Goal: Obtain resource: Download file/media

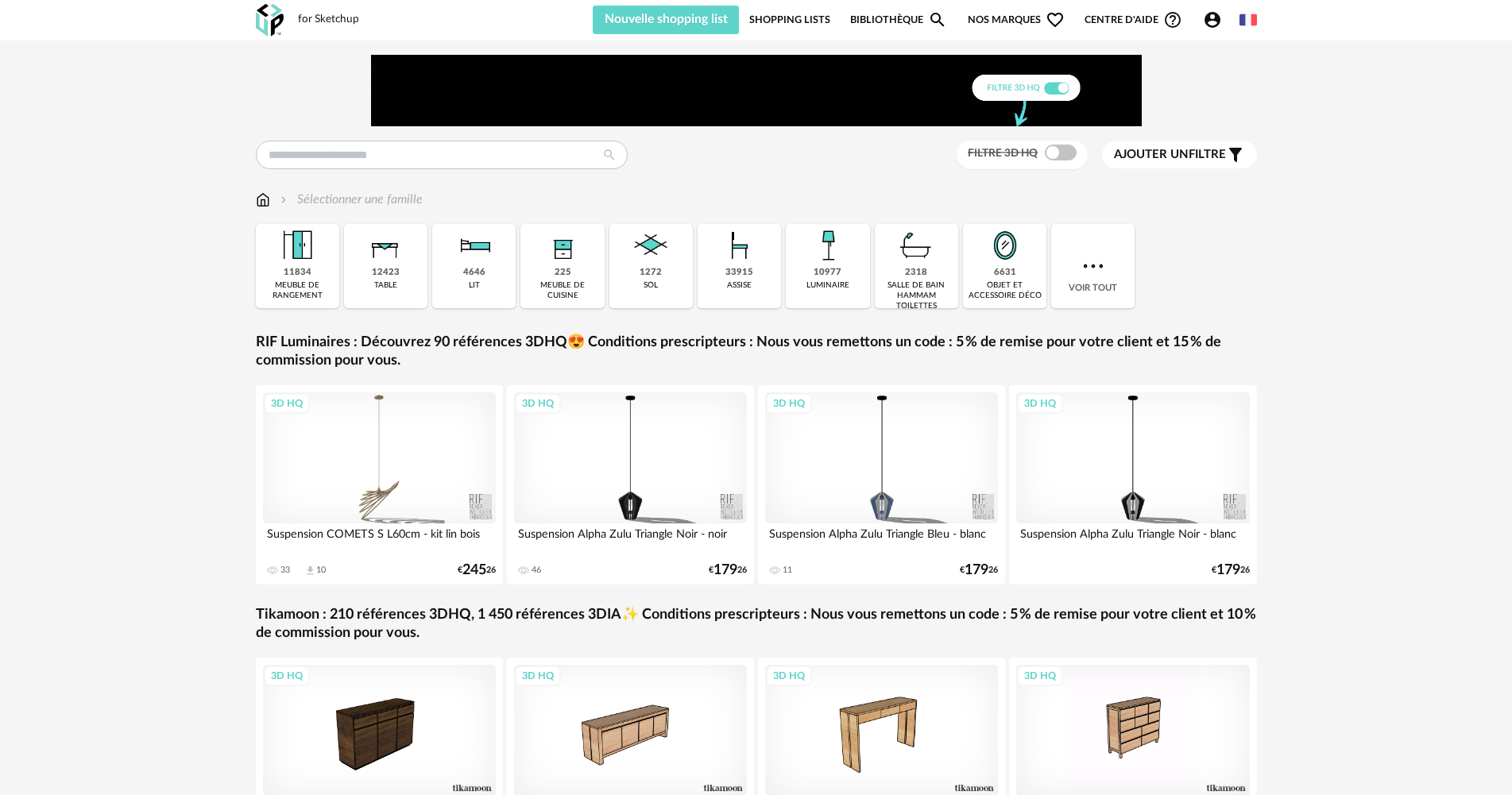
click at [813, 21] on link "Shopping Lists" at bounding box center [790, 20] width 81 height 28
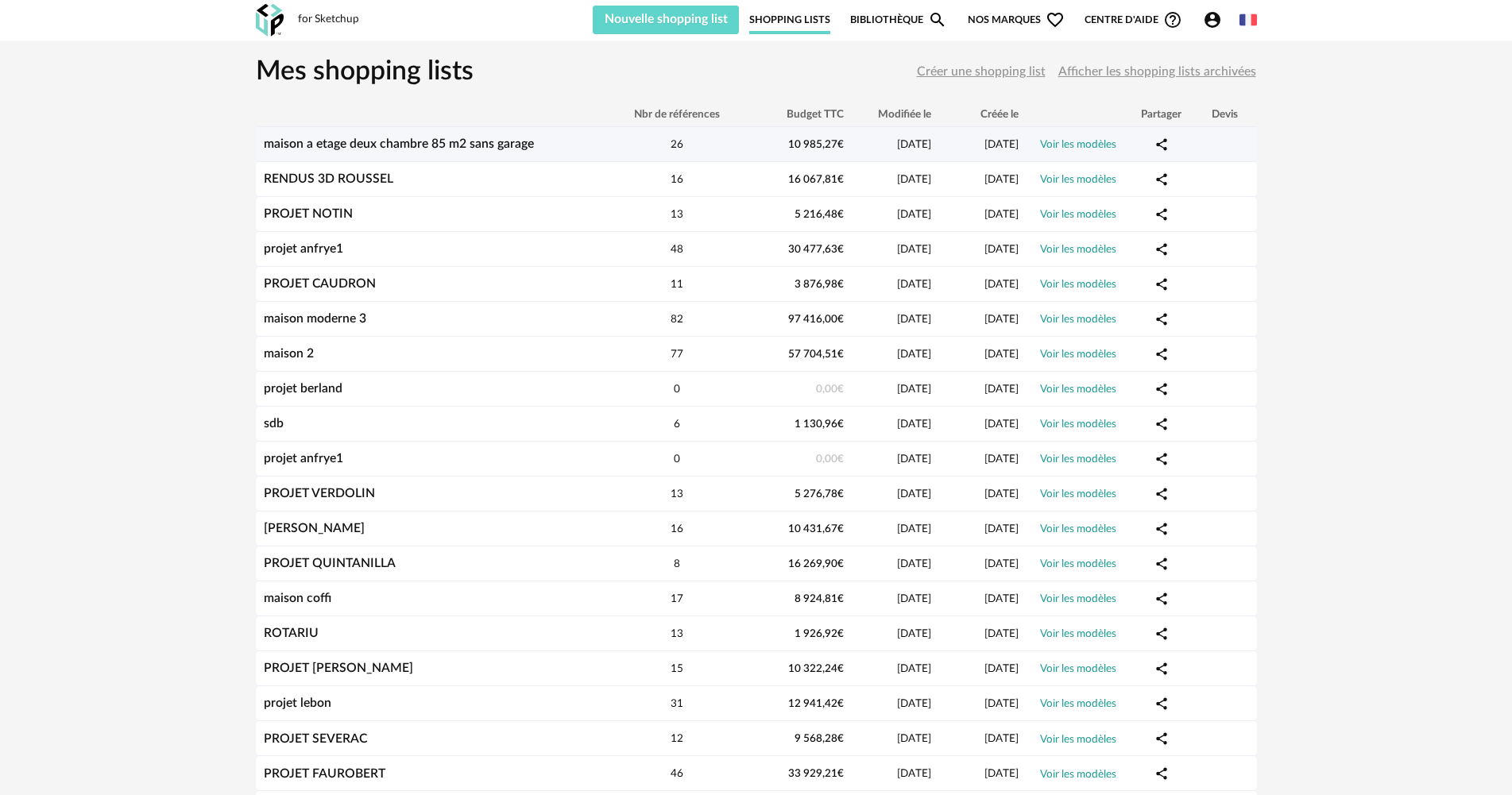
click at [366, 140] on link "maison a etage deux chambre 85 m2 sans garage" at bounding box center [399, 144] width 270 height 13
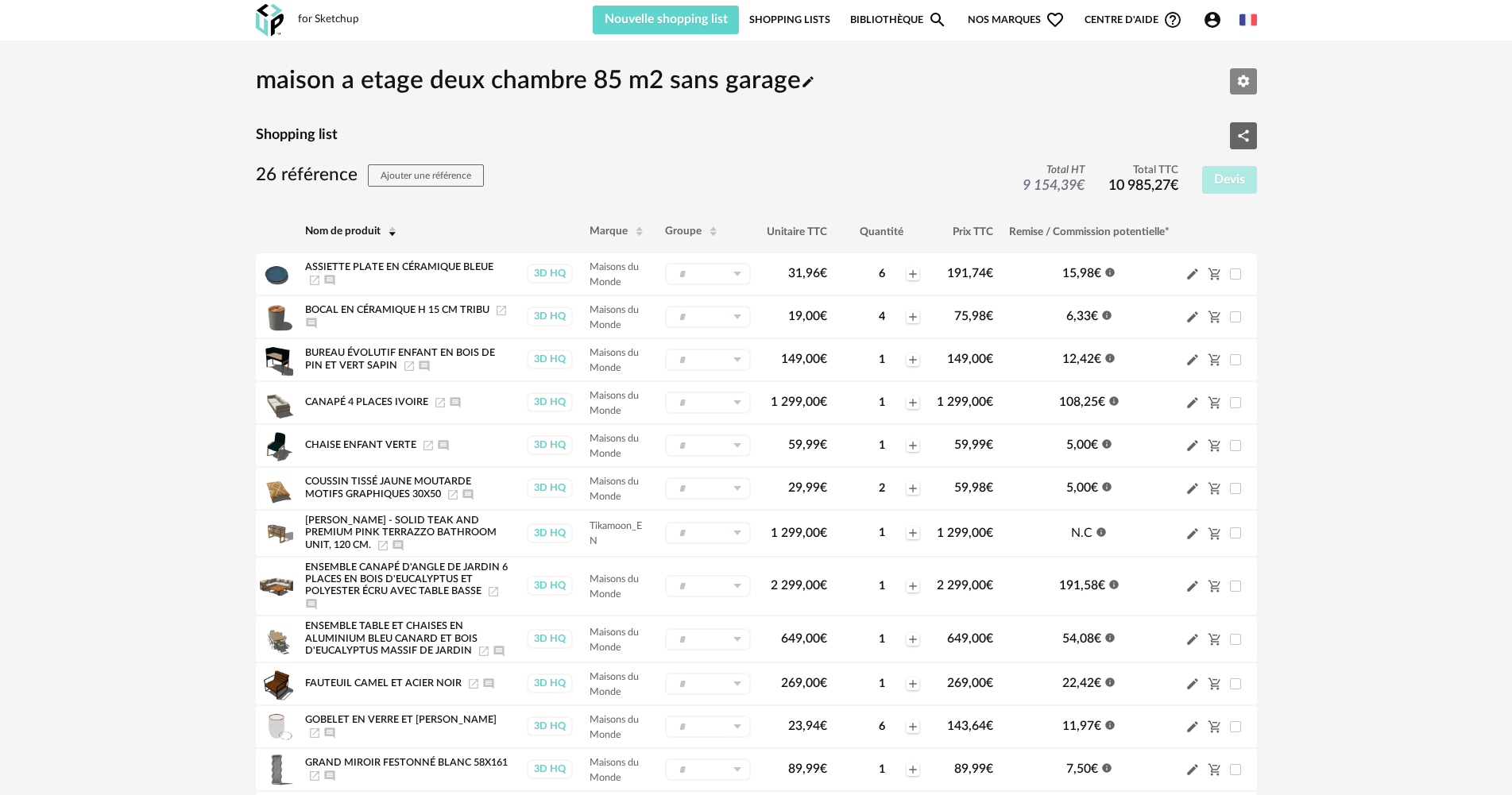
click at [1242, 85] on icon "Editer les paramètres" at bounding box center [1242, 81] width 12 height 12
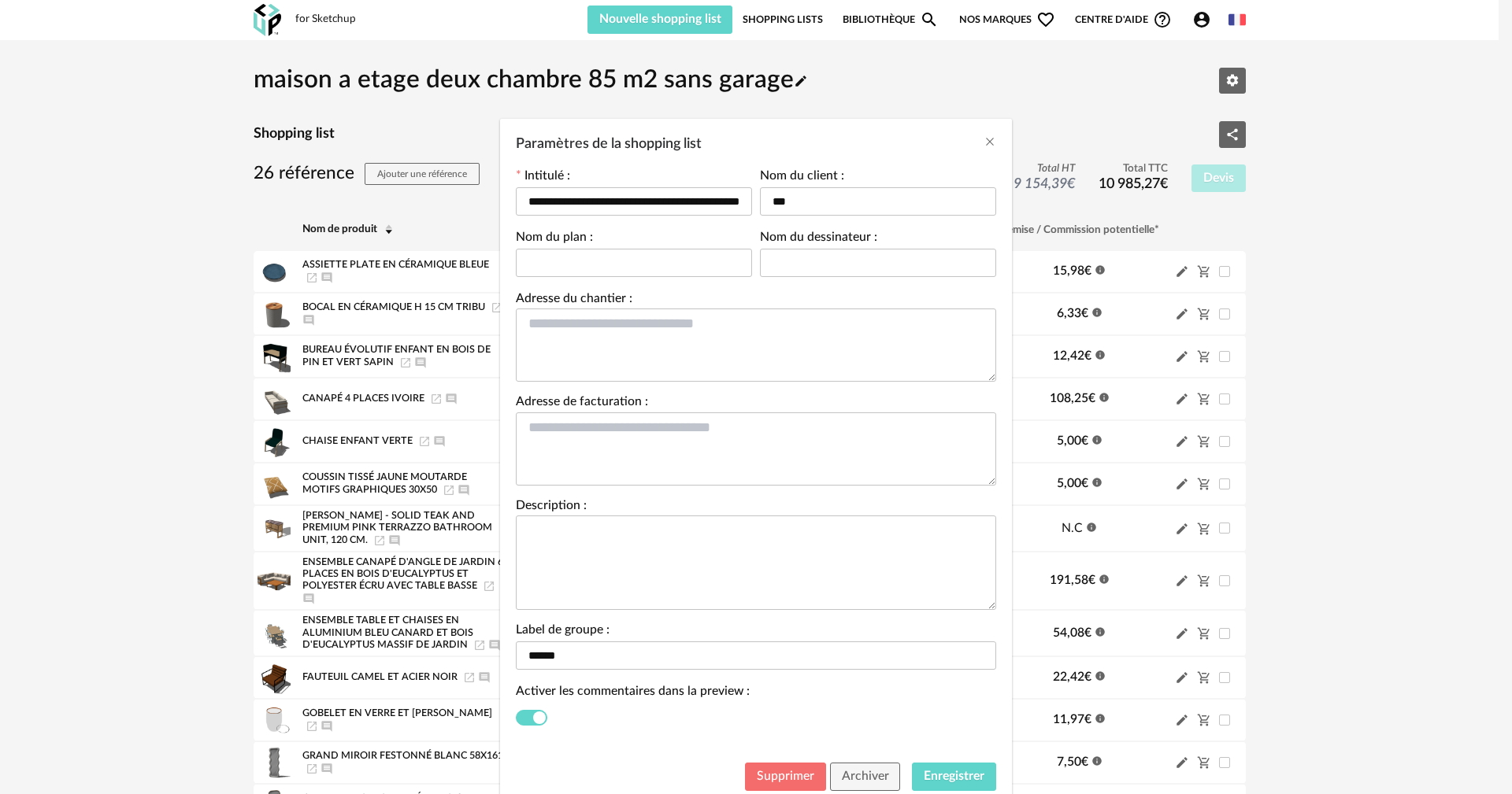
click at [805, 774] on span "Supprimer" at bounding box center [785, 776] width 57 height 13
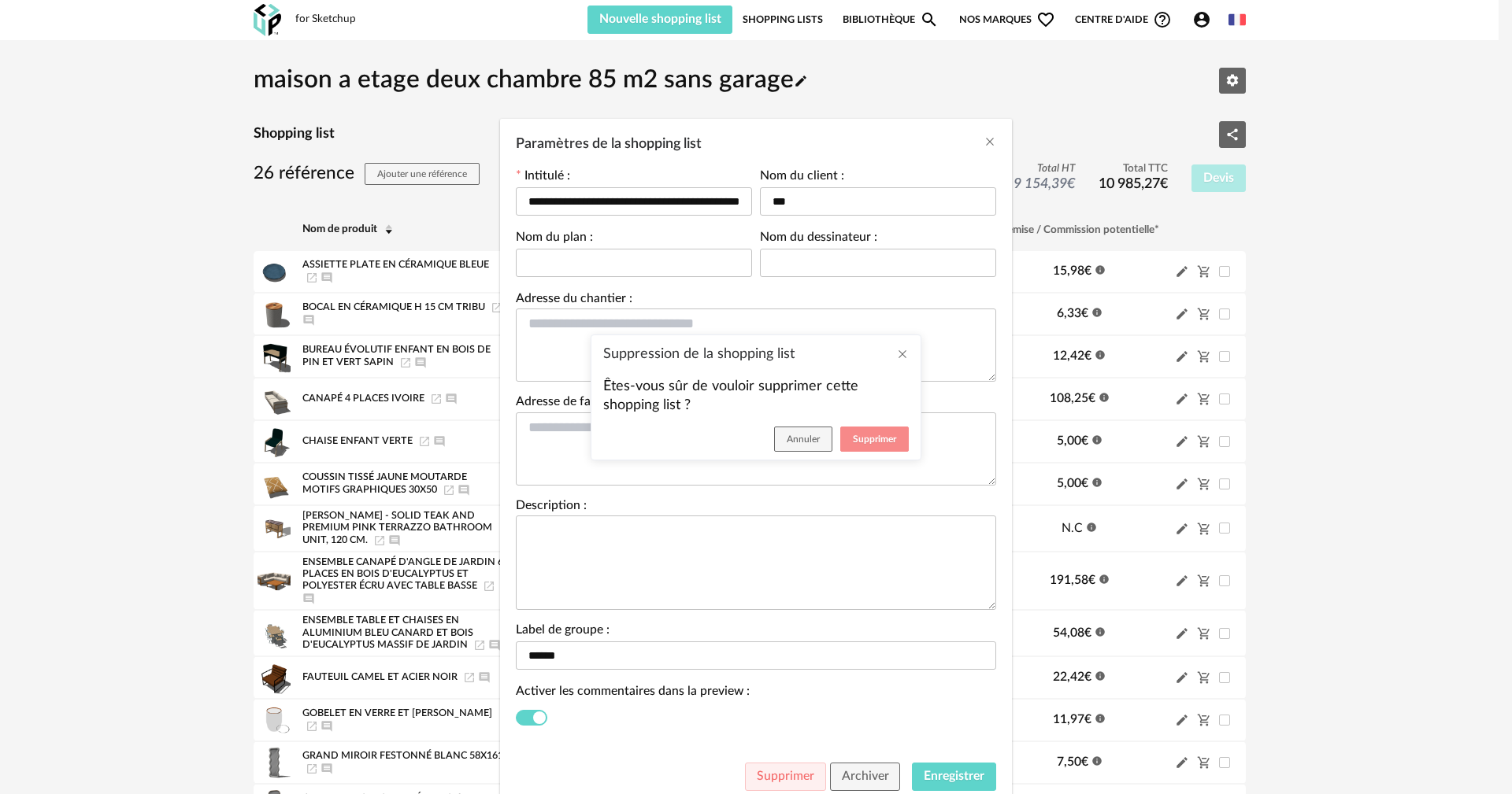
click at [868, 437] on span "Supprimer" at bounding box center [875, 440] width 44 height 10
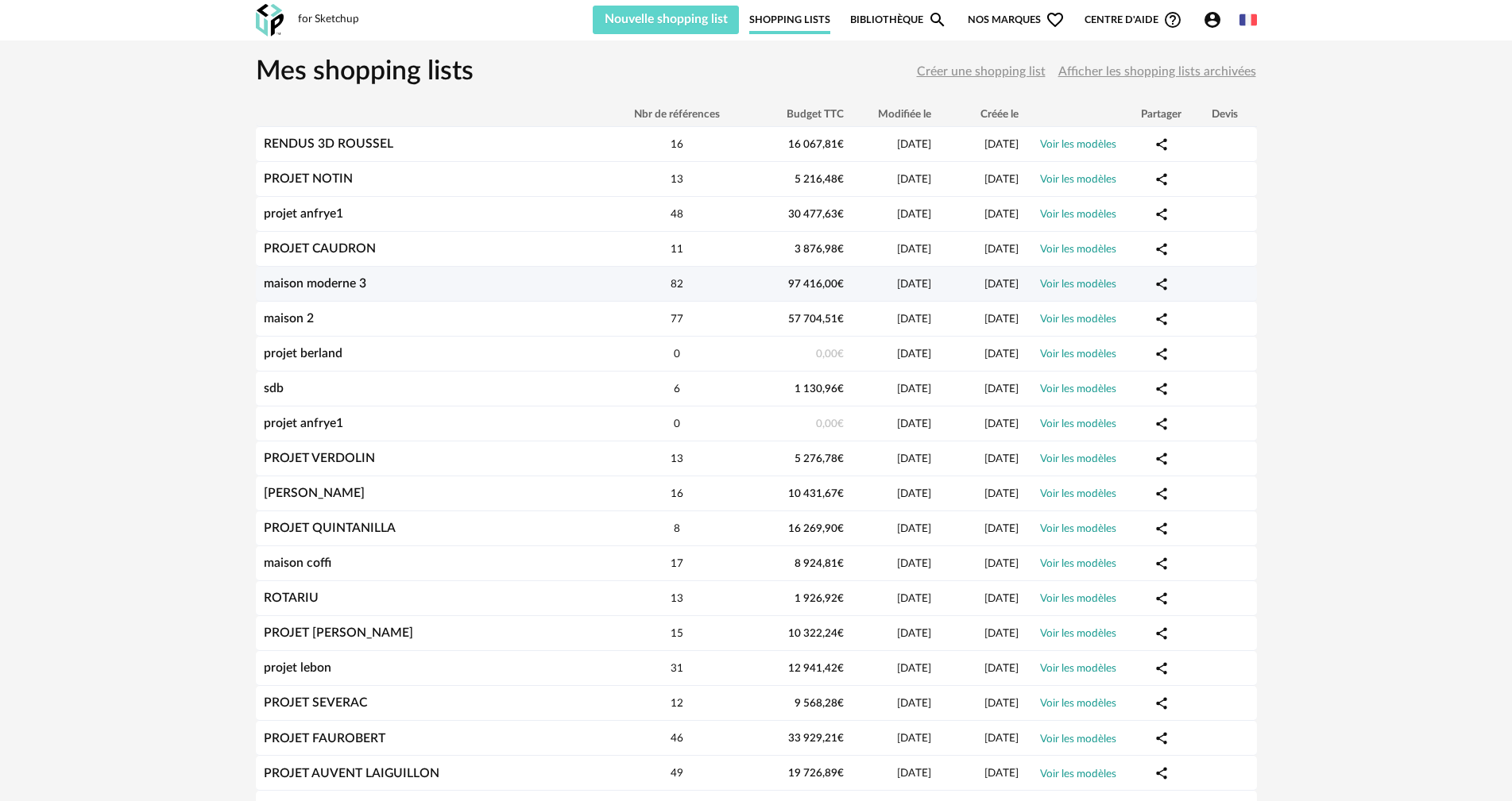
click at [311, 290] on div "maison moderne 3" at bounding box center [430, 284] width 349 height 15
click at [311, 286] on link "maison moderne 3" at bounding box center [315, 284] width 103 height 13
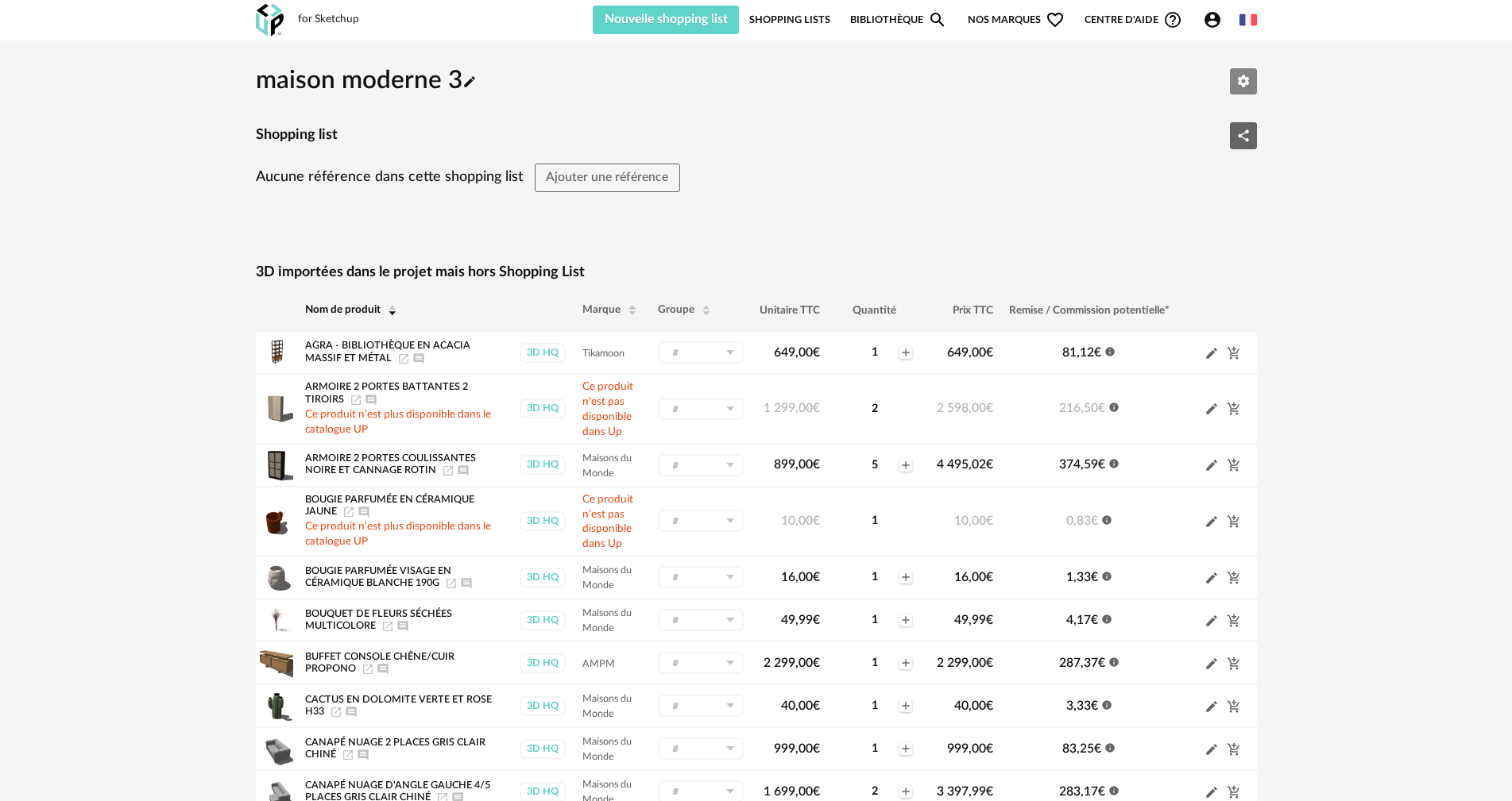
click at [1247, 81] on icon "Editer les paramètres" at bounding box center [1242, 81] width 12 height 12
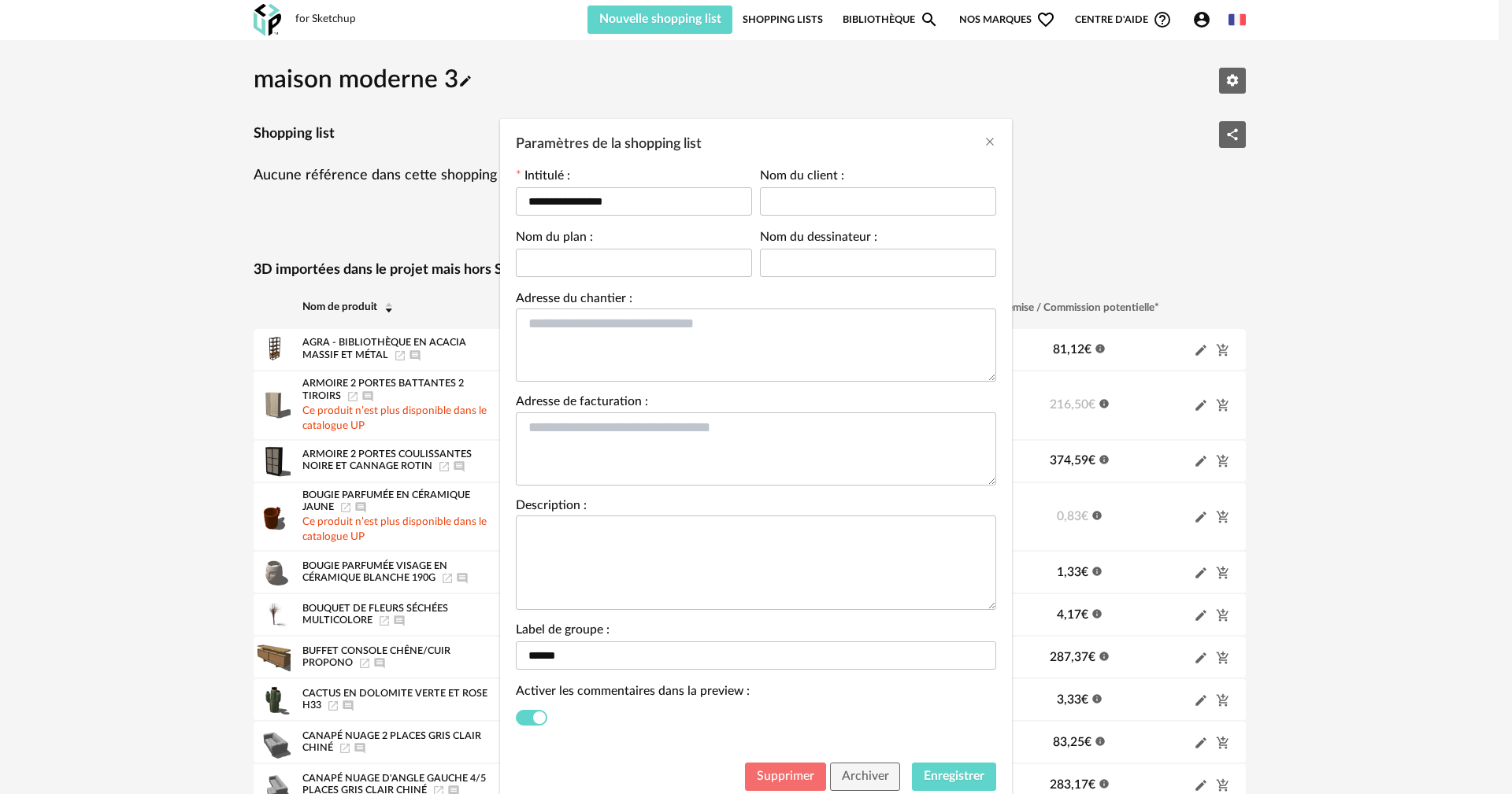
click at [790, 765] on button "Supprimer" at bounding box center [785, 776] width 81 height 28
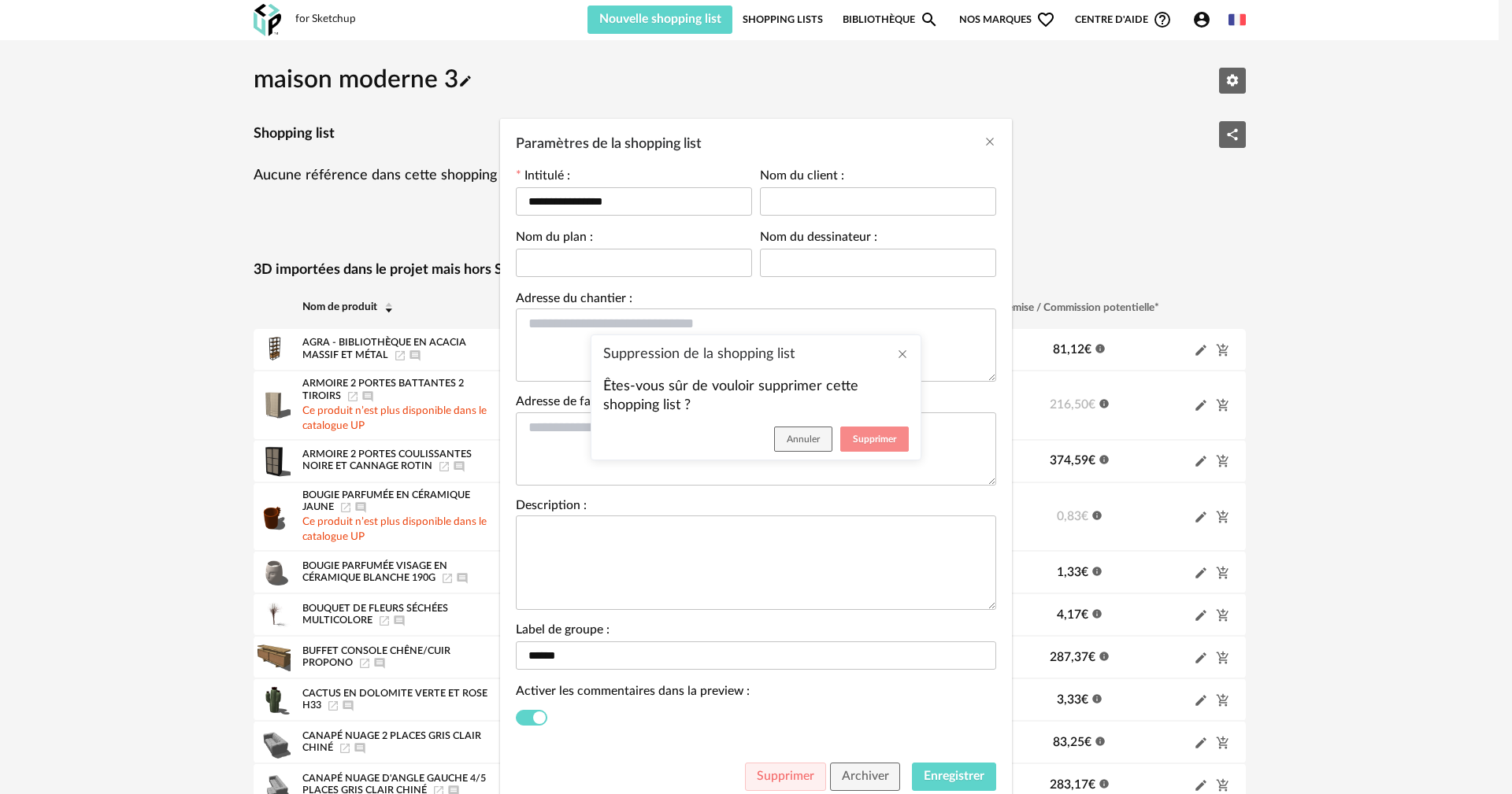
click at [873, 437] on span "Supprimer" at bounding box center [875, 440] width 44 height 10
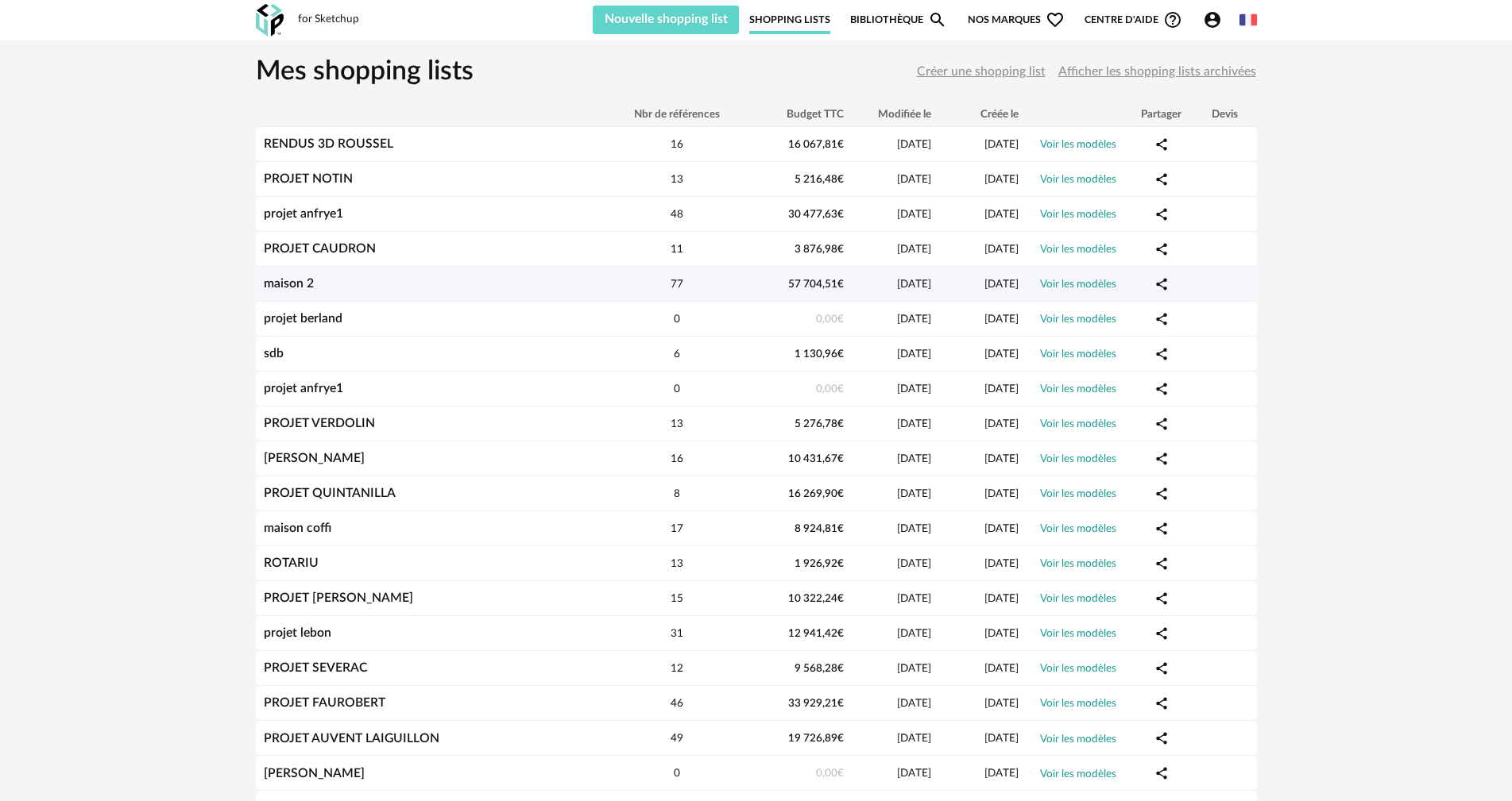
click at [295, 282] on link "maison 2" at bounding box center [288, 284] width 50 height 13
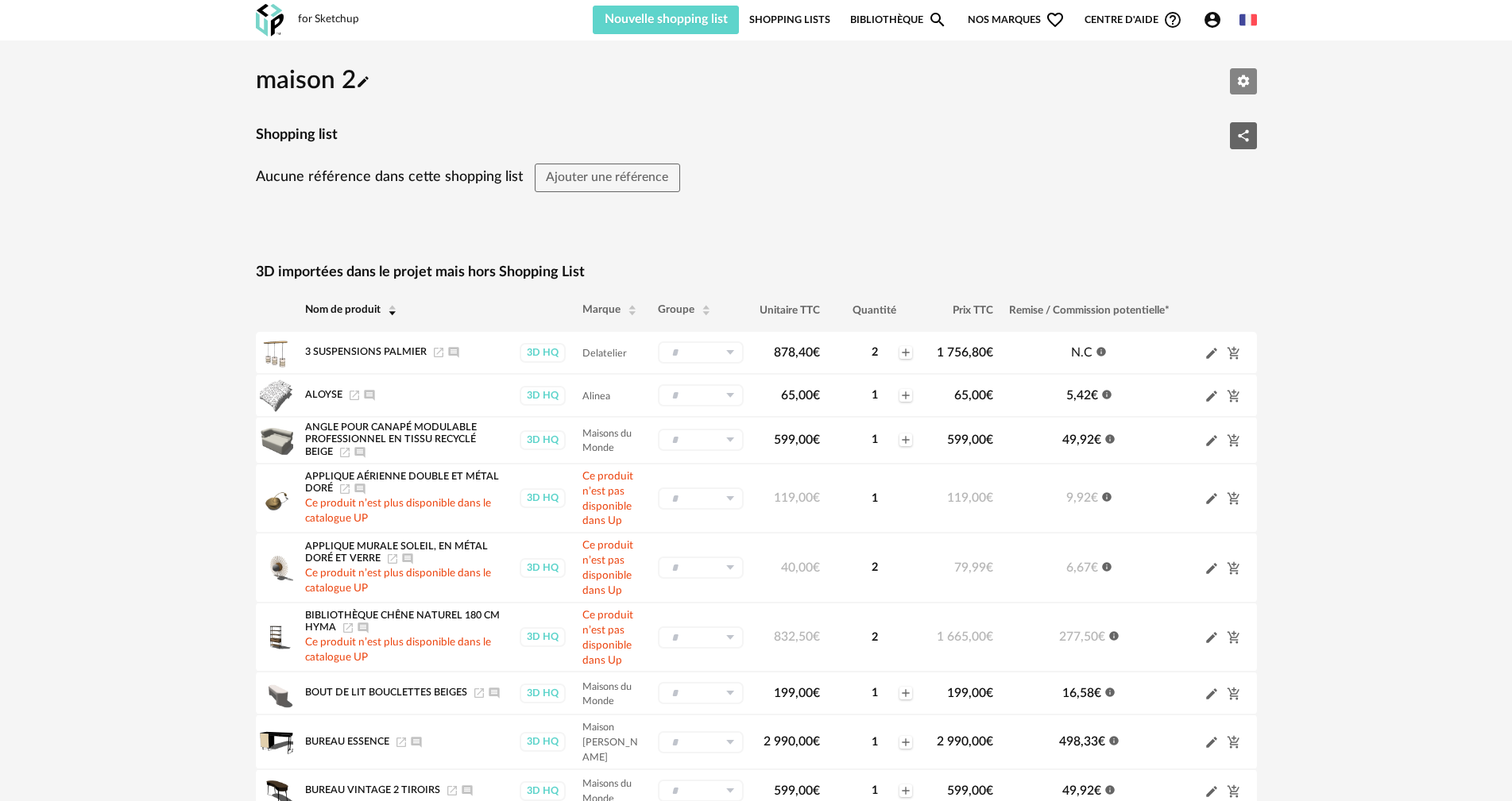
click at [1236, 82] on icon "Editer les paramètres" at bounding box center [1243, 81] width 15 height 15
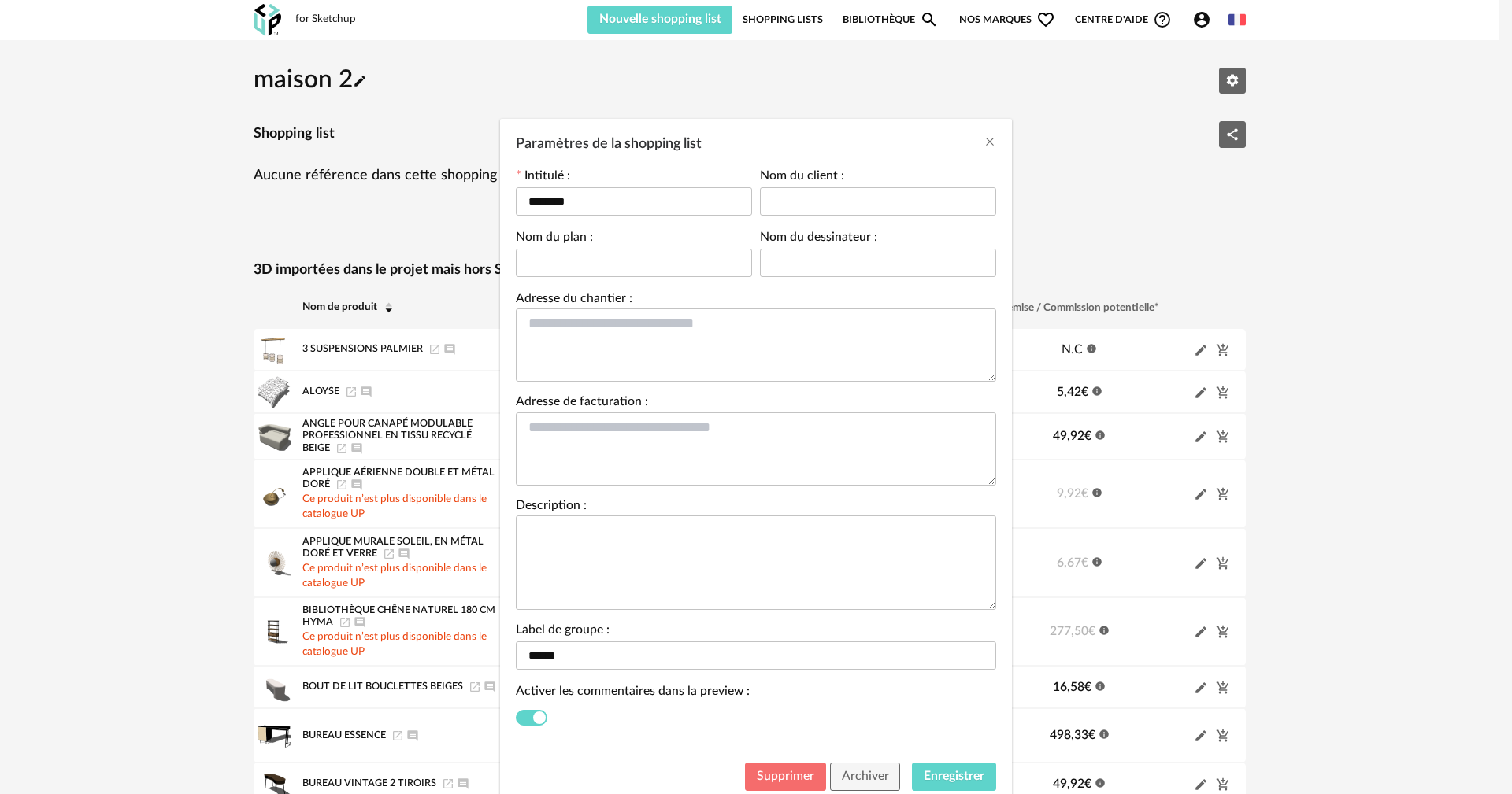
click at [772, 766] on button "Supprimer" at bounding box center [785, 776] width 81 height 28
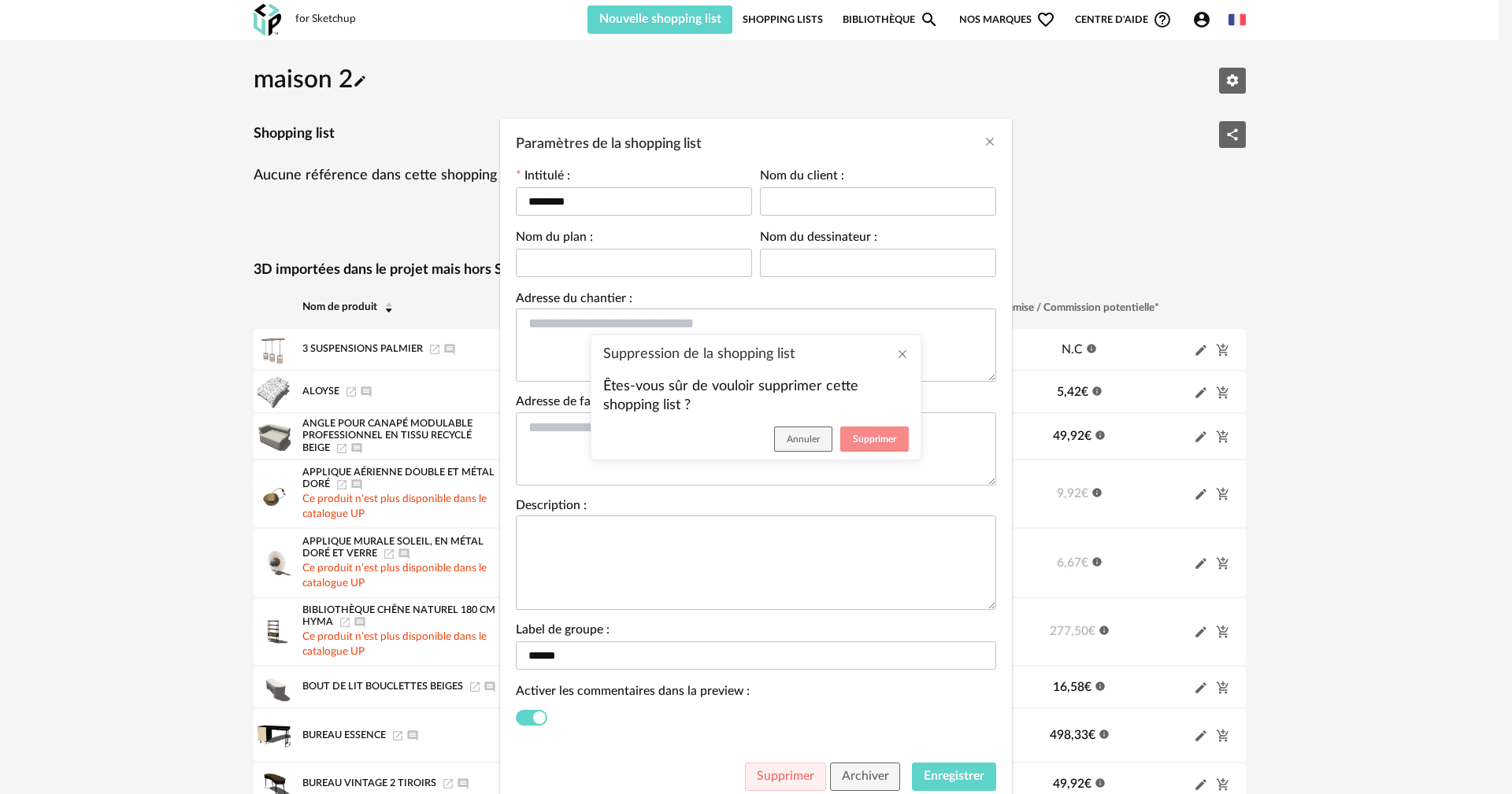
click at [859, 443] on span "Supprimer" at bounding box center [875, 440] width 44 height 10
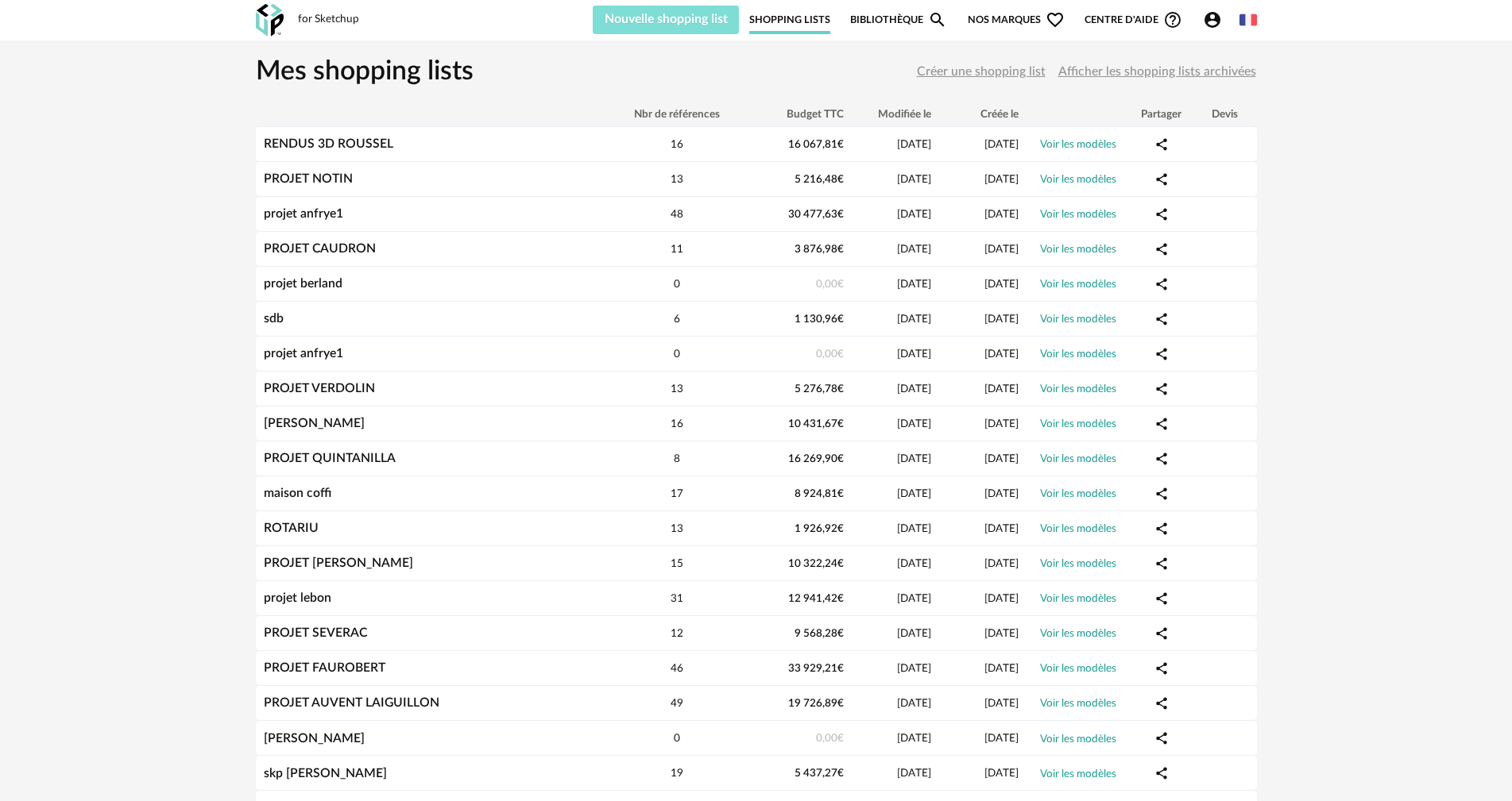
click at [634, 26] on button "Nouvelle shopping list" at bounding box center [666, 20] width 147 height 28
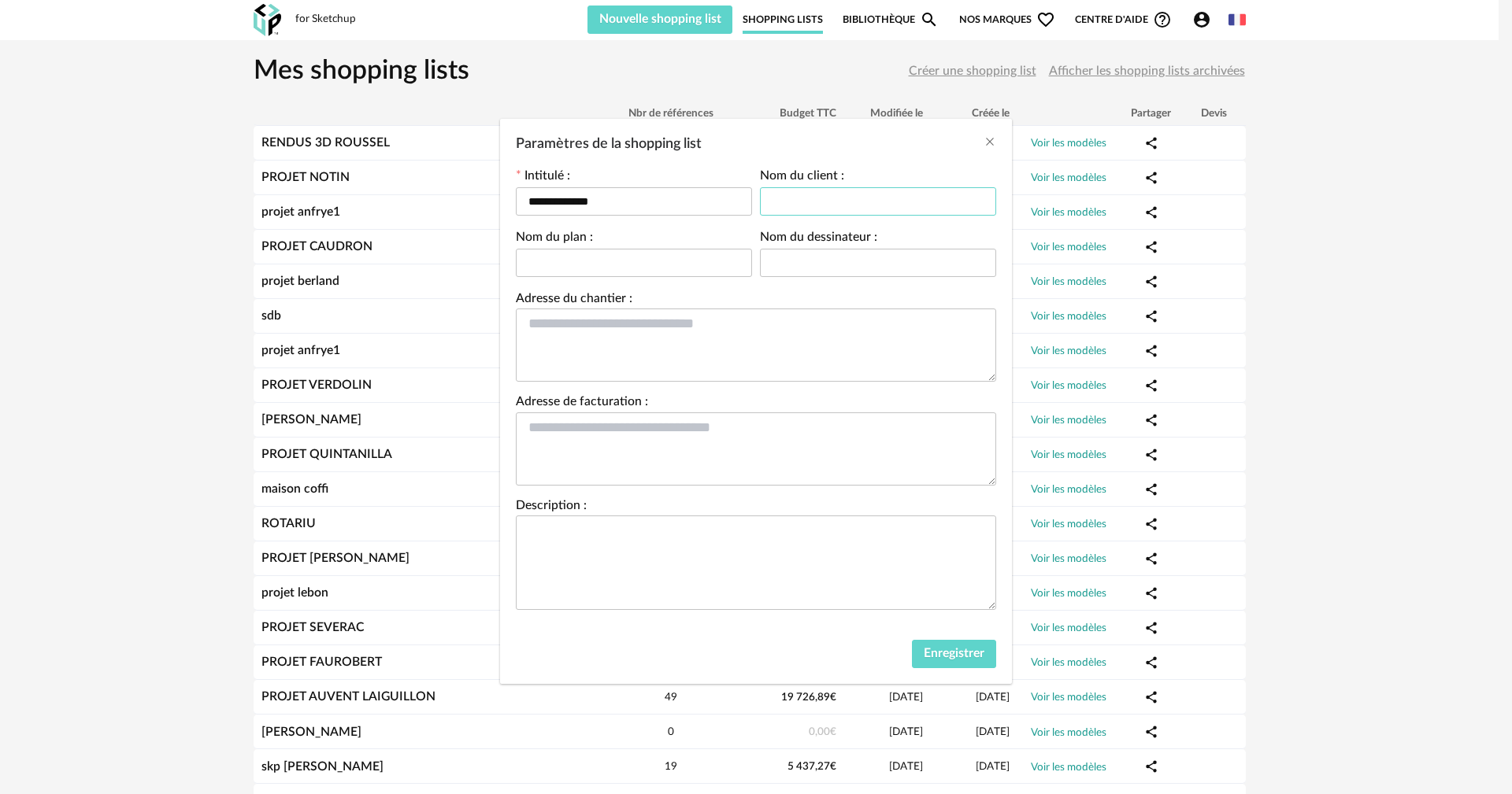
click at [807, 201] on input "Paramètres de la shopping list" at bounding box center [878, 201] width 237 height 28
type input "**"
click at [810, 257] on input "Paramètres de la shopping list" at bounding box center [878, 262] width 237 height 28
type input "**"
click at [946, 649] on span "Enregistrer" at bounding box center [953, 654] width 61 height 13
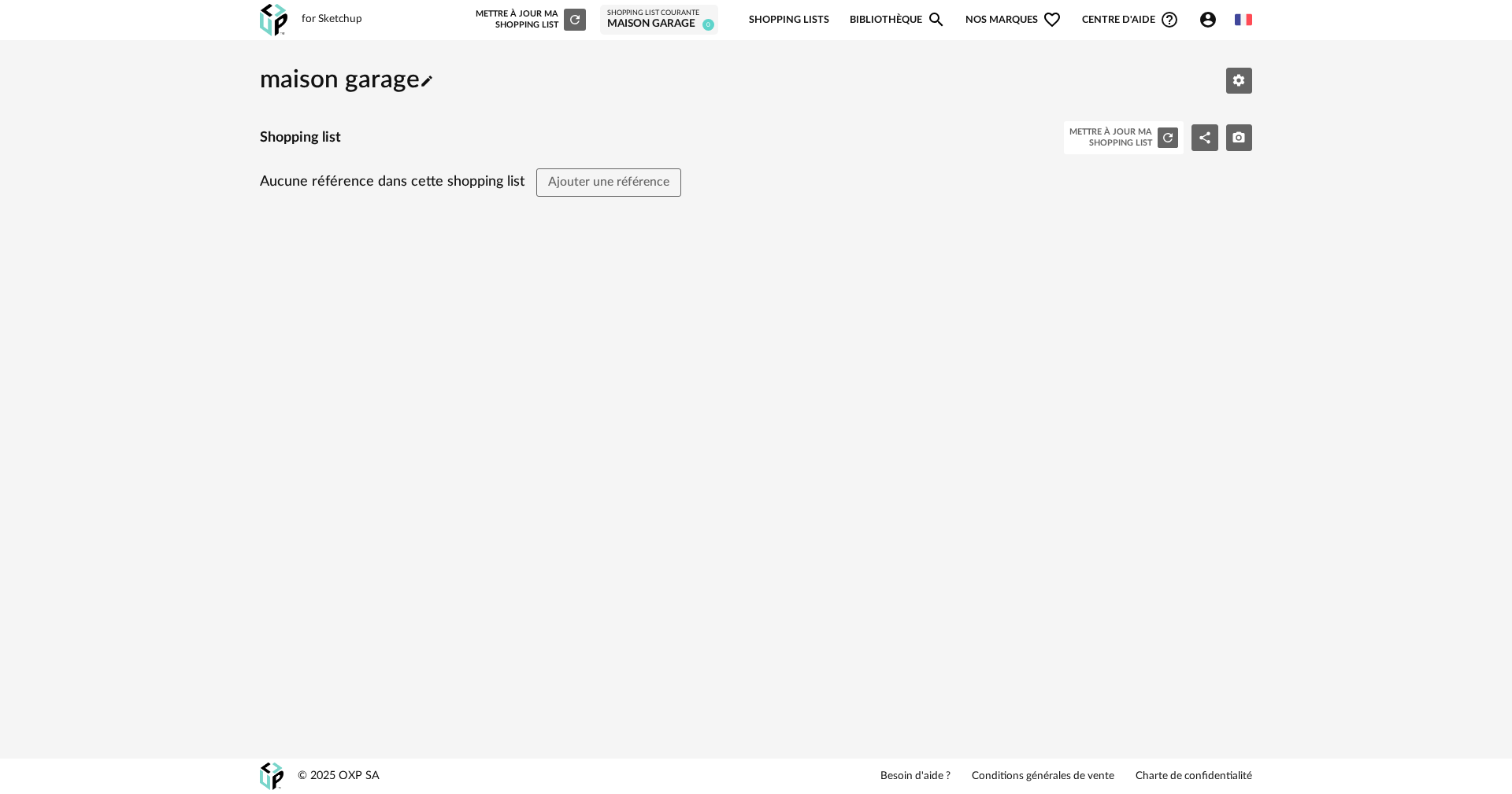
click at [303, 254] on div "maison garage Pencil icon Editer les paramètres Shopping list Mettre à jour ma …" at bounding box center [756, 161] width 1021 height 213
click at [333, 22] on div "for Sketchup" at bounding box center [332, 20] width 61 height 15
click at [280, 27] on img at bounding box center [274, 20] width 27 height 32
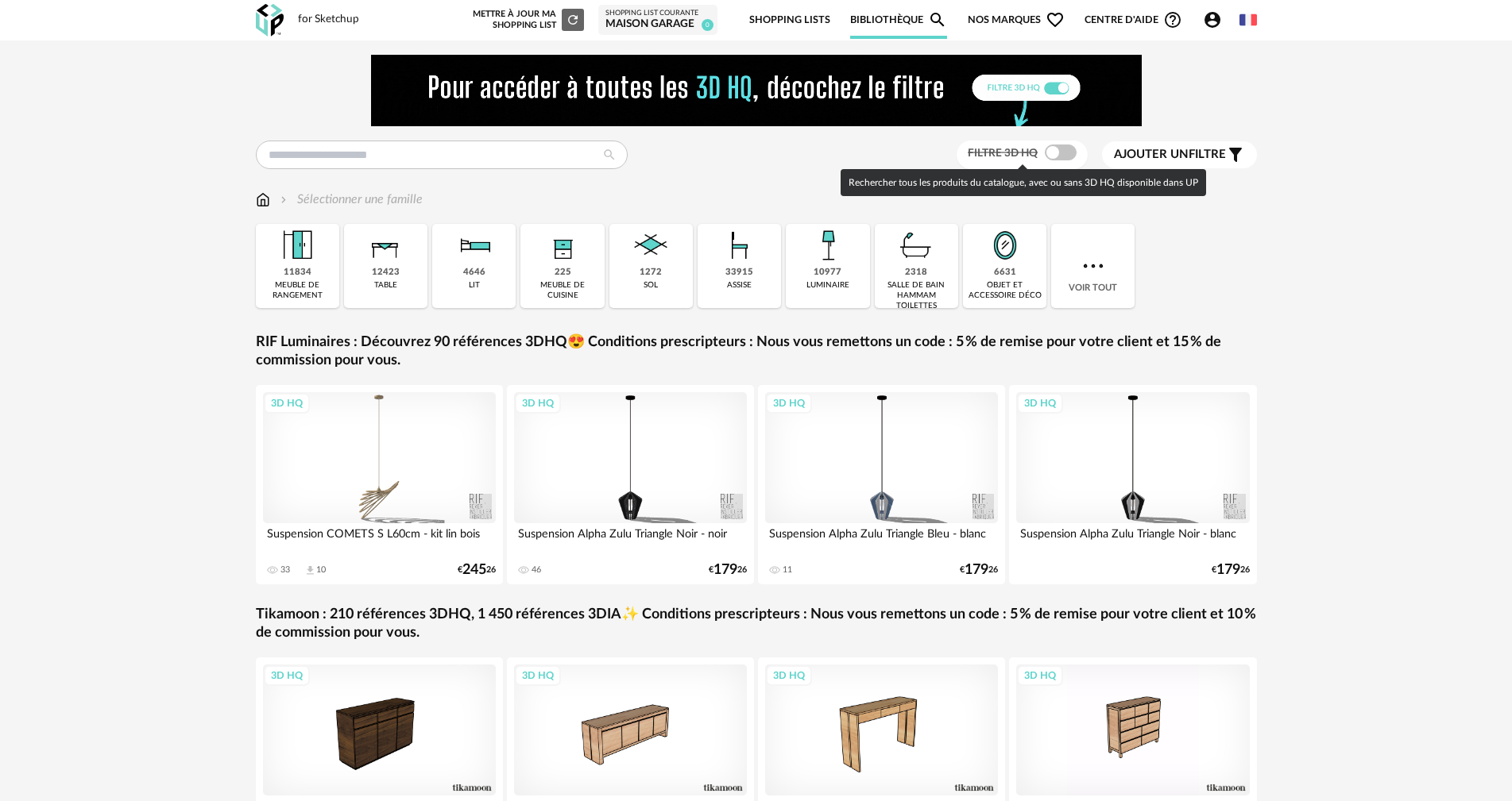
click at [1059, 156] on span at bounding box center [1060, 153] width 32 height 16
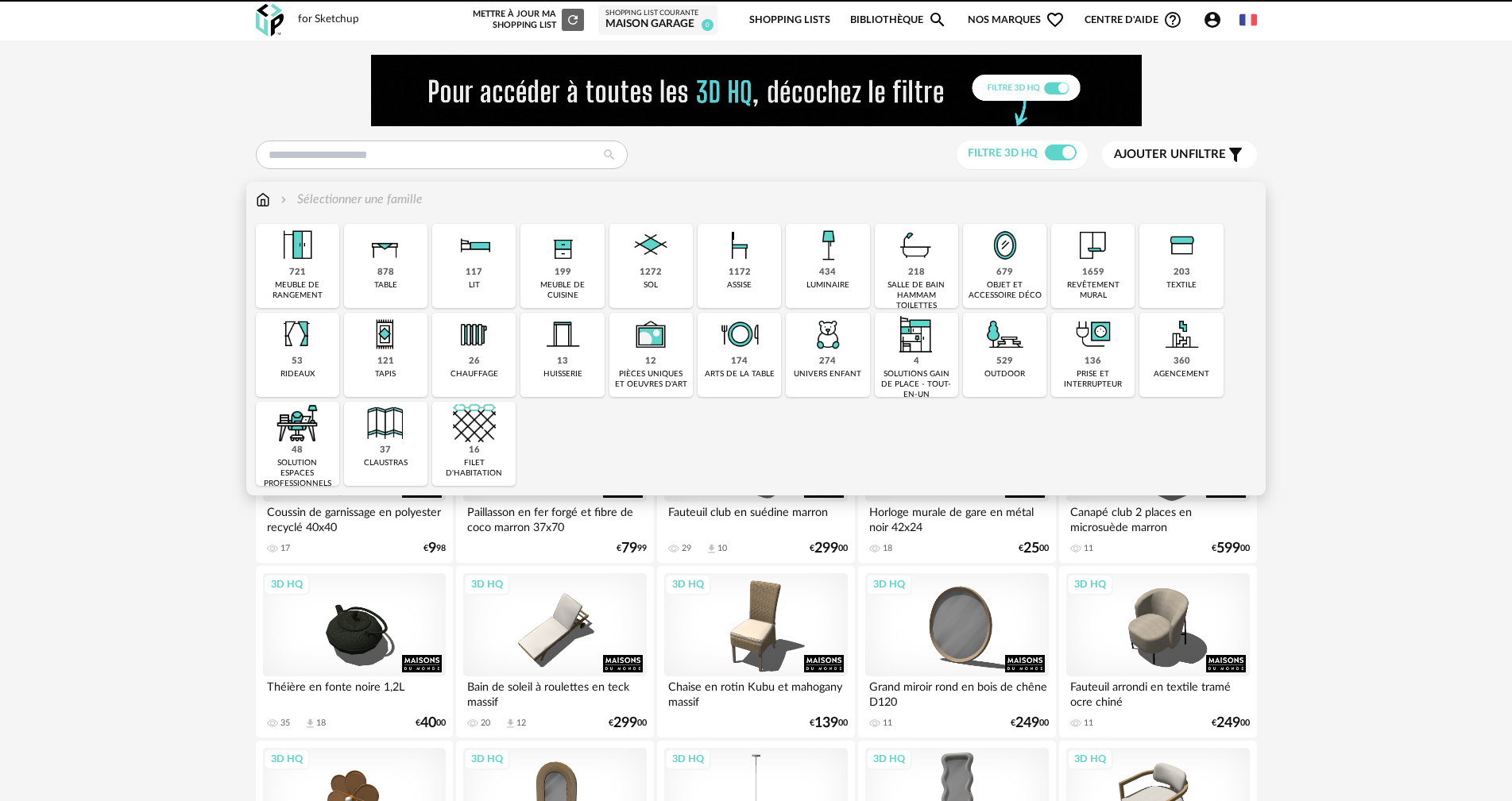
click at [660, 256] on img at bounding box center [651, 245] width 43 height 43
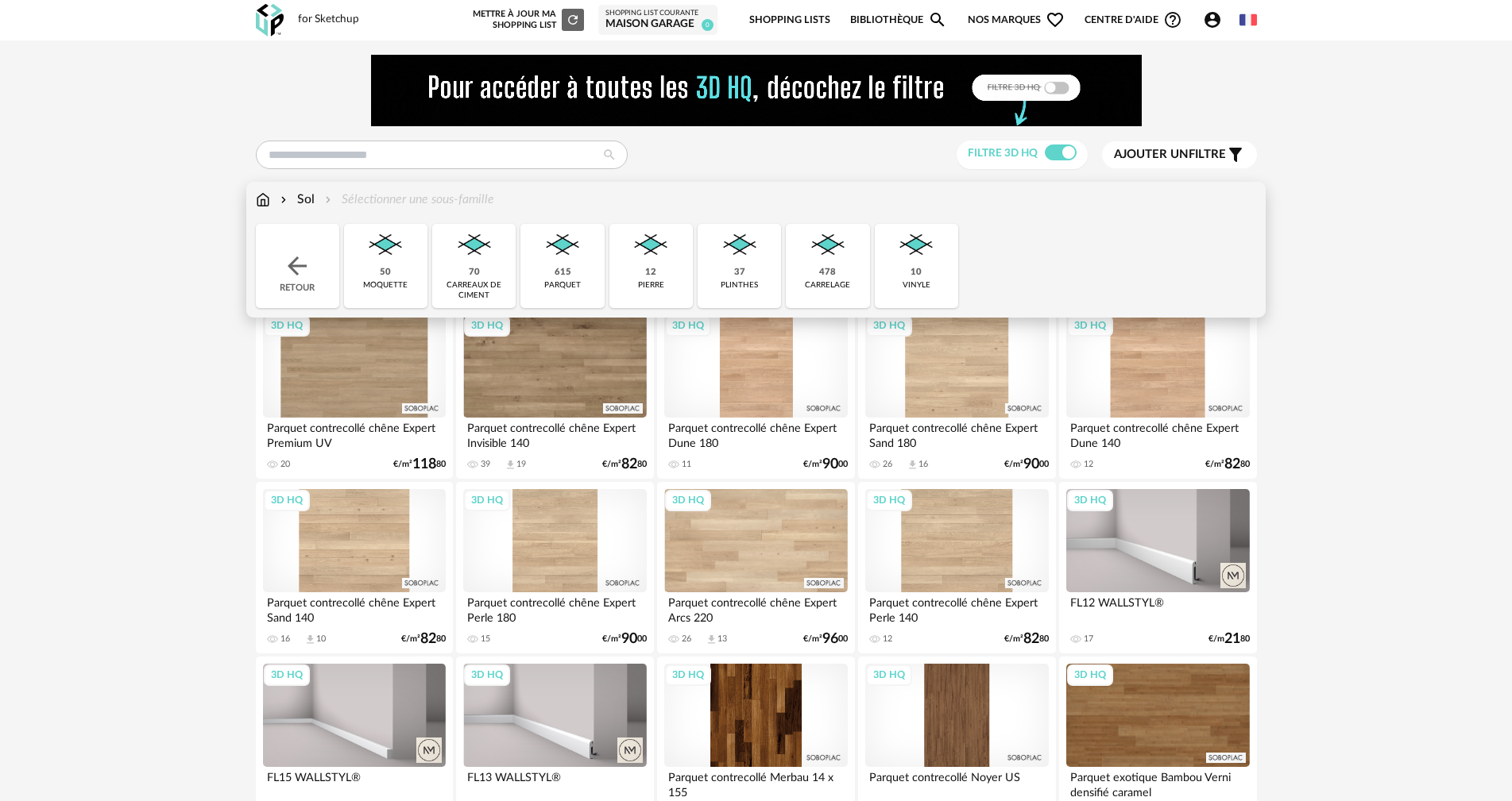
click at [800, 256] on div "478 carrelage" at bounding box center [827, 265] width 83 height 84
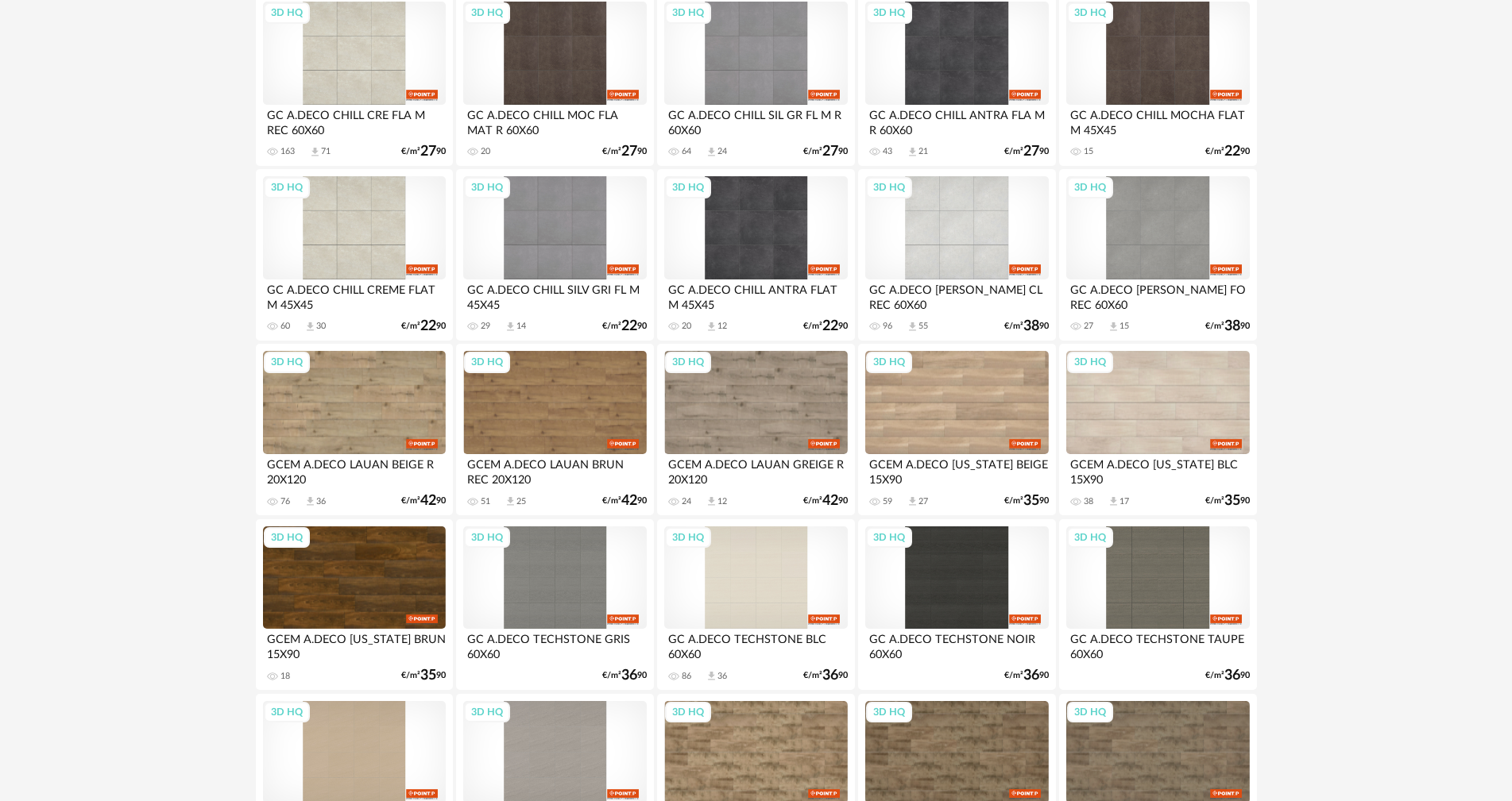
scroll to position [317, 0]
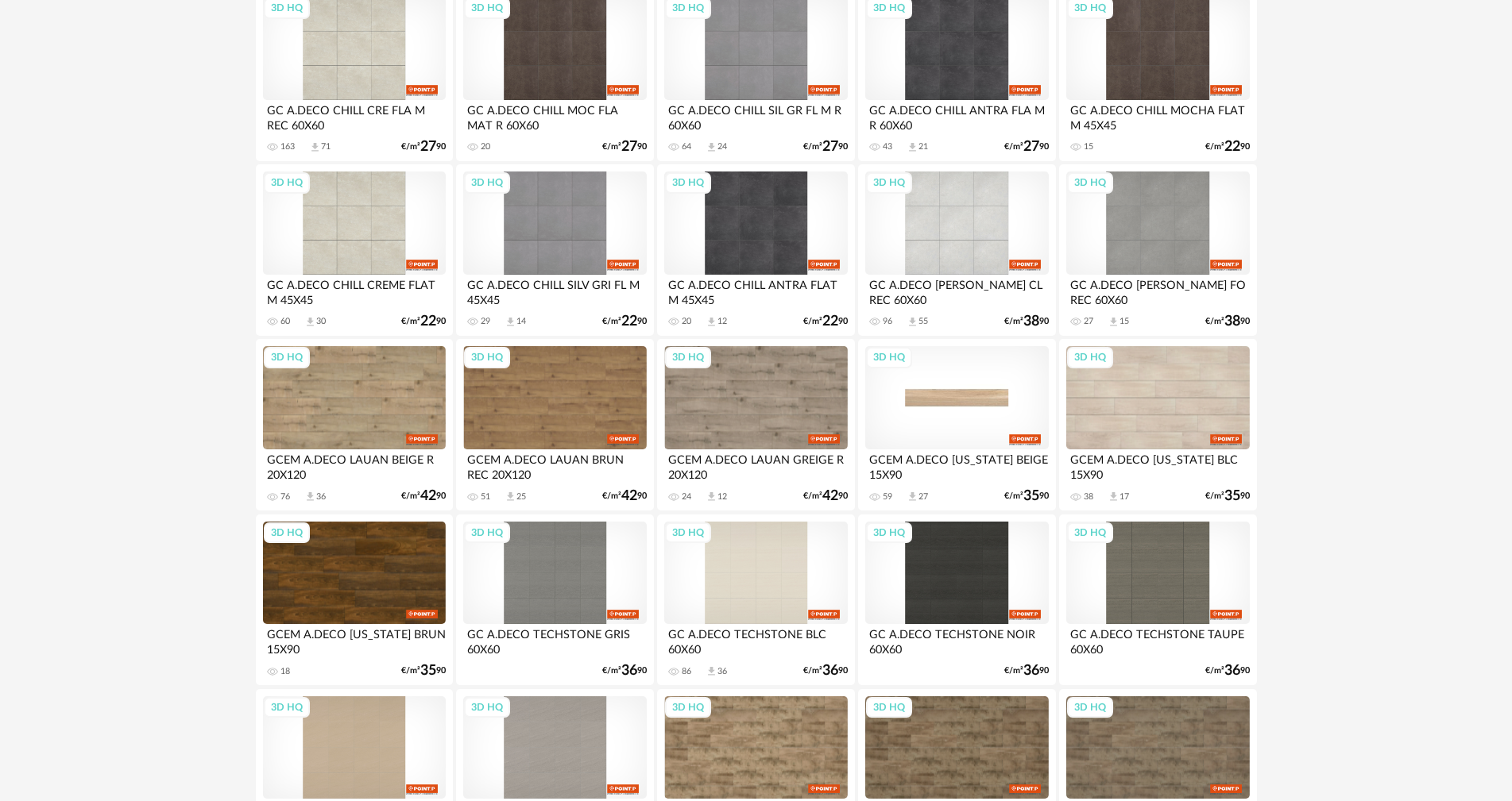
click at [983, 396] on div "3D HQ" at bounding box center [957, 397] width 182 height 103
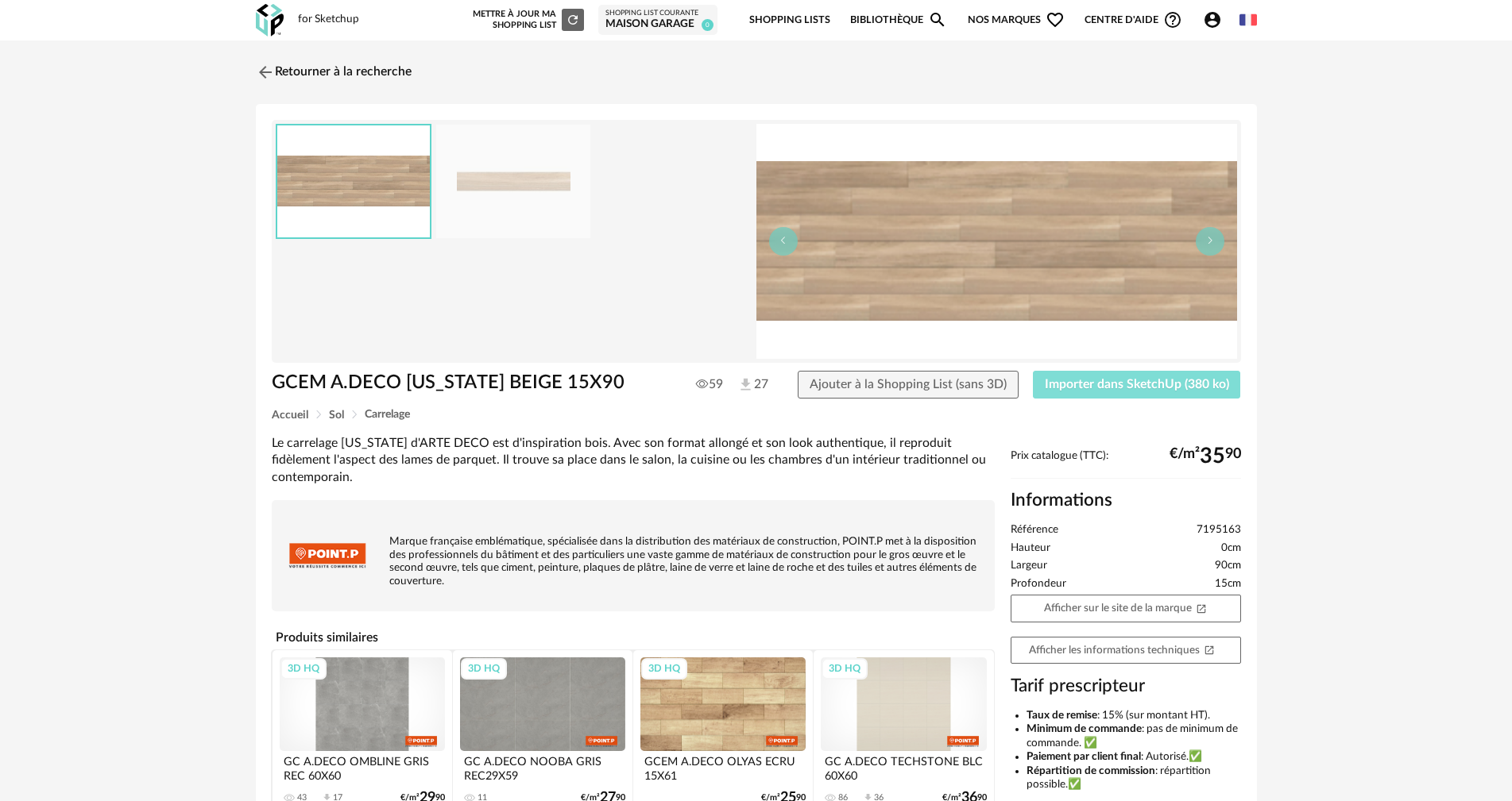
click at [1122, 391] on button "Importer dans SketchUp (380 ko)" at bounding box center [1137, 385] width 208 height 28
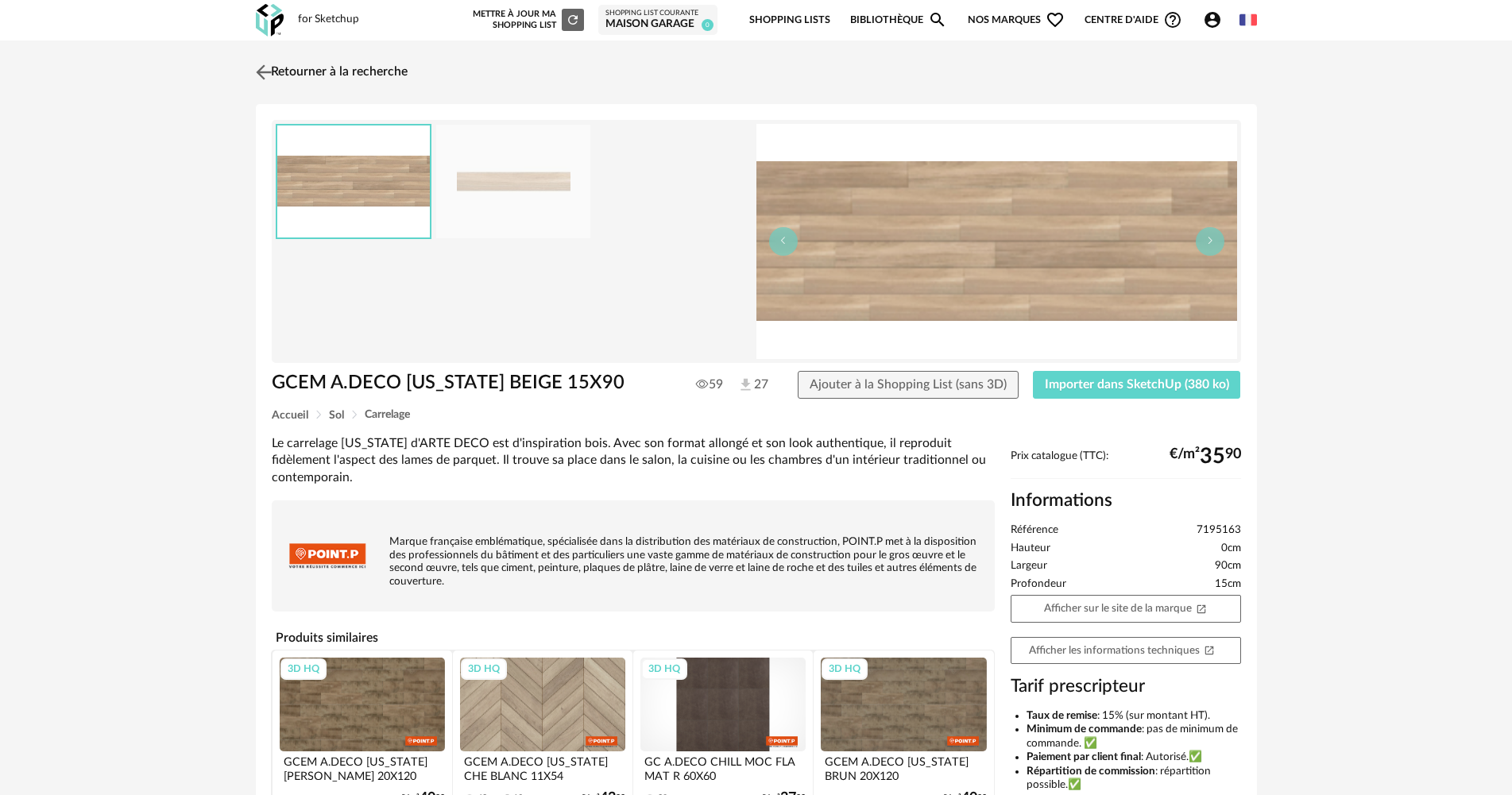
click at [375, 71] on link "Retourner à la recherche" at bounding box center [329, 72] width 156 height 35
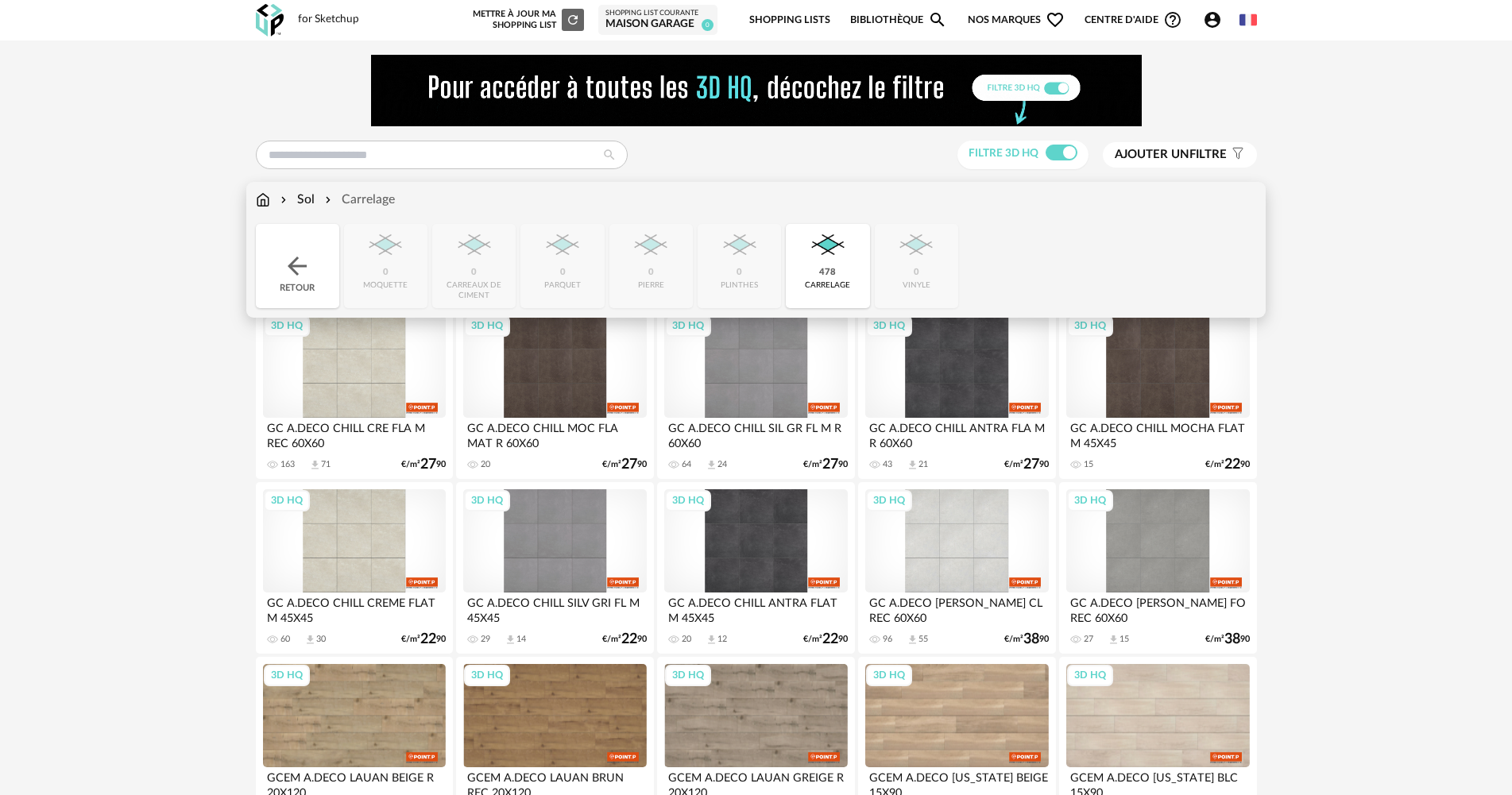
click at [294, 235] on div "Retour" at bounding box center [297, 265] width 83 height 84
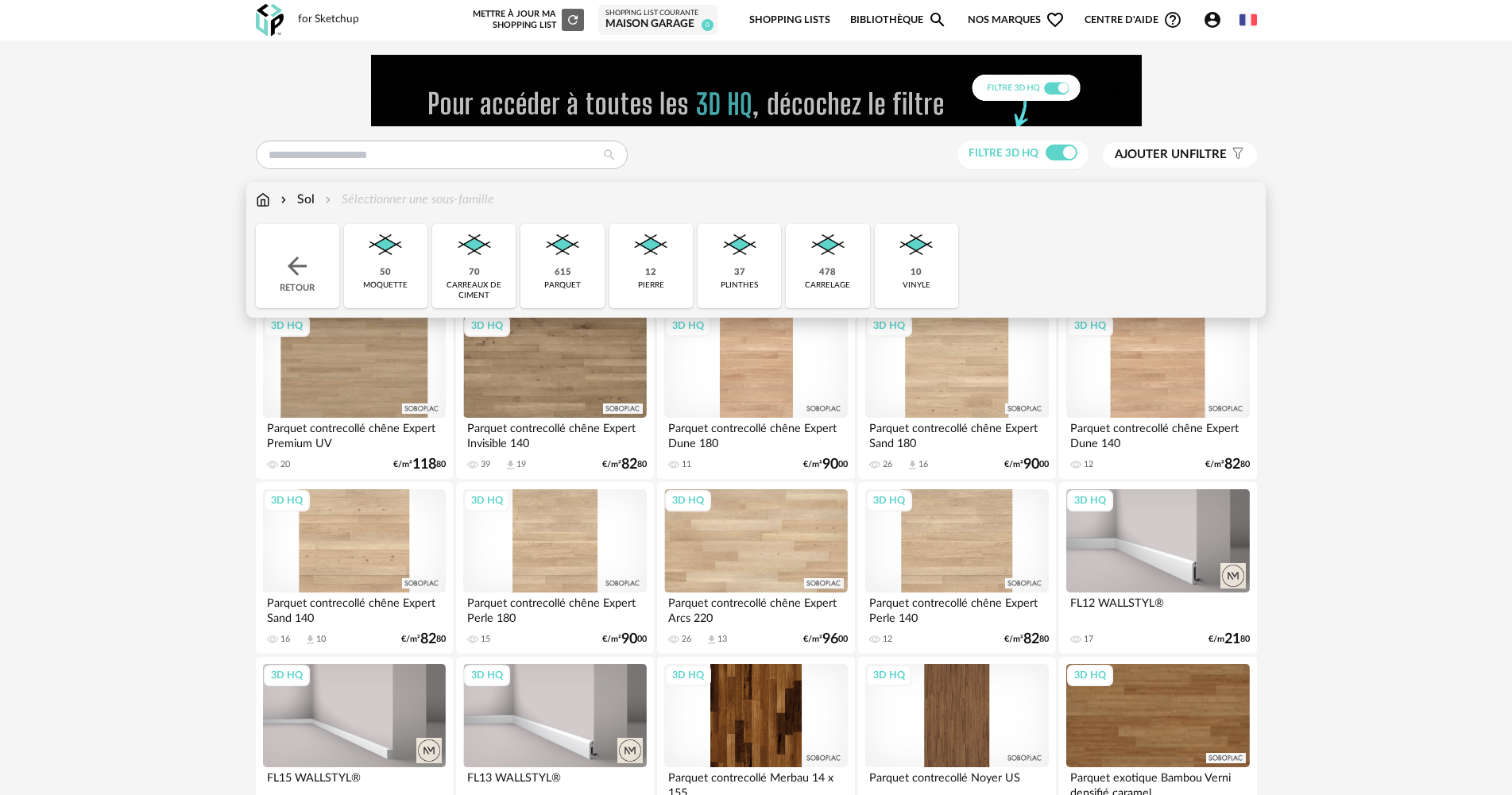
click at [294, 235] on div "Retour" at bounding box center [297, 265] width 83 height 84
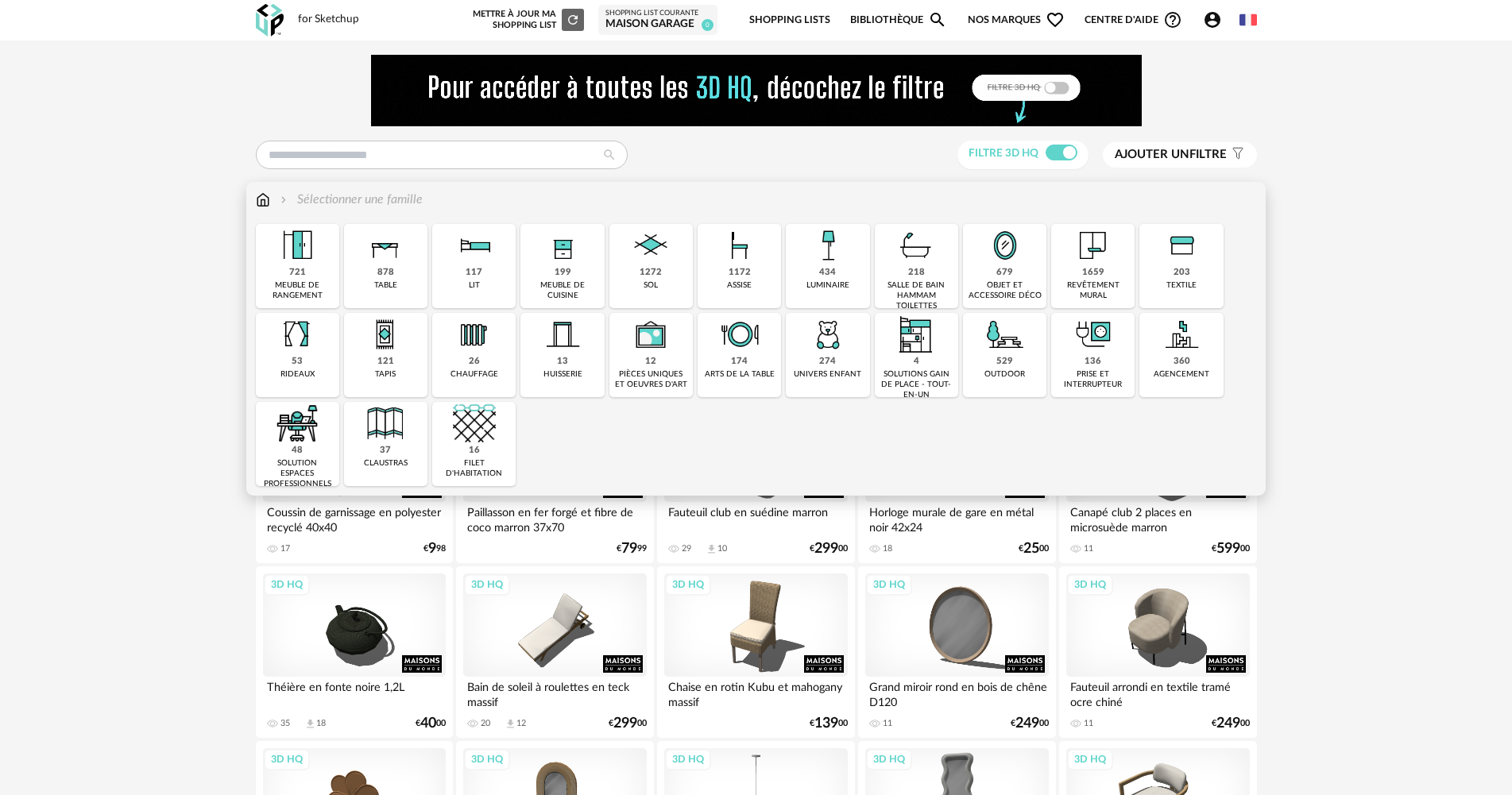
click at [1089, 258] on img at bounding box center [1093, 245] width 43 height 43
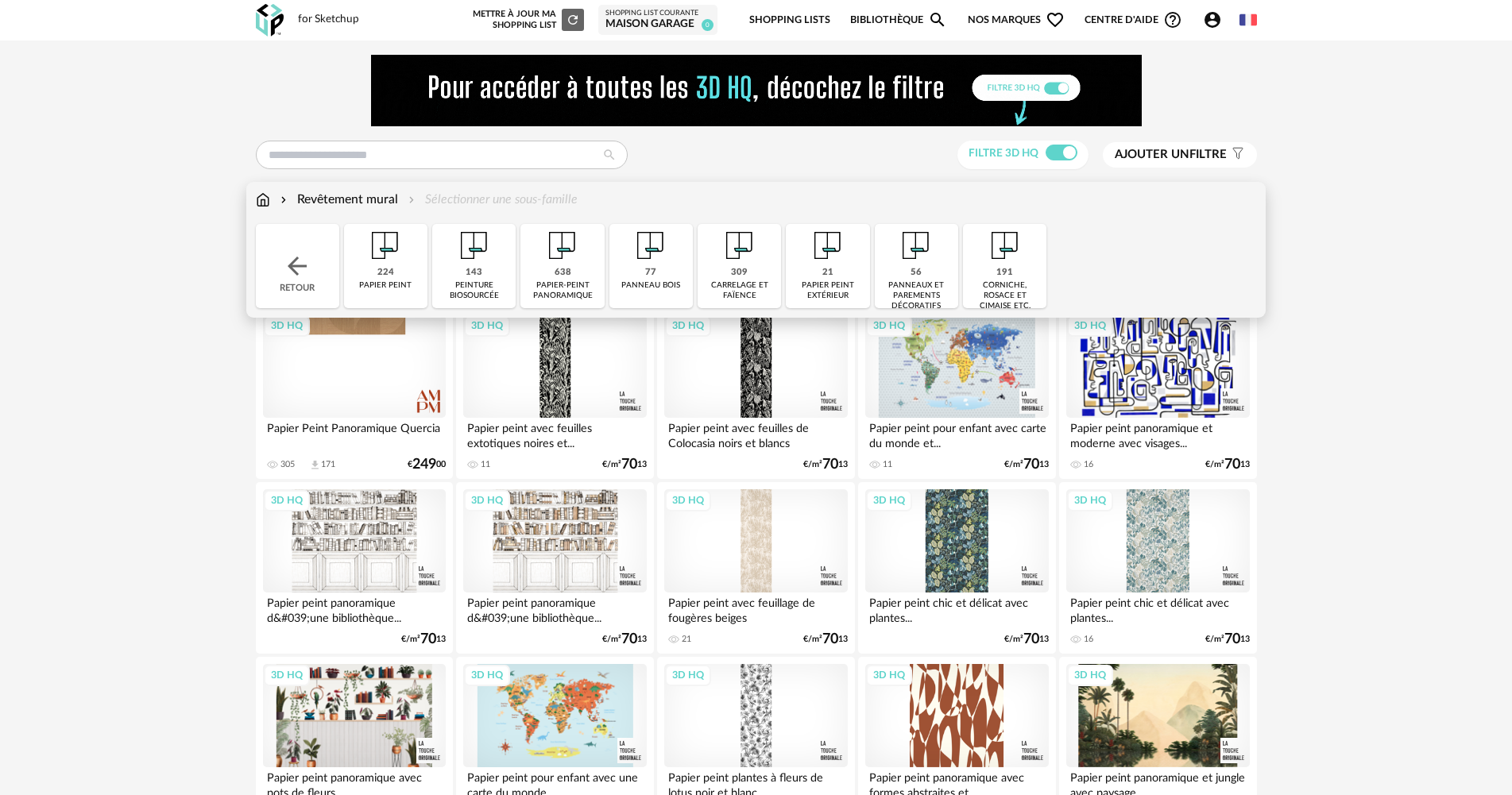
click at [476, 278] on div "143" at bounding box center [474, 273] width 16 height 12
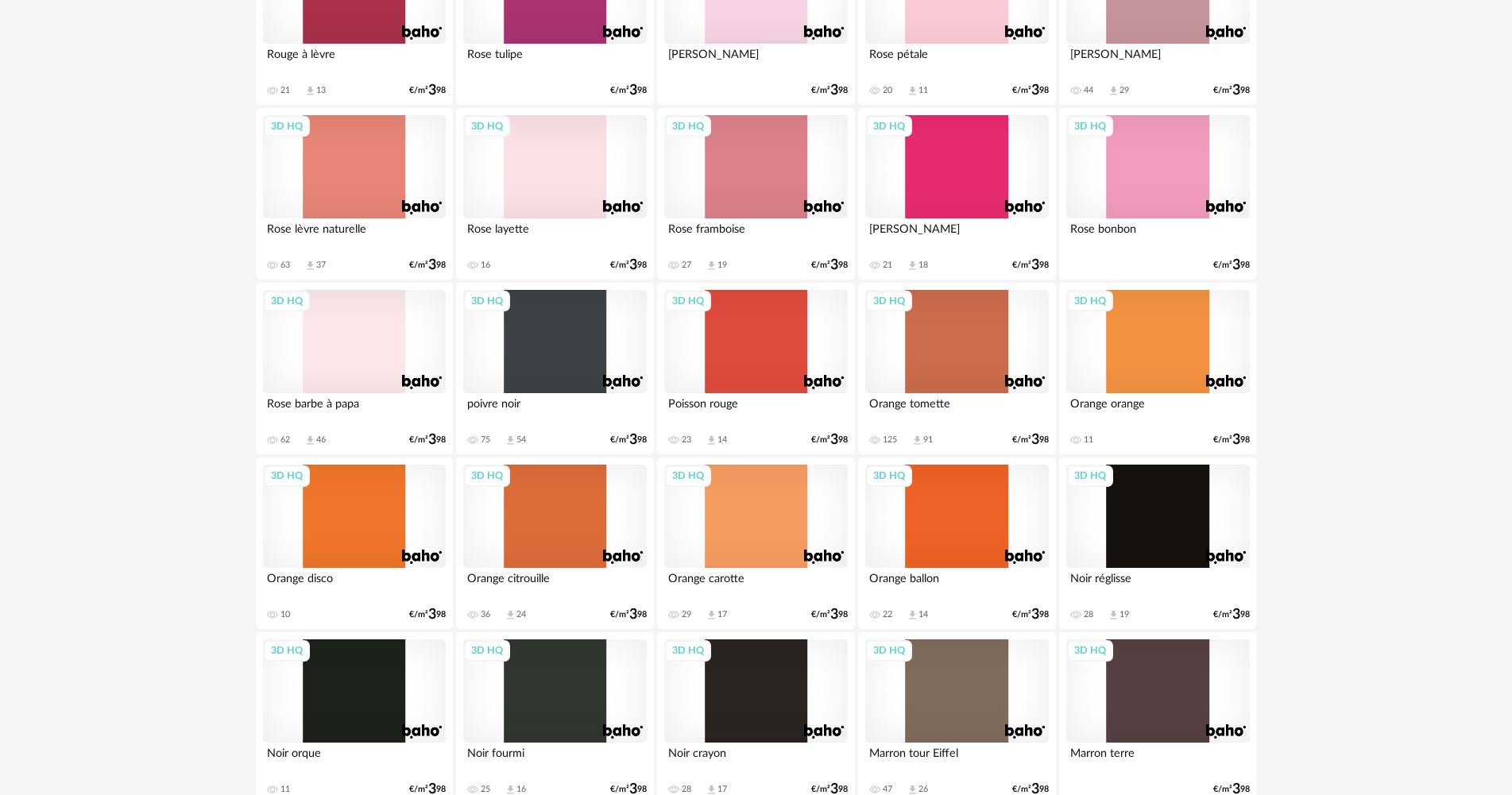
scroll to position [1747, 0]
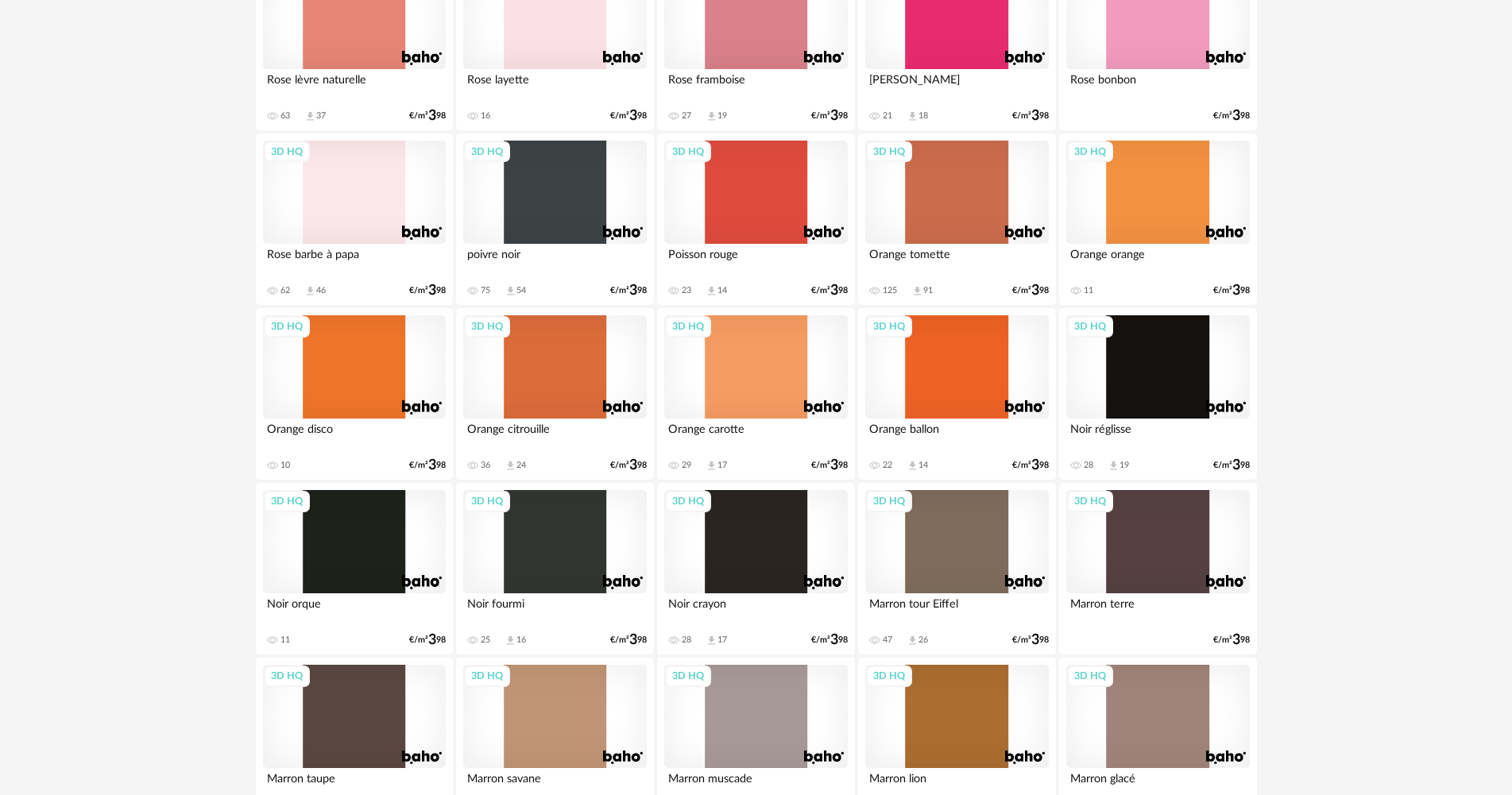
click at [998, 231] on div "3D HQ" at bounding box center [957, 192] width 182 height 103
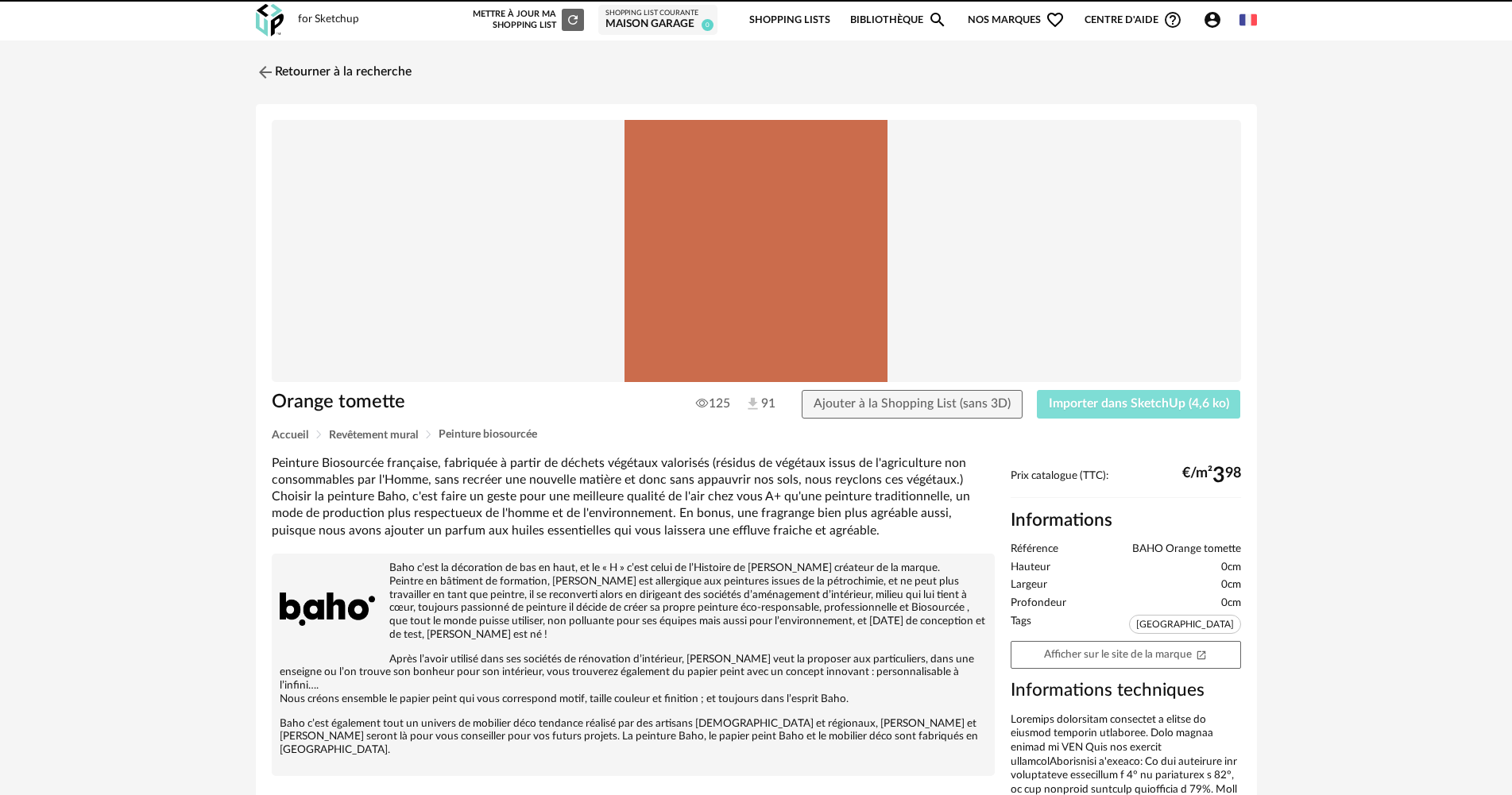
click at [1045, 395] on button "Importer dans SketchUp (4,6 ko)" at bounding box center [1138, 404] width 204 height 28
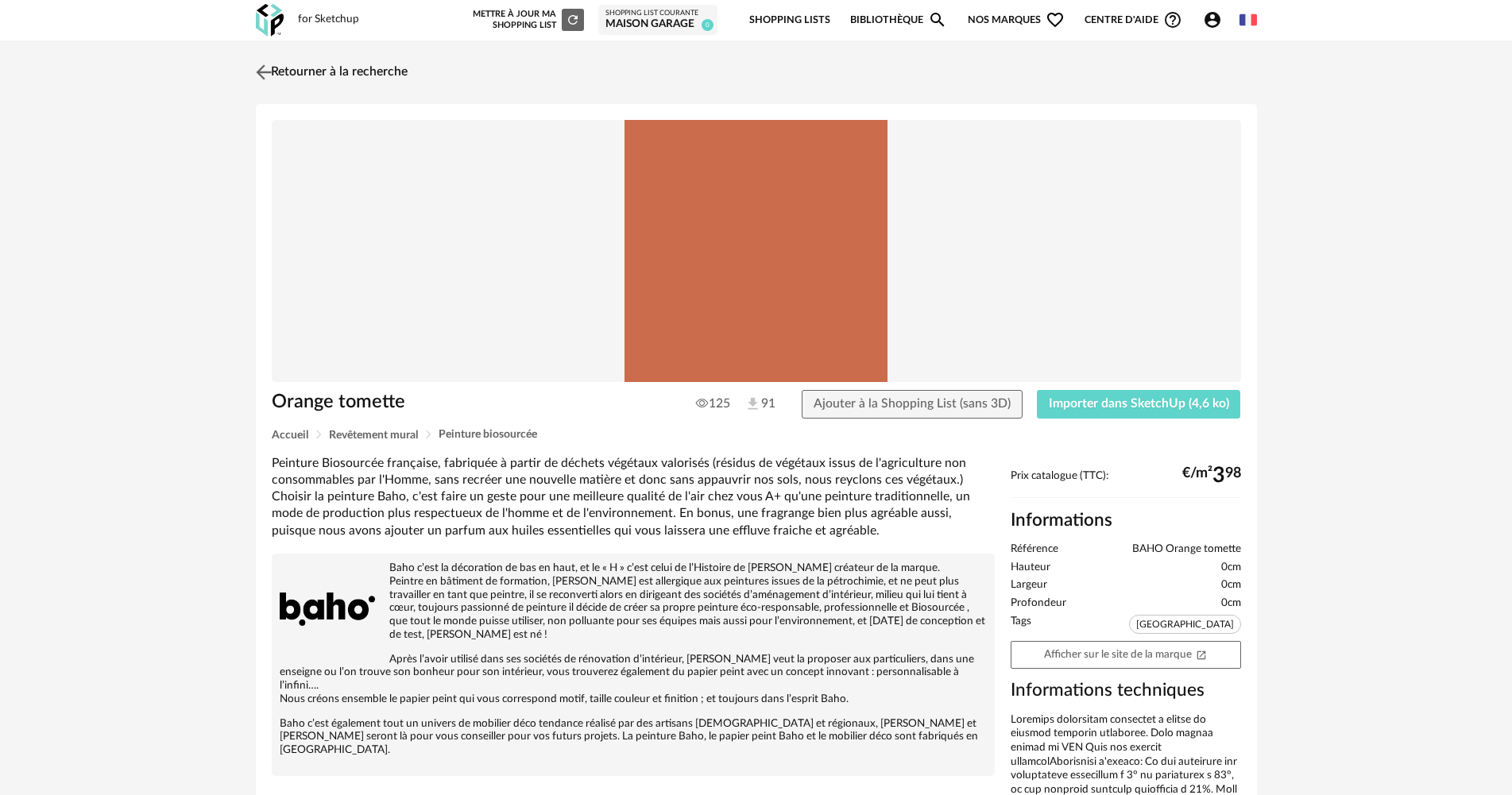
click at [322, 73] on link "Retourner à la recherche" at bounding box center [329, 72] width 156 height 35
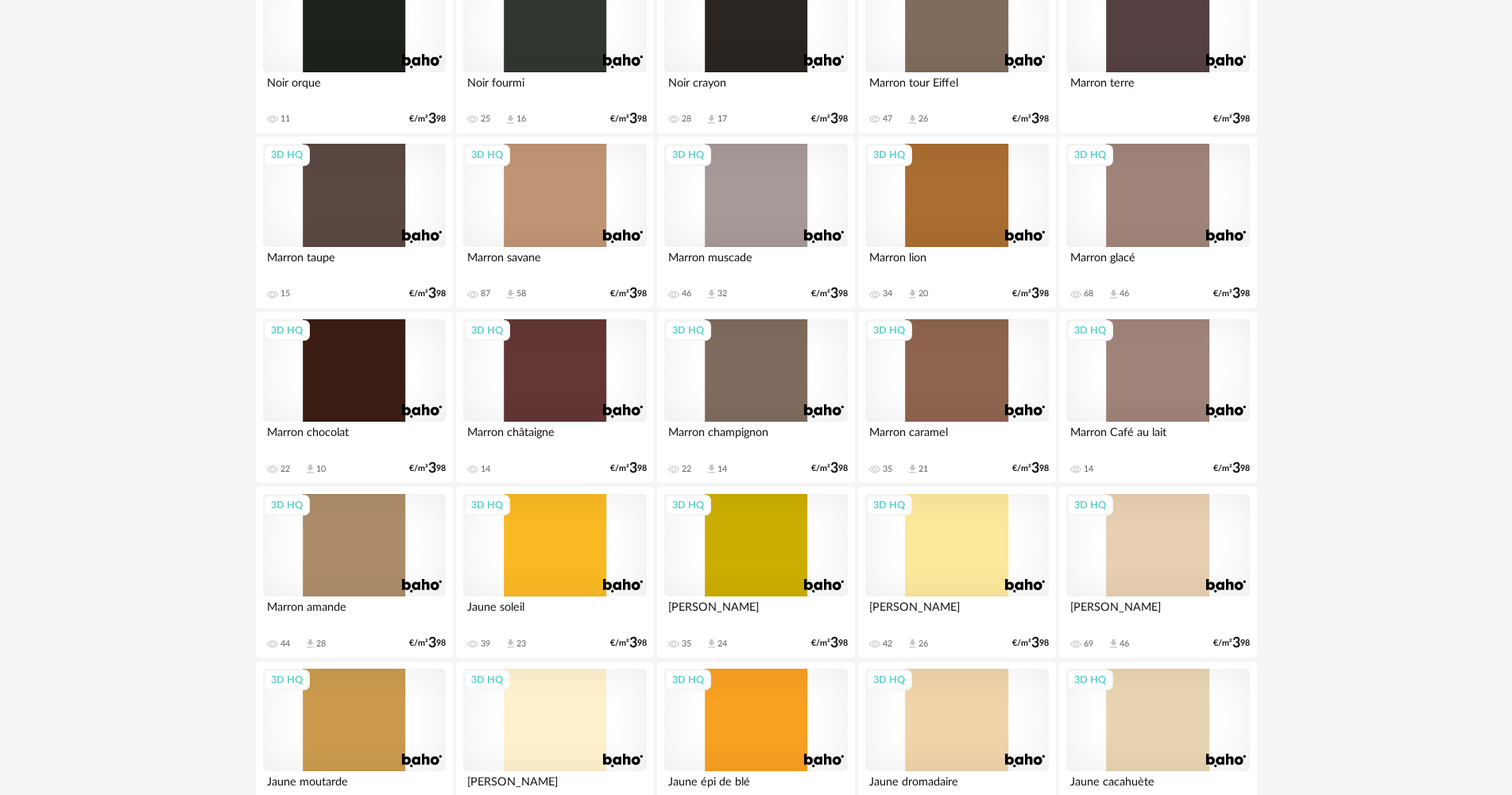
scroll to position [2266, 0]
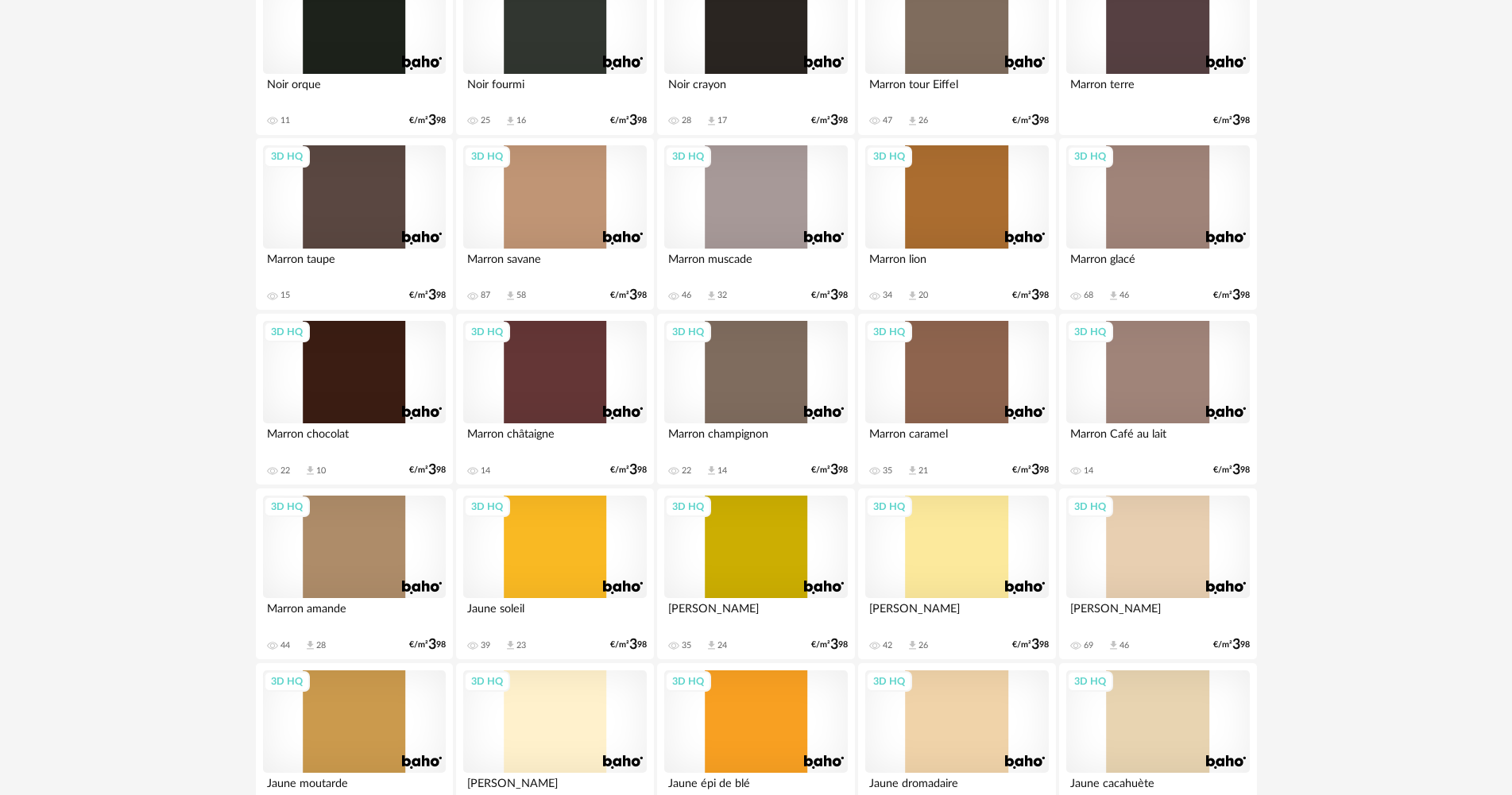
click at [576, 219] on div "3D HQ" at bounding box center [554, 197] width 182 height 103
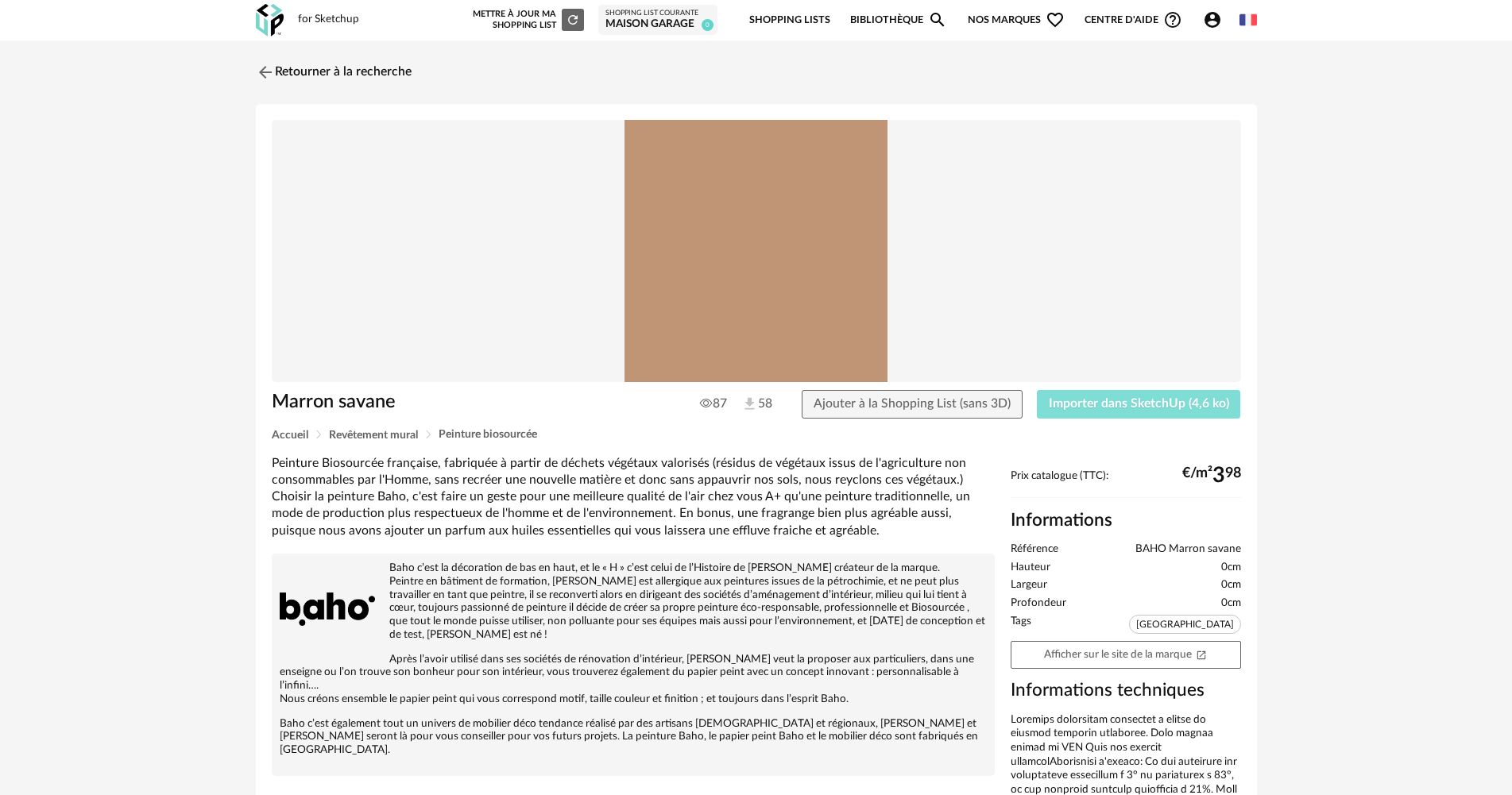
click at [1104, 416] on button "Importer dans SketchUp (4,6 ko)" at bounding box center [1138, 404] width 204 height 28
click at [293, 81] on link "Retourner à la recherche" at bounding box center [329, 72] width 156 height 35
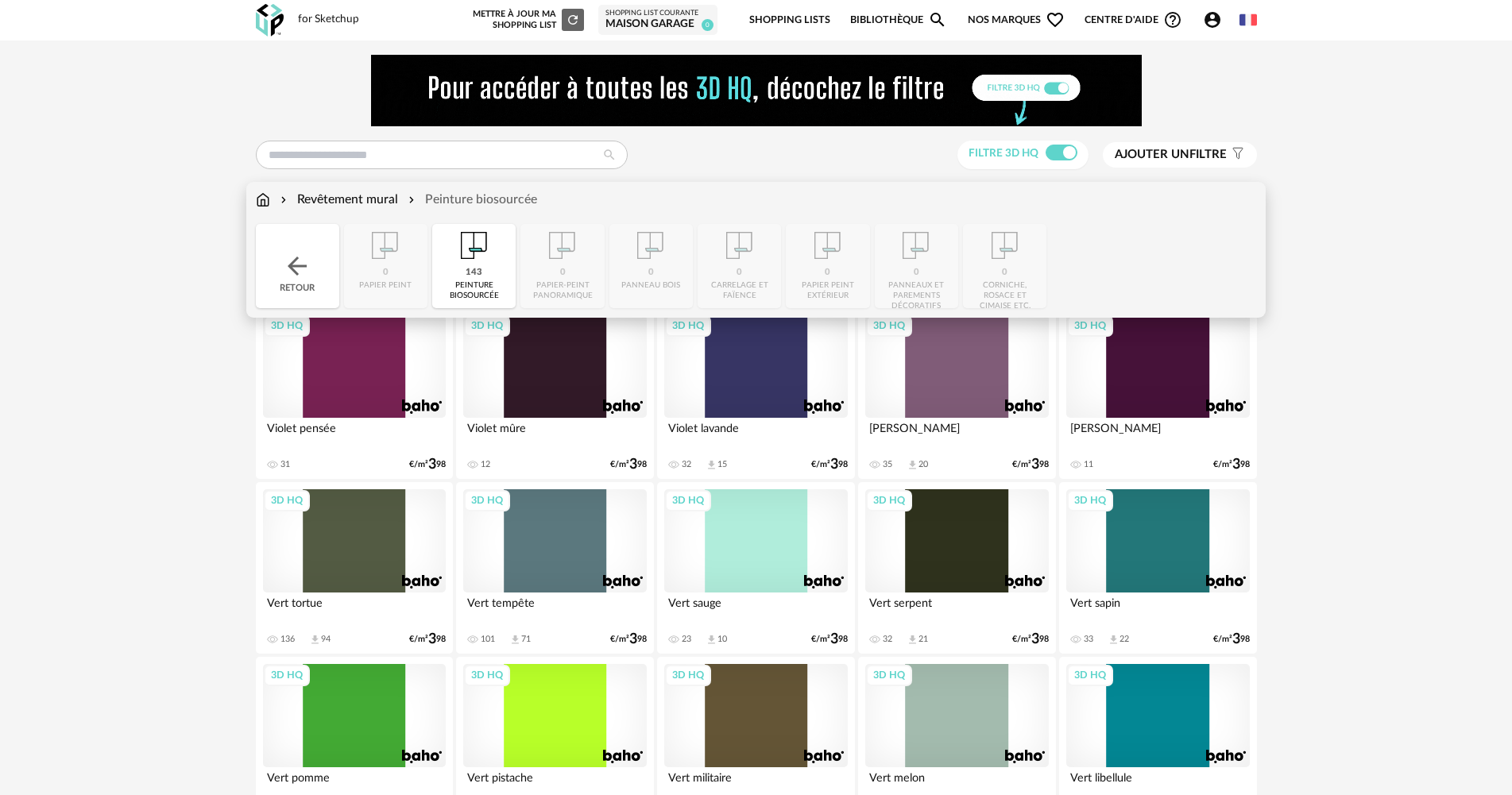
click at [299, 229] on div "Retour" at bounding box center [297, 265] width 83 height 84
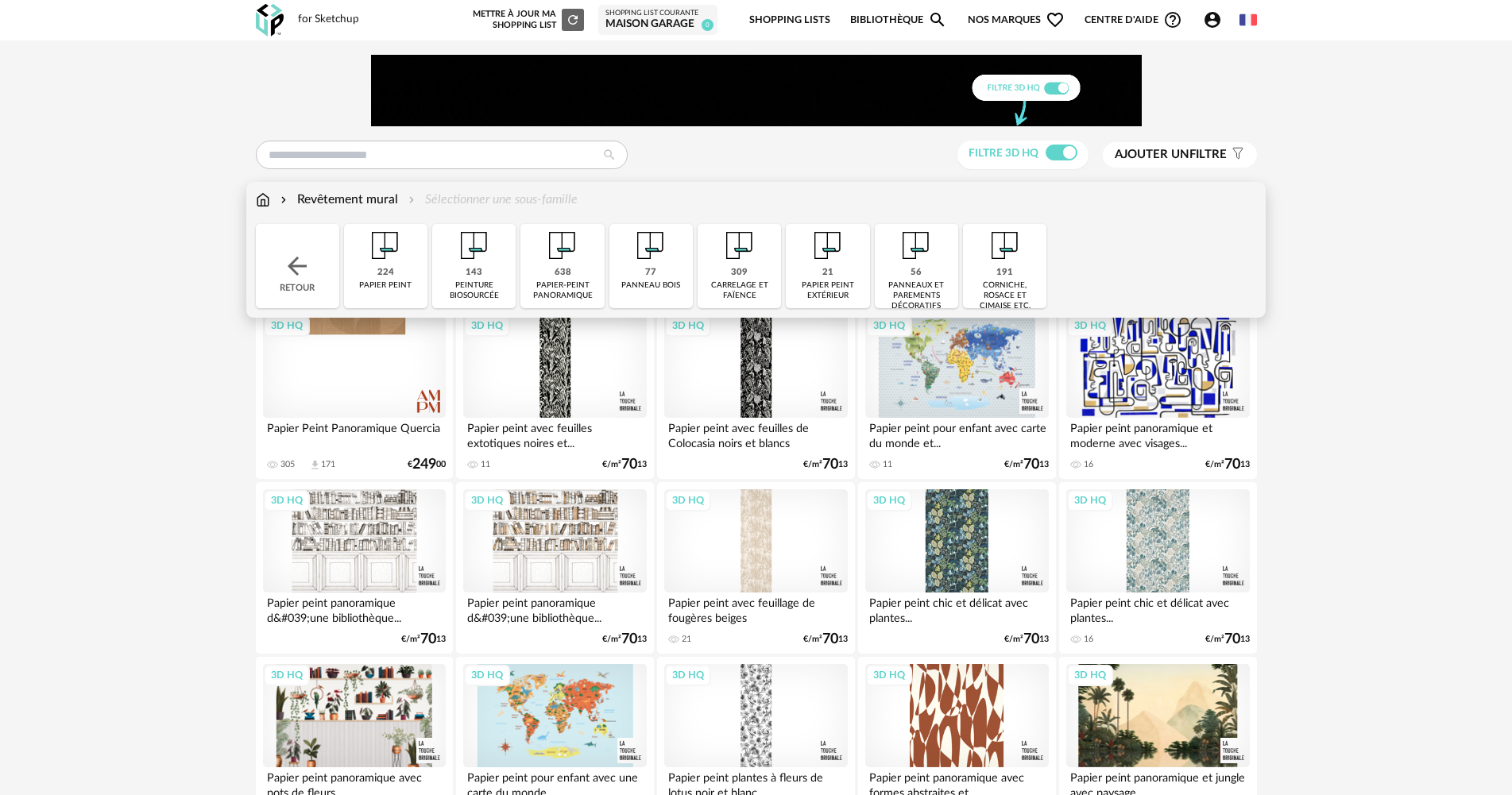
click at [299, 227] on div "Retour" at bounding box center [297, 265] width 83 height 84
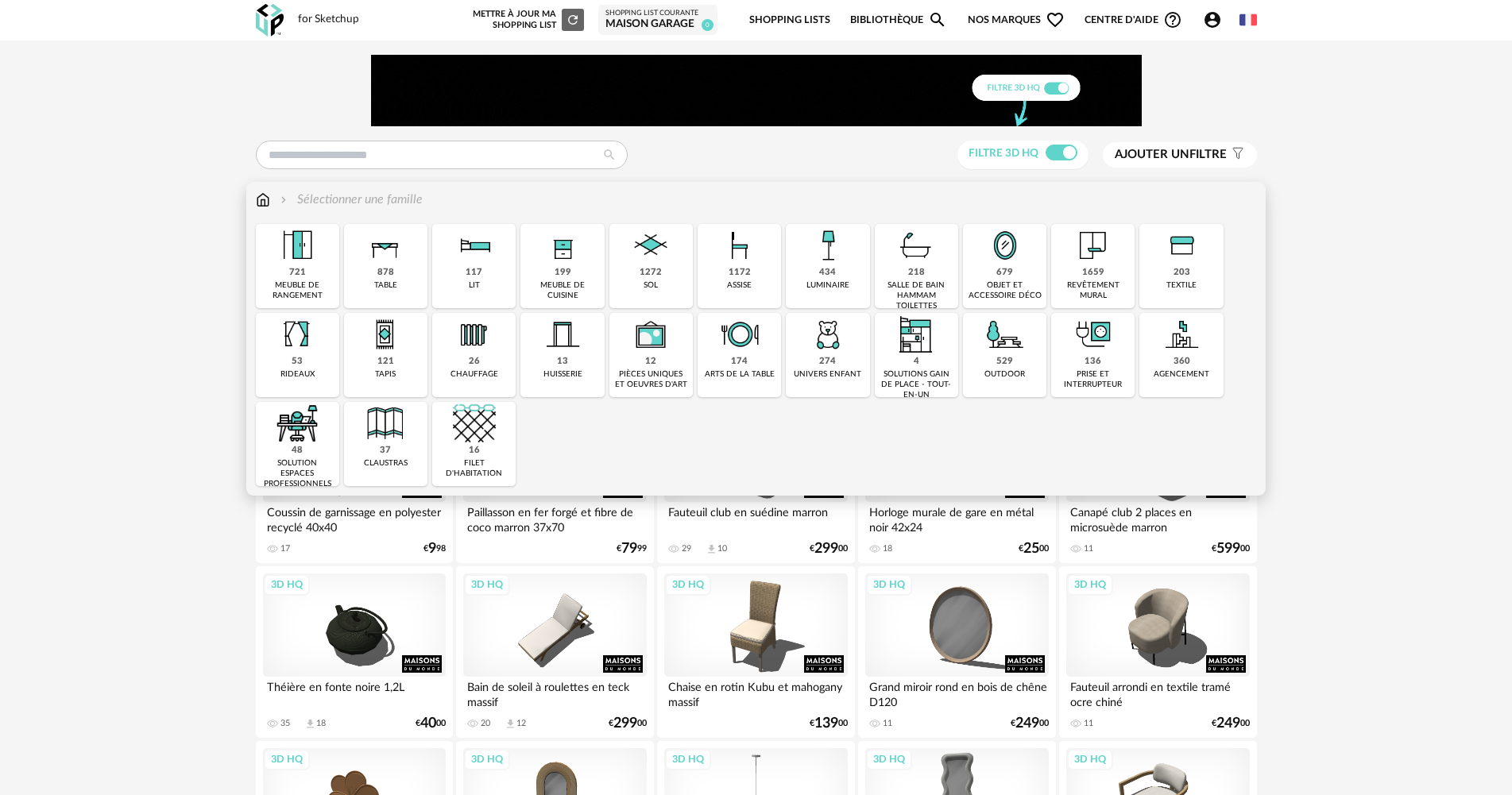
click at [556, 266] on img at bounding box center [562, 245] width 43 height 43
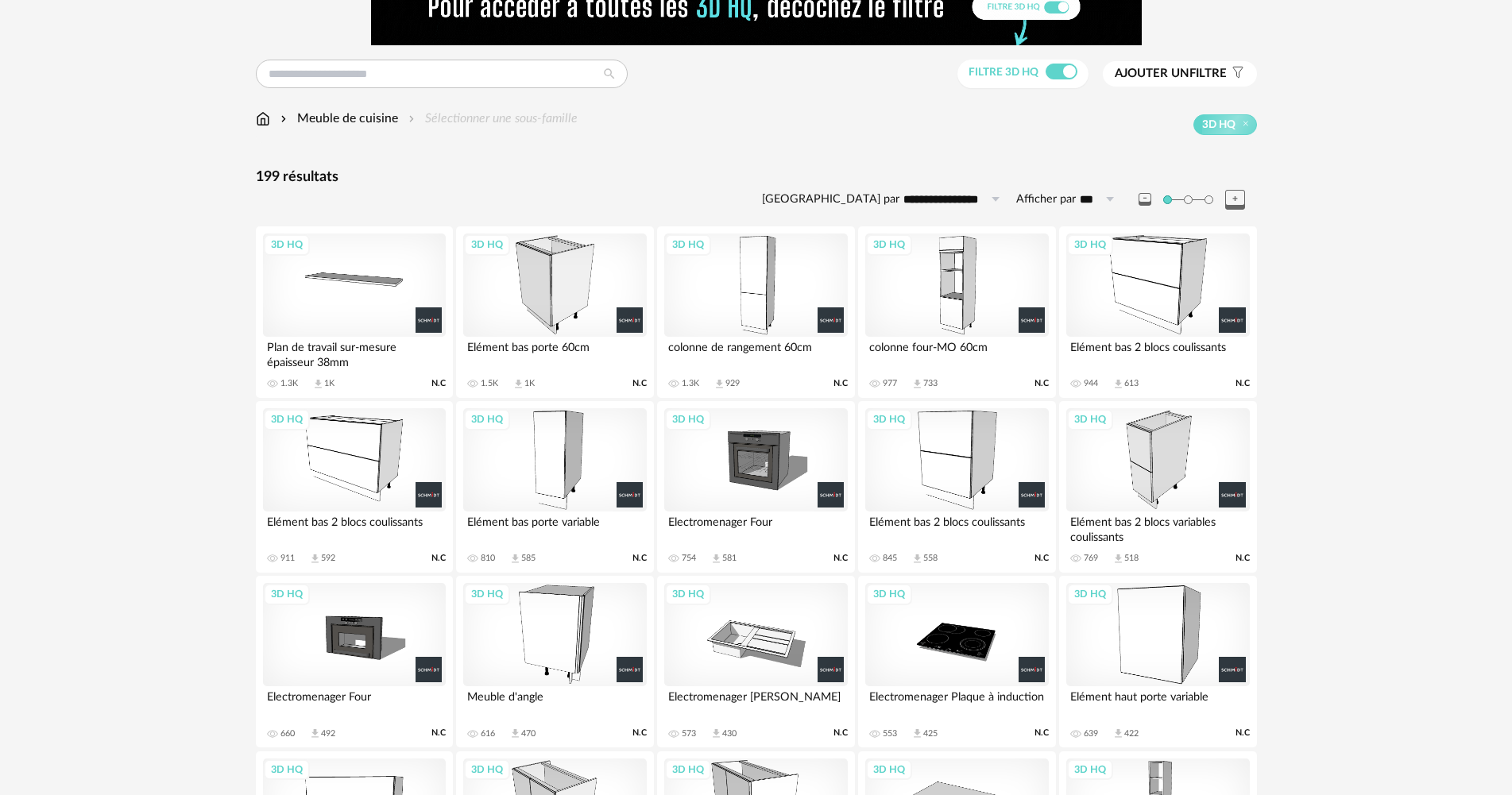
scroll to position [80, 0]
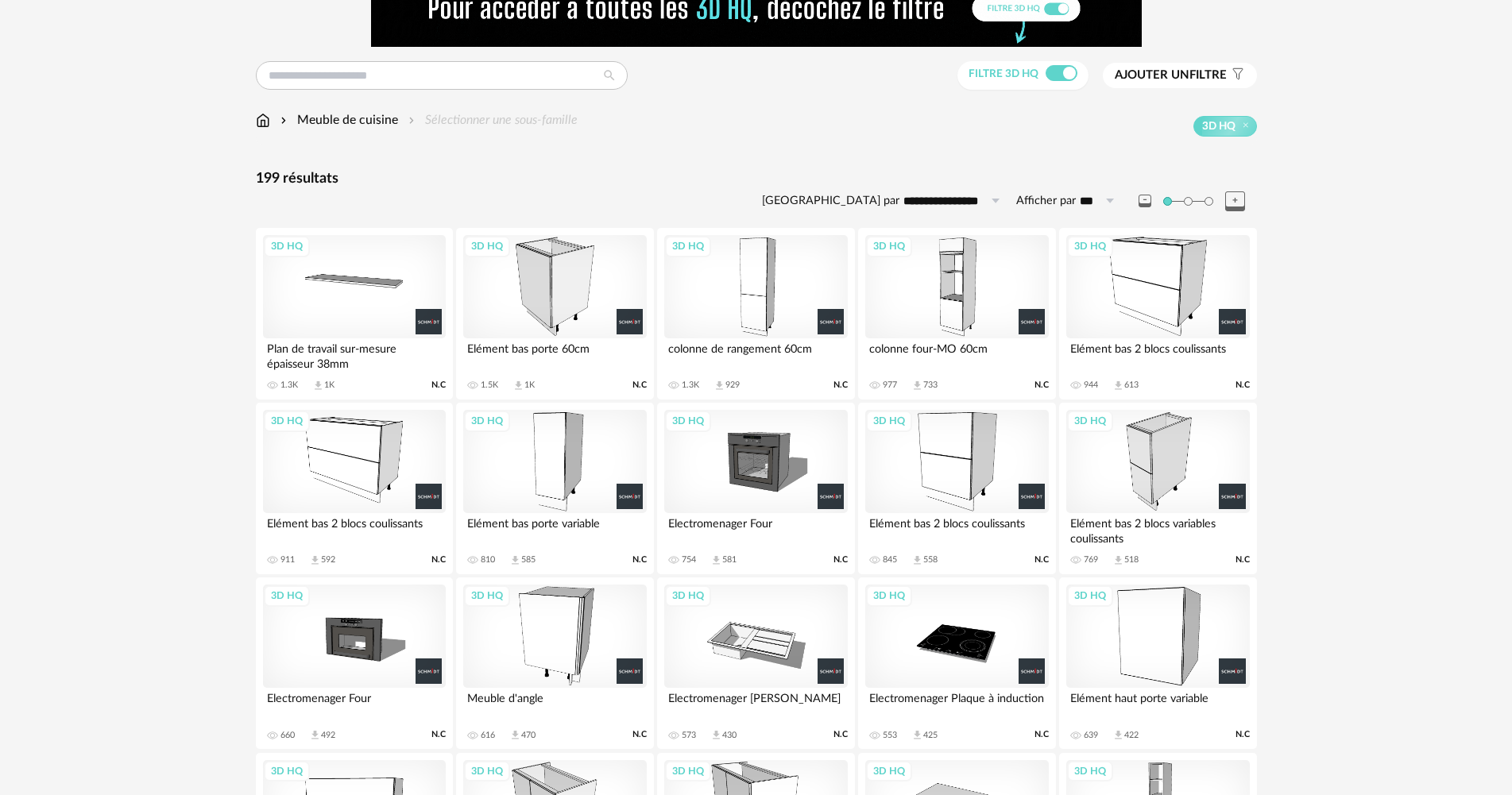
click at [776, 311] on div "3D HQ" at bounding box center [756, 286] width 182 height 103
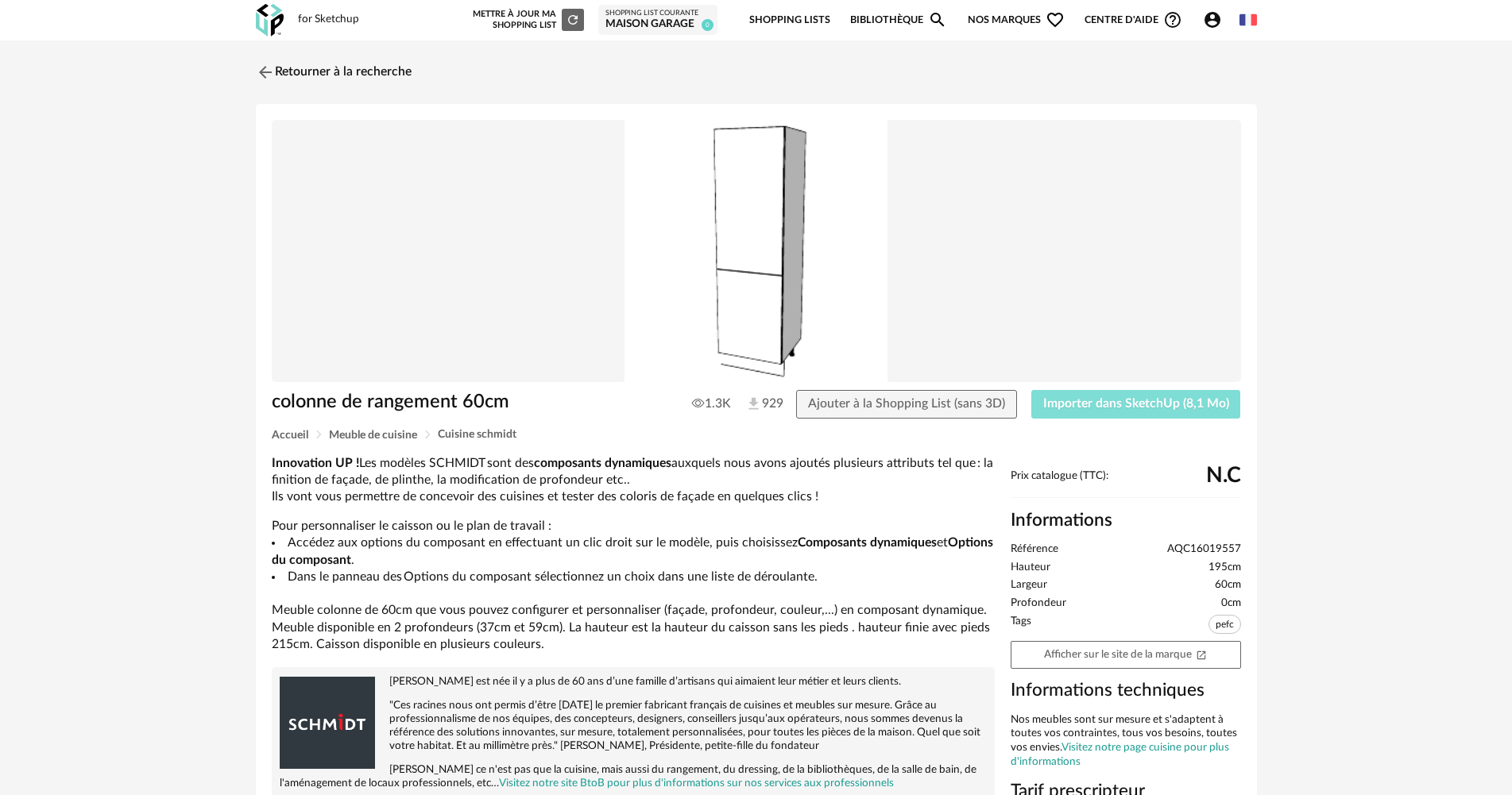
click at [1128, 400] on span "Importer dans SketchUp (8,1 Mo)" at bounding box center [1136, 404] width 186 height 13
drag, startPoint x: 329, startPoint y: 93, endPoint x: 335, endPoint y: 100, distance: 9.2
click at [337, 107] on div "Retourner à la recherche colonne de rangement 60cm 1.3K 929 Ajouter à la Shoppi…" at bounding box center [756, 622] width 1030 height 1134
click at [319, 72] on link "Retourner à la recherche" at bounding box center [329, 72] width 156 height 35
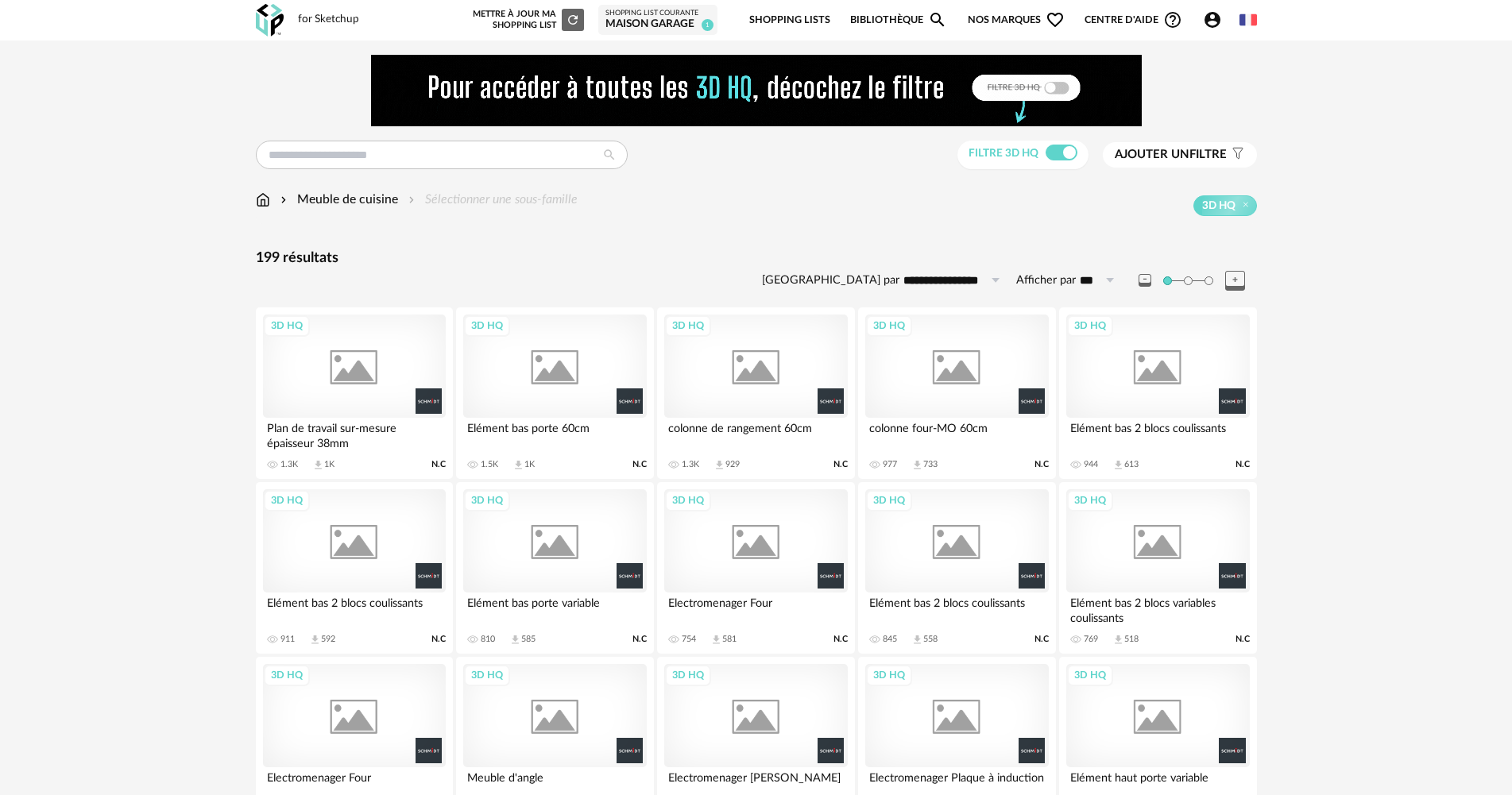
scroll to position [133, 0]
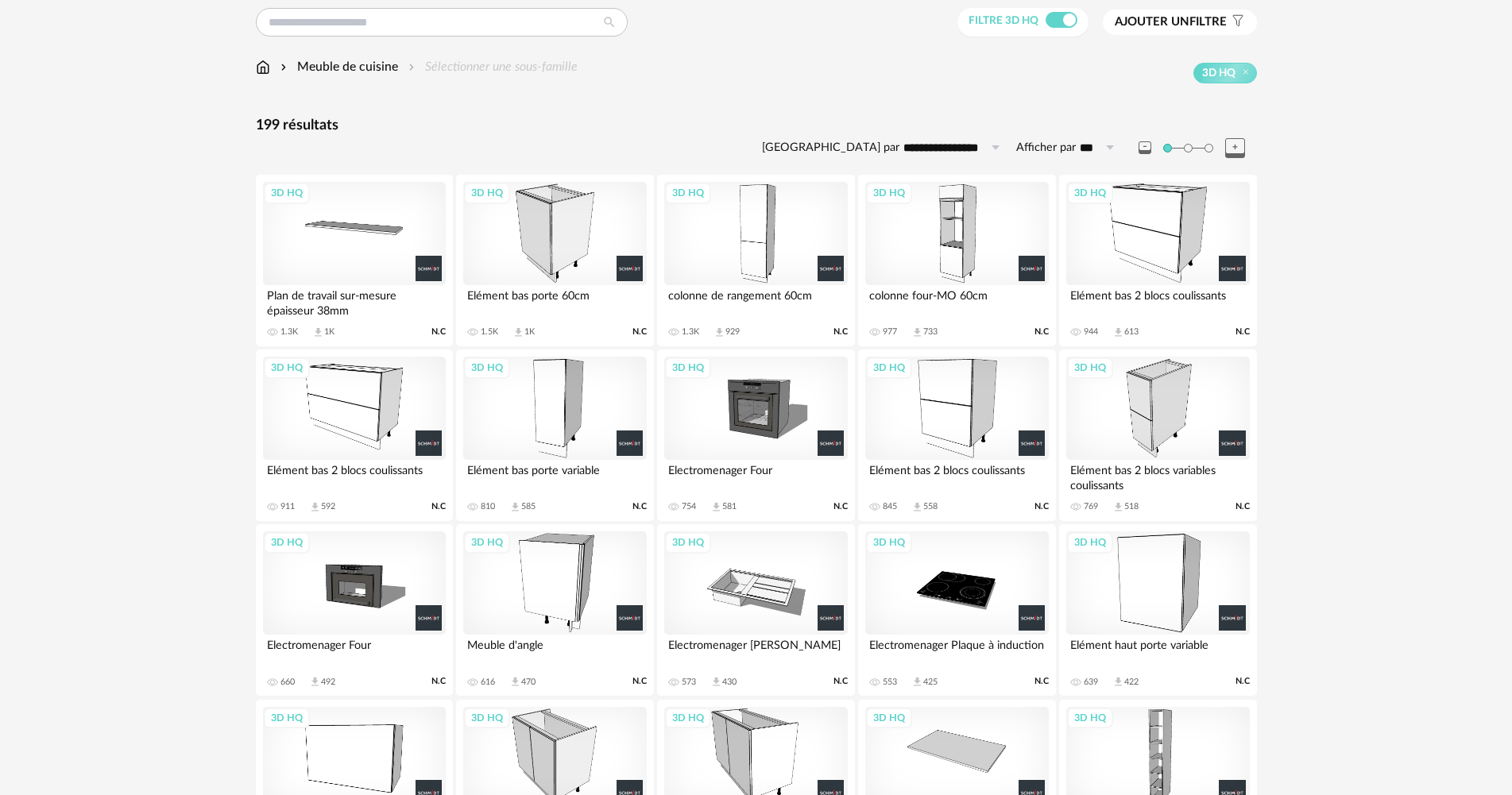
drag, startPoint x: 934, startPoint y: 234, endPoint x: 936, endPoint y: 242, distance: 8.2
click at [935, 232] on div "3D HQ" at bounding box center [957, 233] width 182 height 103
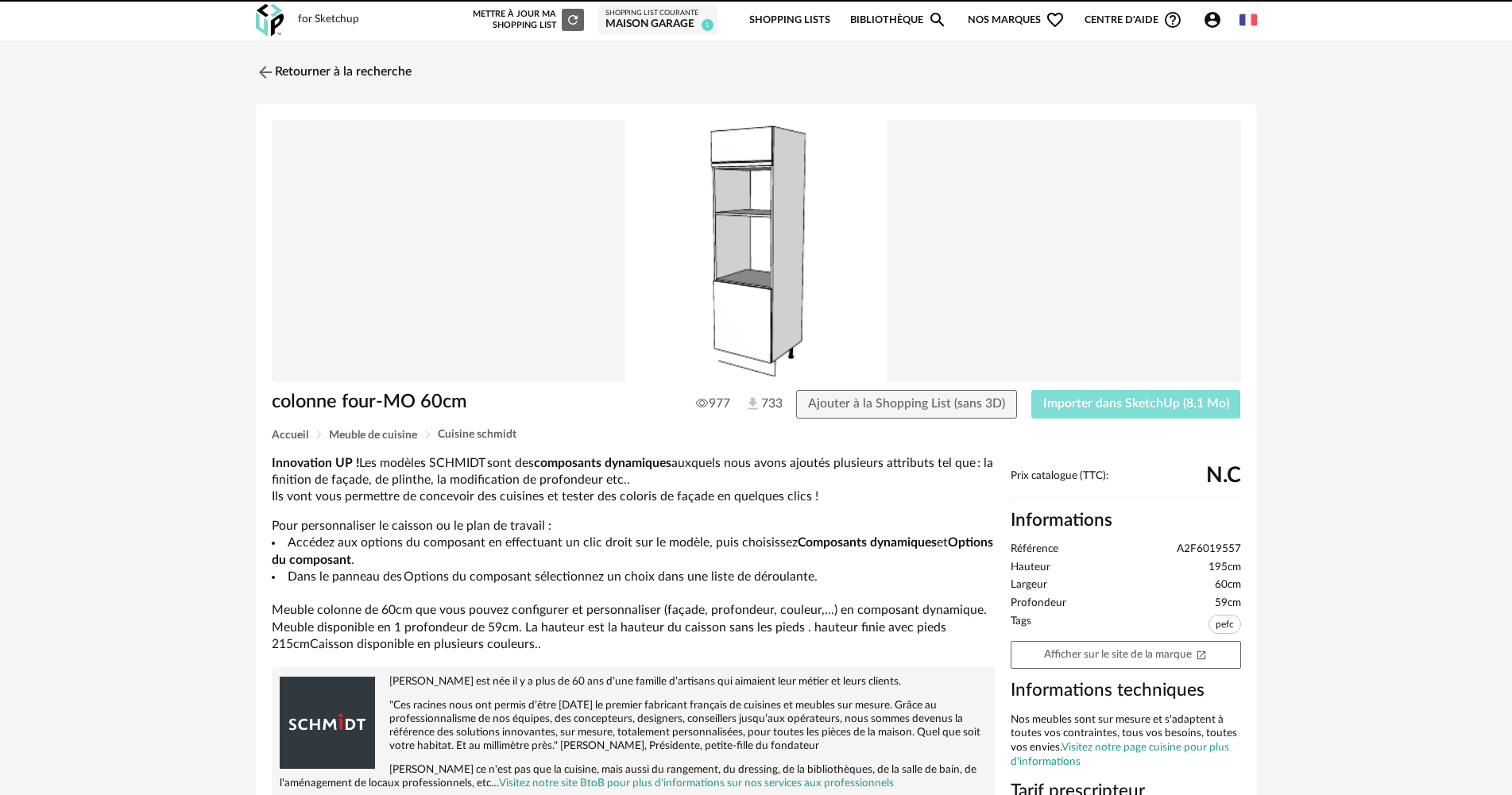
click at [1039, 408] on button "Importer dans SketchUp (8,1 Mo)" at bounding box center [1136, 404] width 210 height 28
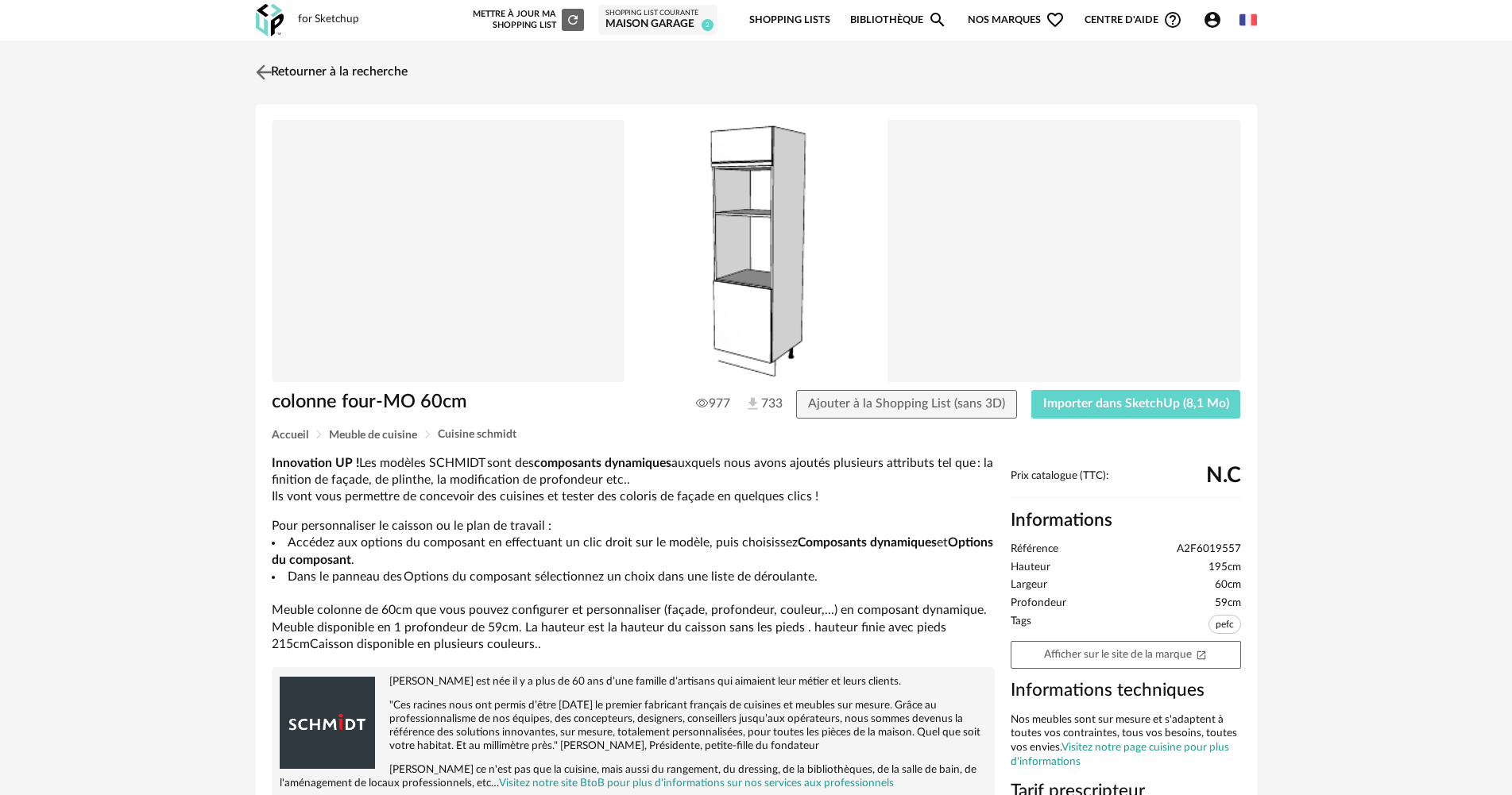
click at [283, 76] on link "Retourner à la recherche" at bounding box center [329, 72] width 156 height 35
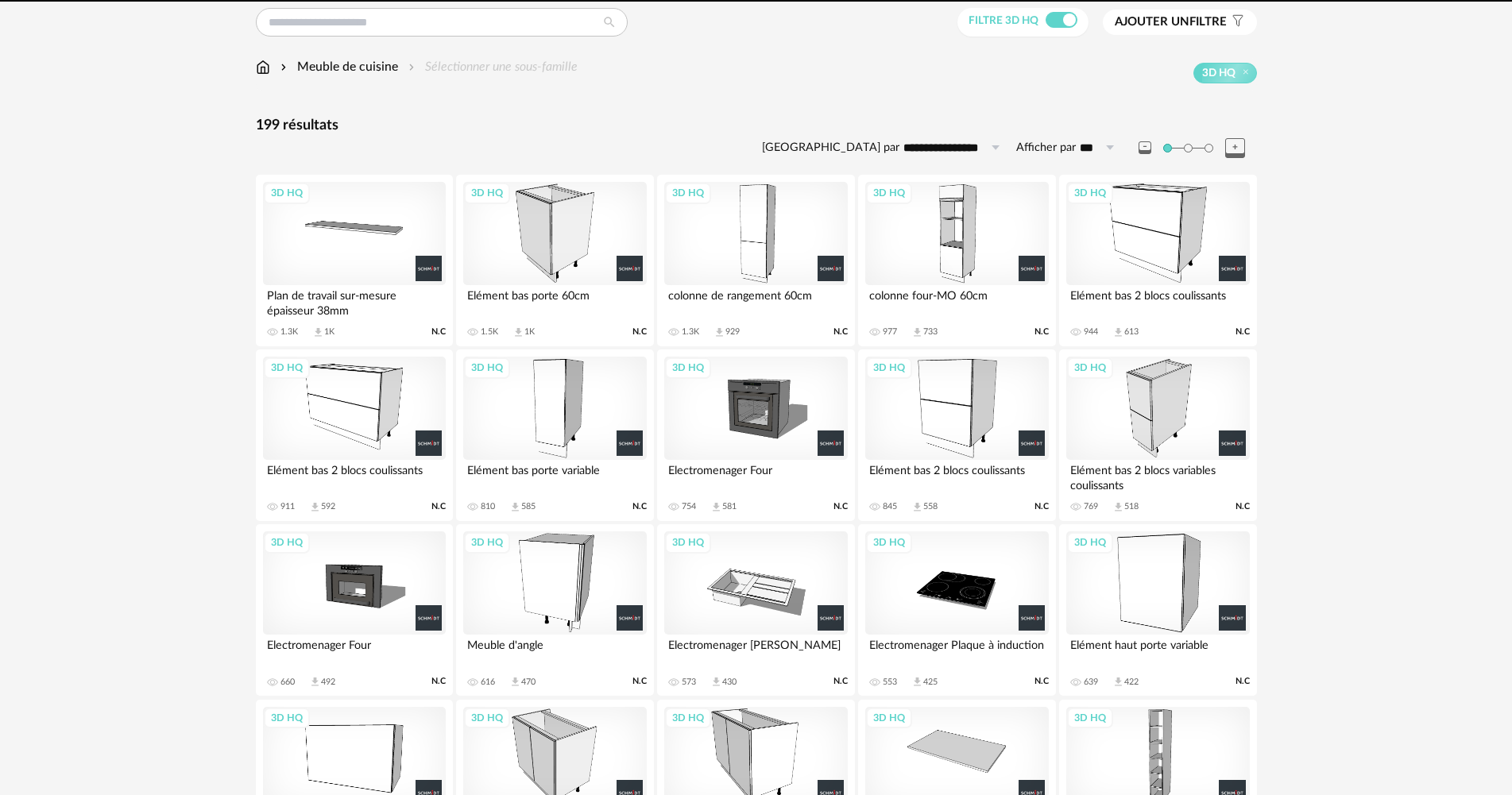
scroll to position [185, 0]
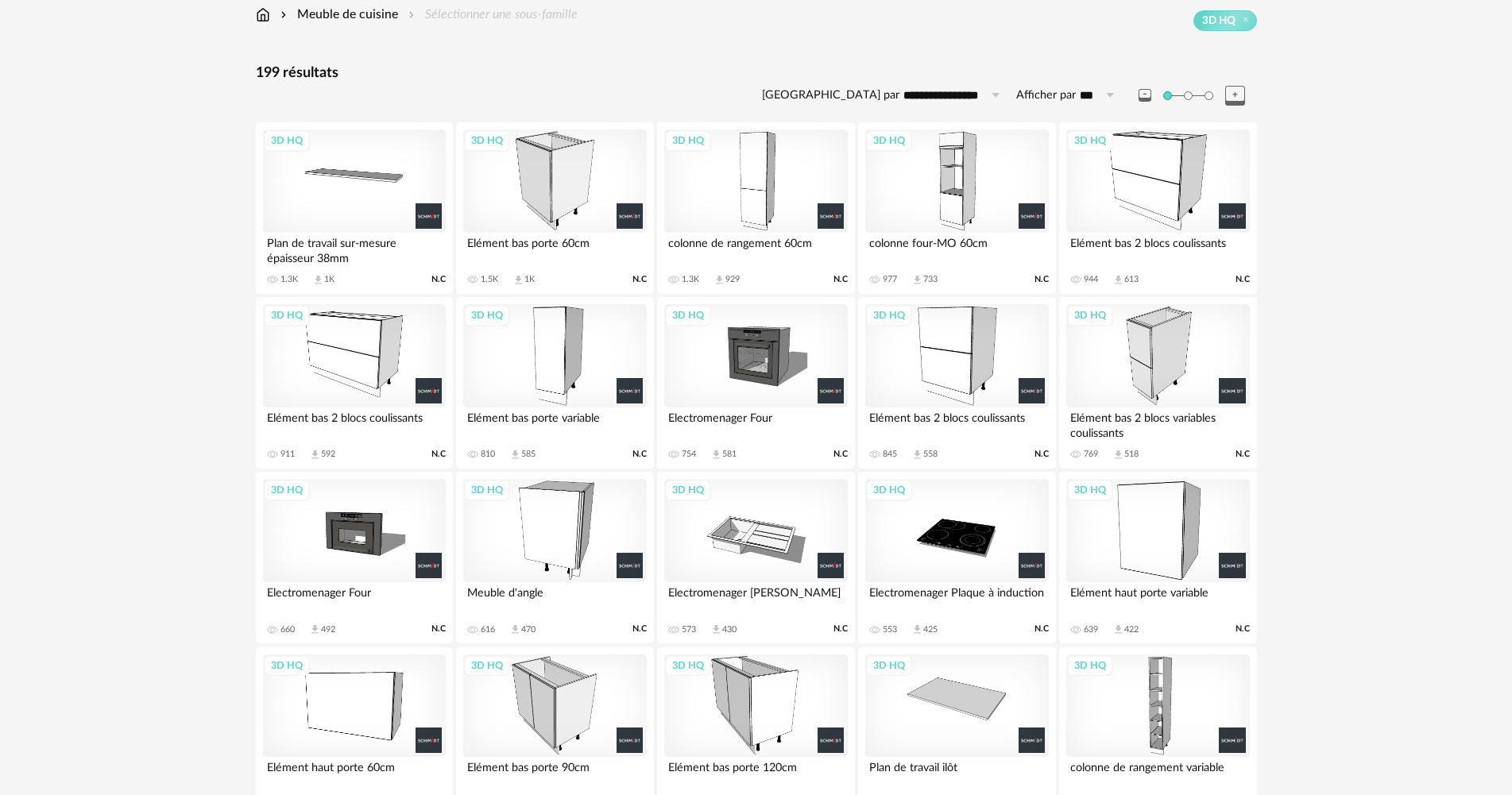
click at [720, 380] on div "3D HQ" at bounding box center [756, 356] width 182 height 103
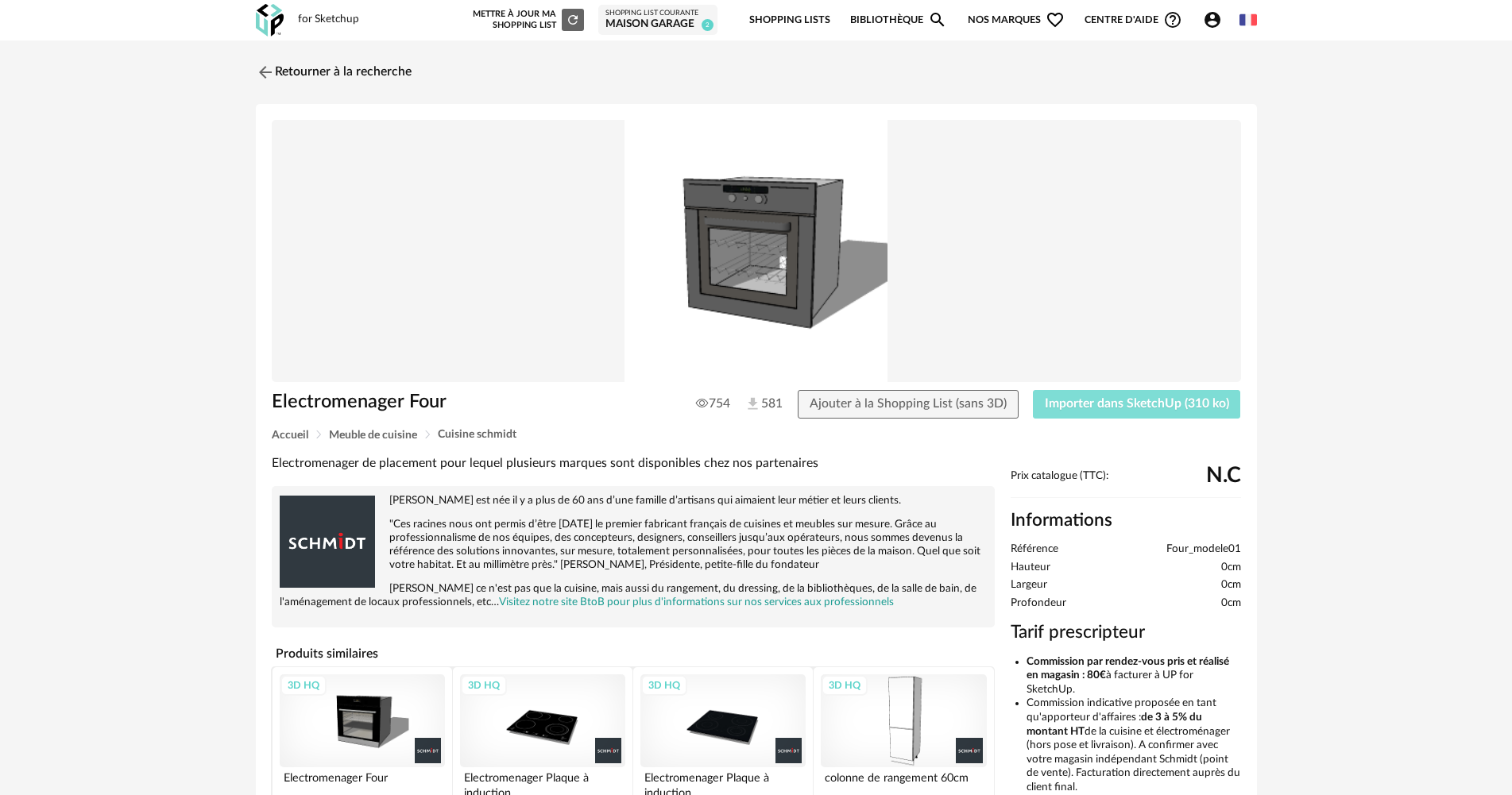
click at [1077, 404] on span "Importer dans SketchUp (310 ko)" at bounding box center [1137, 404] width 184 height 13
click at [163, 178] on div "Retourner à la recherche Electromenager Four 754 581 Ajouter à la Shopping List…" at bounding box center [756, 535] width 1512 height 990
click at [306, 72] on link "Retourner à la recherche" at bounding box center [329, 72] width 156 height 35
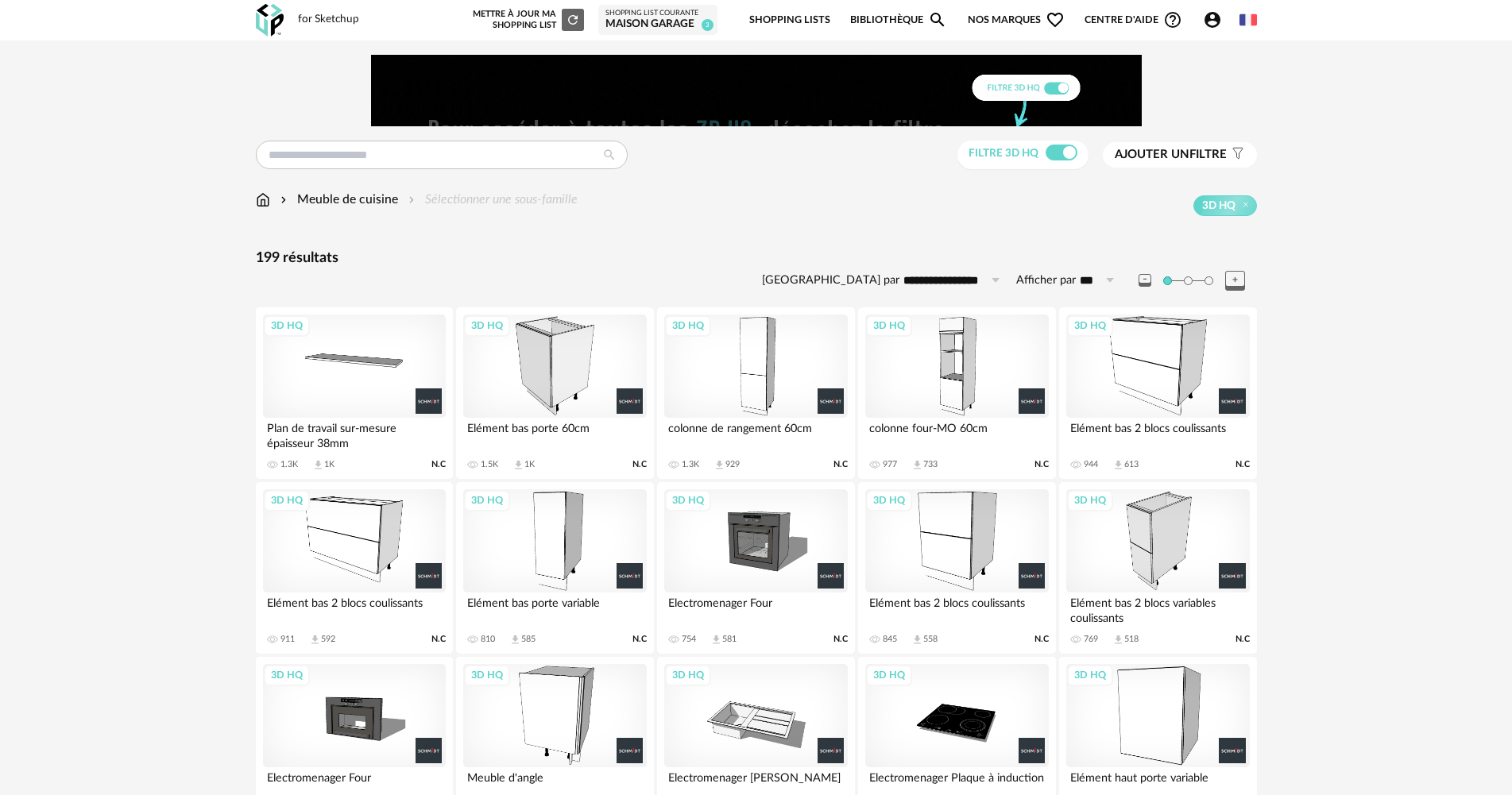
scroll to position [238, 0]
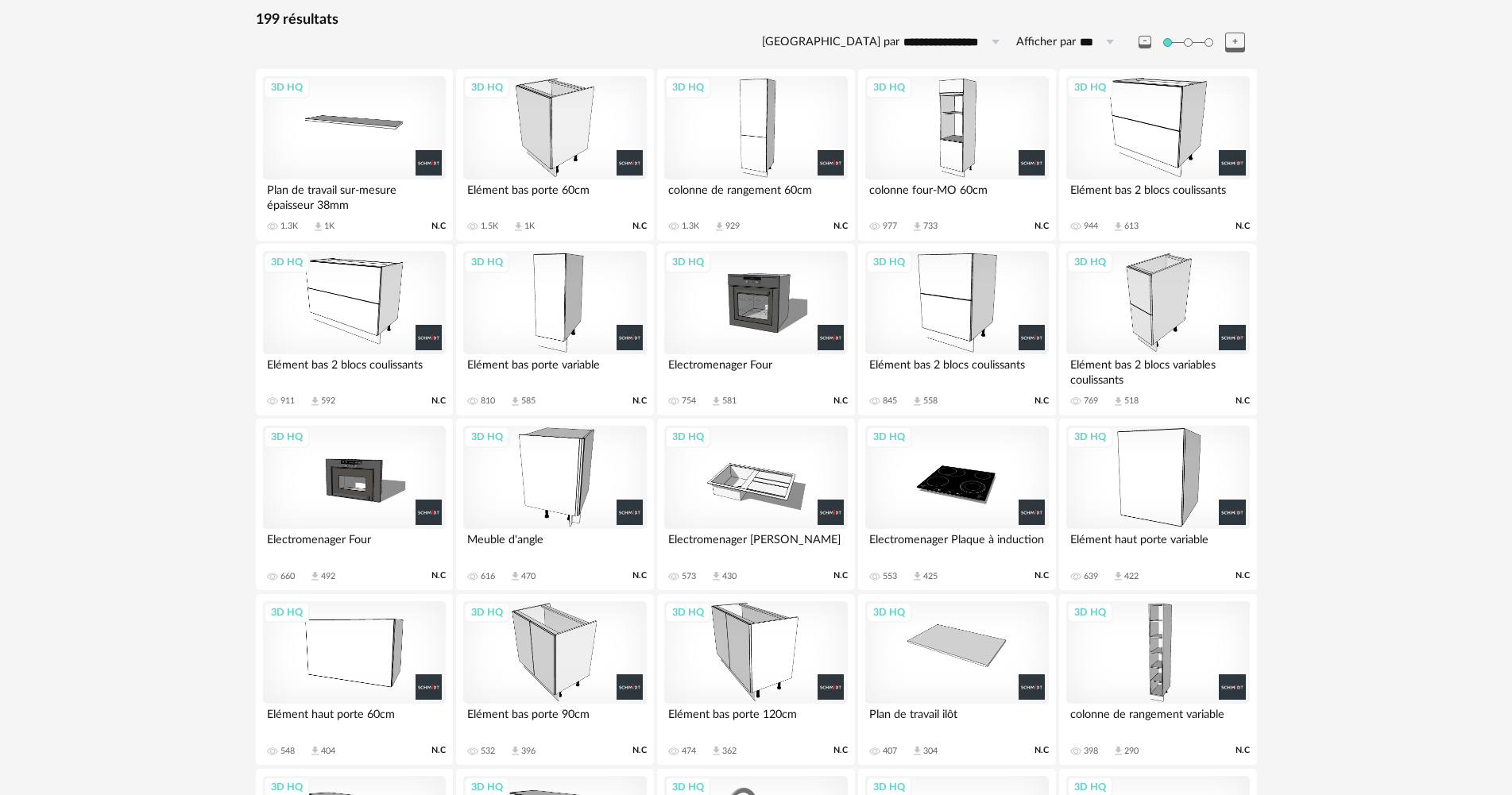
click at [382, 470] on div "3D HQ" at bounding box center [354, 477] width 182 height 103
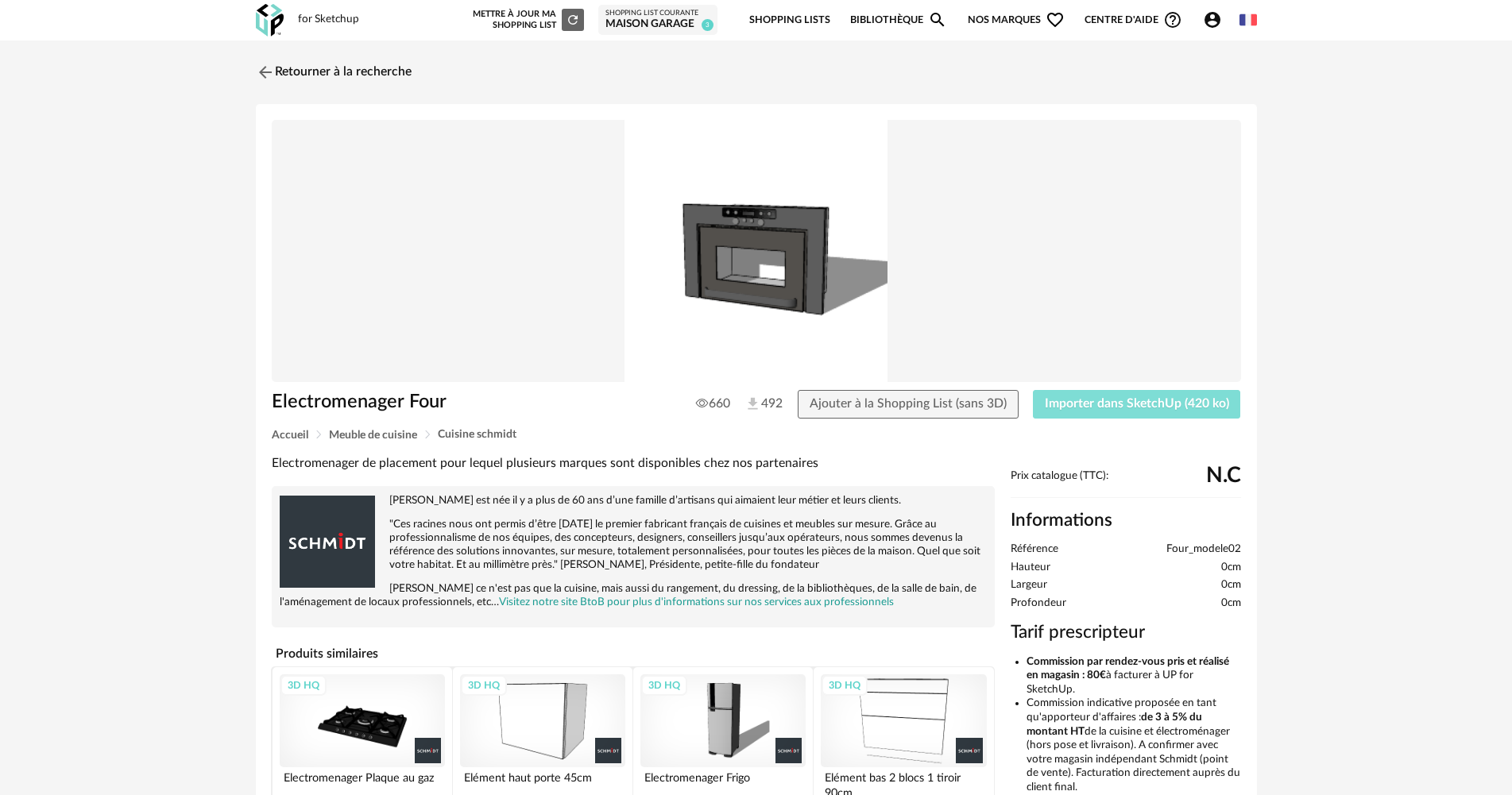
click at [1058, 398] on span "Importer dans SketchUp (420 ko)" at bounding box center [1137, 404] width 184 height 13
click at [274, 79] on img at bounding box center [263, 72] width 23 height 23
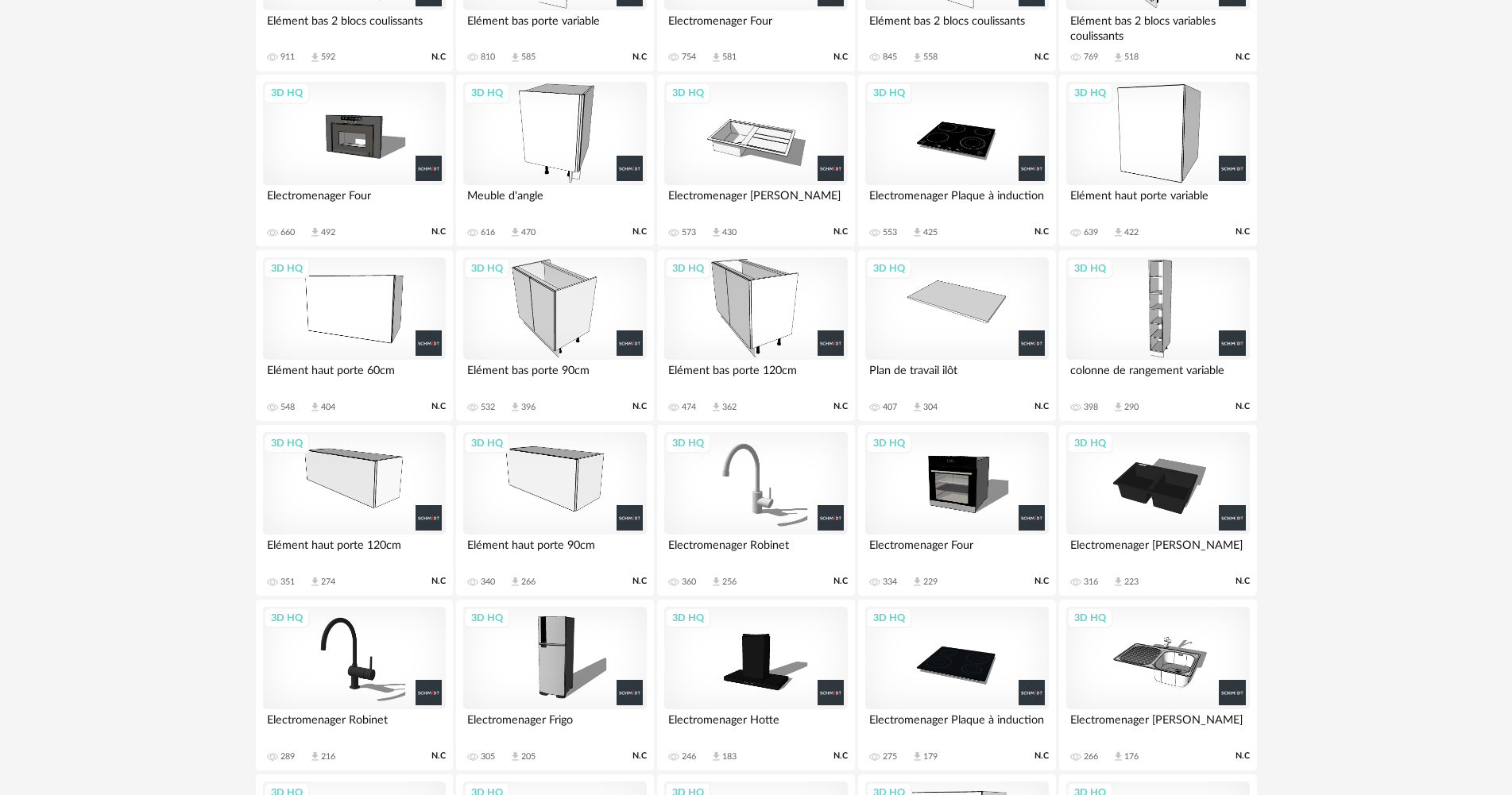
scroll to position [608, 0]
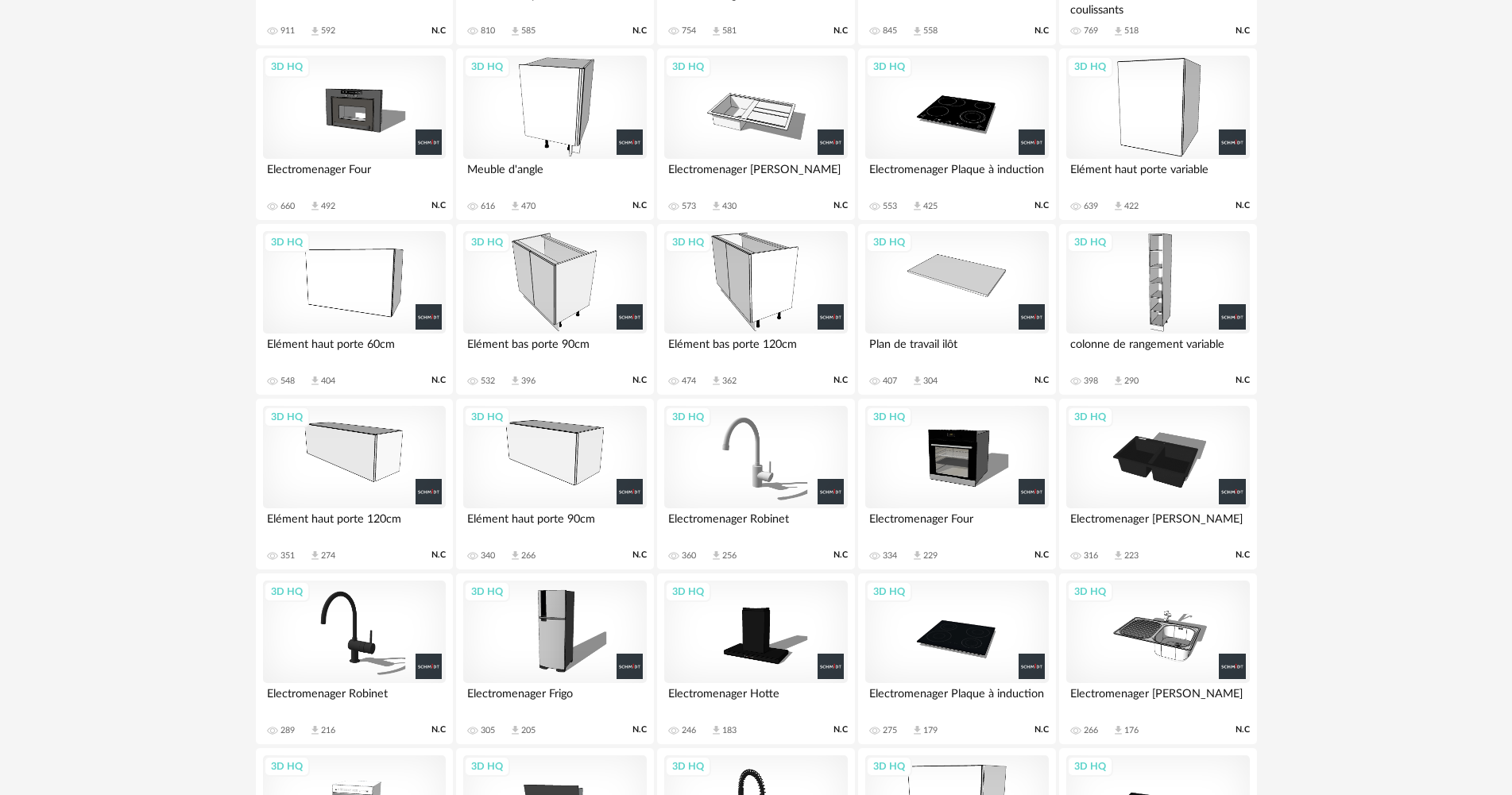
click at [541, 275] on div "3D HQ" at bounding box center [554, 282] width 182 height 103
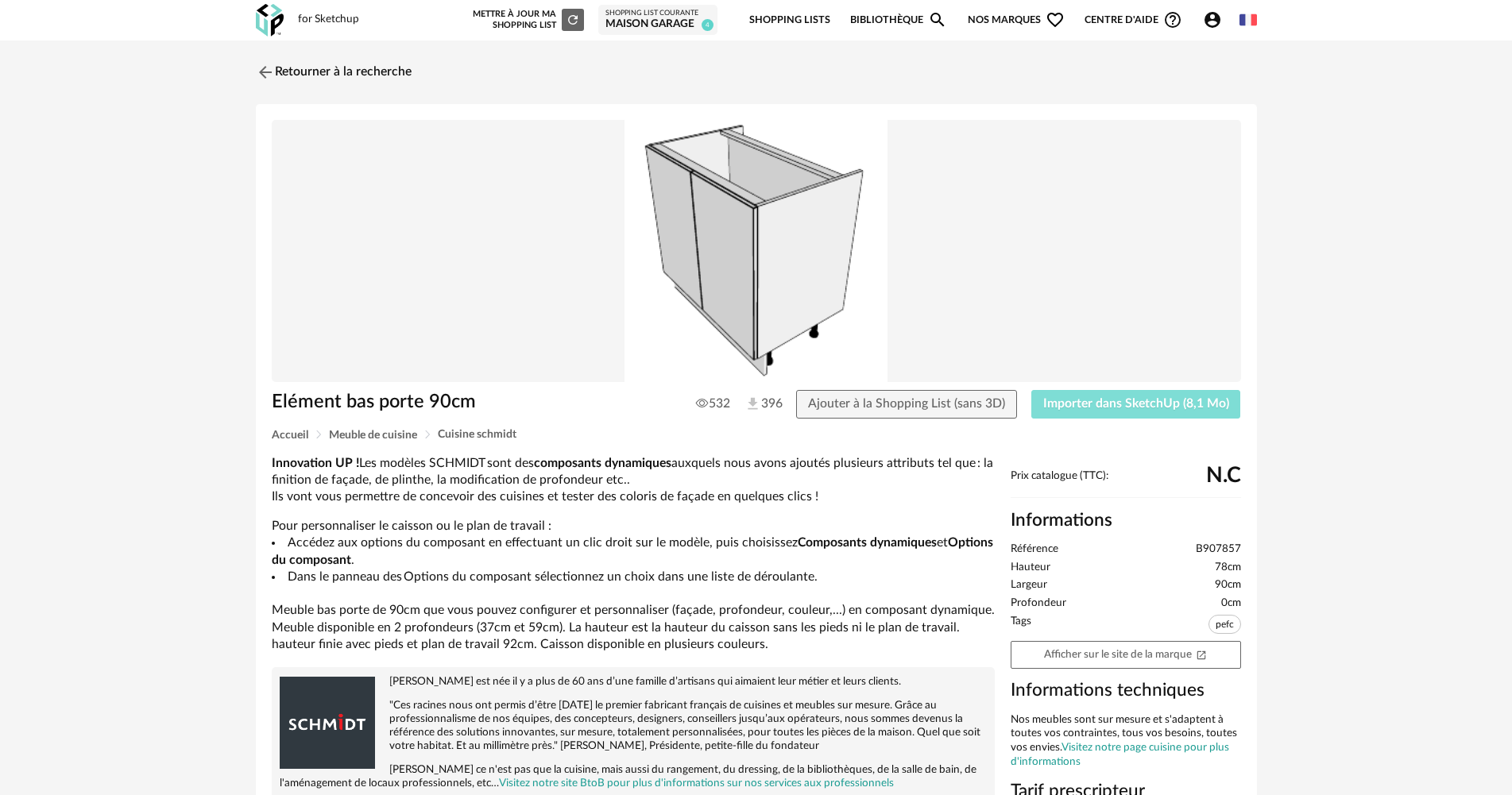
click at [1098, 409] on button "Importer dans SketchUp (8,1 Mo)" at bounding box center [1136, 404] width 210 height 28
click at [291, 61] on link "Retourner à la recherche" at bounding box center [329, 72] width 156 height 35
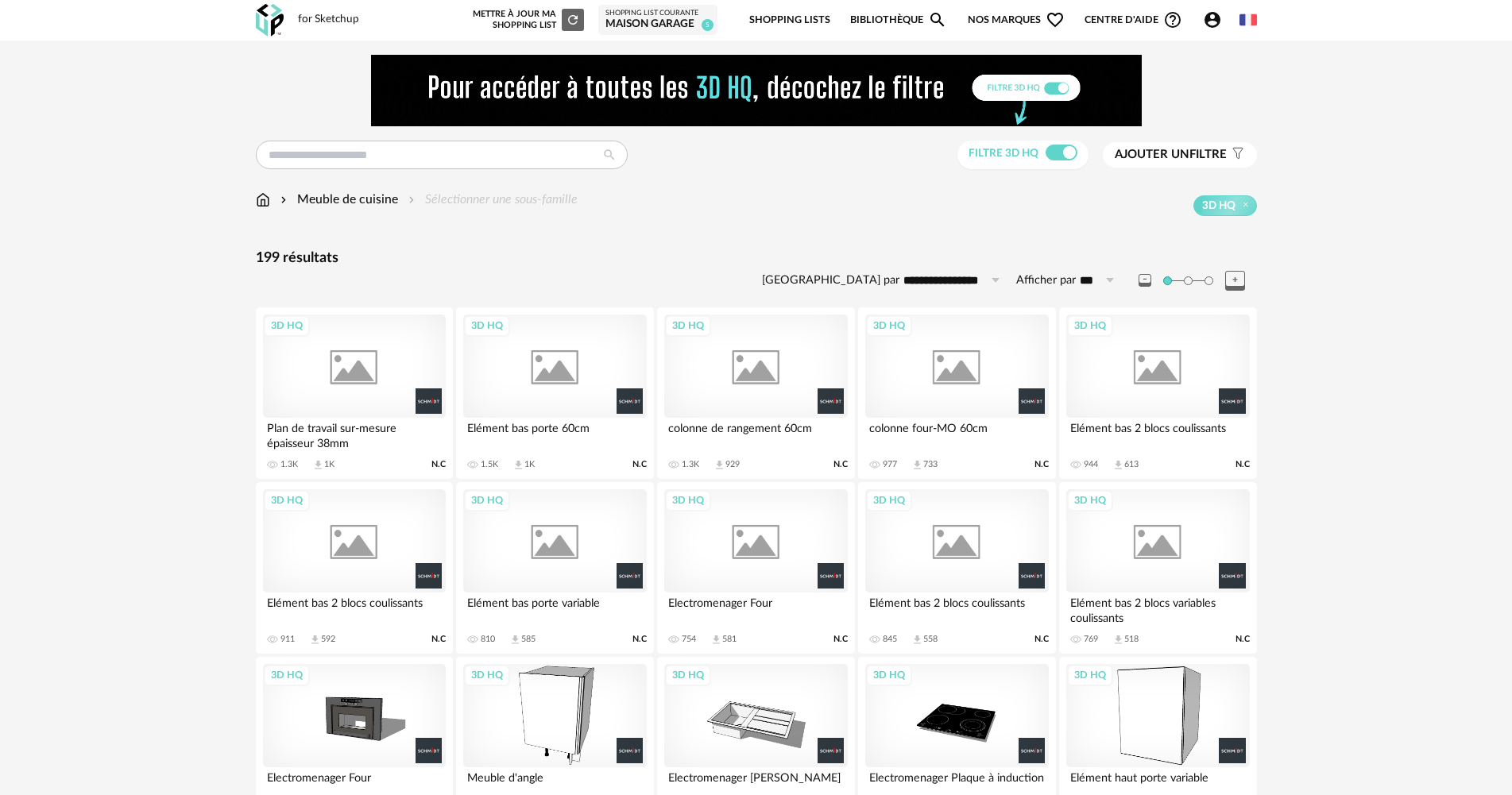
scroll to position [661, 0]
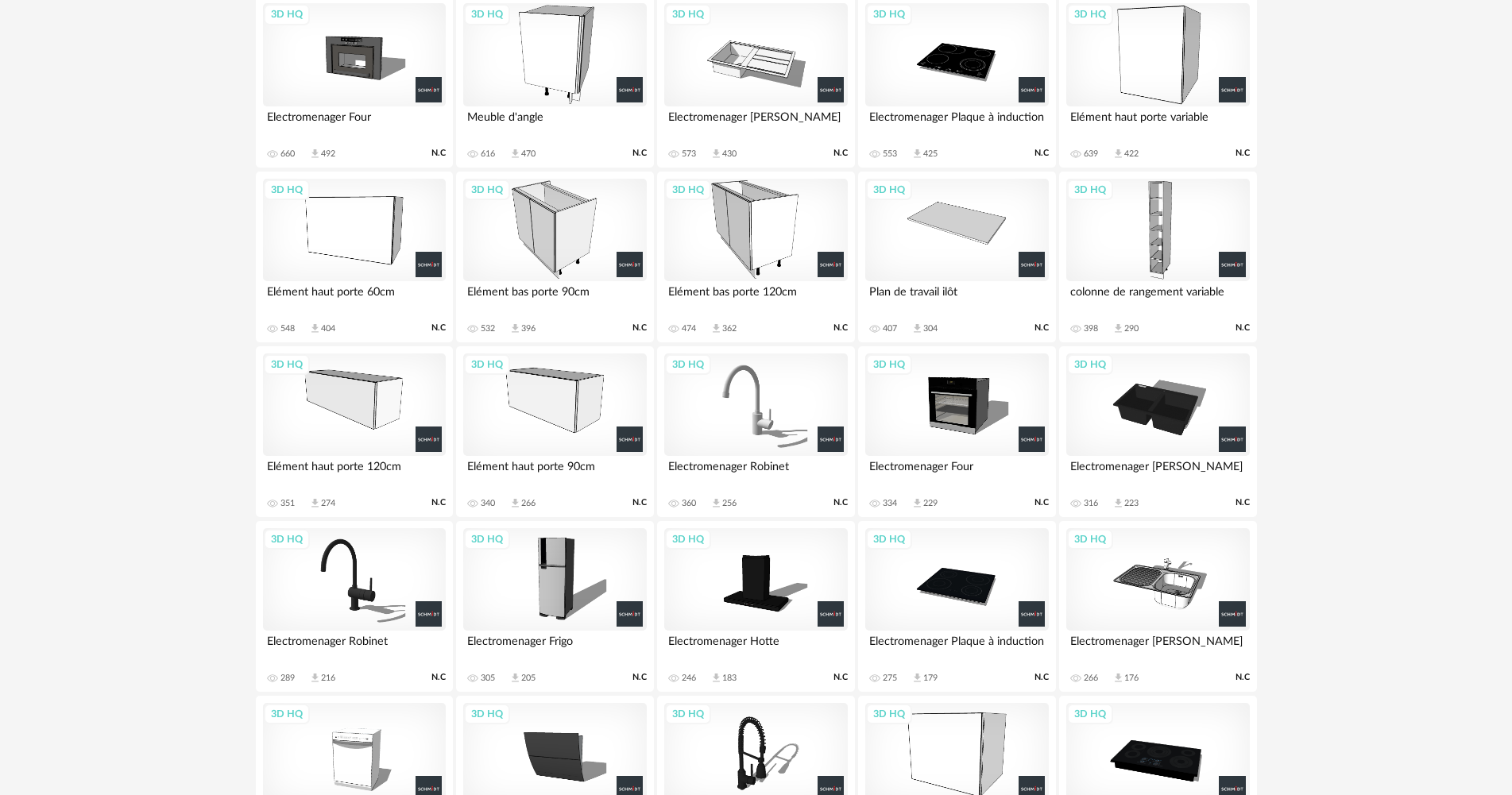
click at [717, 268] on div "3D HQ" at bounding box center [756, 230] width 182 height 103
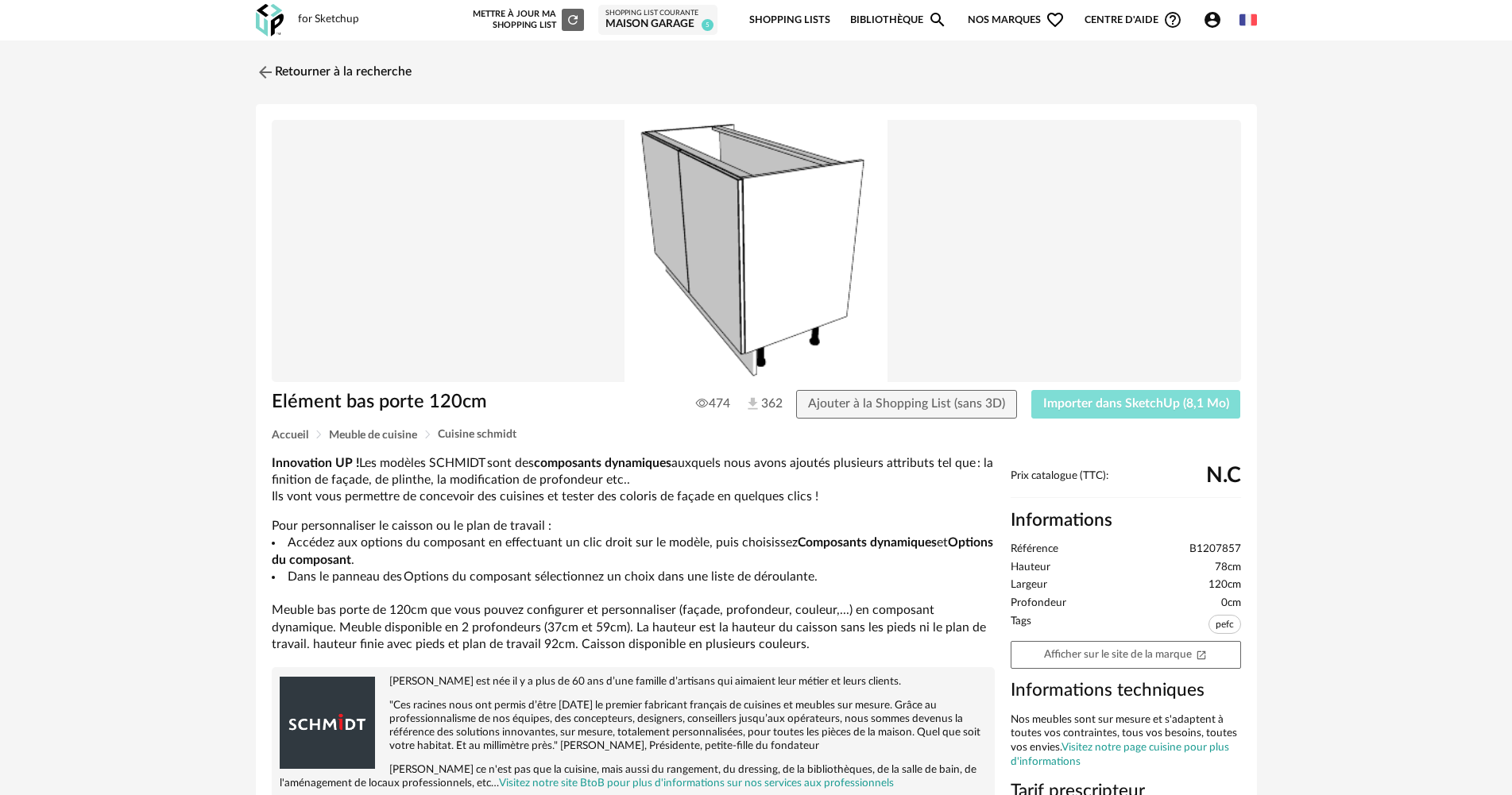
click at [1043, 406] on button "Importer dans SketchUp (8,1 Mo)" at bounding box center [1136, 404] width 210 height 28
click at [264, 75] on img at bounding box center [263, 72] width 23 height 23
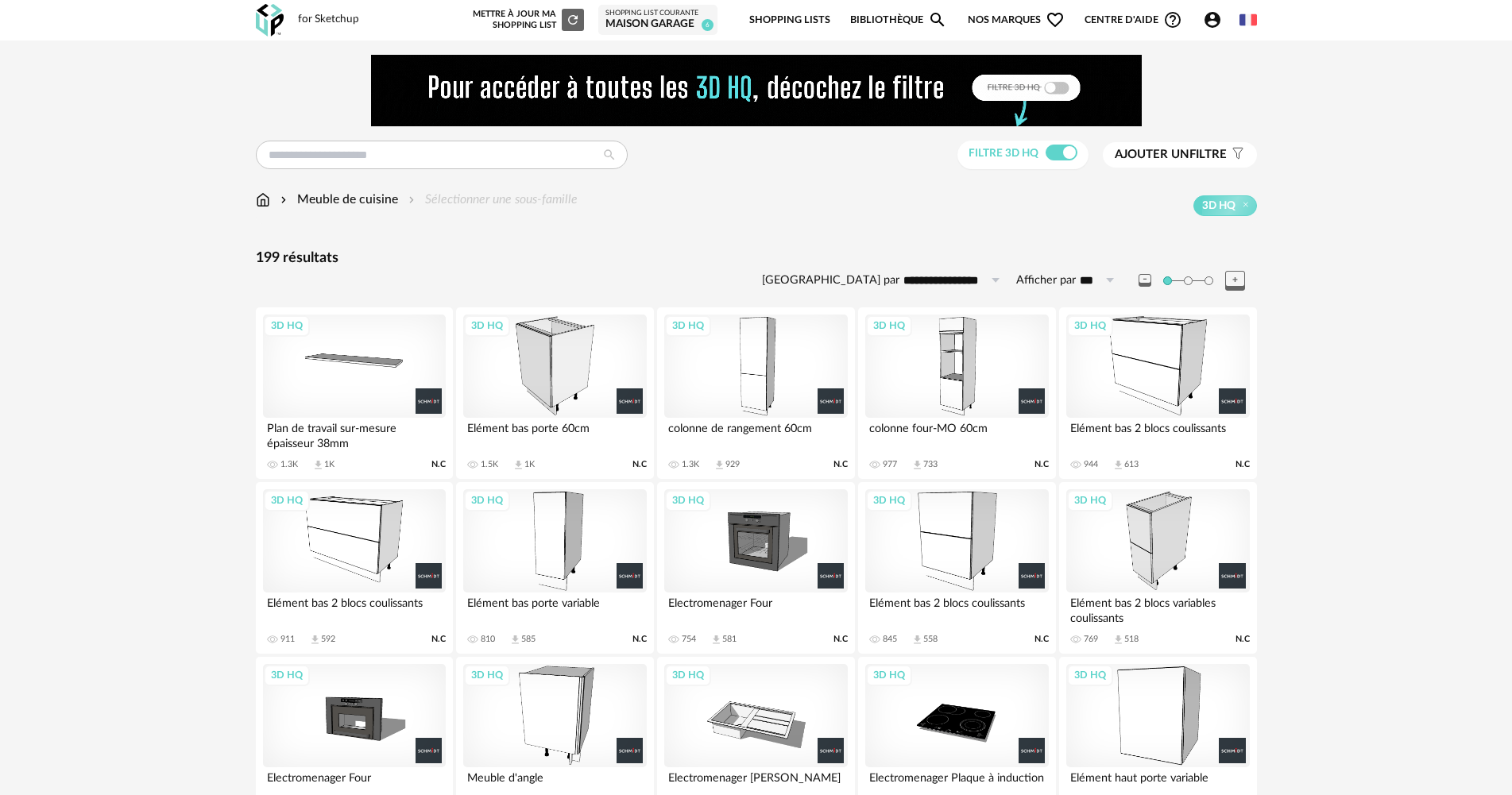
scroll to position [317, 0]
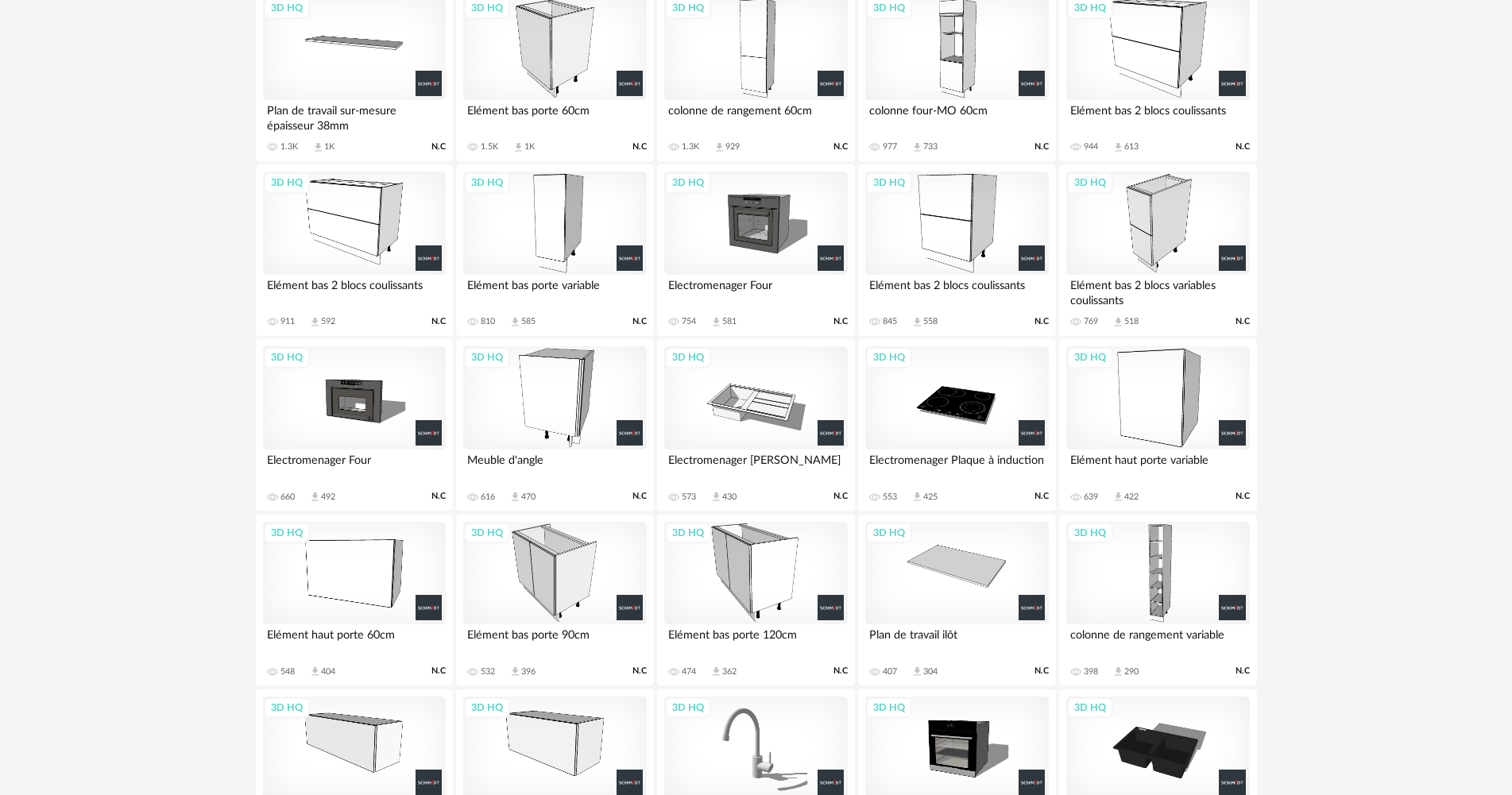
click at [377, 229] on div "3D HQ" at bounding box center [354, 223] width 182 height 103
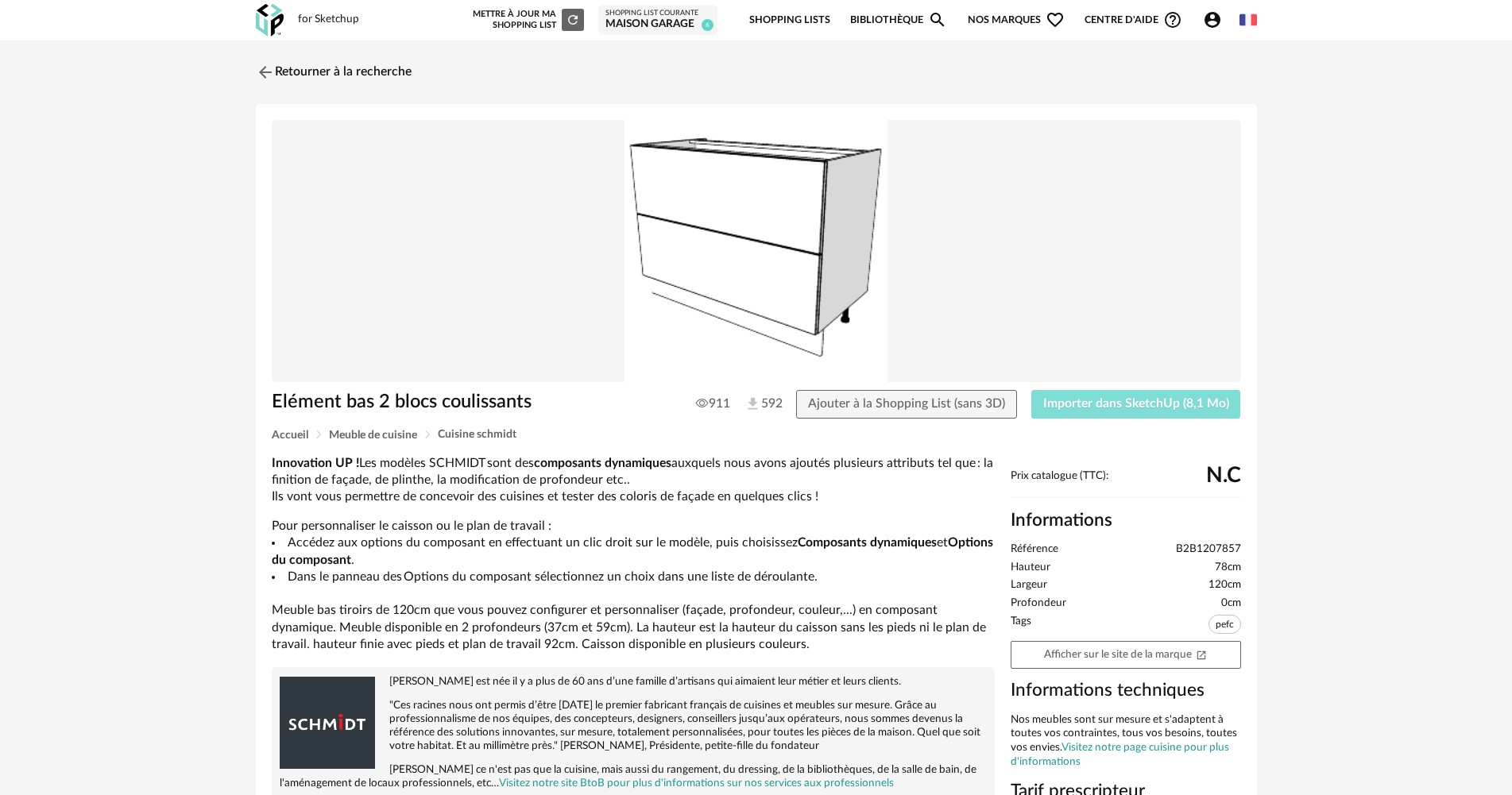
click at [1067, 391] on button "Importer dans SketchUp (8,1 Mo)" at bounding box center [1136, 404] width 210 height 28
drag, startPoint x: 274, startPoint y: 77, endPoint x: 227, endPoint y: 226, distance: 156.2
click at [274, 77] on img at bounding box center [265, 72] width 19 height 19
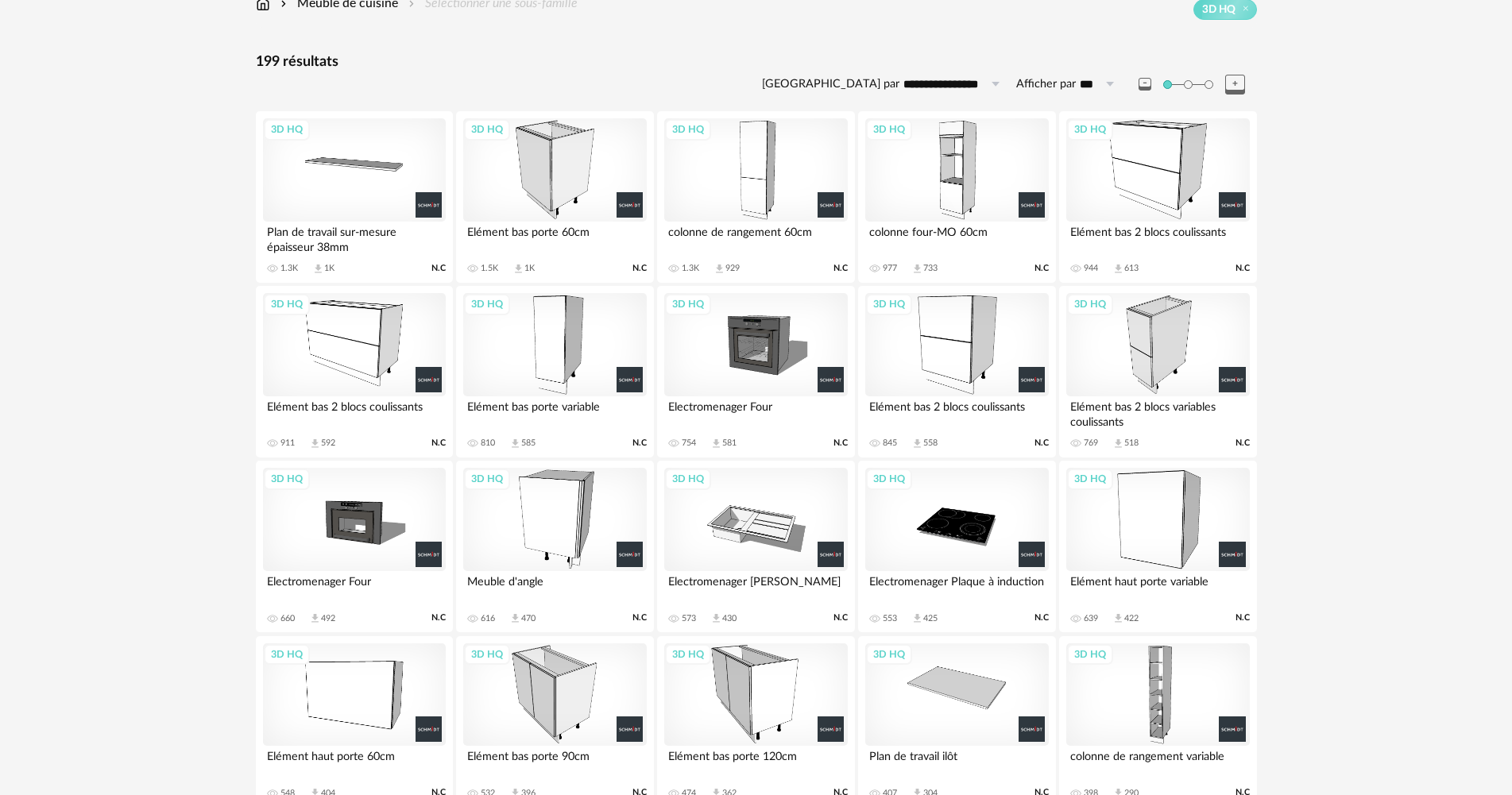
scroll to position [212, 0]
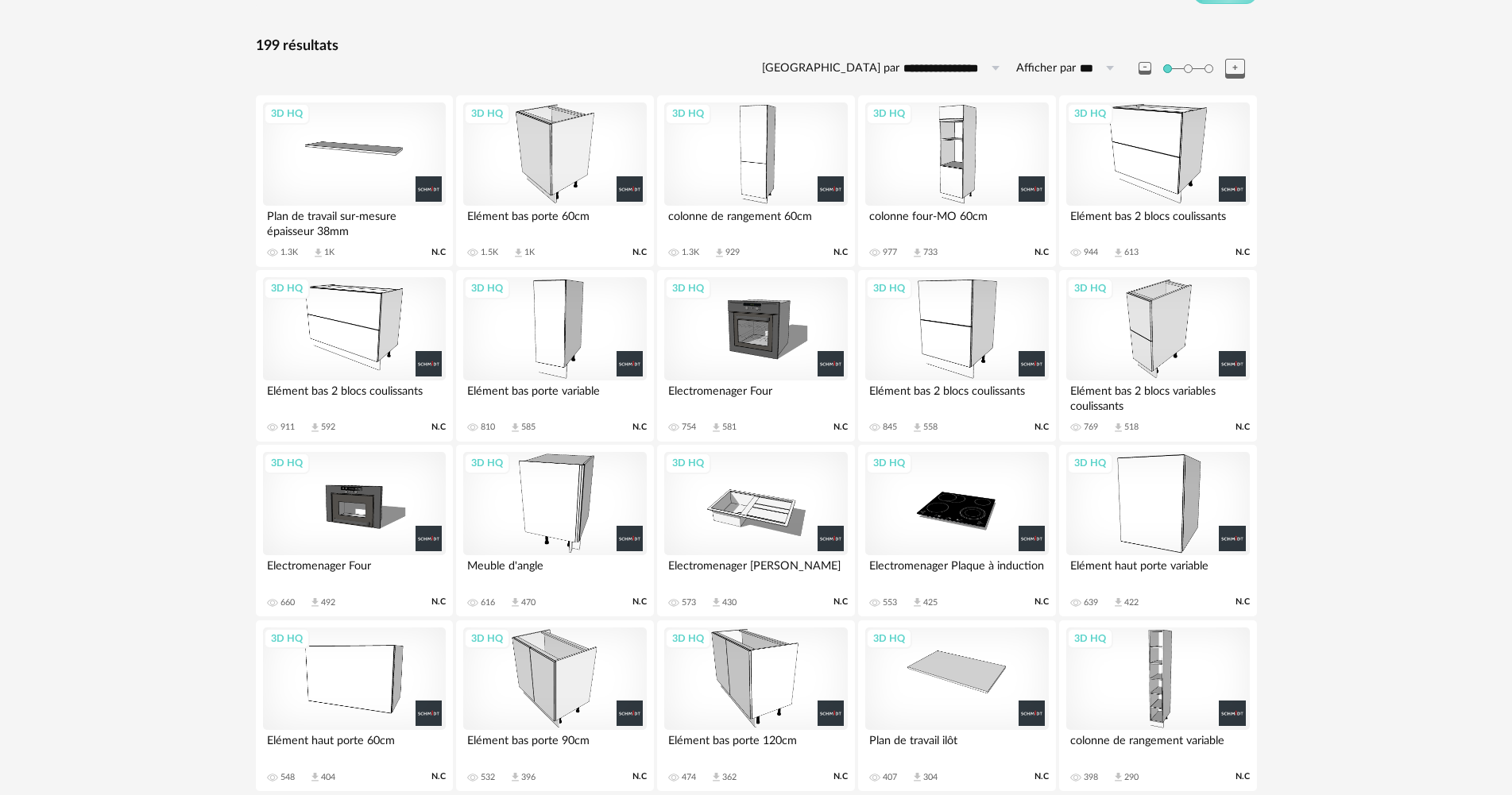
click at [348, 189] on div "3D HQ" at bounding box center [354, 154] width 182 height 103
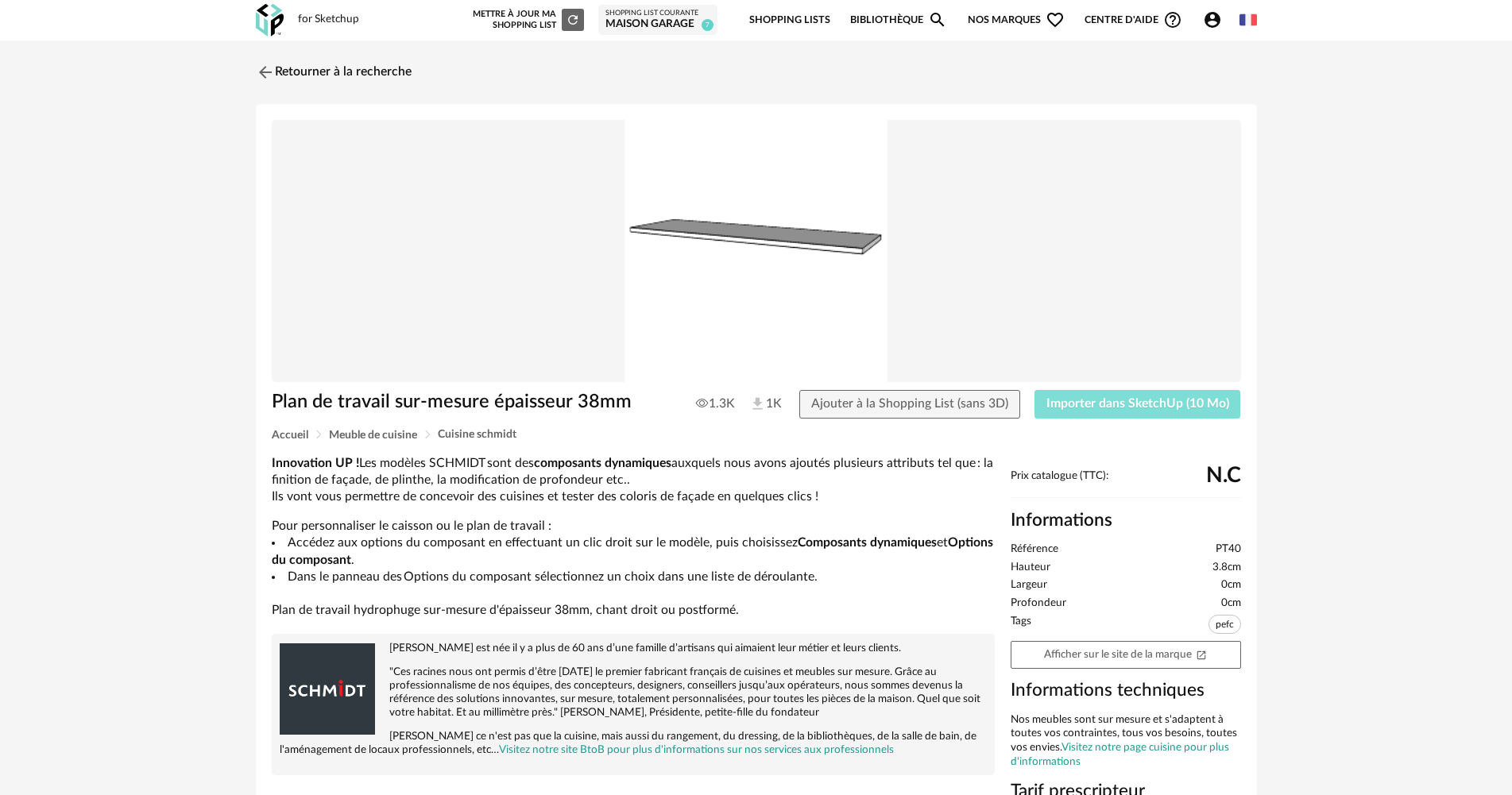
click at [1095, 408] on span "Importer dans SketchUp (10 Mo)" at bounding box center [1137, 404] width 182 height 13
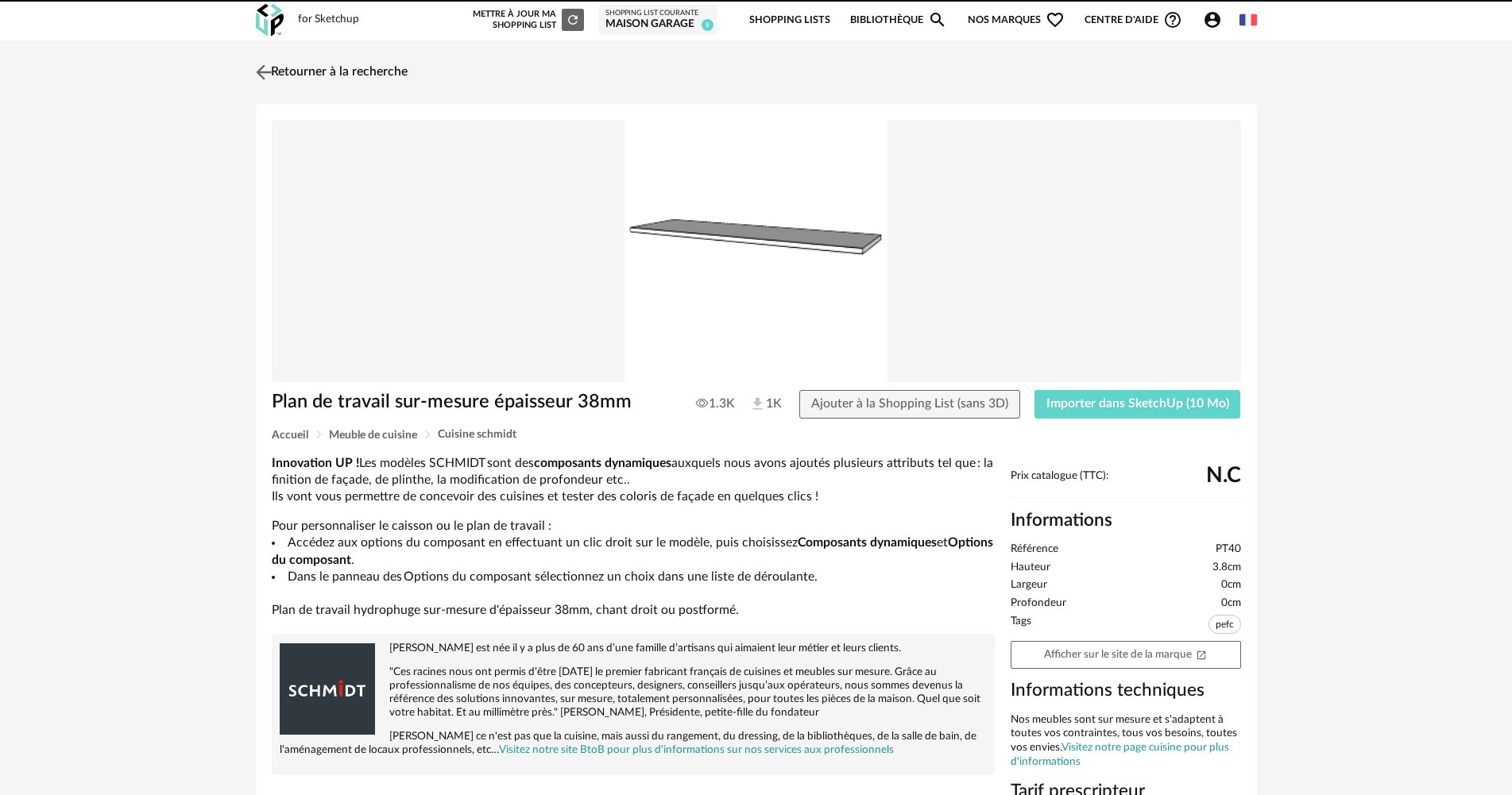
click at [273, 58] on link "Retourner à la recherche" at bounding box center [329, 72] width 156 height 35
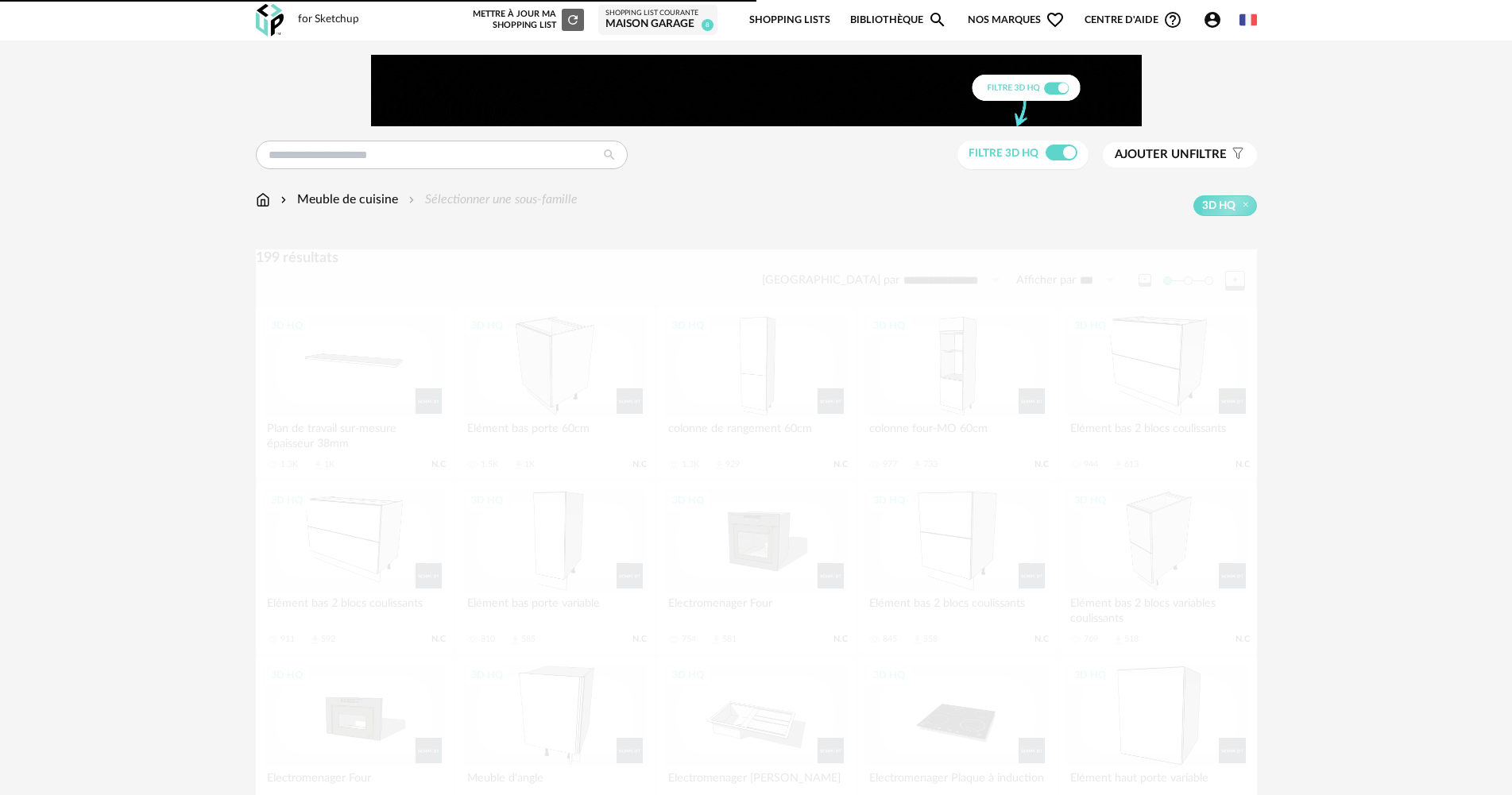
scroll to position [265, 0]
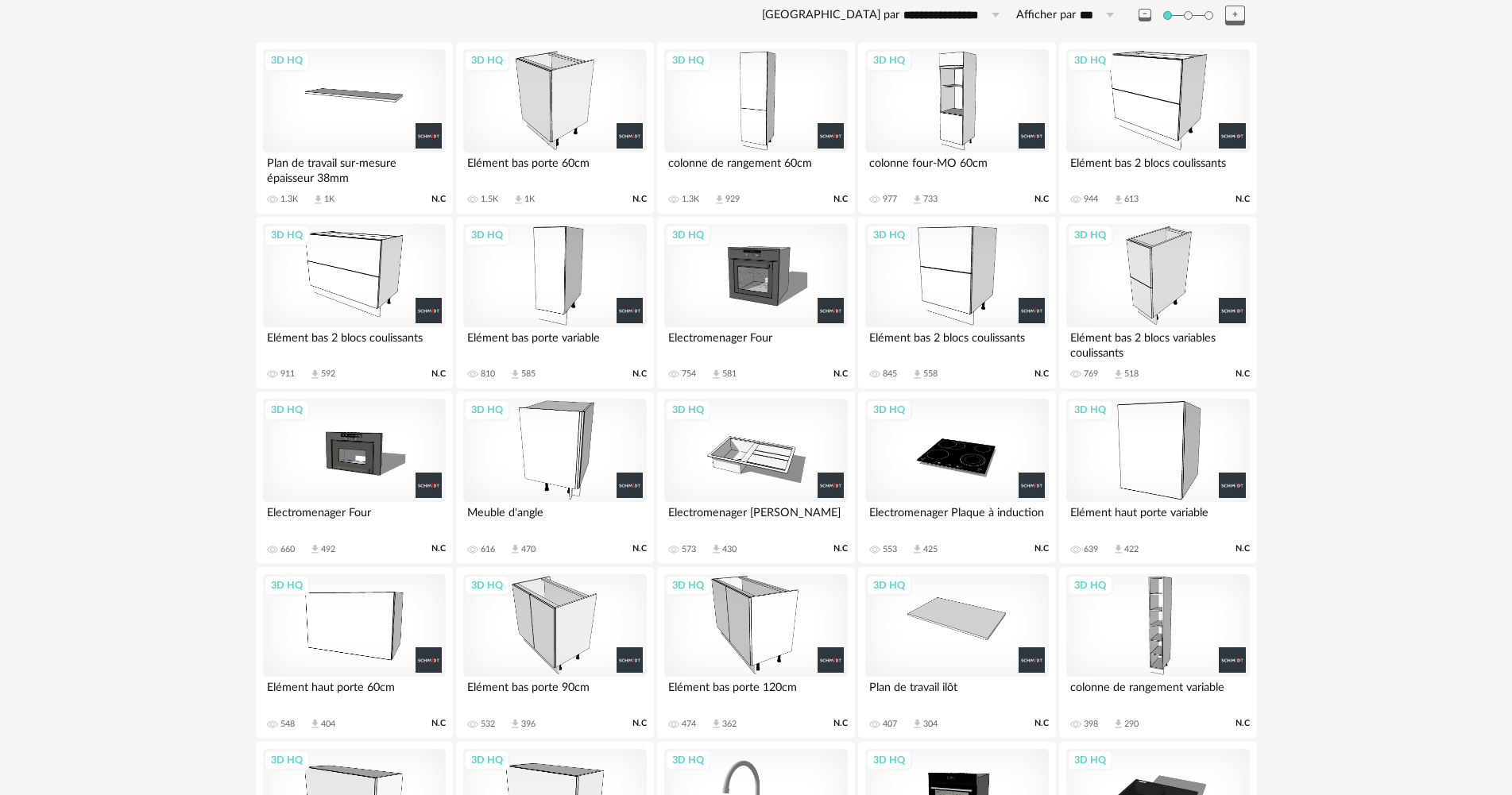
click at [976, 611] on div "3D HQ" at bounding box center [957, 625] width 182 height 103
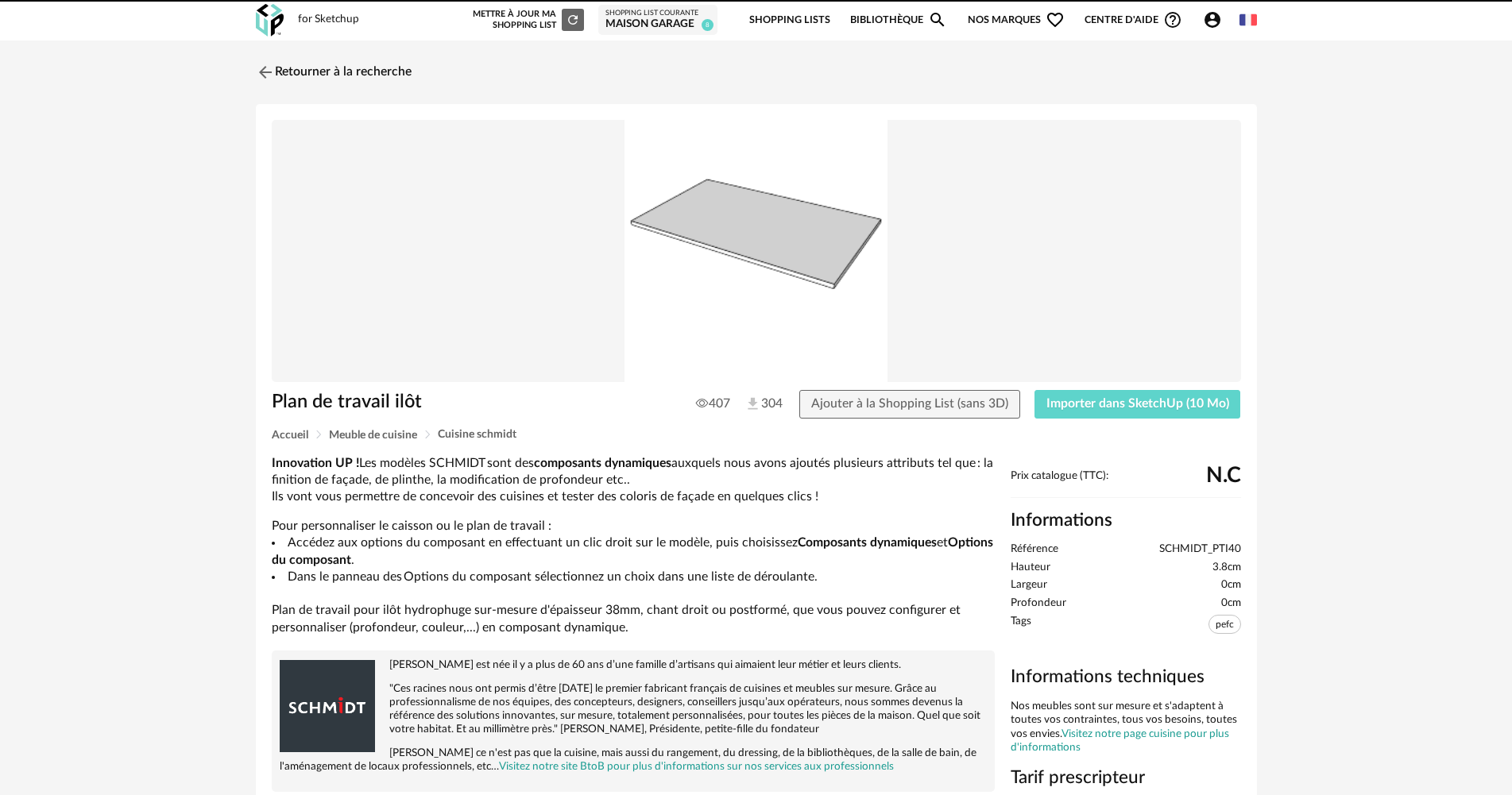
click at [1142, 382] on div "Plan de travail ilôt 407 304 Ajouter à la Shopping List (sans 3D) Importer dans…" at bounding box center [756, 626] width 1001 height 1043
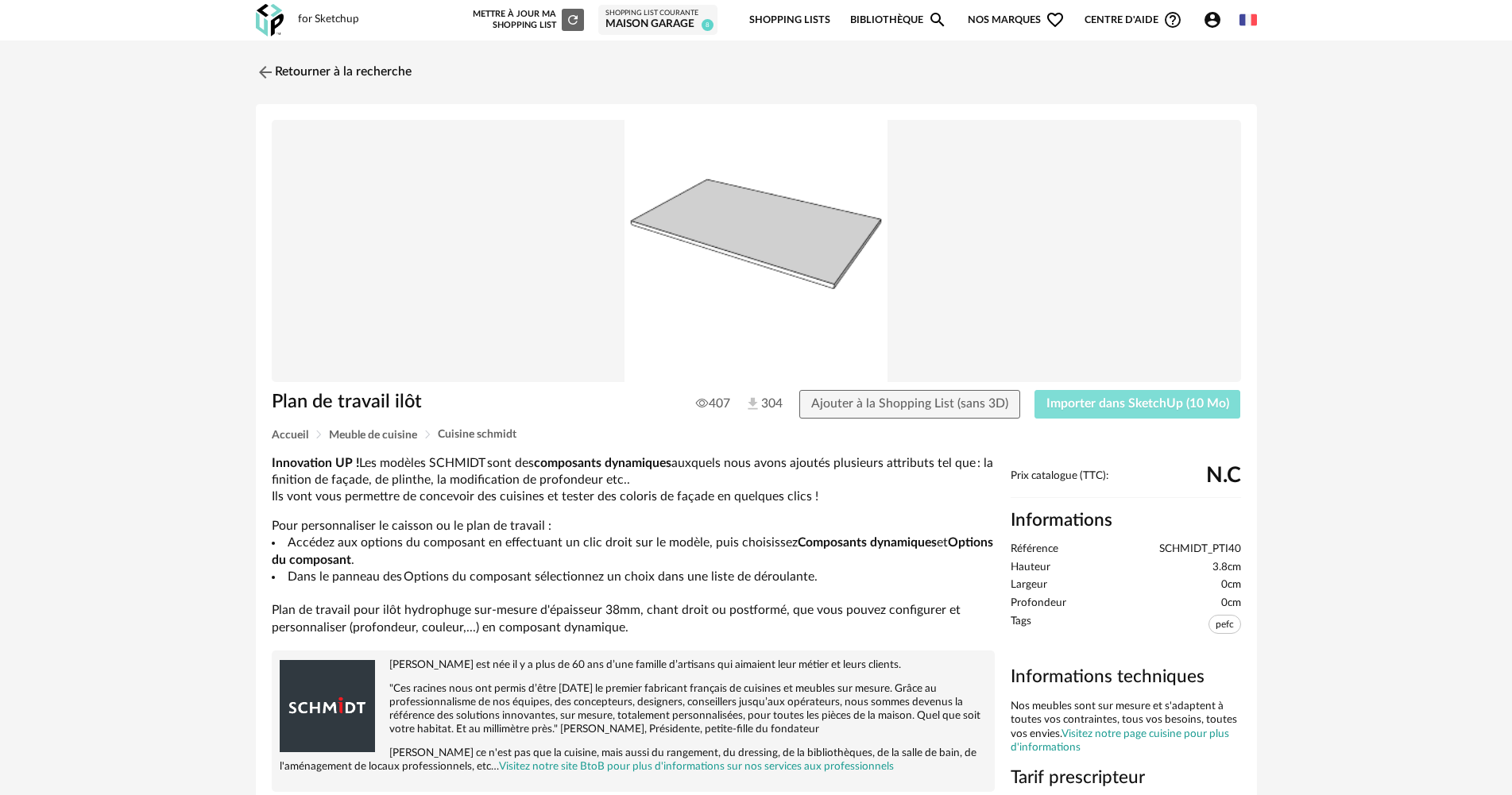
click at [1134, 403] on span "Importer dans SketchUp (10 Mo)" at bounding box center [1137, 404] width 182 height 13
click at [298, 81] on link "Retourner à la recherche" at bounding box center [329, 72] width 156 height 35
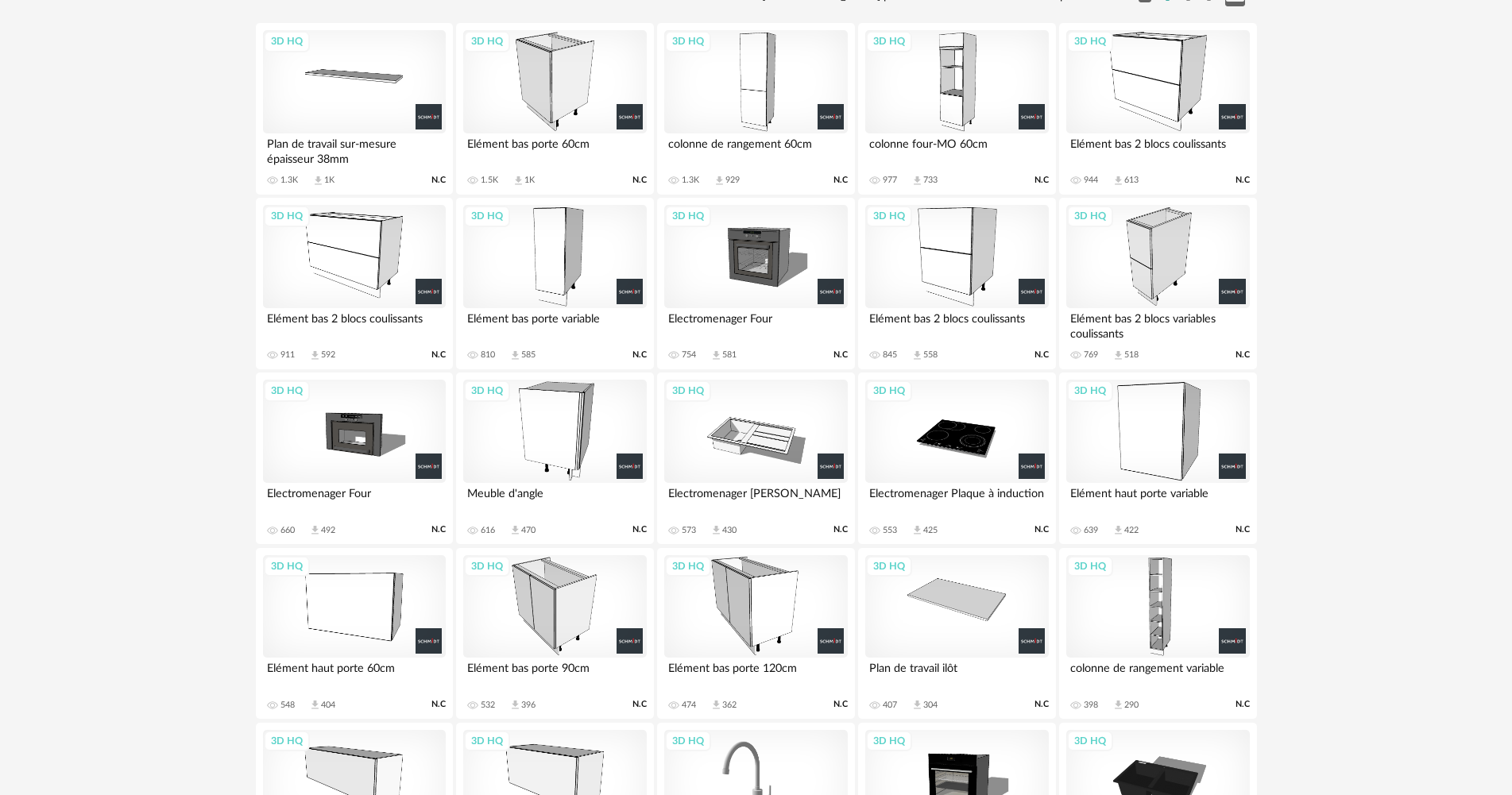
scroll to position [239, 0]
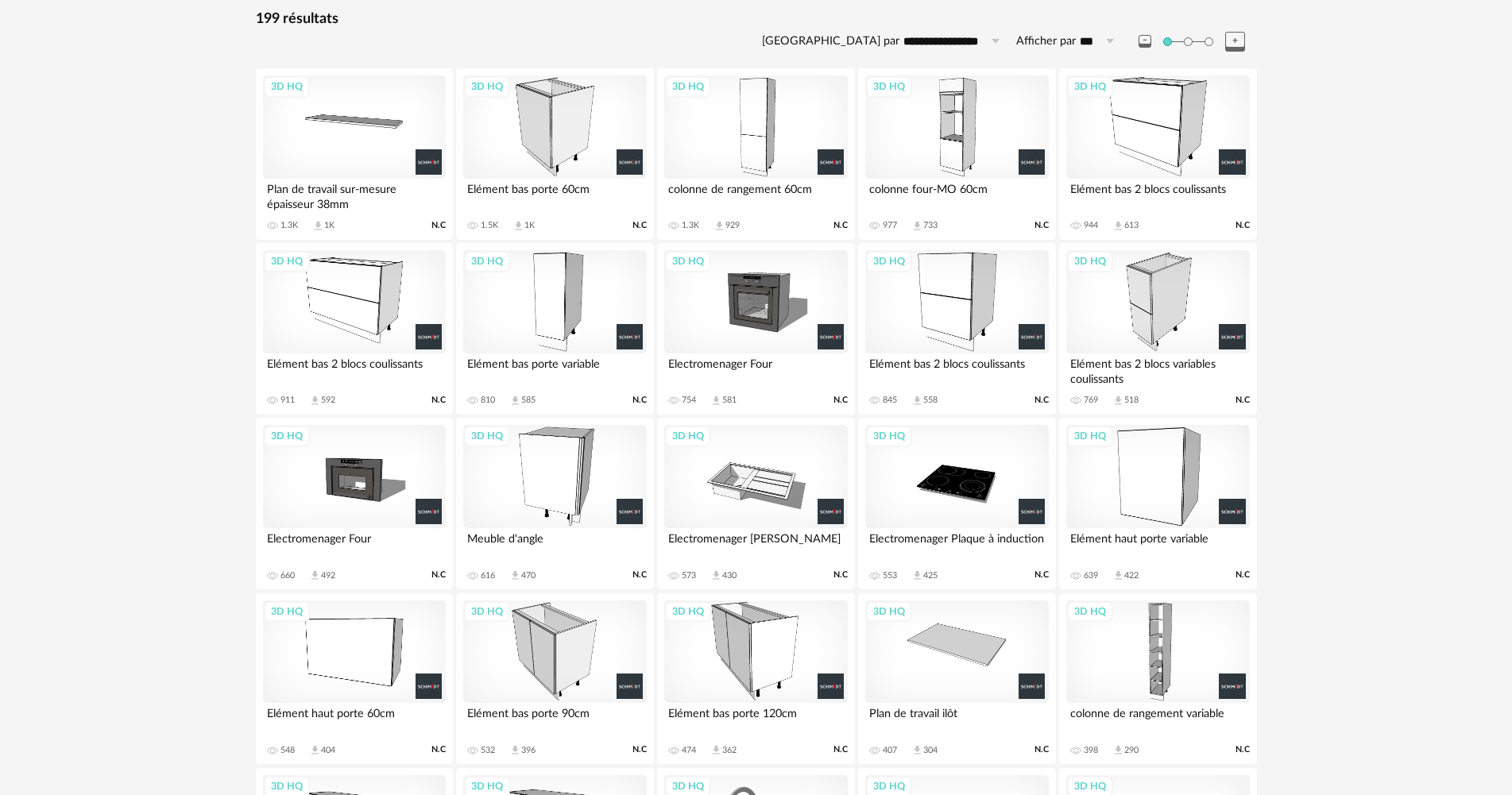
click at [735, 476] on div "3D HQ" at bounding box center [756, 476] width 182 height 103
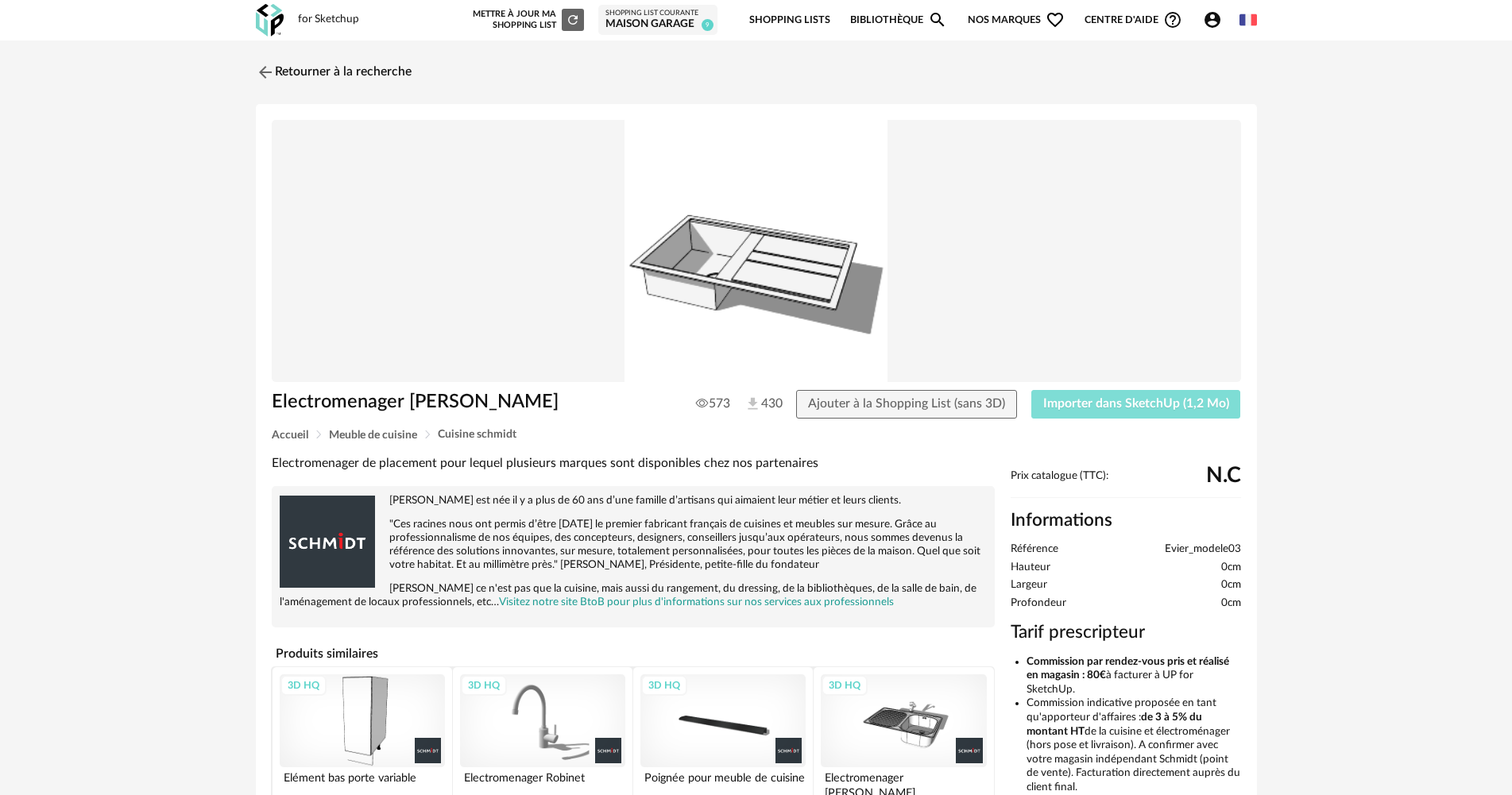
click at [1081, 397] on span "Importer dans SketchUp (1,2 Mo)" at bounding box center [1136, 404] width 186 height 13
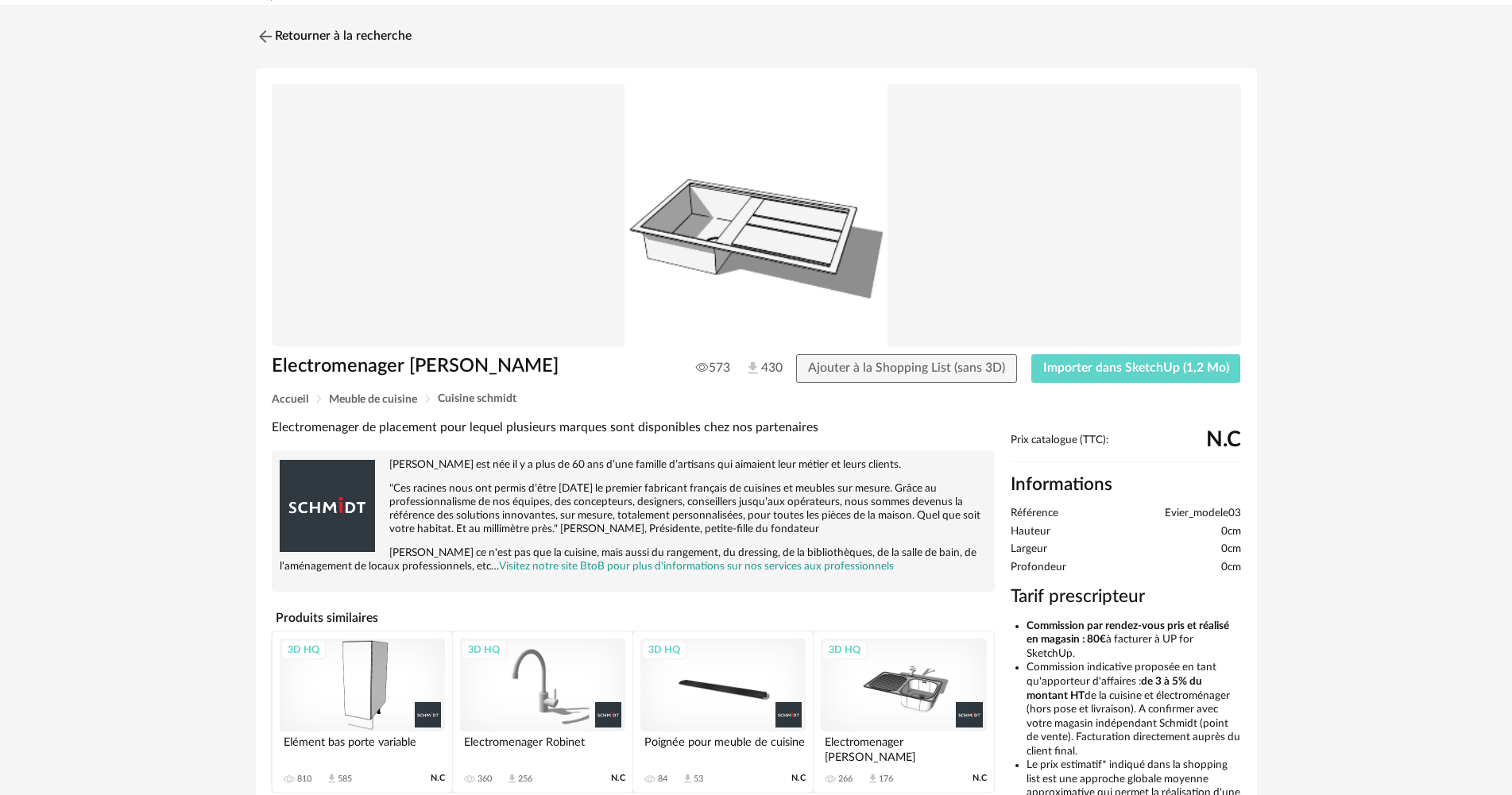
scroll to position [159, 0]
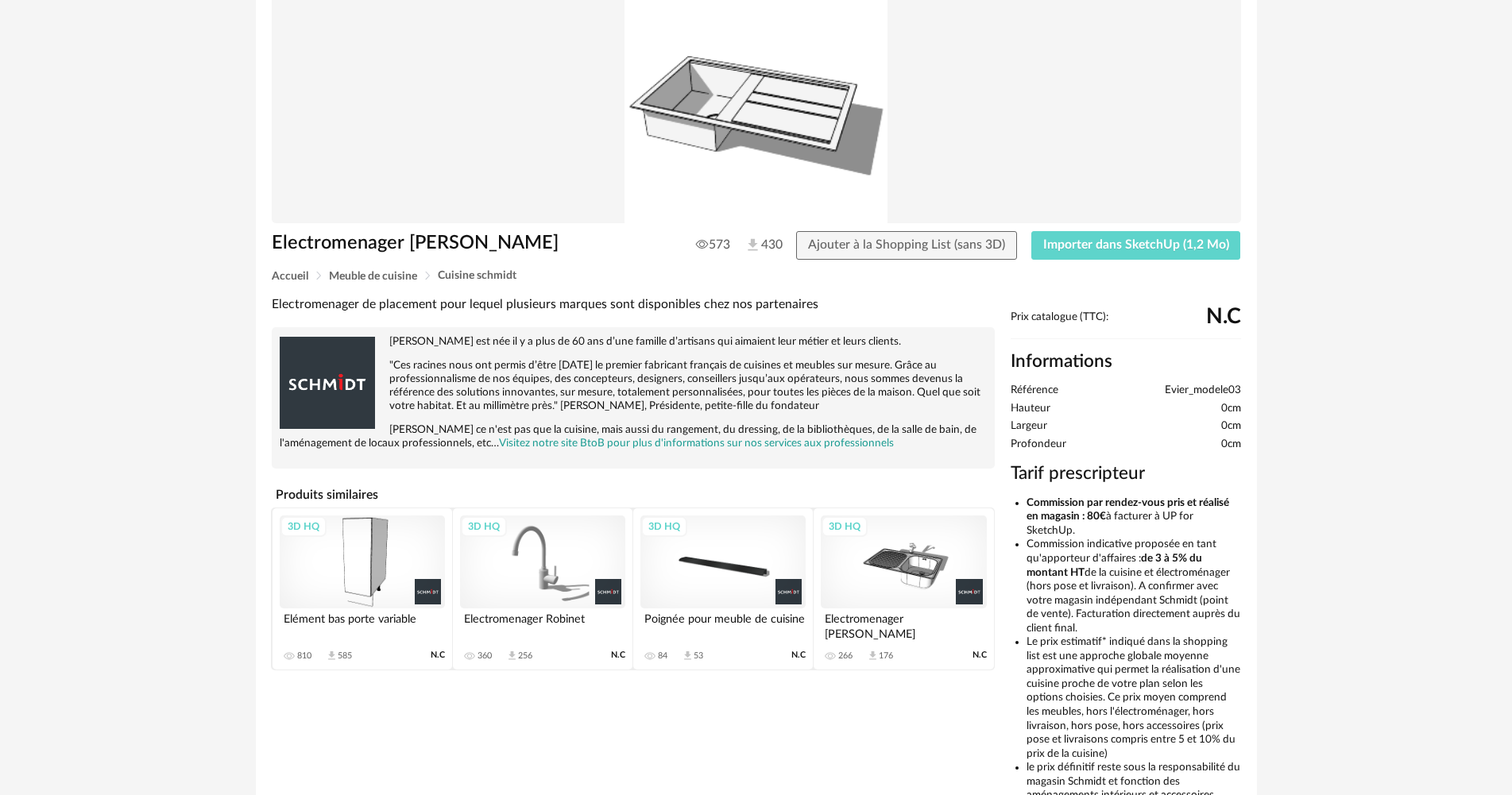
click at [555, 547] on div "3D HQ" at bounding box center [542, 561] width 165 height 93
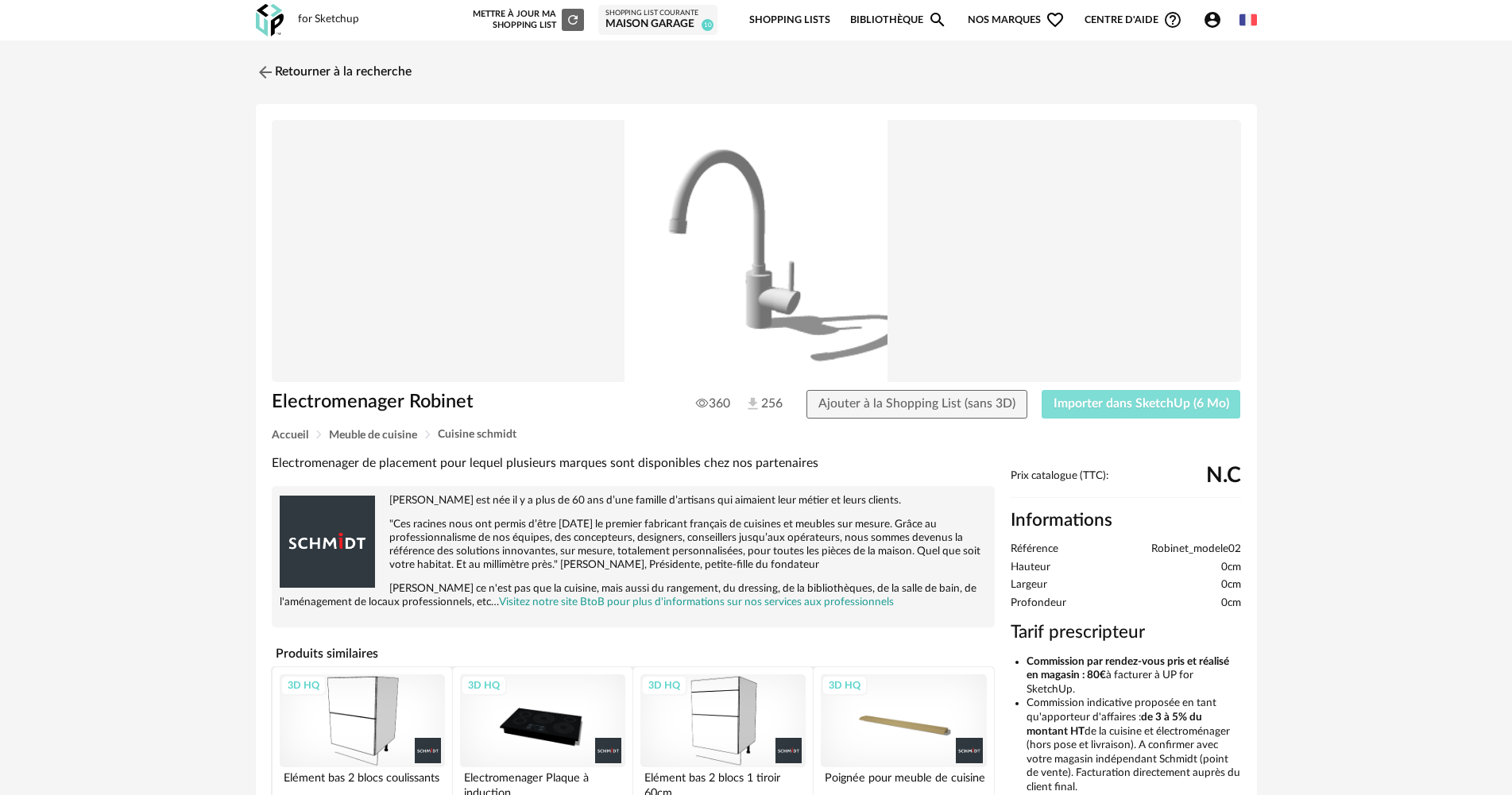
click at [1068, 408] on span "Importer dans SketchUp (6 Mo)" at bounding box center [1142, 404] width 176 height 13
click at [316, 73] on link "Retourner à la recherche" at bounding box center [329, 72] width 156 height 35
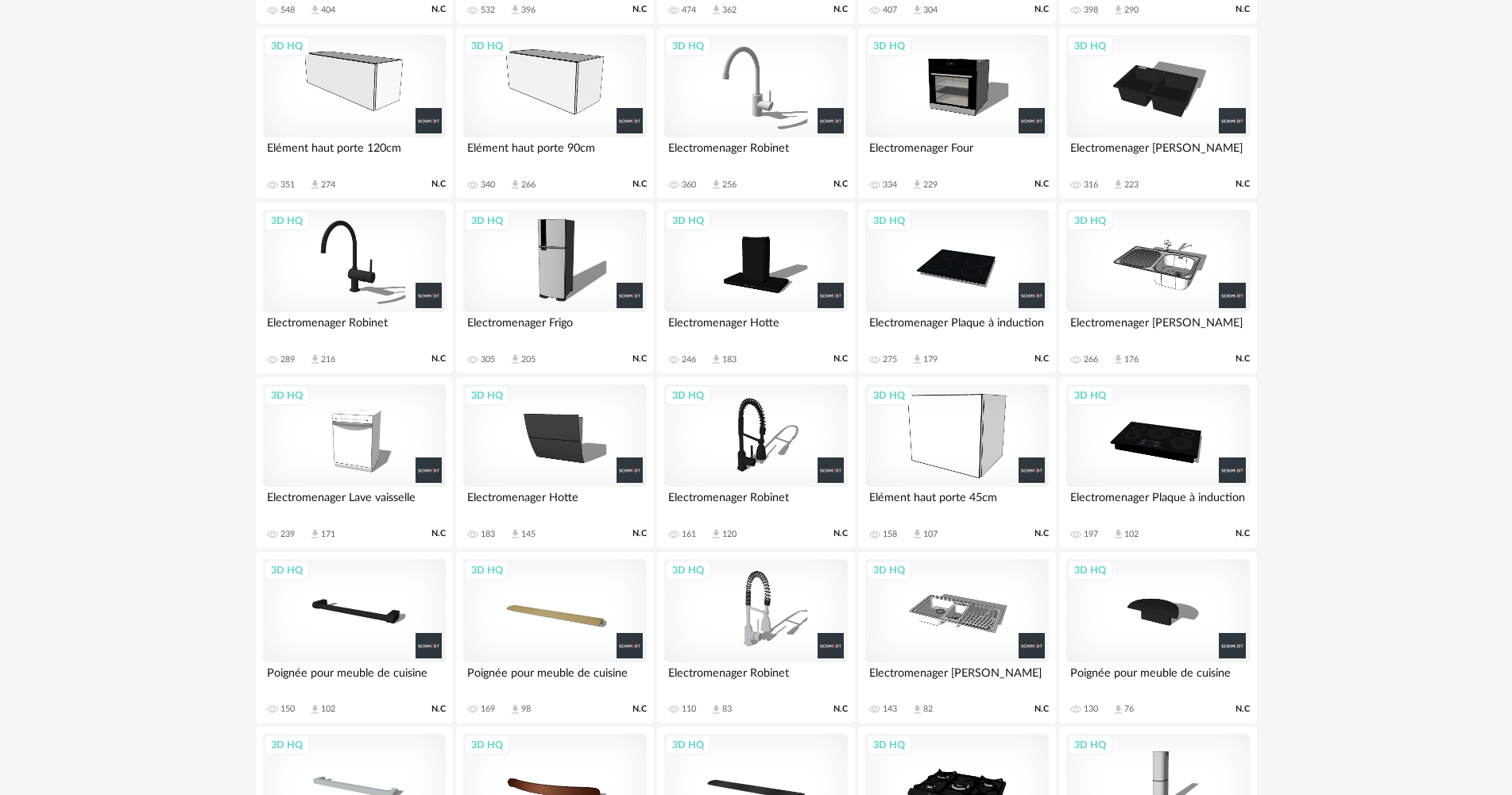
scroll to position [1075, 0]
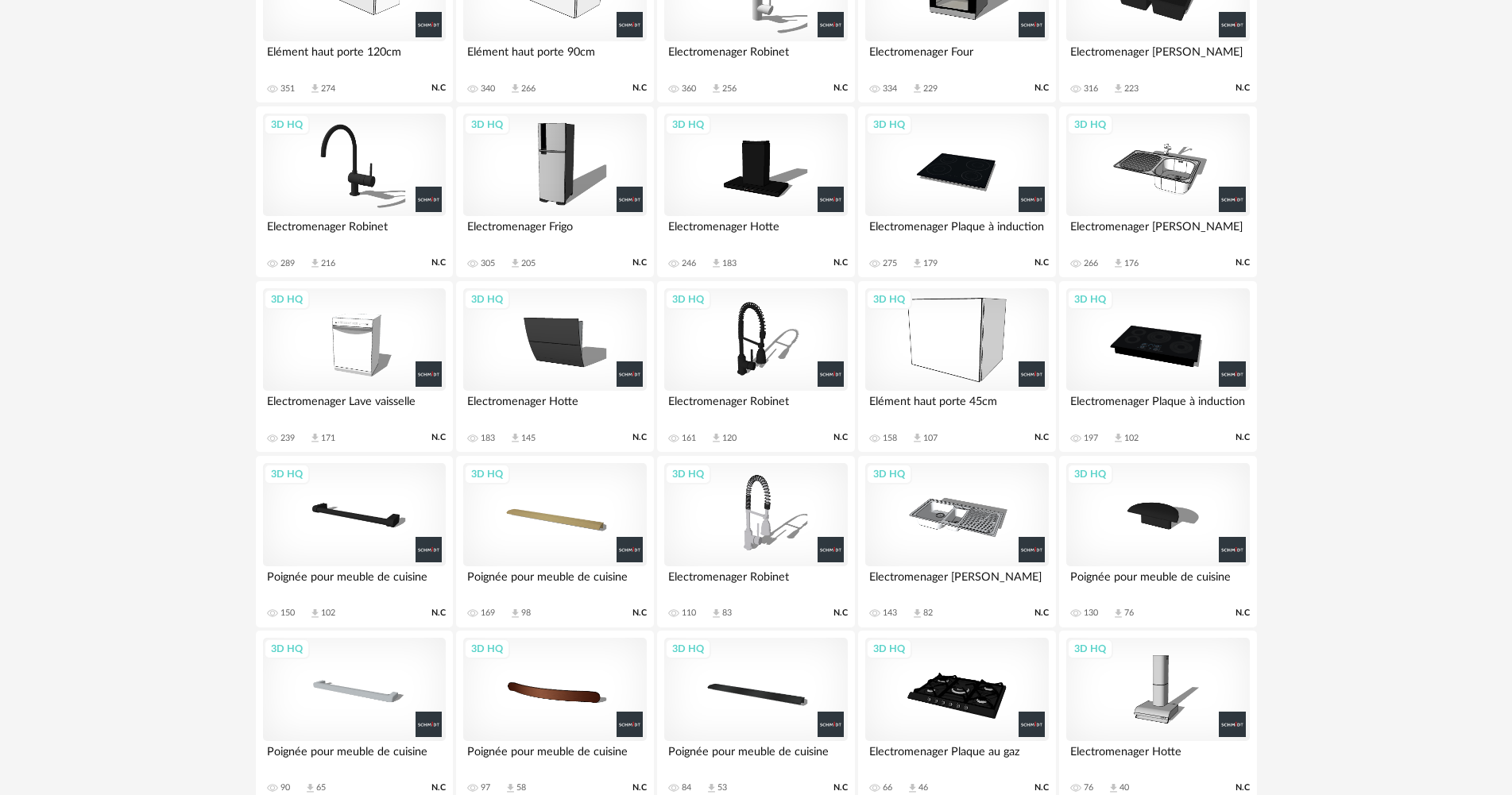
click at [1171, 312] on div "3D HQ" at bounding box center [1157, 339] width 182 height 103
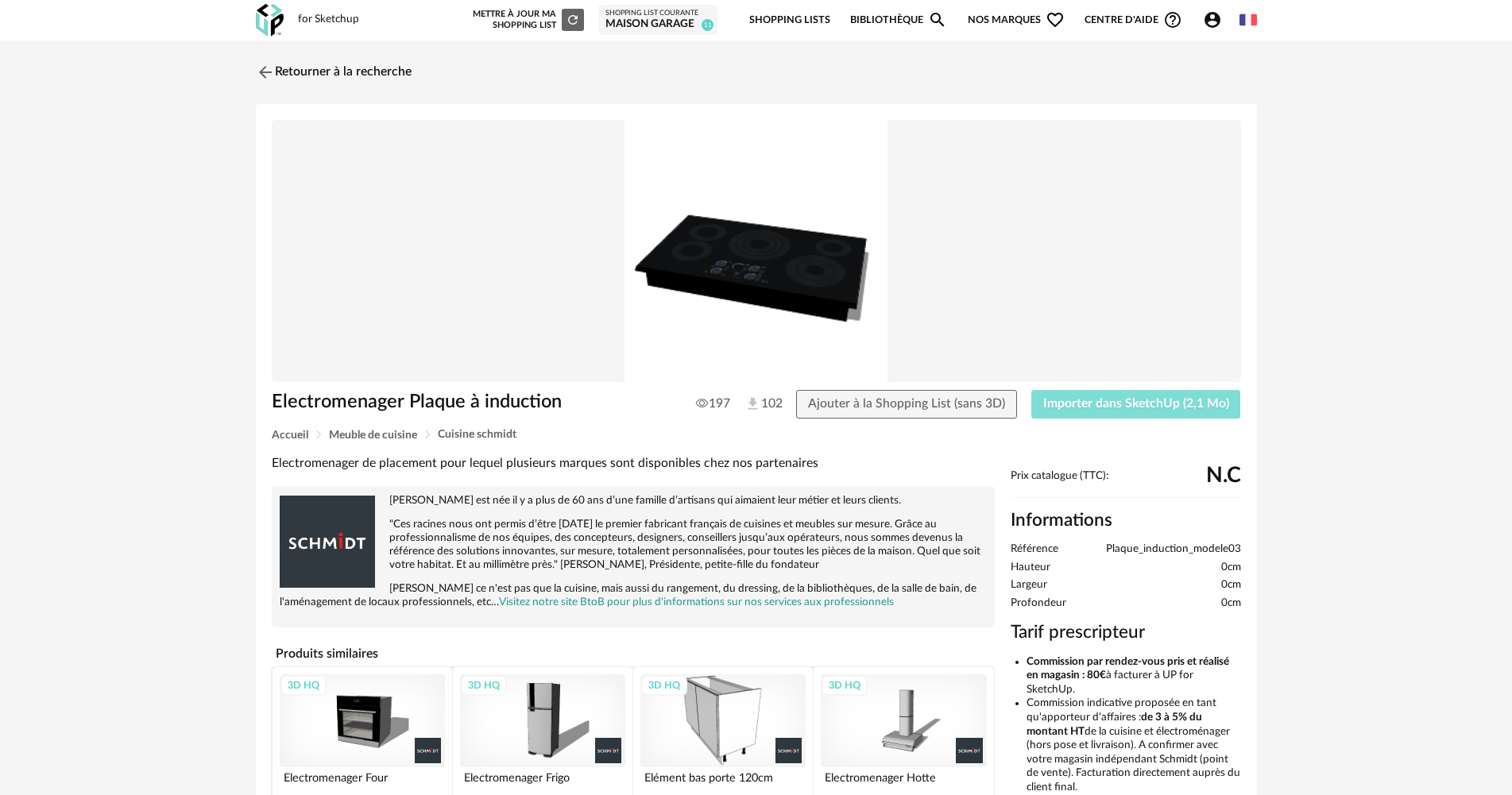
click at [1098, 400] on span "Importer dans SketchUp (2,1 Mo)" at bounding box center [1136, 404] width 186 height 13
click at [296, 70] on link "Retourner à la recherche" at bounding box center [329, 72] width 156 height 35
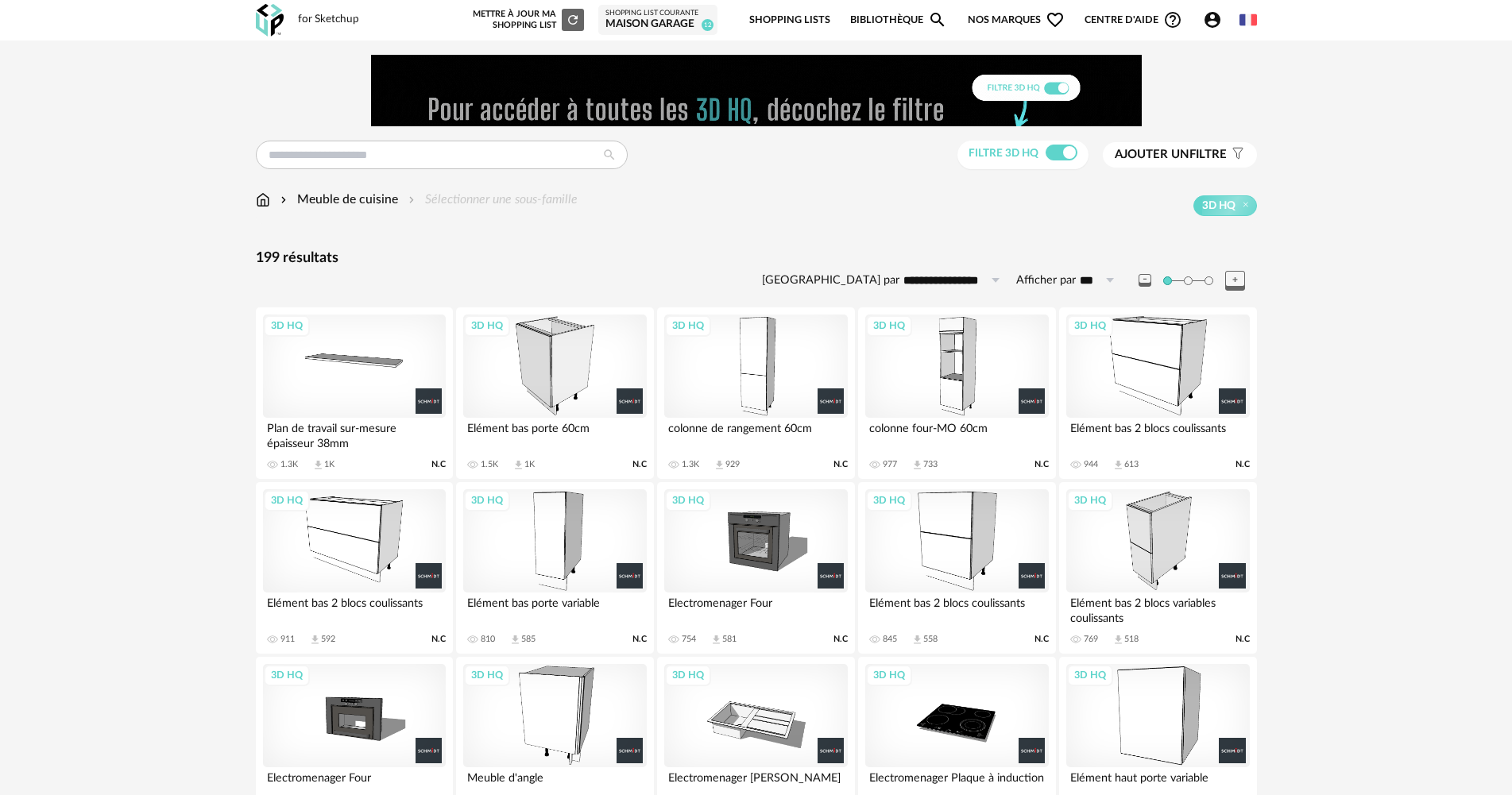
drag, startPoint x: 232, startPoint y: 295, endPoint x: 271, endPoint y: 215, distance: 89.0
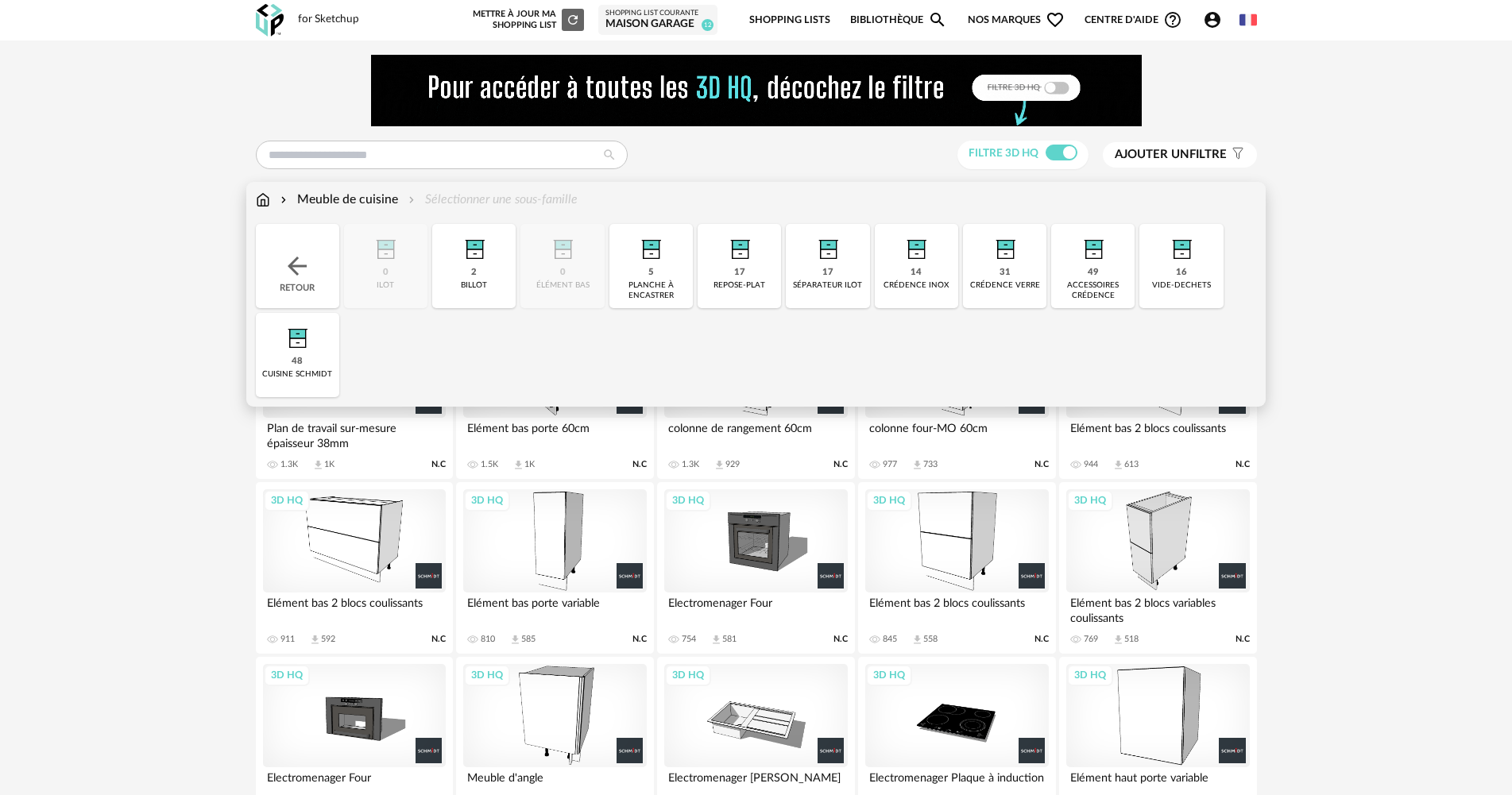
click at [287, 251] on div "Retour" at bounding box center [297, 265] width 83 height 84
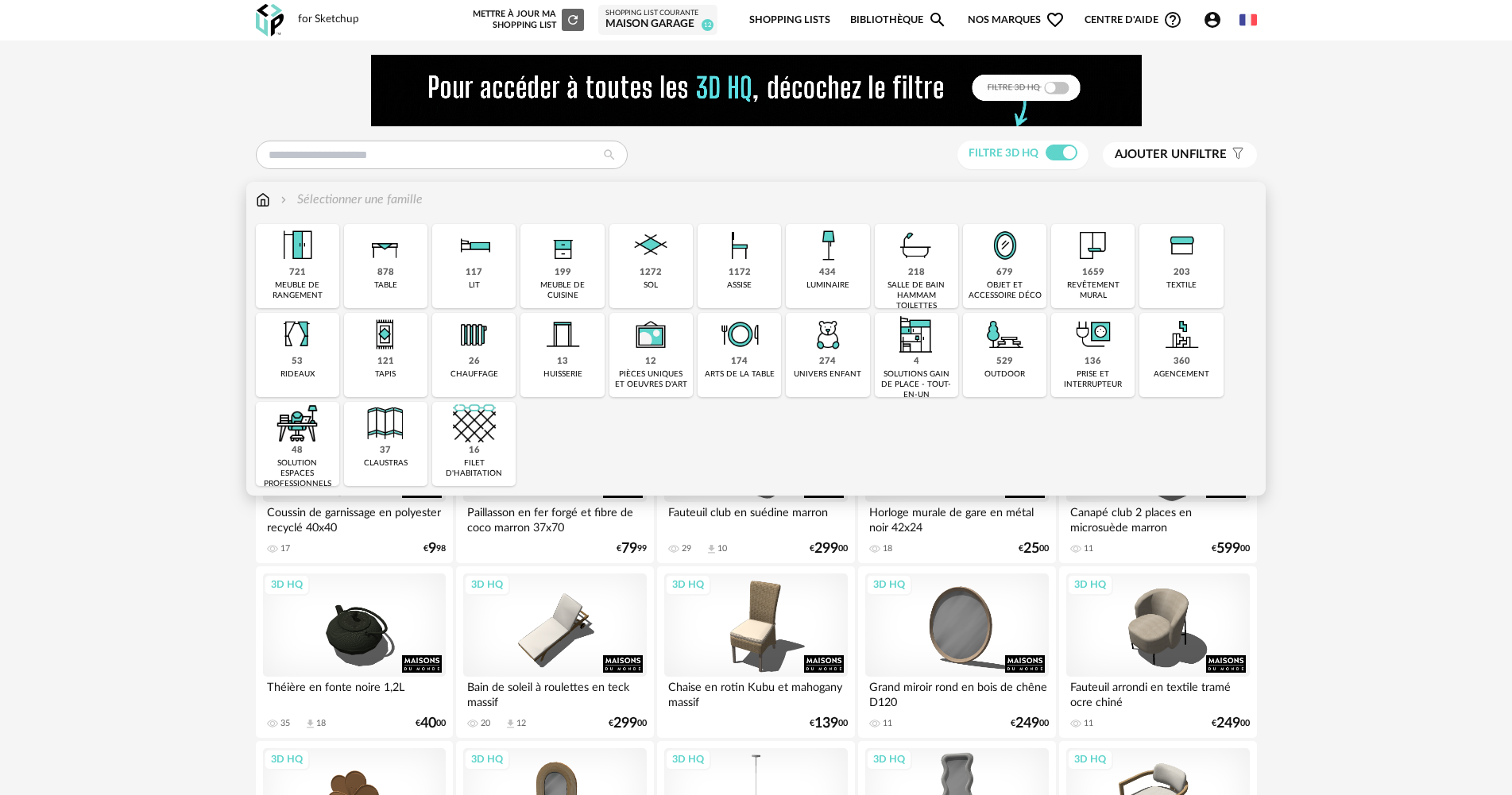
click at [724, 267] on img at bounding box center [739, 245] width 43 height 43
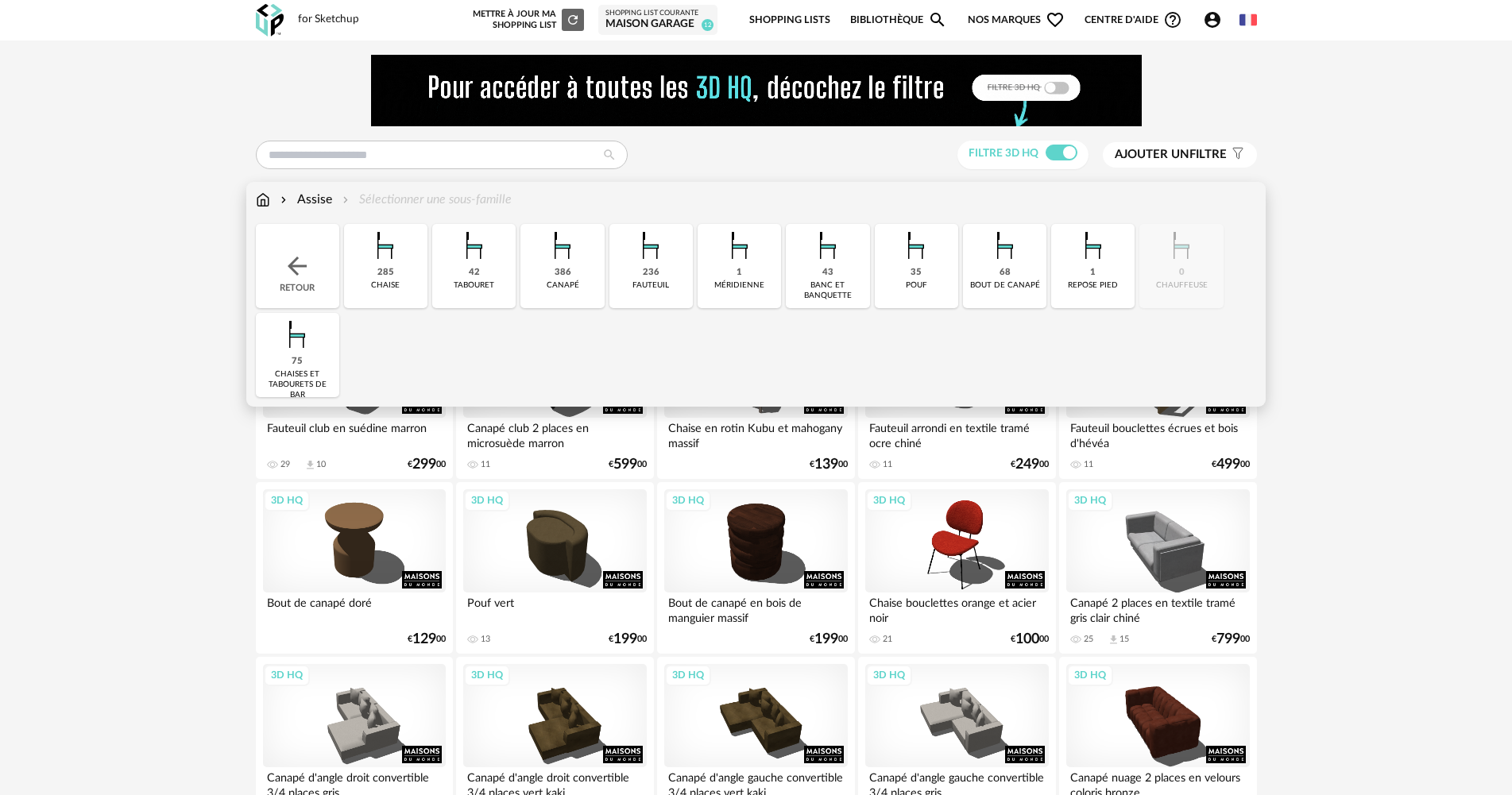
click at [278, 339] on img at bounding box center [297, 334] width 43 height 43
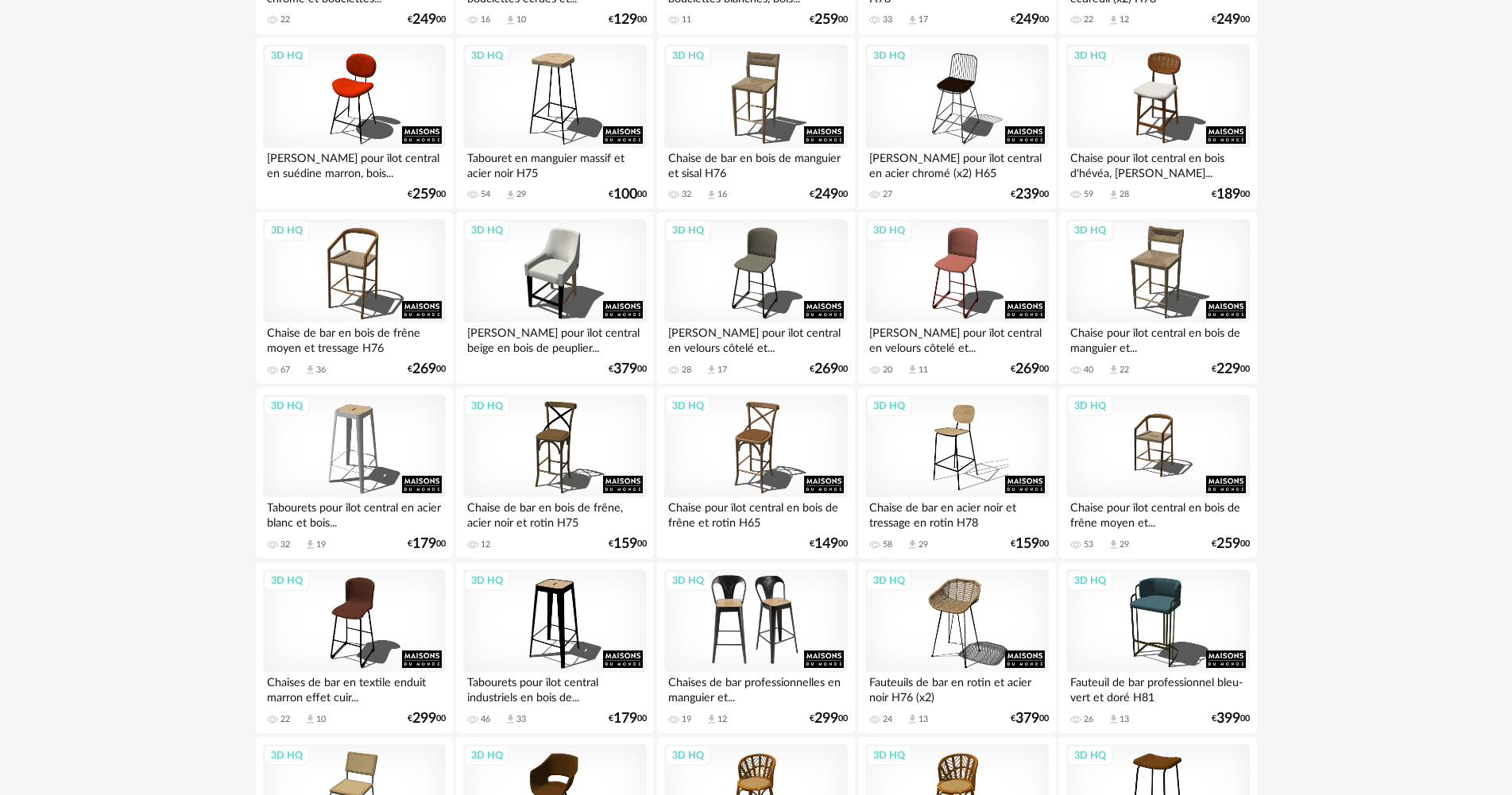
scroll to position [556, 0]
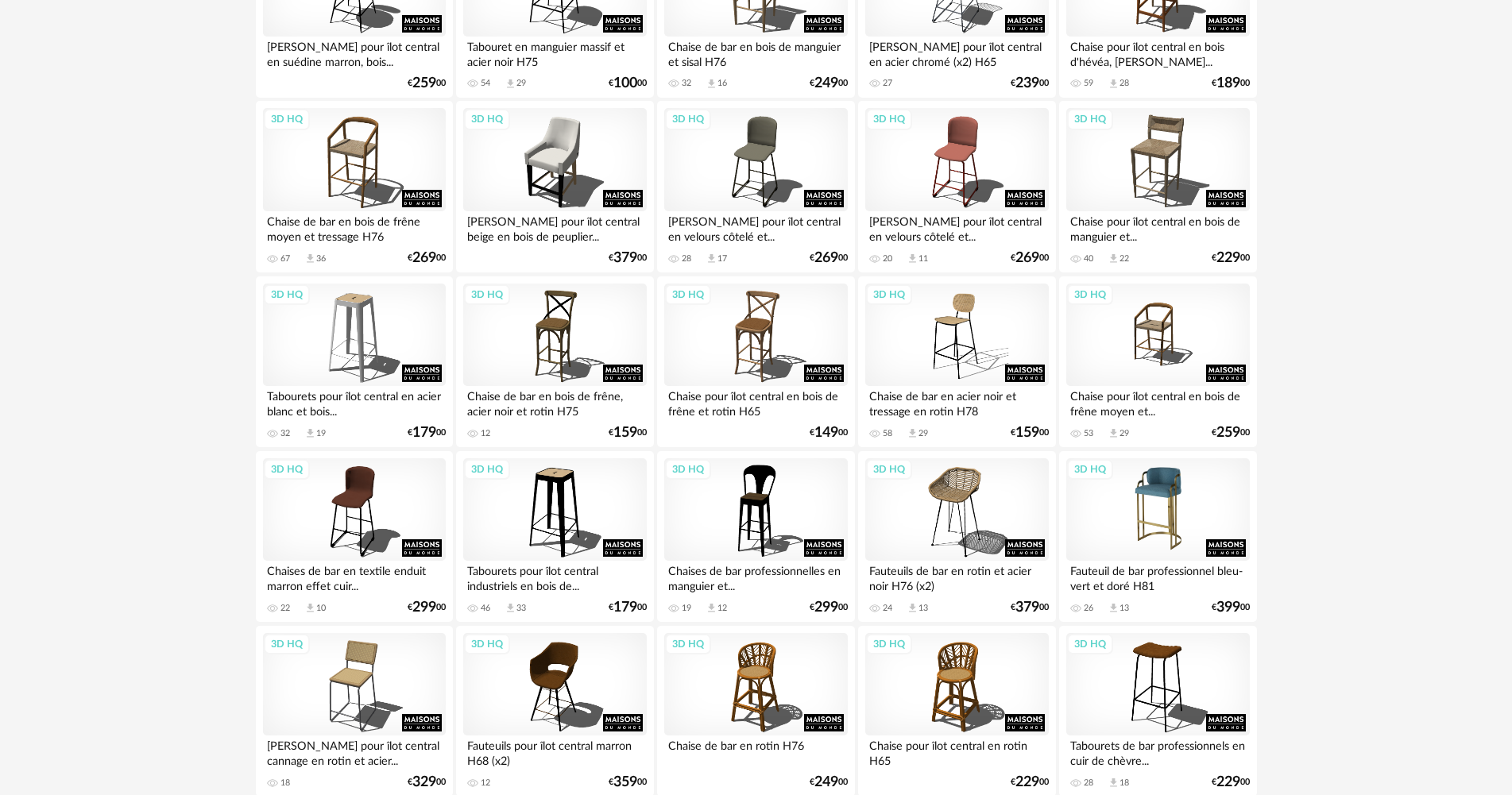
click at [1171, 505] on div "3D HQ" at bounding box center [1157, 509] width 182 height 103
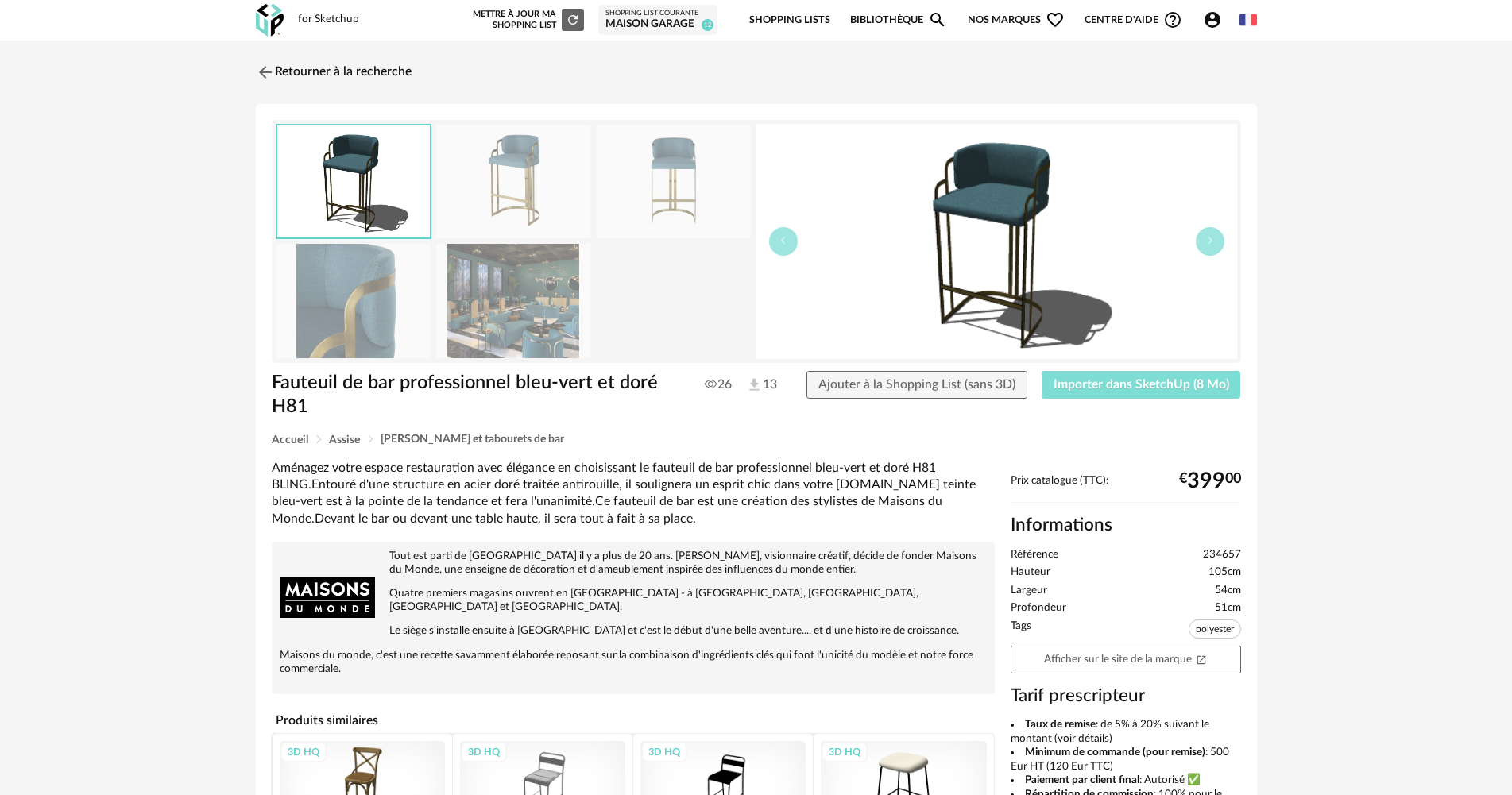
click at [1095, 378] on span "Importer dans SketchUp (8 Mo)" at bounding box center [1142, 384] width 176 height 13
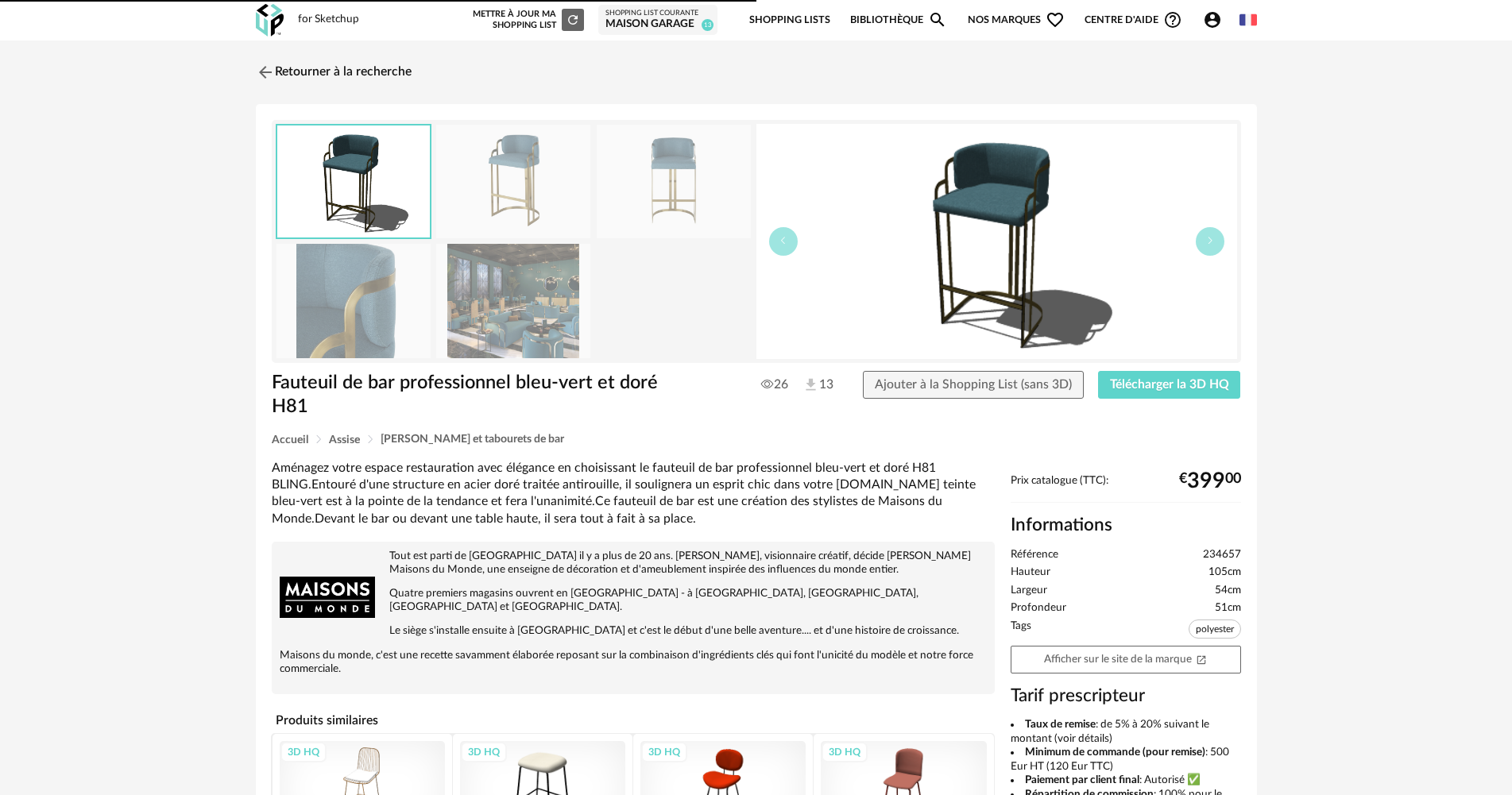
click at [512, 310] on img at bounding box center [513, 301] width 154 height 114
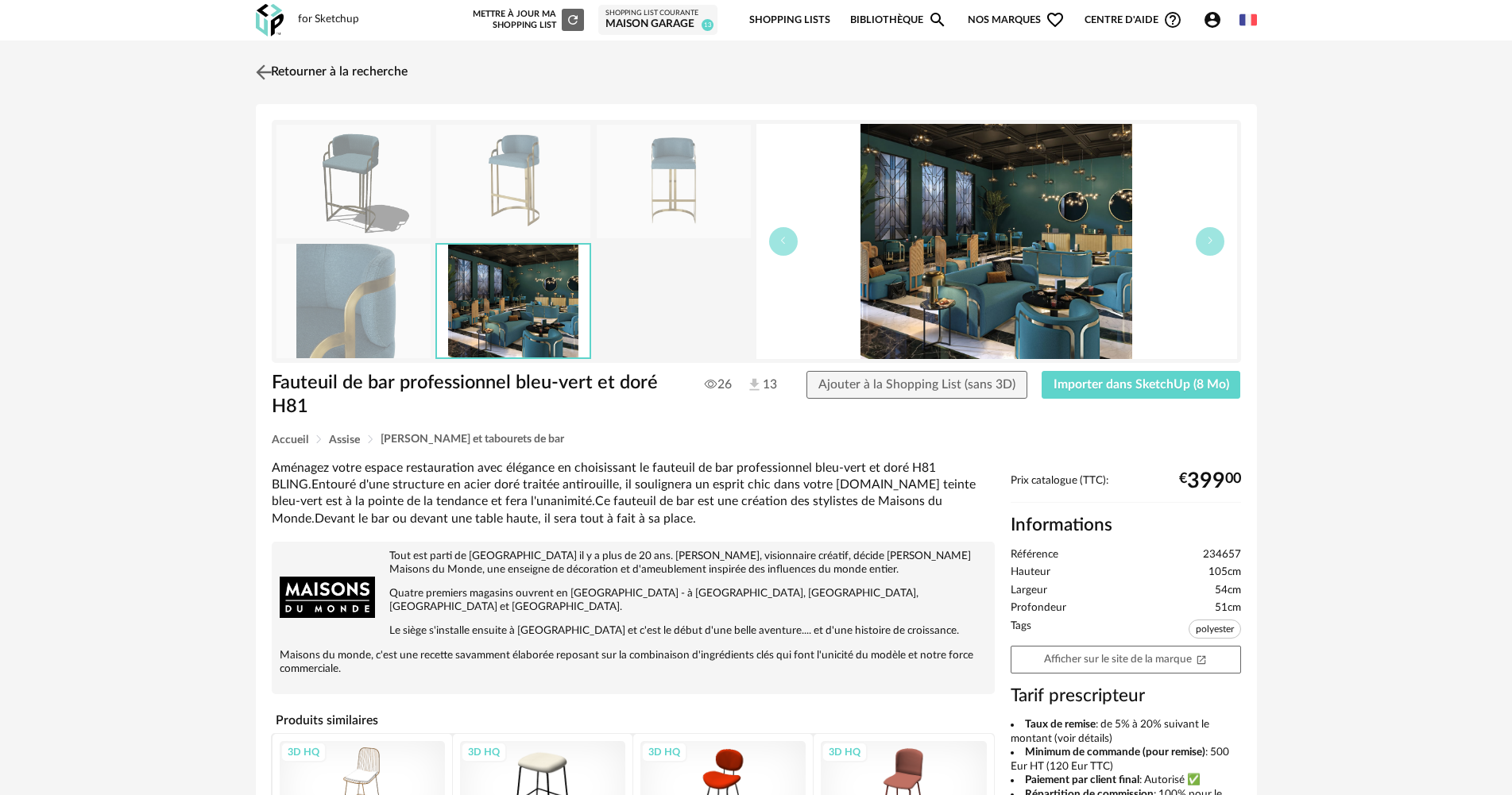
click at [268, 81] on img at bounding box center [263, 72] width 23 height 23
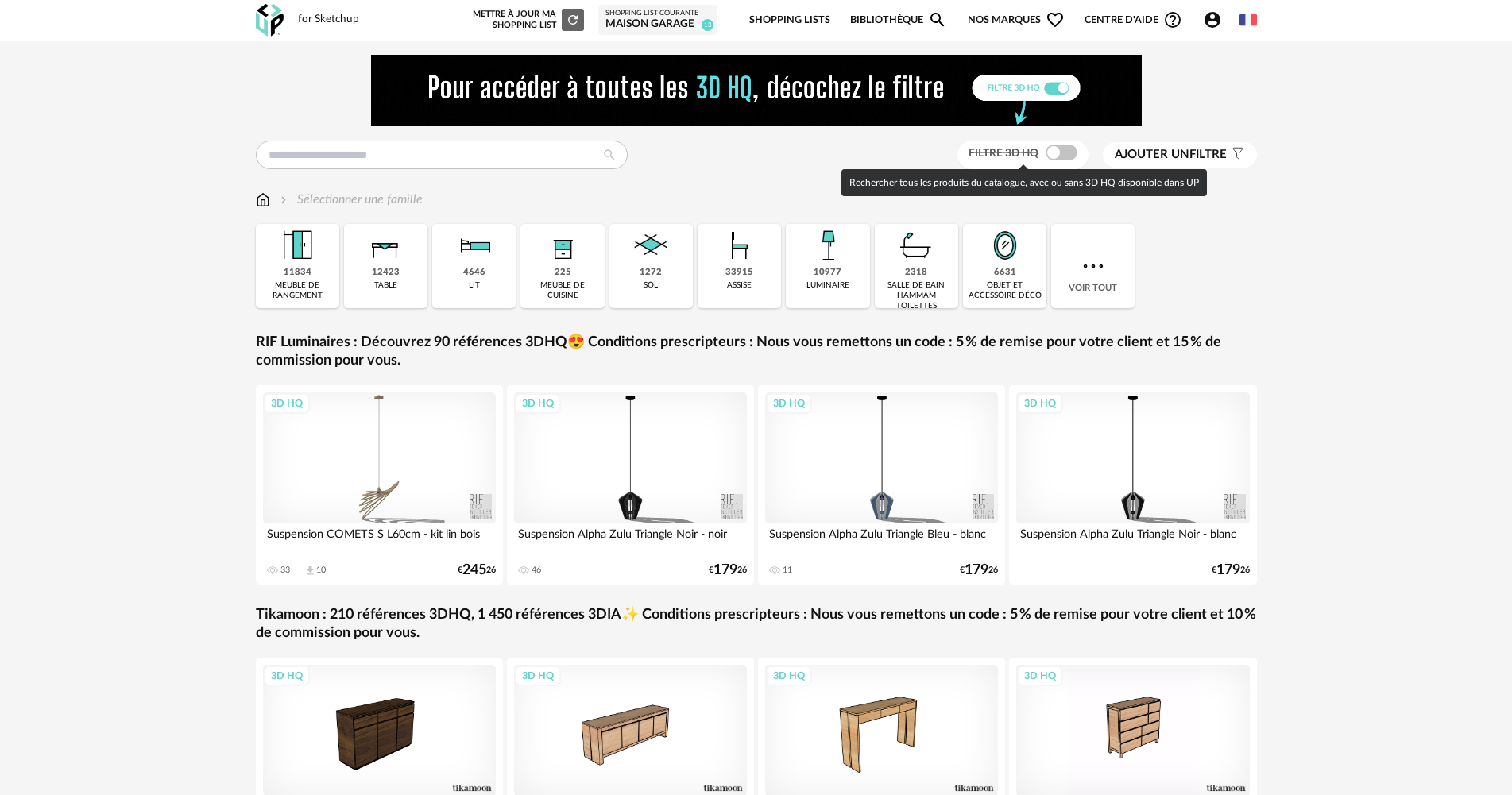
click at [1060, 152] on span at bounding box center [1061, 153] width 32 height 16
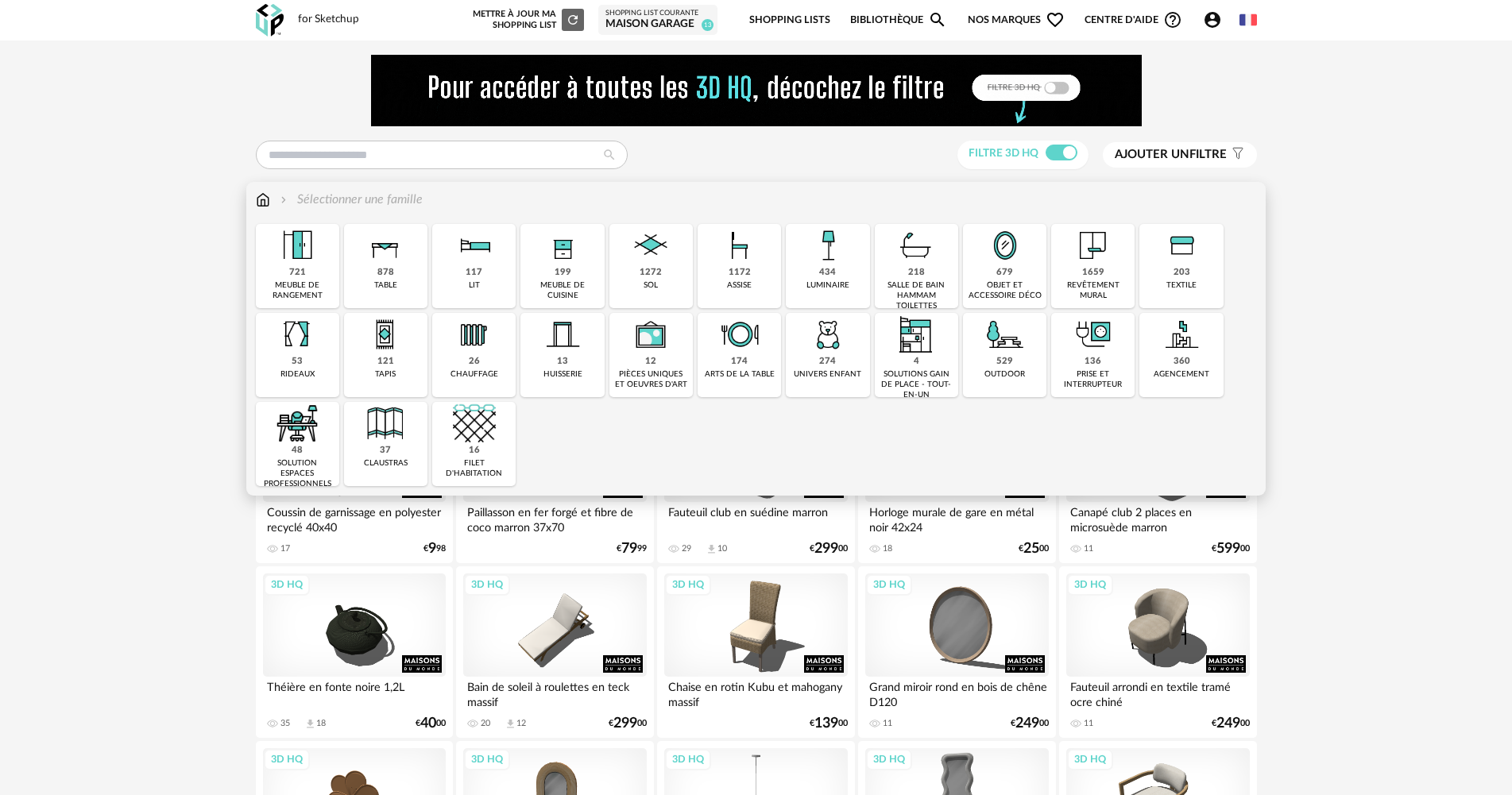
click at [369, 271] on div "878 table" at bounding box center [385, 265] width 83 height 84
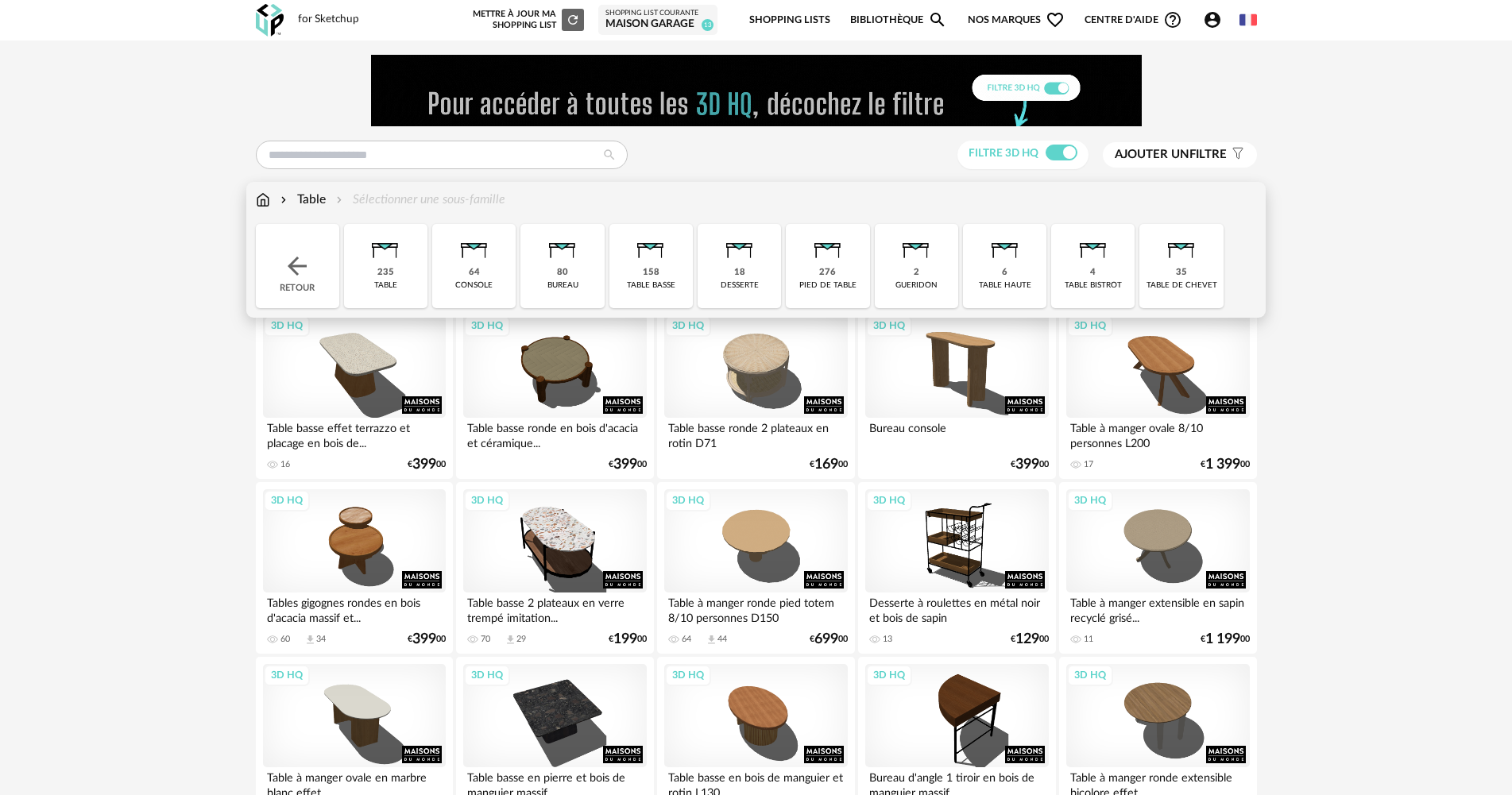
click at [391, 272] on div "235" at bounding box center [385, 273] width 16 height 12
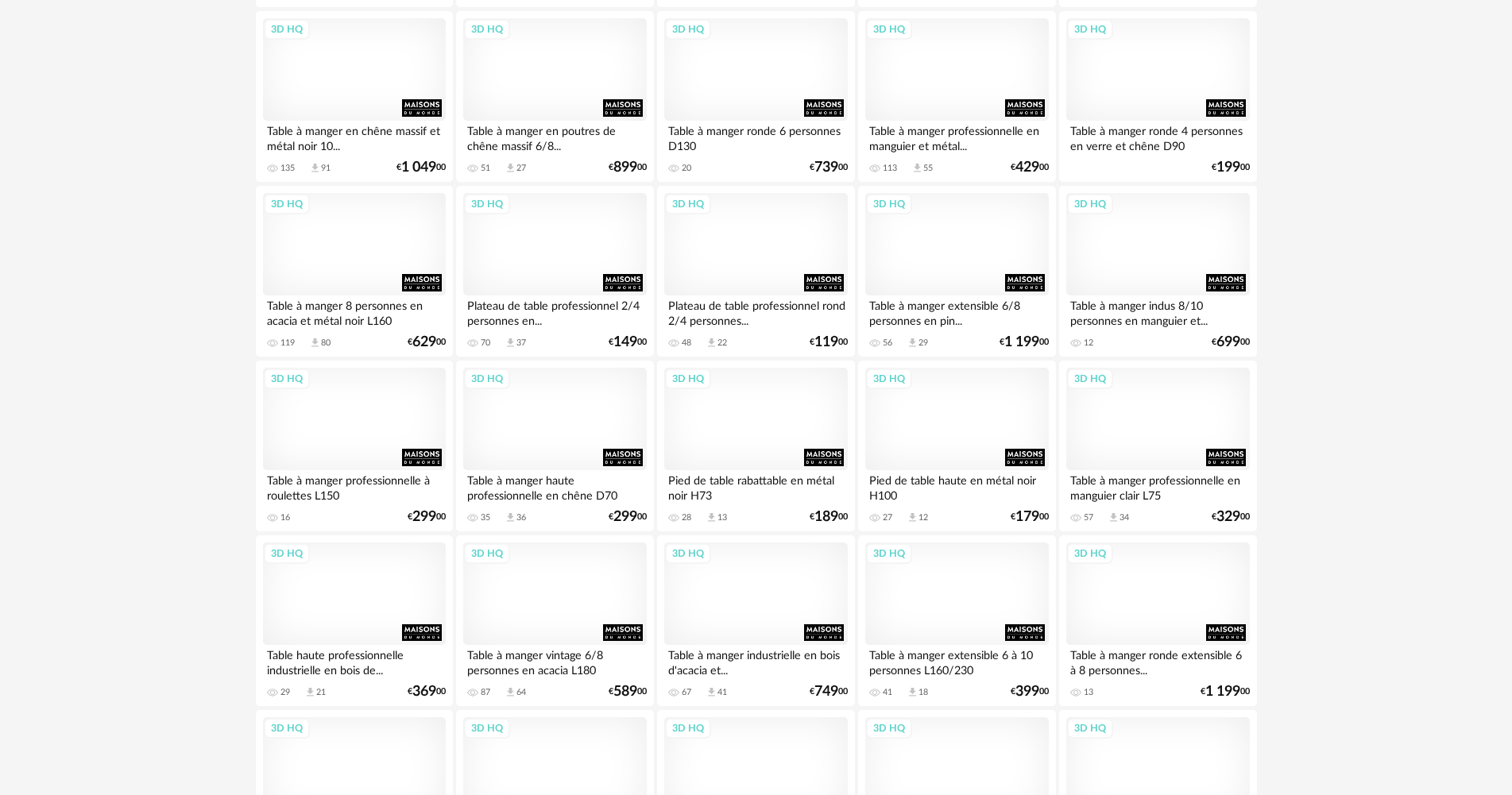
scroll to position [2382, 0]
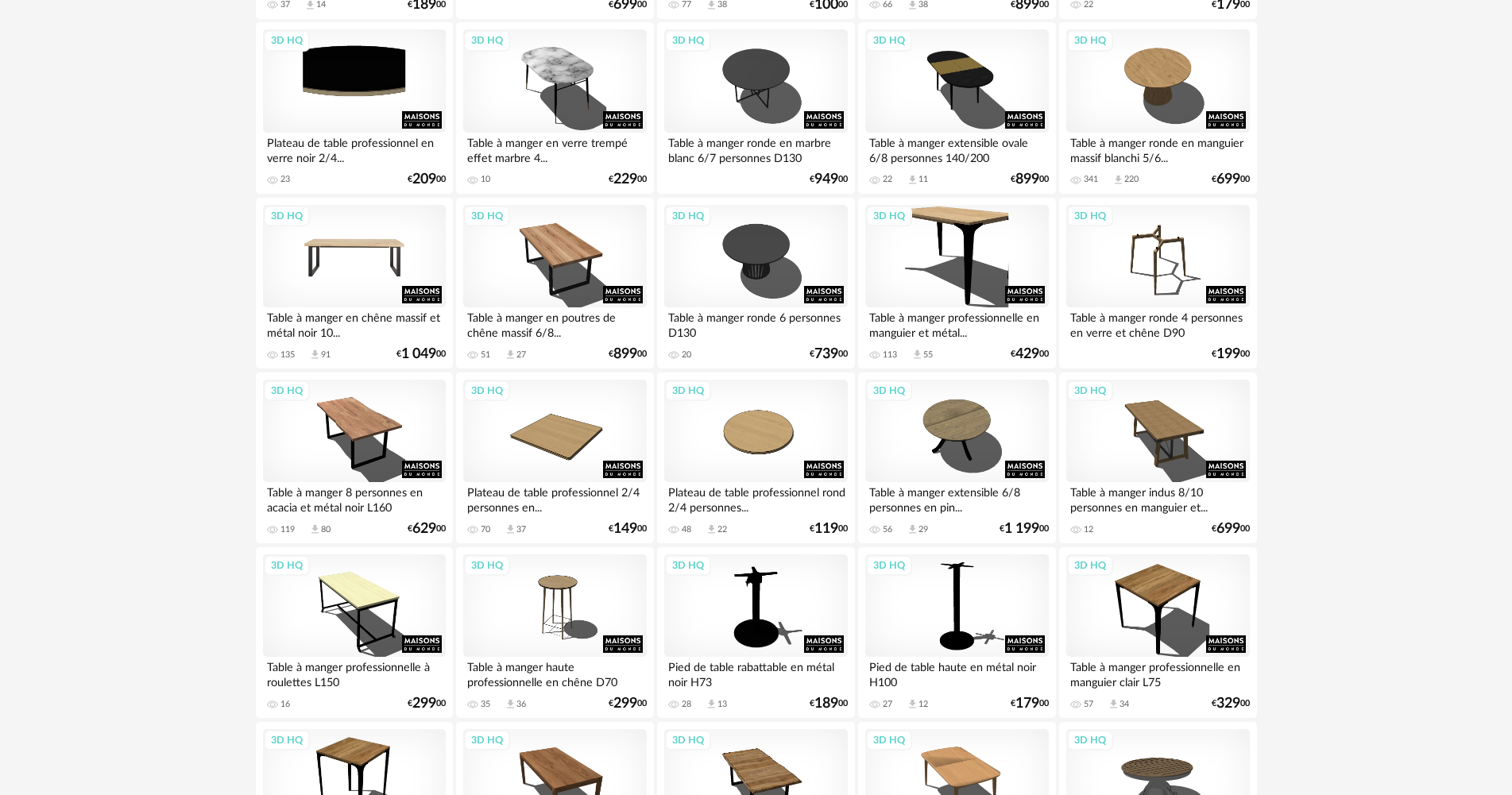
click at [327, 262] on div "3D HQ" at bounding box center [354, 256] width 182 height 103
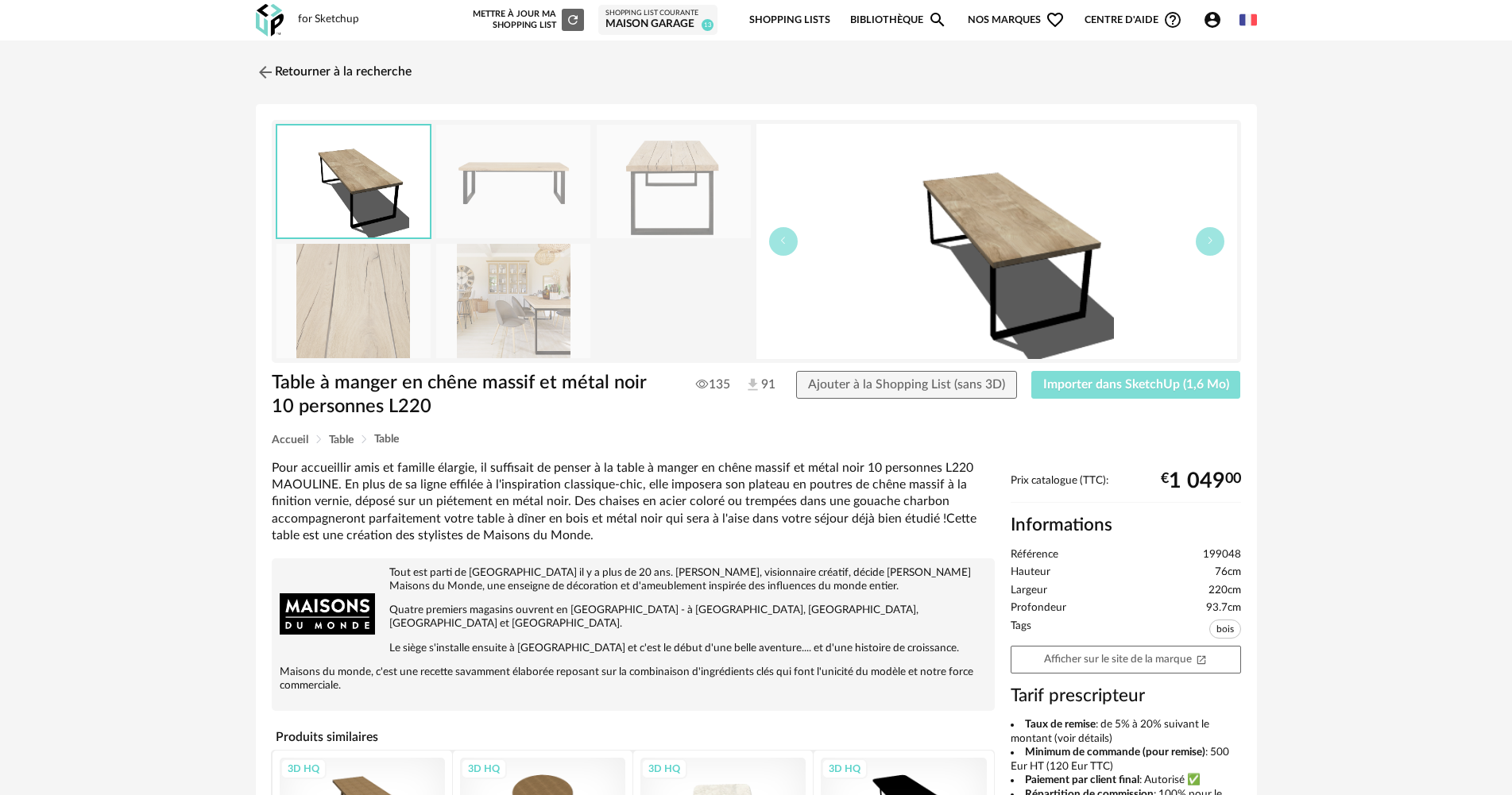
click at [1142, 389] on span "Importer dans SketchUp (1,6 Mo)" at bounding box center [1136, 384] width 186 height 13
click at [316, 81] on link "Retourner à la recherche" at bounding box center [329, 72] width 156 height 35
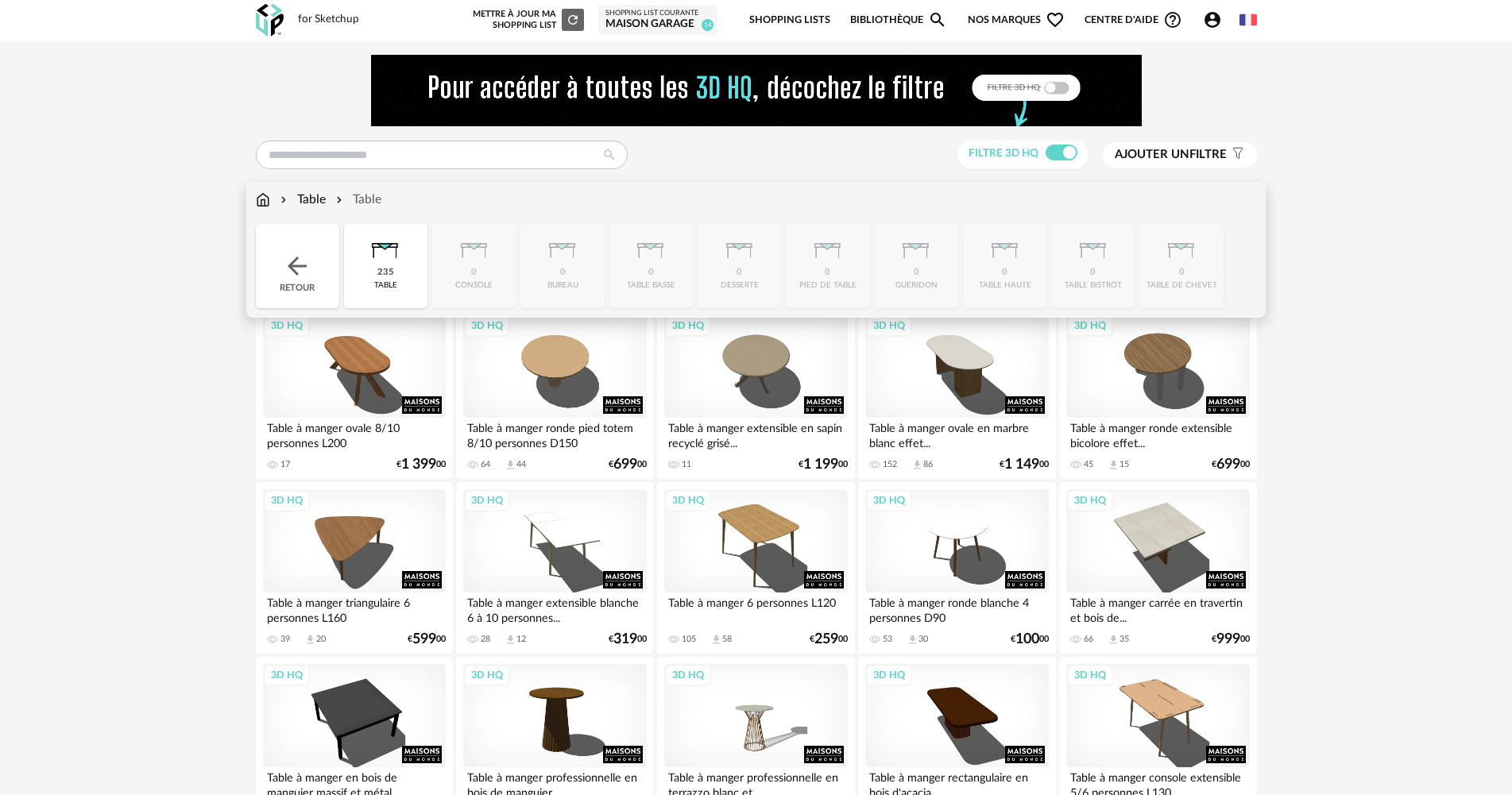
click at [294, 245] on div "Retour" at bounding box center [297, 265] width 83 height 84
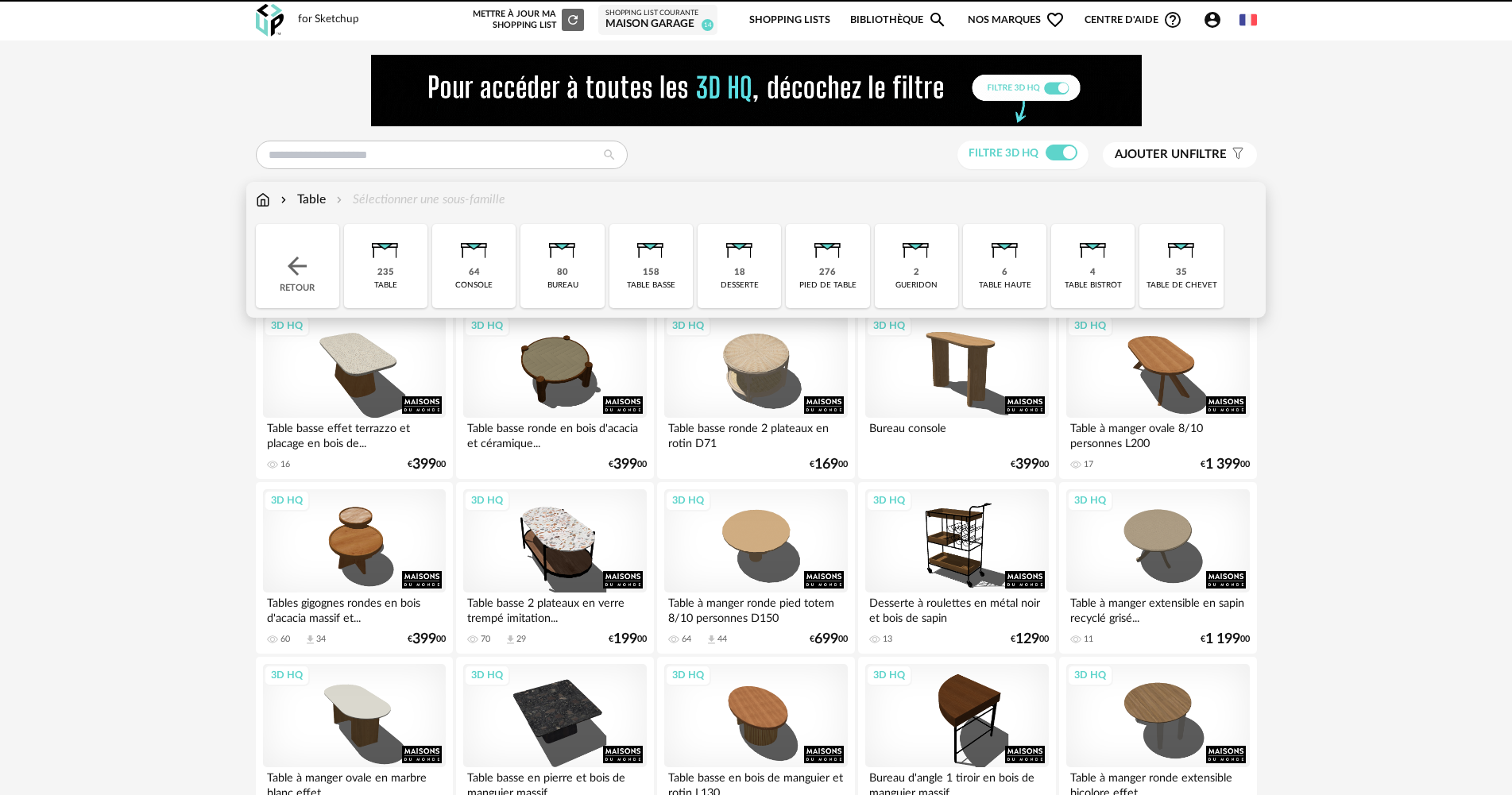
click at [294, 245] on div "Retour" at bounding box center [297, 265] width 83 height 84
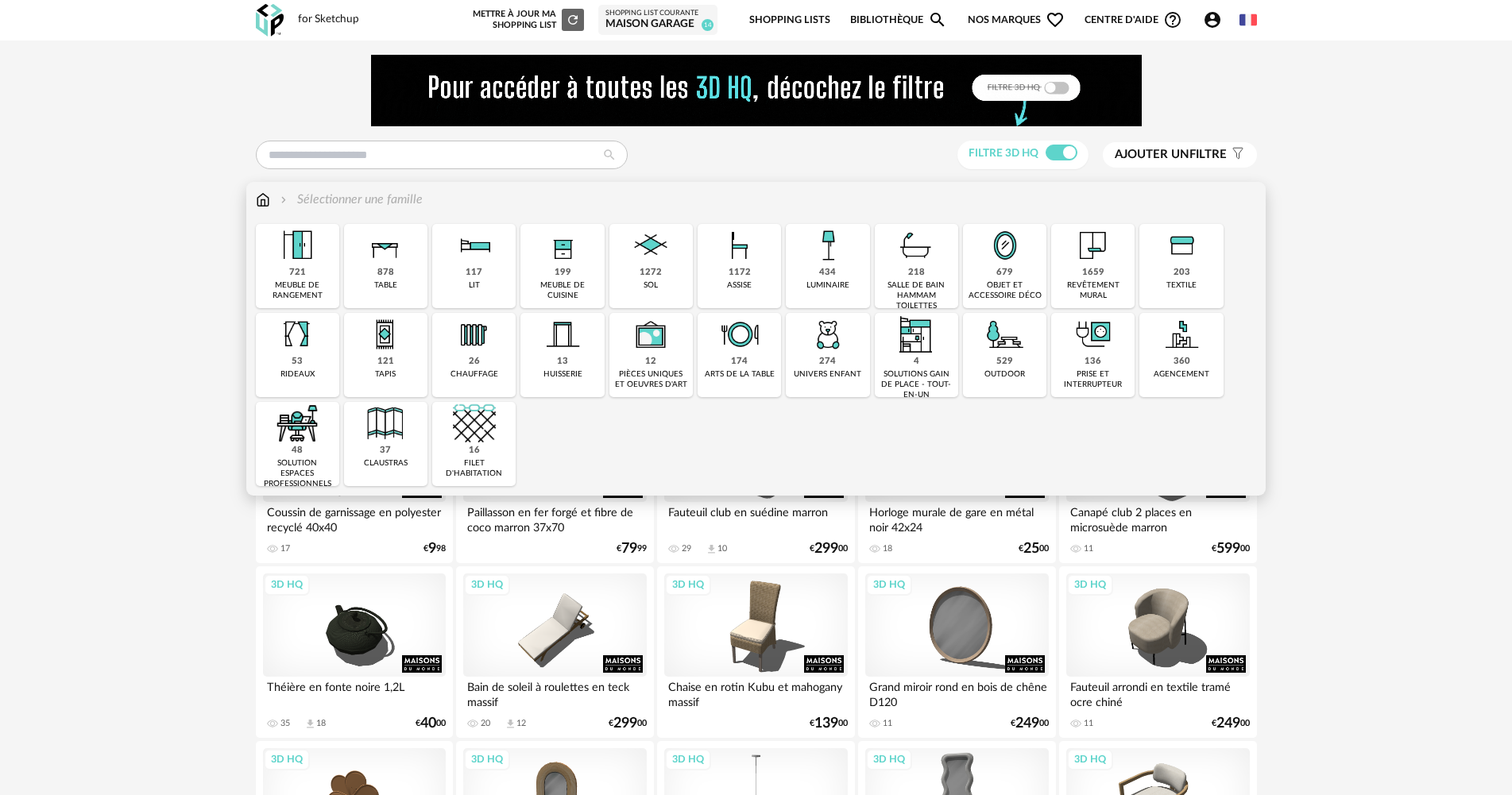
click at [741, 273] on div "1172" at bounding box center [739, 273] width 22 height 12
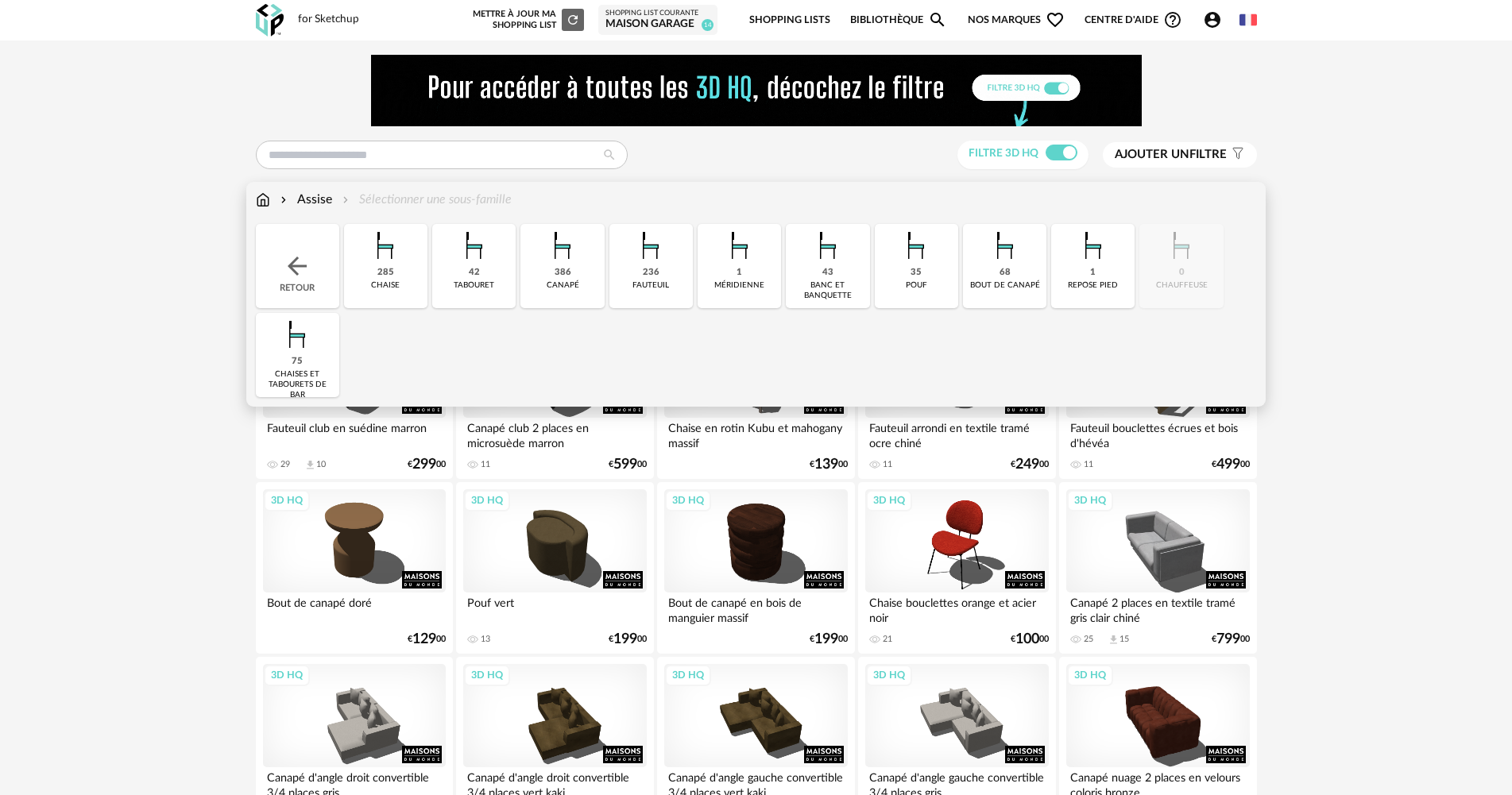
click at [385, 283] on div "chaise" at bounding box center [385, 285] width 28 height 11
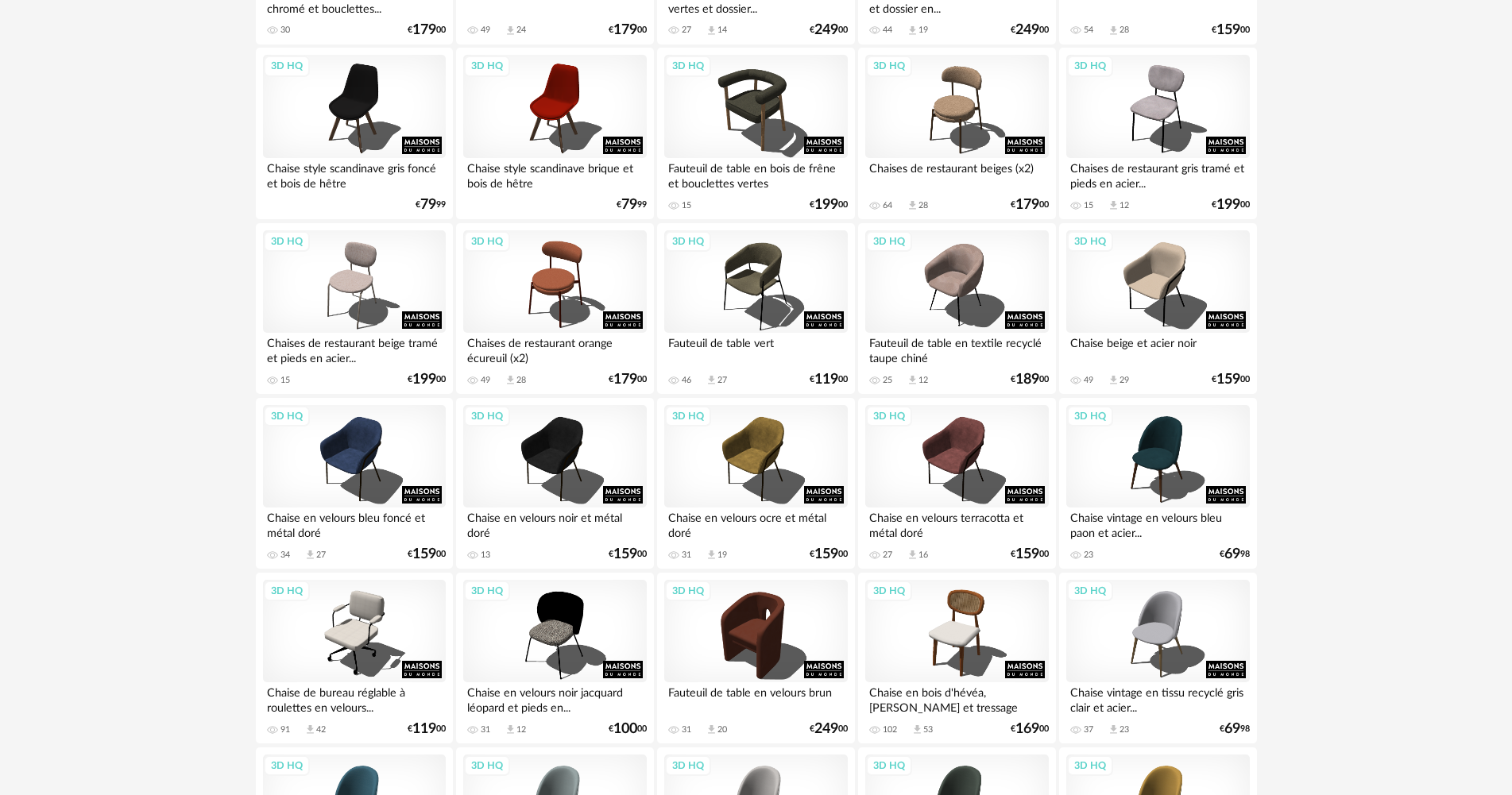
scroll to position [636, 0]
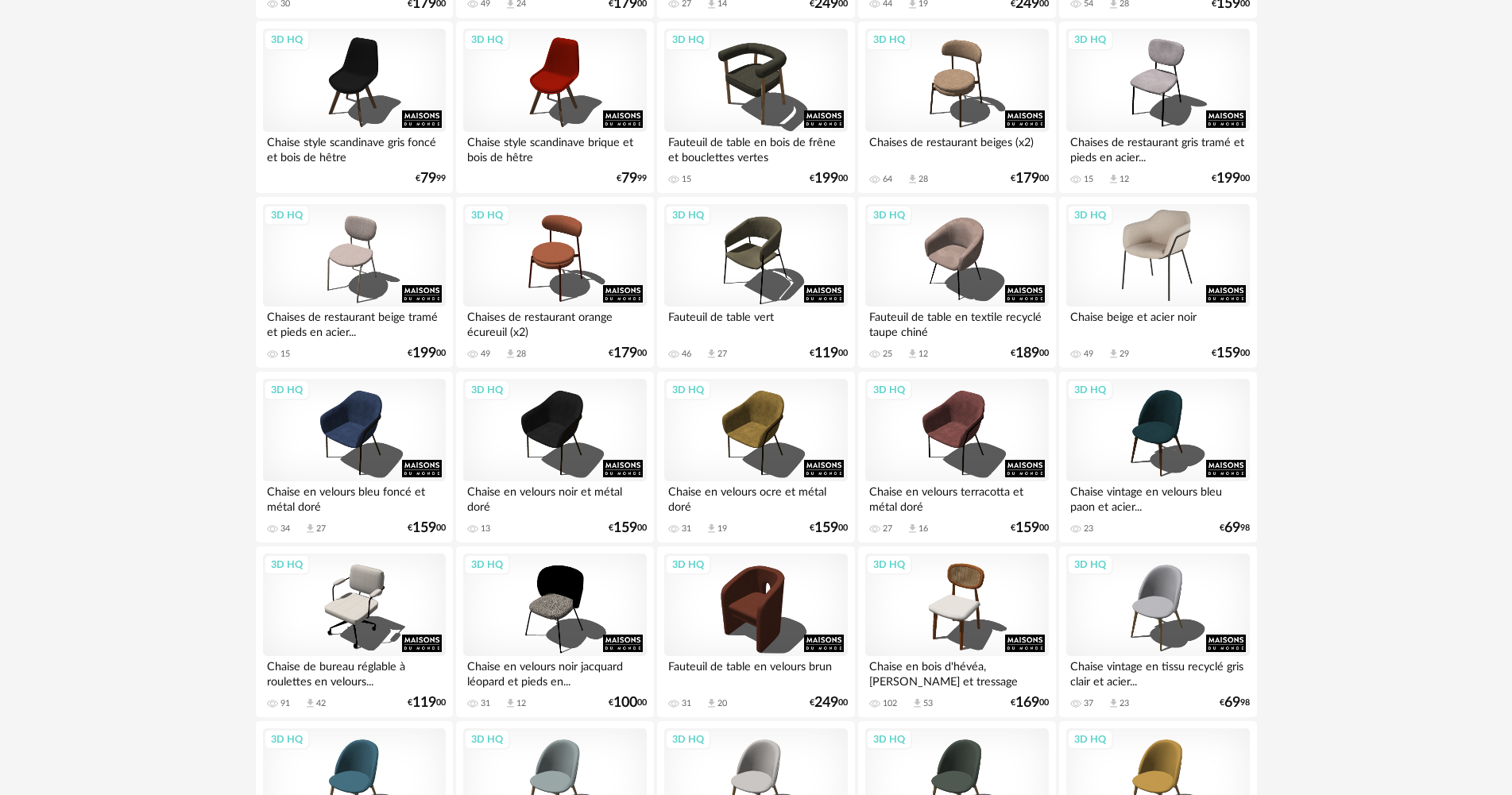
click at [1101, 264] on div "3D HQ" at bounding box center [1157, 256] width 182 height 103
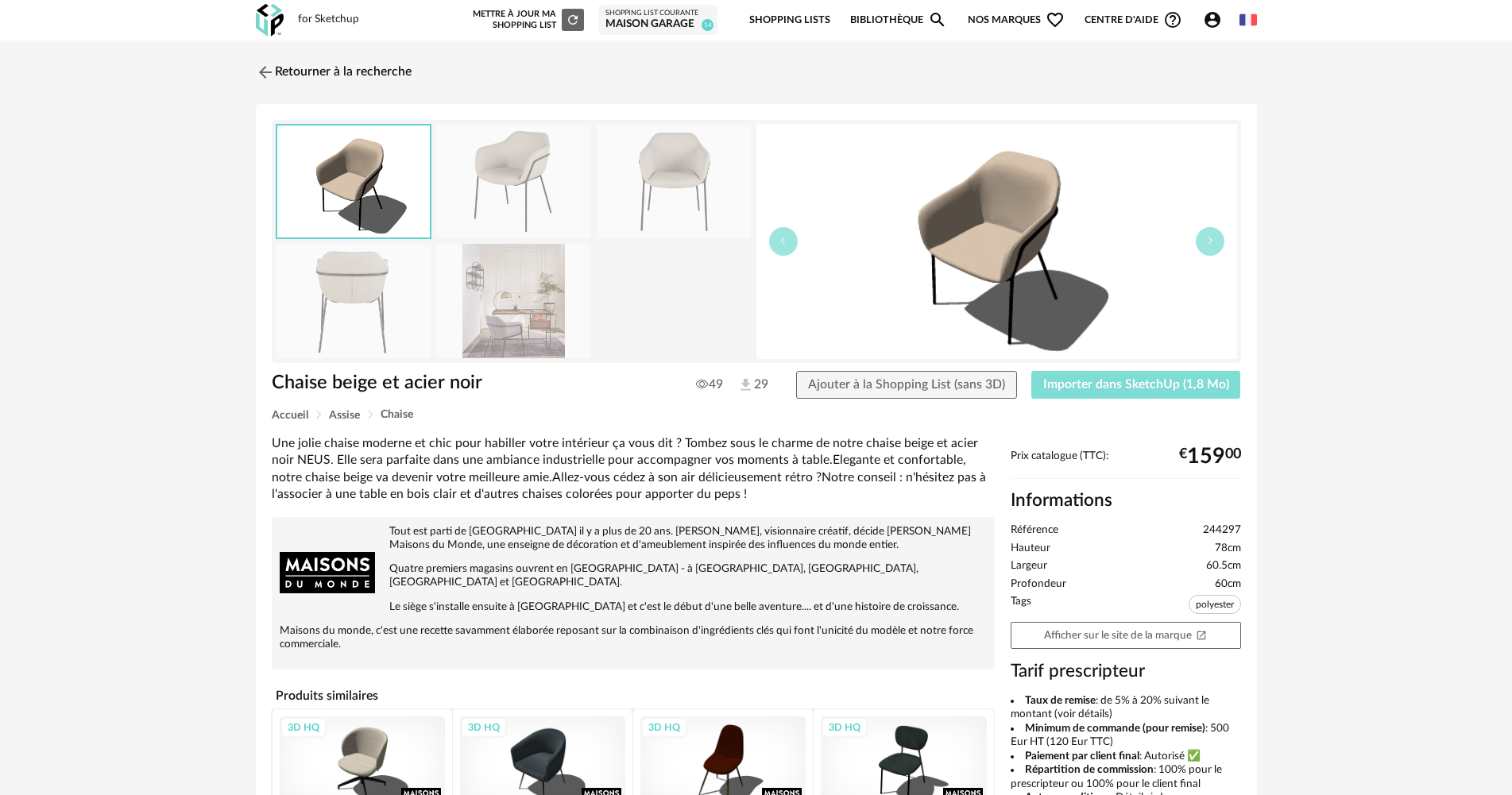
click at [1120, 382] on span "Importer dans SketchUp (1,8 Mo)" at bounding box center [1136, 384] width 186 height 13
click at [329, 81] on link "Retourner à la recherche" at bounding box center [329, 72] width 156 height 35
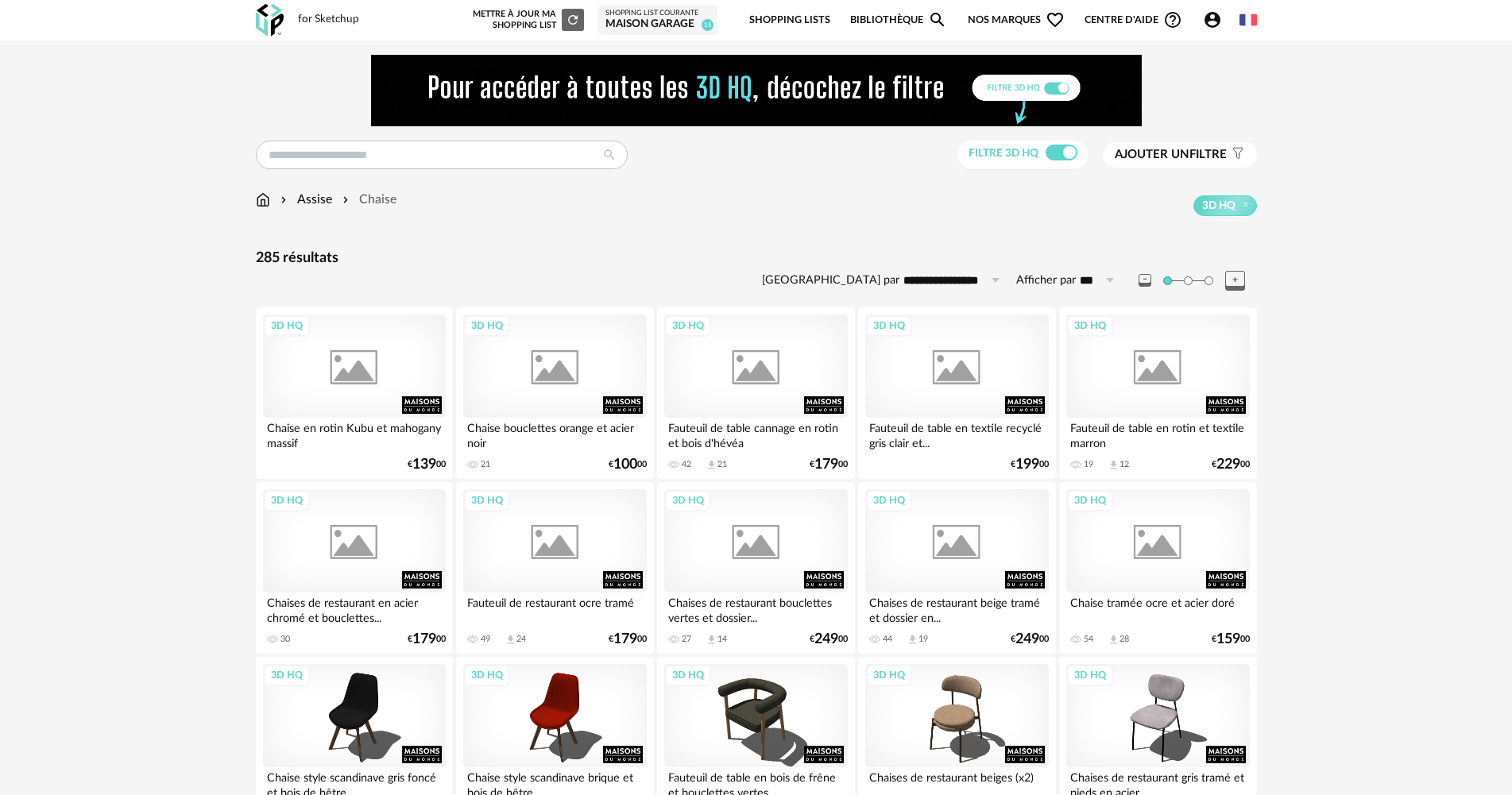
scroll to position [688, 0]
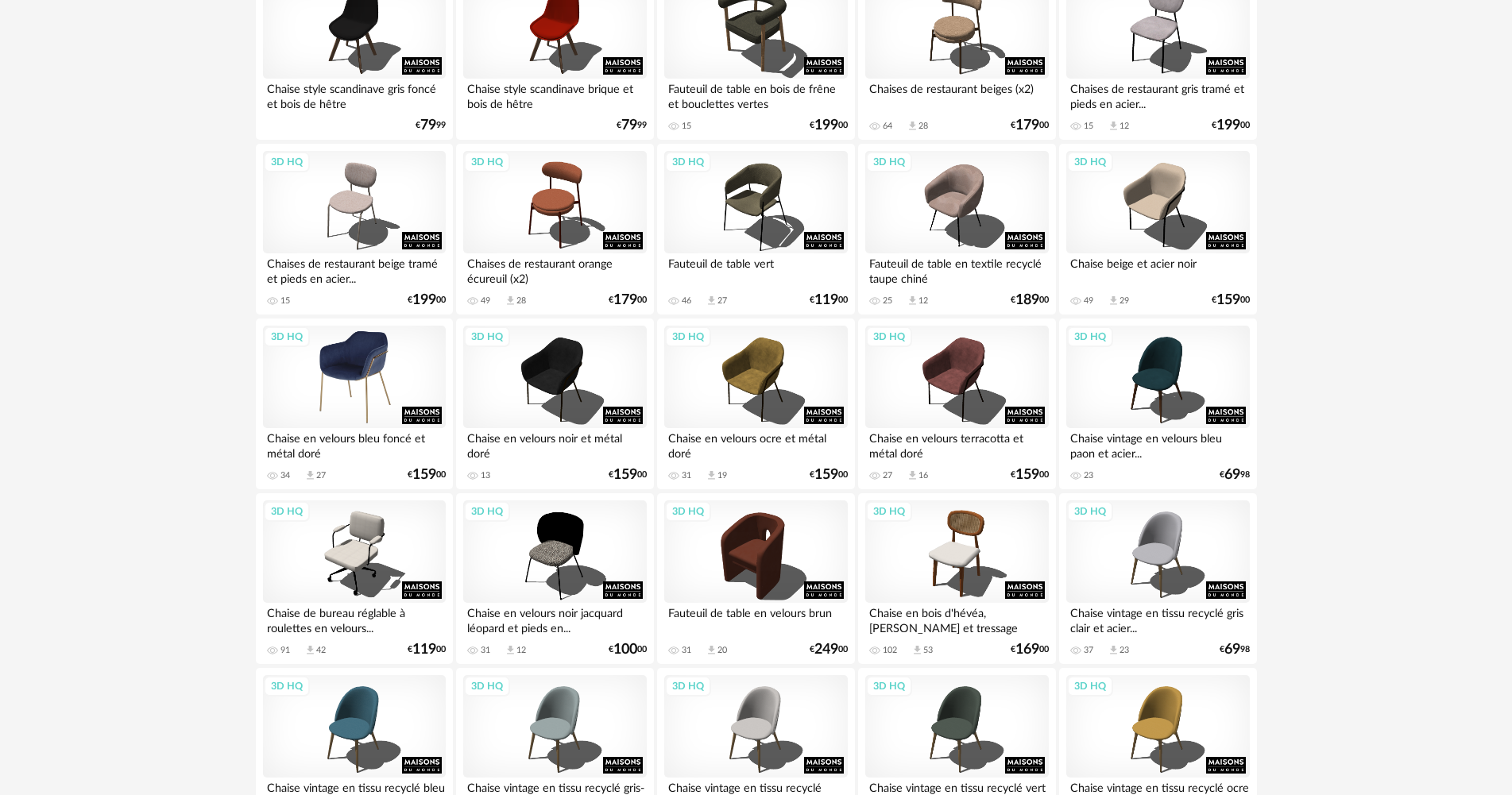
click at [331, 360] on div "3D HQ" at bounding box center [354, 377] width 182 height 103
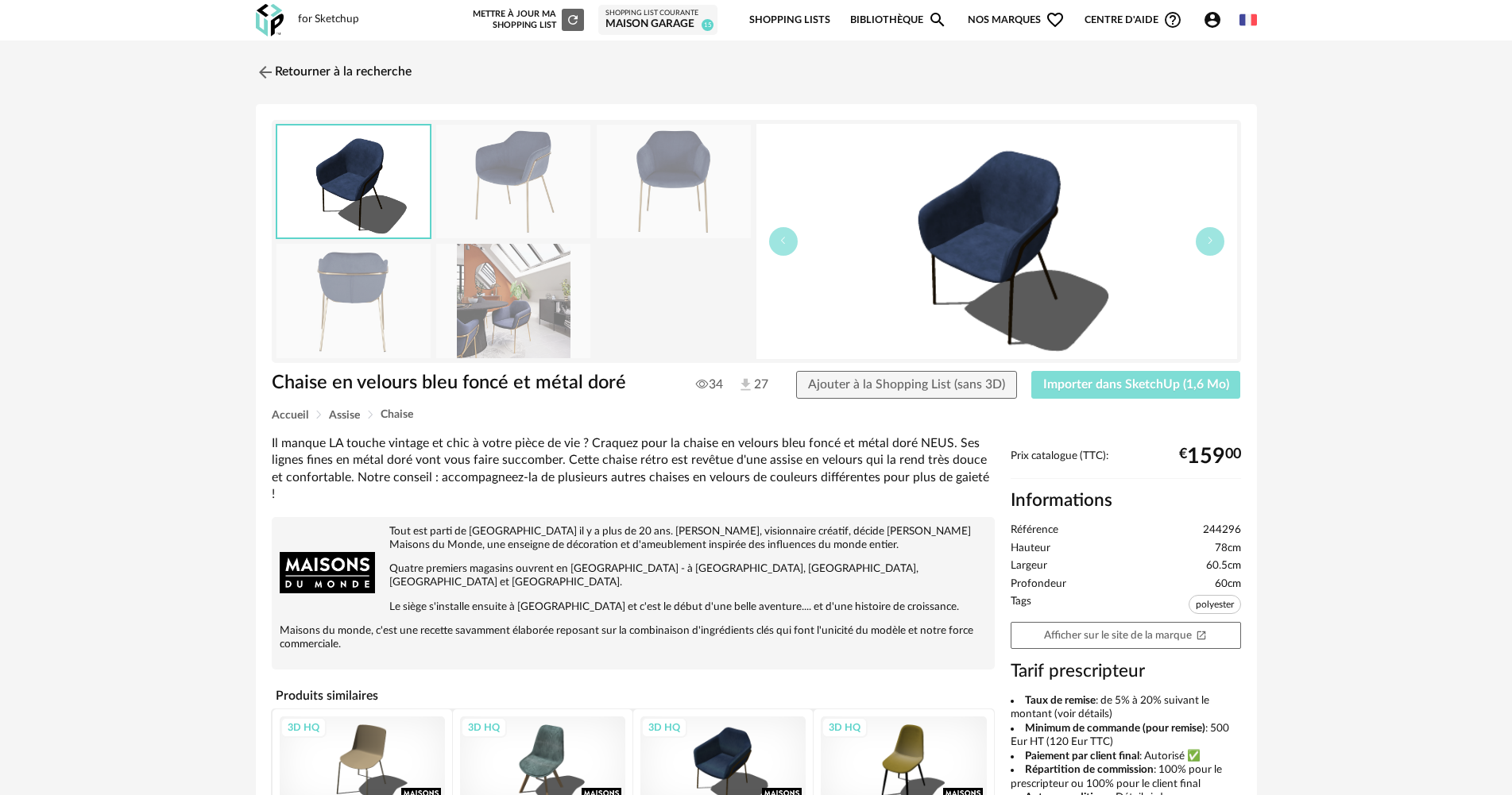
click at [1080, 388] on span "Importer dans SketchUp (1,6 Mo)" at bounding box center [1136, 384] width 186 height 13
click at [310, 65] on link "Retourner à la recherche" at bounding box center [329, 72] width 156 height 35
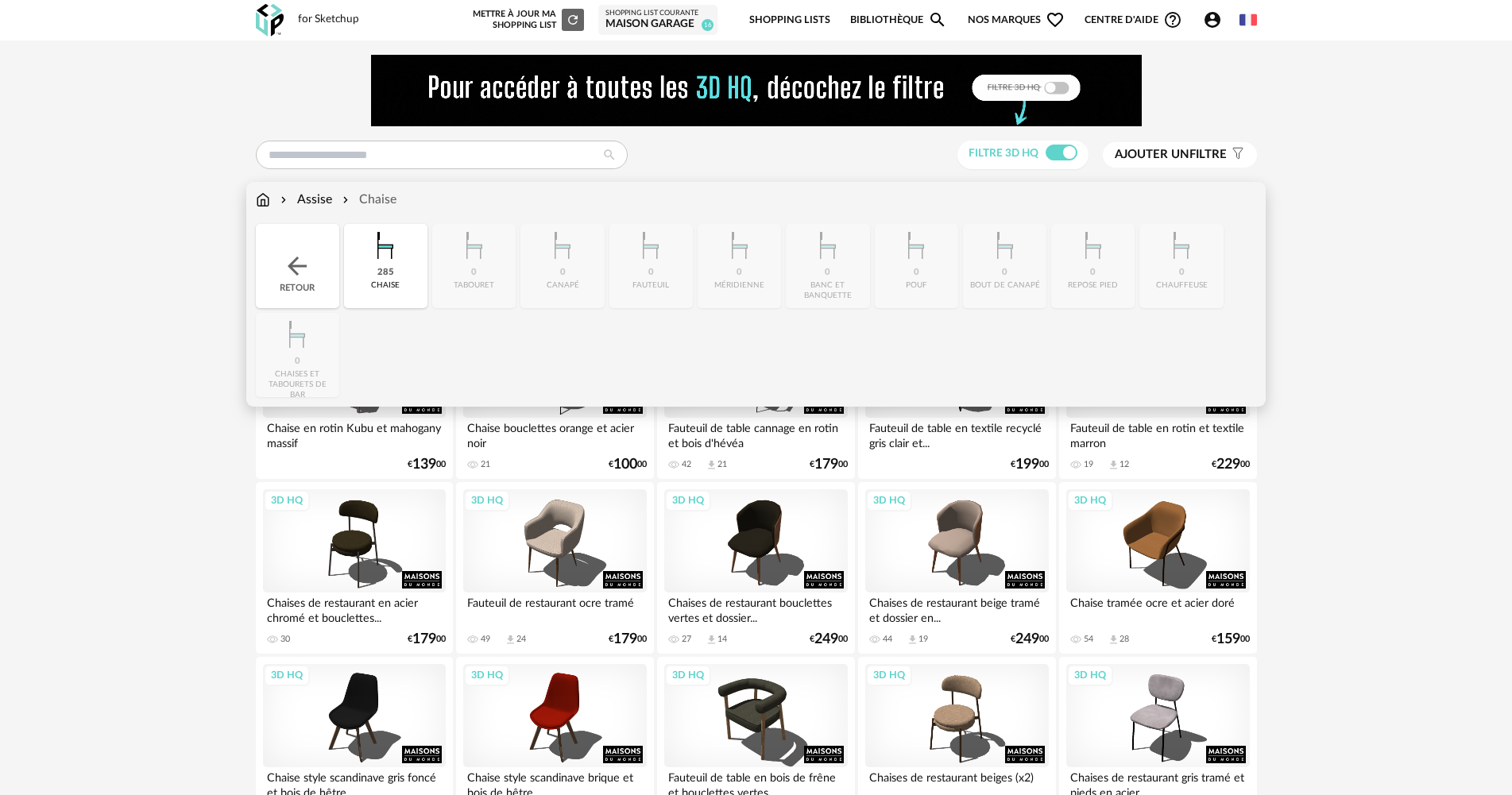
click at [294, 246] on div "Retour" at bounding box center [297, 265] width 83 height 84
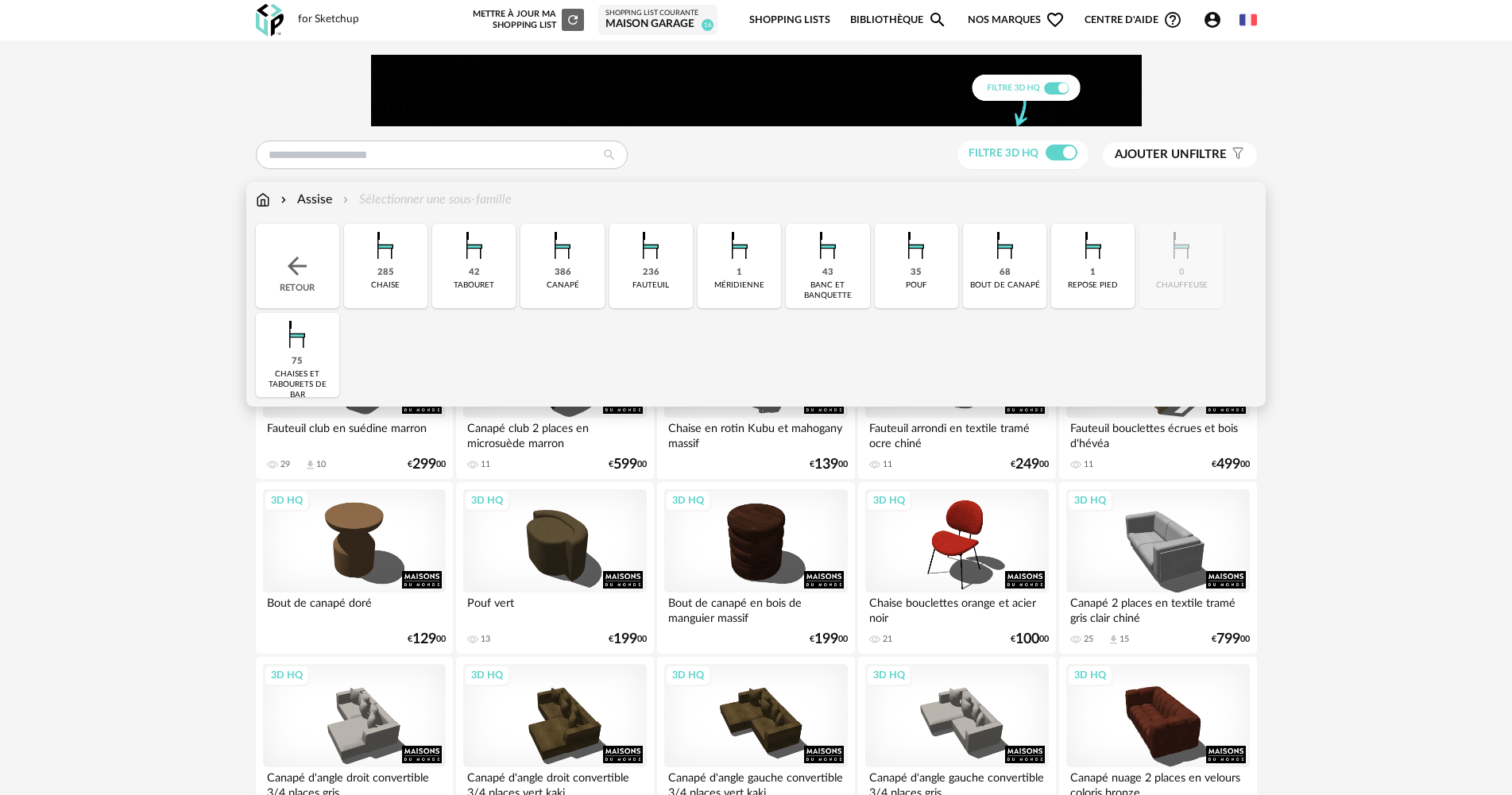
click at [291, 245] on div "Retour" at bounding box center [297, 265] width 83 height 84
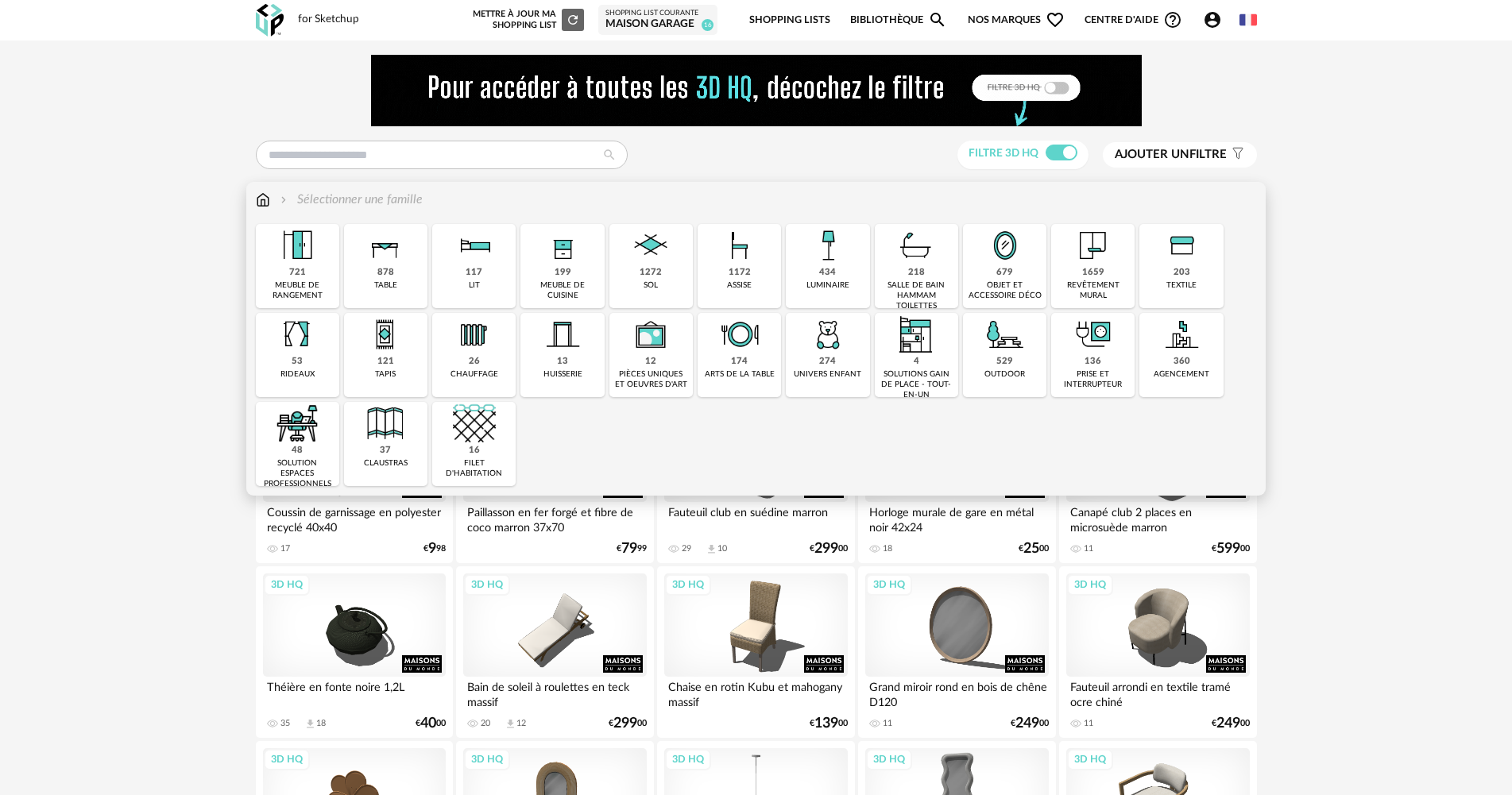
click at [295, 247] on img at bounding box center [297, 245] width 43 height 43
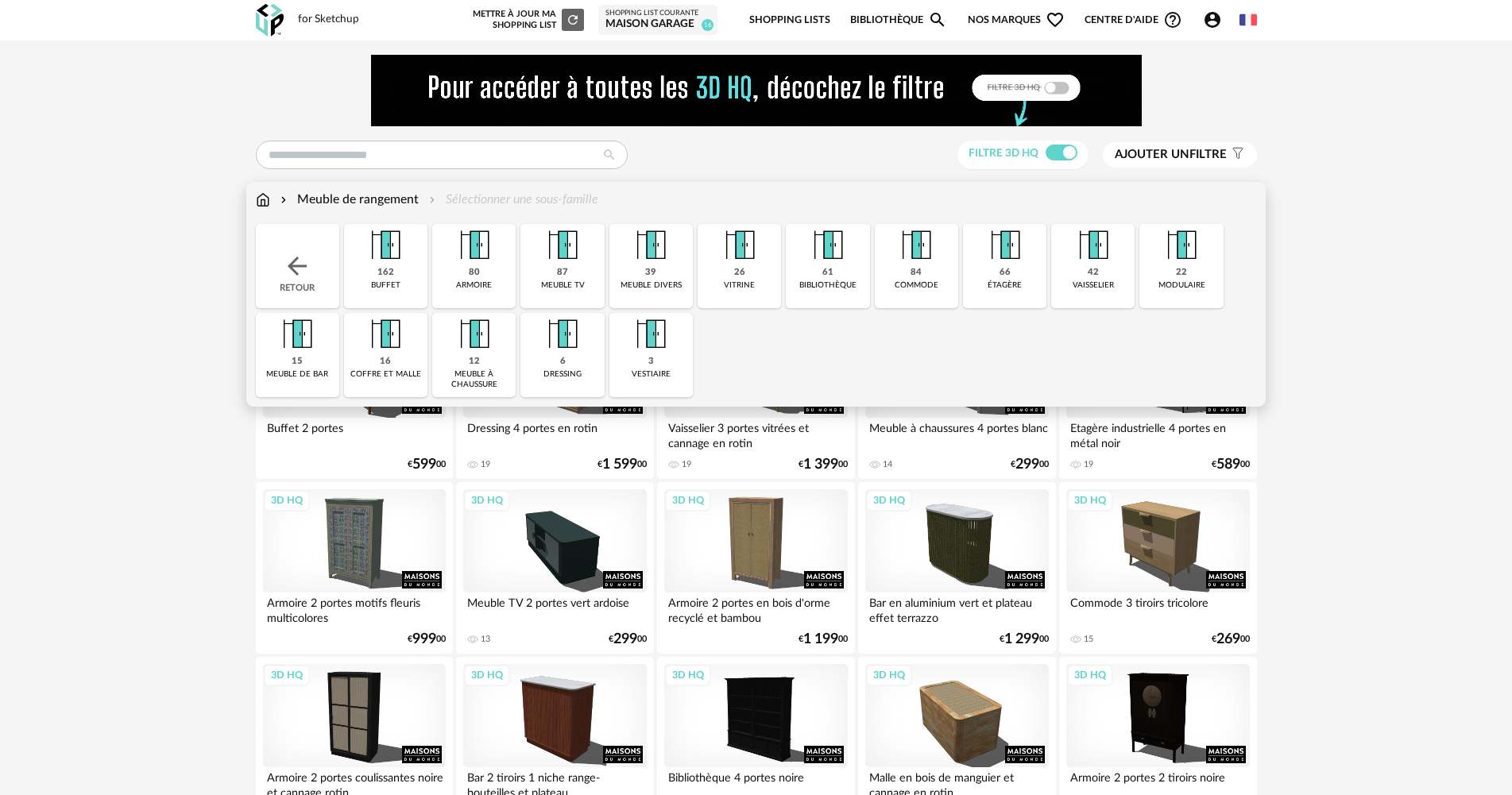
click at [423, 278] on div "162 buffet" at bounding box center [385, 265] width 83 height 84
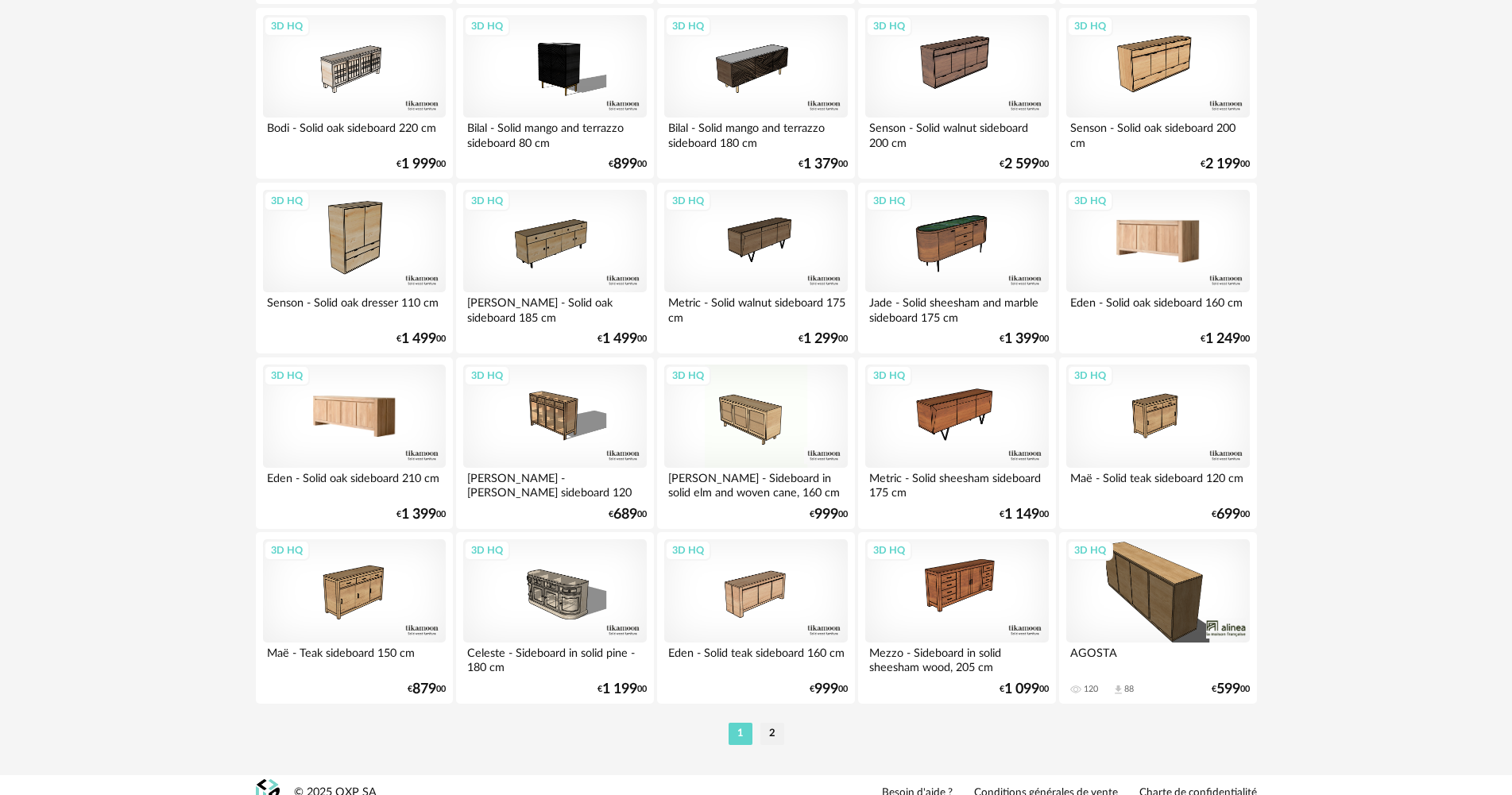
scroll to position [3112, 0]
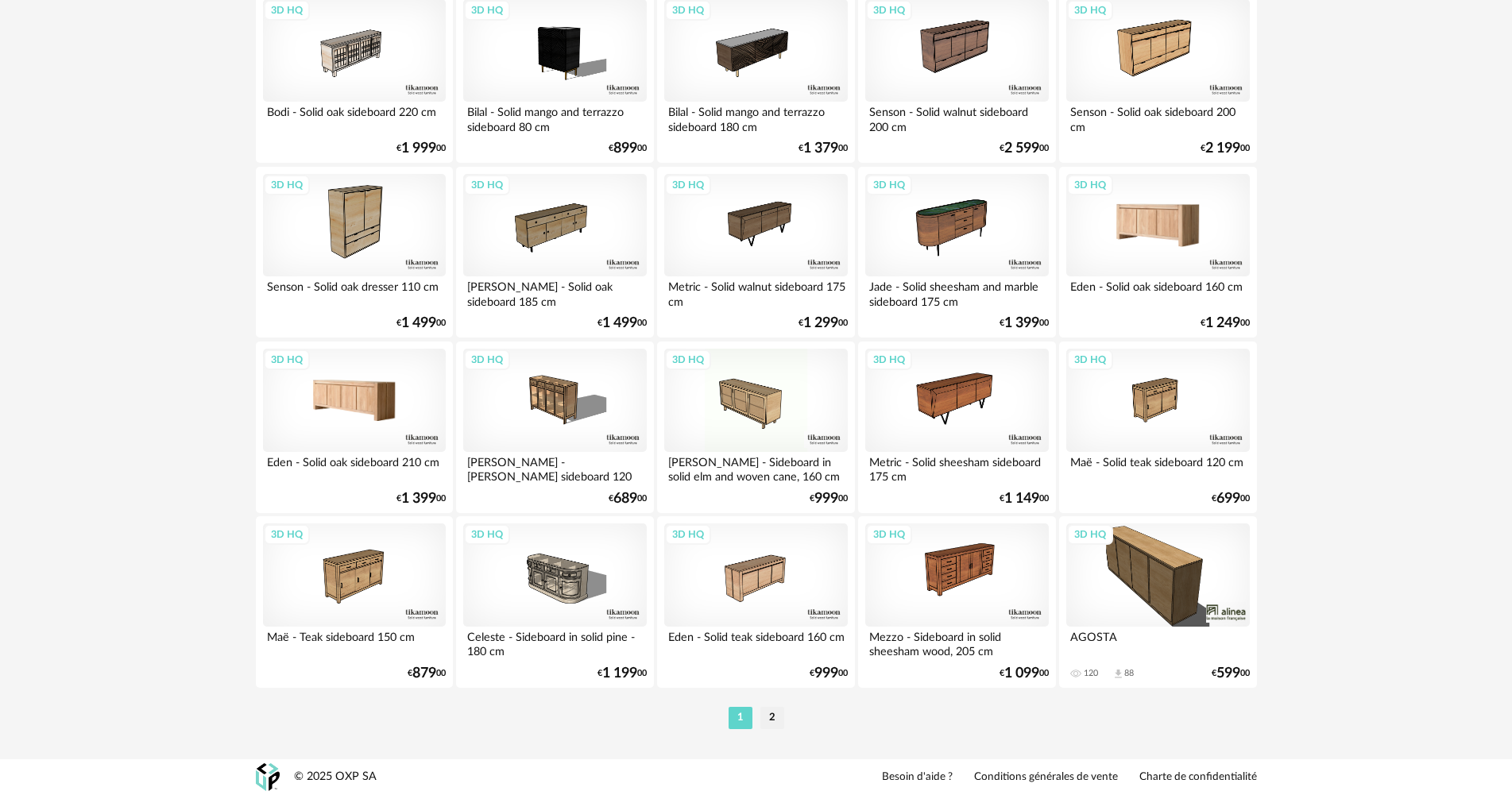
click at [391, 391] on div "3D HQ" at bounding box center [354, 400] width 182 height 103
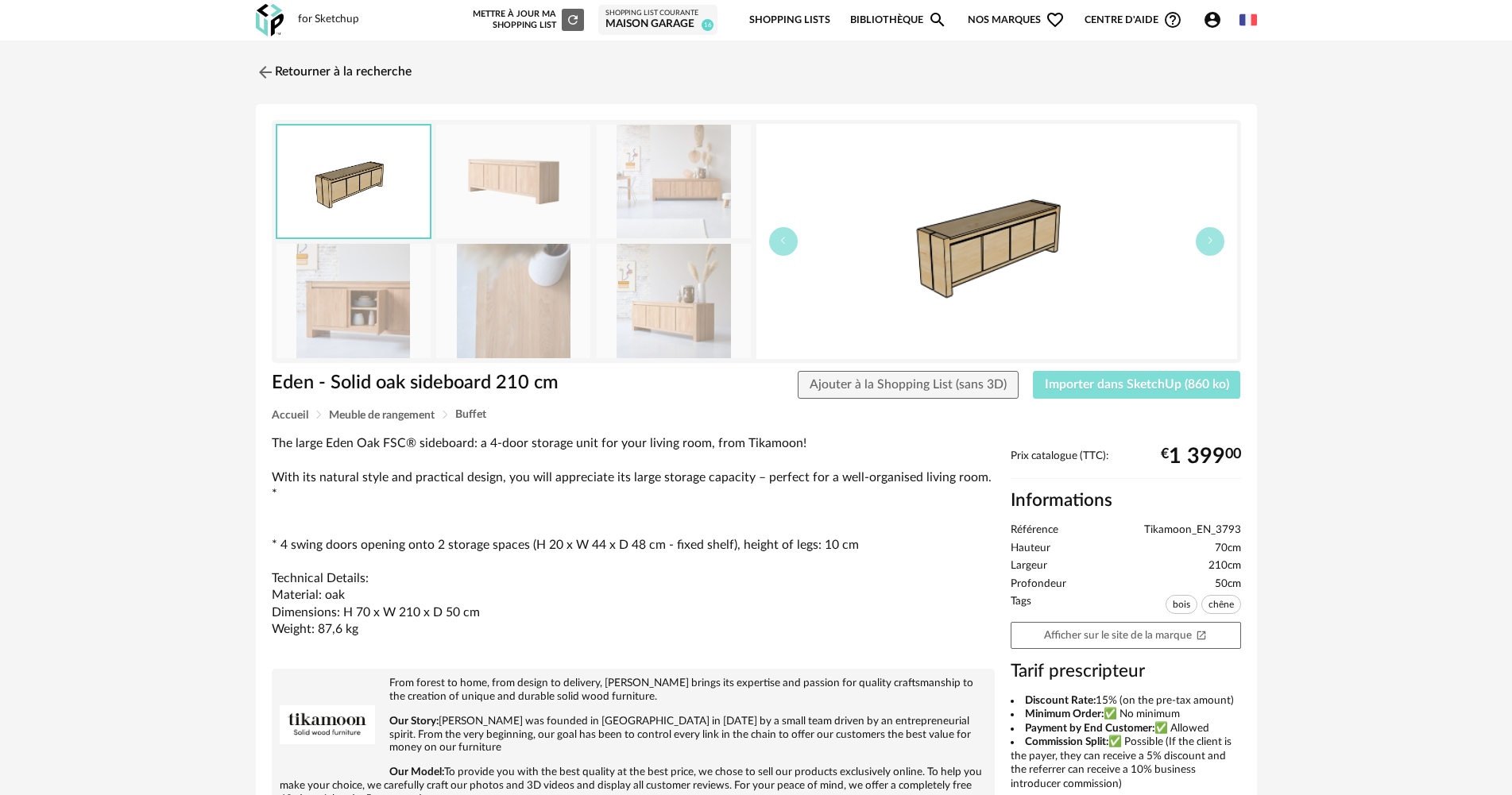
click at [1089, 392] on button "Importer dans SketchUp (860 ko)" at bounding box center [1137, 385] width 208 height 28
click at [291, 63] on link "Retourner à la recherche" at bounding box center [329, 72] width 156 height 35
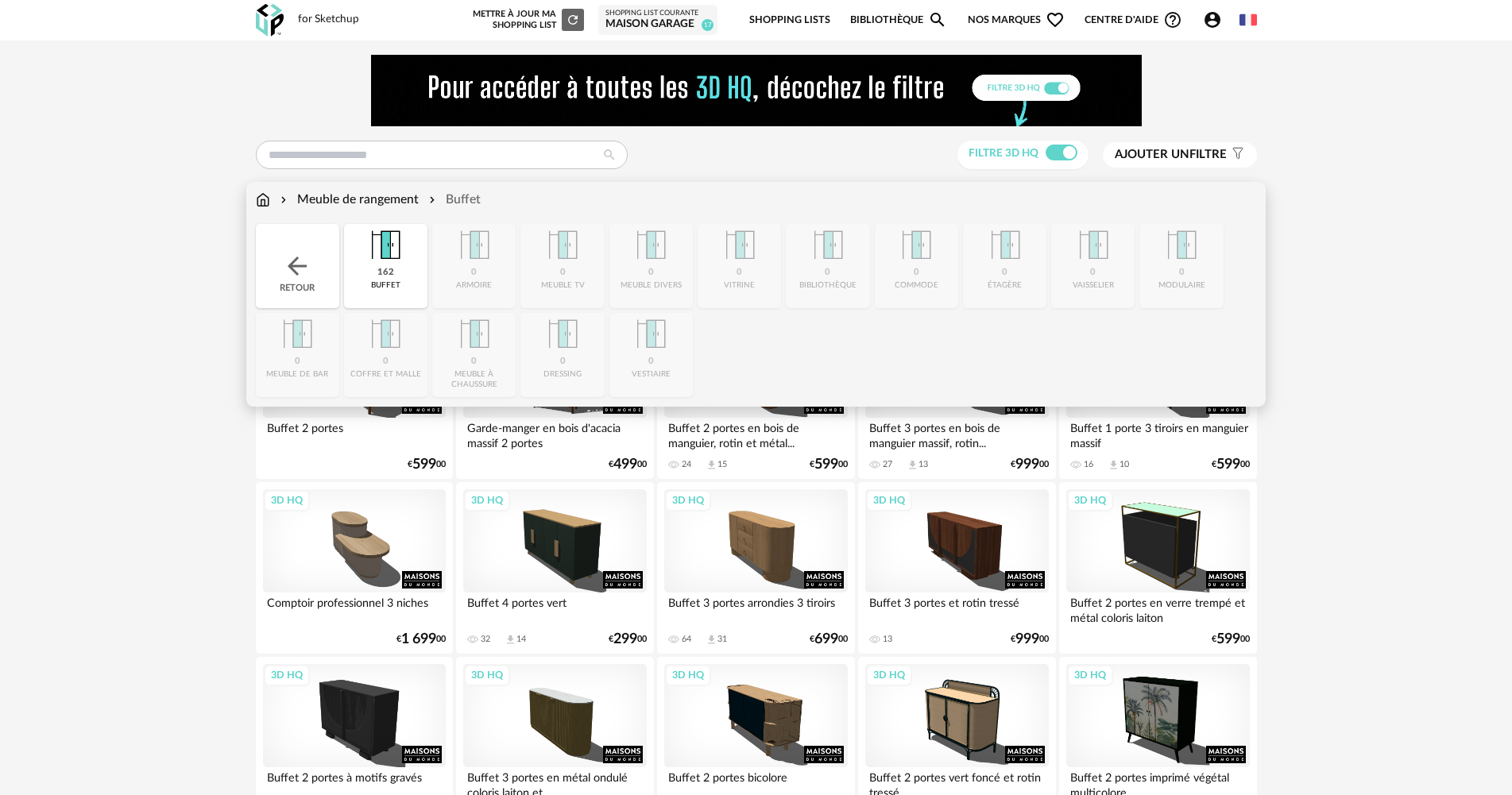
click at [312, 256] on div "Retour" at bounding box center [297, 265] width 83 height 84
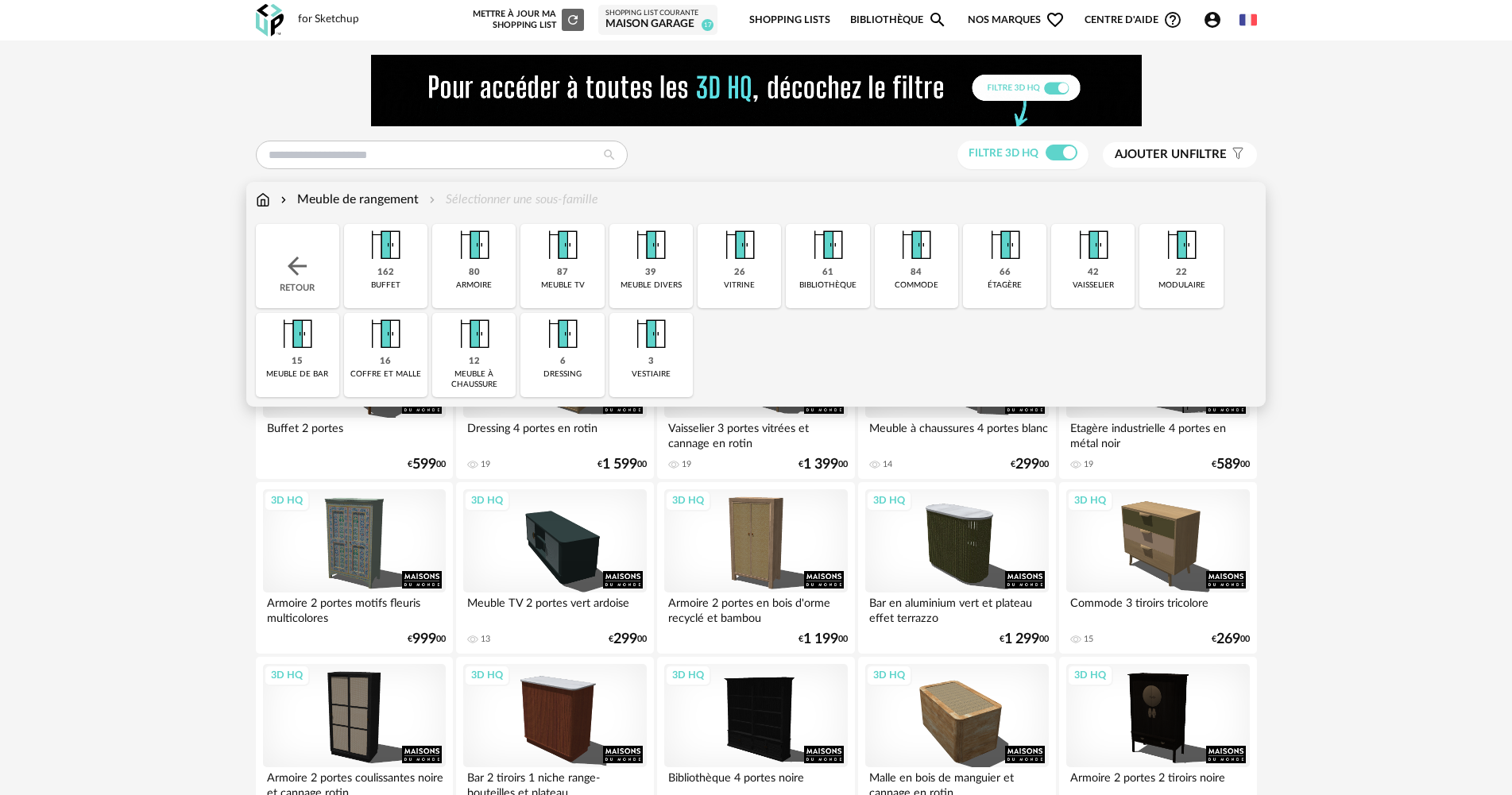
click at [829, 257] on img at bounding box center [827, 245] width 43 height 43
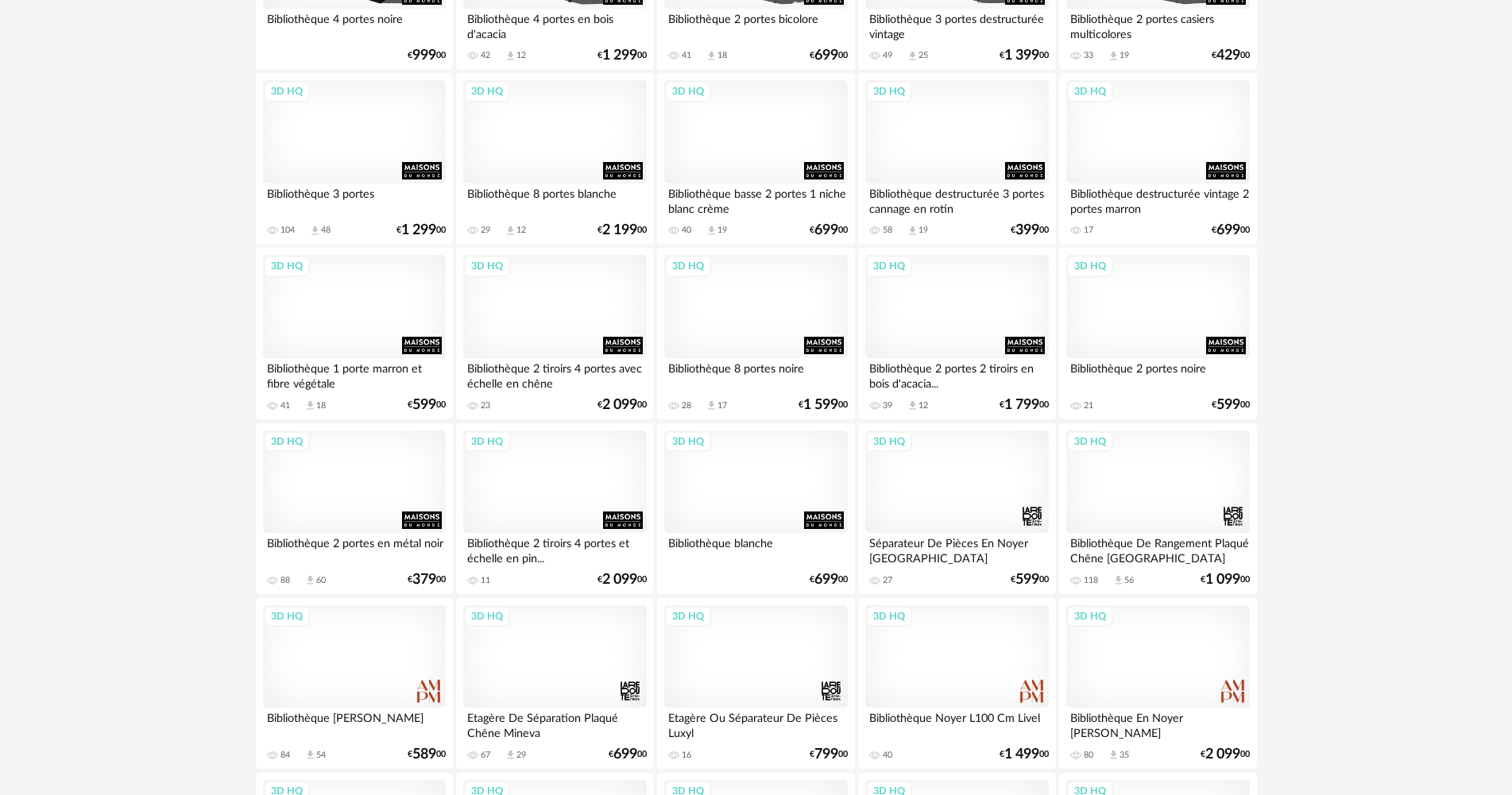
scroll to position [794, 0]
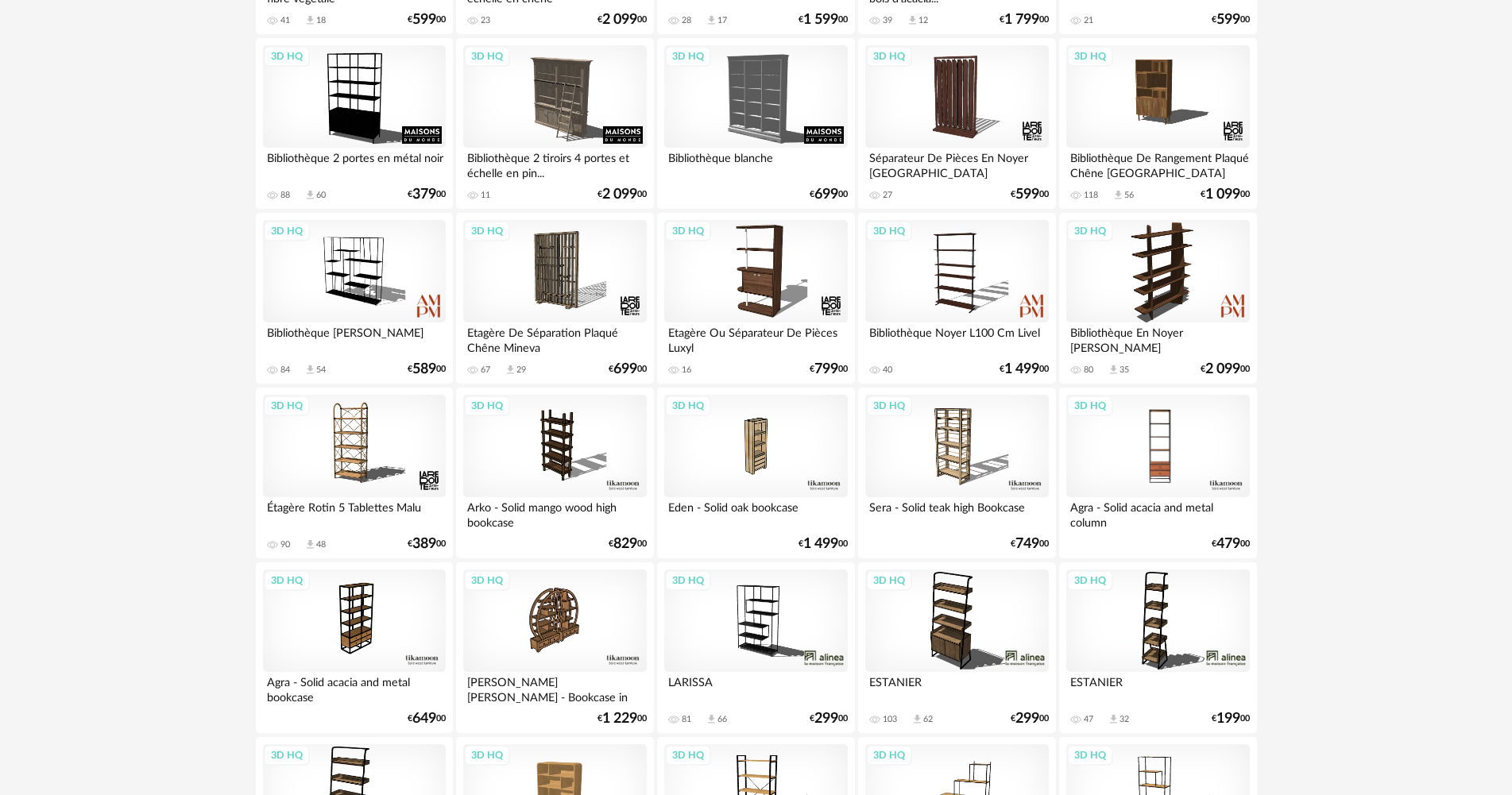
click at [1146, 437] on div "3D HQ" at bounding box center [1157, 446] width 182 height 103
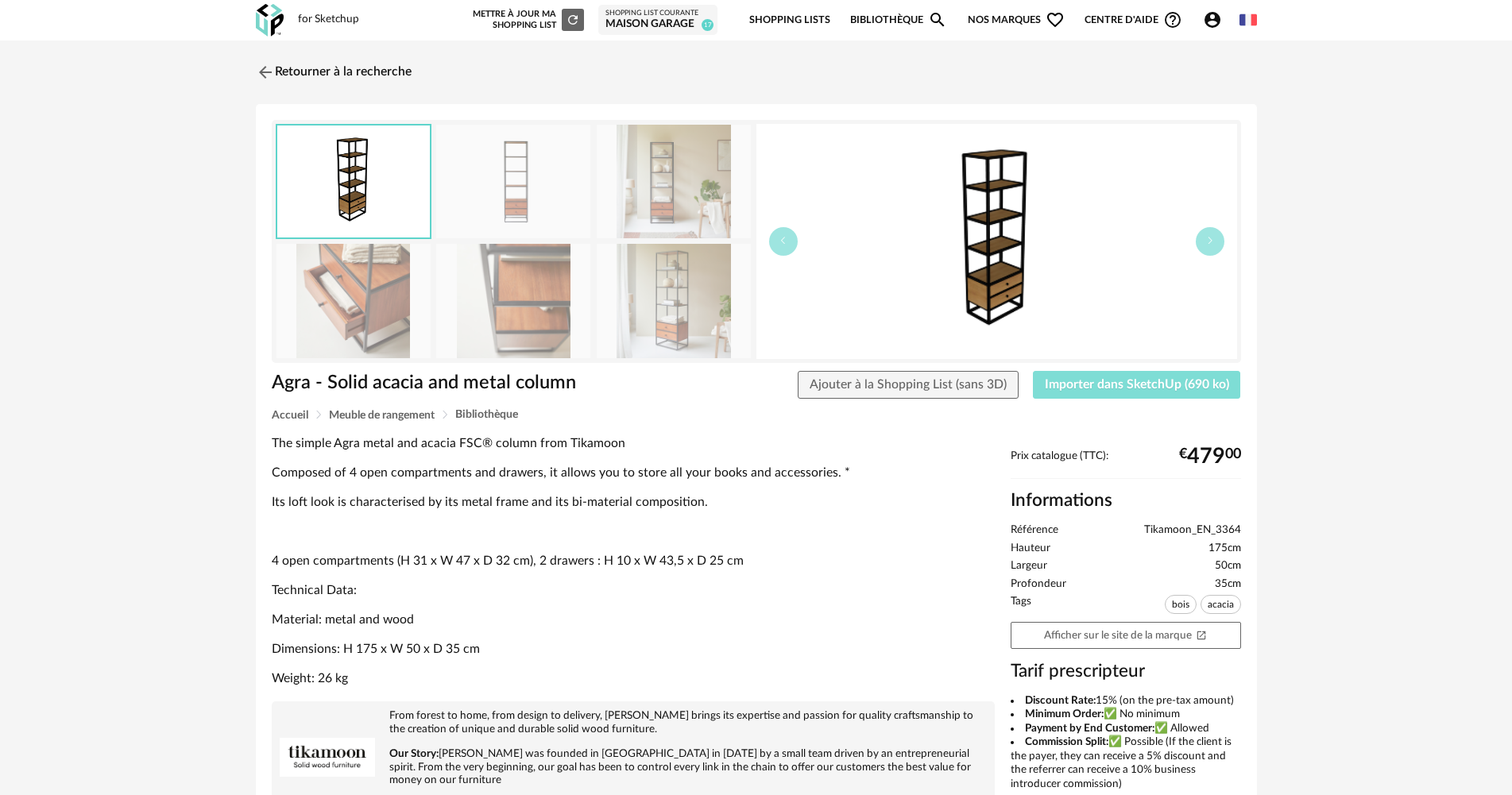
click at [1130, 382] on span "Importer dans SketchUp (690 ko)" at bounding box center [1137, 384] width 184 height 13
click at [291, 108] on div "Agra - Solid acacia and metal column Agra - Solid acacia and metal column Ajout…" at bounding box center [756, 584] width 1001 height 960
click at [279, 69] on link "Retourner à la recherche" at bounding box center [329, 72] width 156 height 35
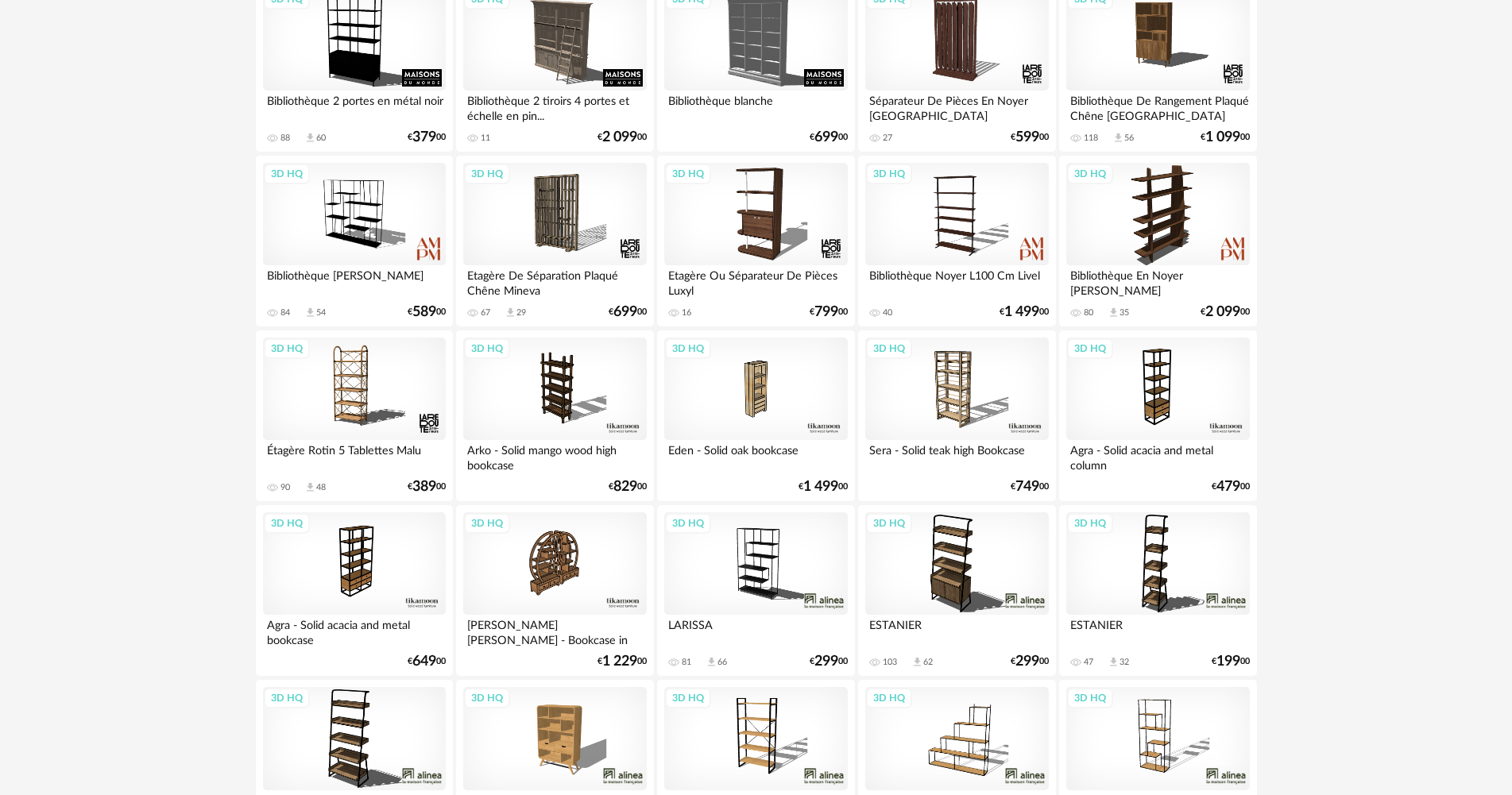
scroll to position [803, 0]
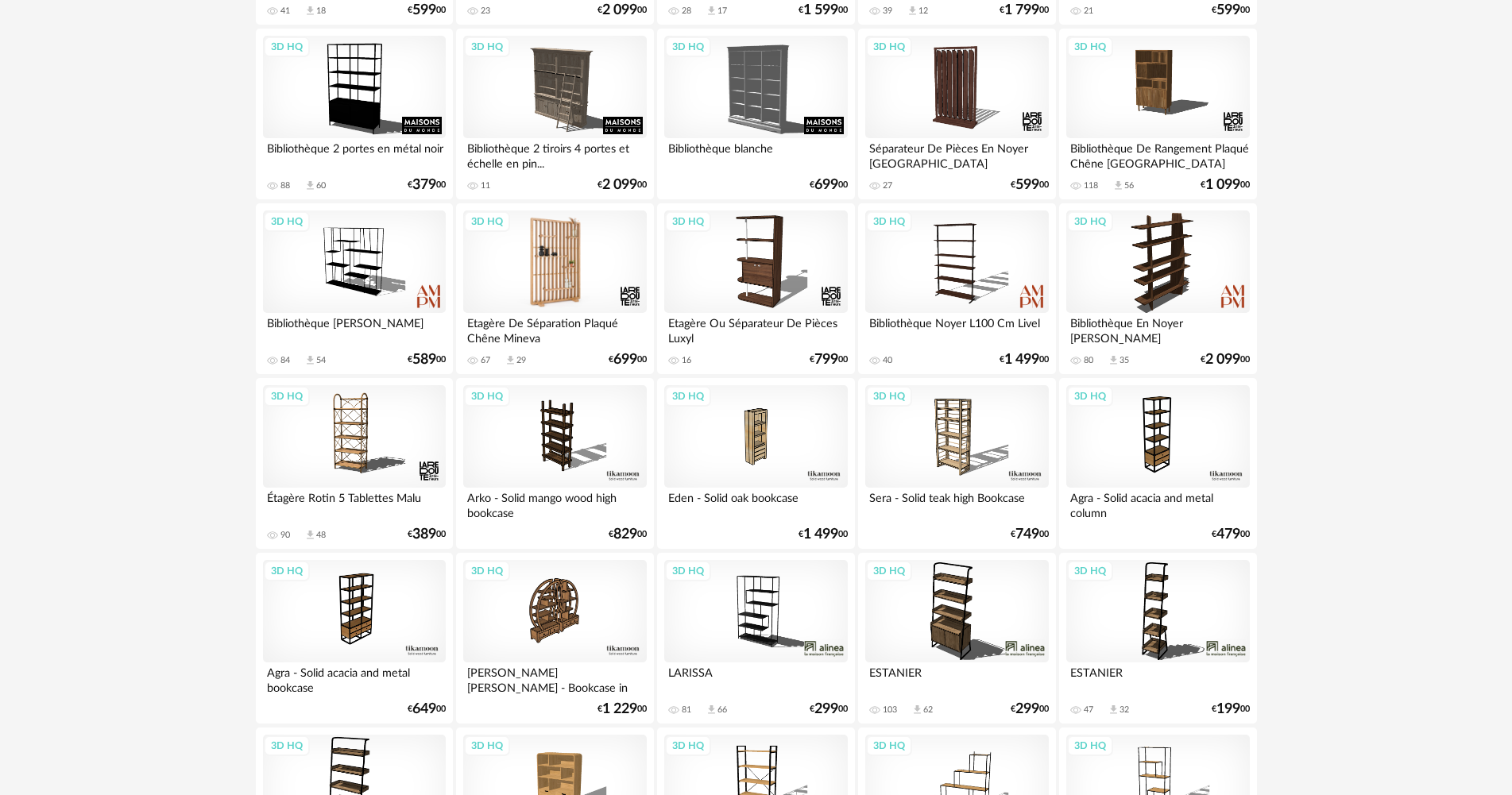
click at [520, 302] on div "3D HQ" at bounding box center [554, 262] width 182 height 103
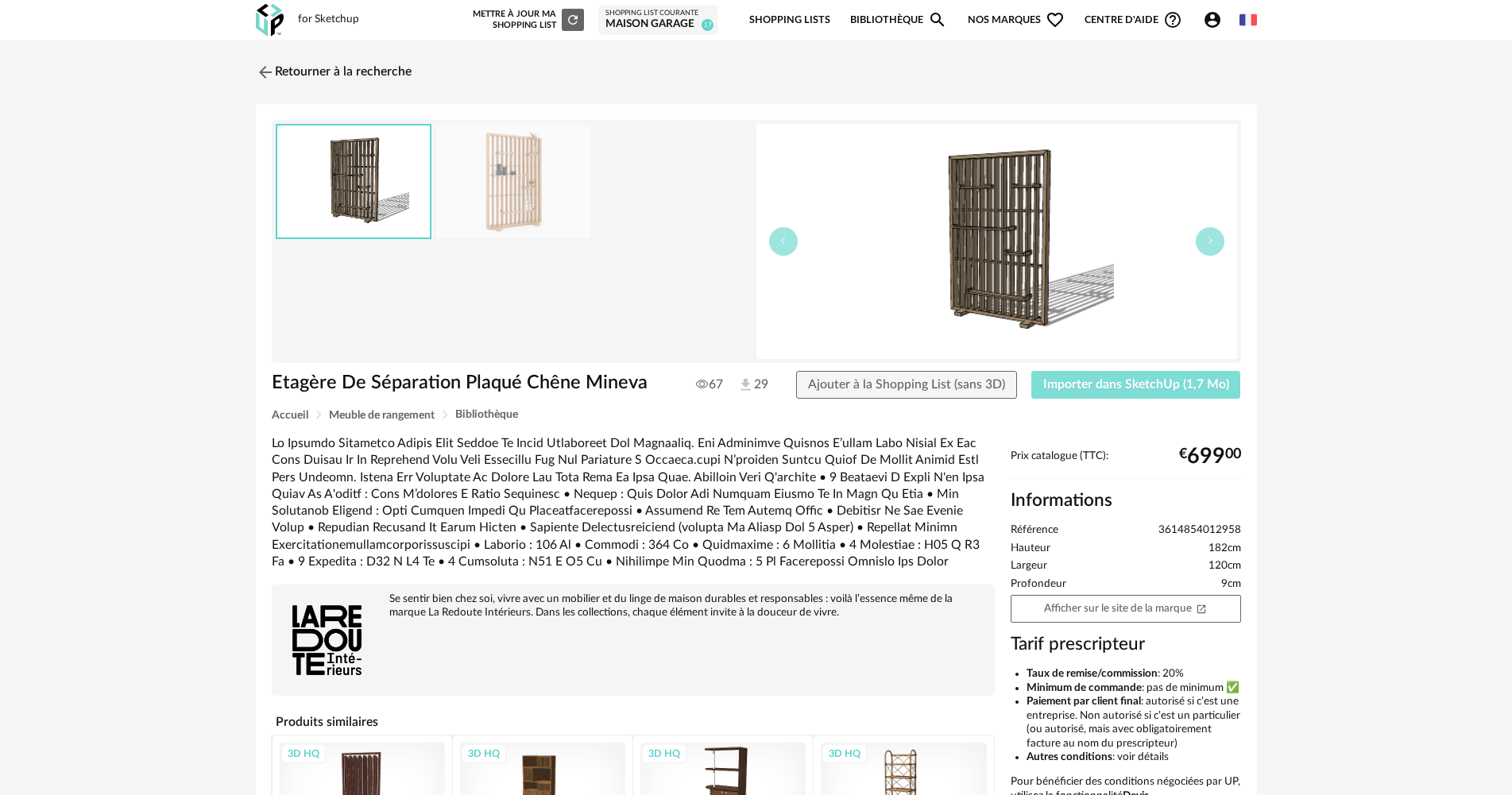
click at [1132, 383] on span "Importer dans SketchUp (1,7 Mo)" at bounding box center [1136, 384] width 186 height 13
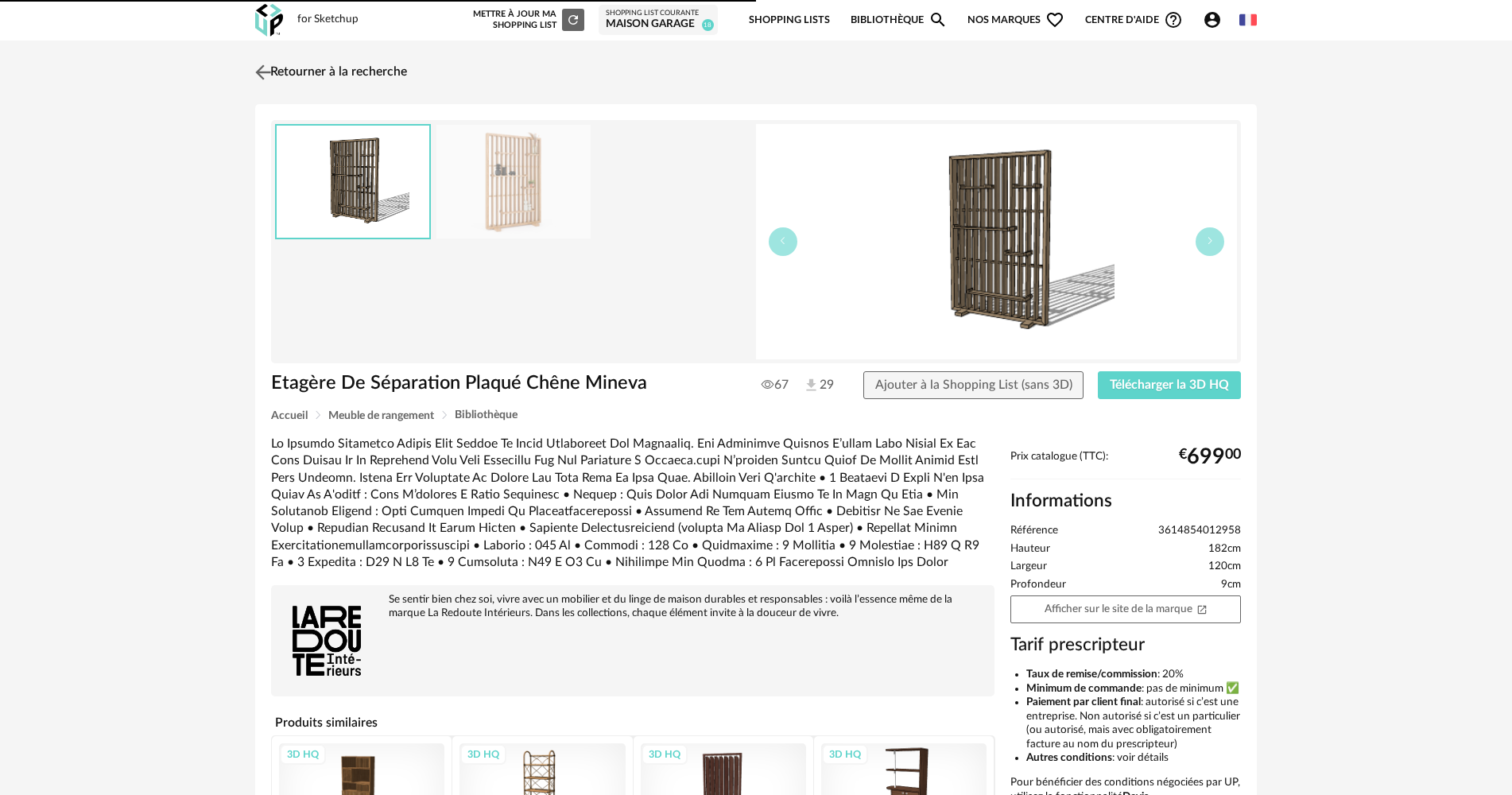
click at [288, 76] on link "Retourner à la recherche" at bounding box center [328, 72] width 156 height 35
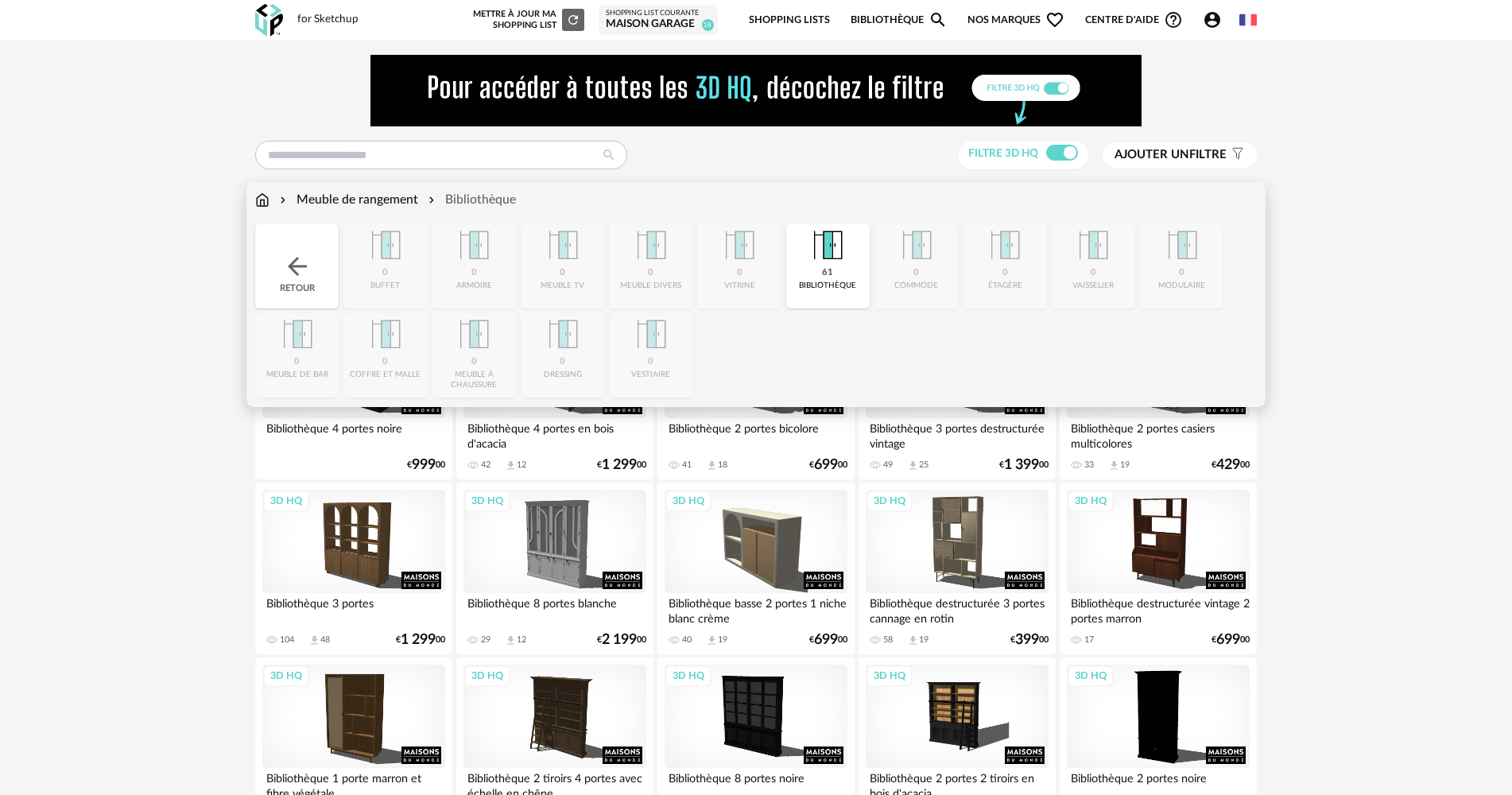
click at [308, 245] on div "Retour" at bounding box center [297, 266] width 83 height 84
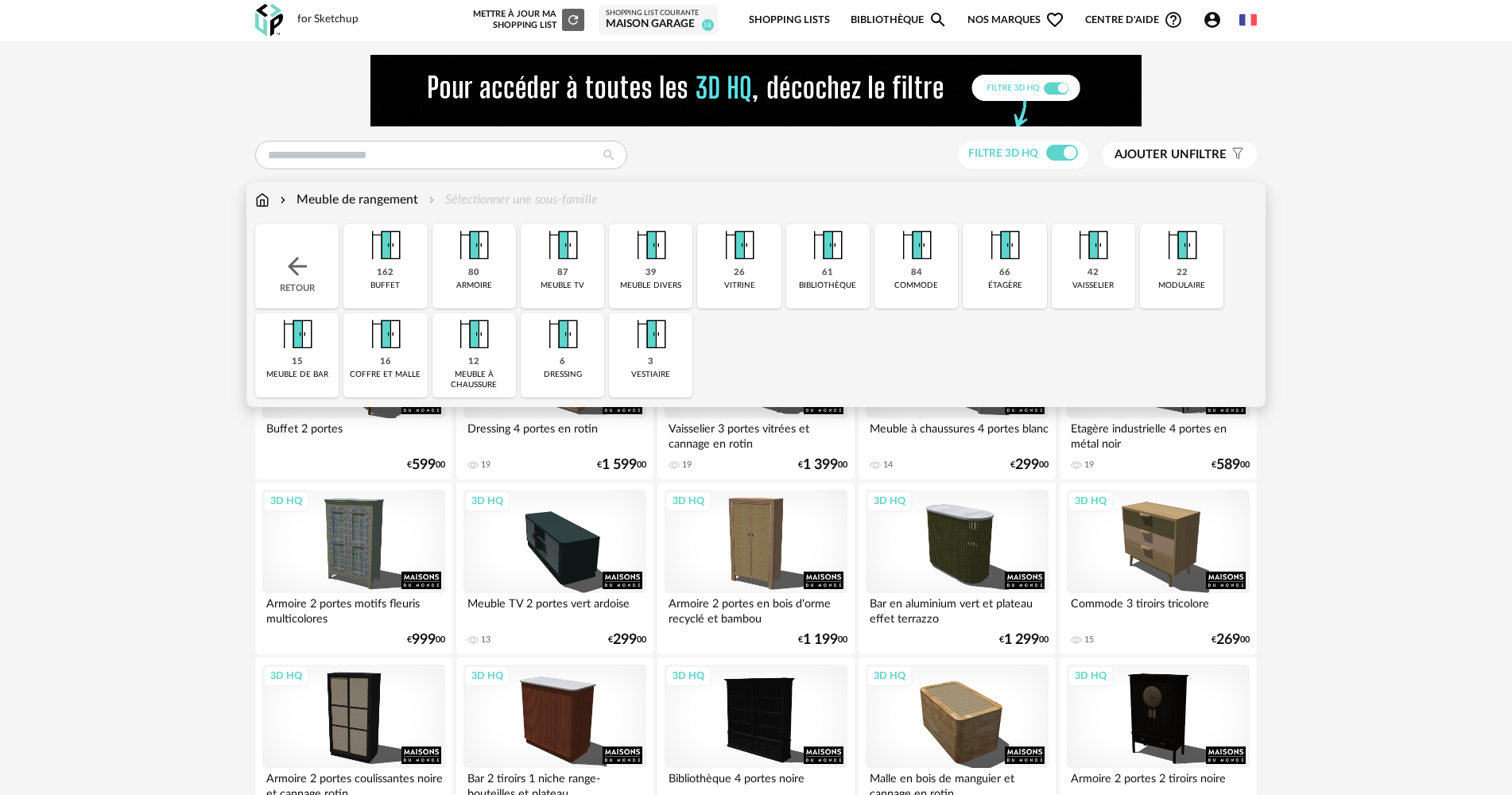
click at [252, 195] on div "Meuble de rangement Sélectionner une sous-famille Close icon Retour 162 buffet …" at bounding box center [756, 294] width 1020 height 225
click at [258, 200] on img at bounding box center [262, 200] width 15 height 18
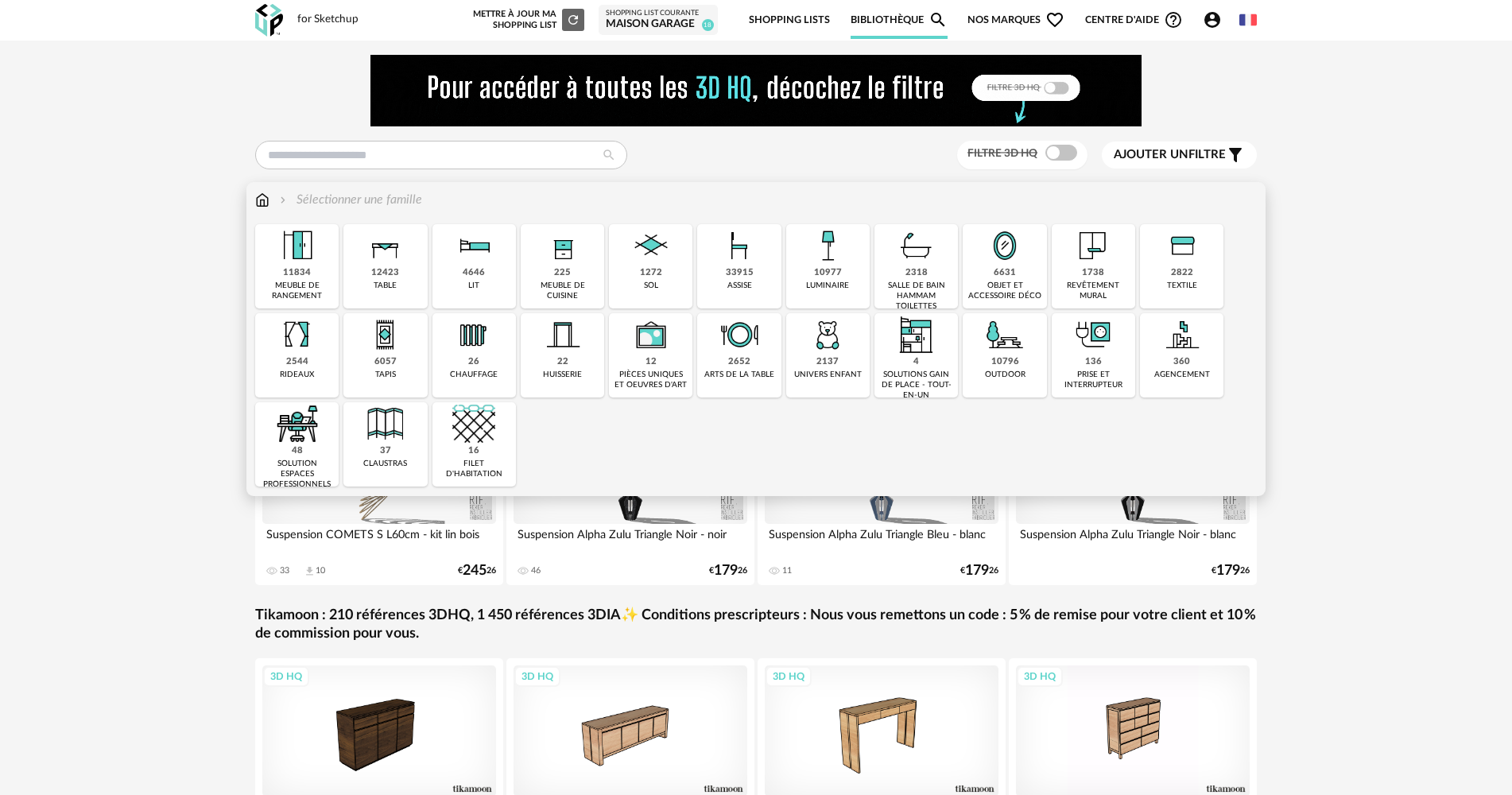
click at [1098, 259] on img at bounding box center [1092, 245] width 43 height 43
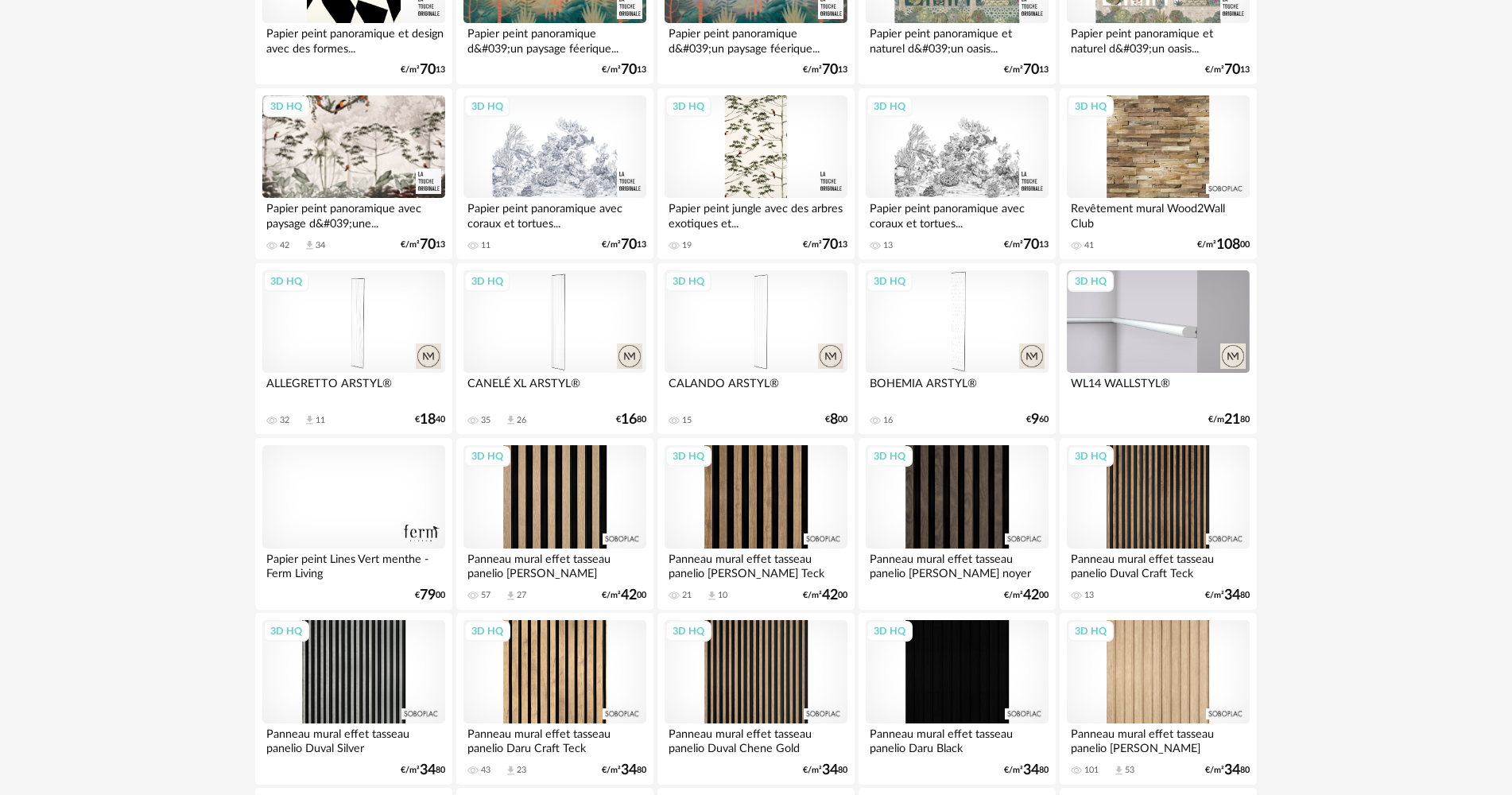
scroll to position [1113, 0]
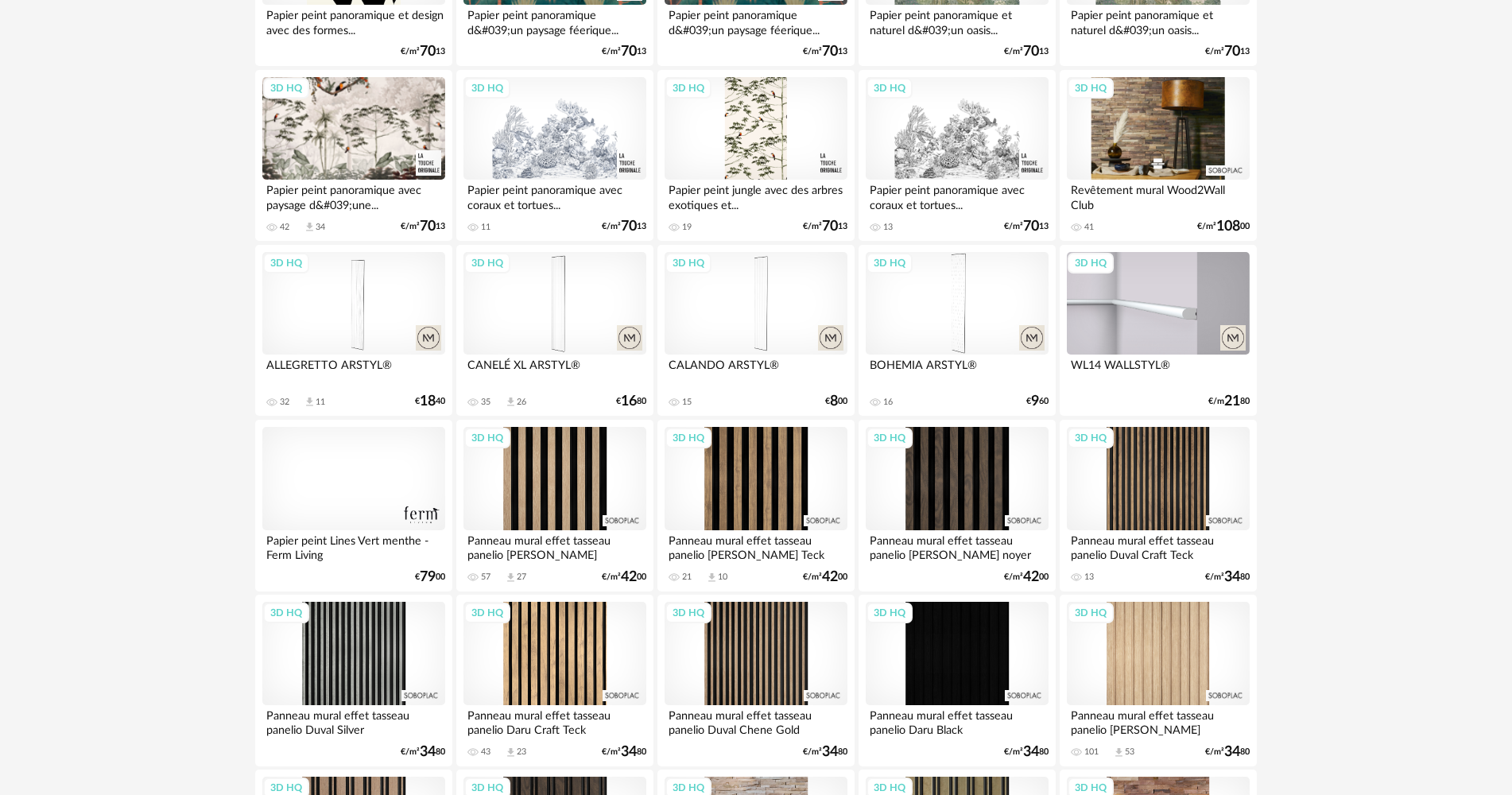
click at [1163, 139] on div "3D HQ" at bounding box center [1158, 129] width 182 height 103
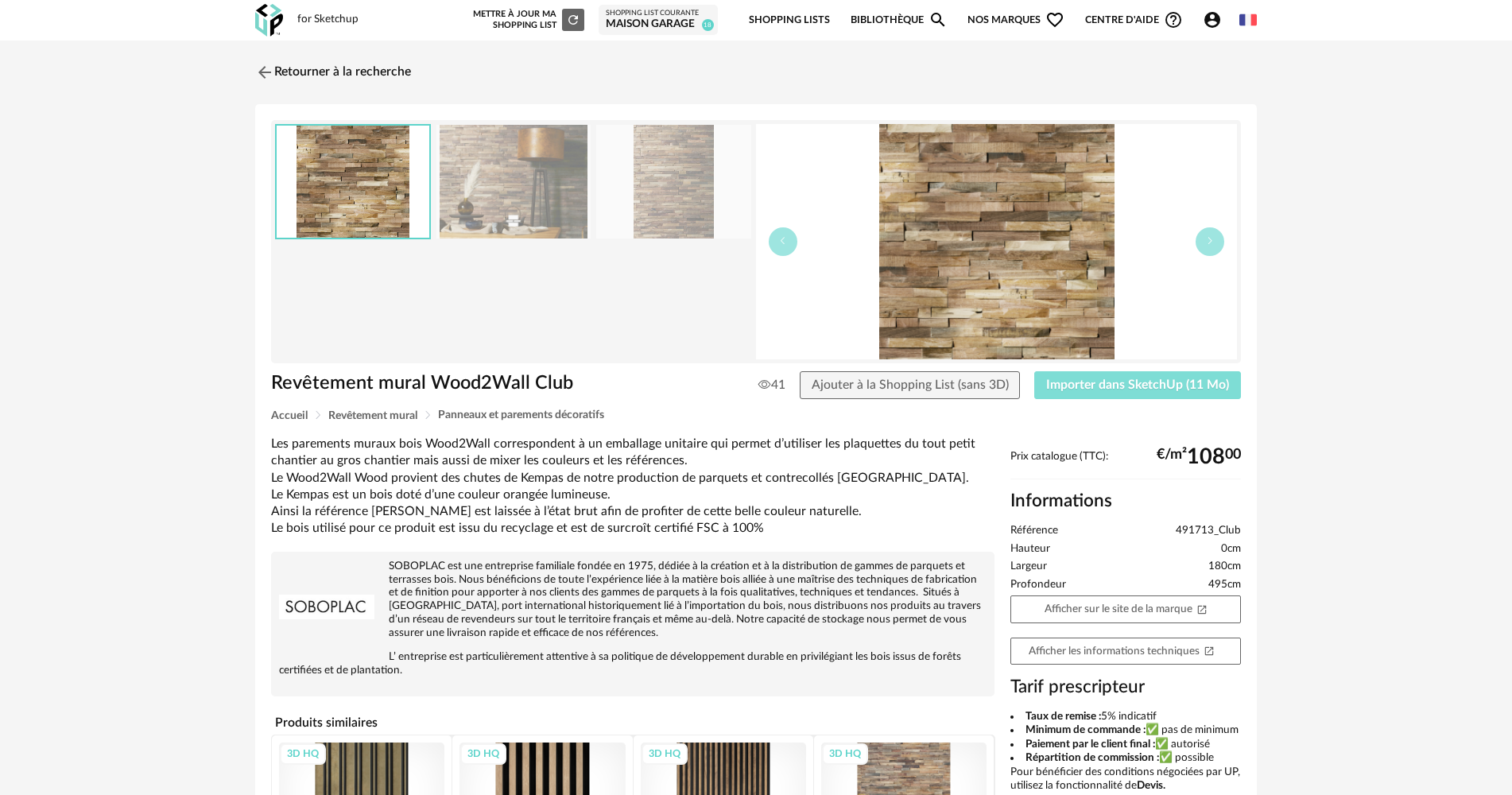
click at [1079, 381] on span "Importer dans SketchUp (11 Mo)" at bounding box center [1137, 384] width 182 height 13
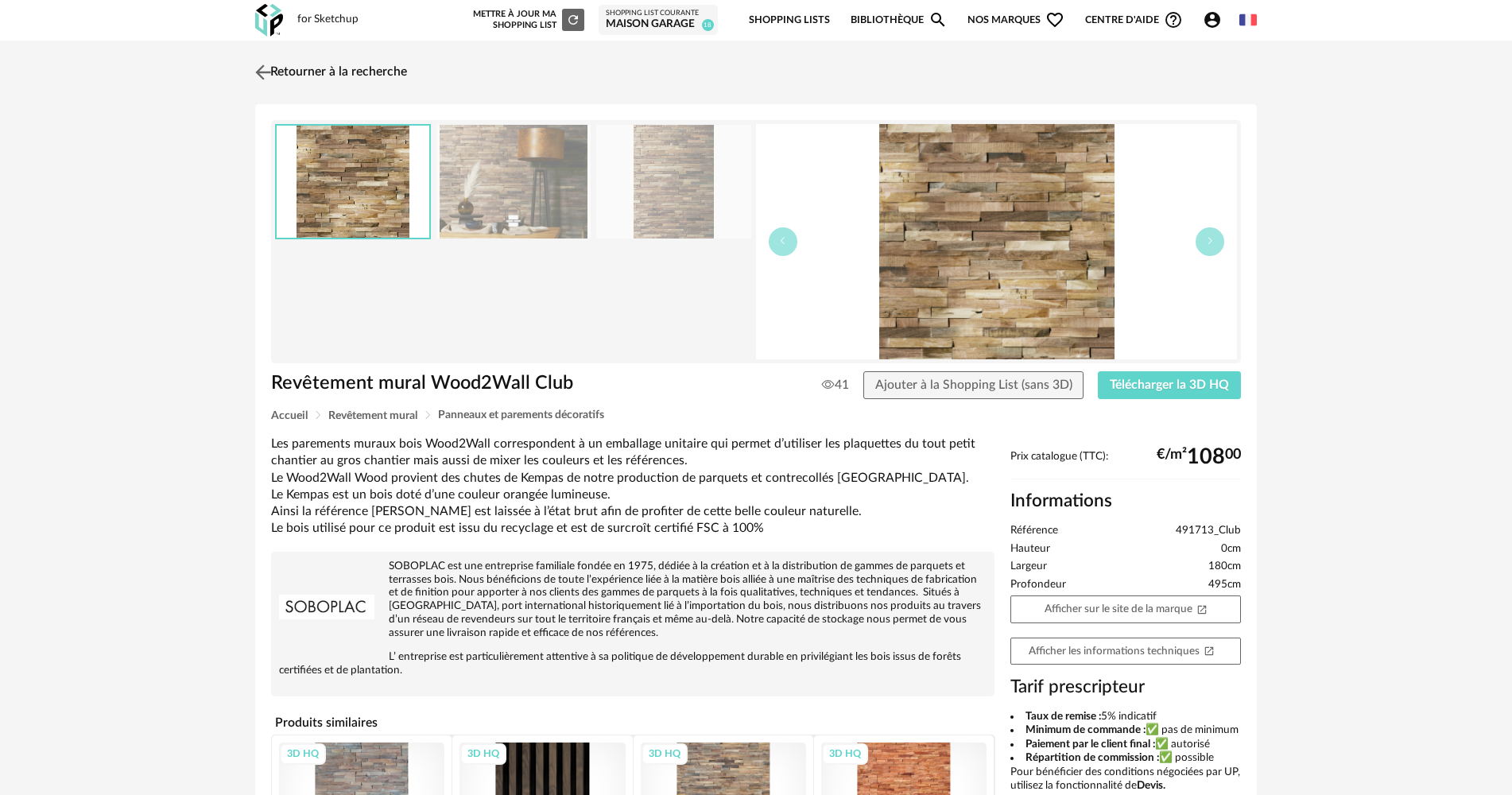
click at [275, 68] on img at bounding box center [263, 72] width 23 height 23
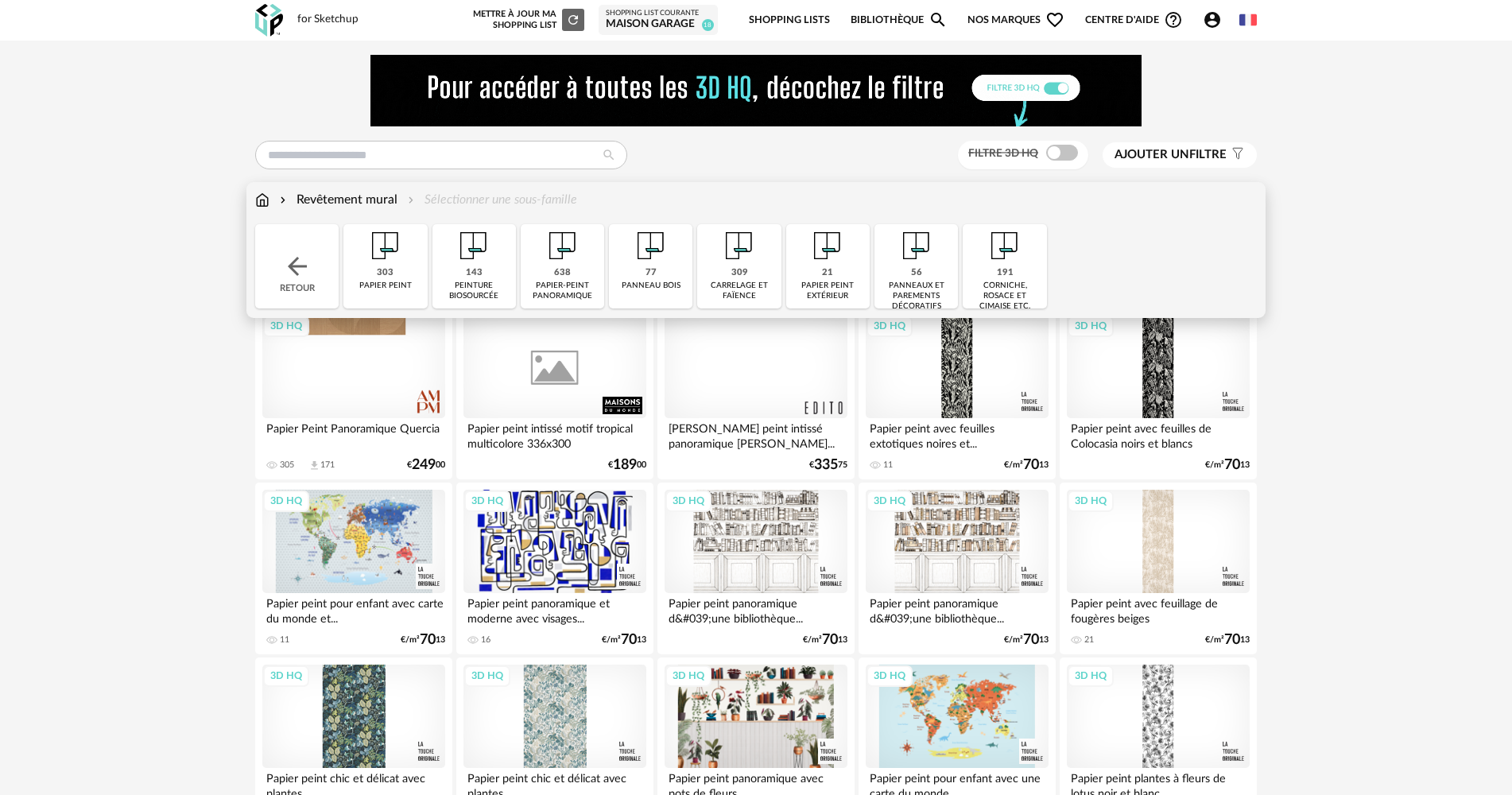
click at [297, 262] on img at bounding box center [297, 266] width 29 height 29
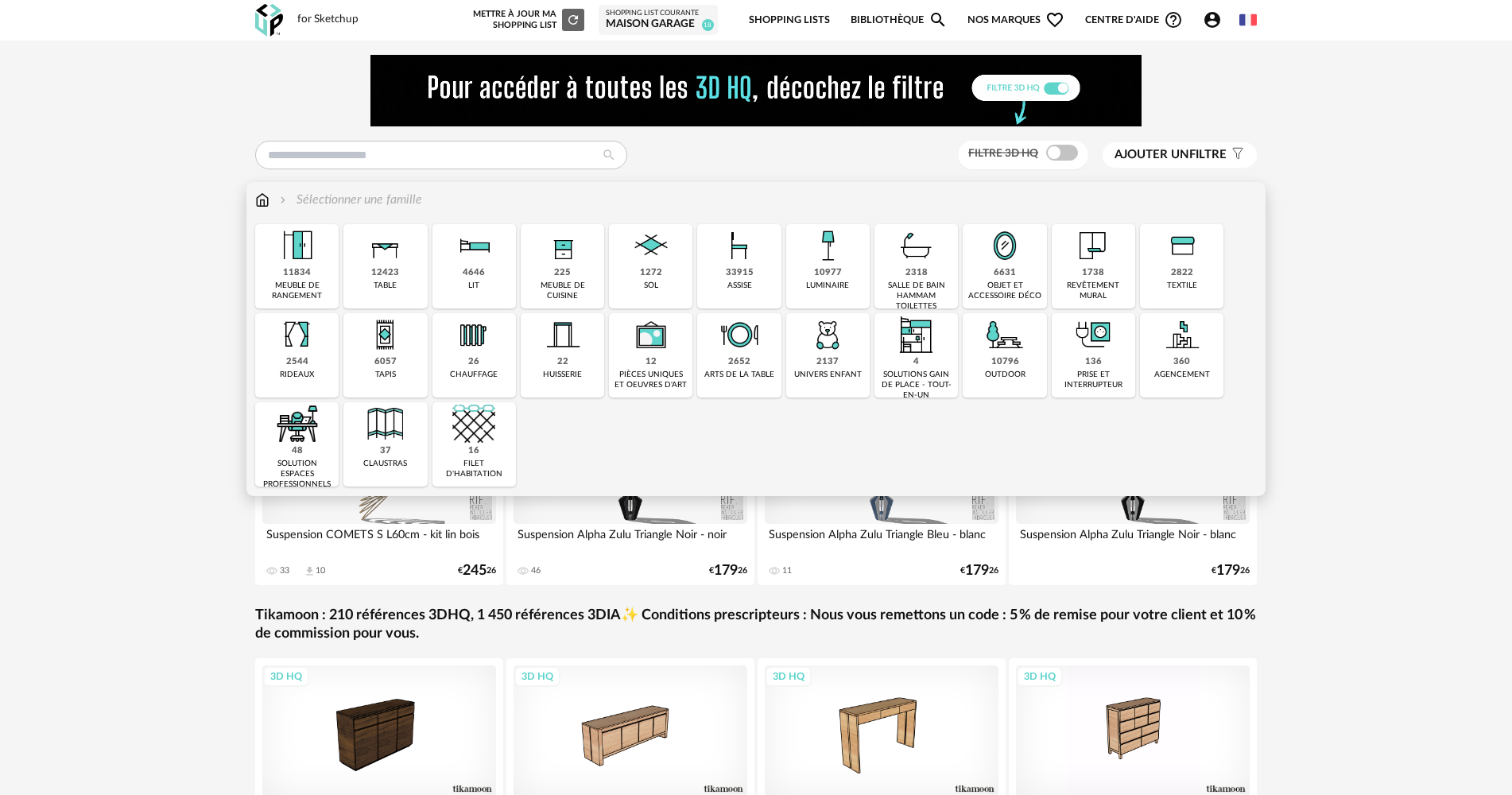
click at [833, 261] on img at bounding box center [827, 245] width 43 height 43
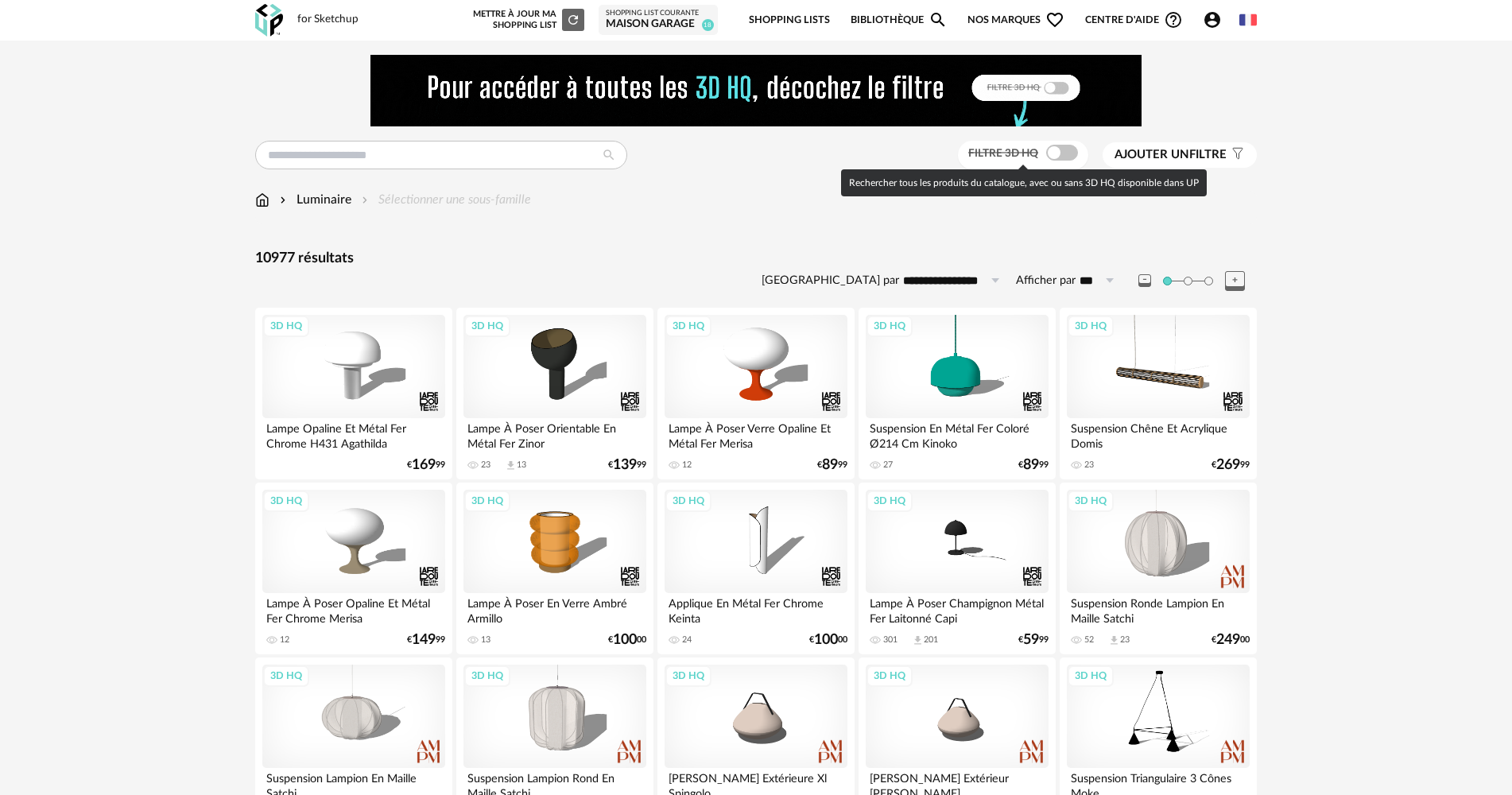
click at [1057, 151] on span at bounding box center [1061, 153] width 32 height 16
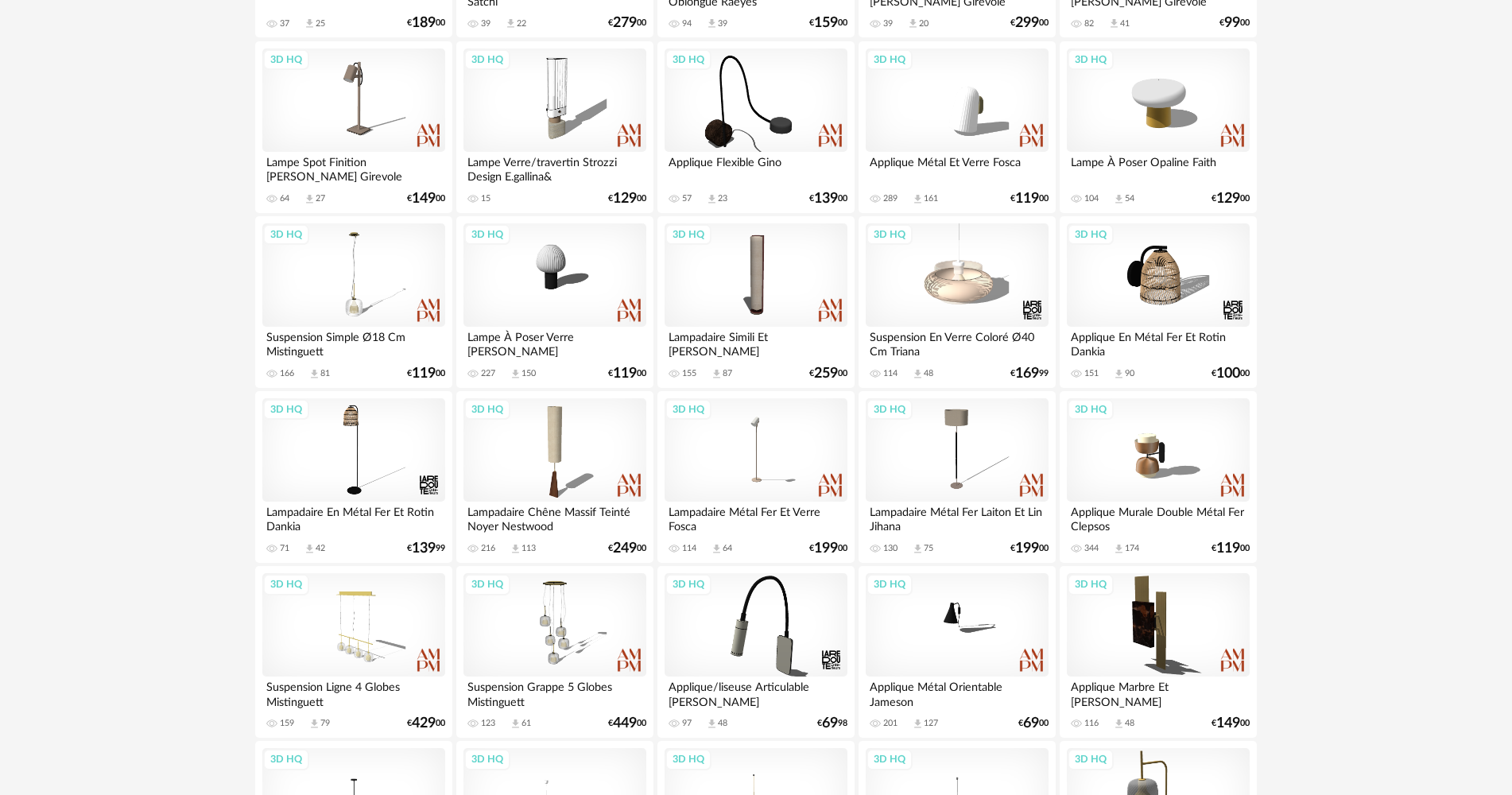
scroll to position [1526, 0]
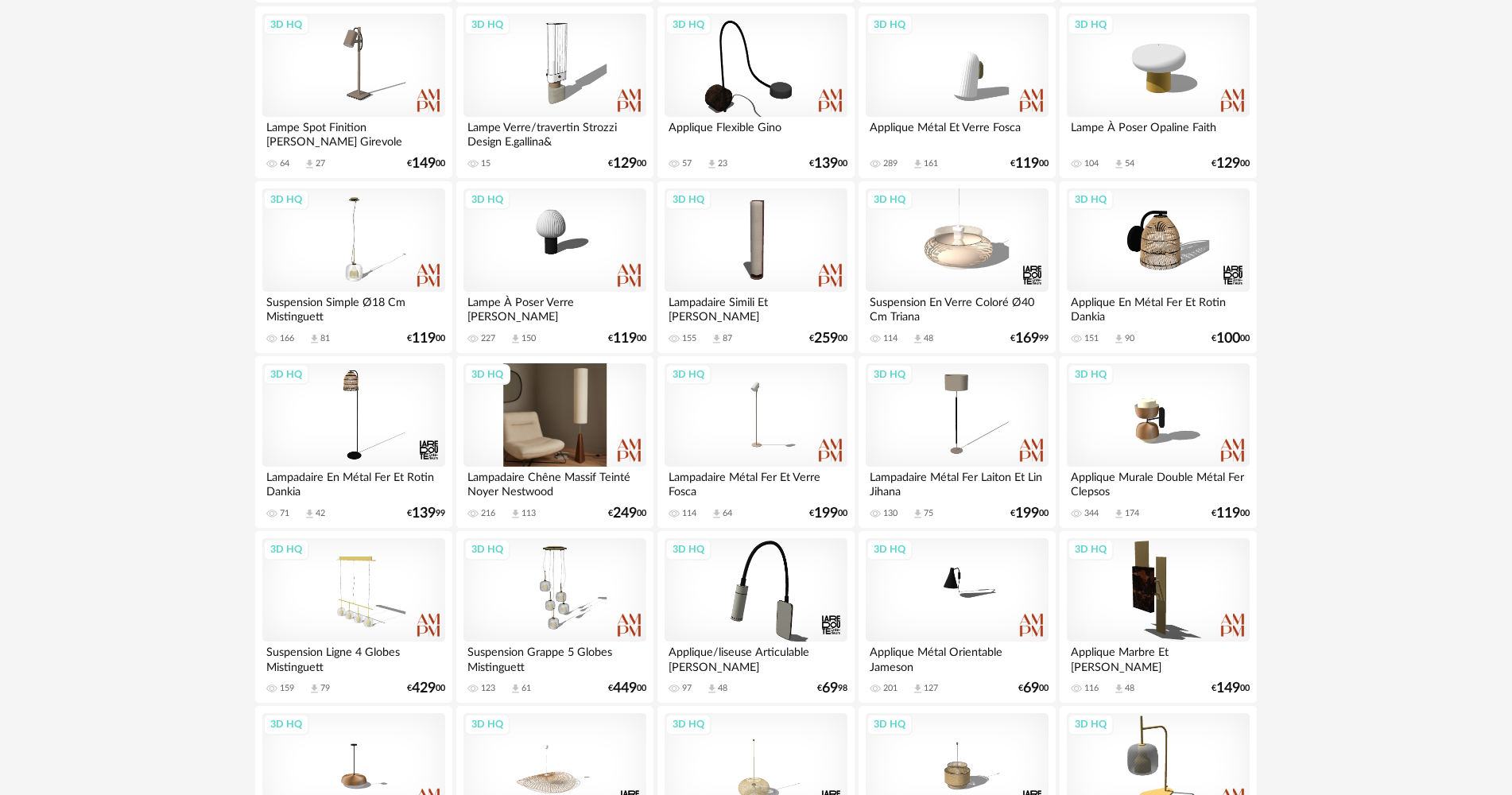
click at [570, 376] on div "3D HQ" at bounding box center [555, 415] width 182 height 103
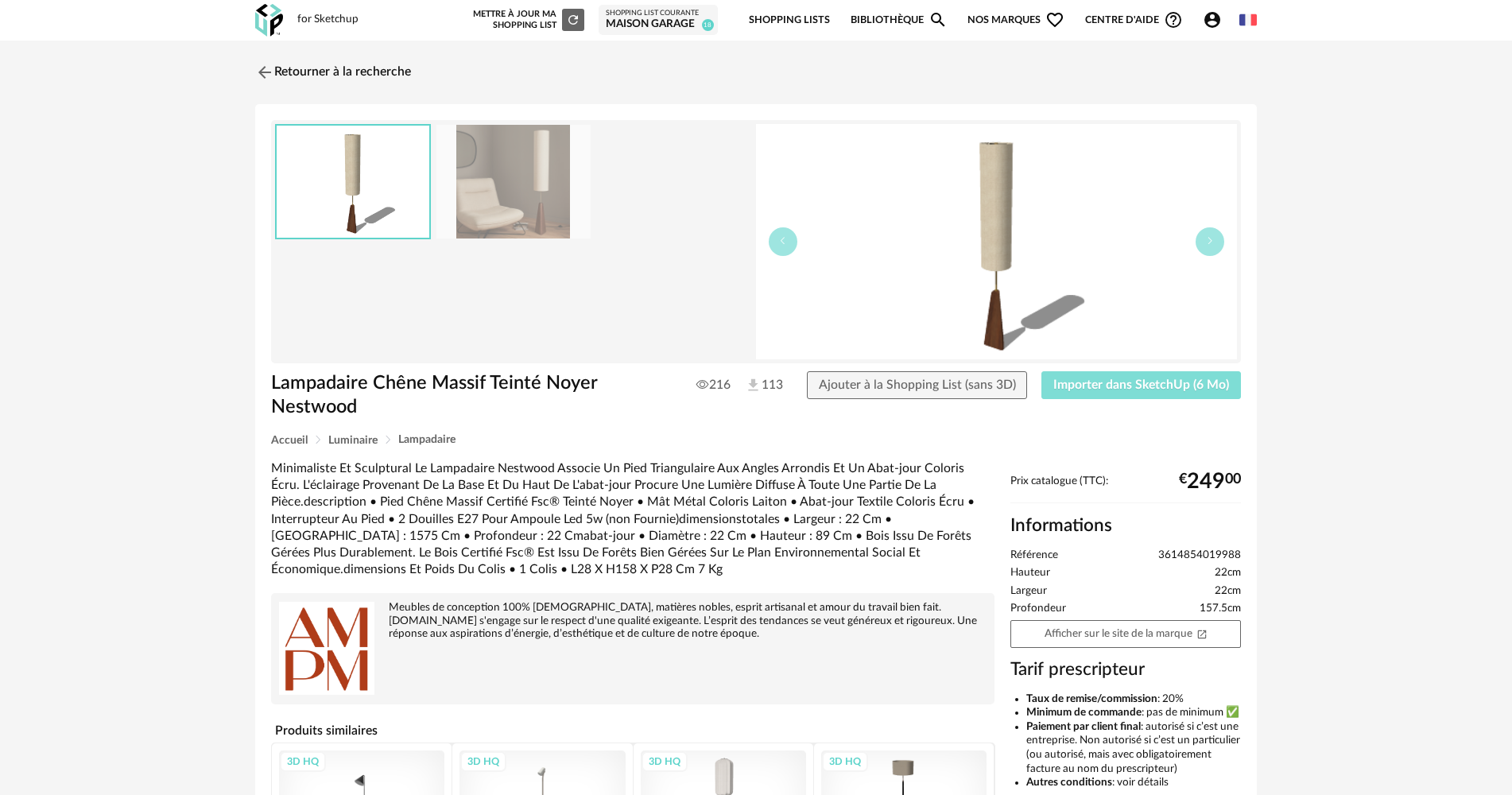
click at [1073, 379] on span "Importer dans SketchUp (6 Mo)" at bounding box center [1141, 384] width 176 height 13
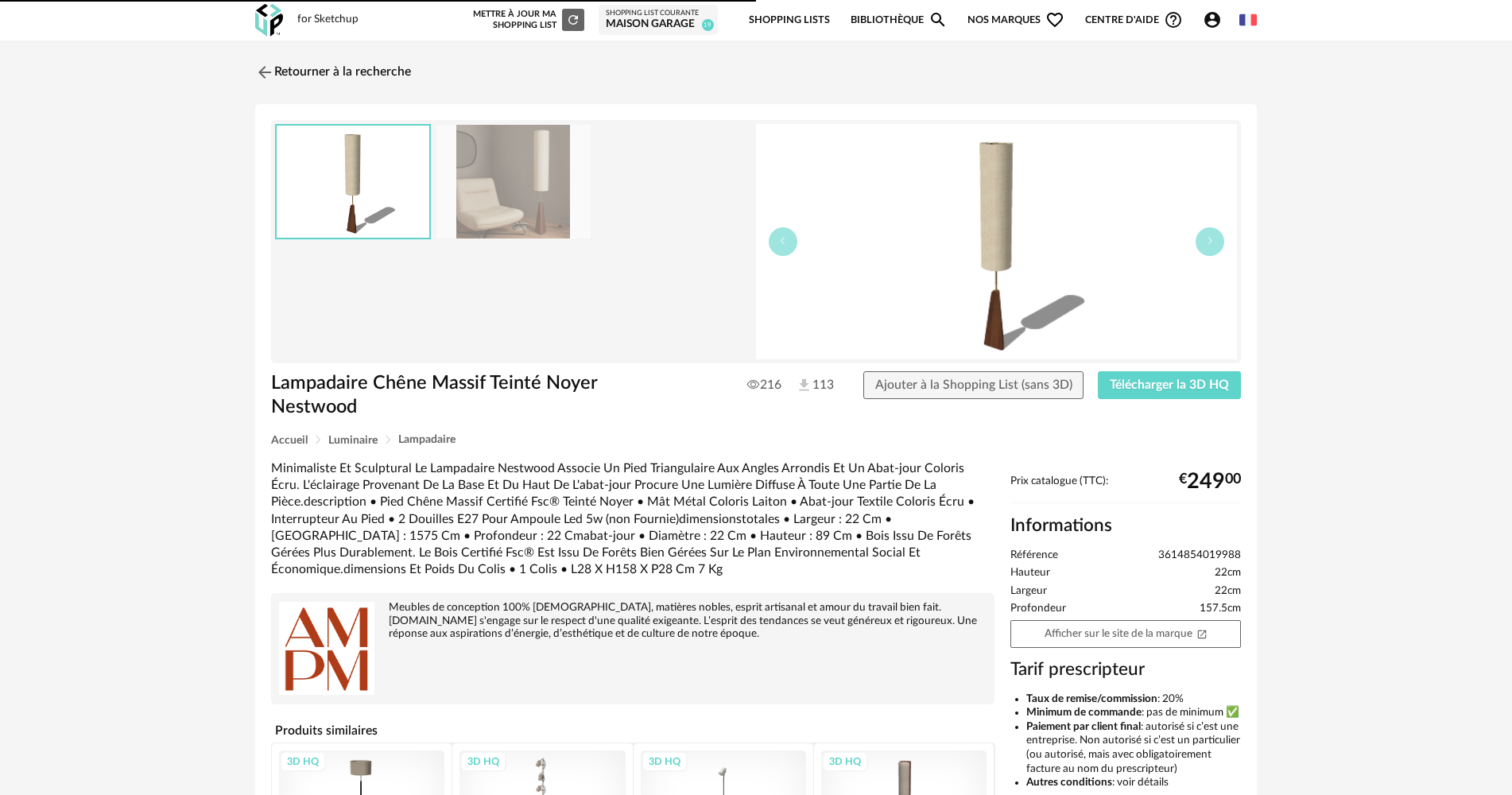
click at [277, 90] on div "Retourner à la recherche Lampadaire Chêne Massif Teinté Noyer Nestwood Lampadai…" at bounding box center [756, 536] width 1031 height 963
click at [276, 70] on link "Retourner à la recherche" at bounding box center [328, 72] width 156 height 35
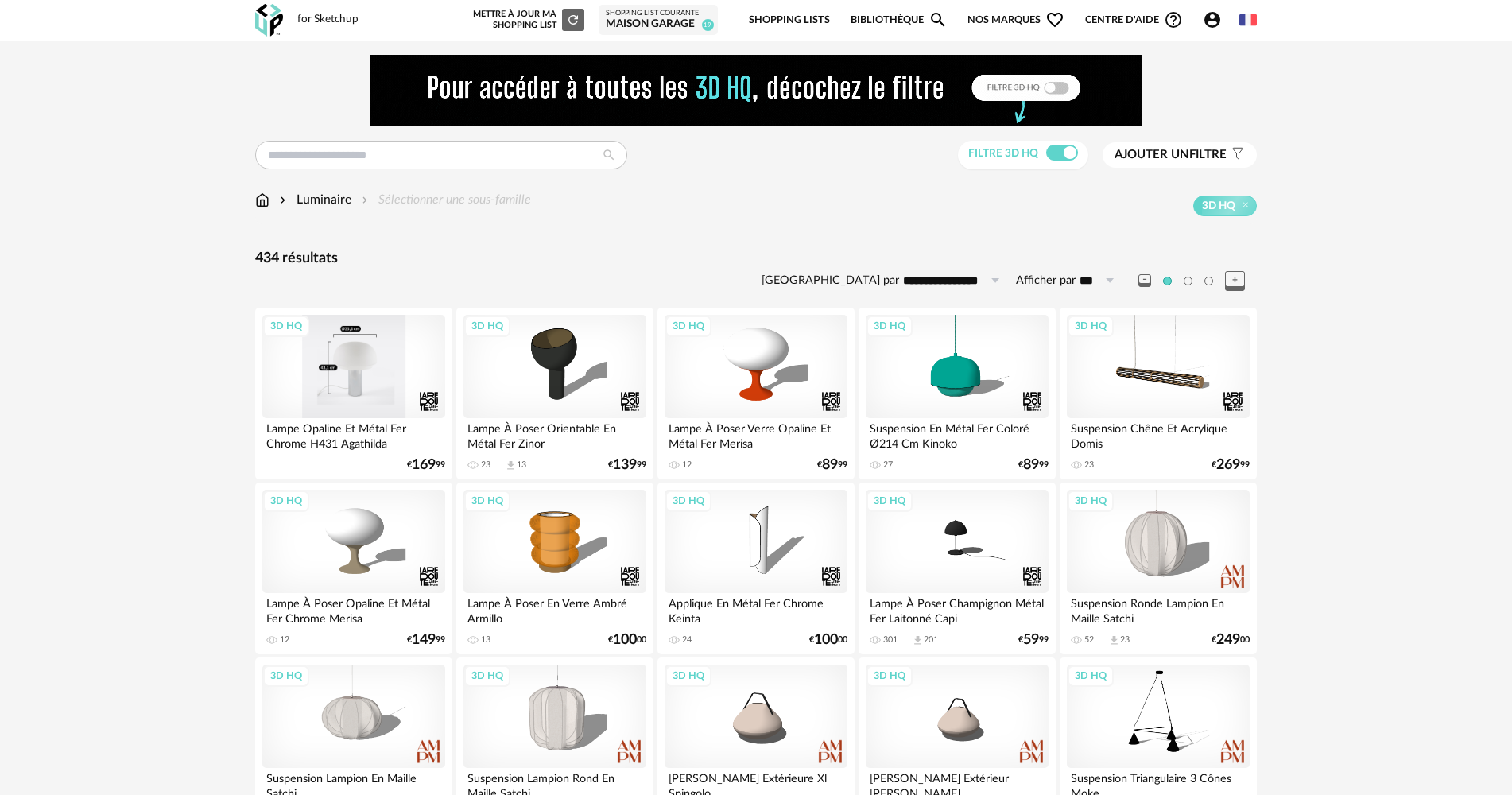
click at [367, 380] on div "3D HQ" at bounding box center [354, 366] width 182 height 103
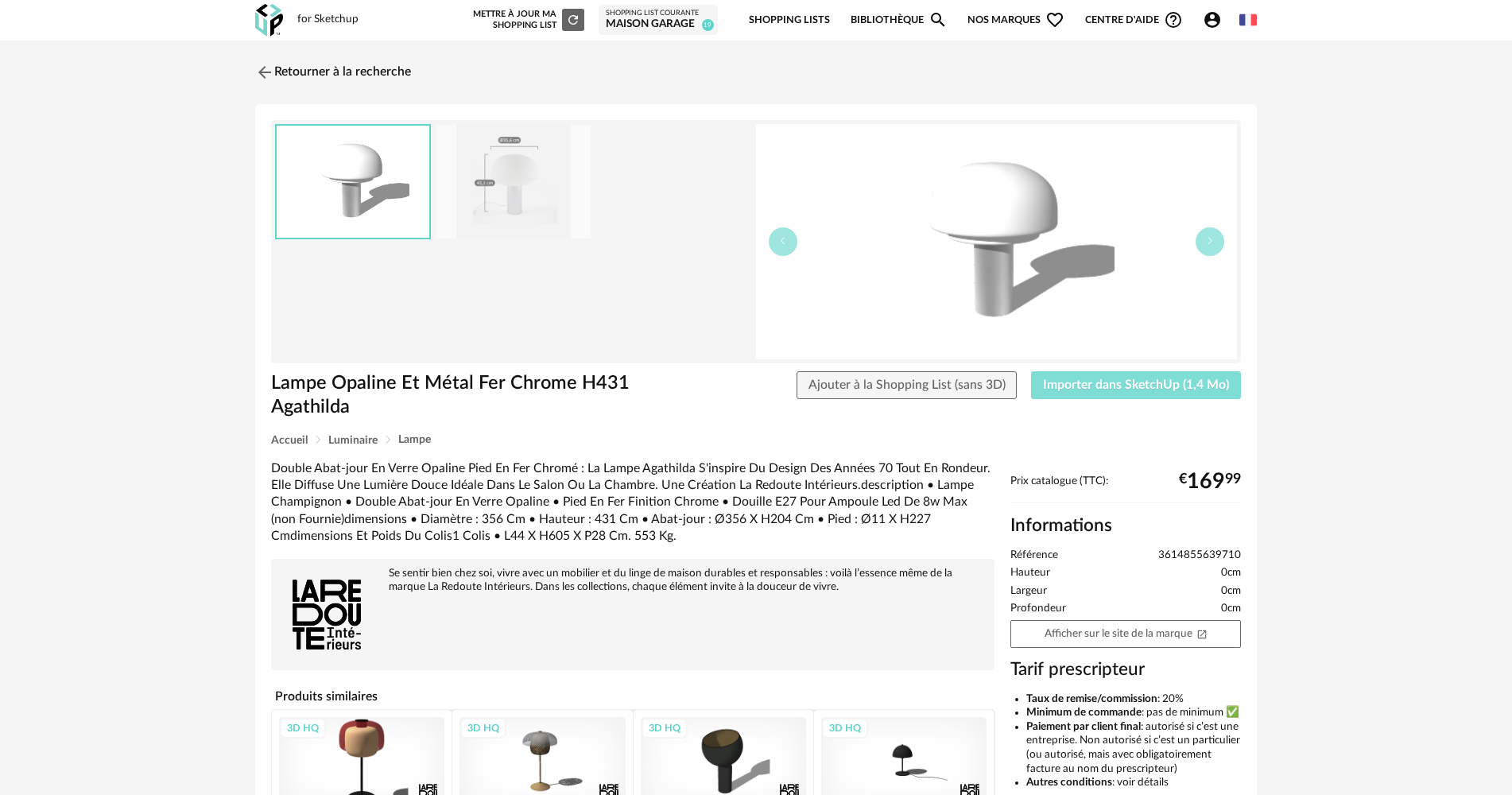
drag, startPoint x: 1058, startPoint y: 383, endPoint x: 812, endPoint y: 401, distance: 246.7
click at [1058, 381] on span "Importer dans SketchUp (1,4 Mo)" at bounding box center [1136, 384] width 186 height 13
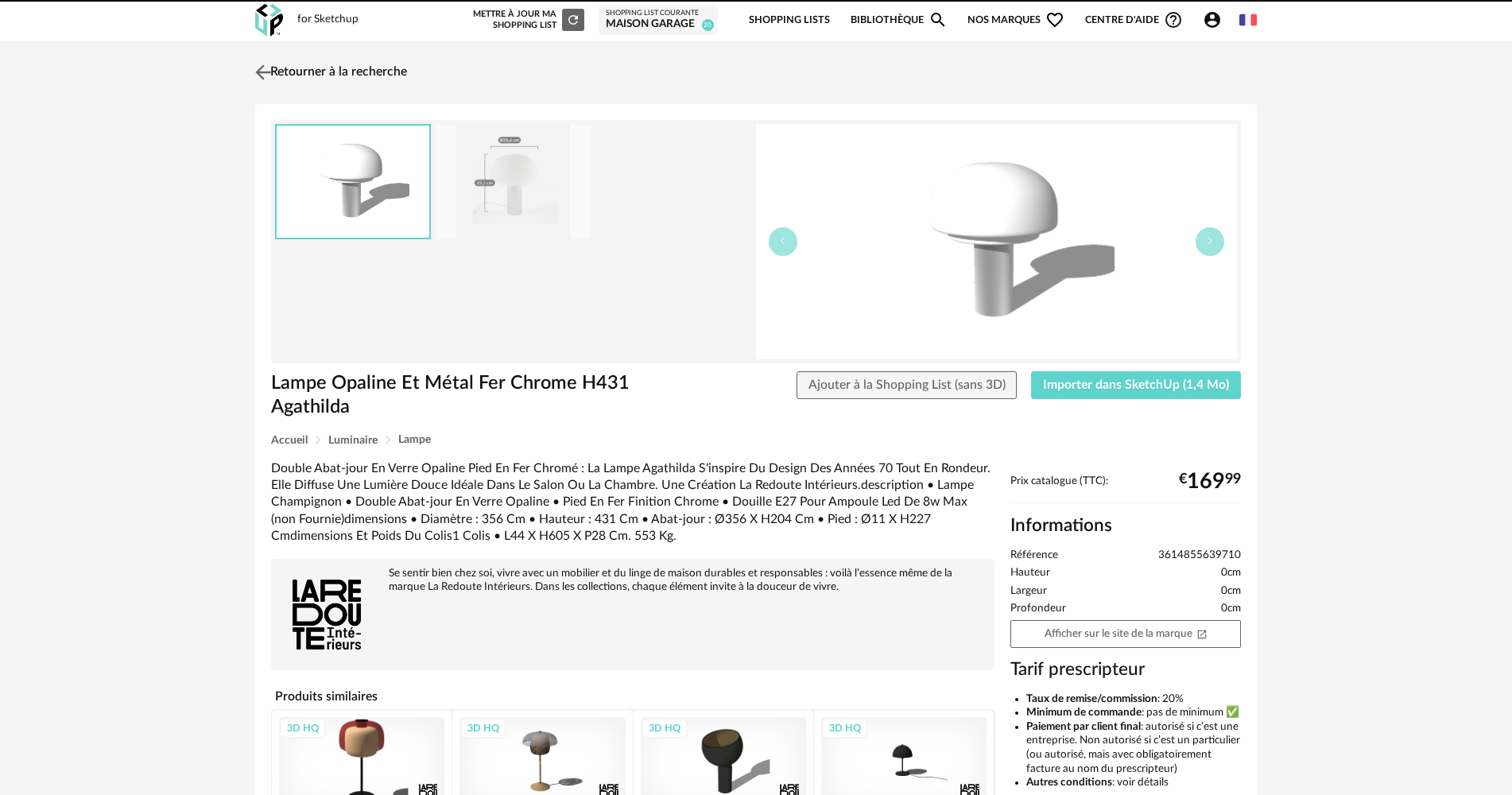
click at [301, 72] on link "Retourner à la recherche" at bounding box center [328, 72] width 156 height 35
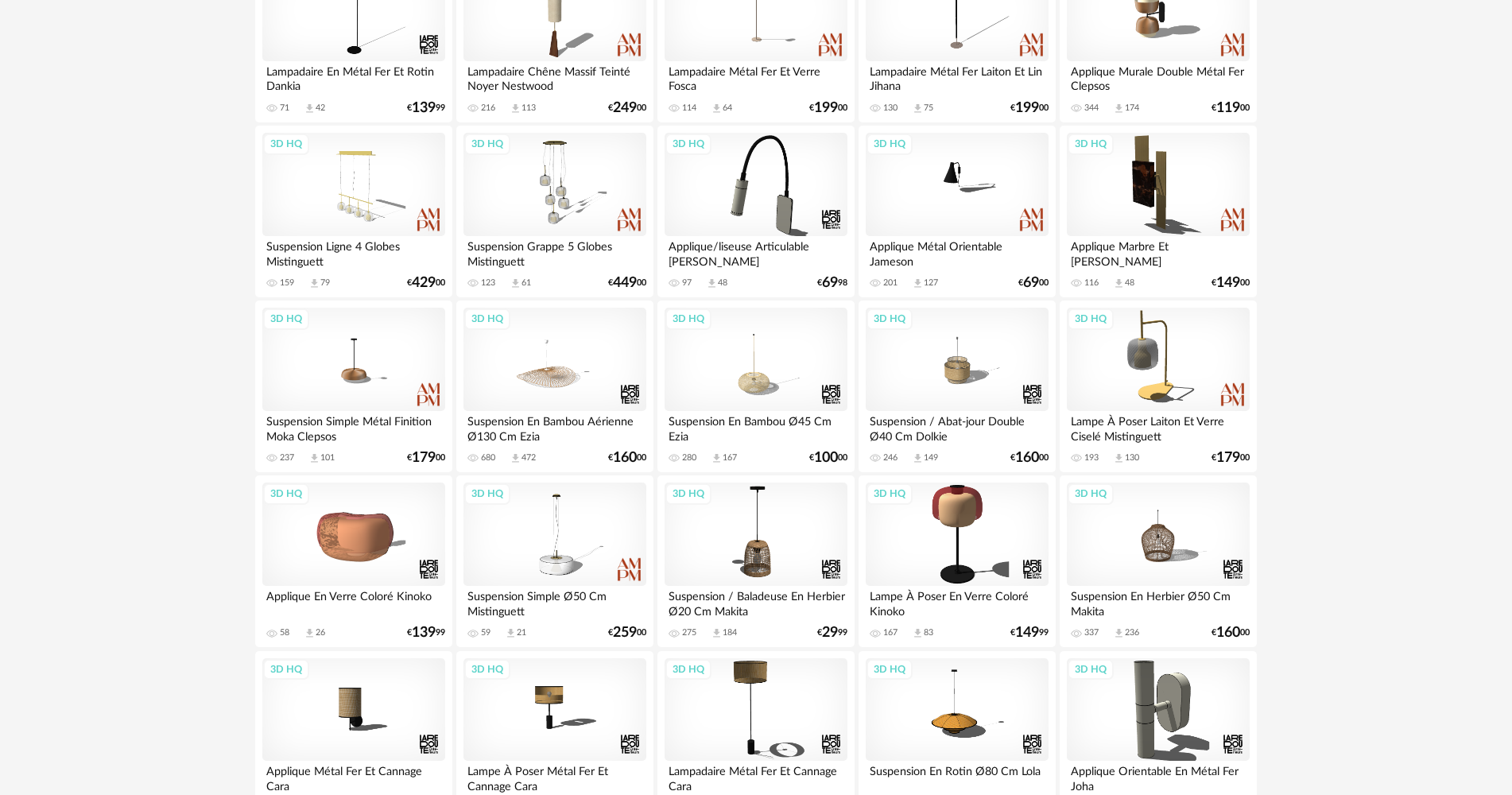
scroll to position [1950, 0]
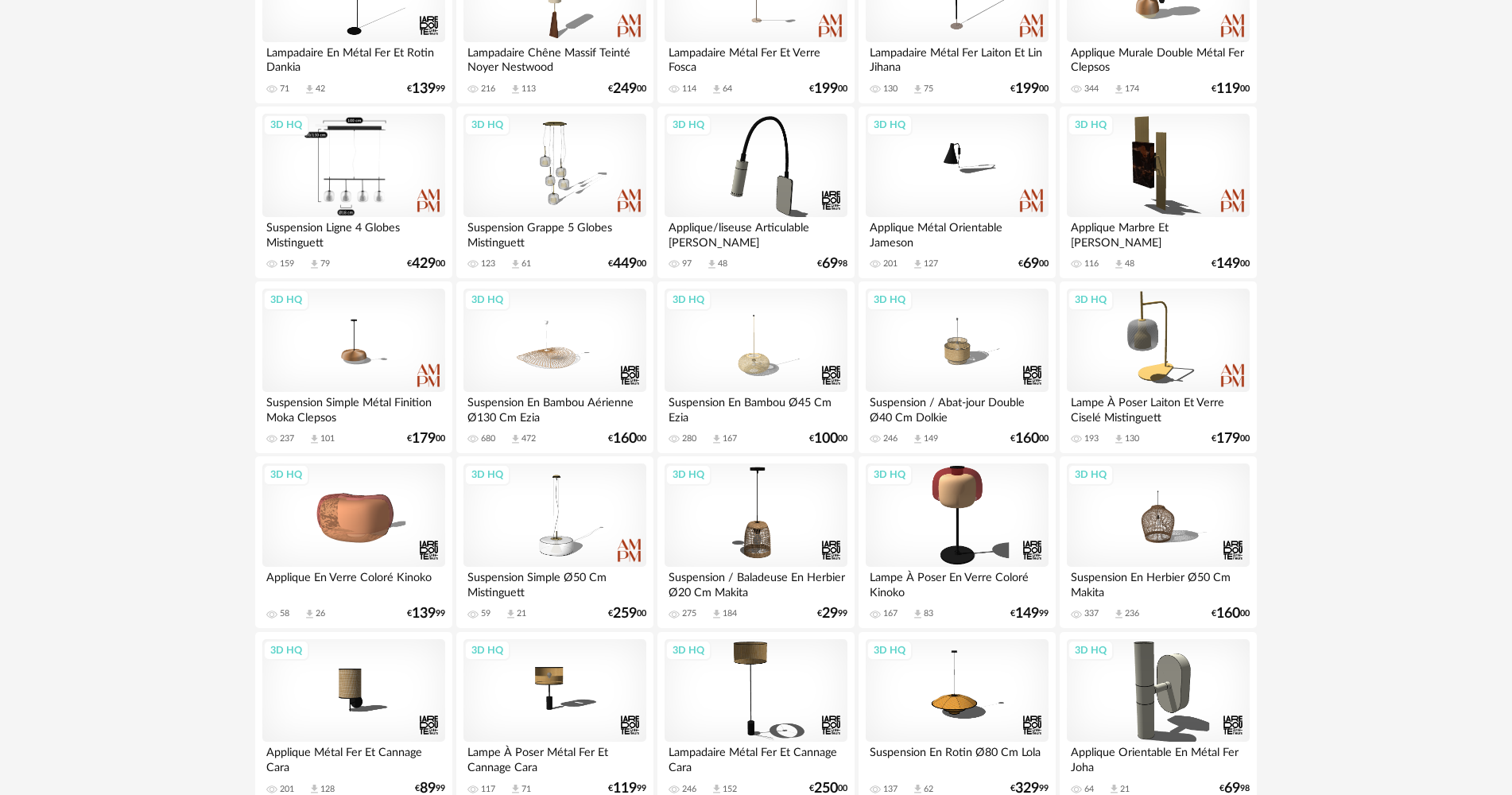
click at [346, 191] on div "3D HQ" at bounding box center [354, 165] width 182 height 103
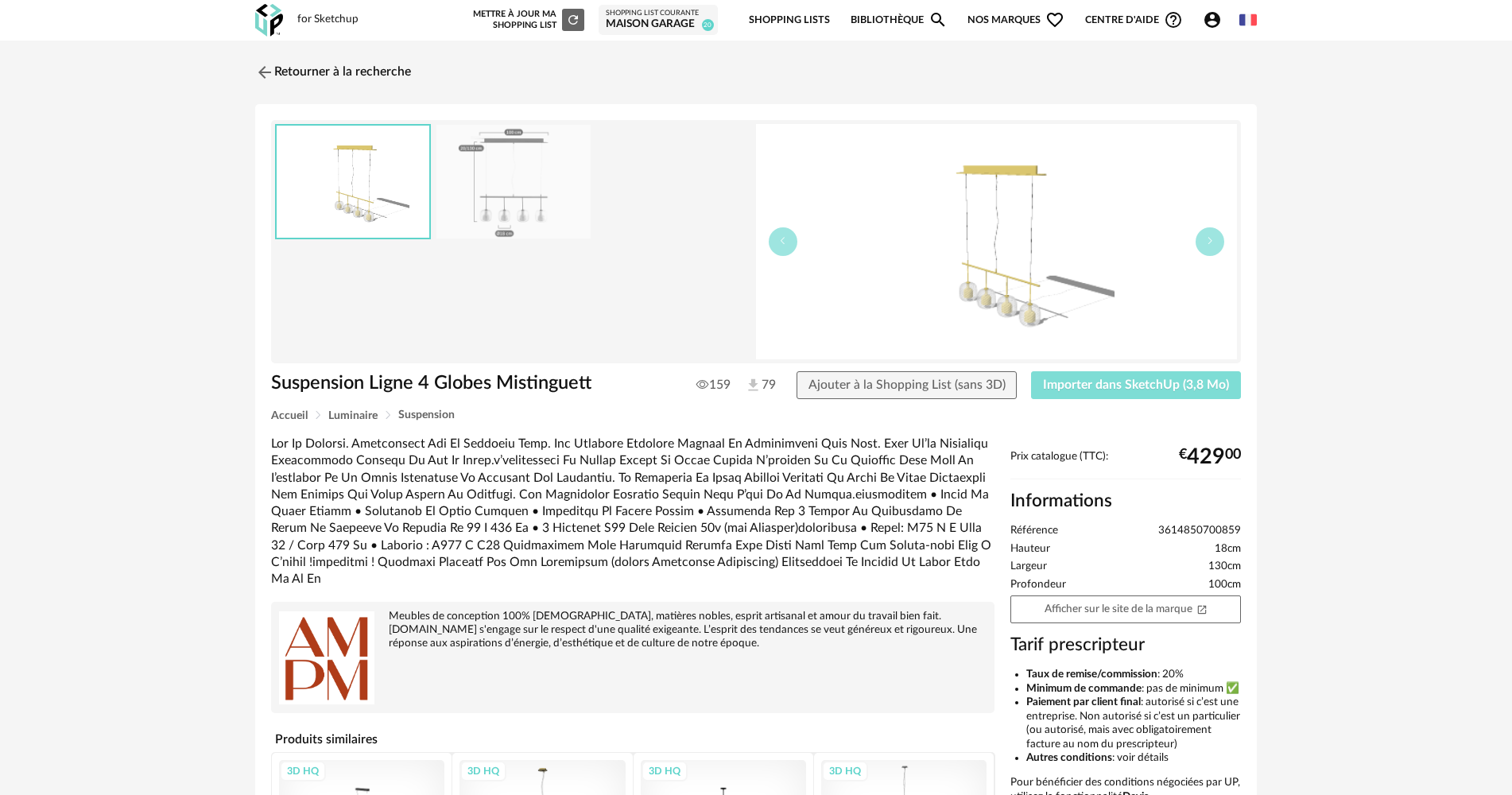
click at [1078, 384] on span "Importer dans SketchUp (3,8 Mo)" at bounding box center [1136, 384] width 186 height 13
click at [279, 80] on link "Retourner à la recherche" at bounding box center [328, 72] width 156 height 35
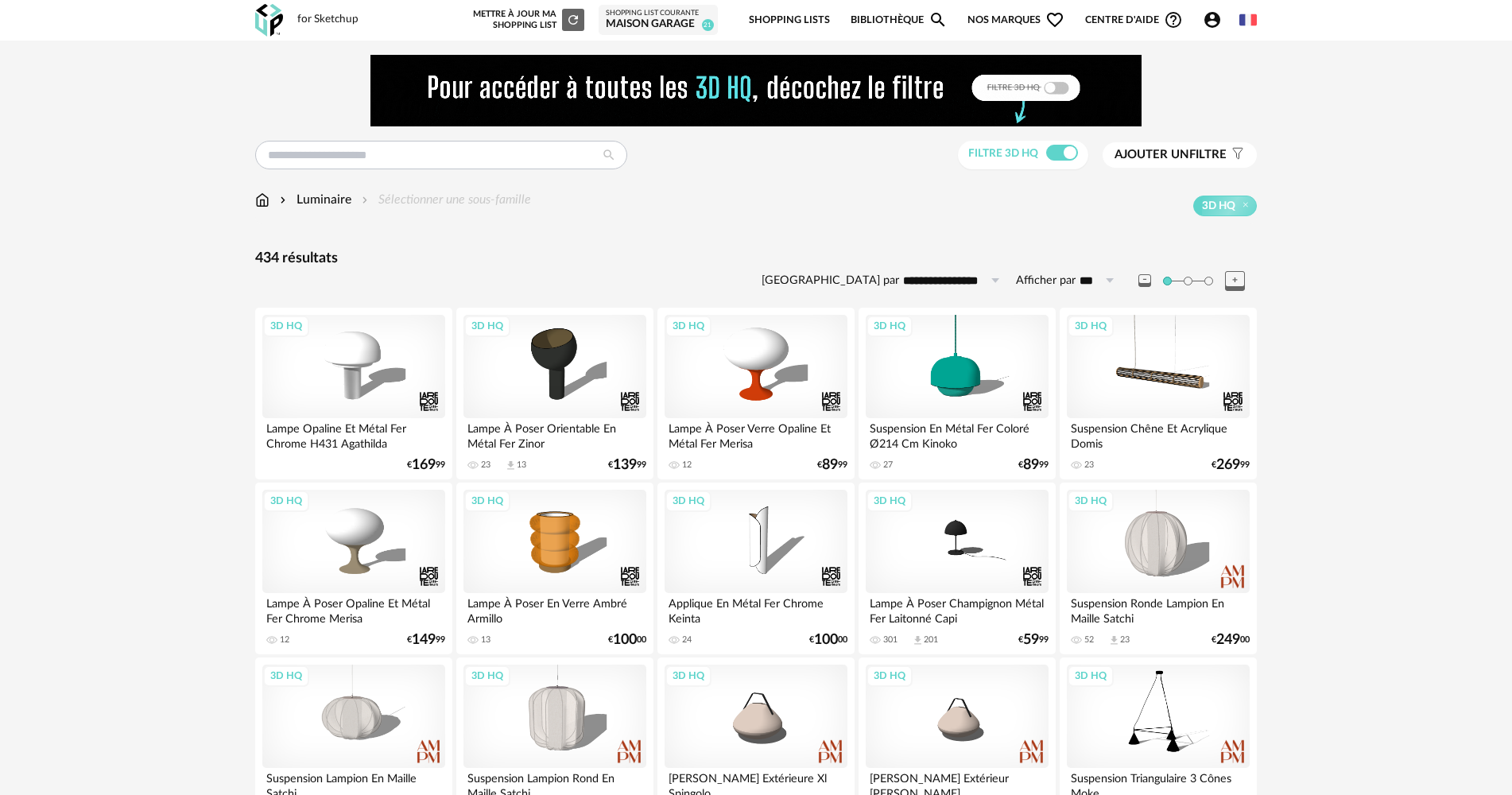
drag, startPoint x: 193, startPoint y: 298, endPoint x: 309, endPoint y: 162, distance: 178.8
click at [321, 166] on input "text" at bounding box center [441, 155] width 372 height 29
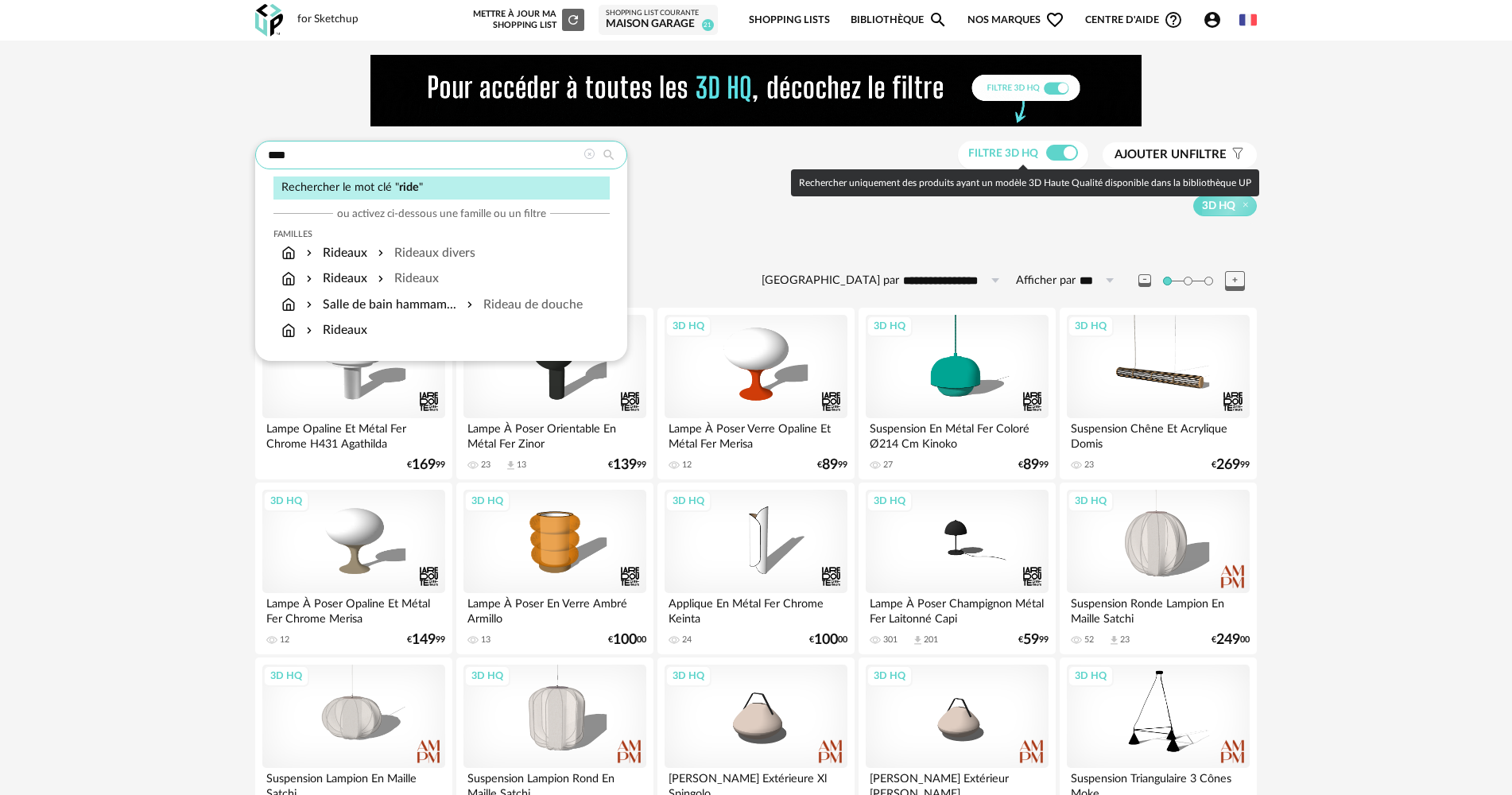
click at [332, 147] on input "****" at bounding box center [441, 155] width 372 height 29
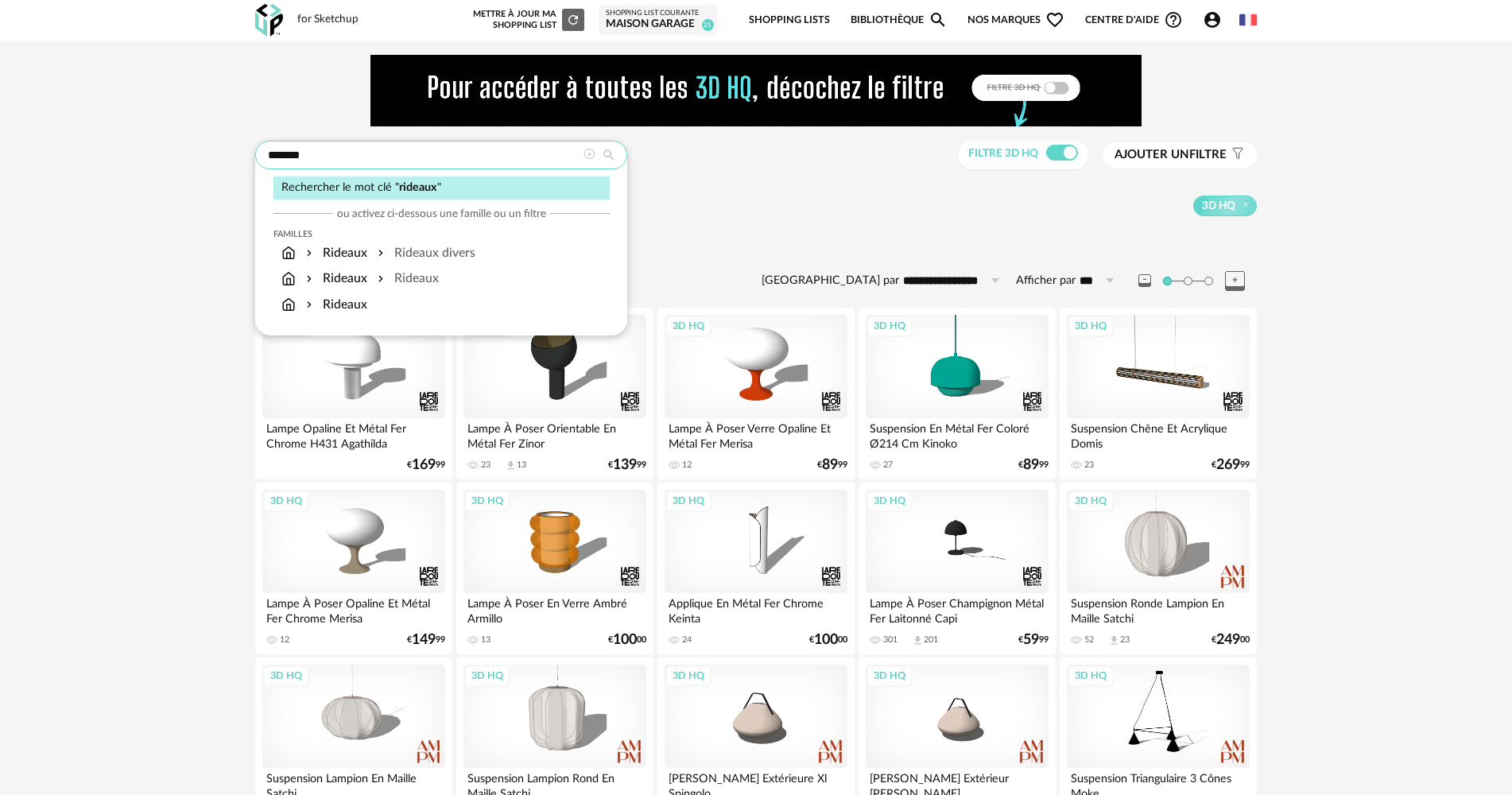
type input "*******"
type input "**********"
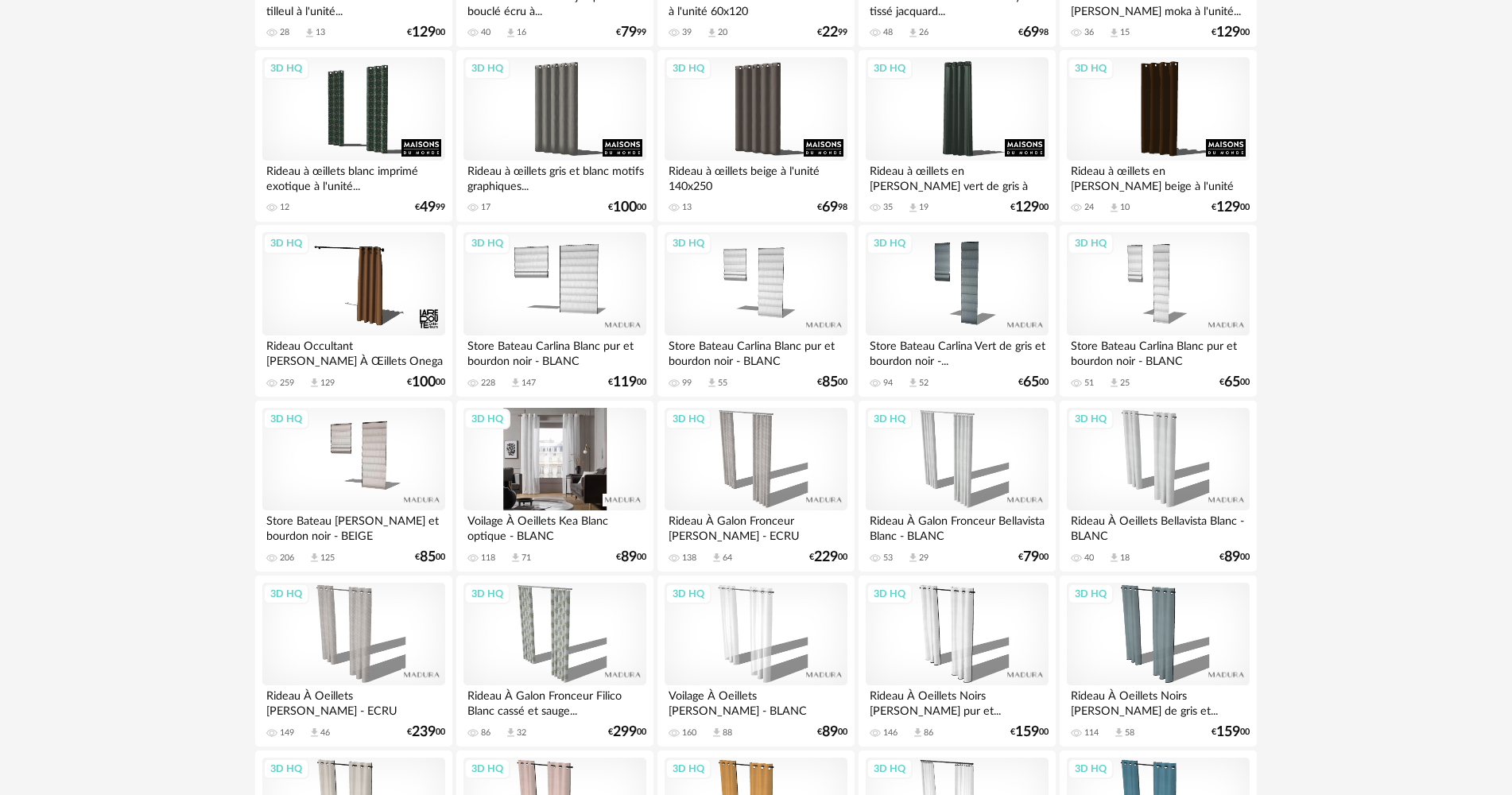
scroll to position [398, 0]
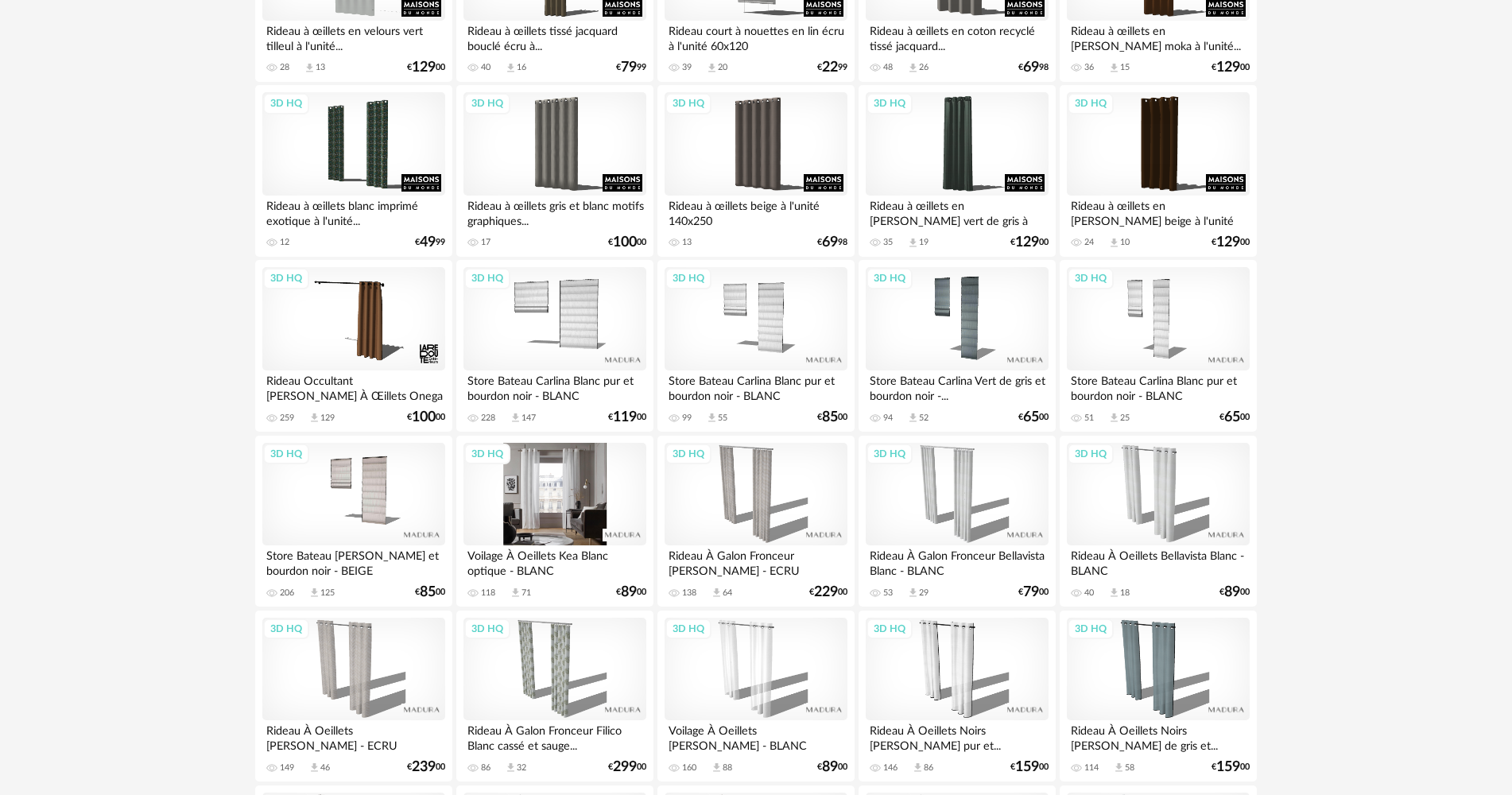
click at [567, 444] on div "3D HQ" at bounding box center [555, 494] width 182 height 103
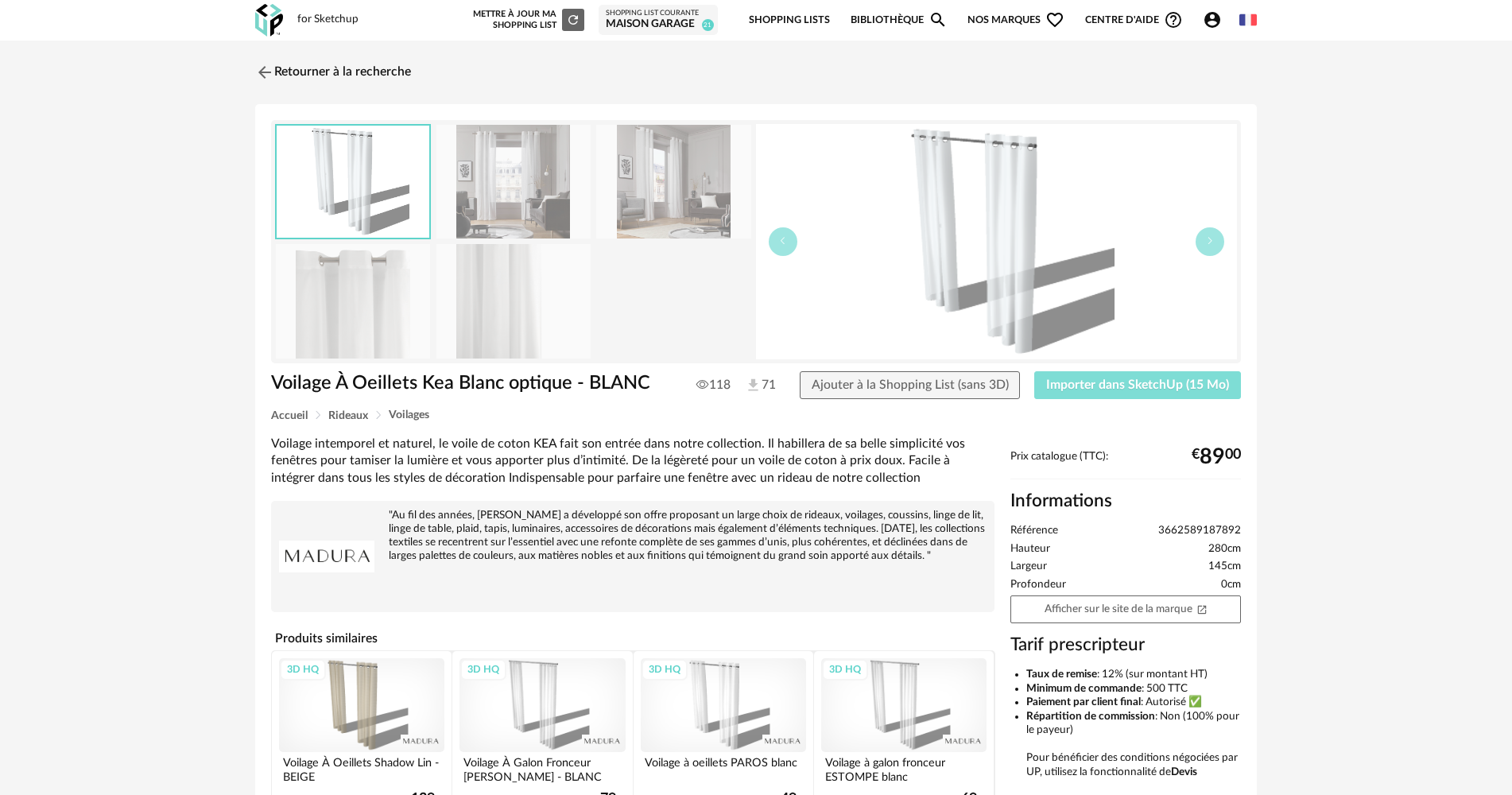
click at [1058, 394] on button "Importer dans SketchUp (15 Mo)" at bounding box center [1137, 385] width 207 height 29
drag, startPoint x: 1056, startPoint y: 385, endPoint x: 707, endPoint y: 383, distance: 349.0
click at [1048, 384] on button "Importer dans SketchUp (15 Mo)" at bounding box center [1137, 385] width 207 height 29
click at [295, 70] on link "Retourner à la recherche" at bounding box center [328, 72] width 156 height 35
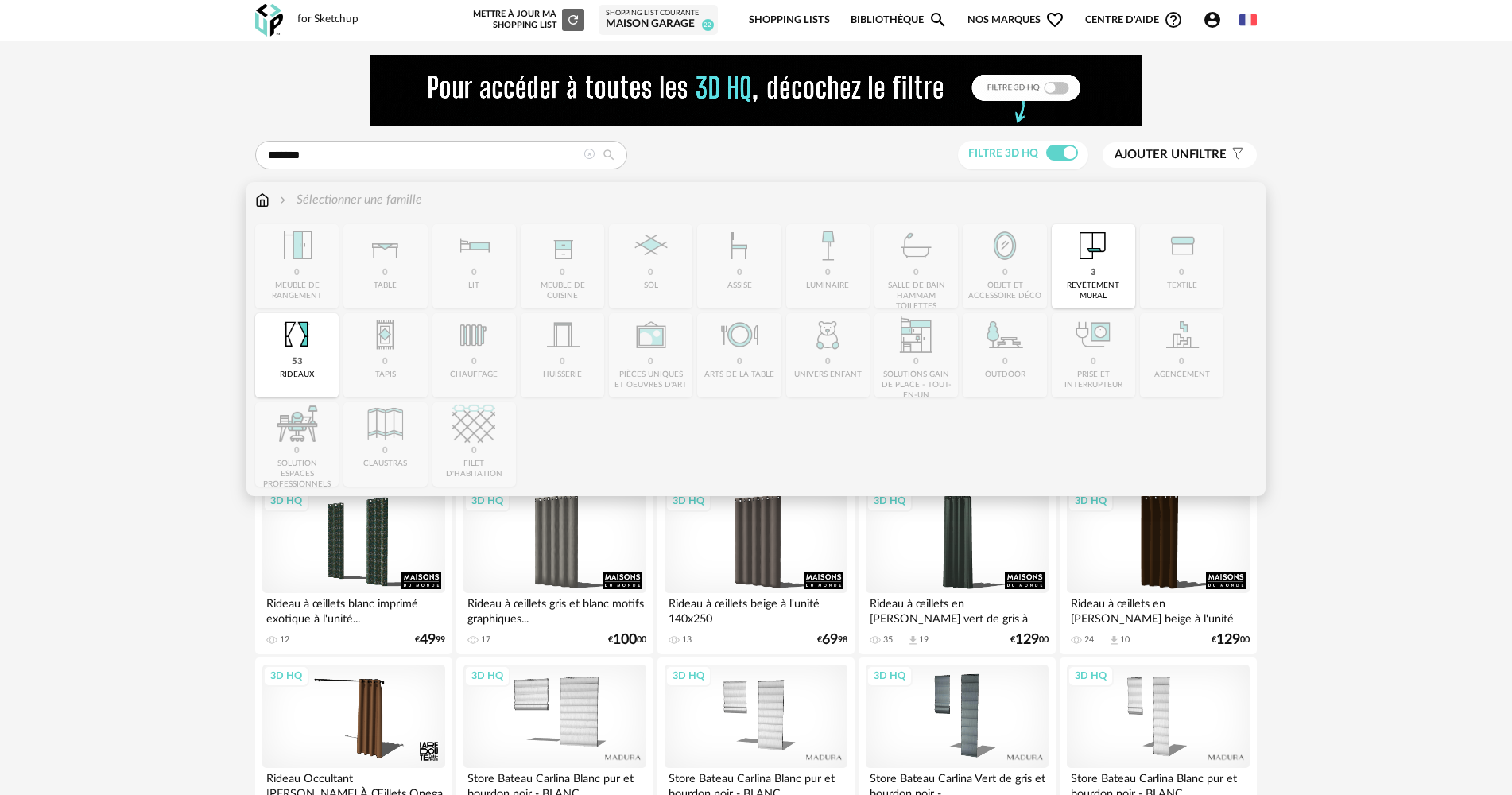
click at [268, 203] on img at bounding box center [262, 200] width 15 height 18
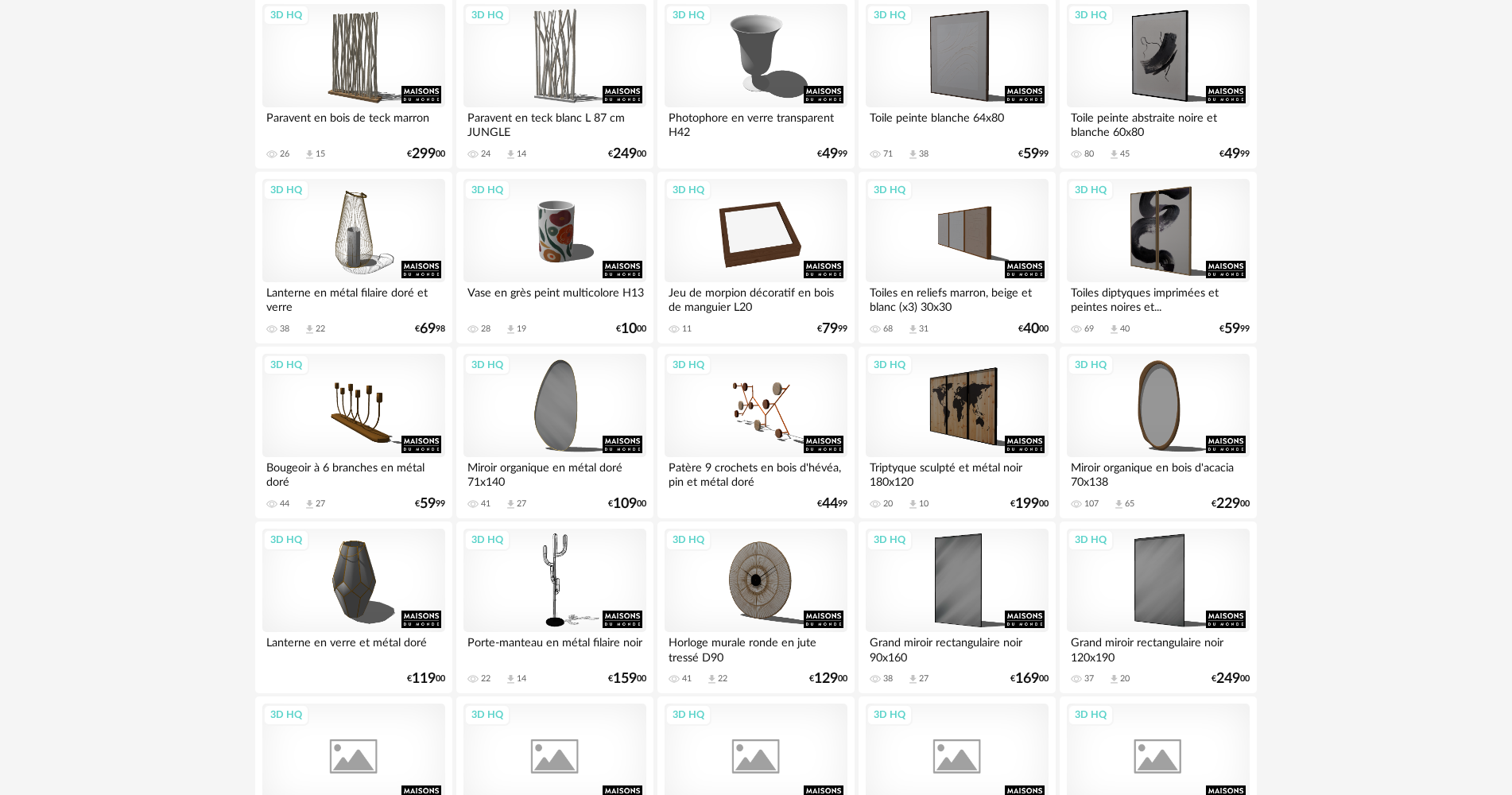
scroll to position [1589, 0]
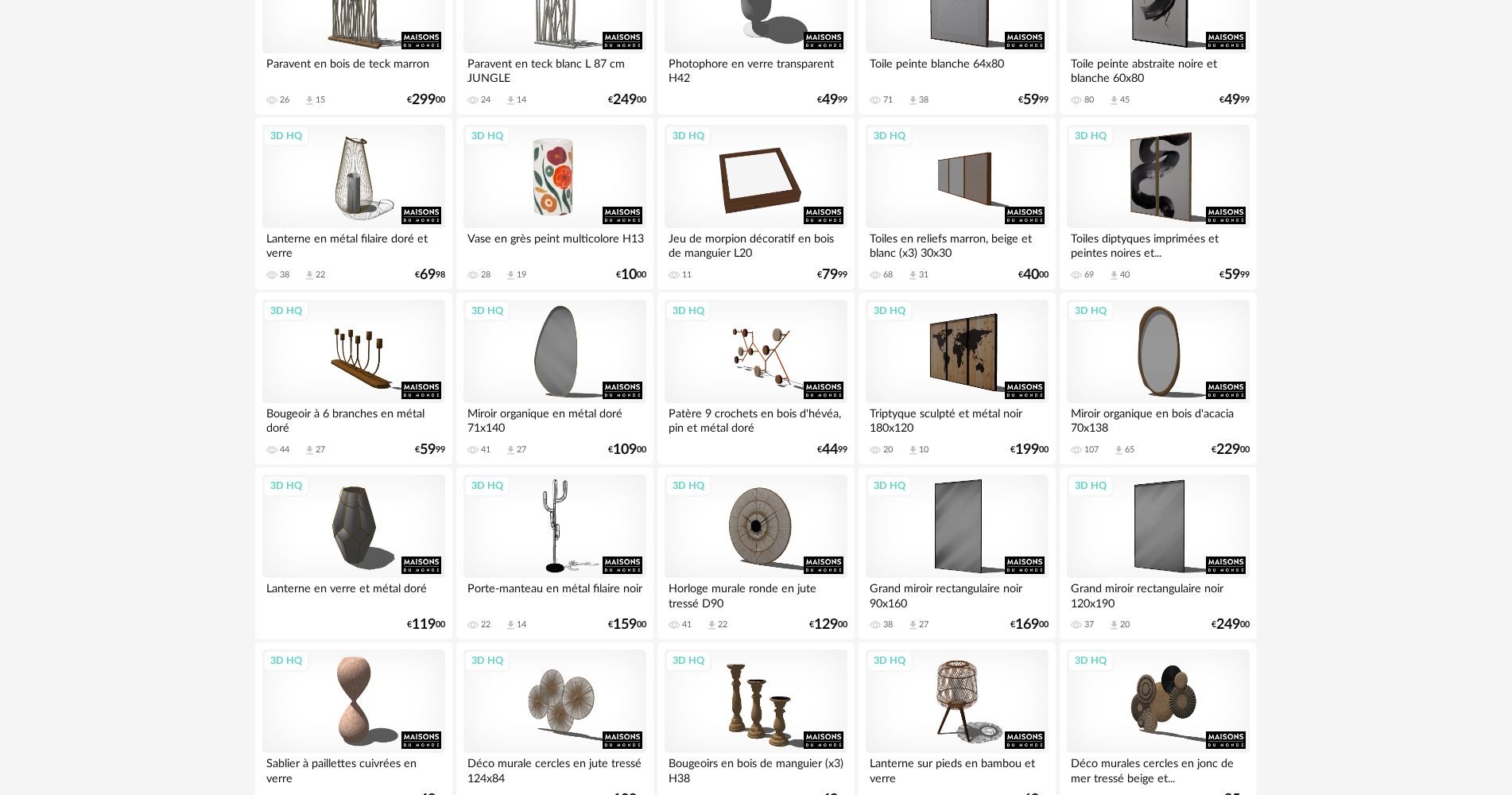
click at [573, 207] on div "3D HQ" at bounding box center [555, 176] width 182 height 103
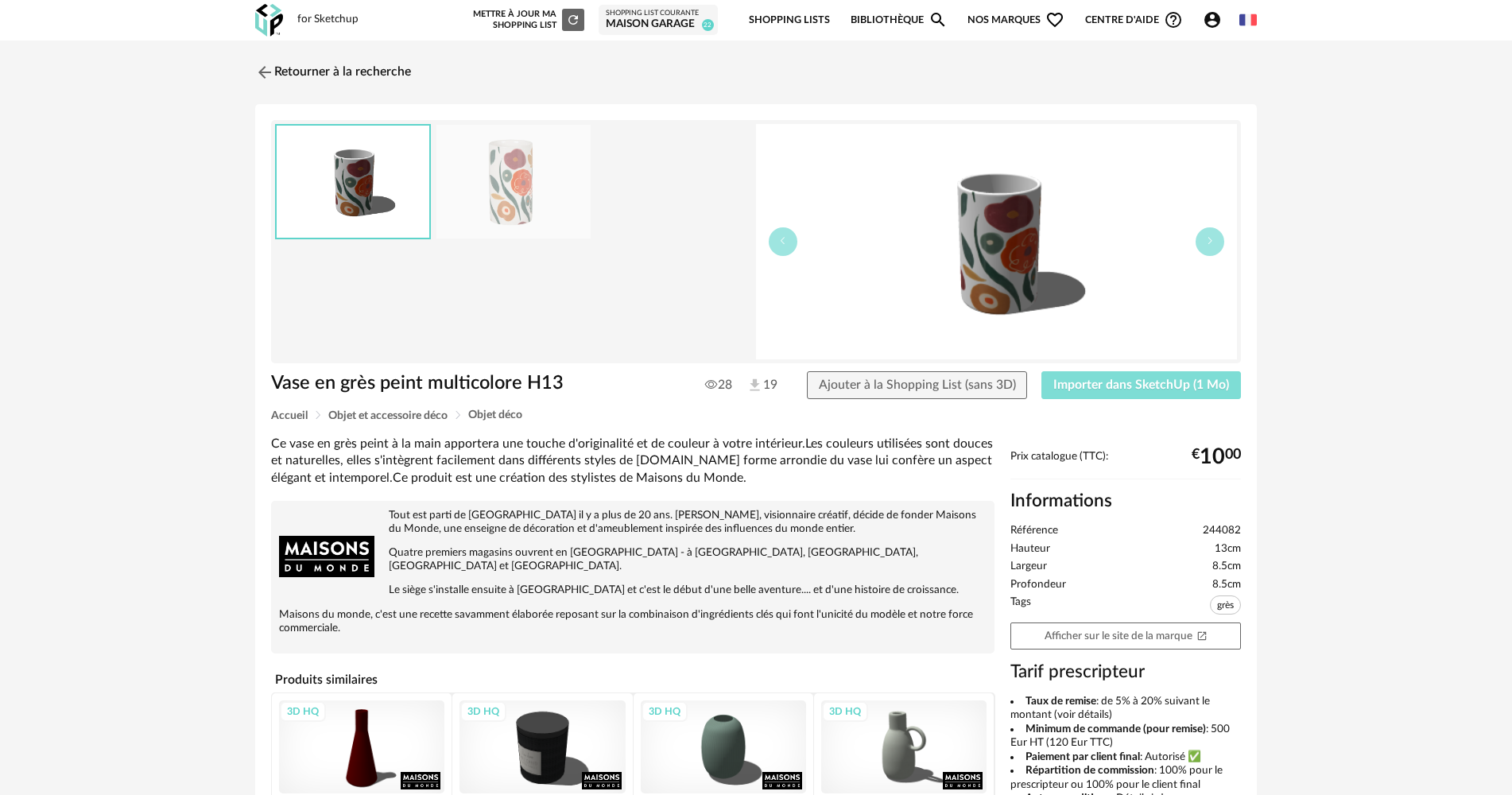
click at [1108, 393] on button "Importer dans SketchUp (1 Mo)" at bounding box center [1141, 385] width 200 height 29
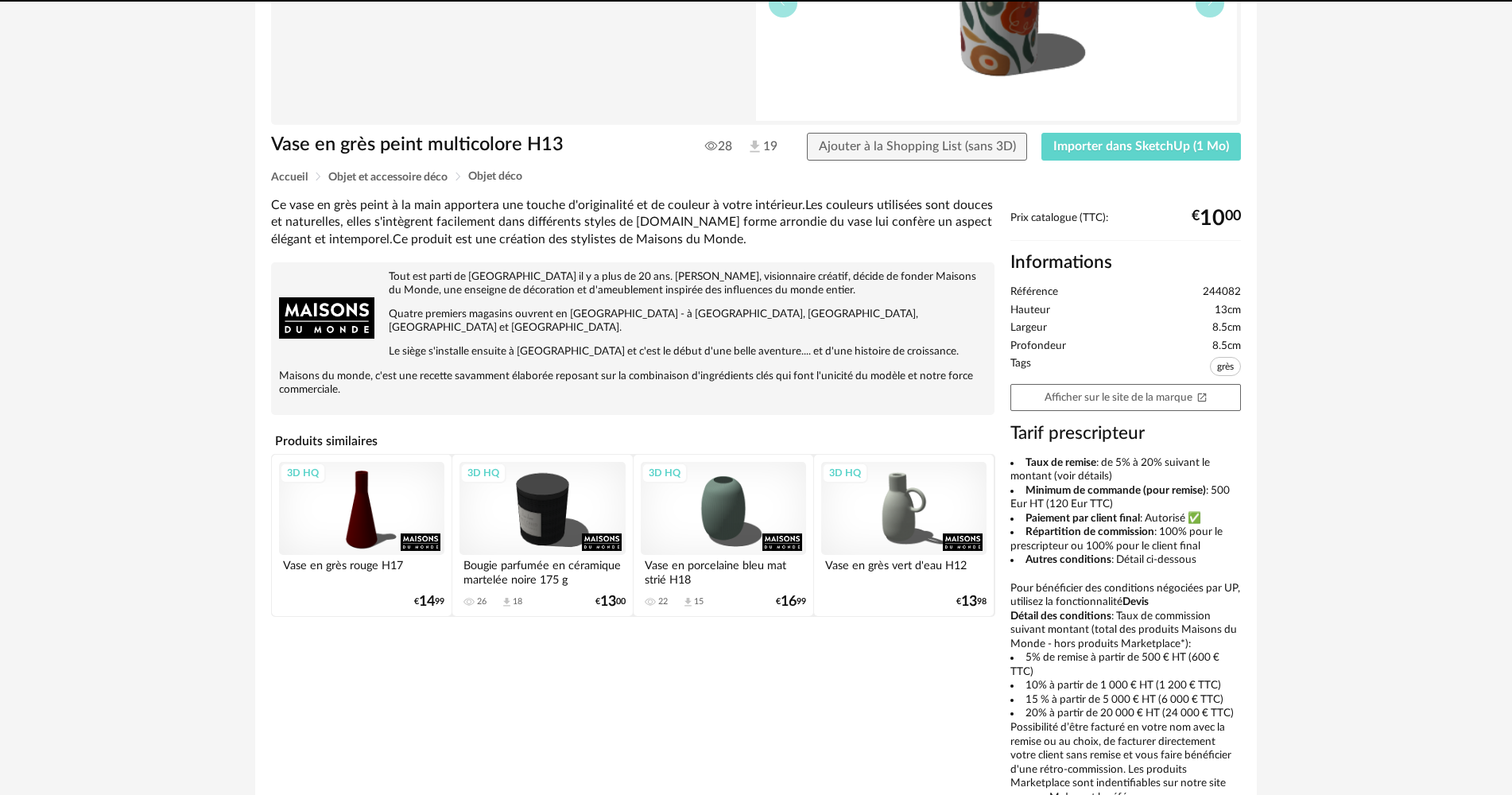
click at [724, 477] on div "3D HQ" at bounding box center [723, 508] width 165 height 93
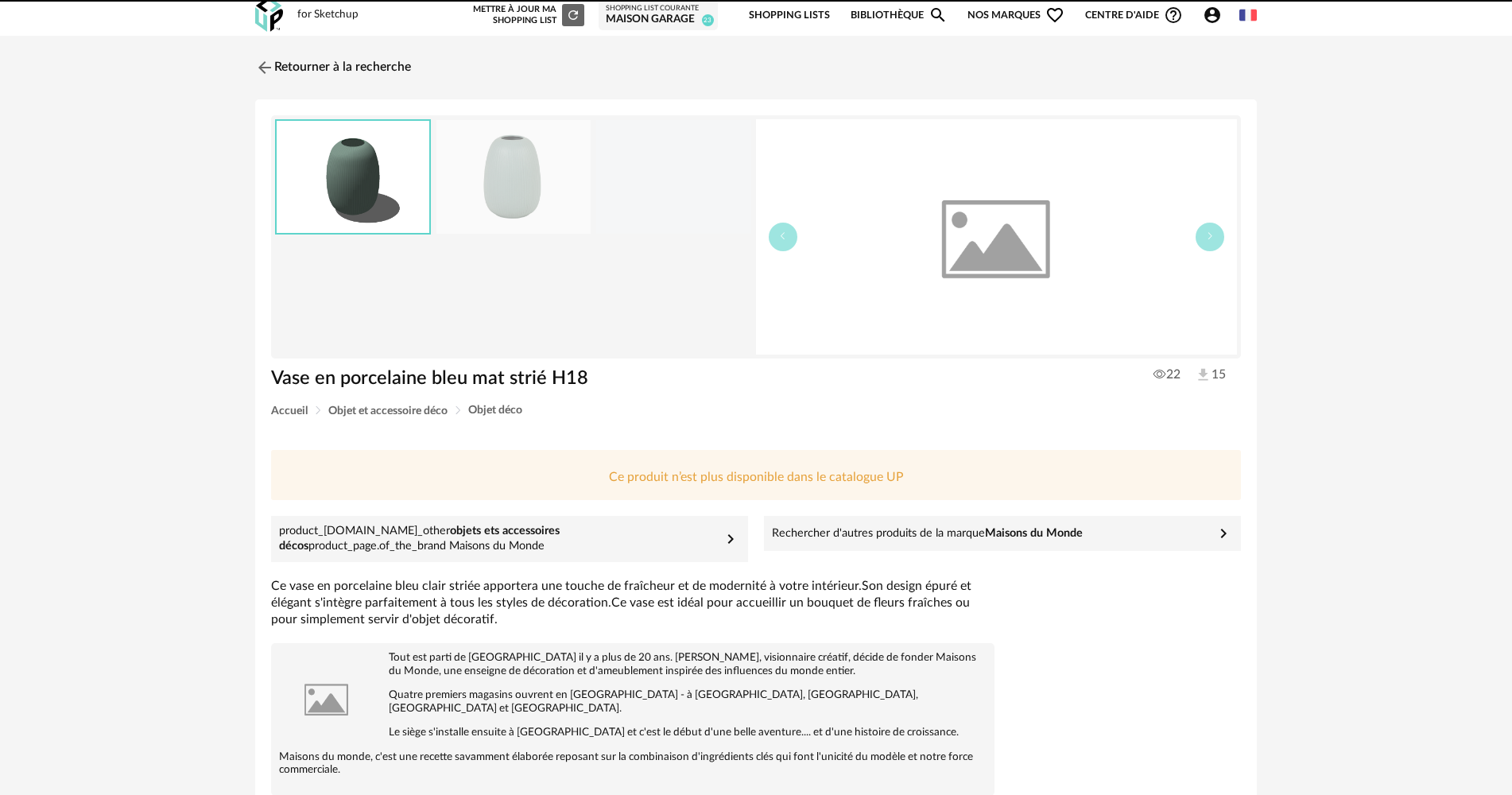
scroll to position [7, 0]
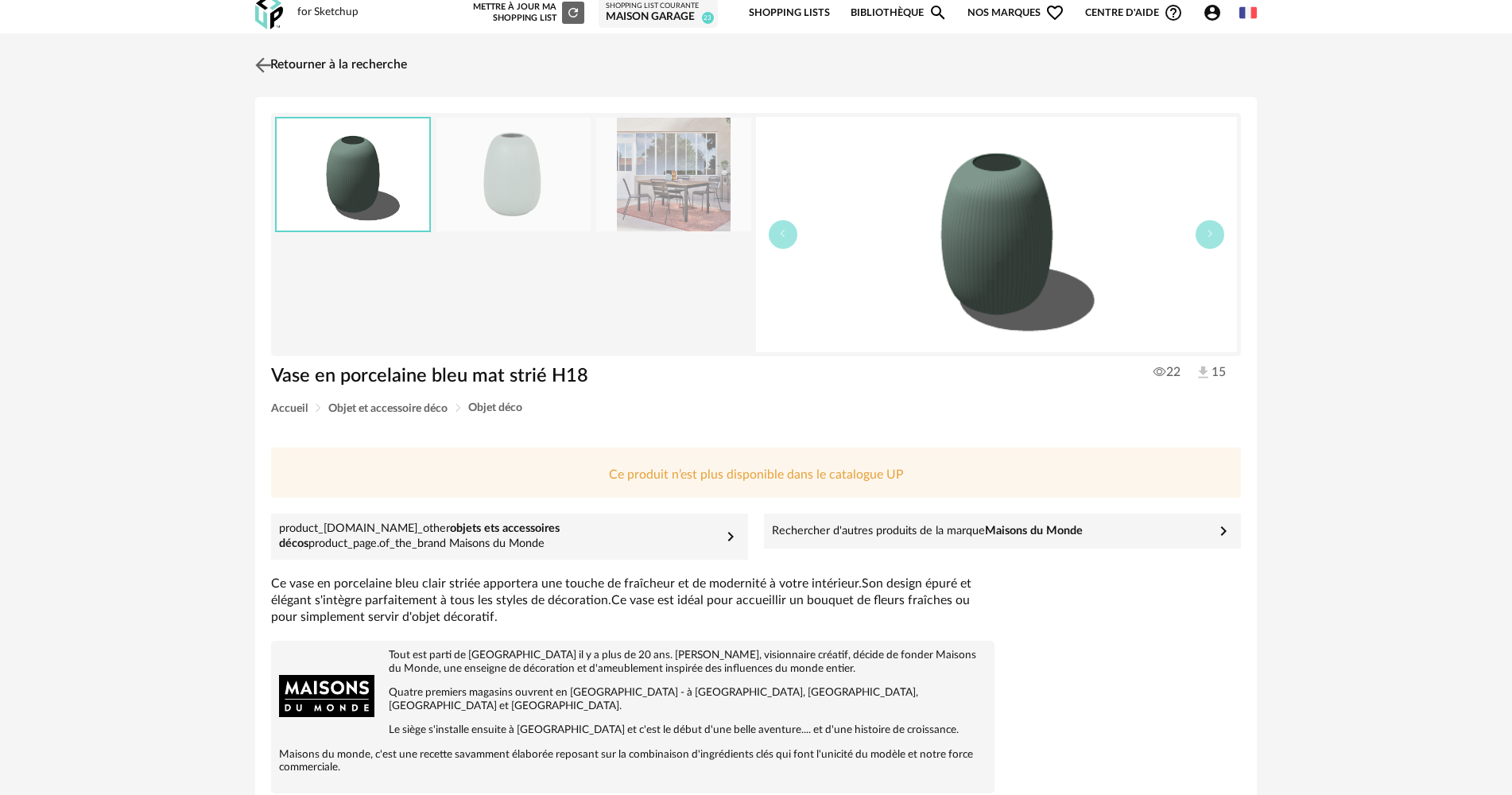
click at [271, 80] on link "Retourner à la recherche" at bounding box center [328, 65] width 156 height 35
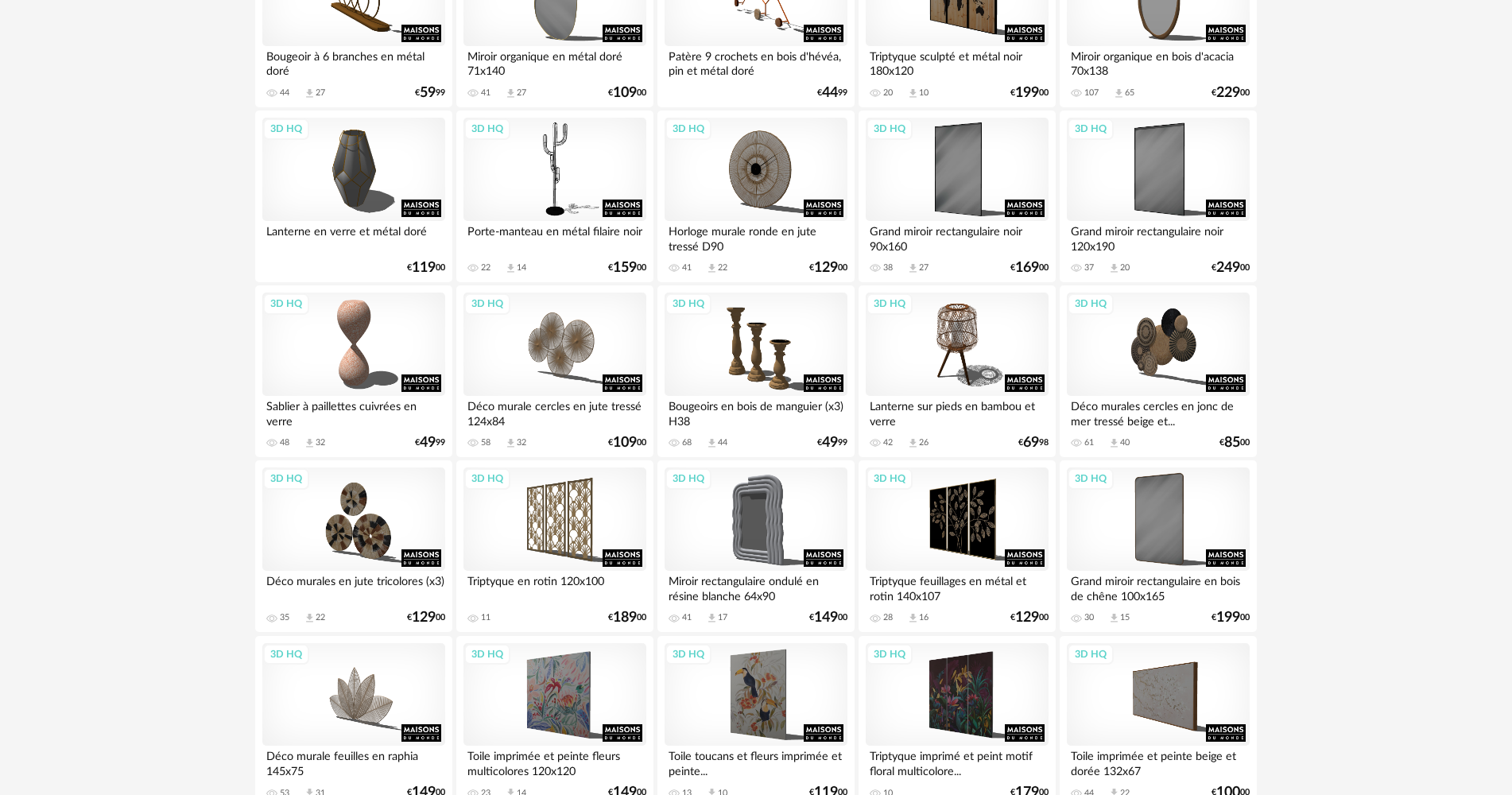
scroll to position [1987, 0]
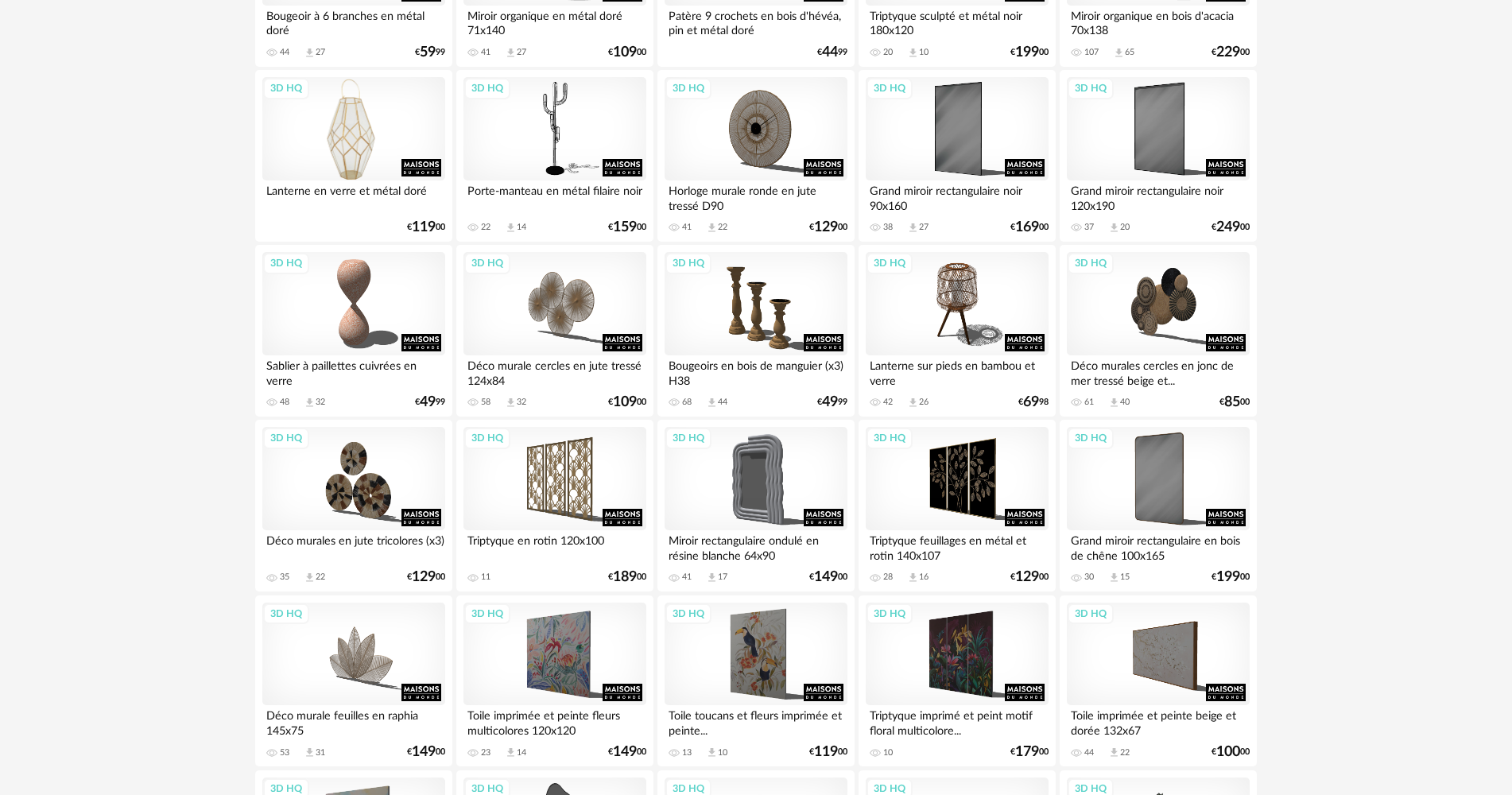
click at [343, 137] on div "3D HQ" at bounding box center [354, 129] width 182 height 103
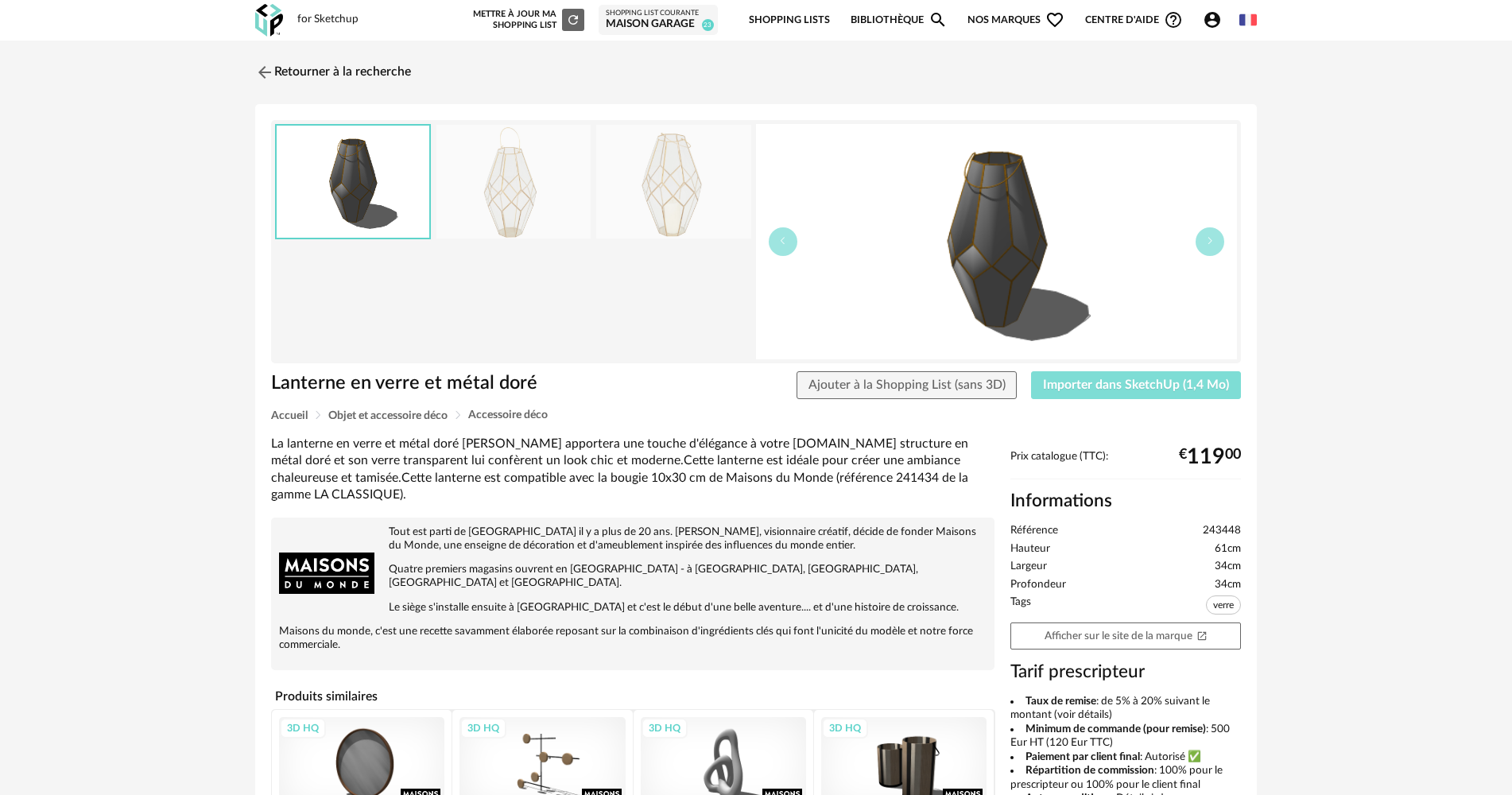
click at [1103, 393] on button "Importer dans SketchUp (1,4 Mo)" at bounding box center [1136, 385] width 210 height 29
click at [330, 76] on link "Retourner à la recherche" at bounding box center [328, 72] width 156 height 35
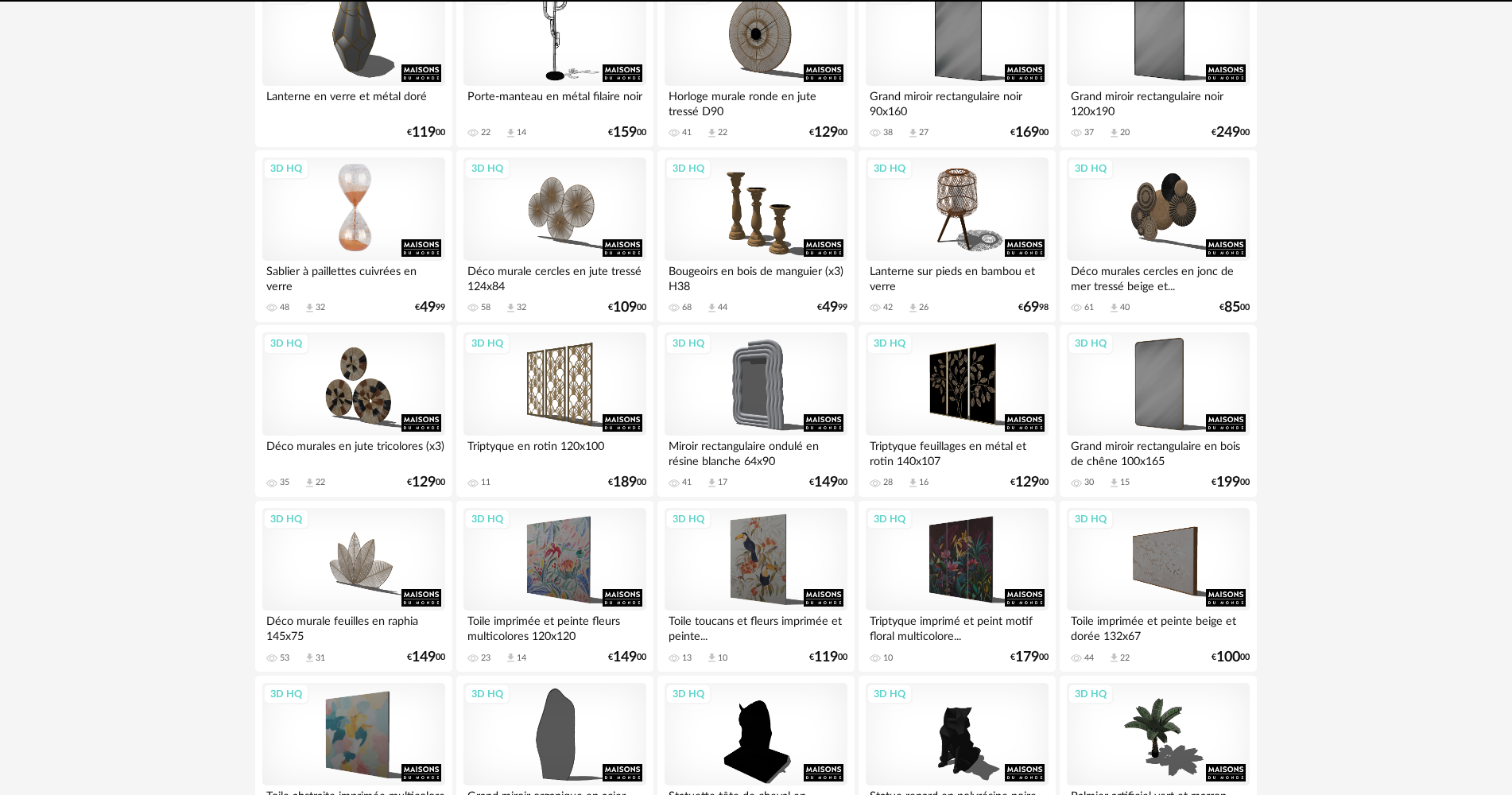
scroll to position [2067, 0]
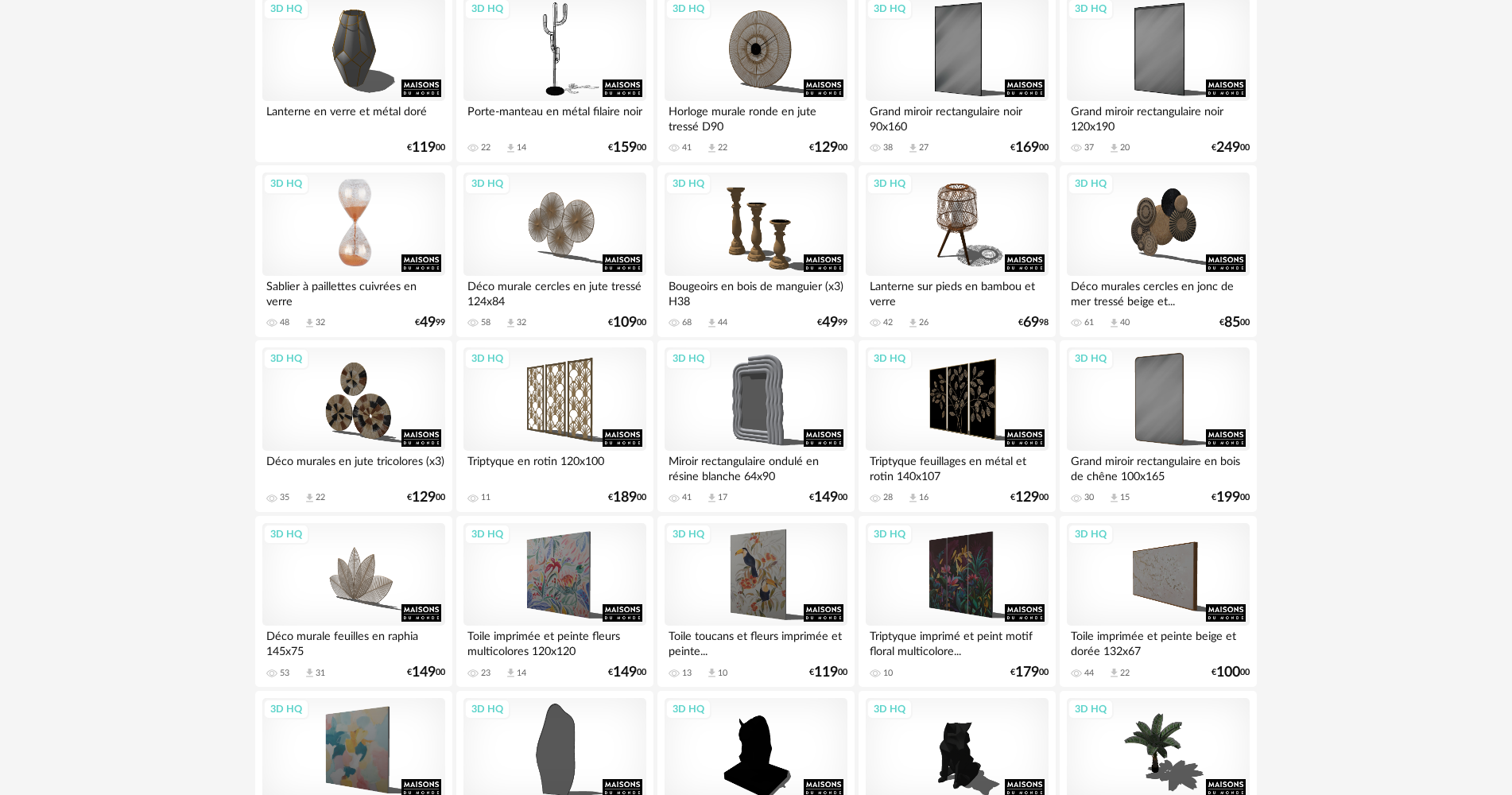
click at [326, 204] on div "3D HQ" at bounding box center [354, 224] width 182 height 103
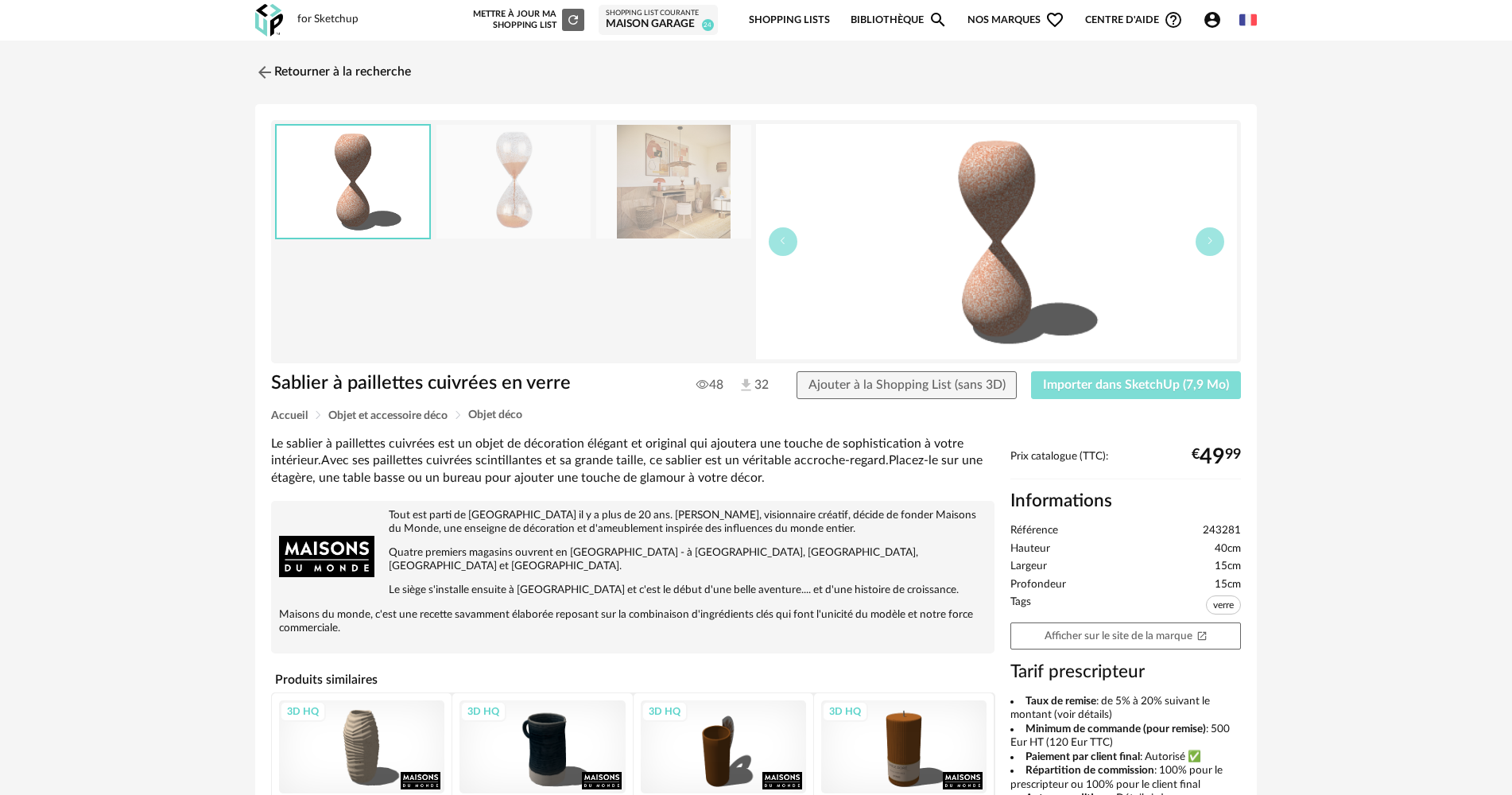
drag, startPoint x: 1077, startPoint y: 385, endPoint x: 1053, endPoint y: 382, distance: 24.2
click at [1071, 387] on span "Importer dans SketchUp (7,9 Mo)" at bounding box center [1136, 384] width 186 height 13
click at [336, 66] on link "Retourner à la recherche" at bounding box center [328, 72] width 156 height 35
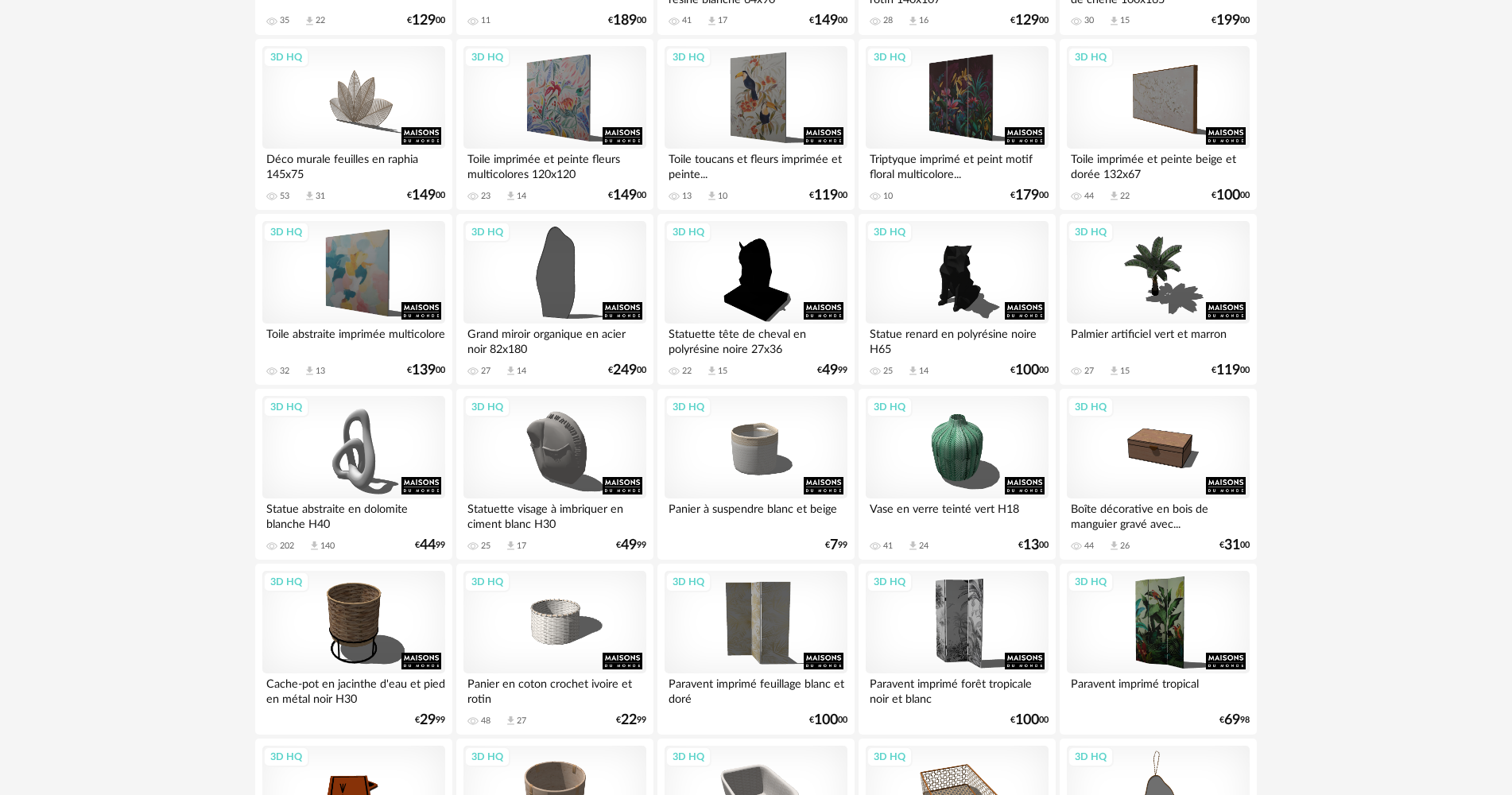
scroll to position [3099, 0]
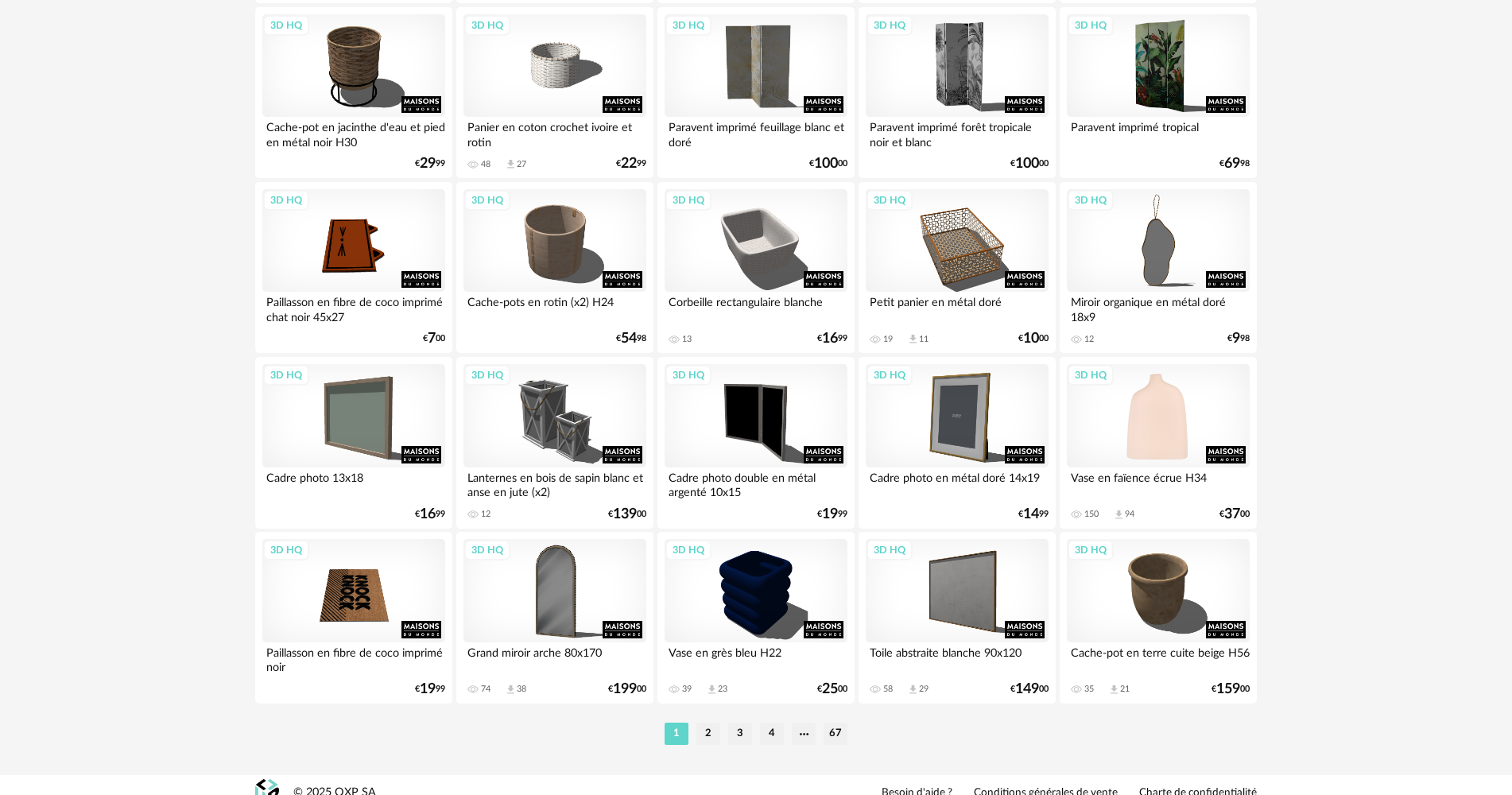
click at [1181, 434] on div "3D HQ" at bounding box center [1158, 415] width 182 height 103
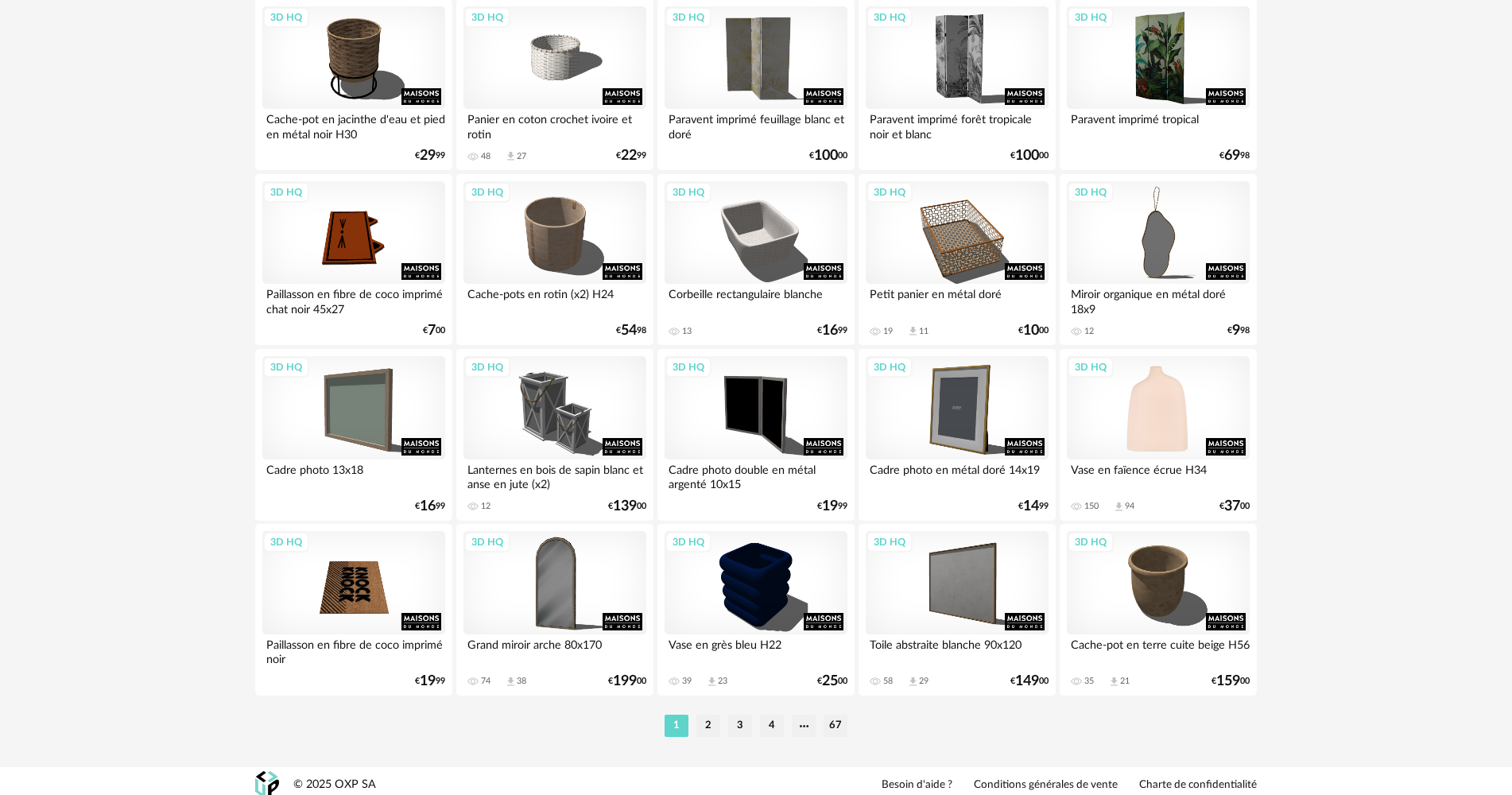
scroll to position [3116, 0]
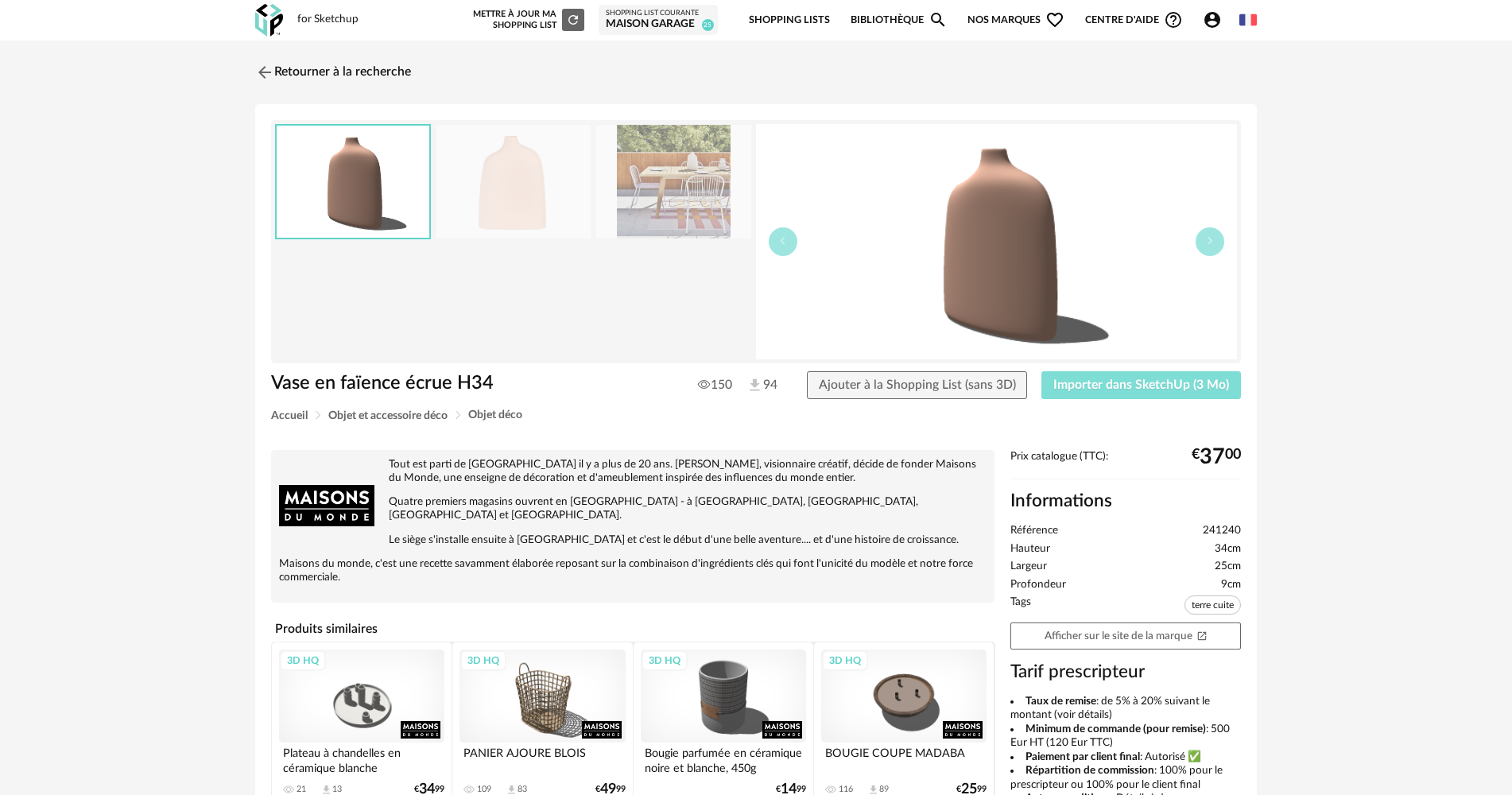
click at [1092, 393] on button "Importer dans SketchUp (3 Mo)" at bounding box center [1141, 385] width 200 height 29
click at [288, 72] on link "Retourner à la recherche" at bounding box center [328, 72] width 156 height 35
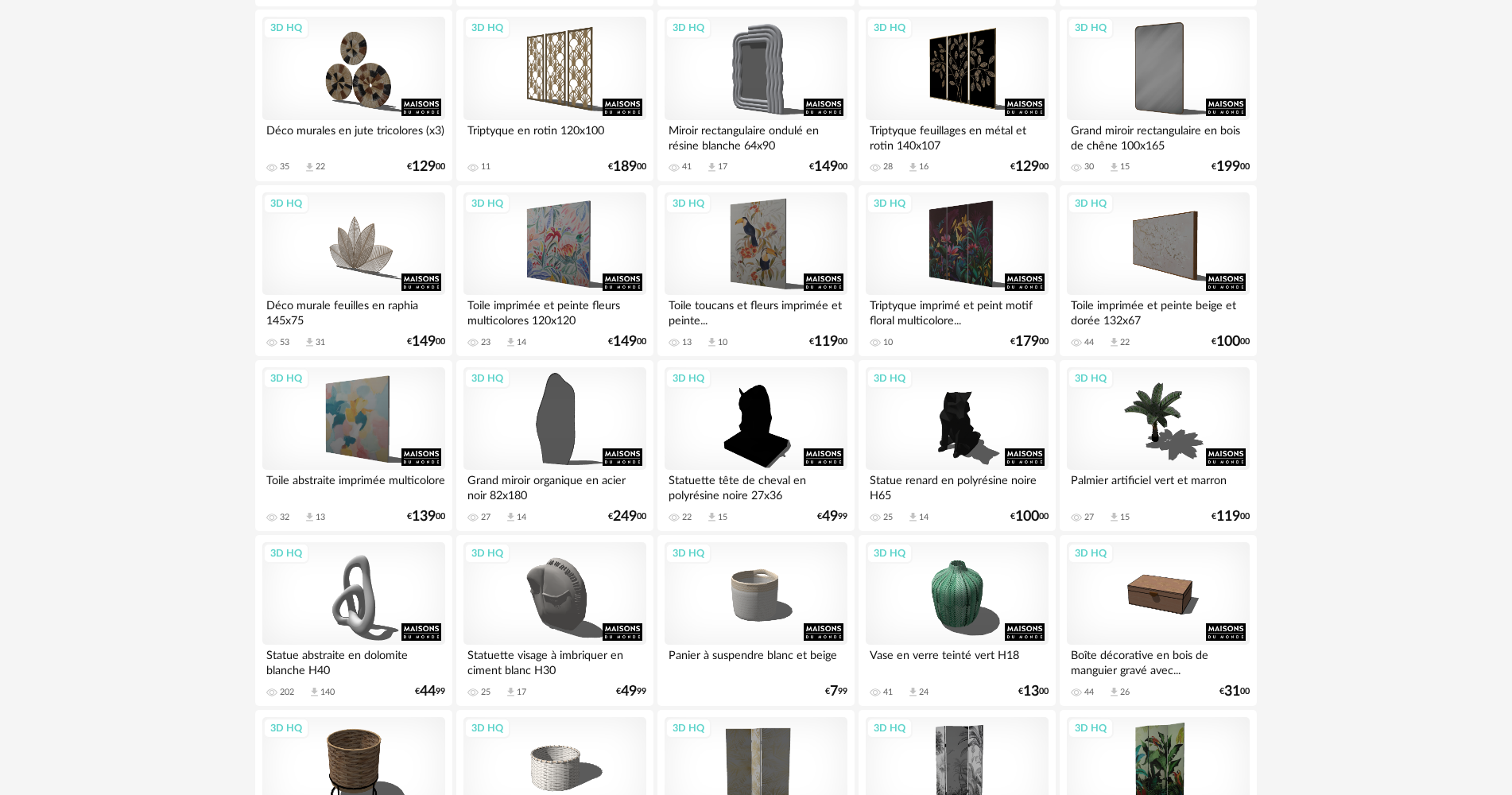
scroll to position [2400, 0]
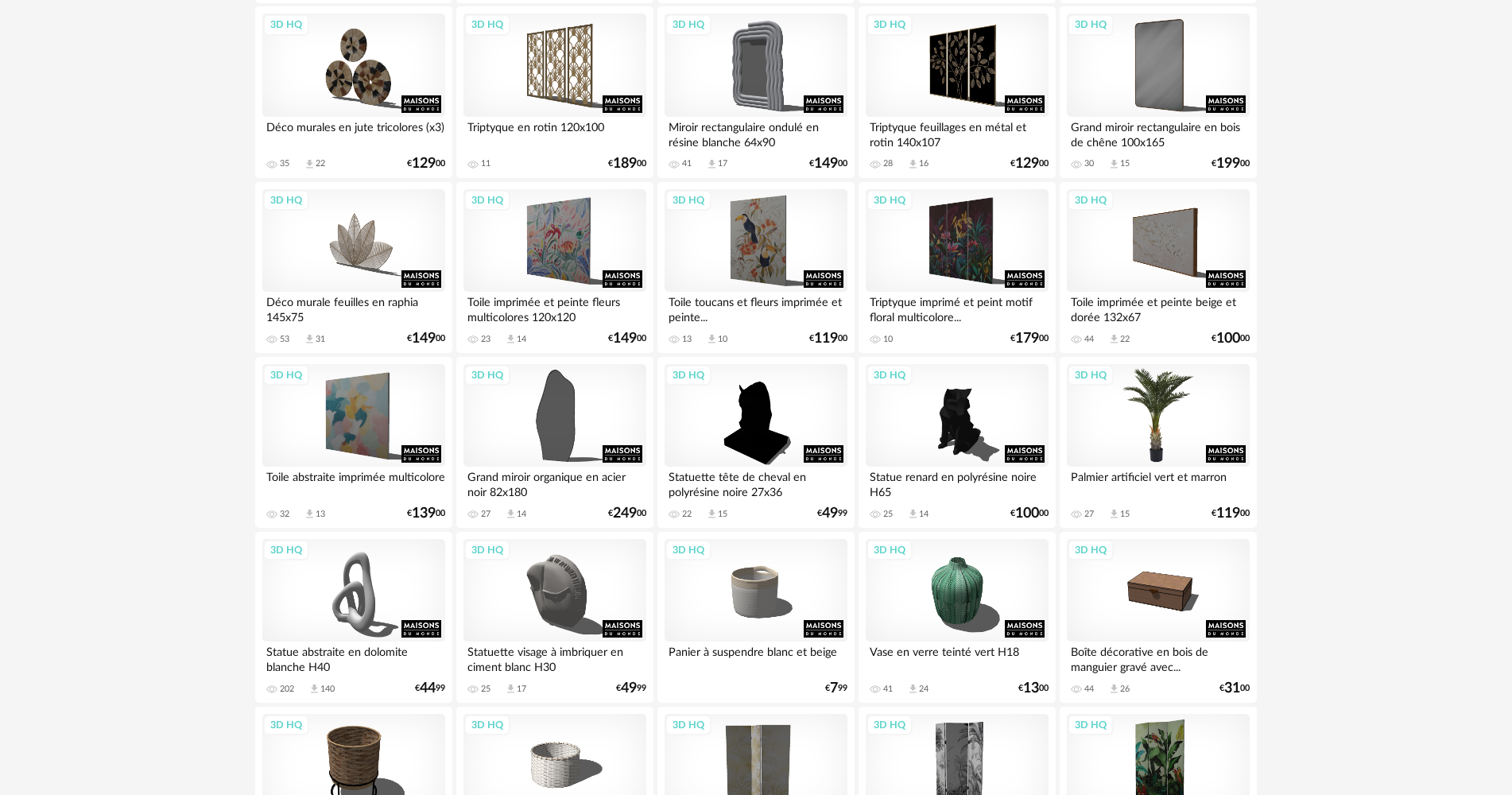
click at [1201, 408] on div "3D HQ" at bounding box center [1158, 415] width 182 height 103
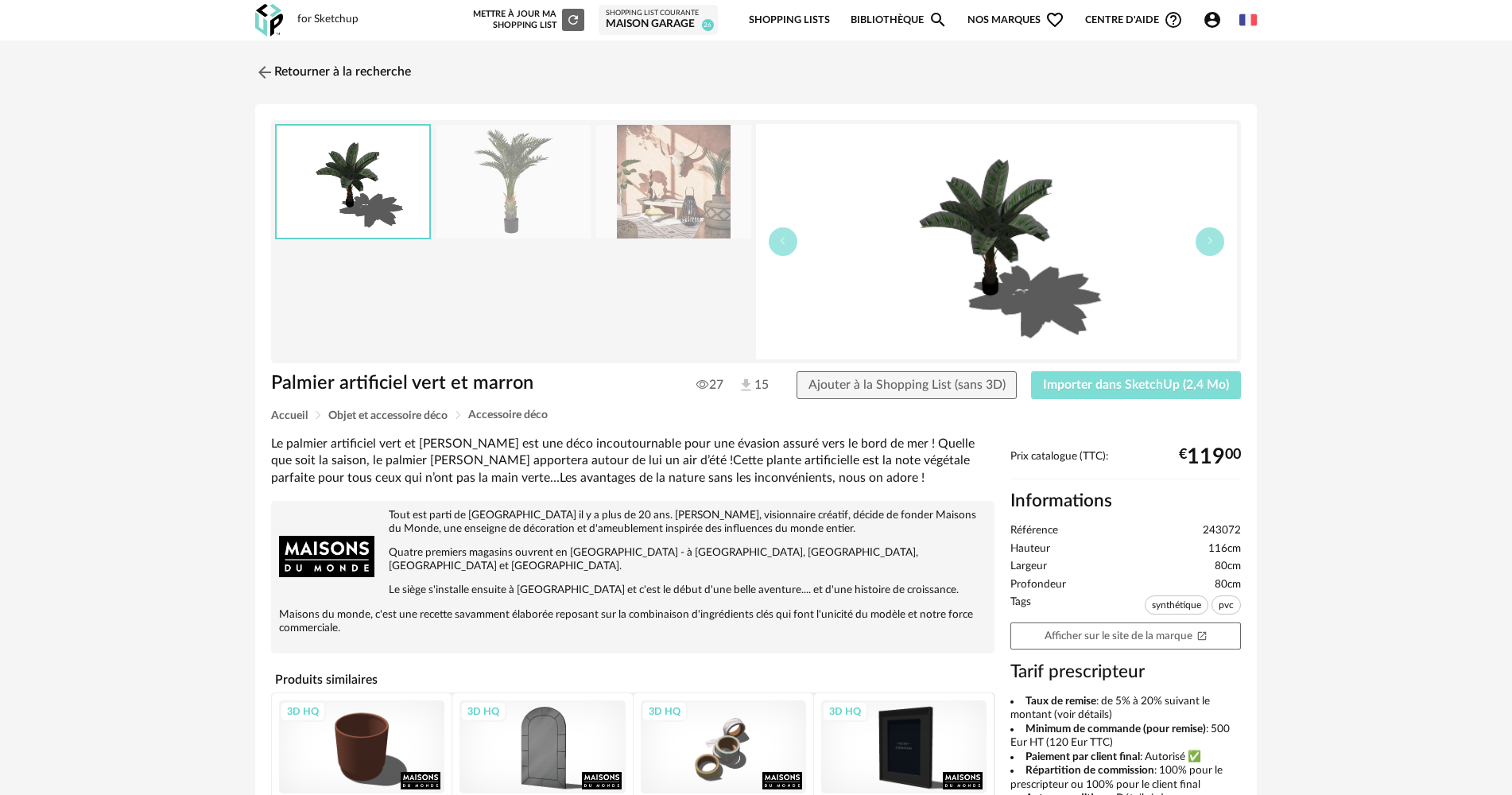
click at [1123, 391] on button "Importer dans SketchUp (2,4 Mo)" at bounding box center [1136, 385] width 210 height 29
click at [268, 77] on img at bounding box center [263, 72] width 23 height 23
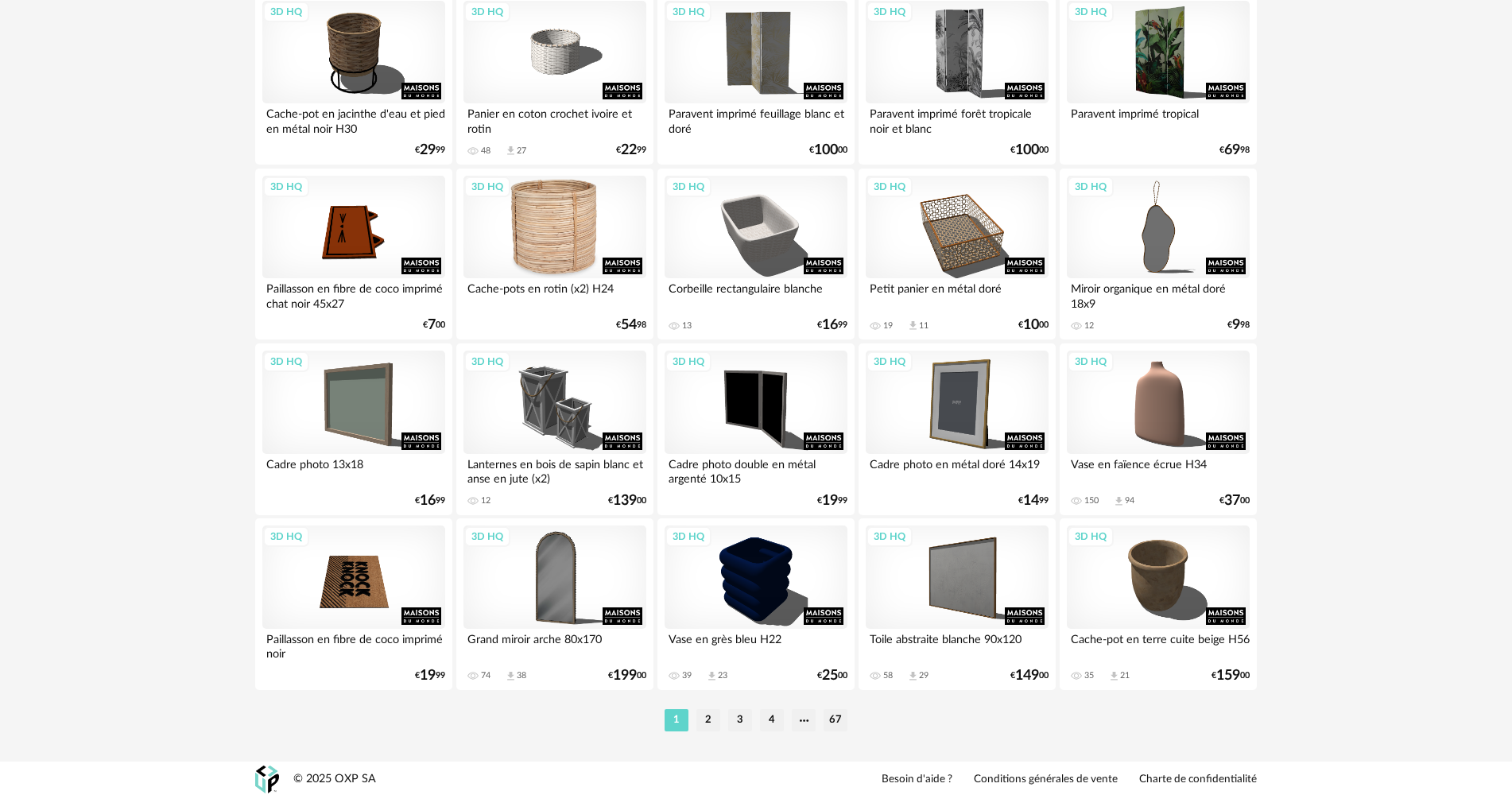
scroll to position [3116, 0]
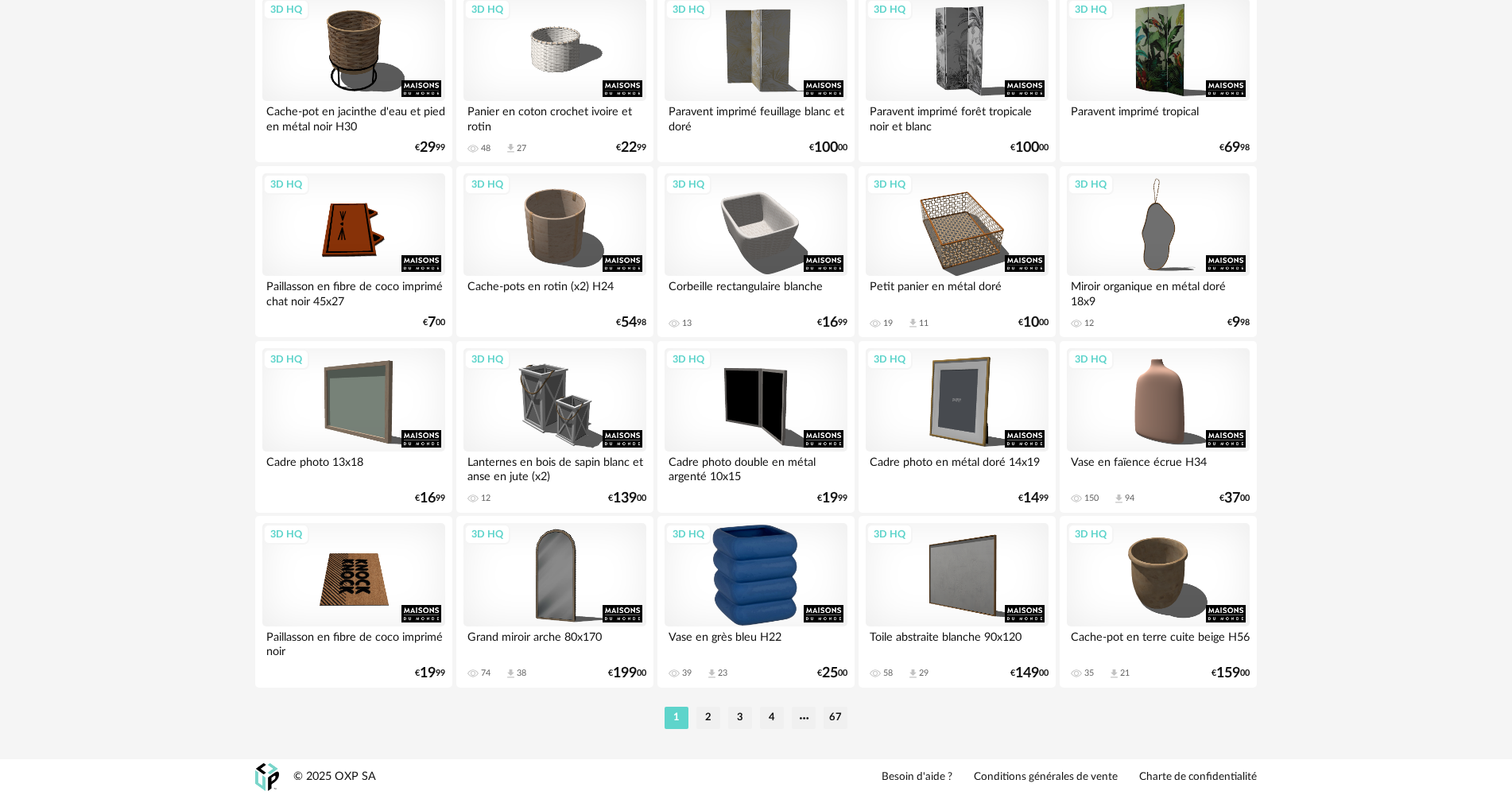
click at [745, 558] on div "3D HQ" at bounding box center [756, 574] width 182 height 103
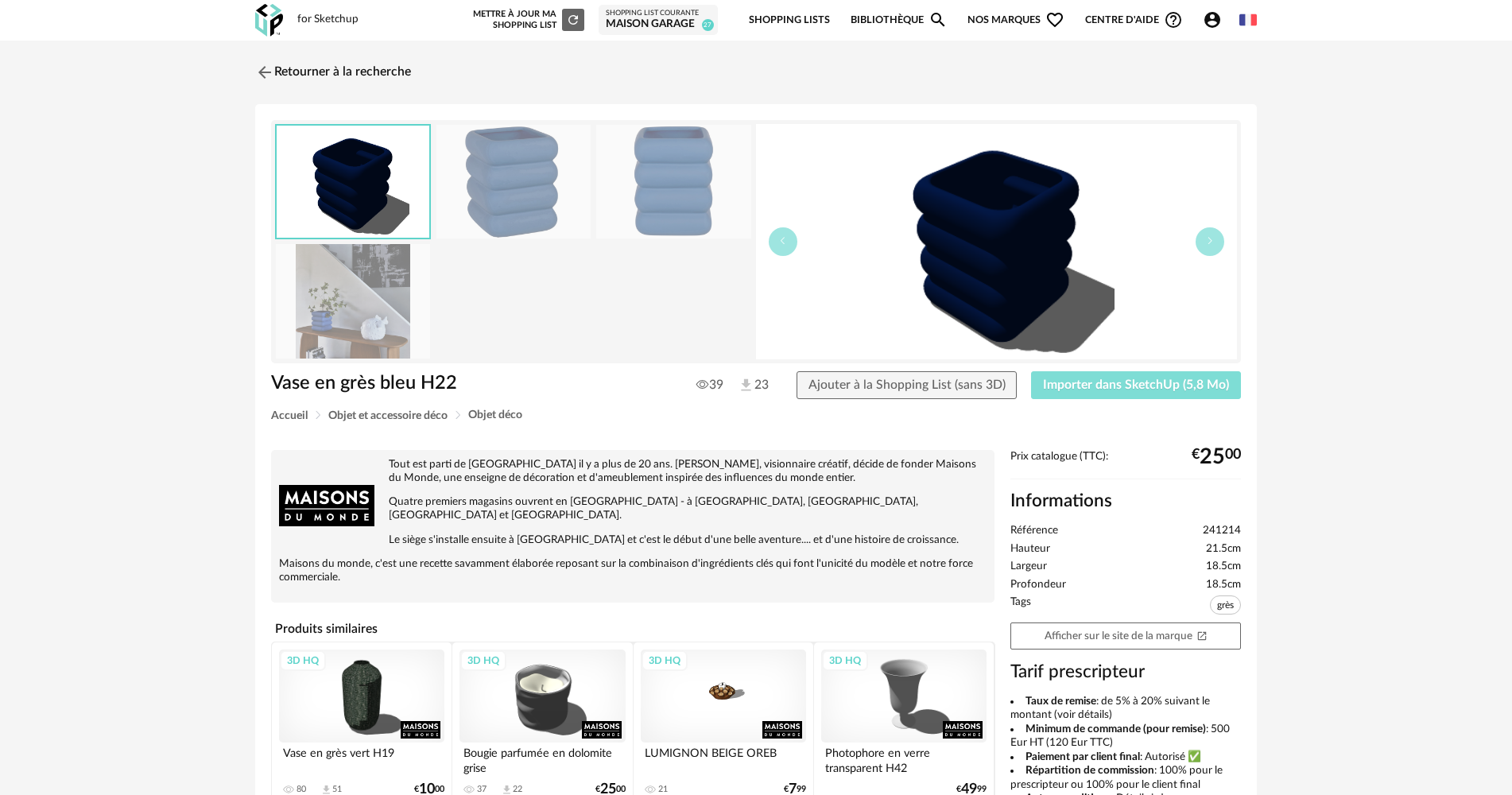
click at [1067, 384] on span "Importer dans SketchUp (5,8 Mo)" at bounding box center [1136, 384] width 186 height 13
click at [270, 72] on img at bounding box center [263, 72] width 23 height 23
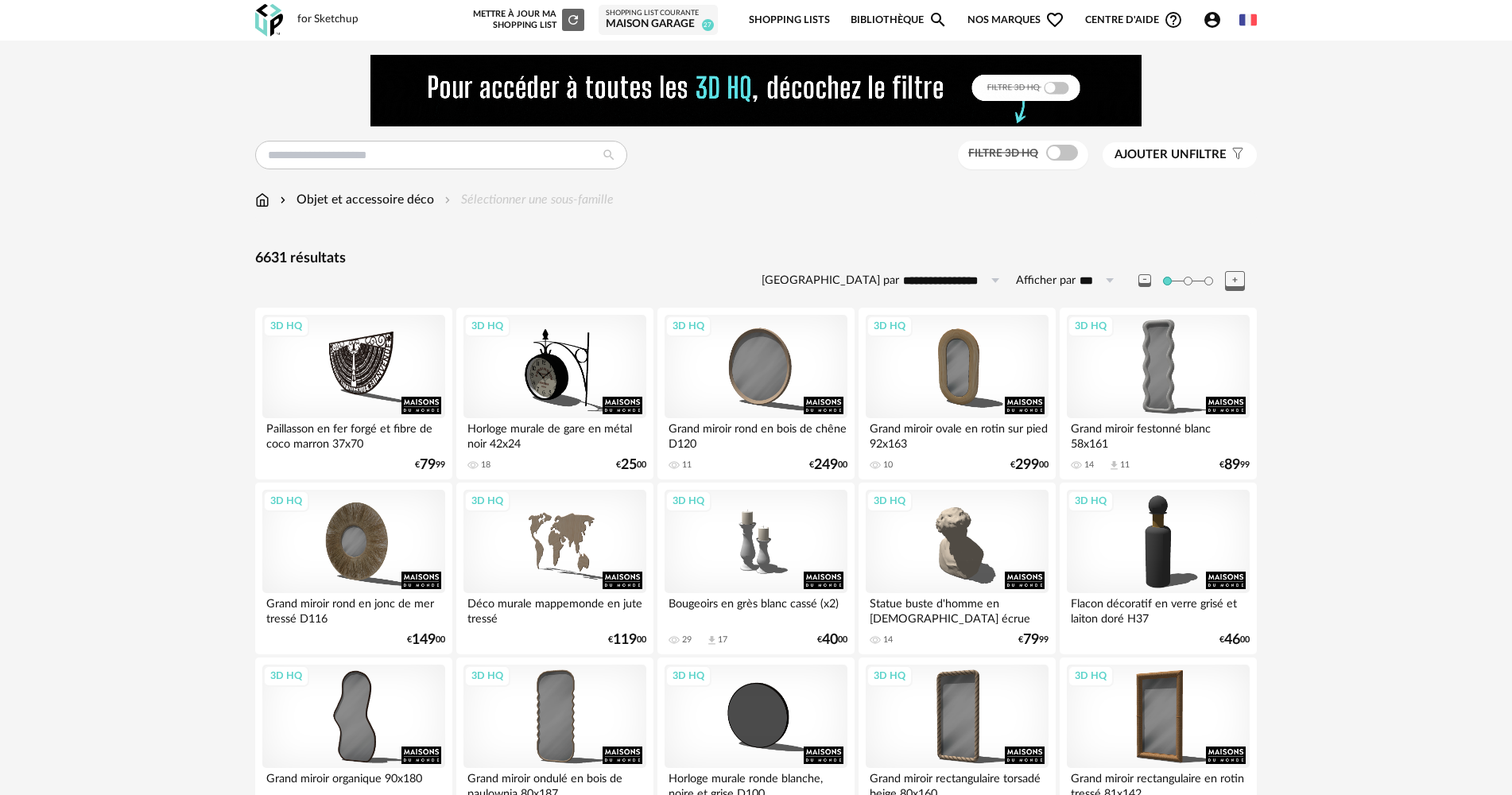
drag, startPoint x: 152, startPoint y: 301, endPoint x: 307, endPoint y: 174, distance: 200.4
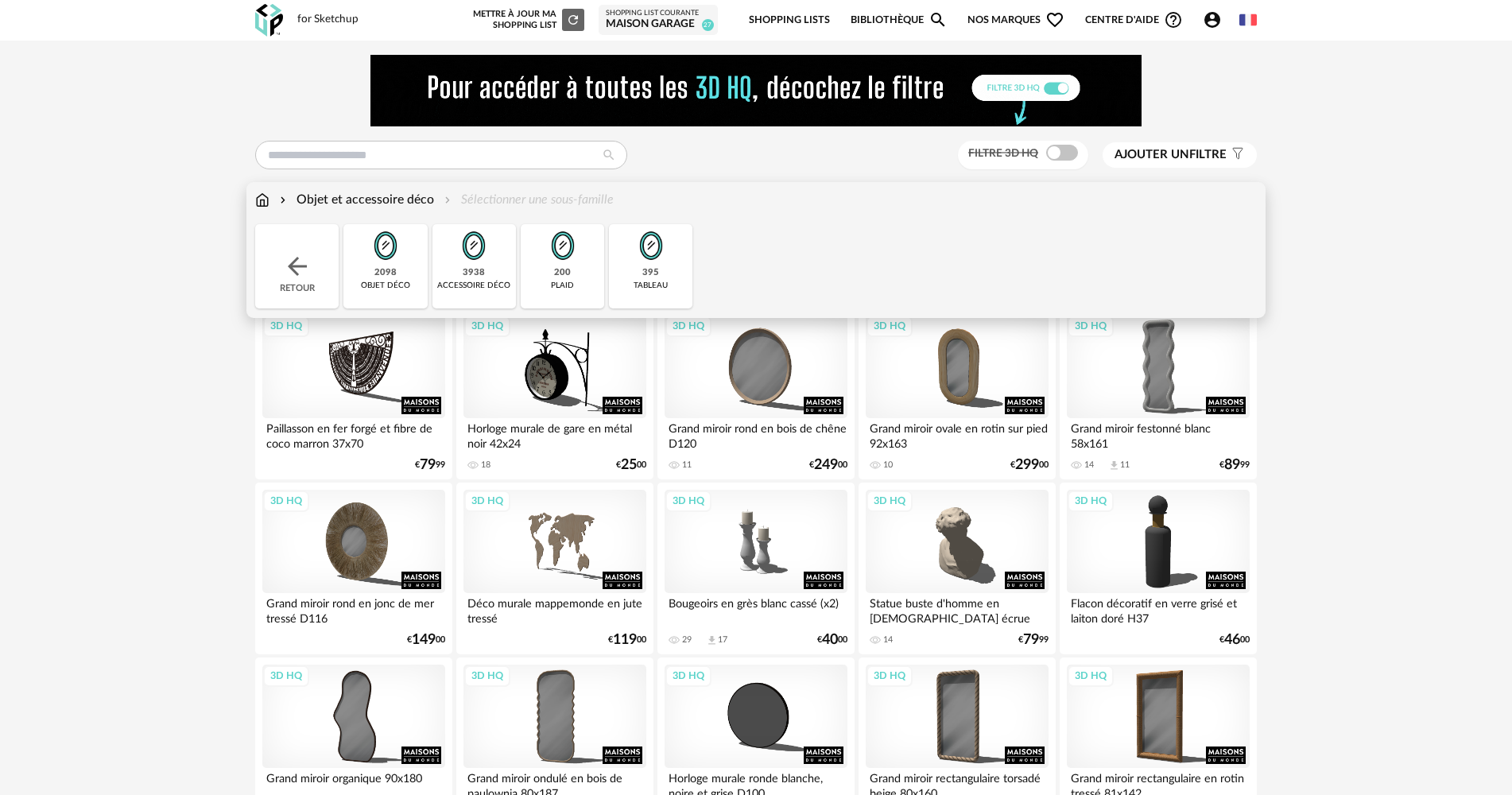
click at [267, 198] on img at bounding box center [262, 200] width 15 height 18
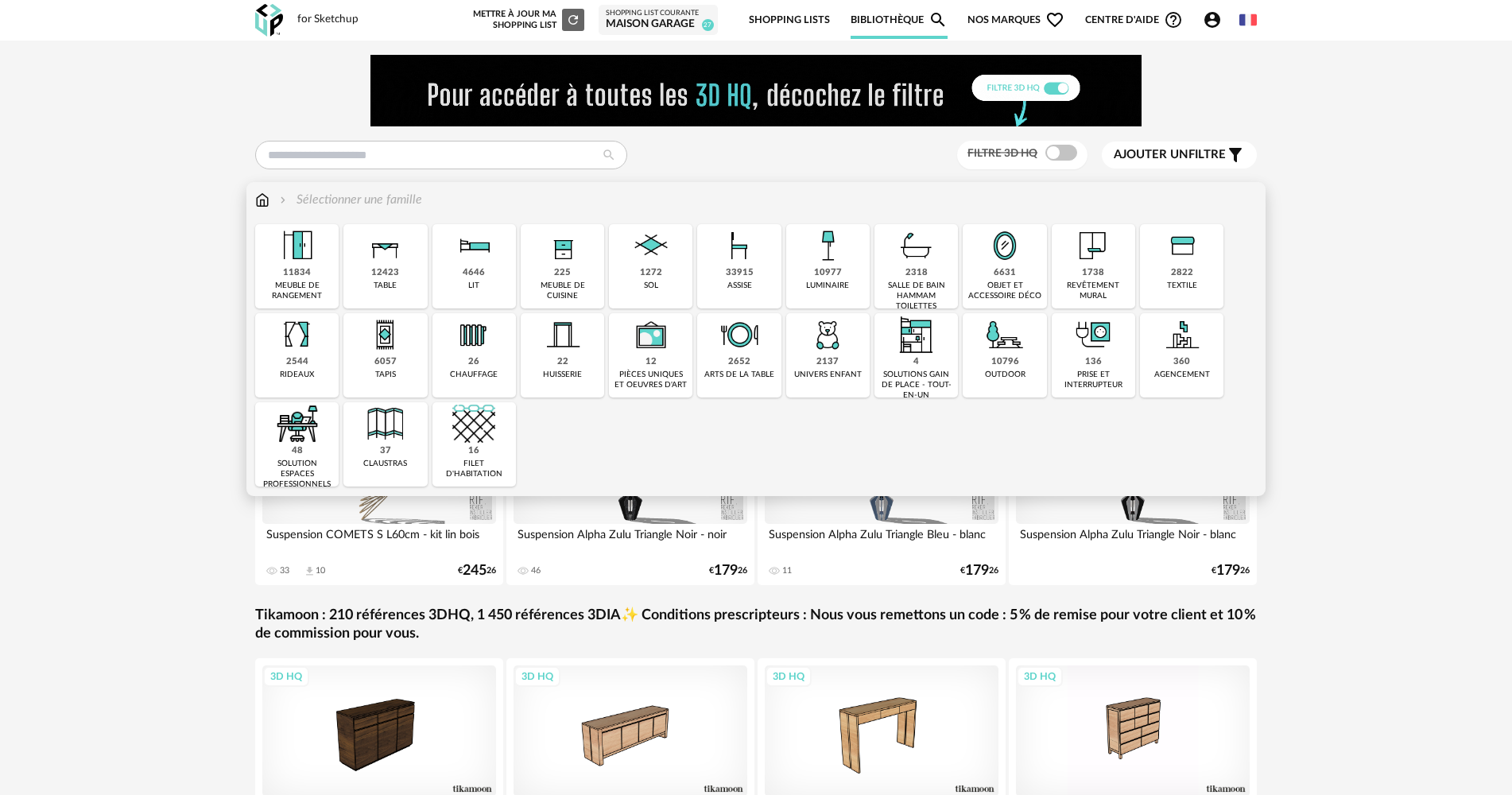
click at [560, 336] on img at bounding box center [562, 334] width 43 height 43
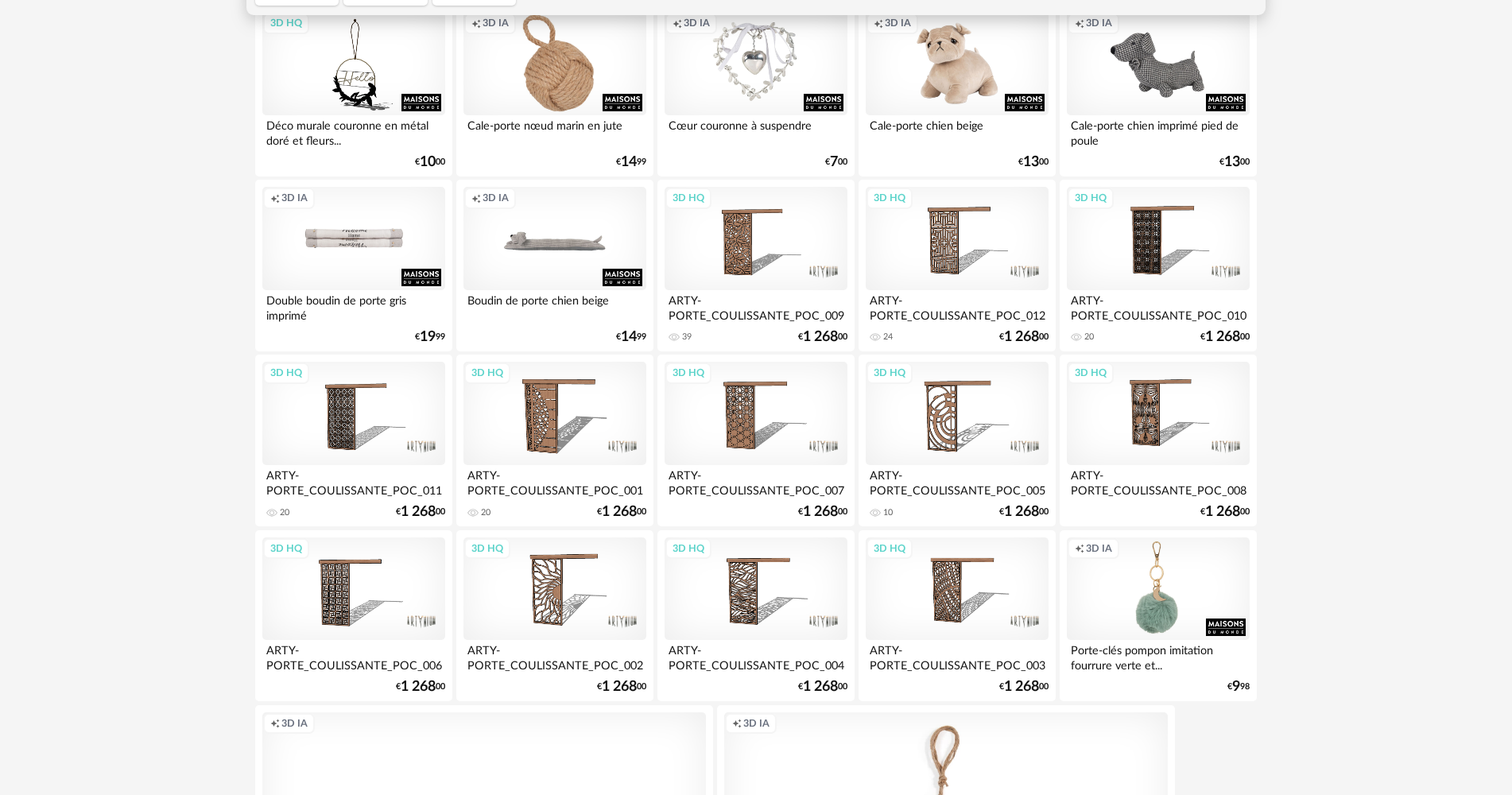
scroll to position [201, 0]
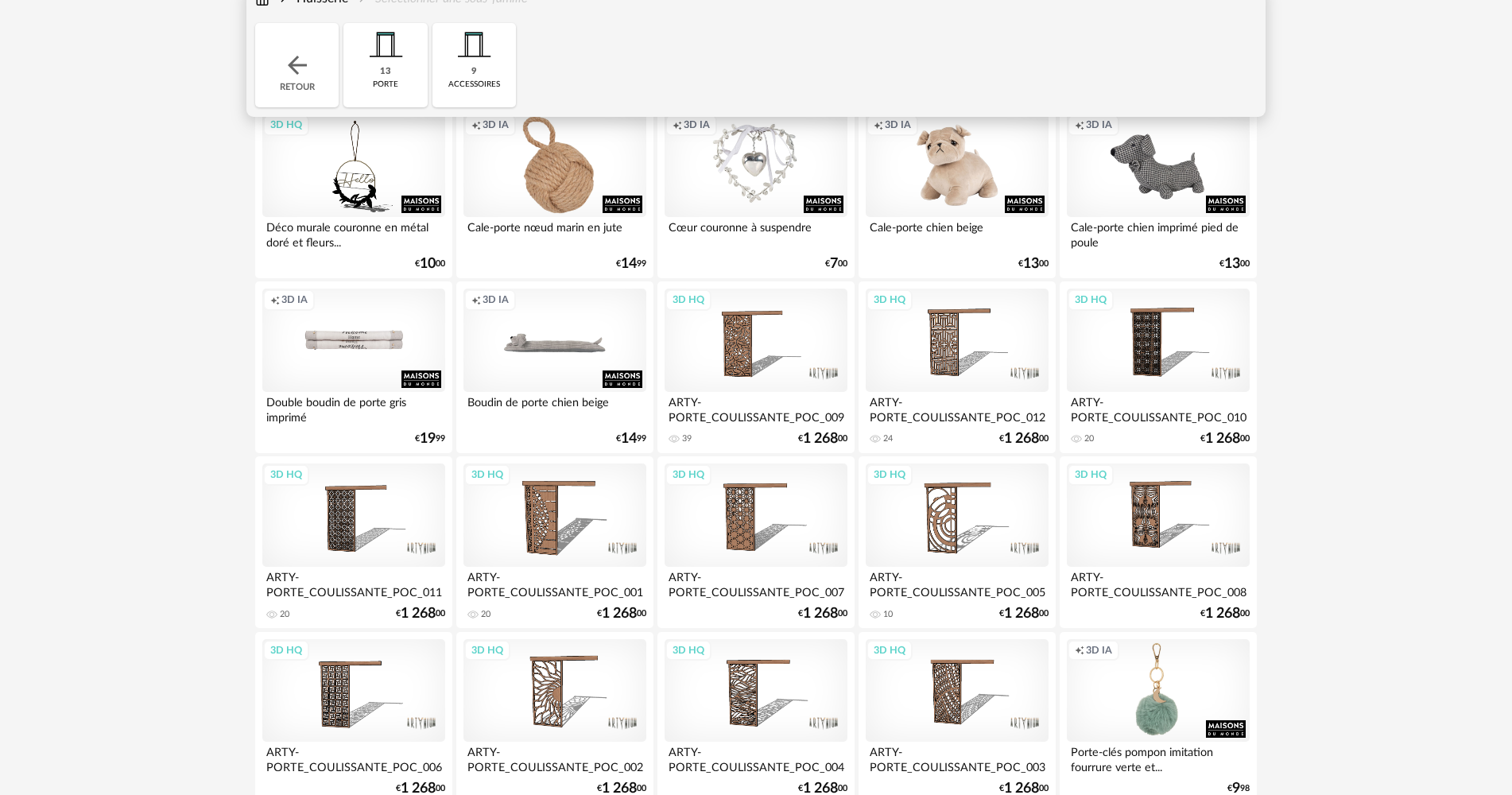
click at [95, 203] on div "**********" at bounding box center [756, 499] width 1512 height 1318
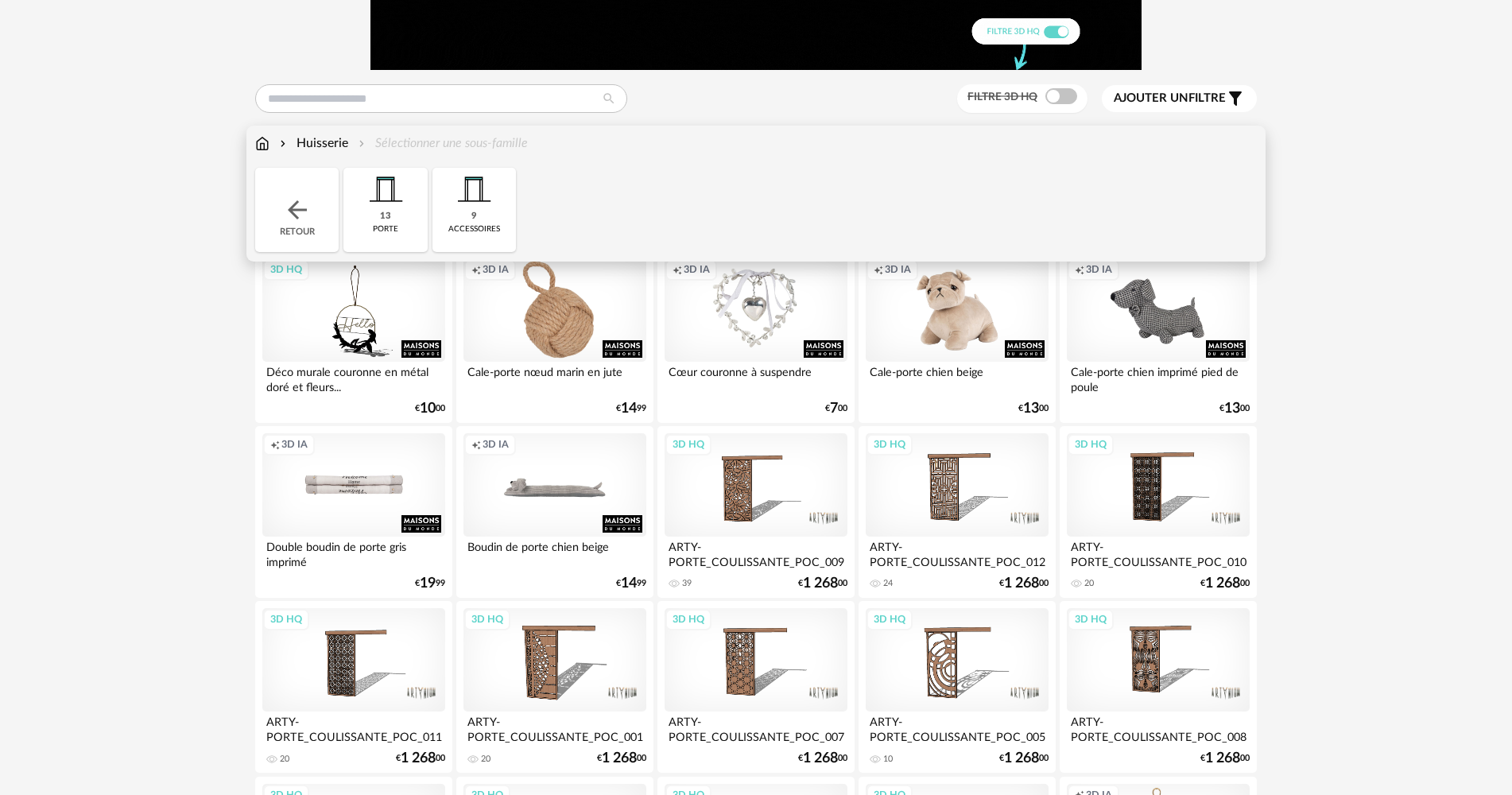
scroll to position [0, 0]
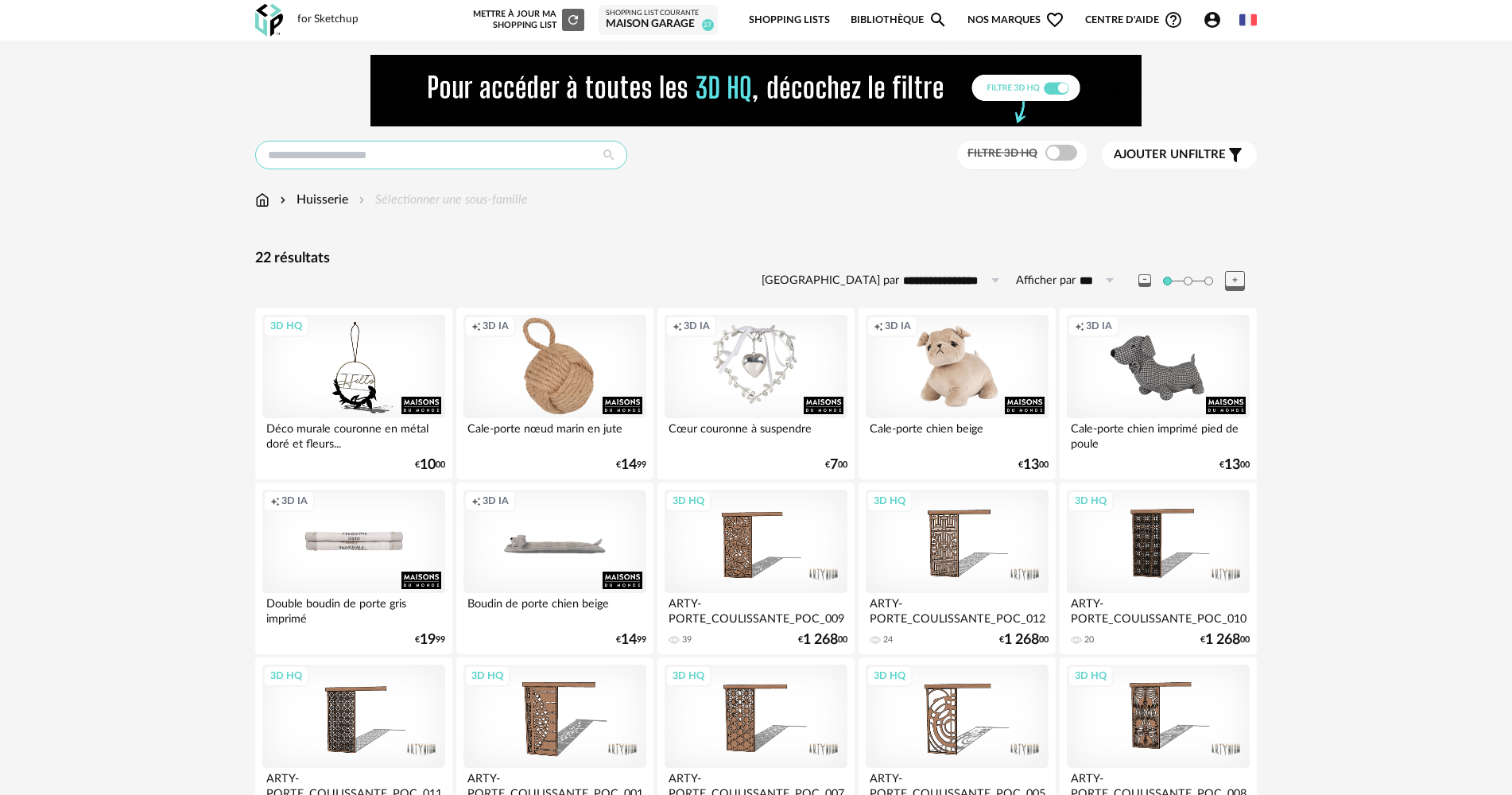
click at [292, 158] on input "text" at bounding box center [441, 155] width 372 height 29
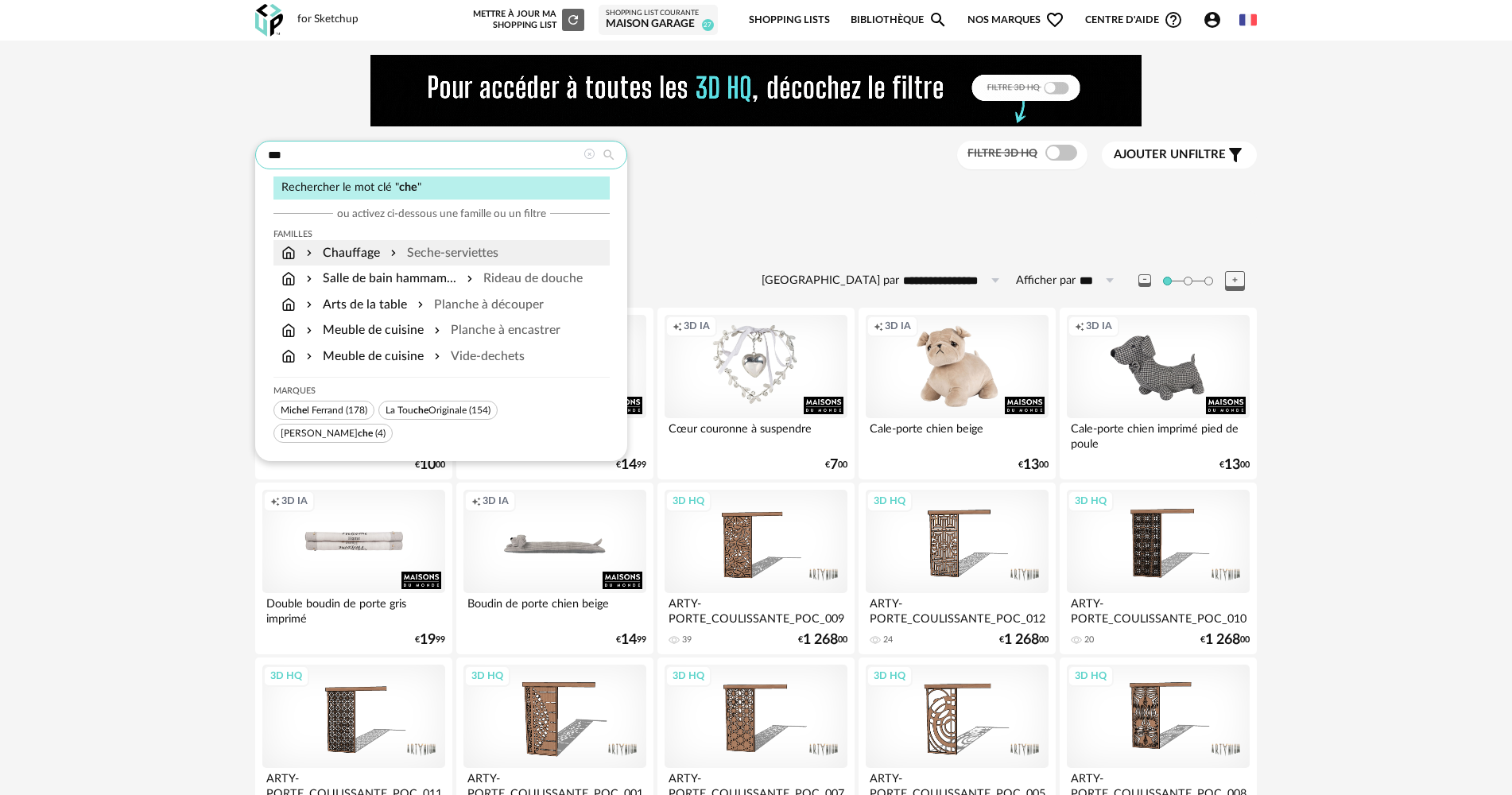
type input "***"
click at [339, 251] on div "Chauffage" at bounding box center [341, 253] width 77 height 18
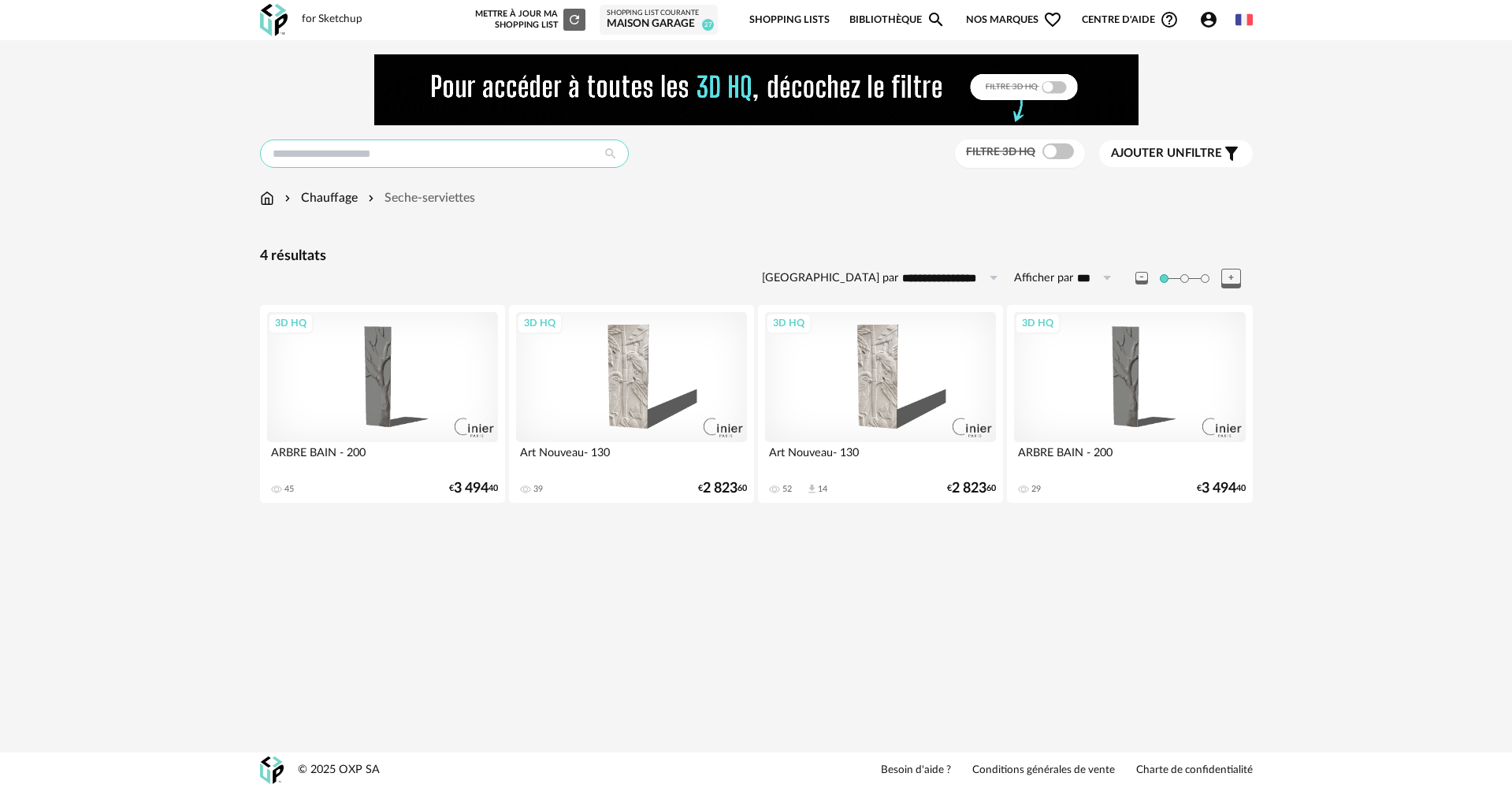
click at [383, 151] on input "text" at bounding box center [444, 153] width 369 height 28
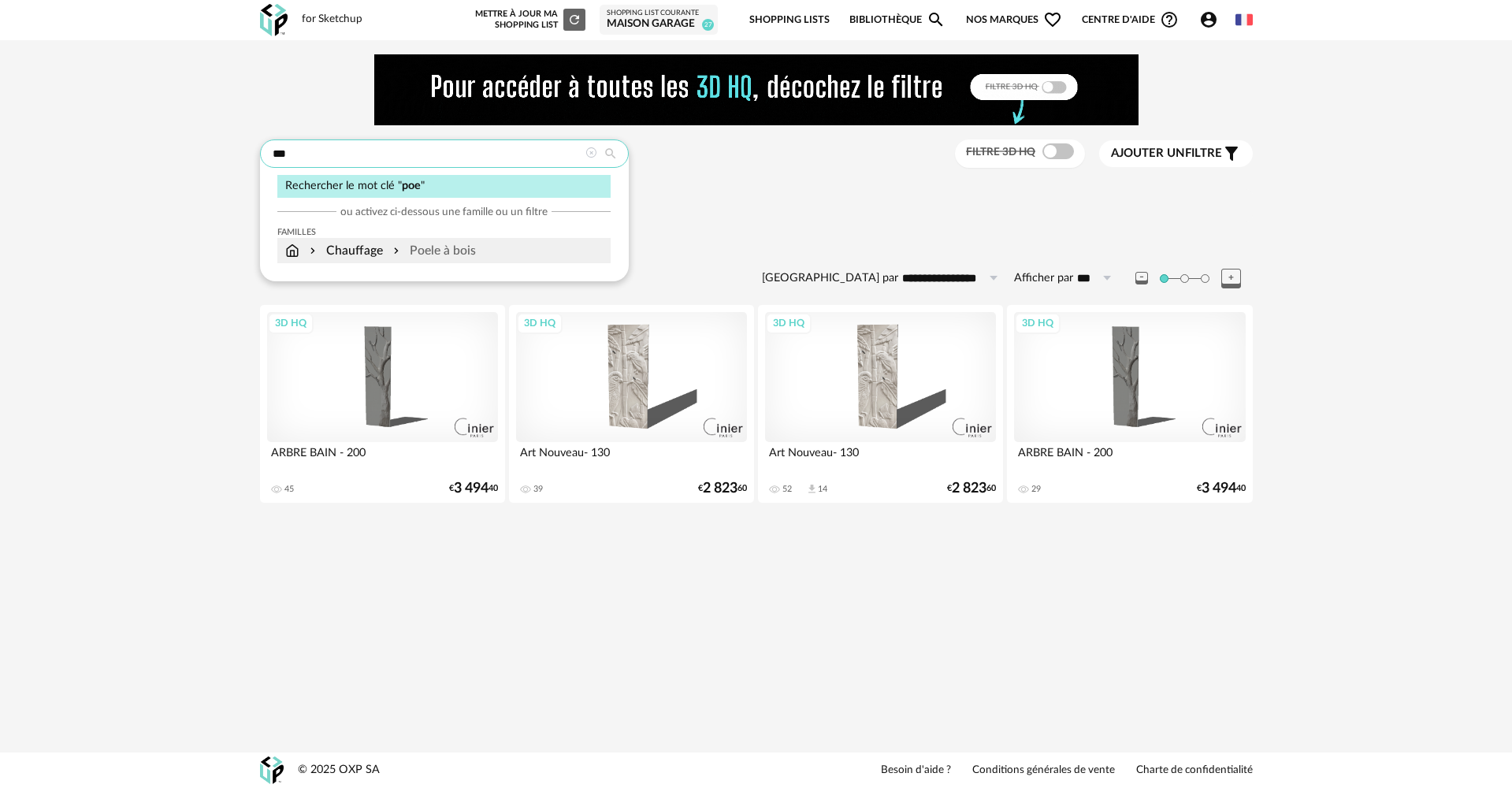
type input "***"
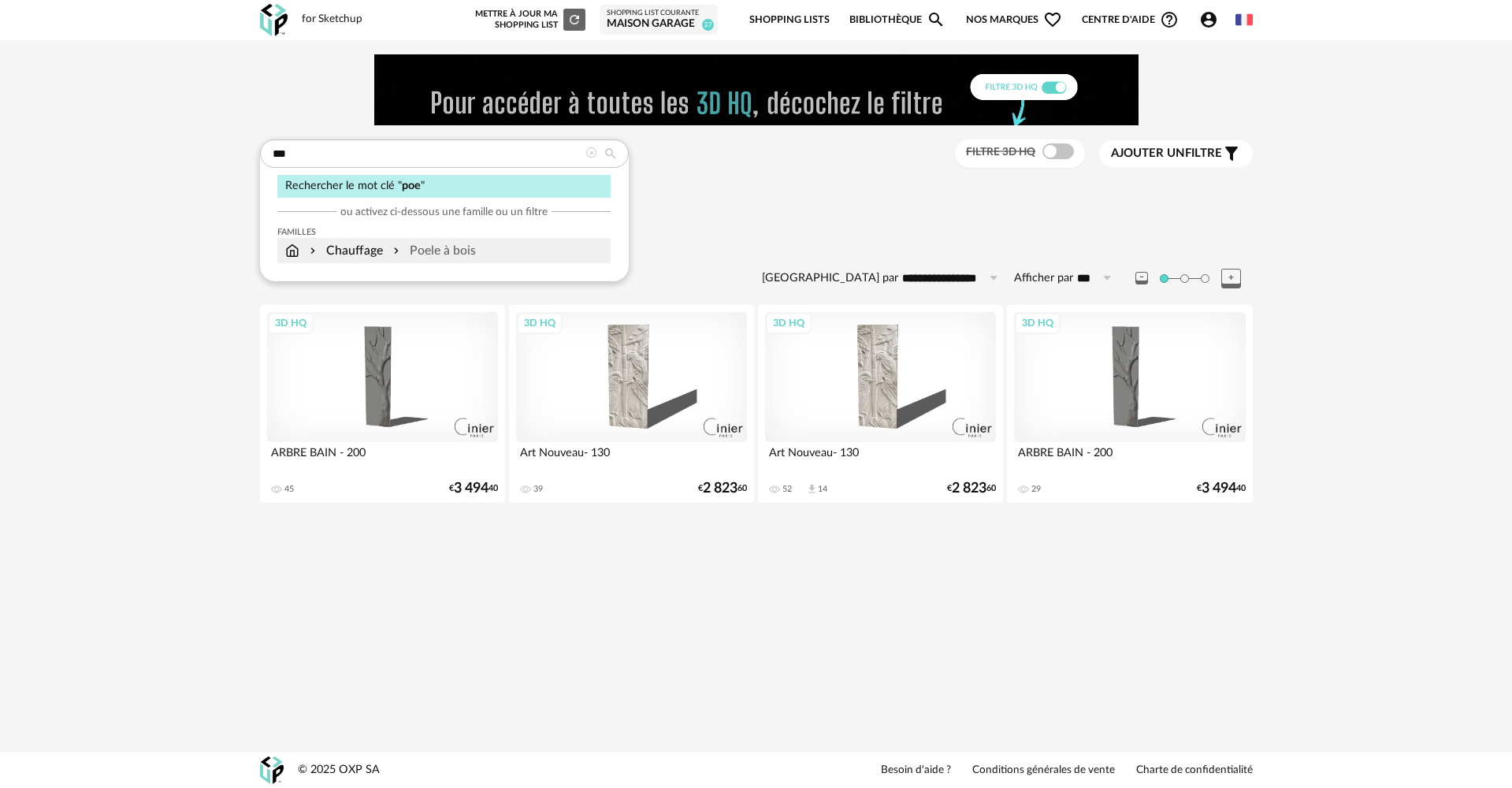
click at [383, 246] on div "Chauffage Poele à bois" at bounding box center [380, 251] width 191 height 18
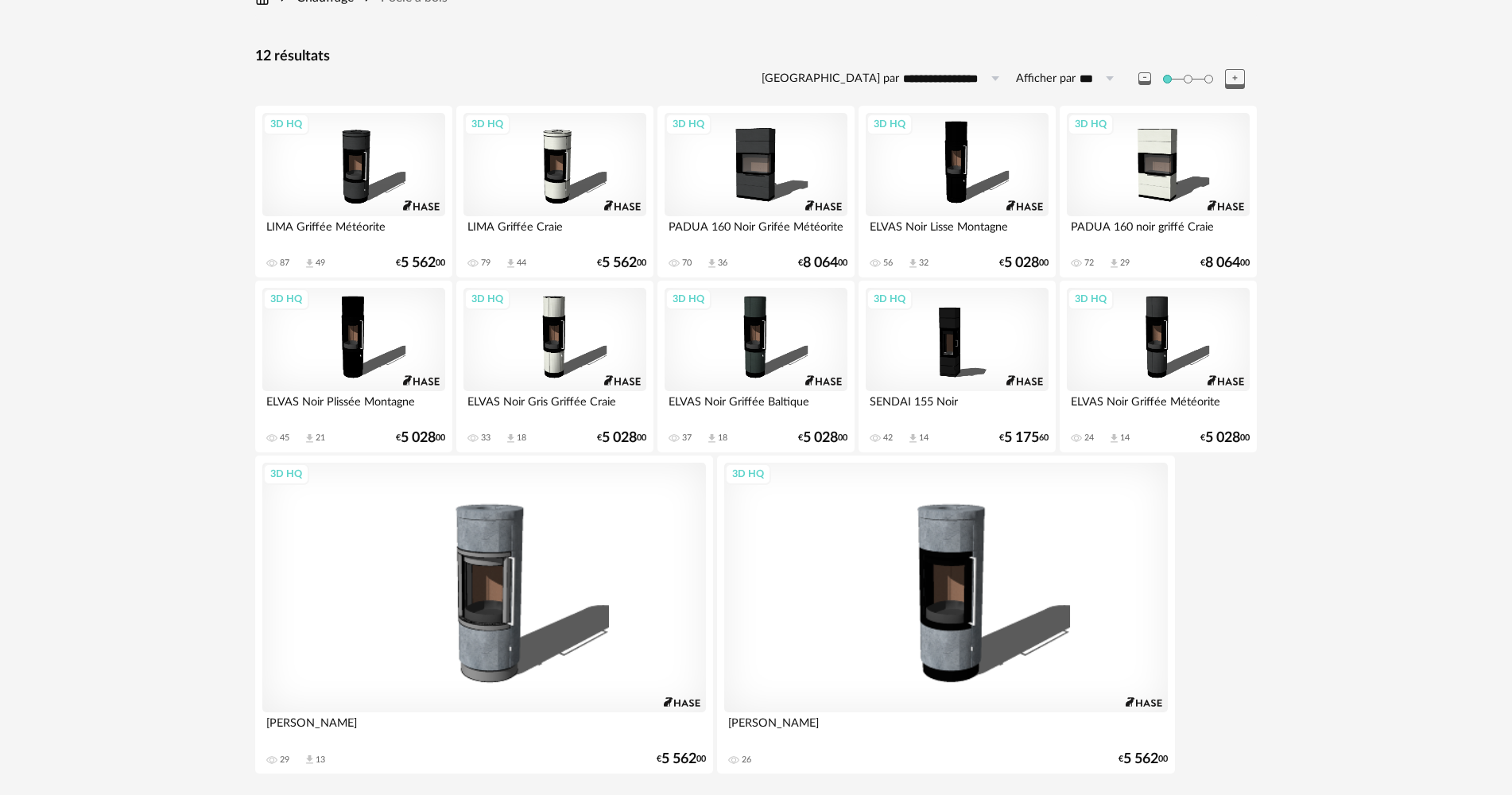
scroll to position [239, 0]
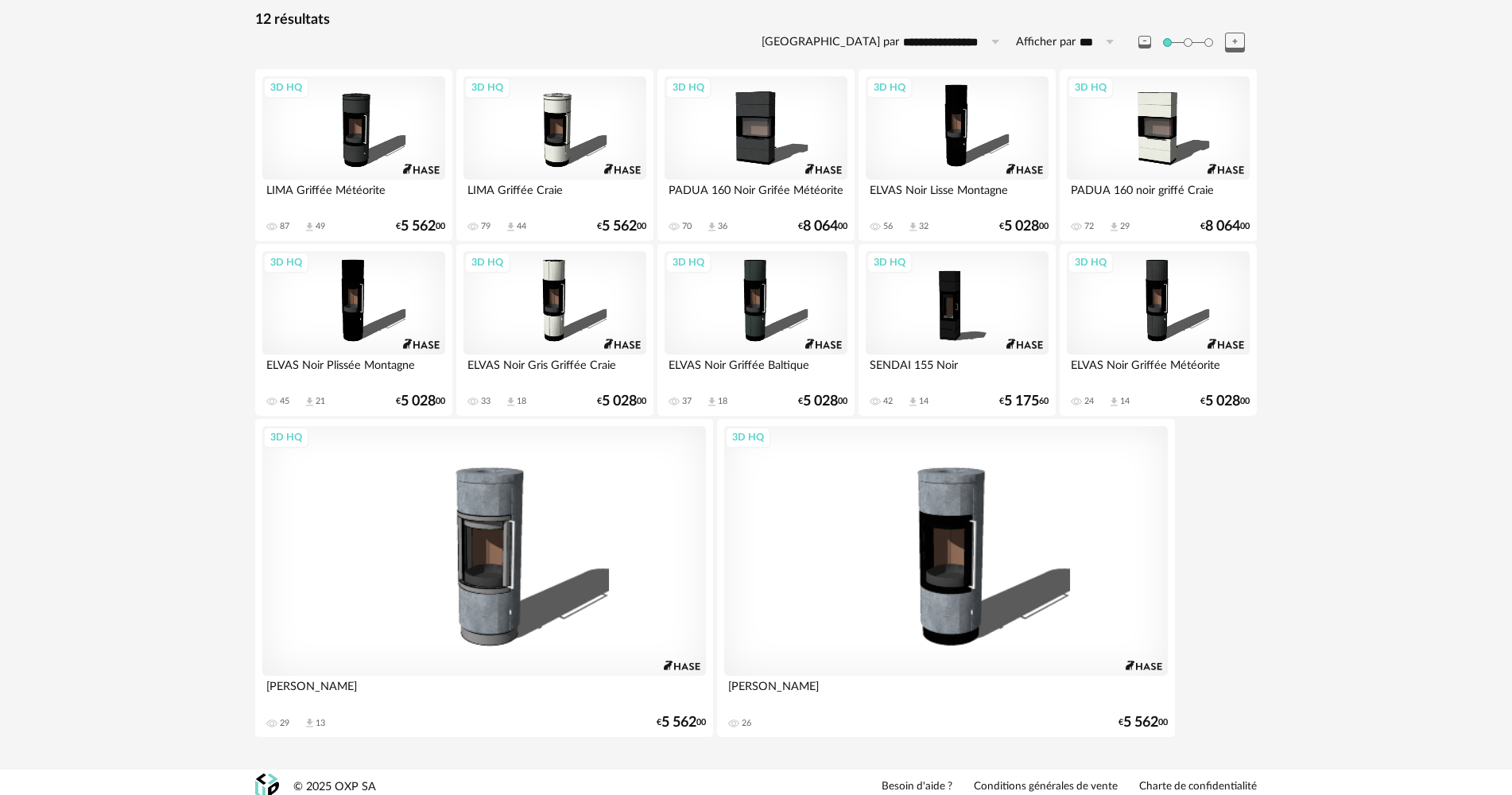
click at [1202, 148] on div "3D HQ" at bounding box center [1158, 128] width 182 height 103
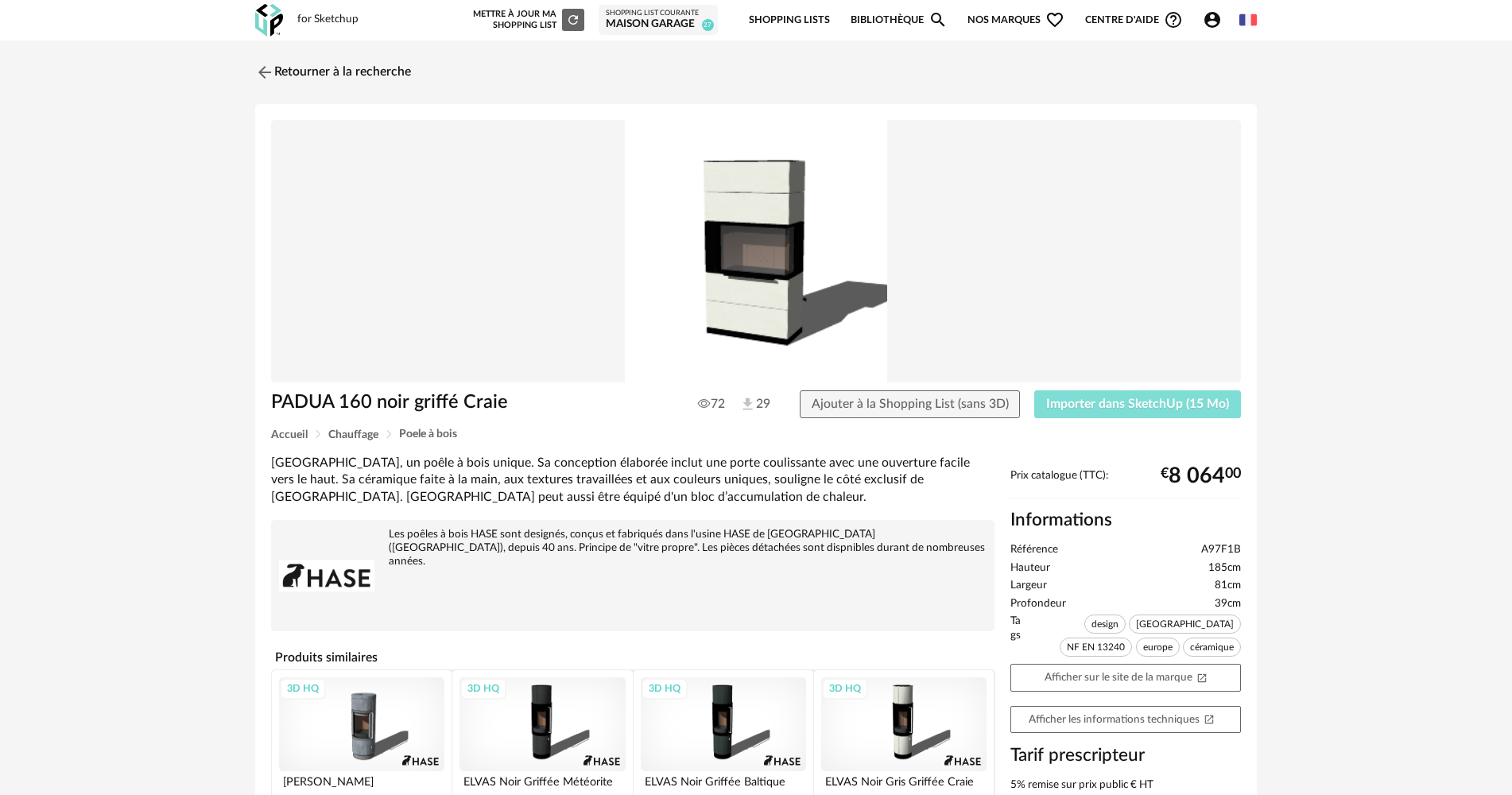
click at [1123, 401] on span "Importer dans SketchUp (15 Mo)" at bounding box center [1137, 404] width 182 height 13
click at [353, 73] on link "Retourner à la recherche" at bounding box center [328, 72] width 156 height 35
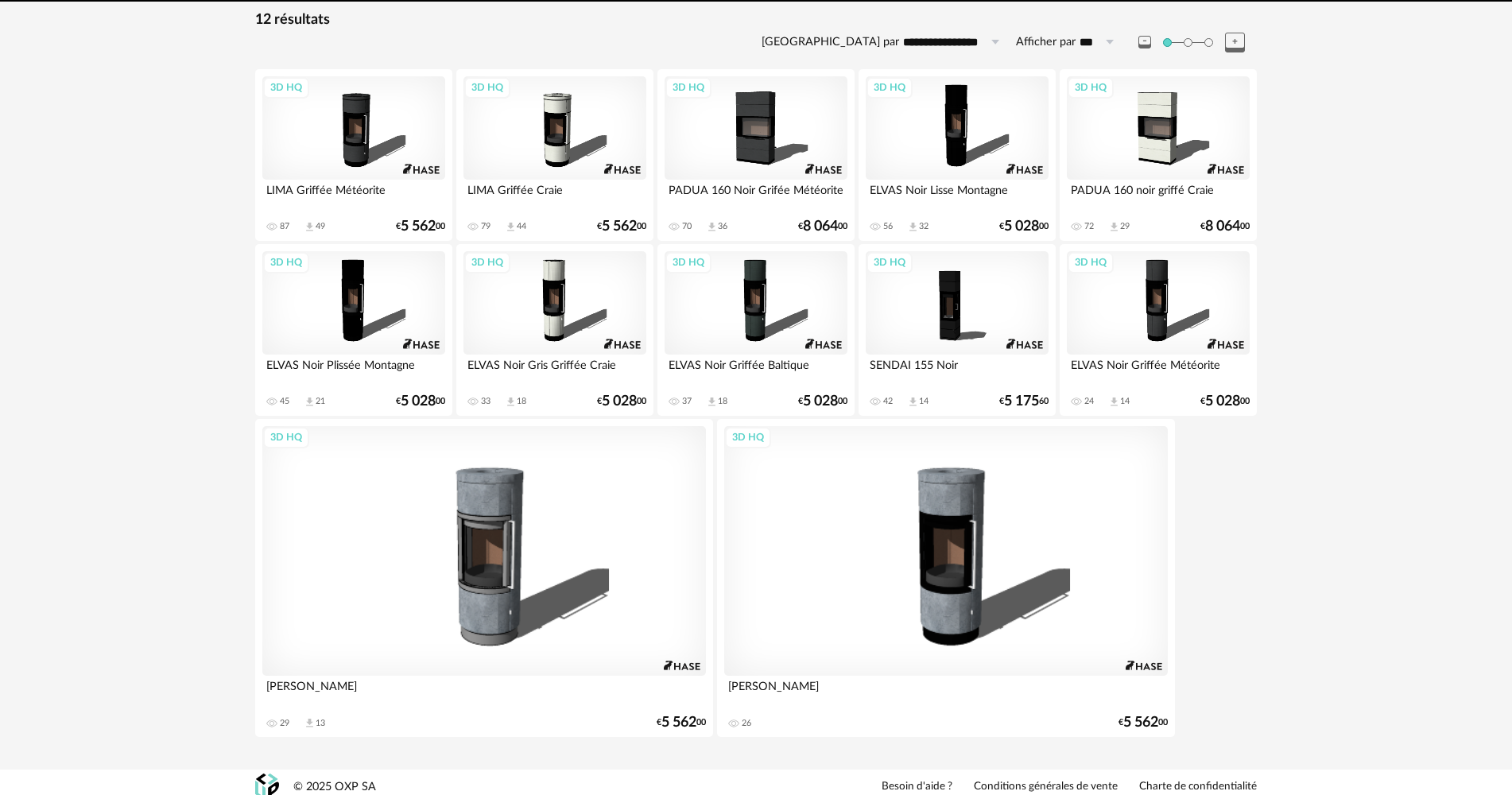
click at [290, 23] on div "**********" at bounding box center [755, 376] width 1001 height 730
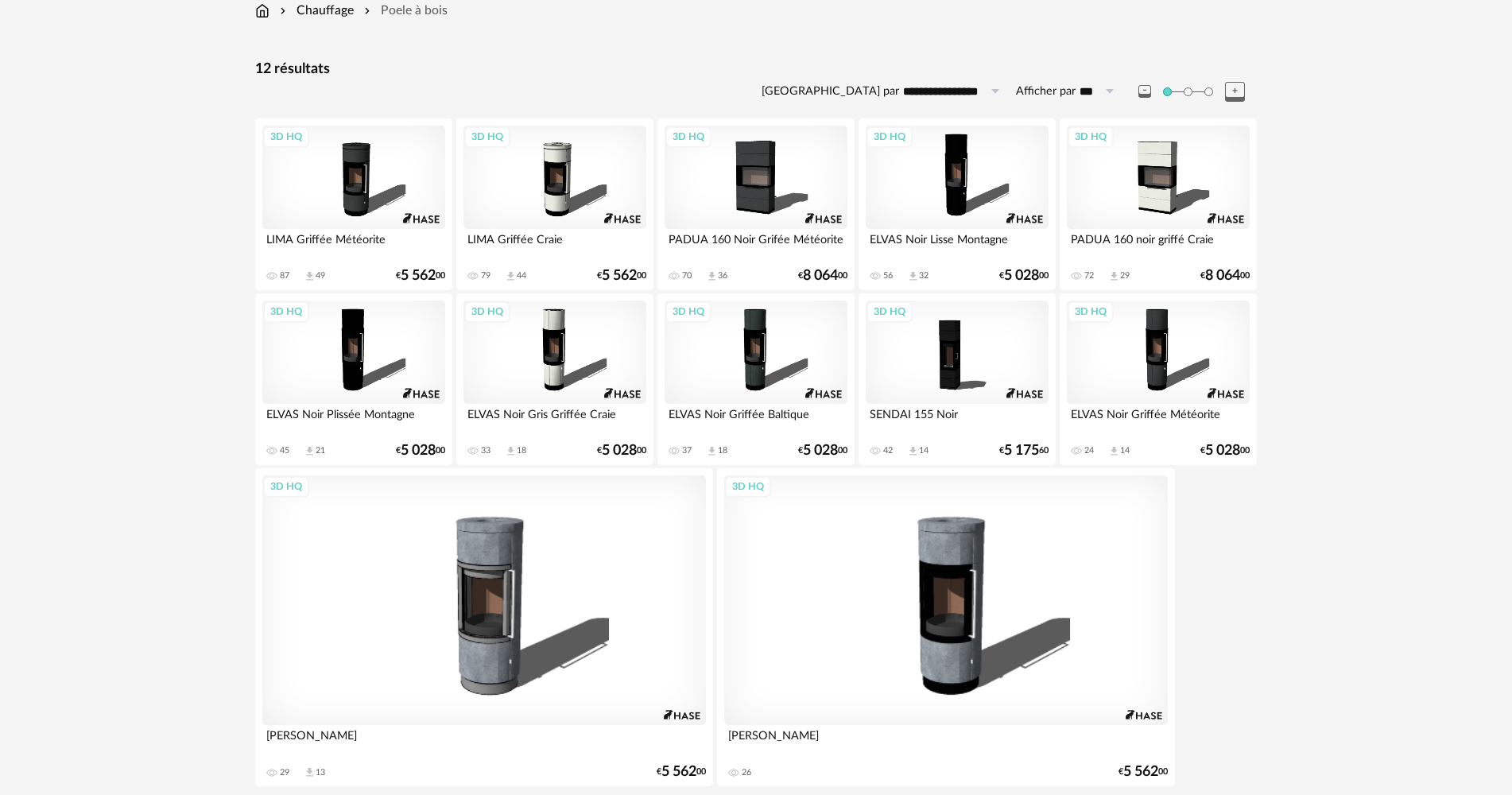
scroll to position [0, 0]
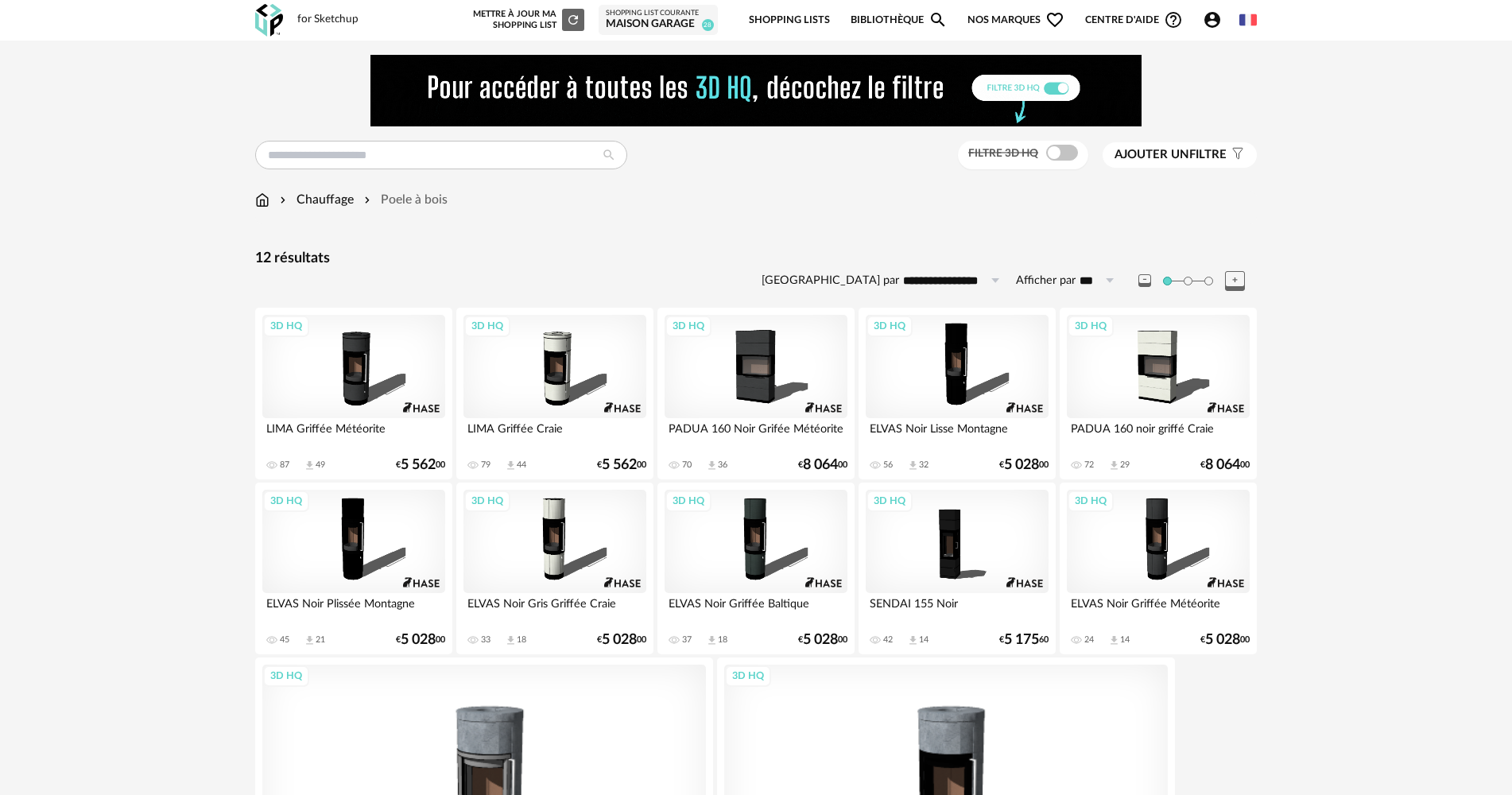
drag, startPoint x: 166, startPoint y: 231, endPoint x: 226, endPoint y: 83, distance: 159.7
click at [264, 29] on img at bounding box center [269, 20] width 28 height 33
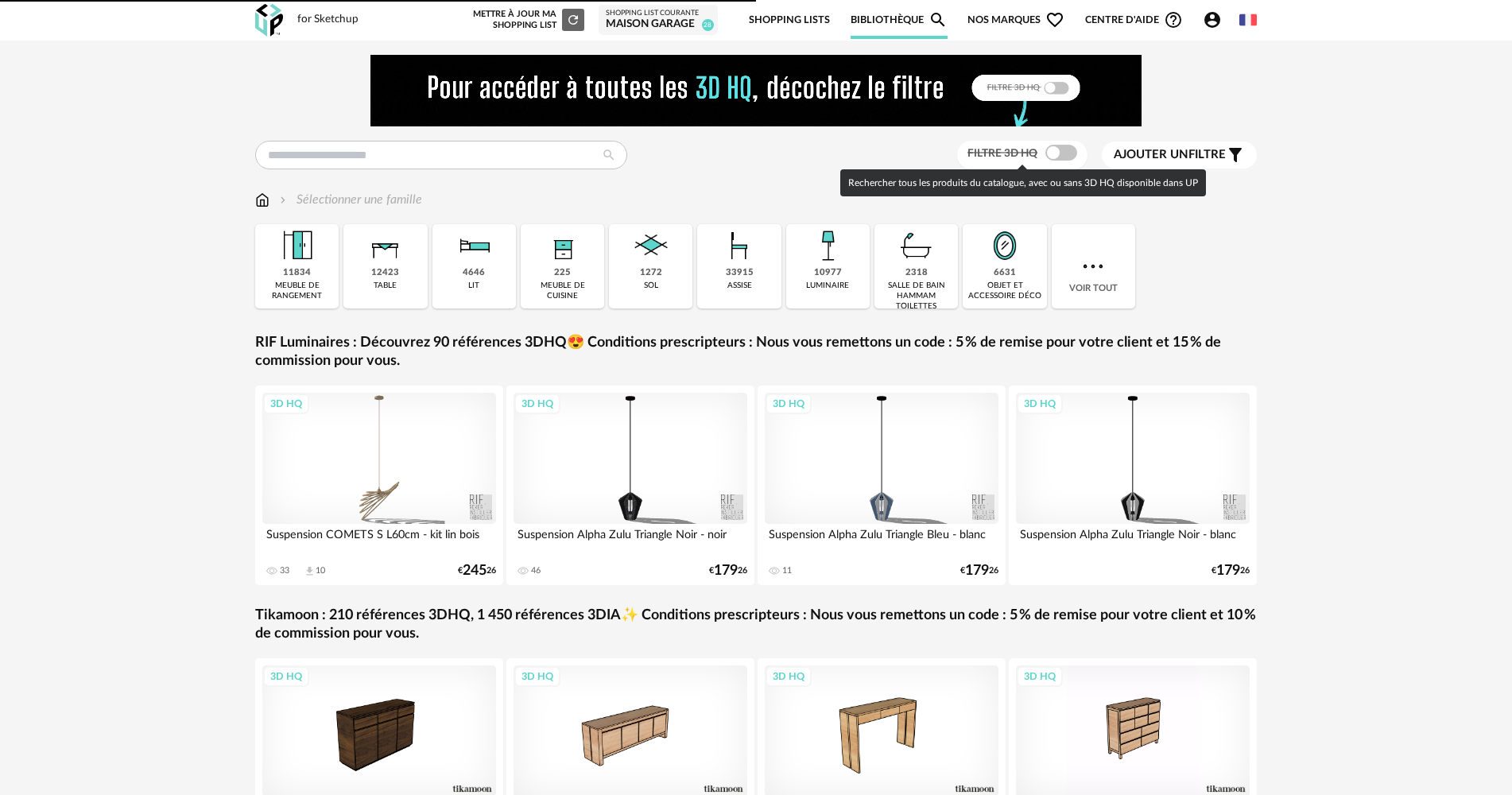
click at [1060, 152] on span at bounding box center [1061, 153] width 32 height 16
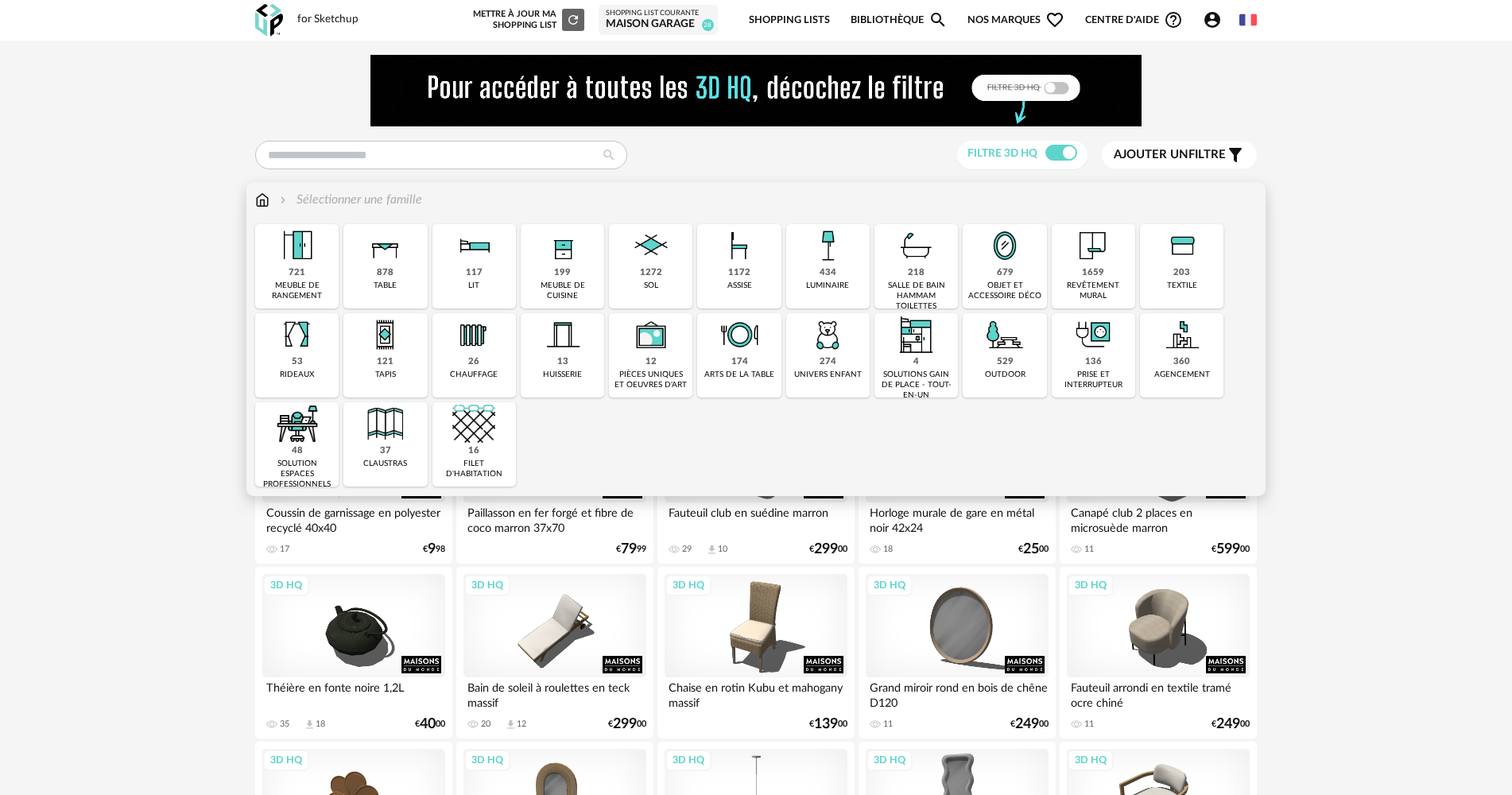
click at [754, 263] on img at bounding box center [739, 245] width 43 height 43
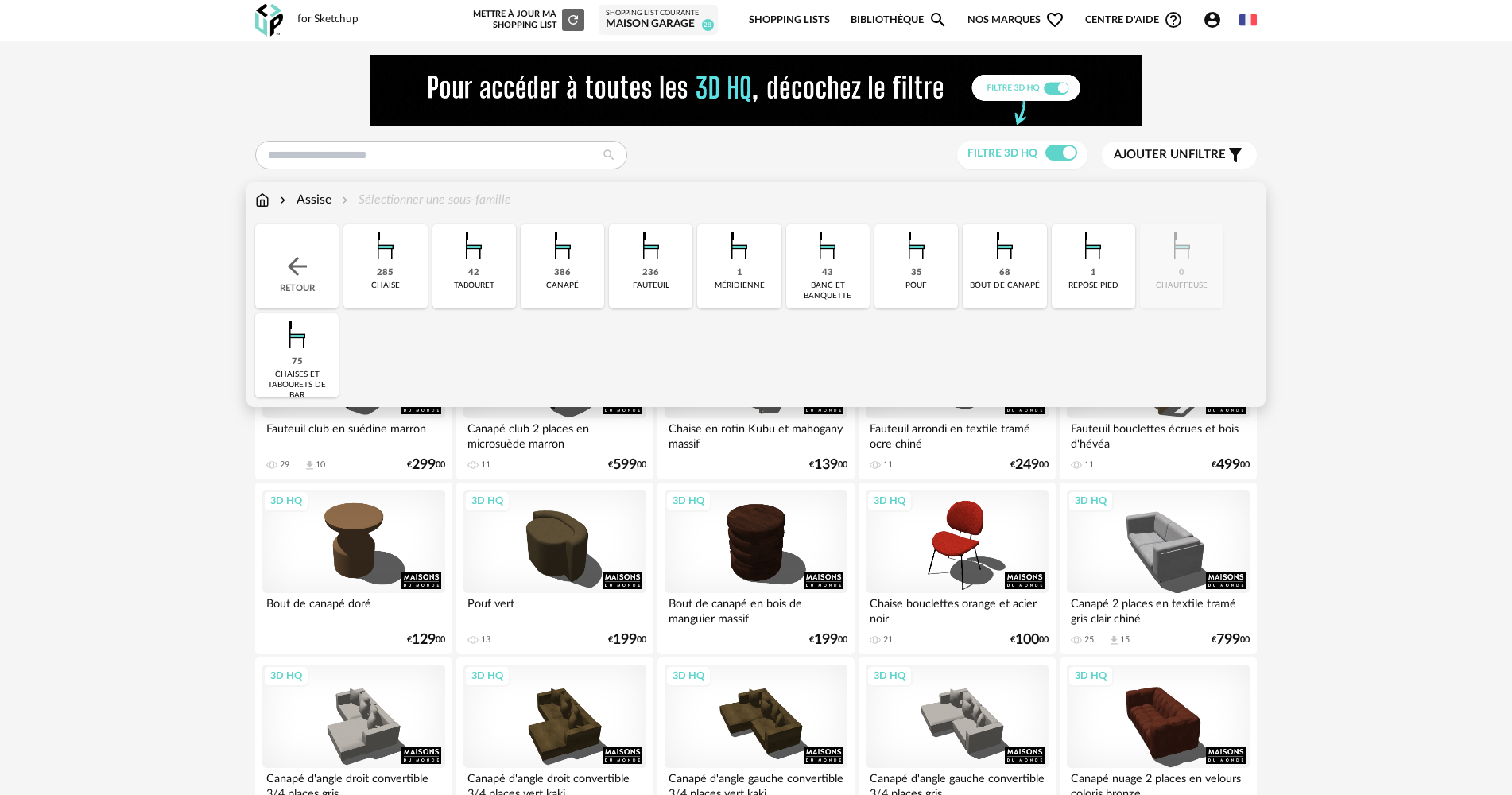
click at [572, 270] on div "386 [GEOGRAPHIC_DATA]" at bounding box center [562, 266] width 83 height 84
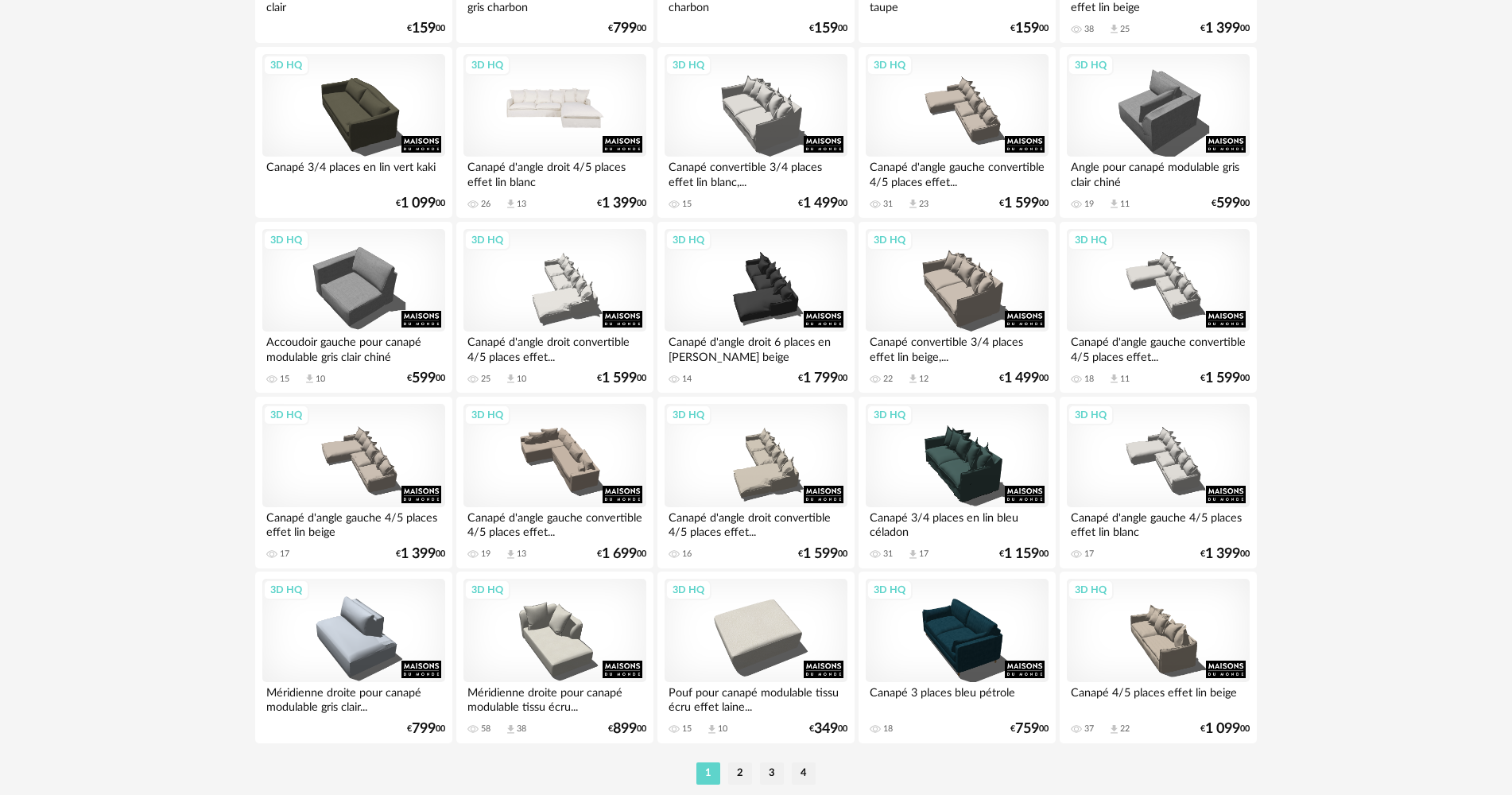
scroll to position [3099, 0]
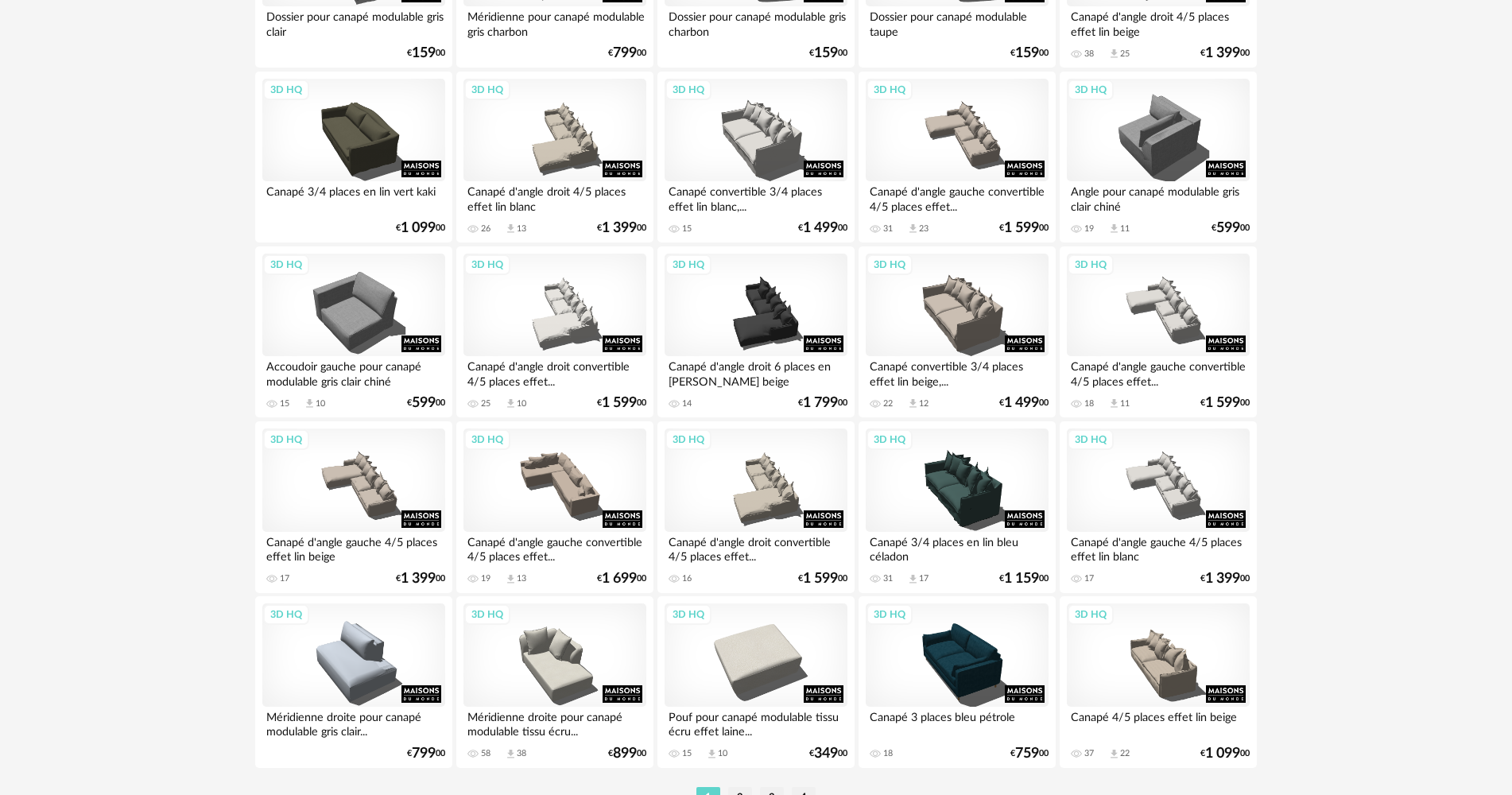
drag, startPoint x: 174, startPoint y: 340, endPoint x: 160, endPoint y: 406, distance: 67.5
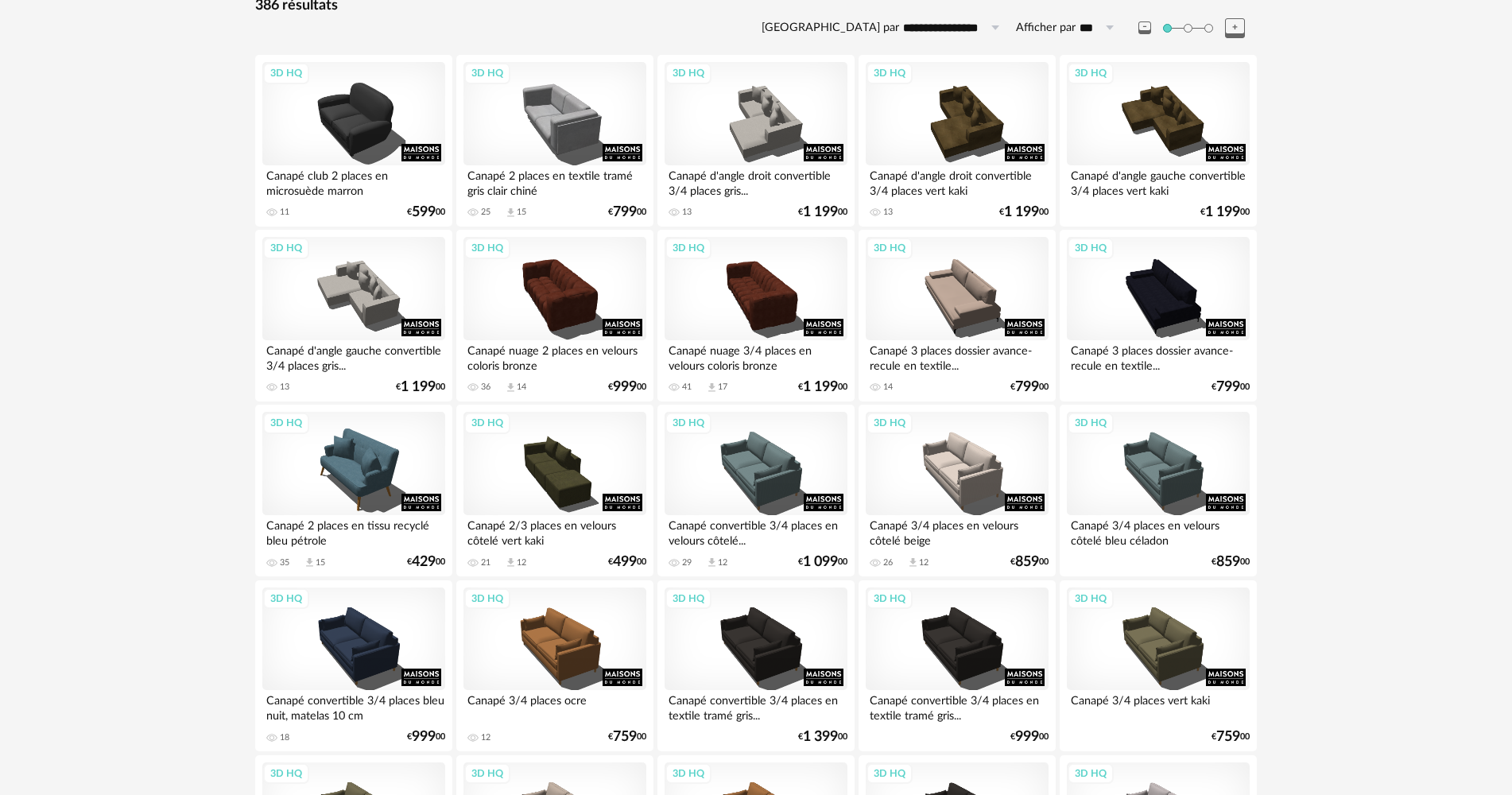
scroll to position [0, 0]
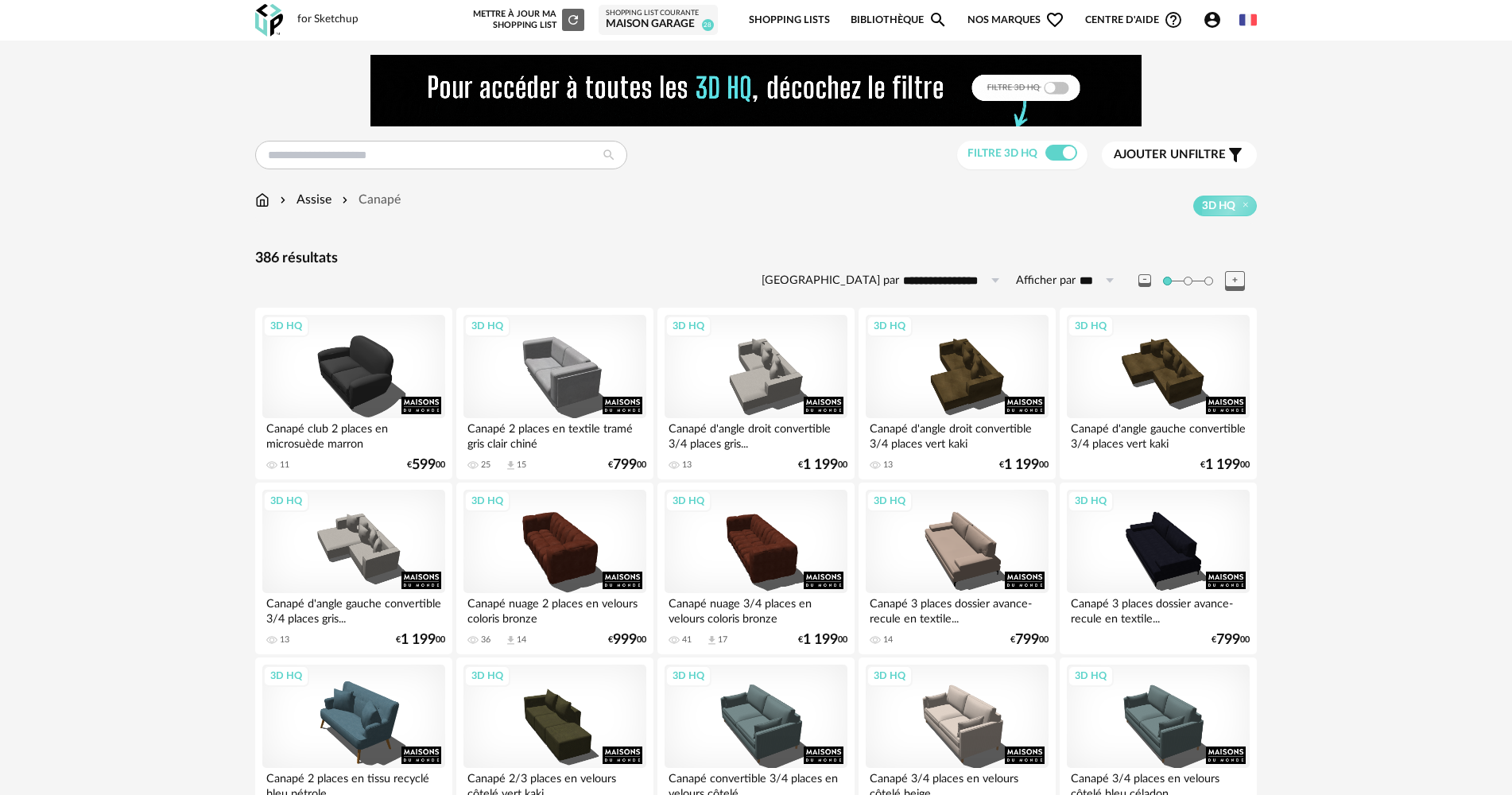
drag, startPoint x: 169, startPoint y: 342, endPoint x: 184, endPoint y: 152, distance: 190.6
click at [308, 150] on input "text" at bounding box center [441, 155] width 372 height 29
type input "**********"
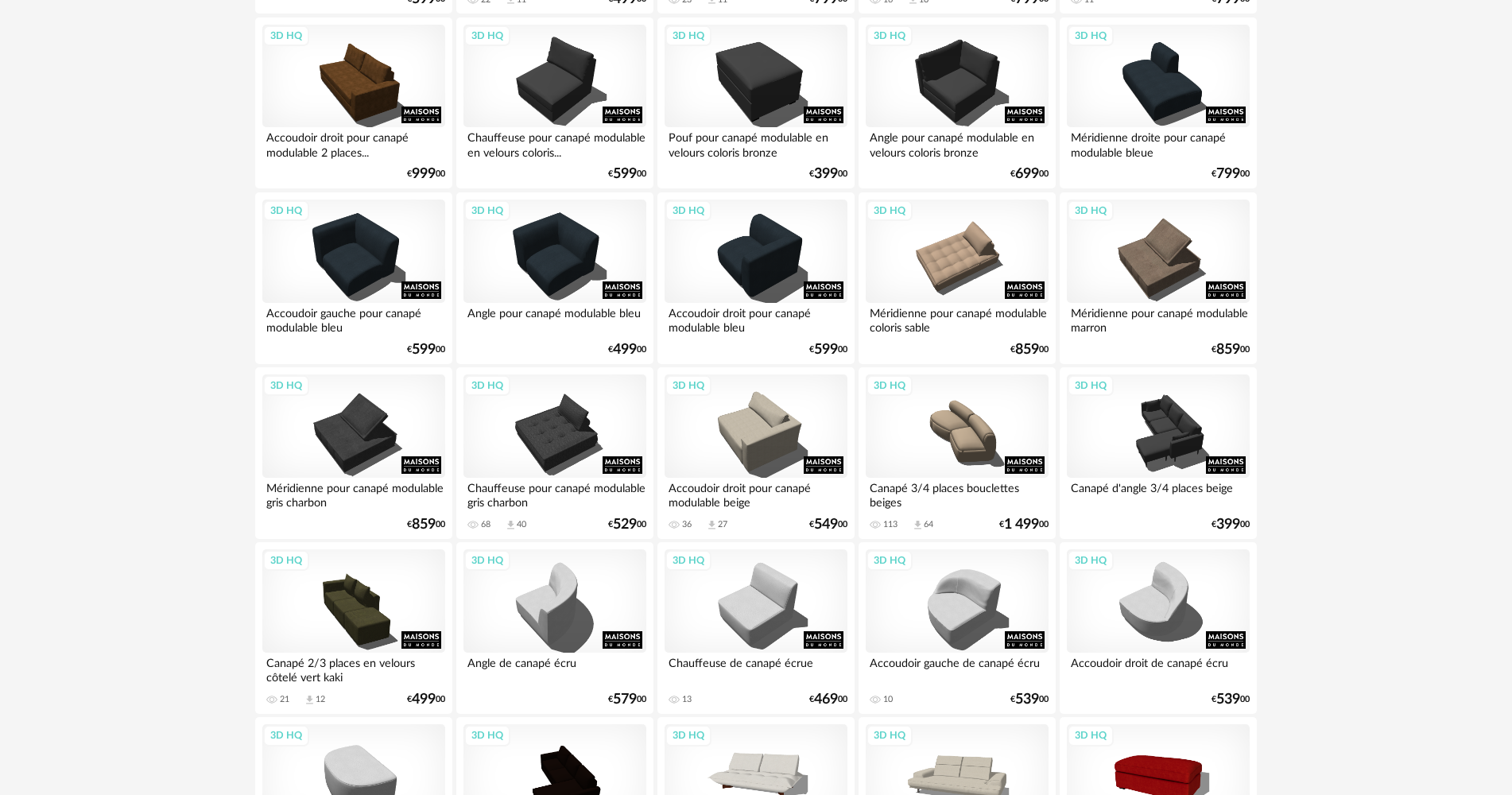
scroll to position [1113, 0]
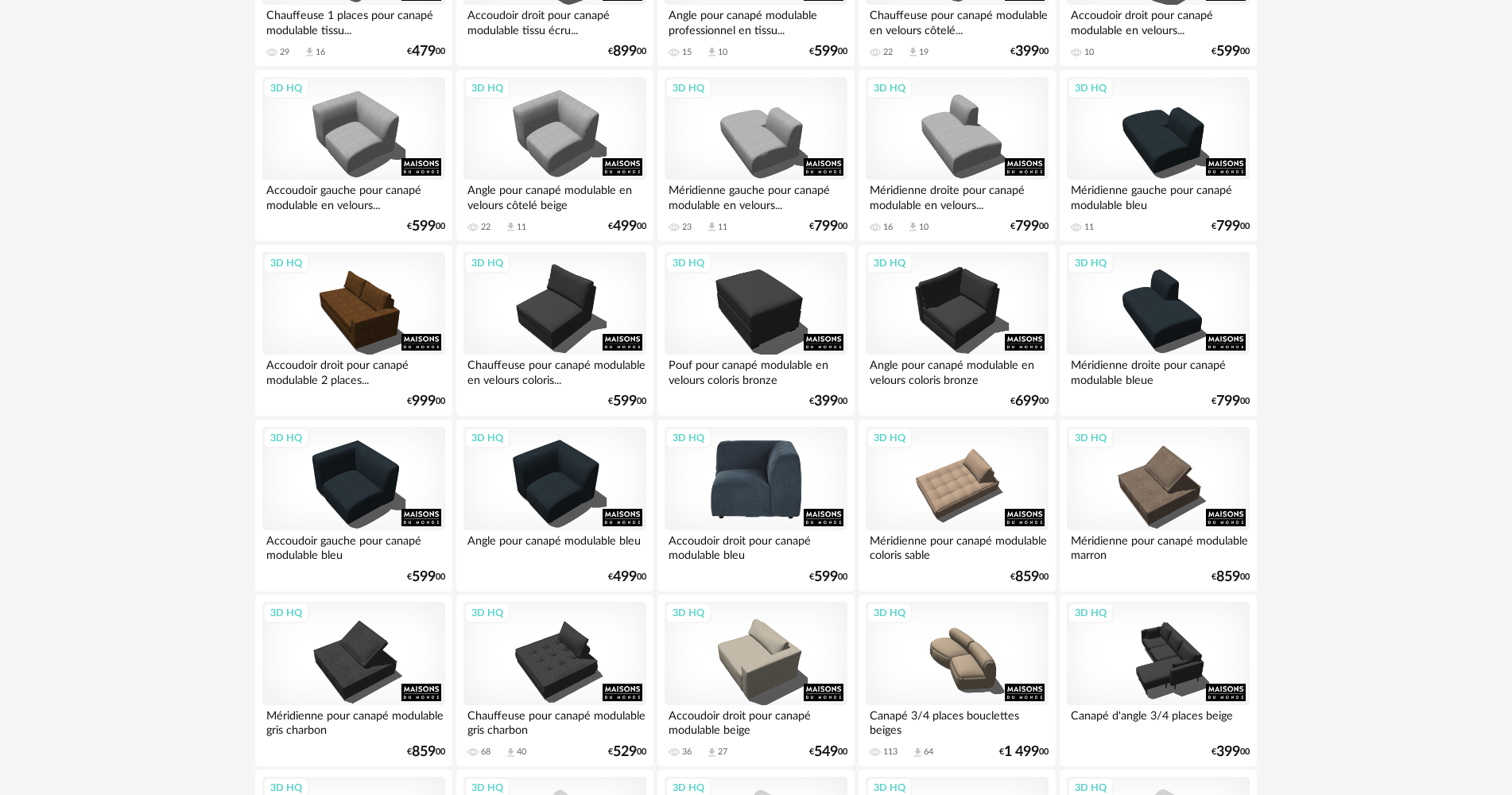
click at [751, 461] on div "3D HQ" at bounding box center [756, 478] width 182 height 103
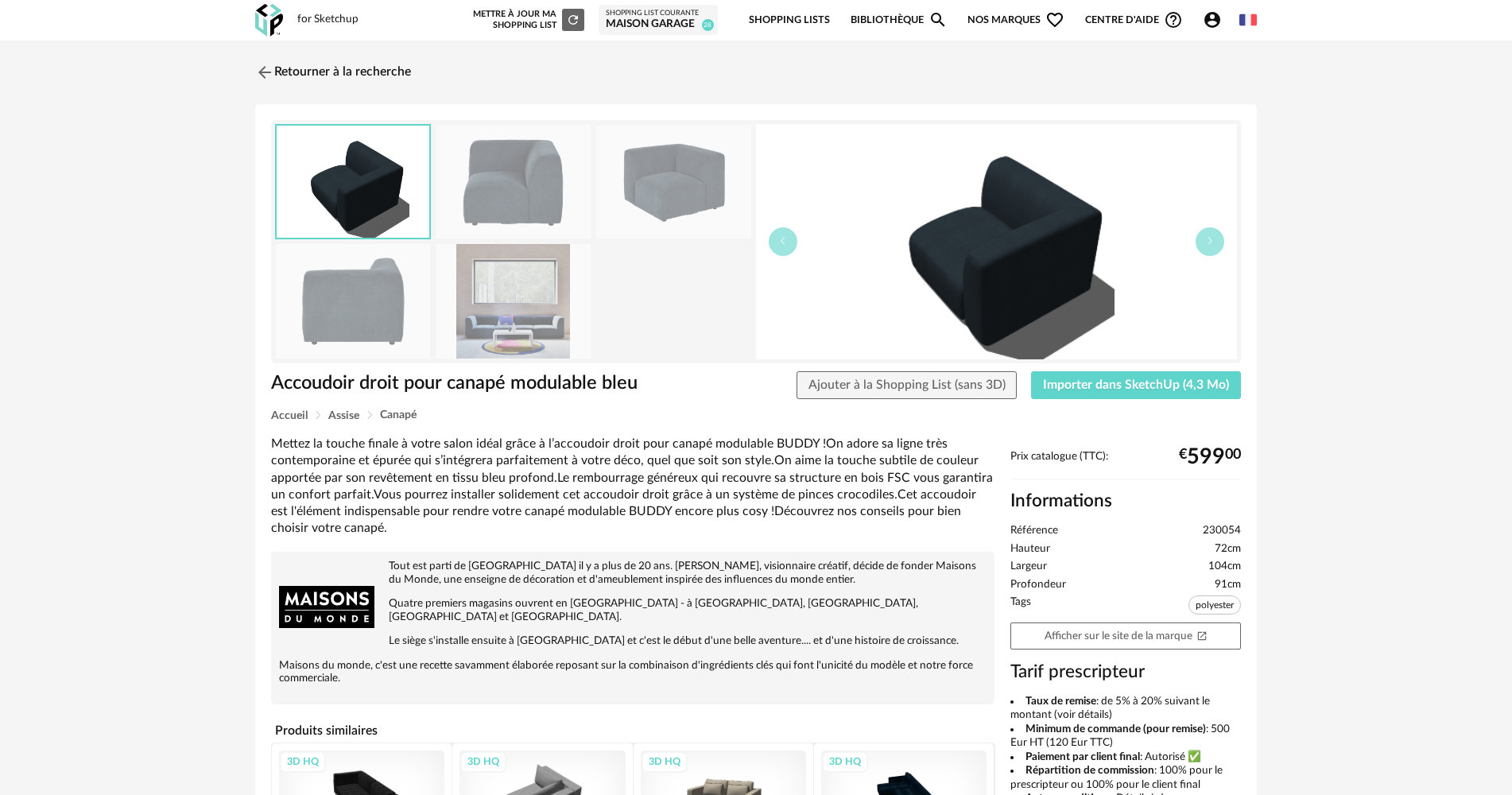
click at [1069, 404] on div "Accoudoir droit pour canapé modulable bleu Ajouter à la Shopping List (sans 3D)…" at bounding box center [756, 391] width 986 height 39
click at [1075, 395] on button "Importer dans SketchUp (4,3 Mo)" at bounding box center [1136, 385] width 210 height 29
drag, startPoint x: 259, startPoint y: 69, endPoint x: 208, endPoint y: 187, distance: 128.5
click at [259, 69] on img at bounding box center [264, 72] width 19 height 19
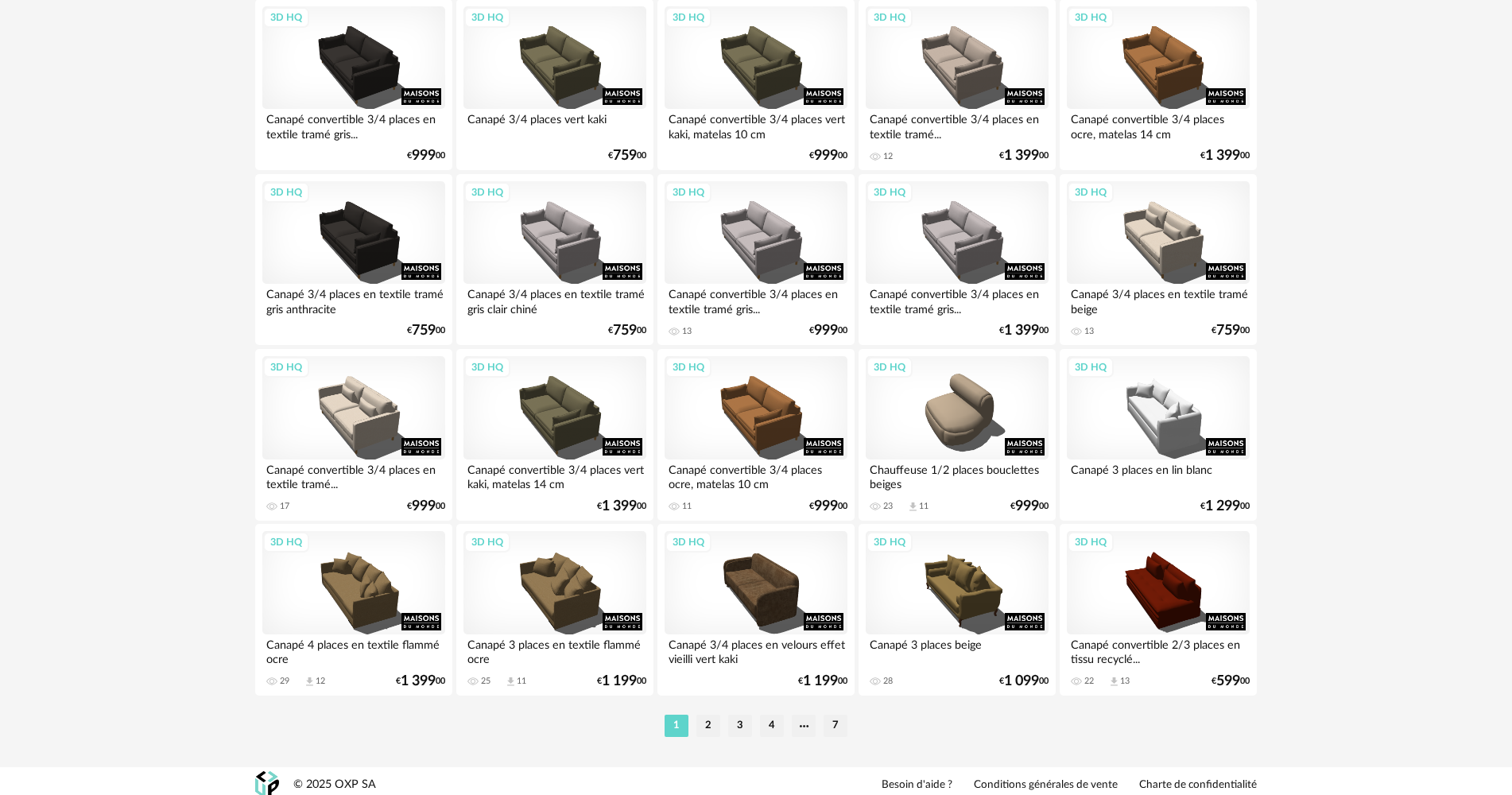
scroll to position [3116, 0]
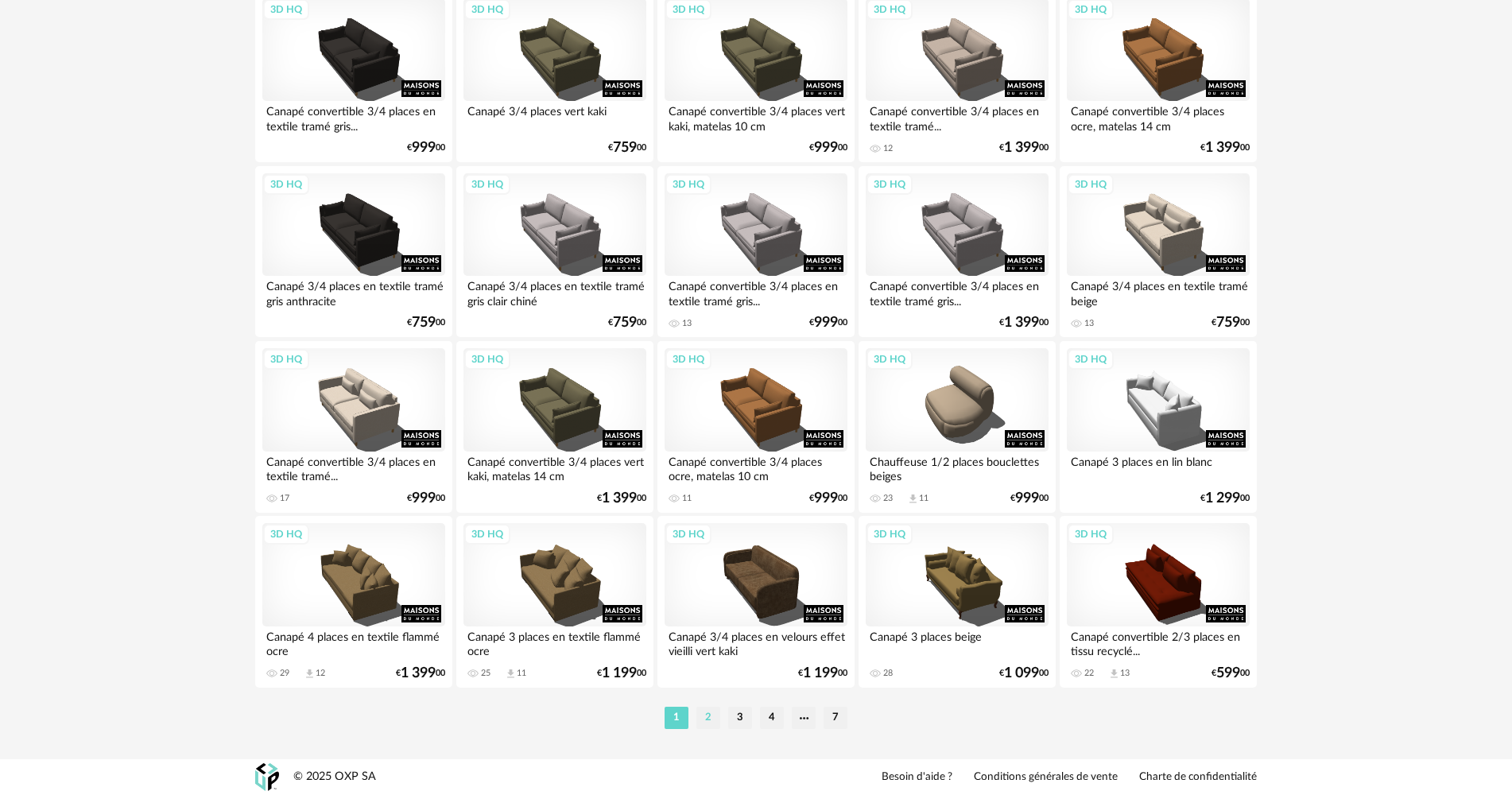
click at [715, 709] on li "2" at bounding box center [708, 717] width 24 height 22
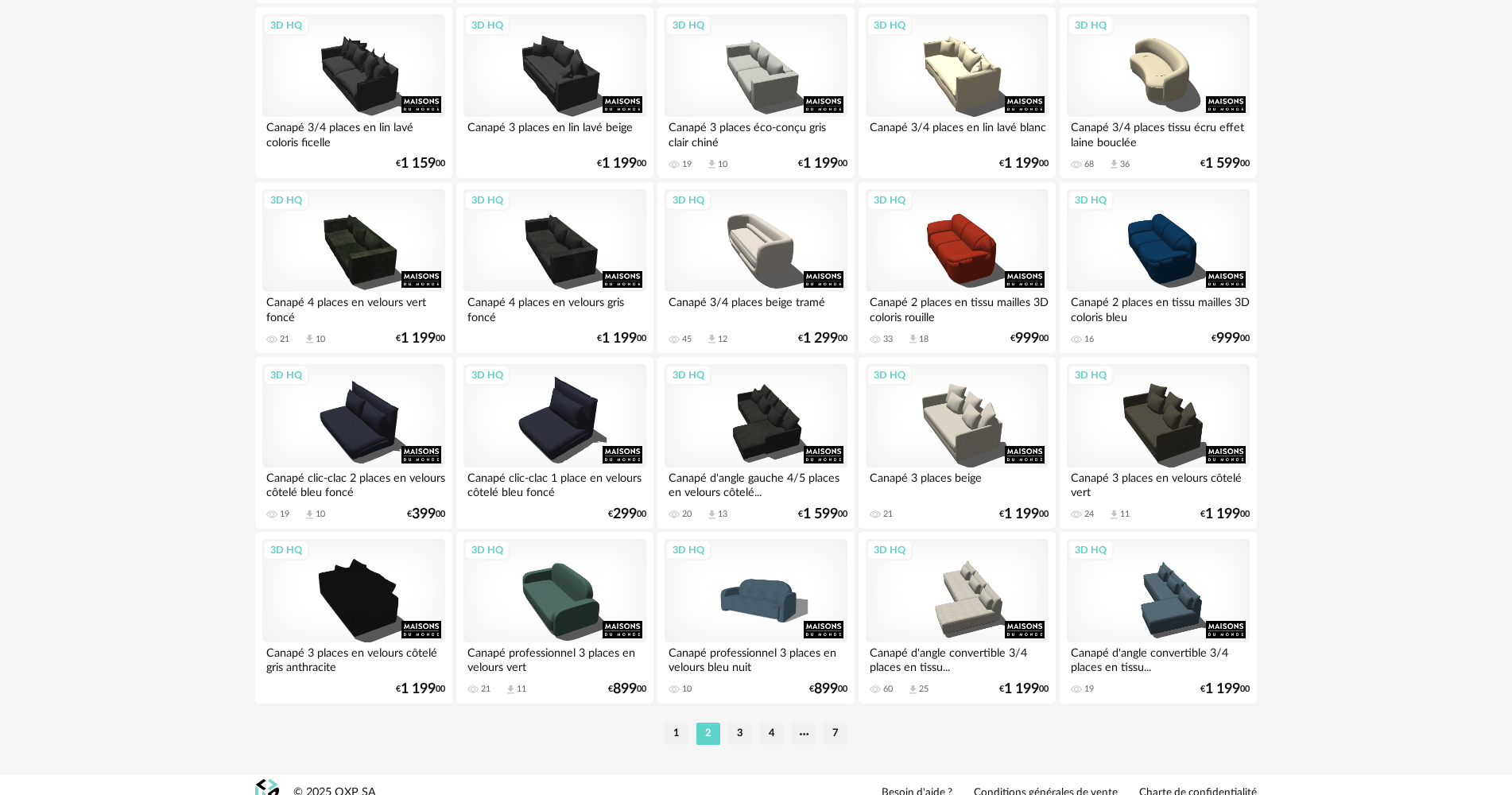
scroll to position [3116, 0]
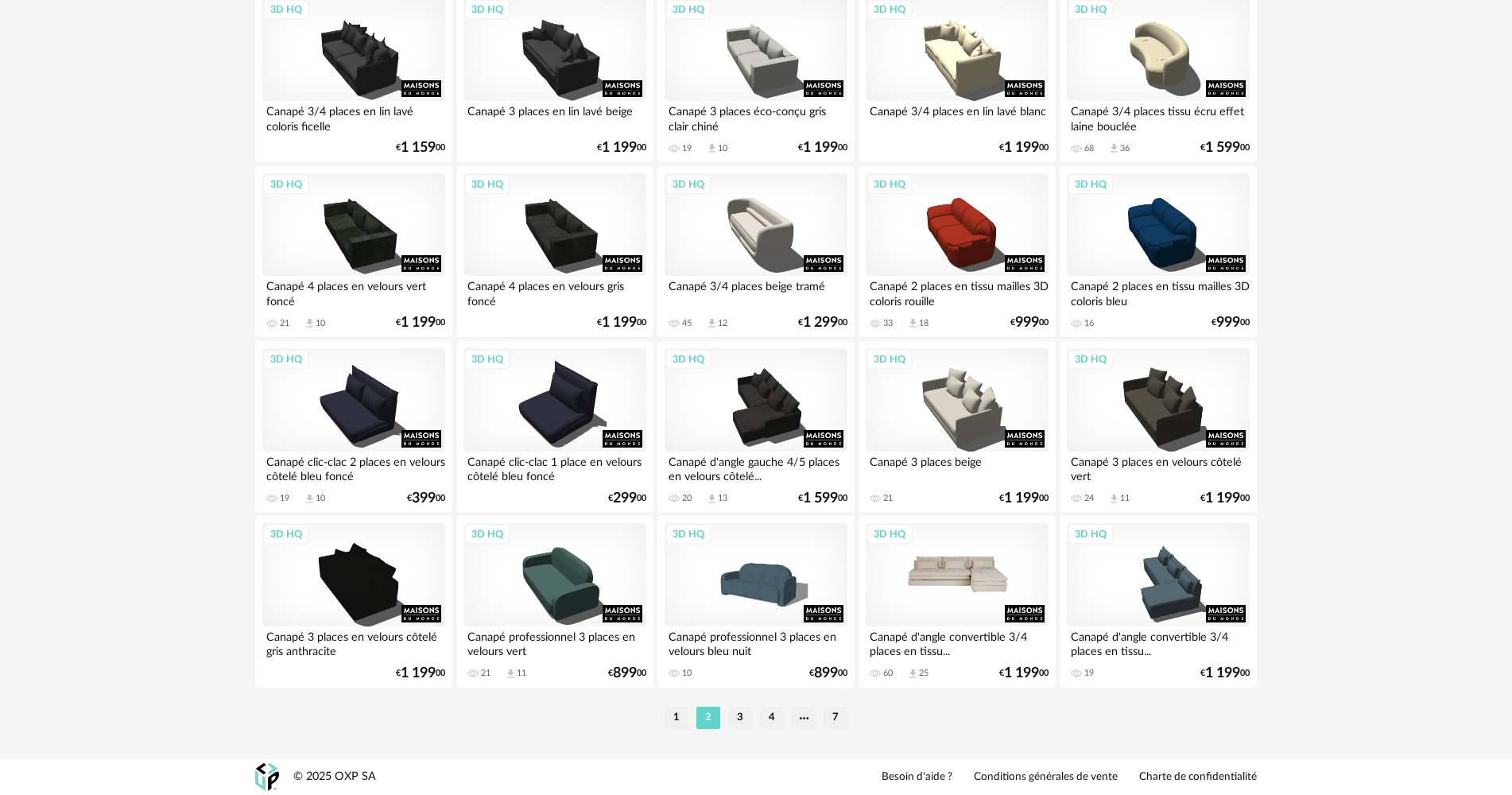
click at [1000, 608] on div "3D HQ" at bounding box center [957, 574] width 182 height 103
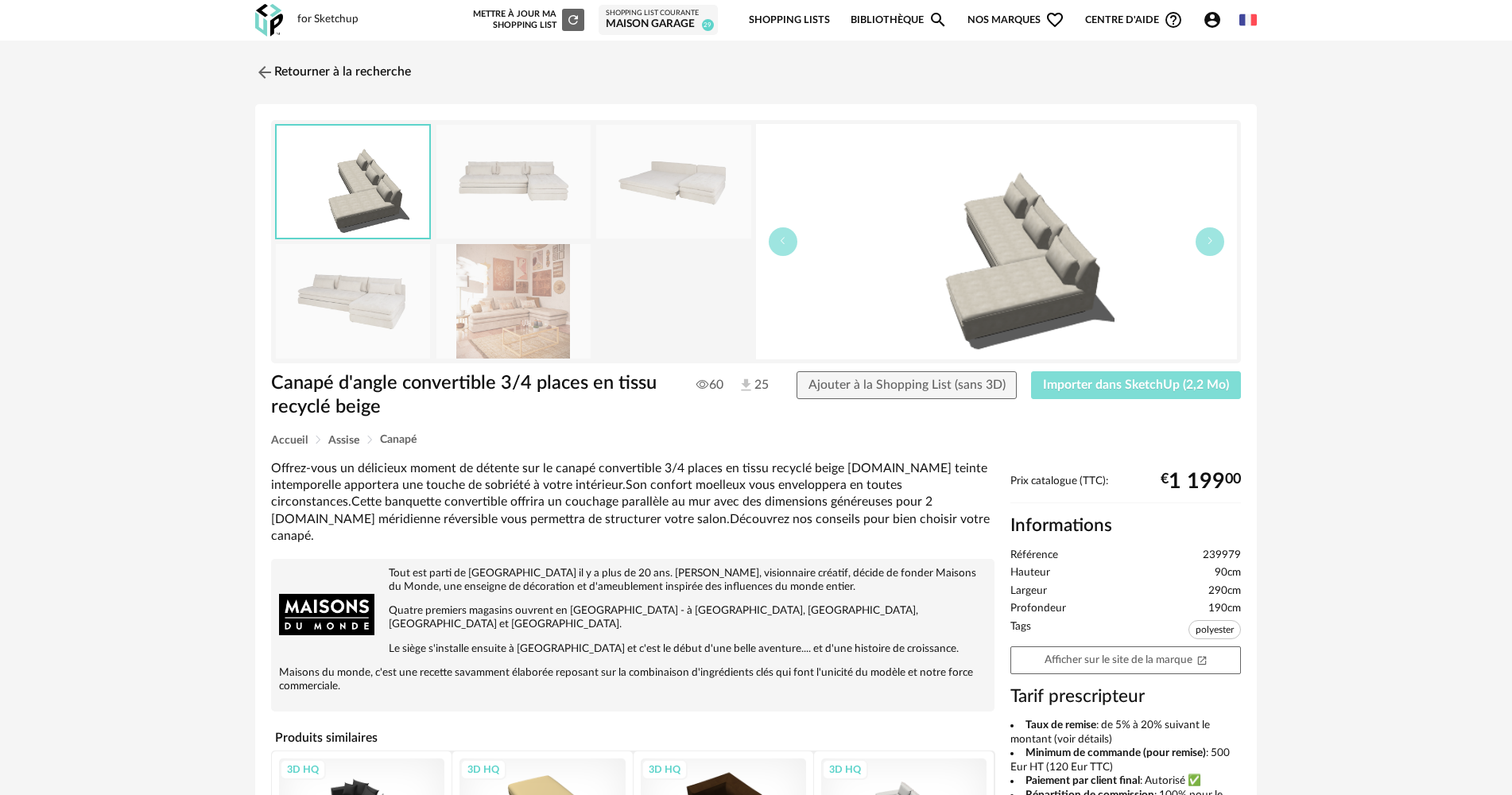
click at [1163, 382] on span "Importer dans SketchUp (2,2 Mo)" at bounding box center [1136, 384] width 186 height 13
click at [376, 75] on link "Retourner à la recherche" at bounding box center [328, 72] width 156 height 35
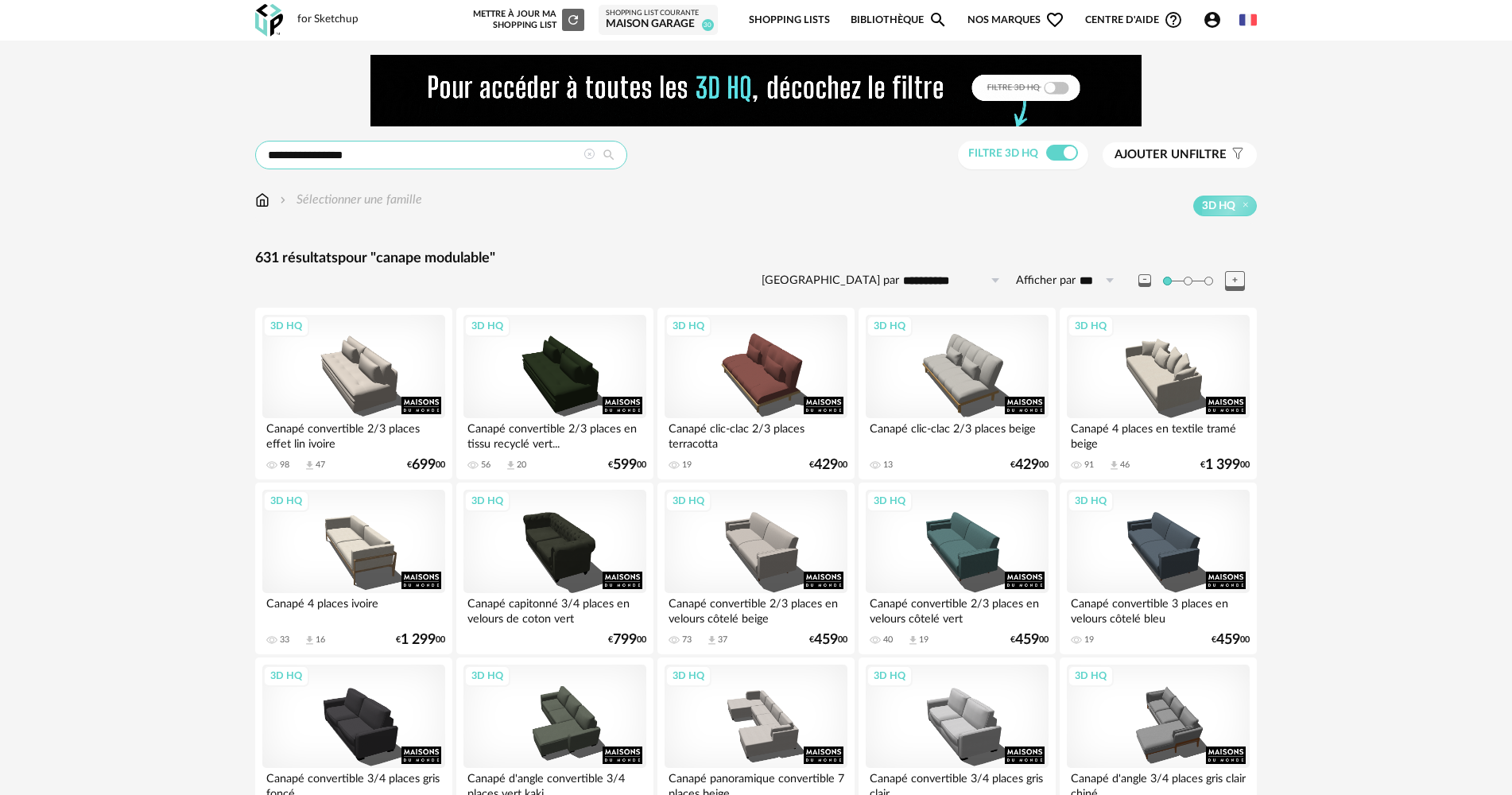
click at [328, 152] on input "**********" at bounding box center [441, 155] width 372 height 29
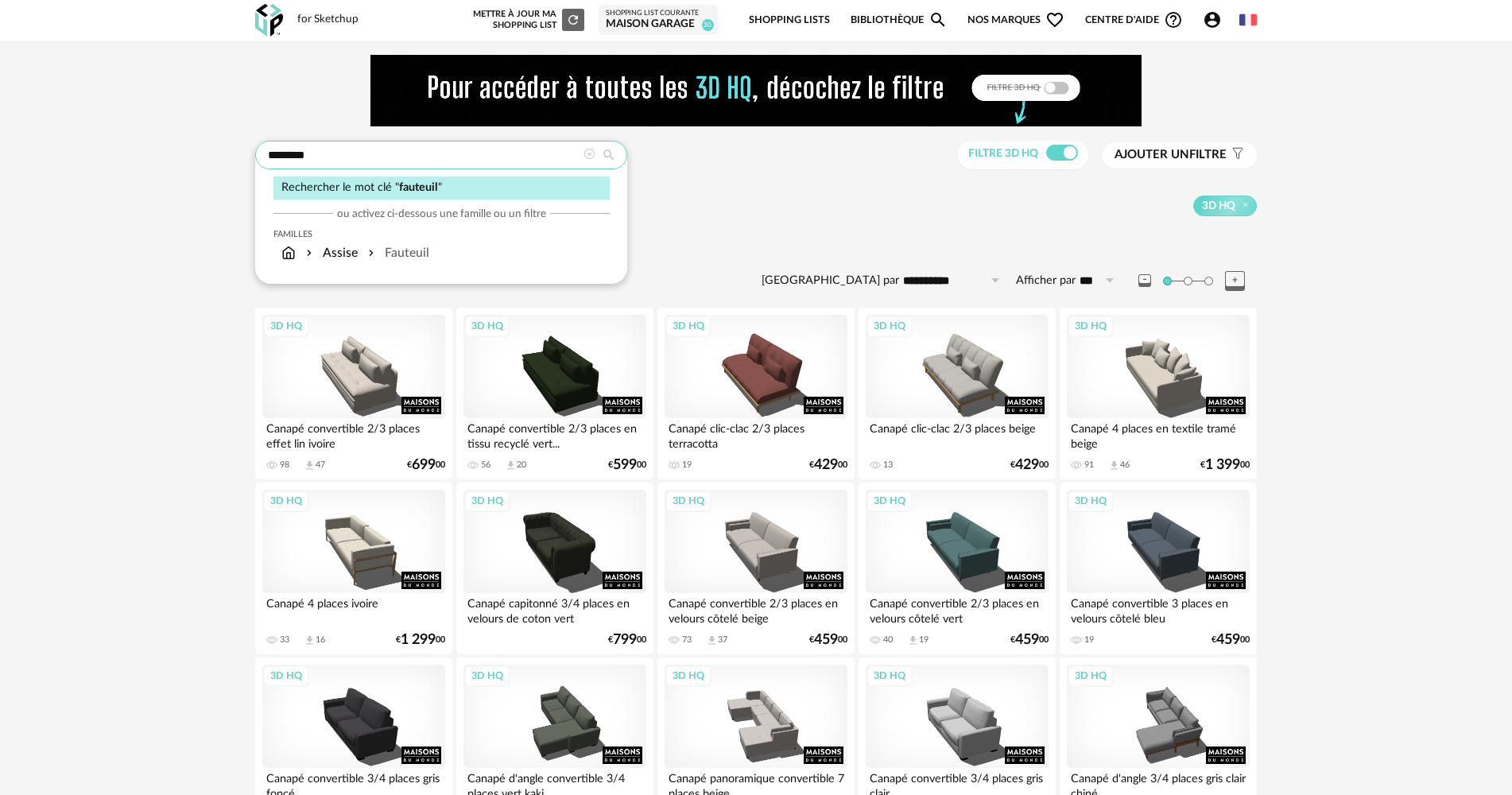
type input "********"
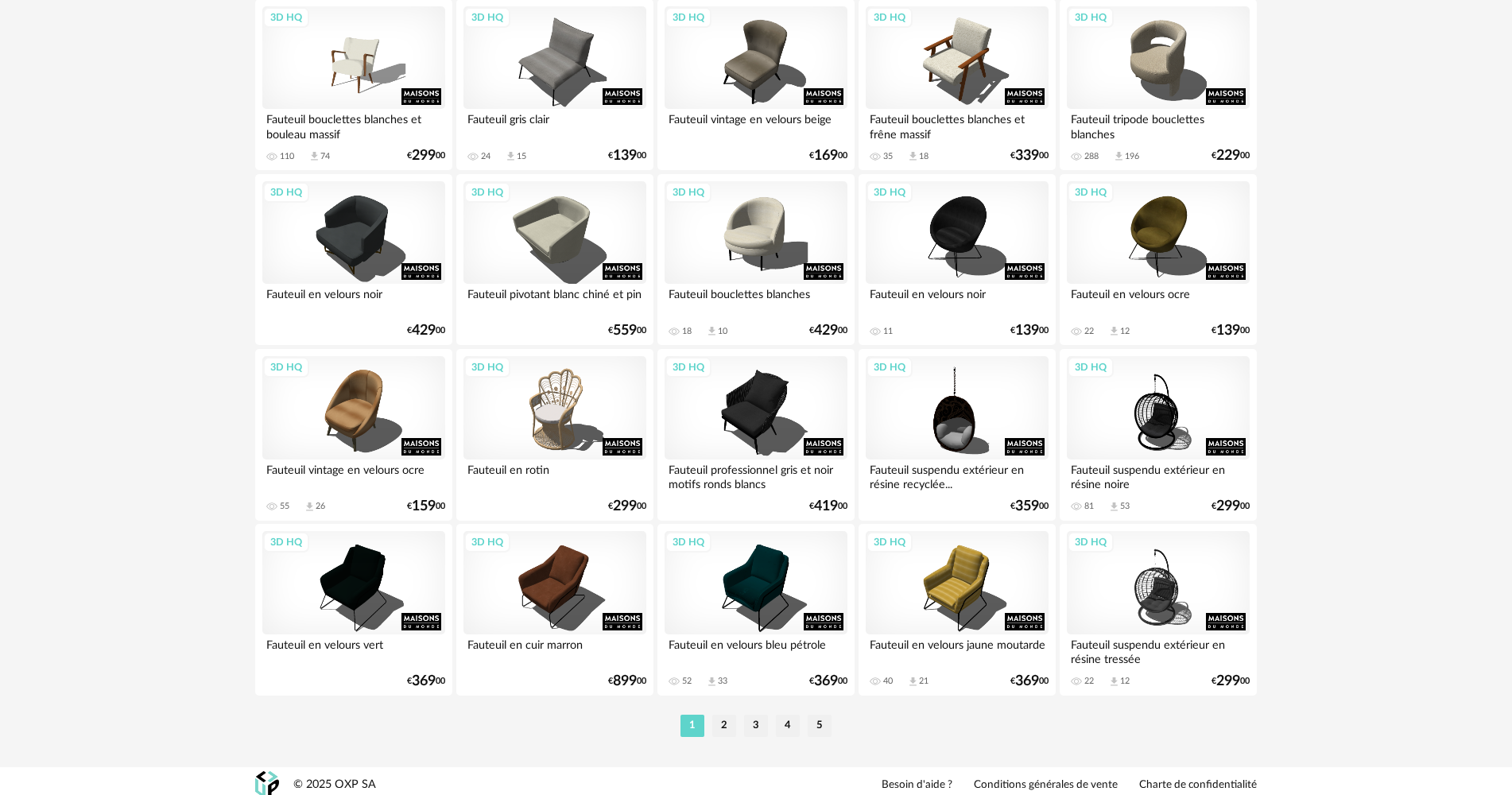
scroll to position [3116, 0]
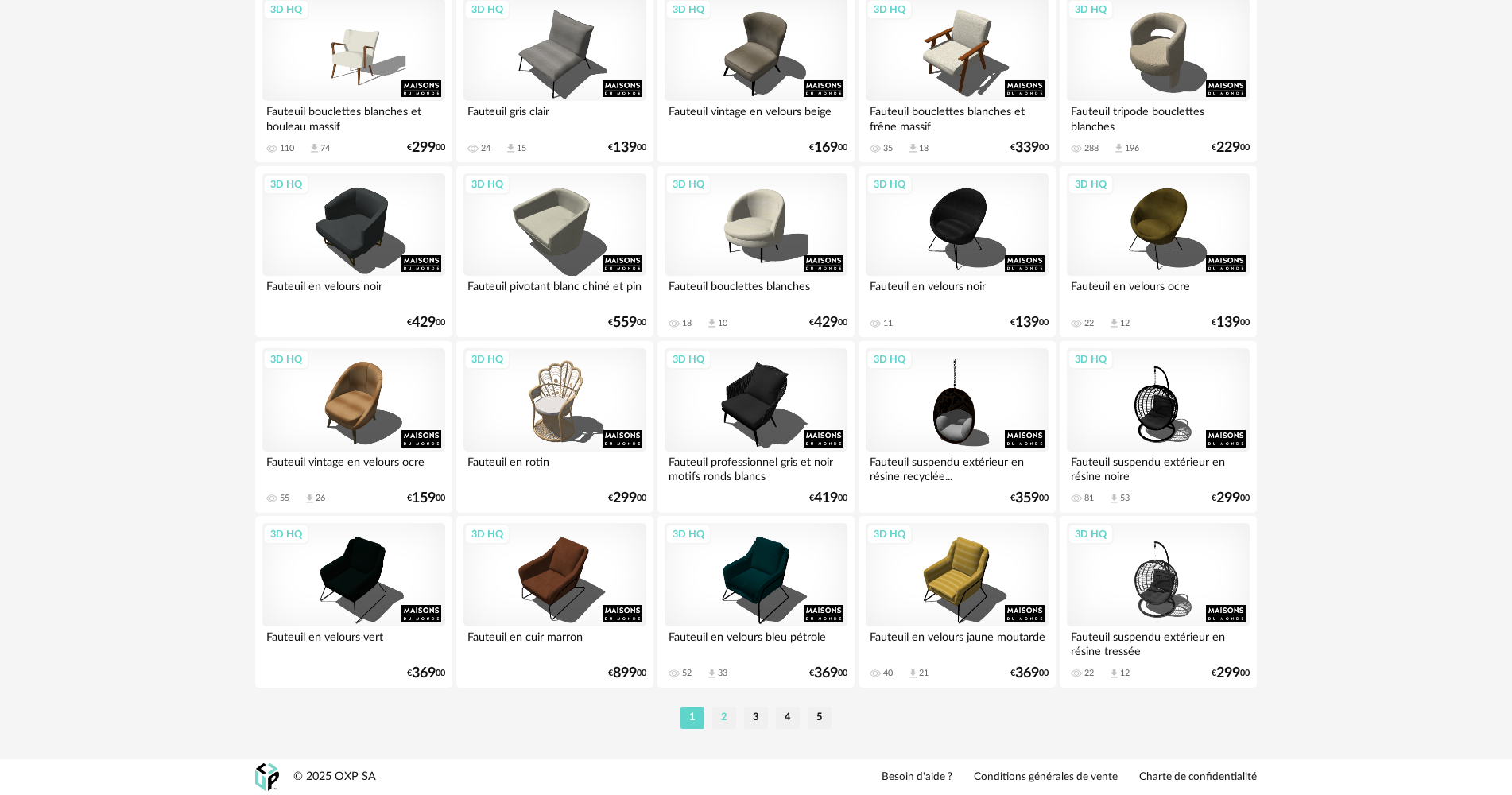
click at [712, 712] on li "2" at bounding box center [723, 717] width 24 height 22
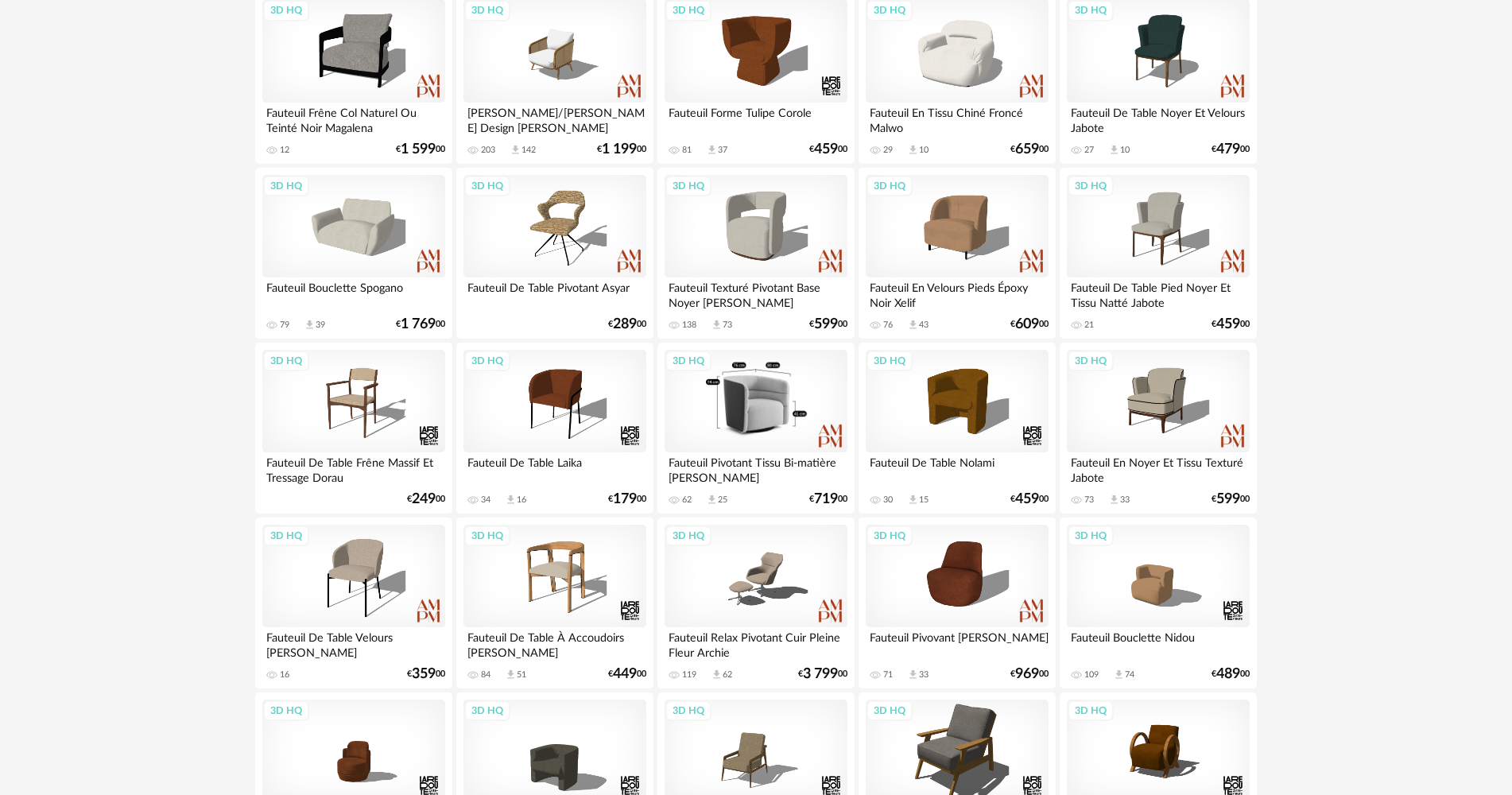
scroll to position [715, 0]
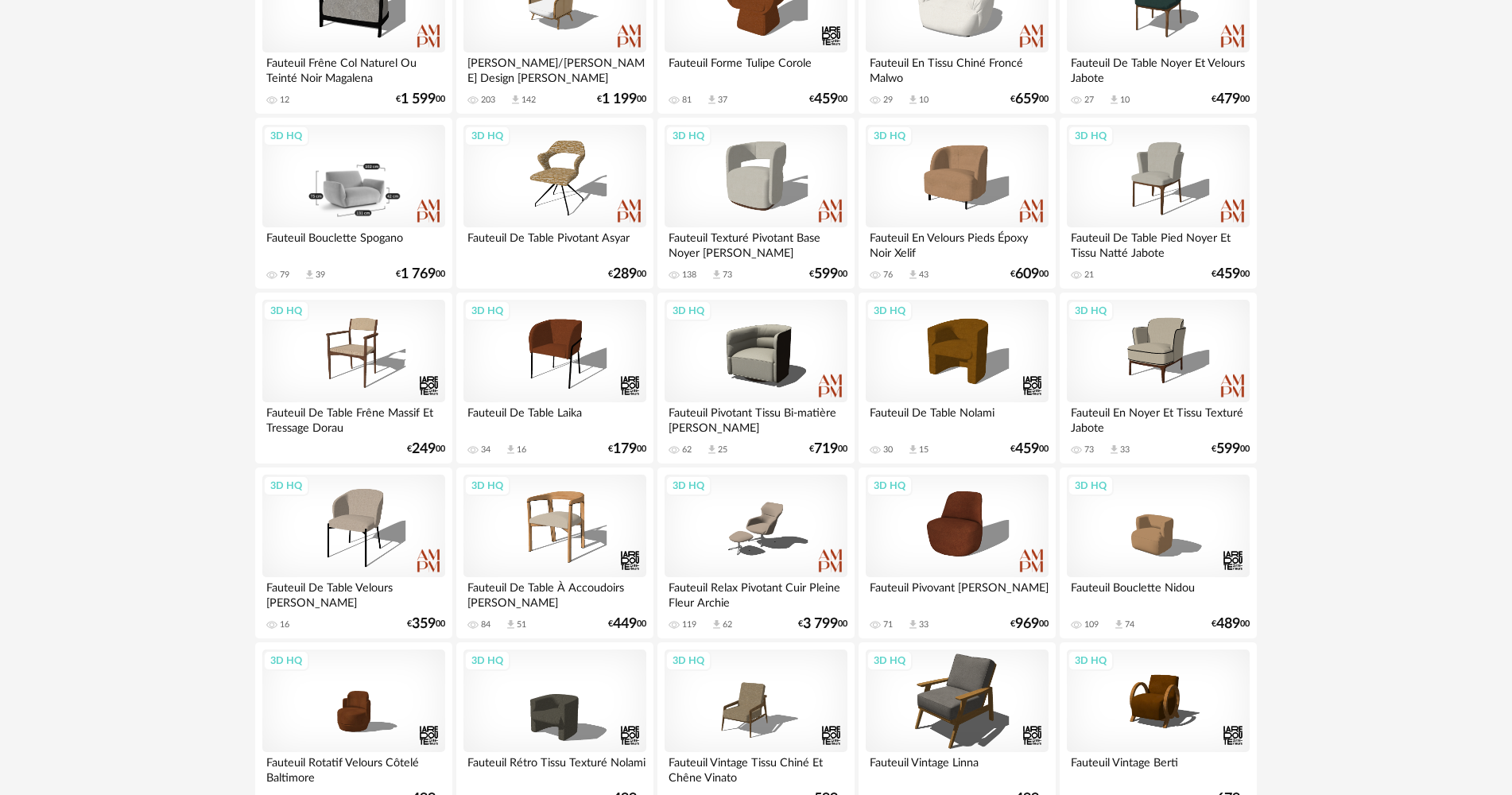
click at [391, 144] on div "3D HQ" at bounding box center [354, 176] width 182 height 103
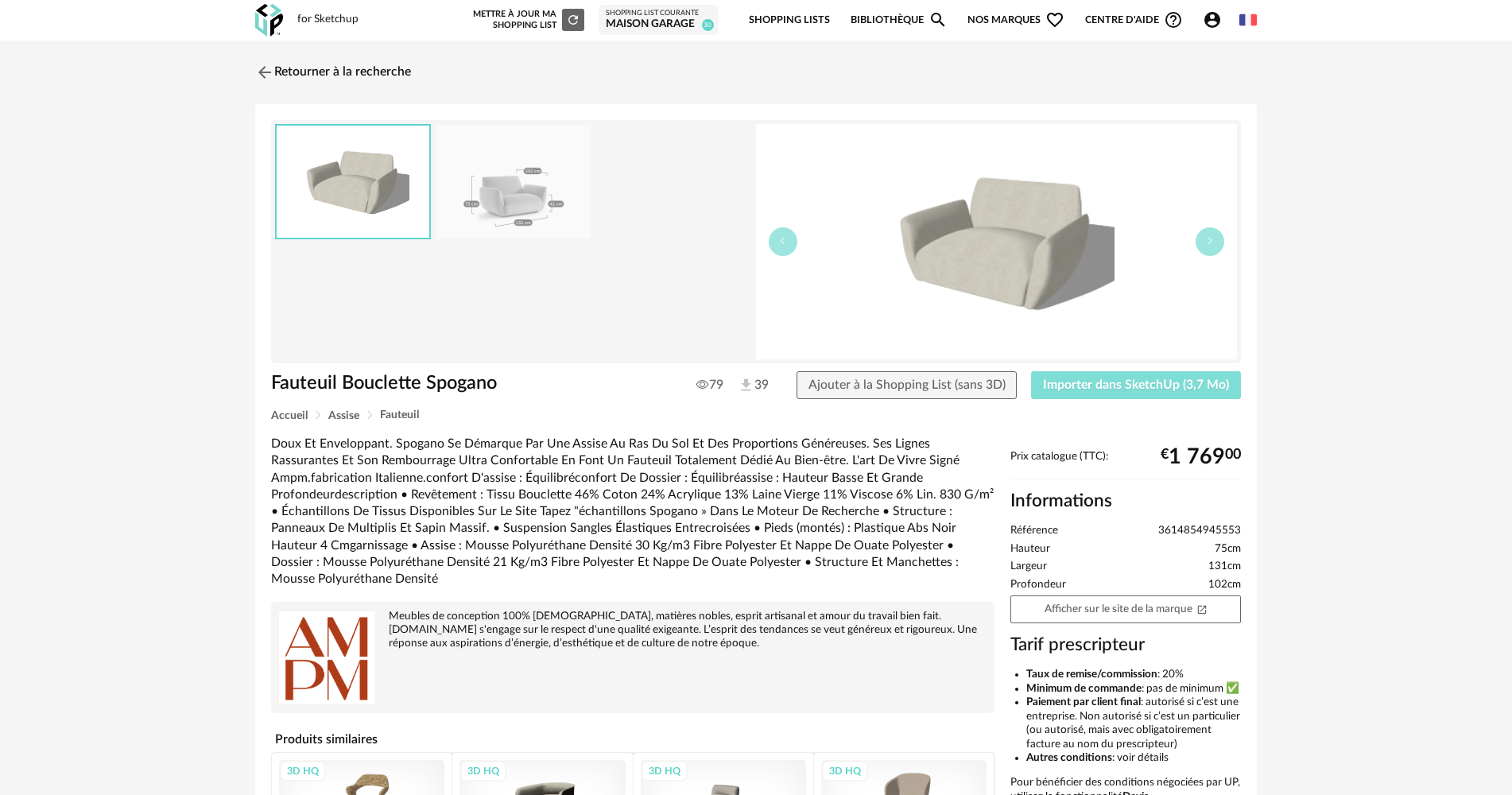
click at [1083, 383] on span "Importer dans SketchUp (3,7 Mo)" at bounding box center [1136, 384] width 186 height 13
click at [318, 83] on link "Retourner à la recherche" at bounding box center [328, 72] width 156 height 35
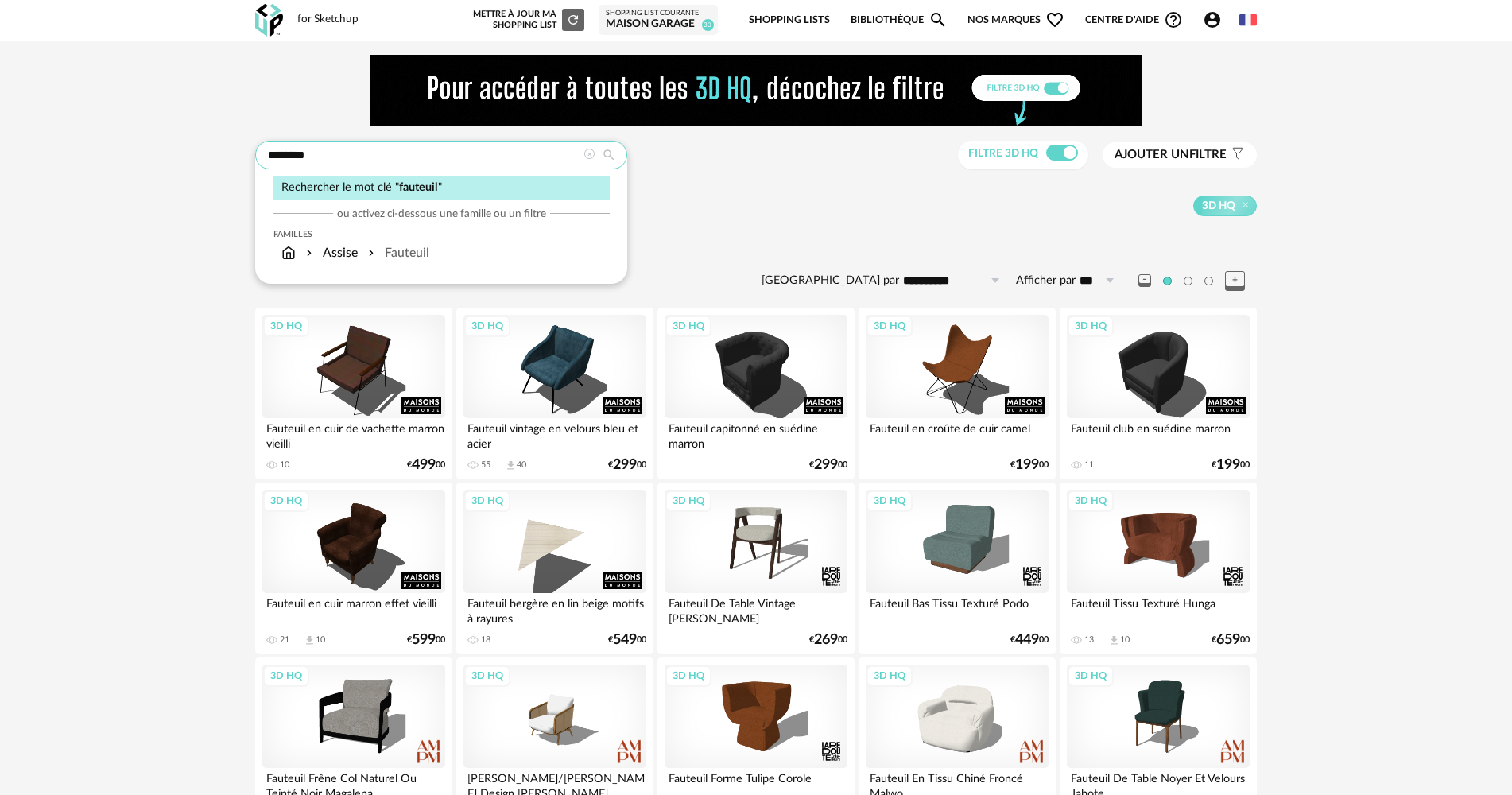
click at [336, 157] on input "********" at bounding box center [441, 155] width 372 height 29
click at [336, 158] on input "********" at bounding box center [441, 155] width 372 height 29
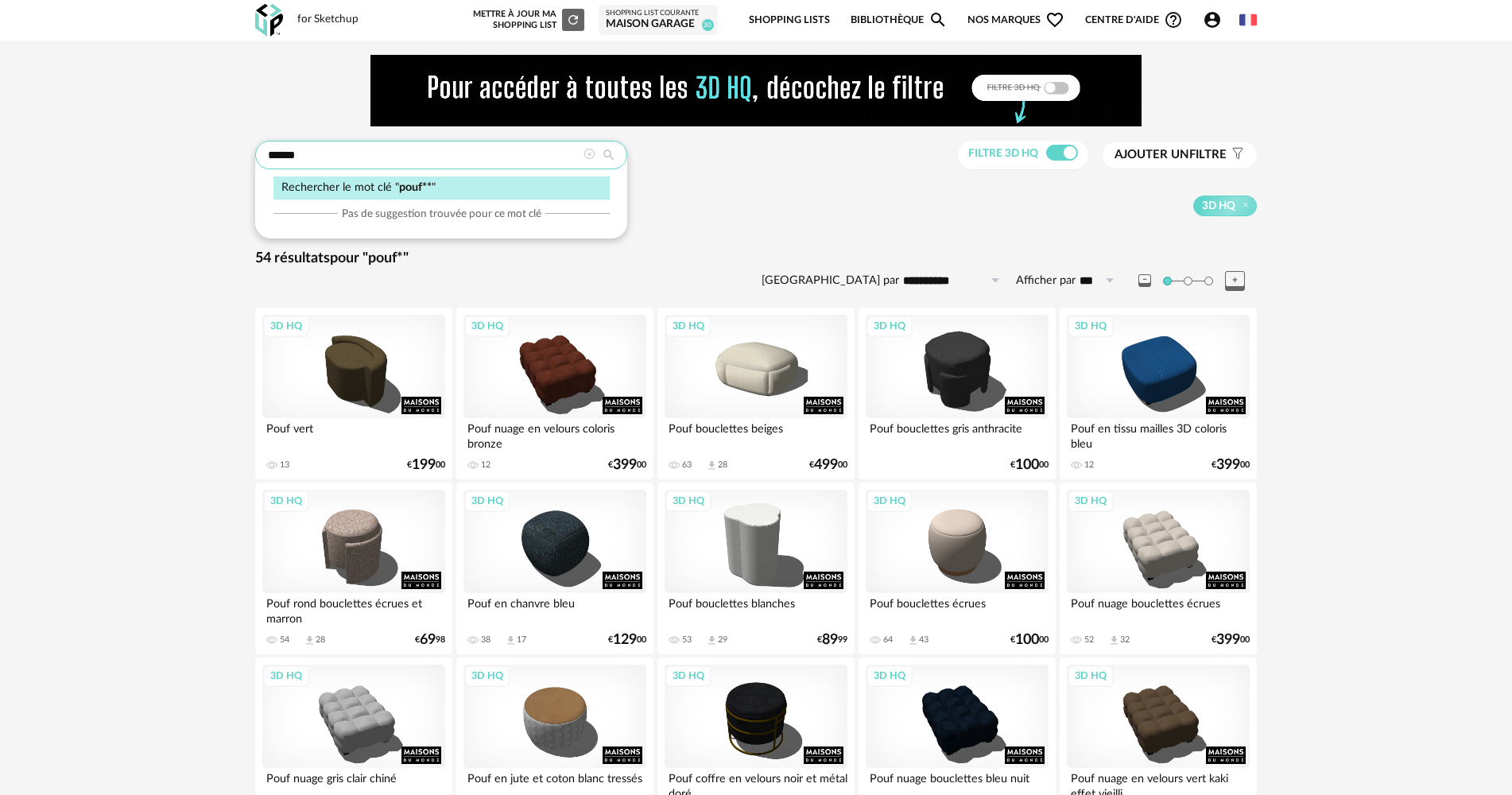
type input "******"
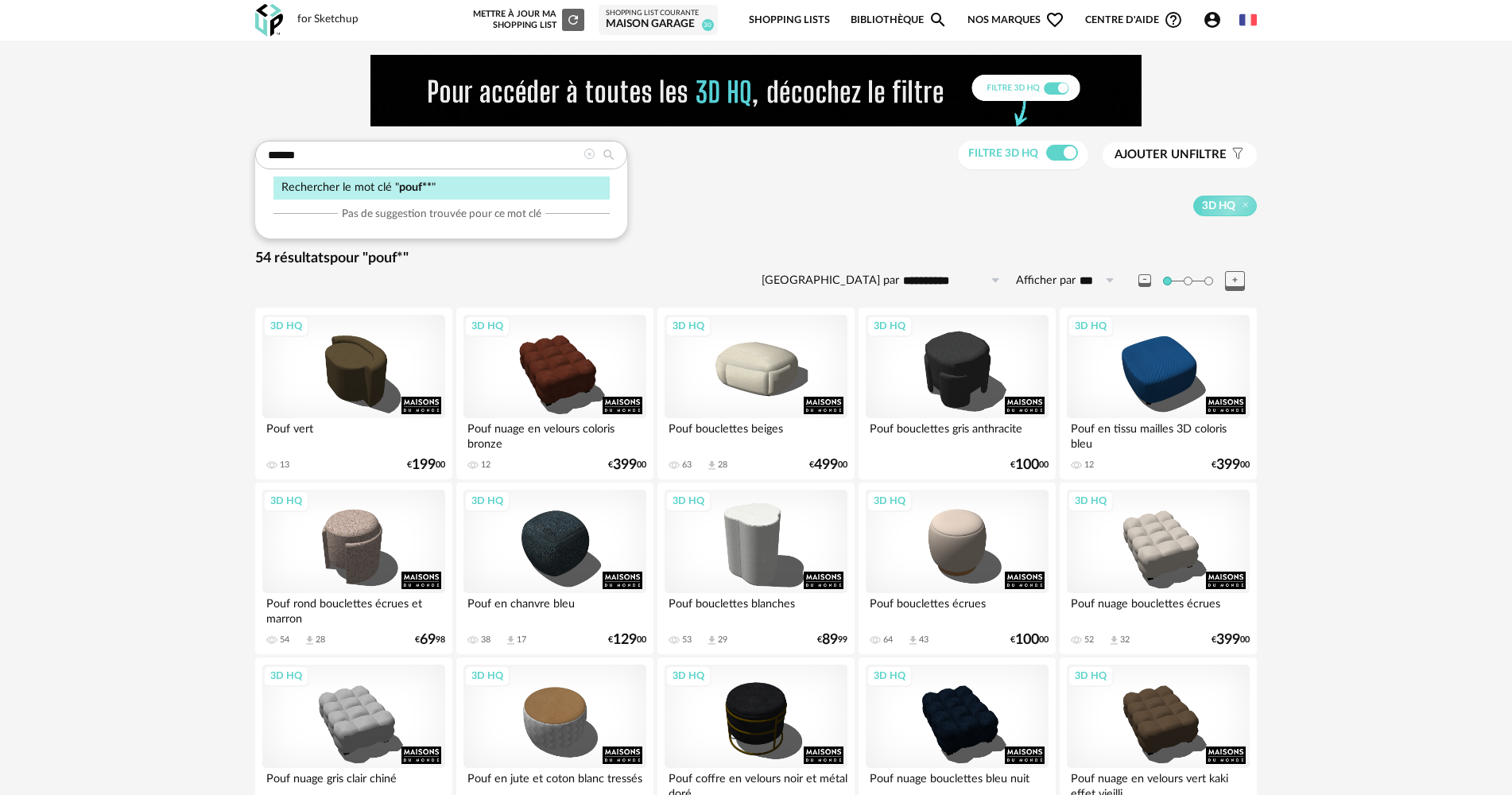
drag, startPoint x: 184, startPoint y: 214, endPoint x: 191, endPoint y: 226, distance: 13.9
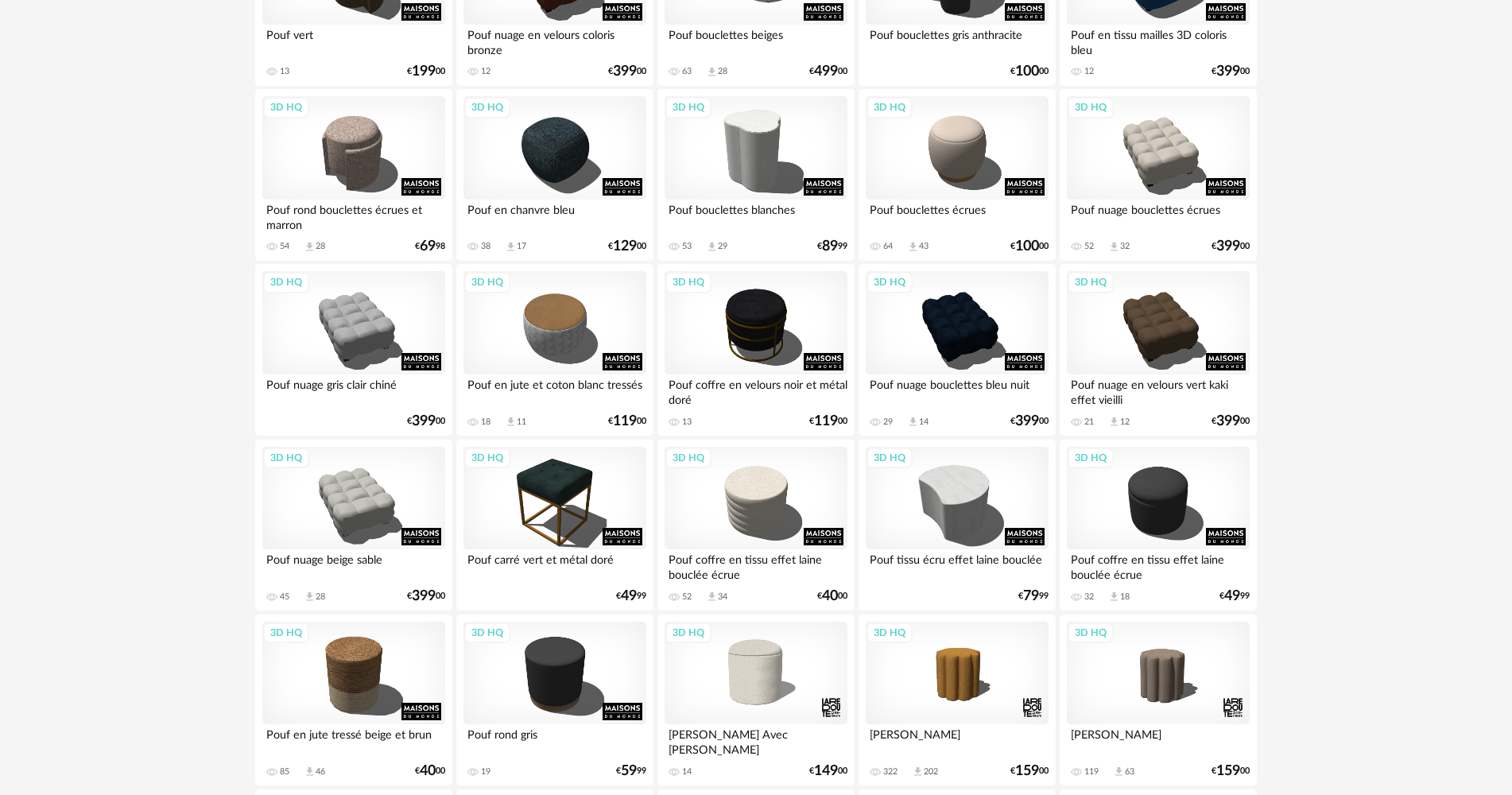
scroll to position [398, 0]
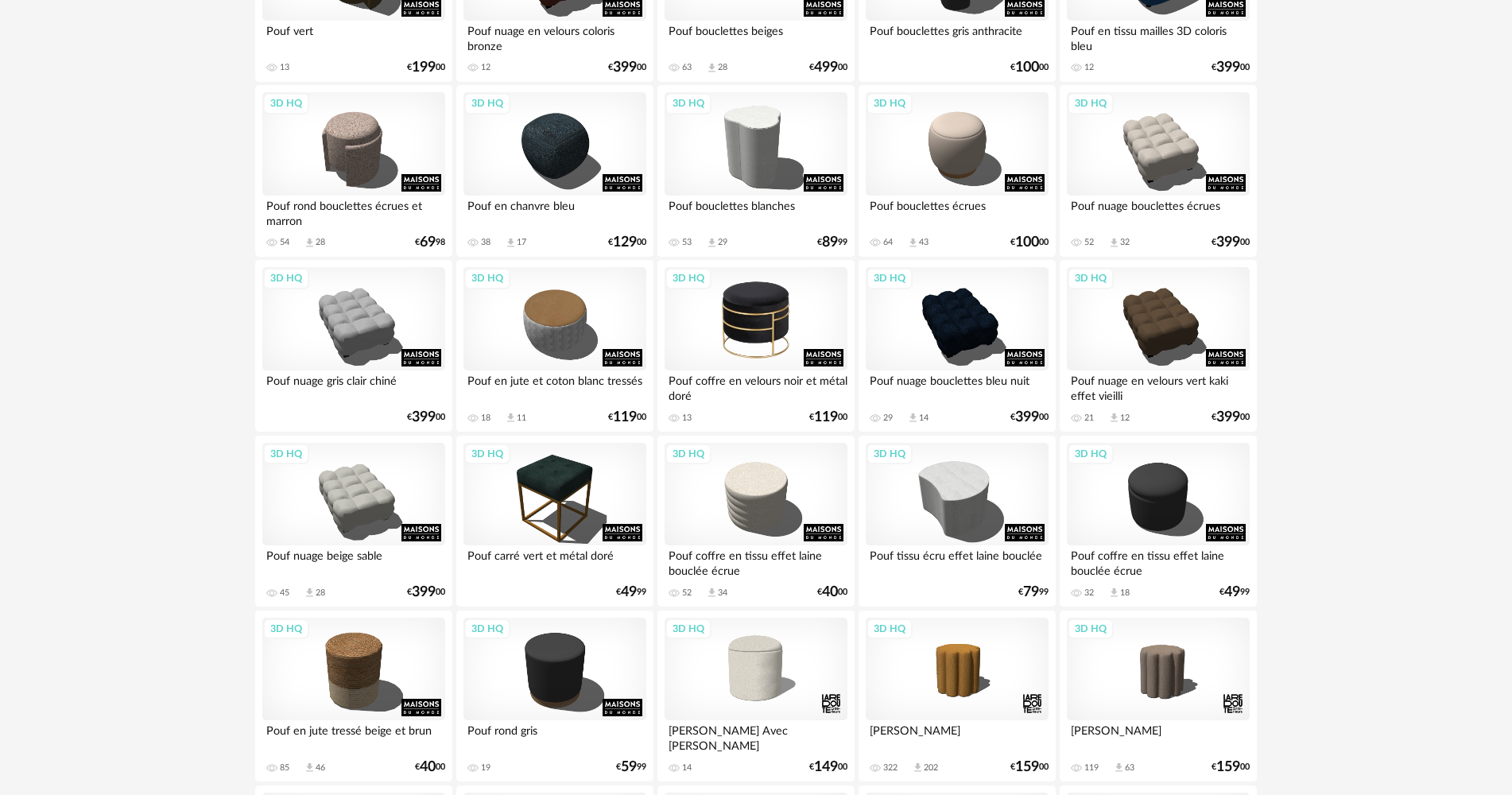
click at [763, 300] on div "3D HQ" at bounding box center [756, 318] width 182 height 103
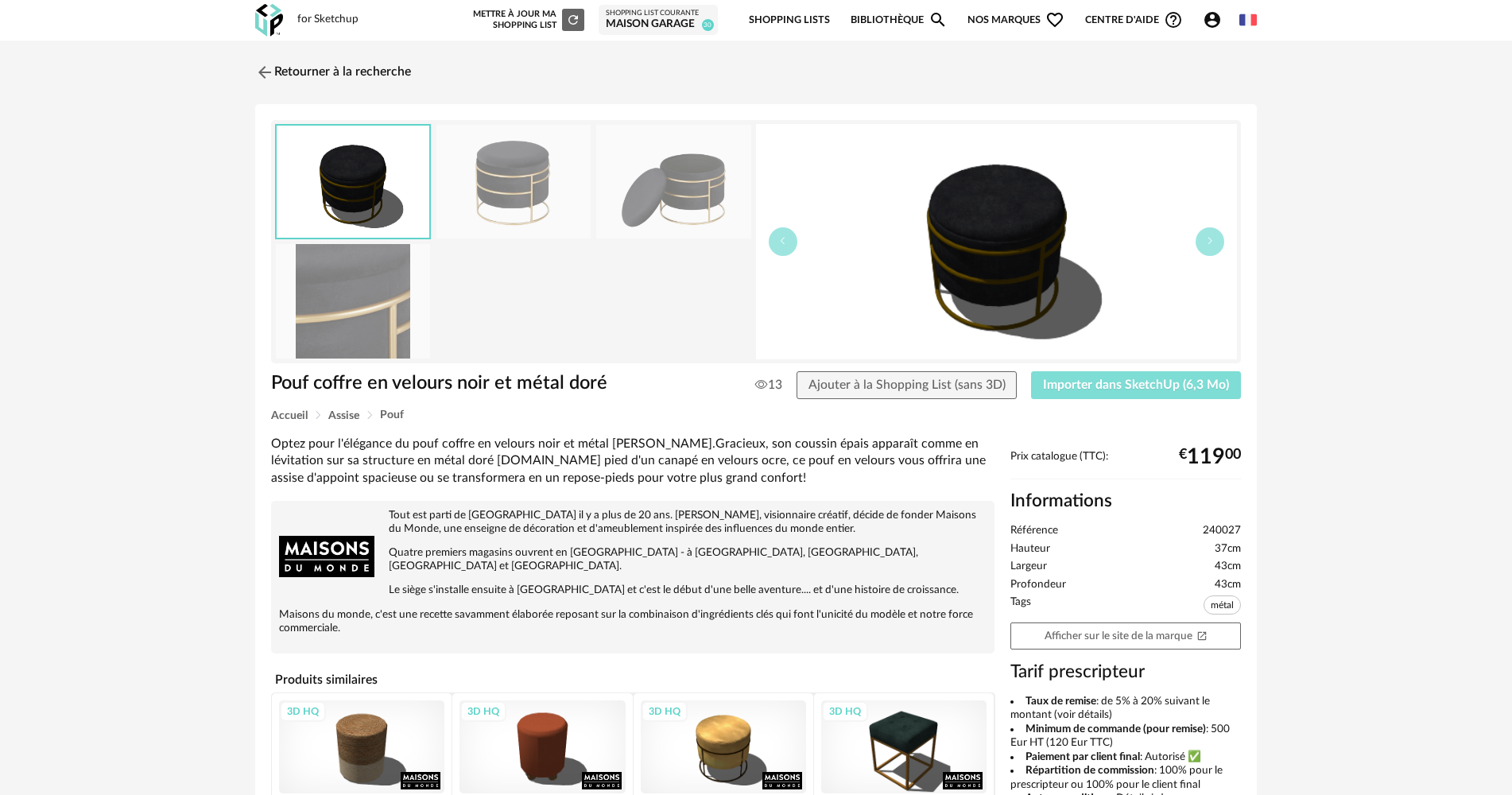
click at [1083, 394] on button "Importer dans SketchUp (6,3 Mo)" at bounding box center [1136, 385] width 210 height 29
click at [304, 69] on link "Retourner à la recherche" at bounding box center [328, 72] width 156 height 35
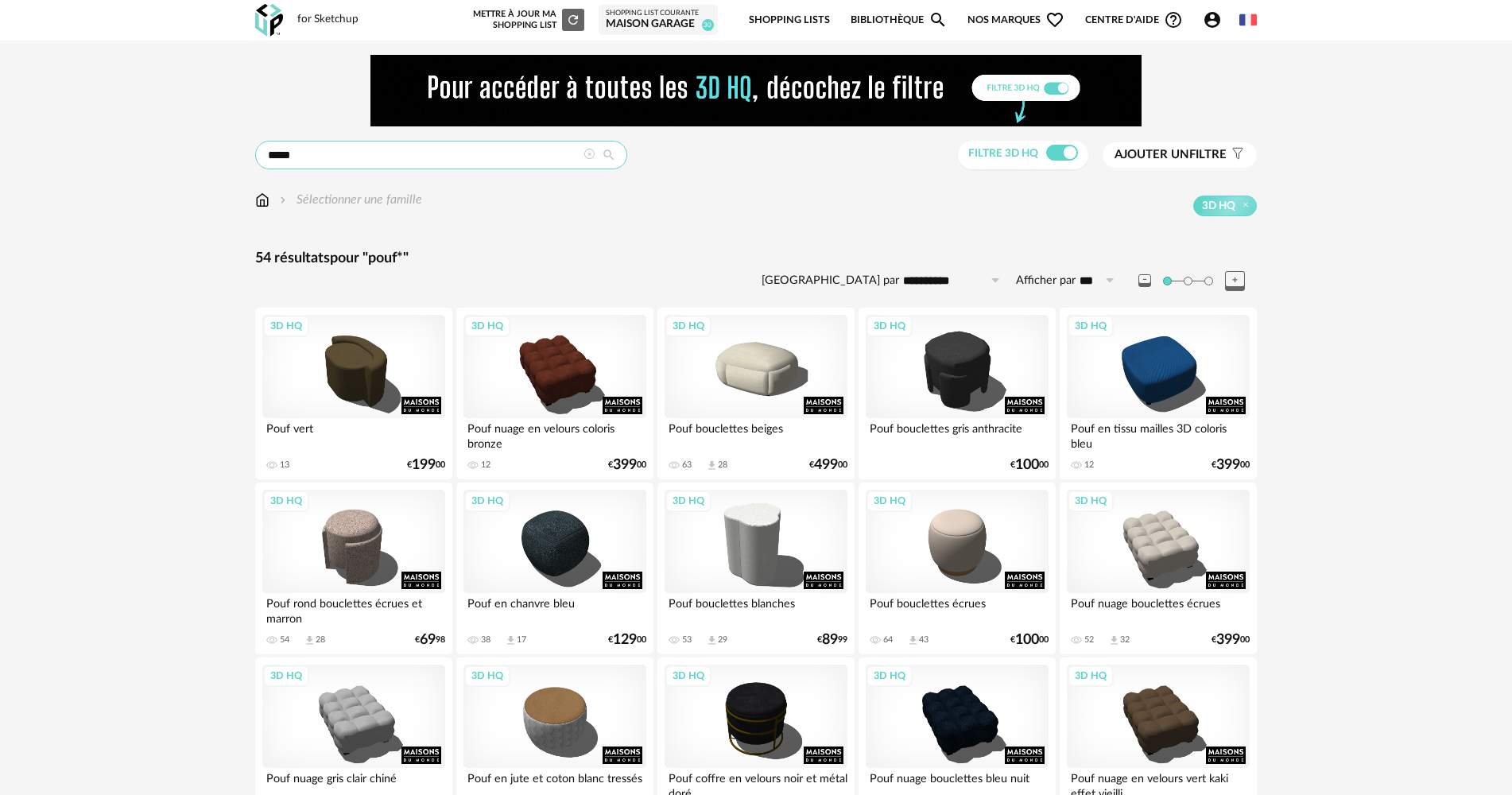
click at [310, 149] on input "*****" at bounding box center [441, 155] width 372 height 29
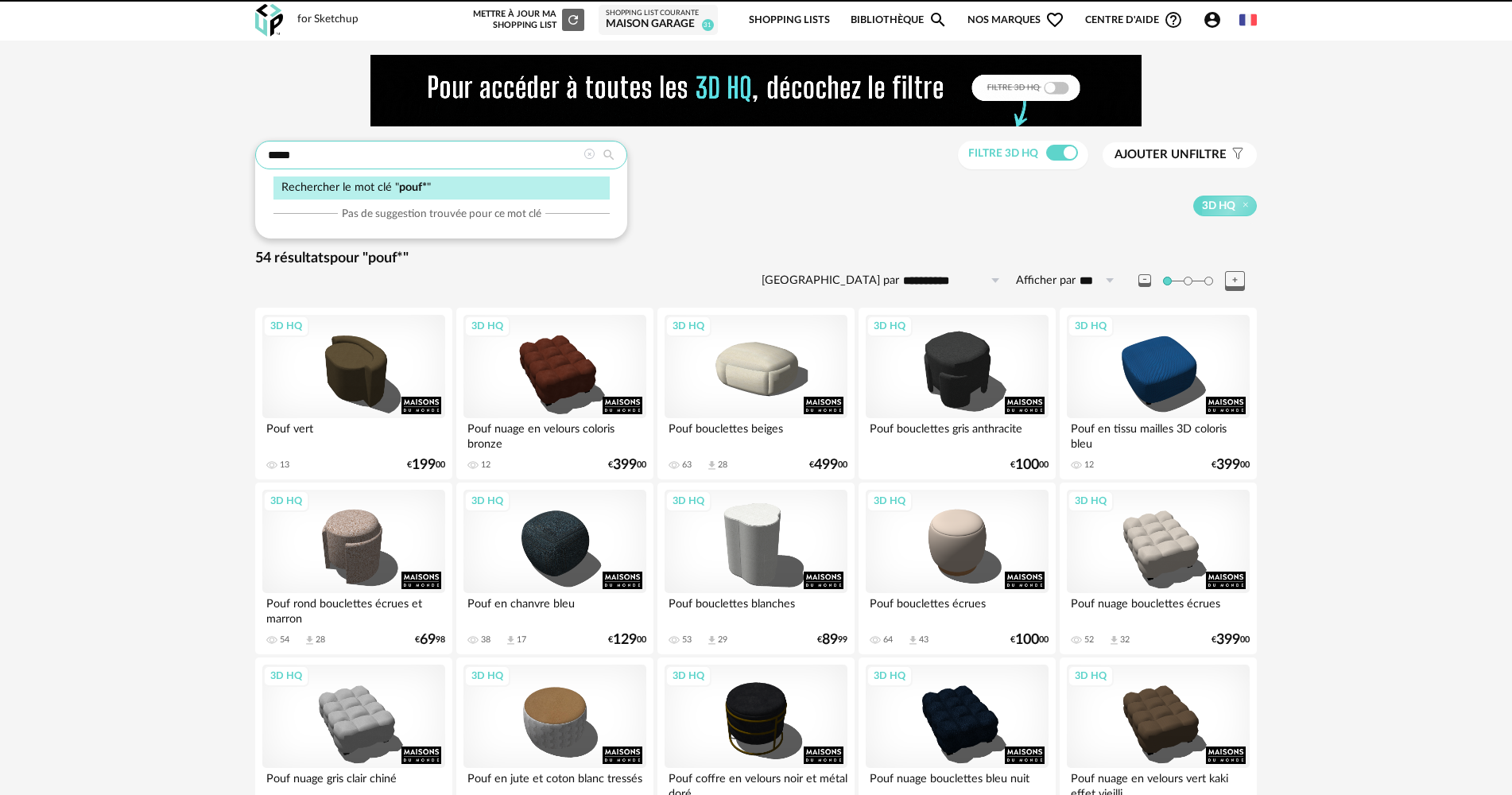
click at [310, 149] on input "*****" at bounding box center [441, 155] width 372 height 29
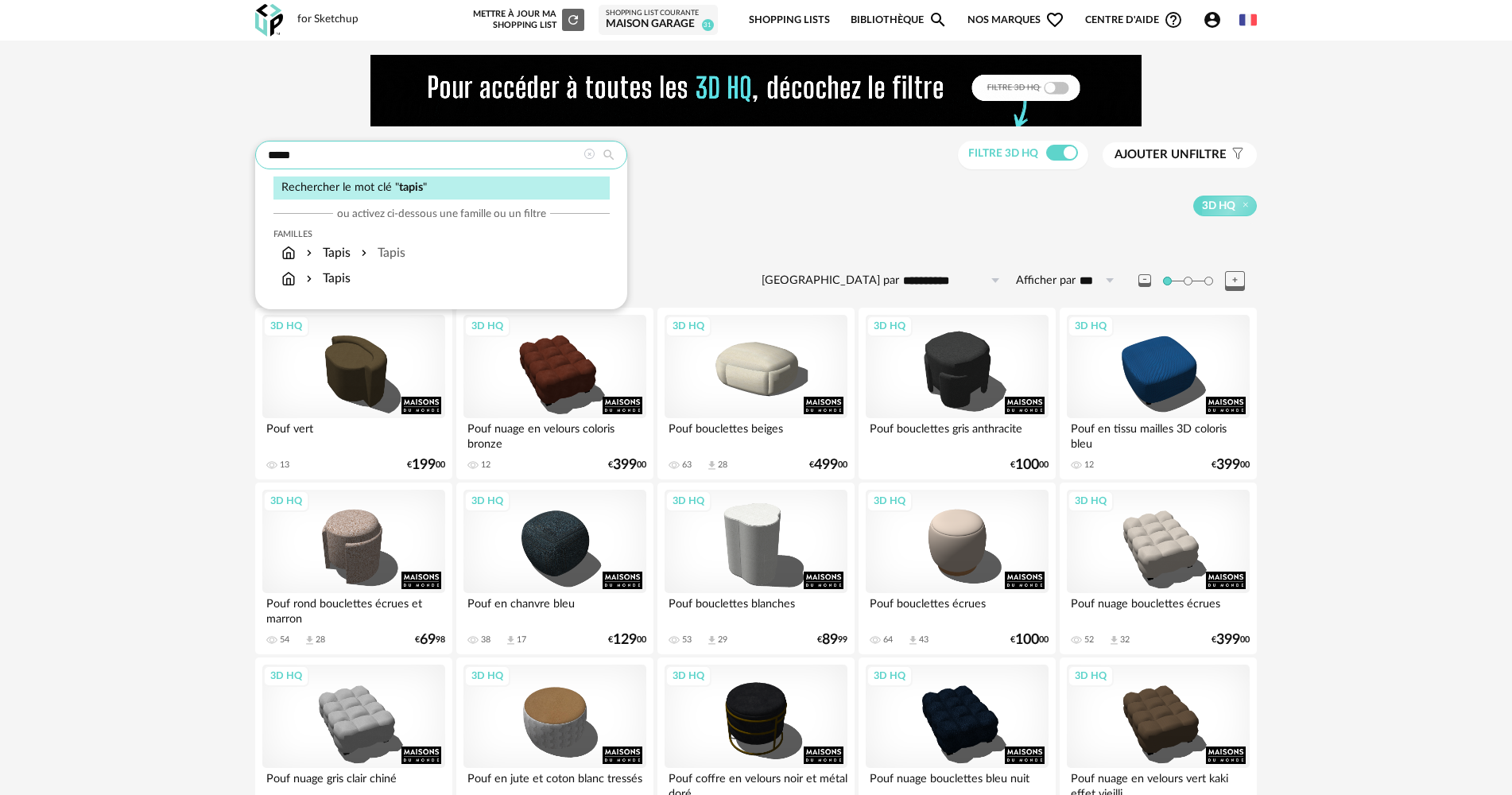
type input "*****"
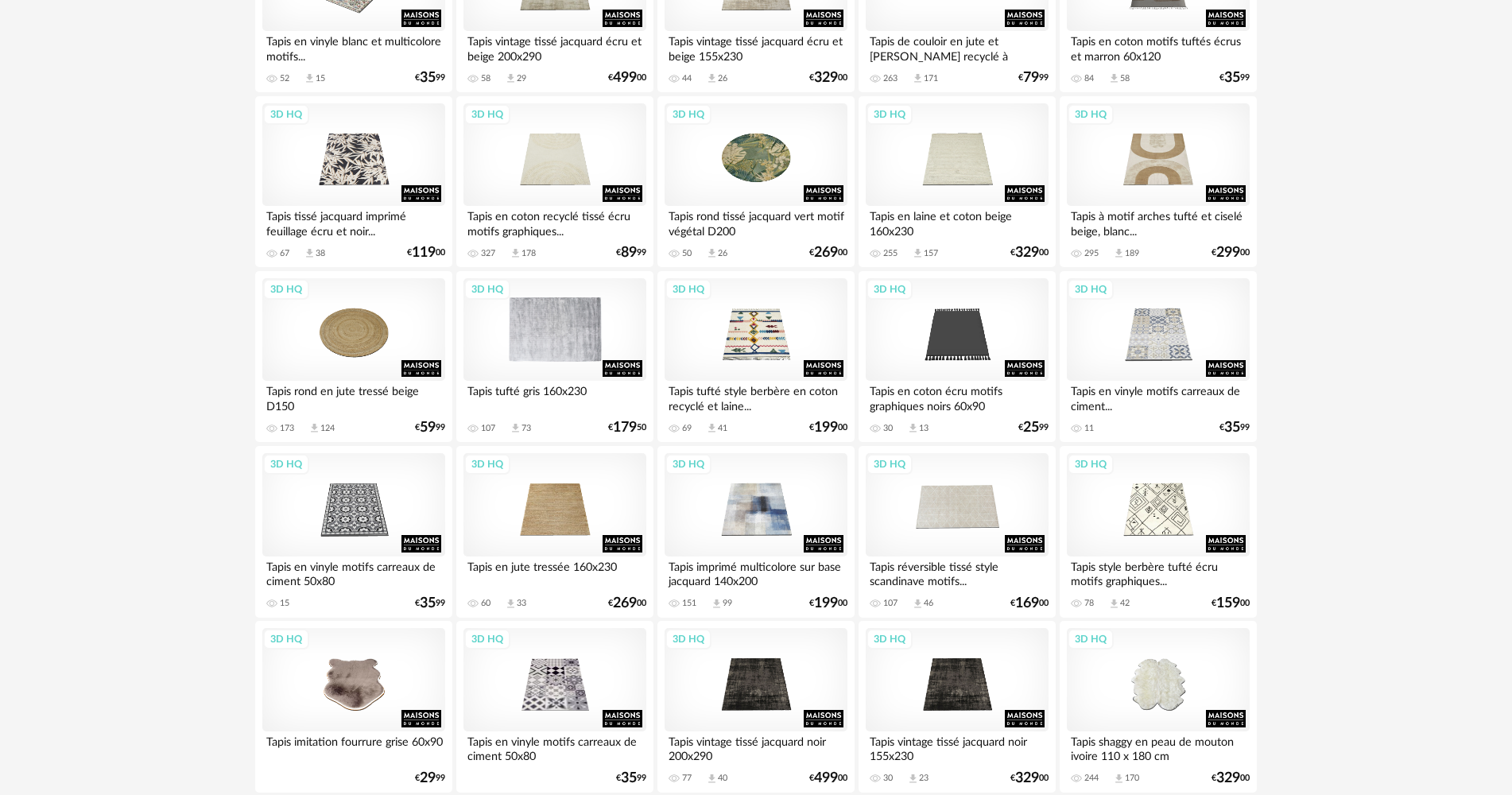
scroll to position [3020, 0]
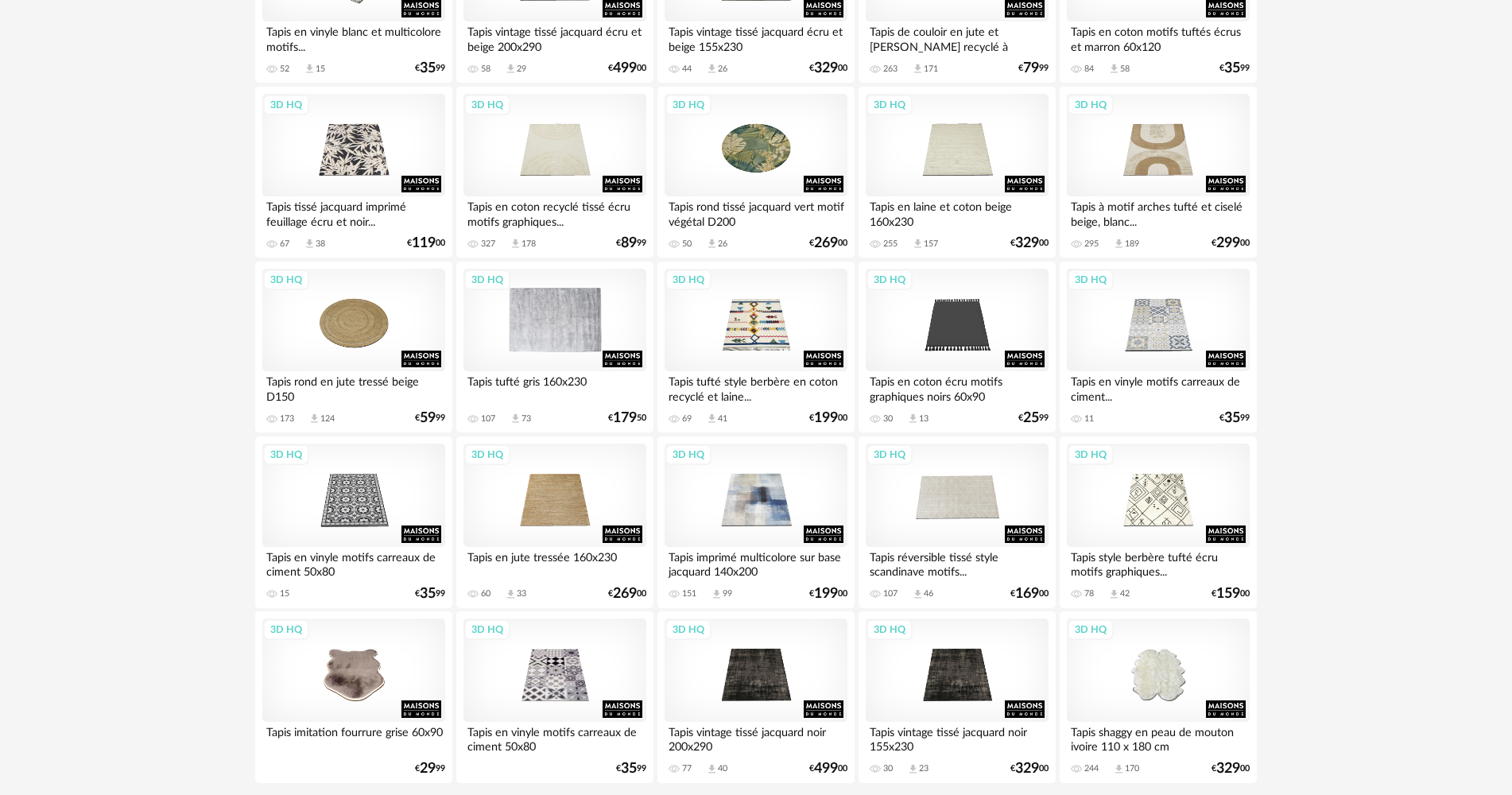
click at [533, 321] on div "3D HQ" at bounding box center [555, 320] width 182 height 103
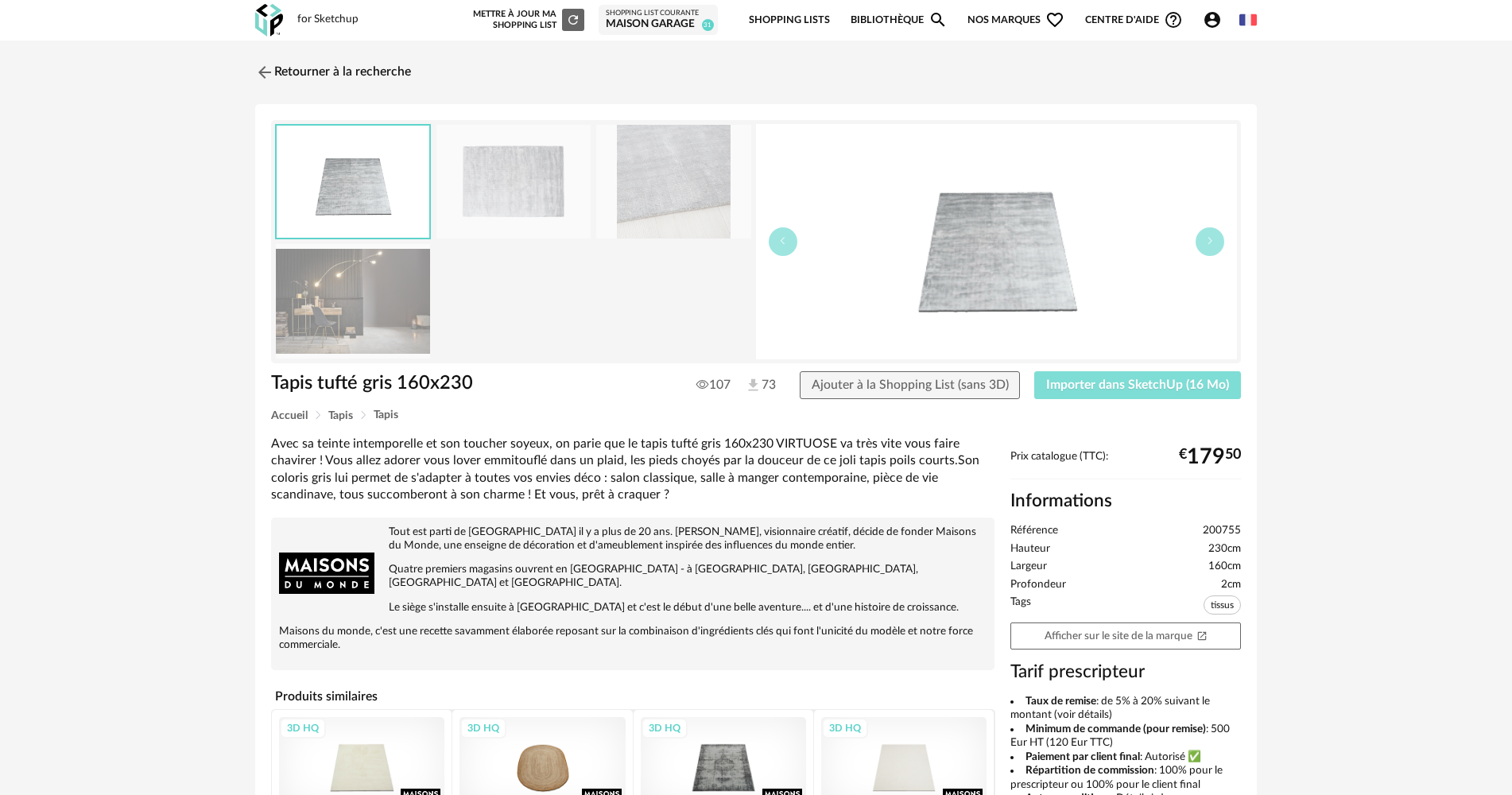
drag, startPoint x: 1058, startPoint y: 387, endPoint x: 702, endPoint y: 401, distance: 356.3
click at [1058, 386] on span "Importer dans SketchUp (16 Mo)" at bounding box center [1137, 384] width 182 height 13
click at [262, 54] on div "Retourner à la recherche Tapis tufté gris 160x230 Tapis tufté gris 160x230 107 …" at bounding box center [756, 564] width 1512 height 1048
click at [266, 66] on img at bounding box center [263, 72] width 23 height 23
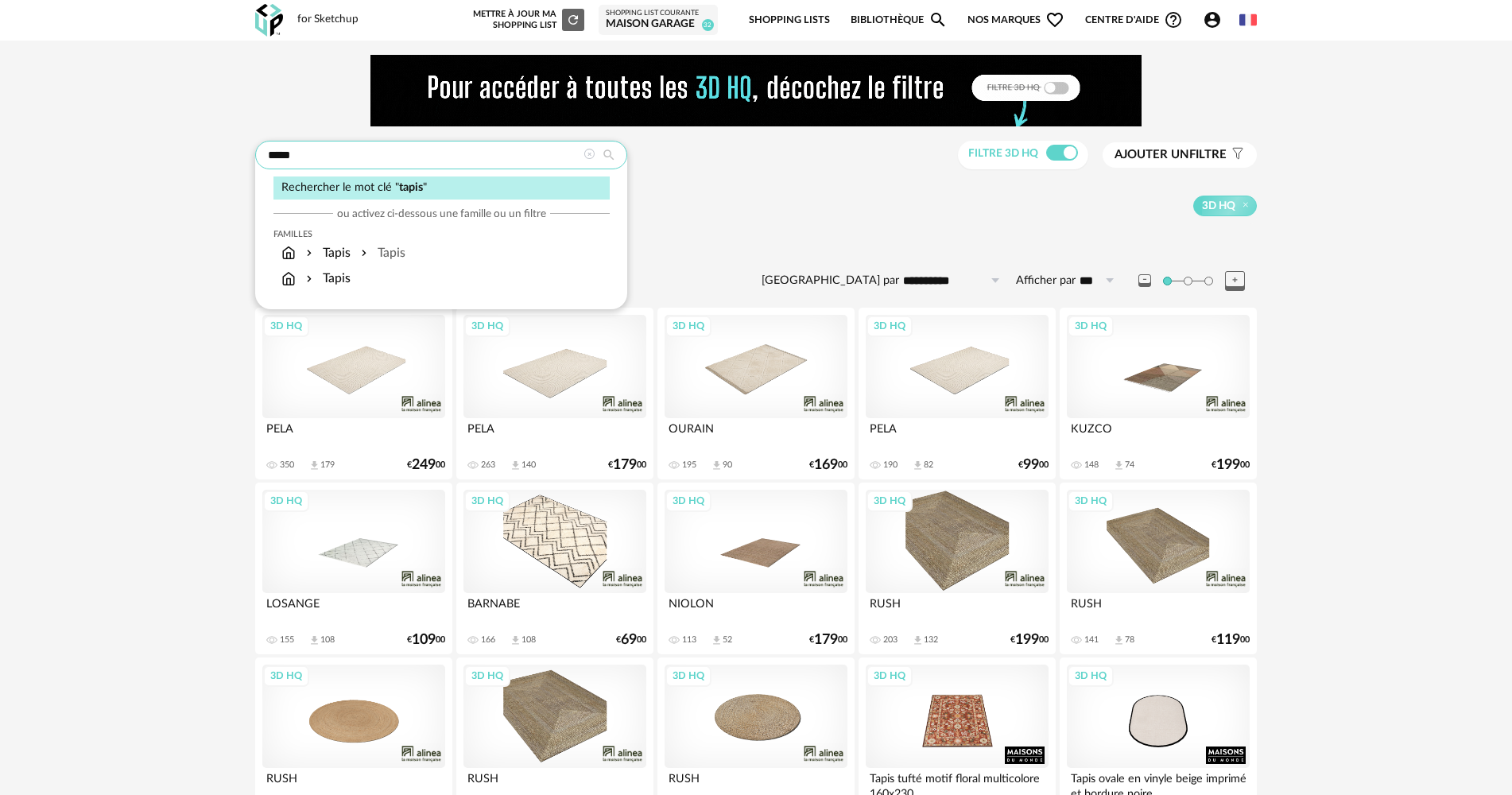
click at [321, 156] on input "*****" at bounding box center [441, 155] width 372 height 29
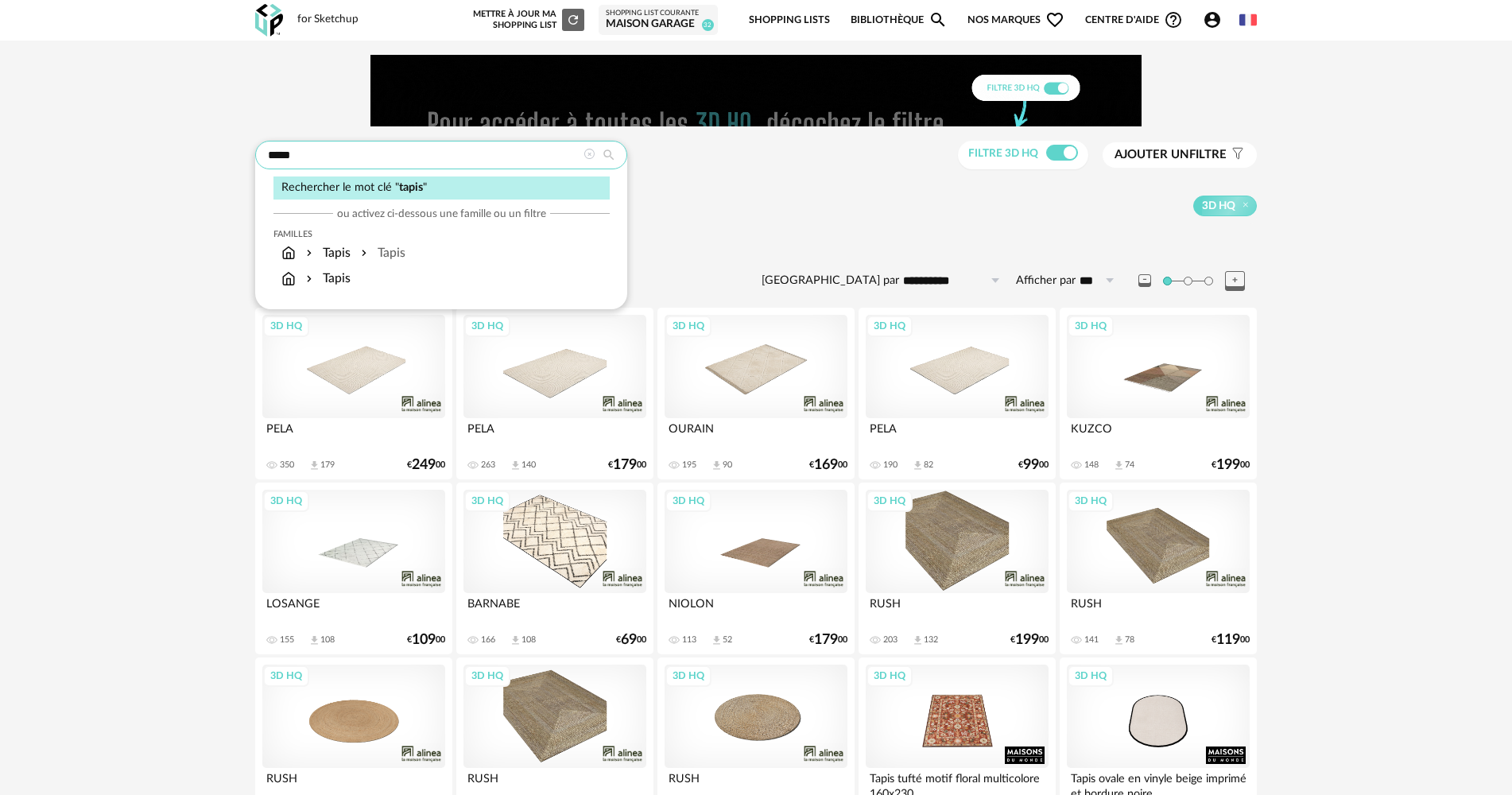
type input "*"
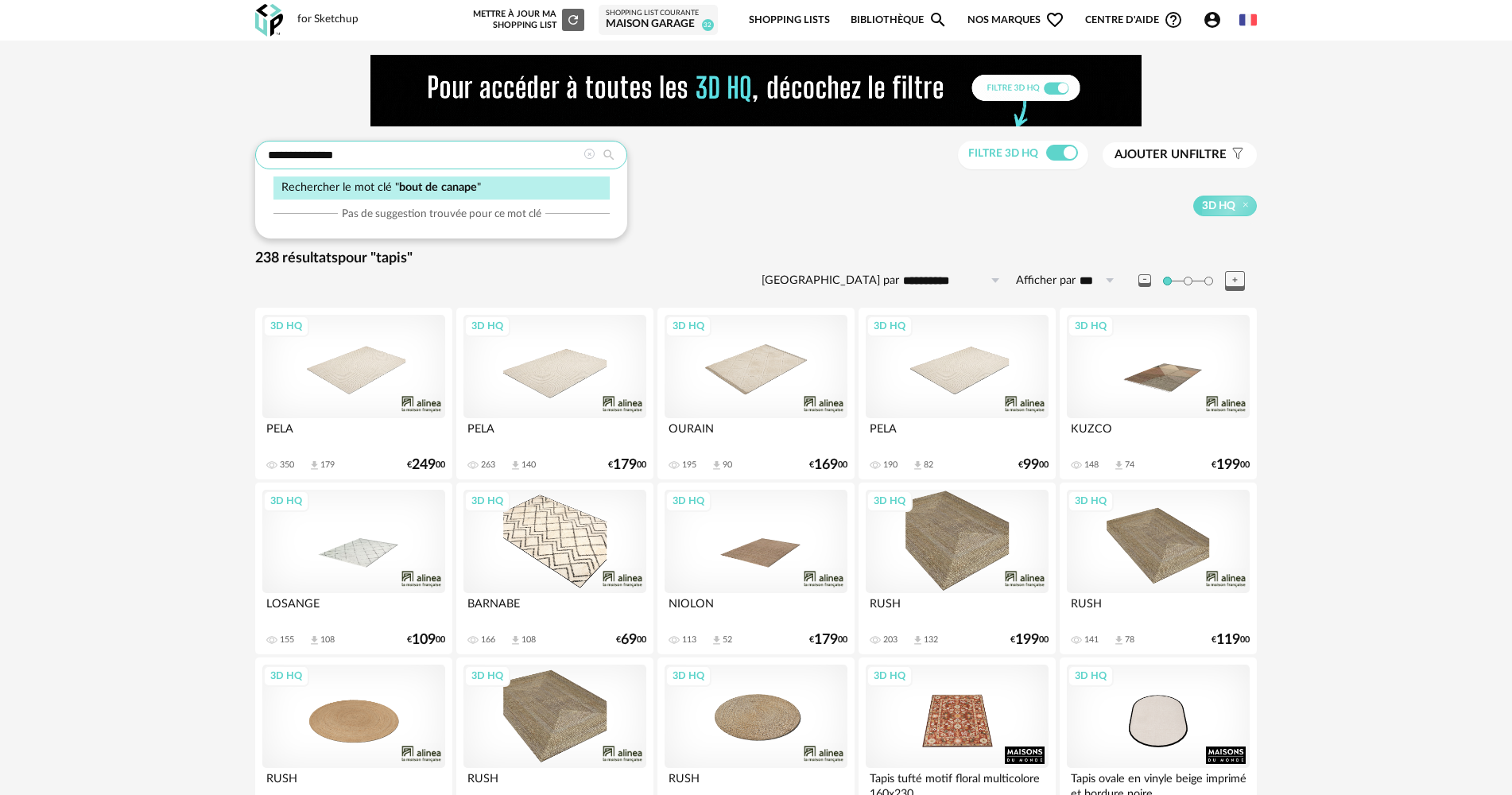
type input "**********"
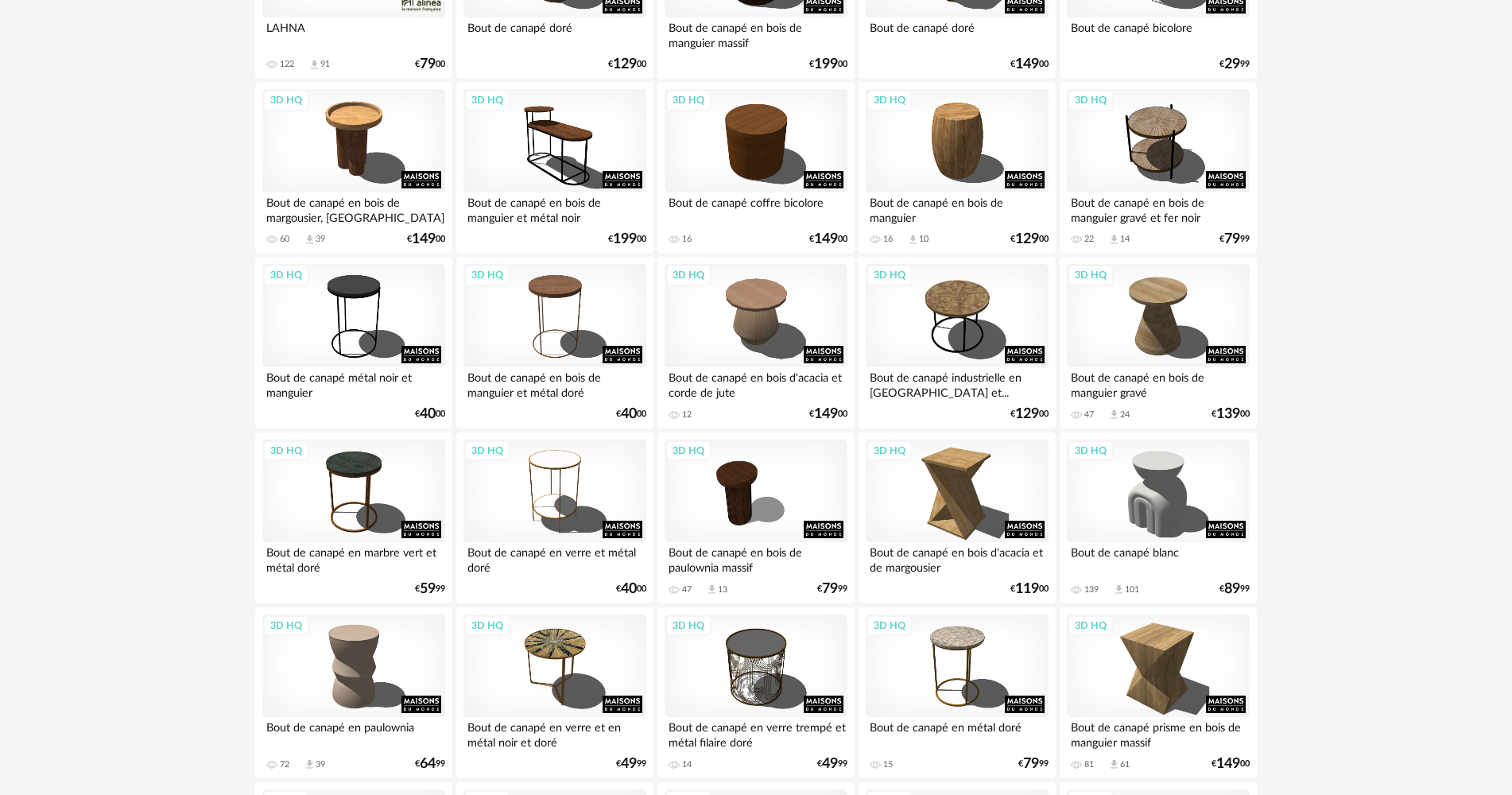
scroll to position [398, 0]
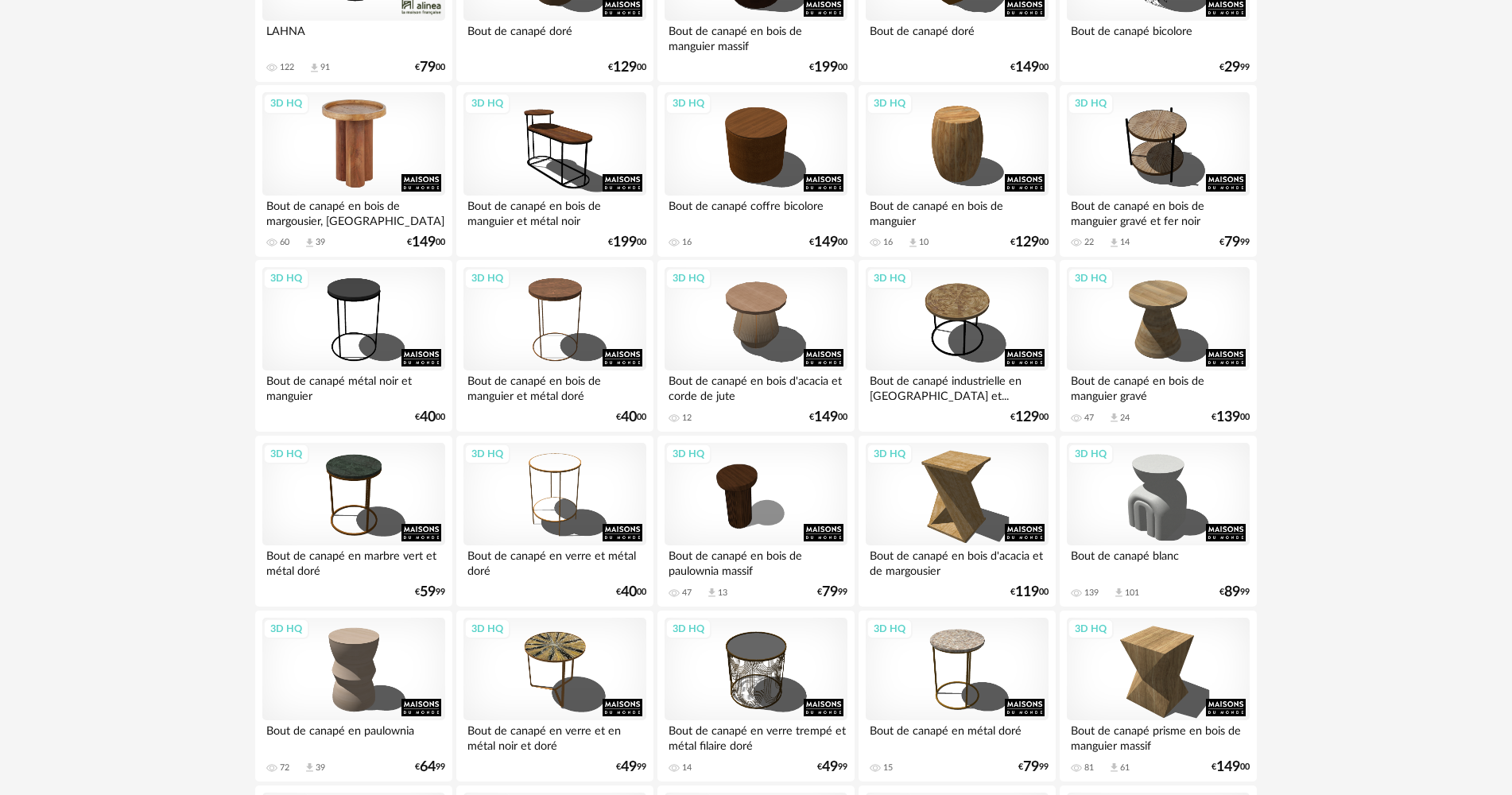
click at [333, 168] on div "3D HQ" at bounding box center [354, 143] width 182 height 103
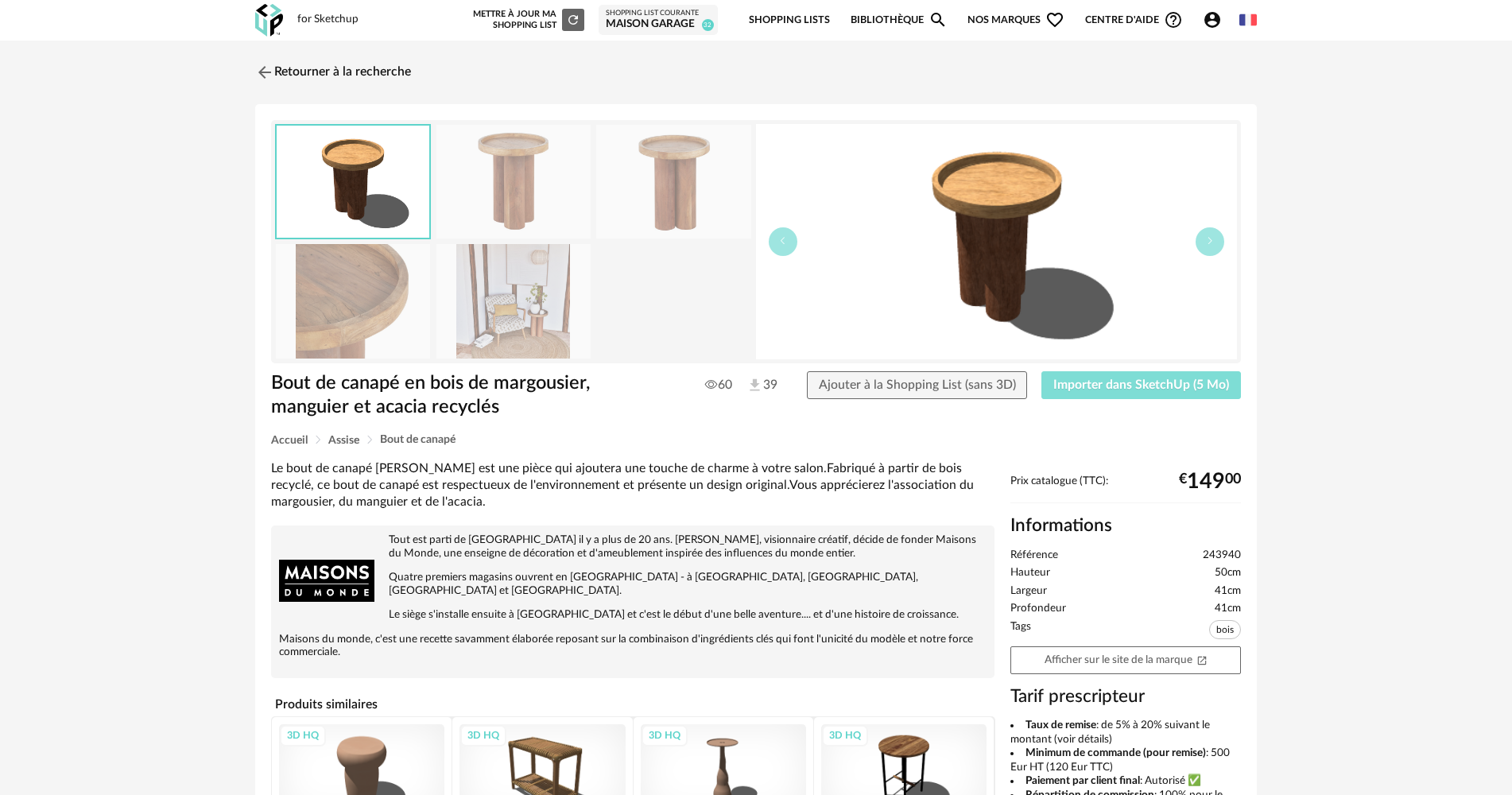
click at [1080, 393] on button "Importer dans SketchUp (5 Mo)" at bounding box center [1141, 385] width 200 height 29
click at [253, 72] on img at bounding box center [263, 72] width 23 height 23
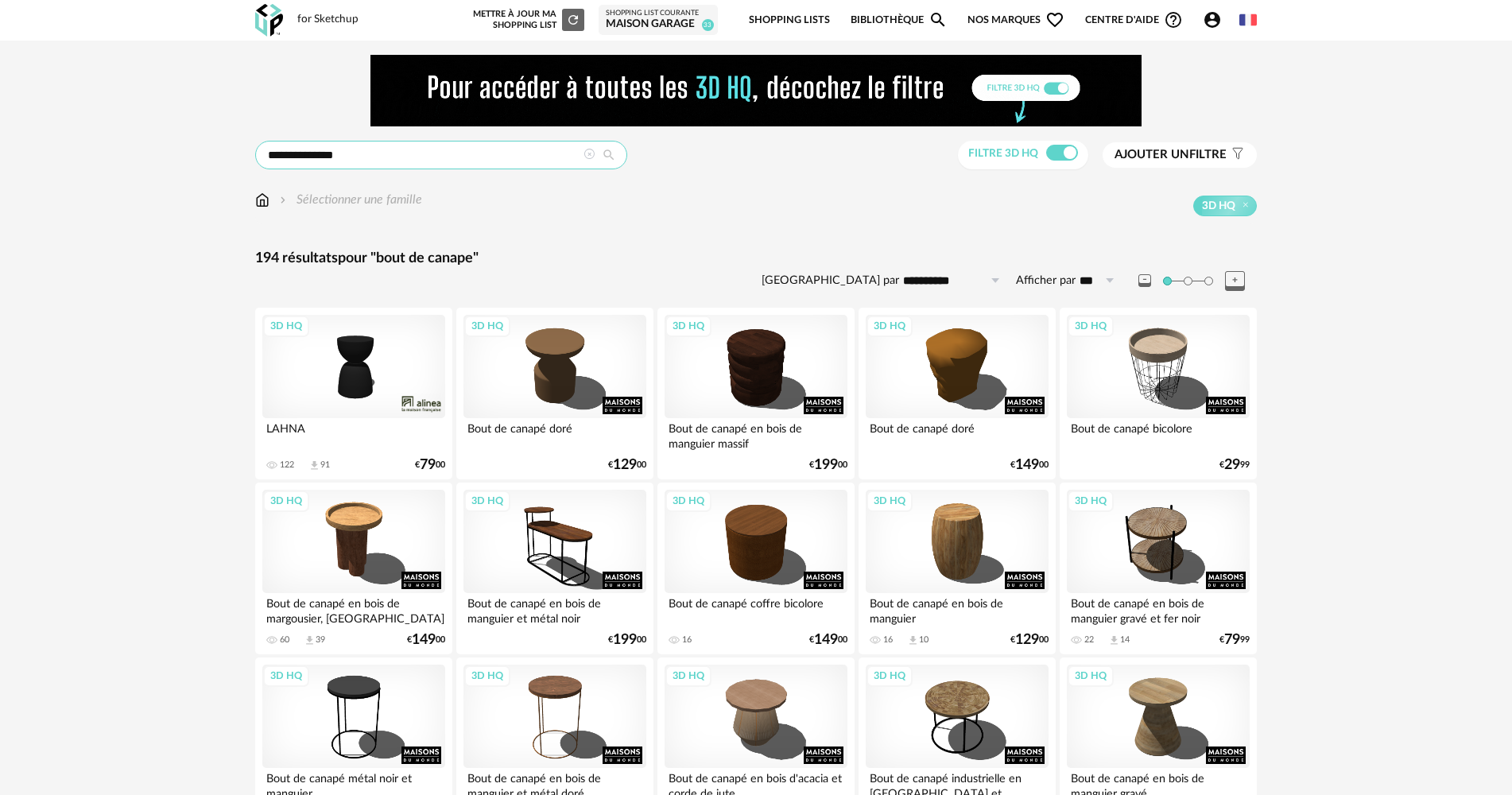
click at [315, 162] on input "**********" at bounding box center [441, 155] width 372 height 29
click at [323, 158] on input "**********" at bounding box center [441, 155] width 372 height 29
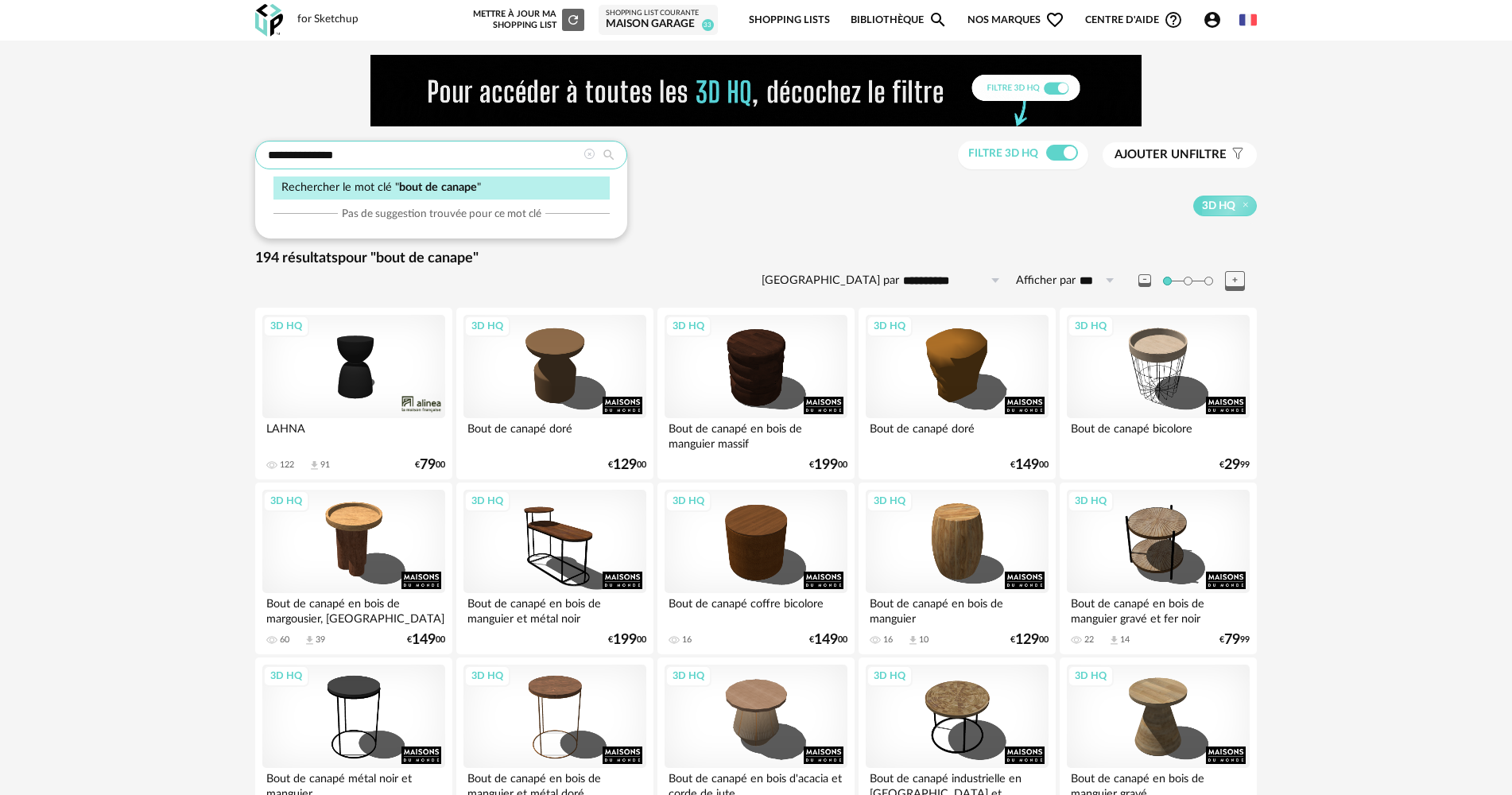
click at [323, 158] on input "**********" at bounding box center [441, 155] width 372 height 29
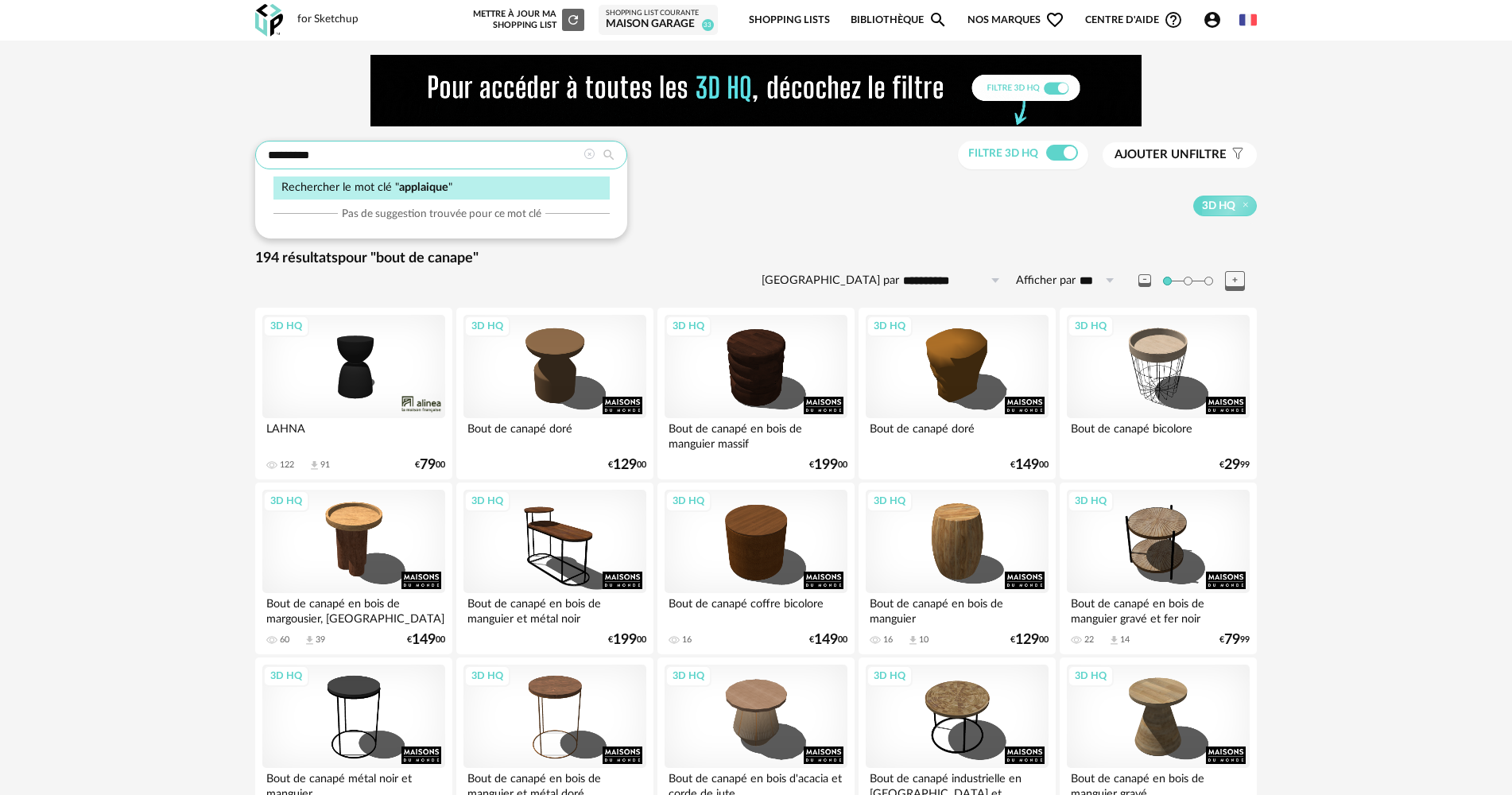
type input "*********"
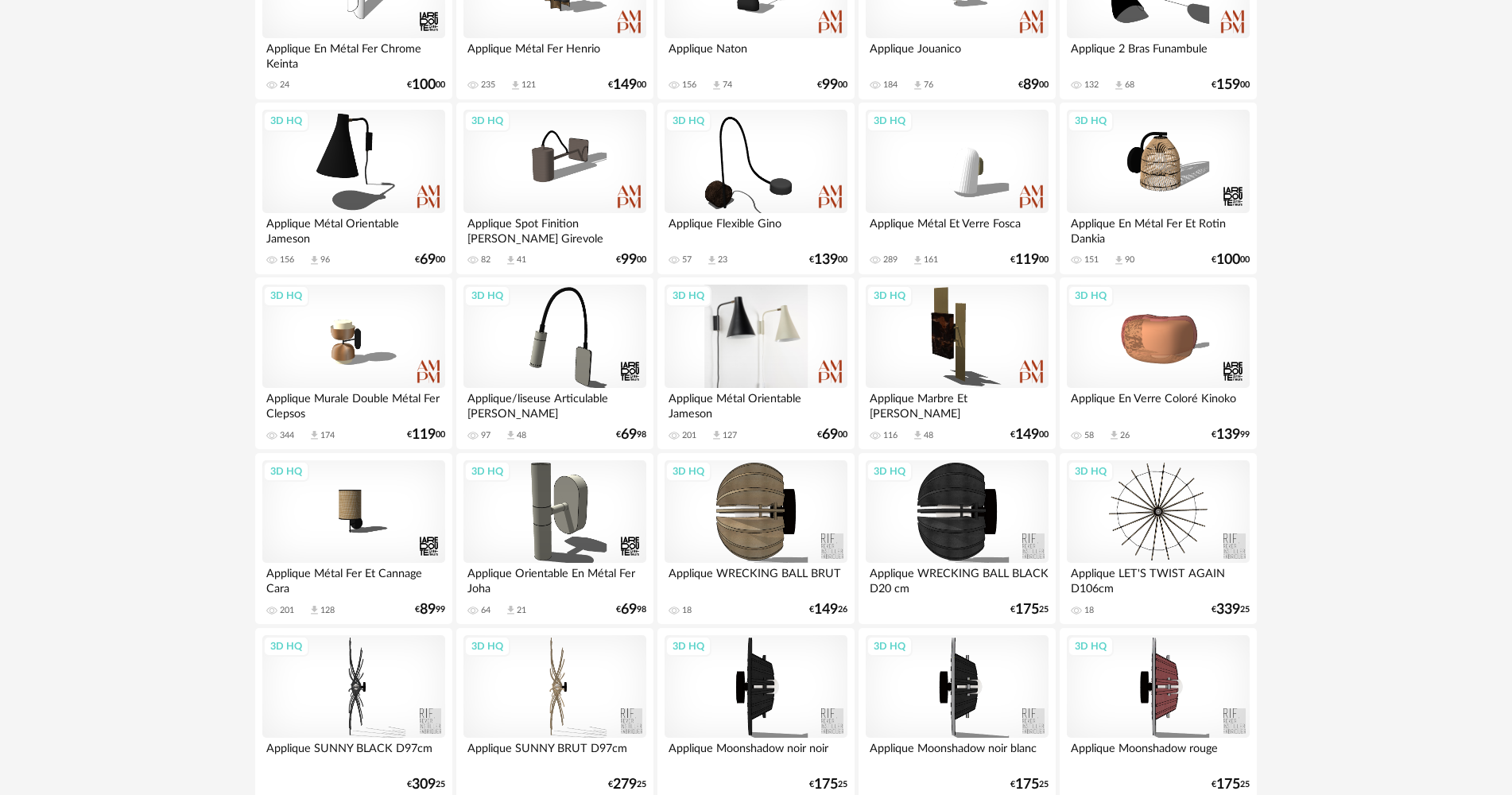
scroll to position [398, 0]
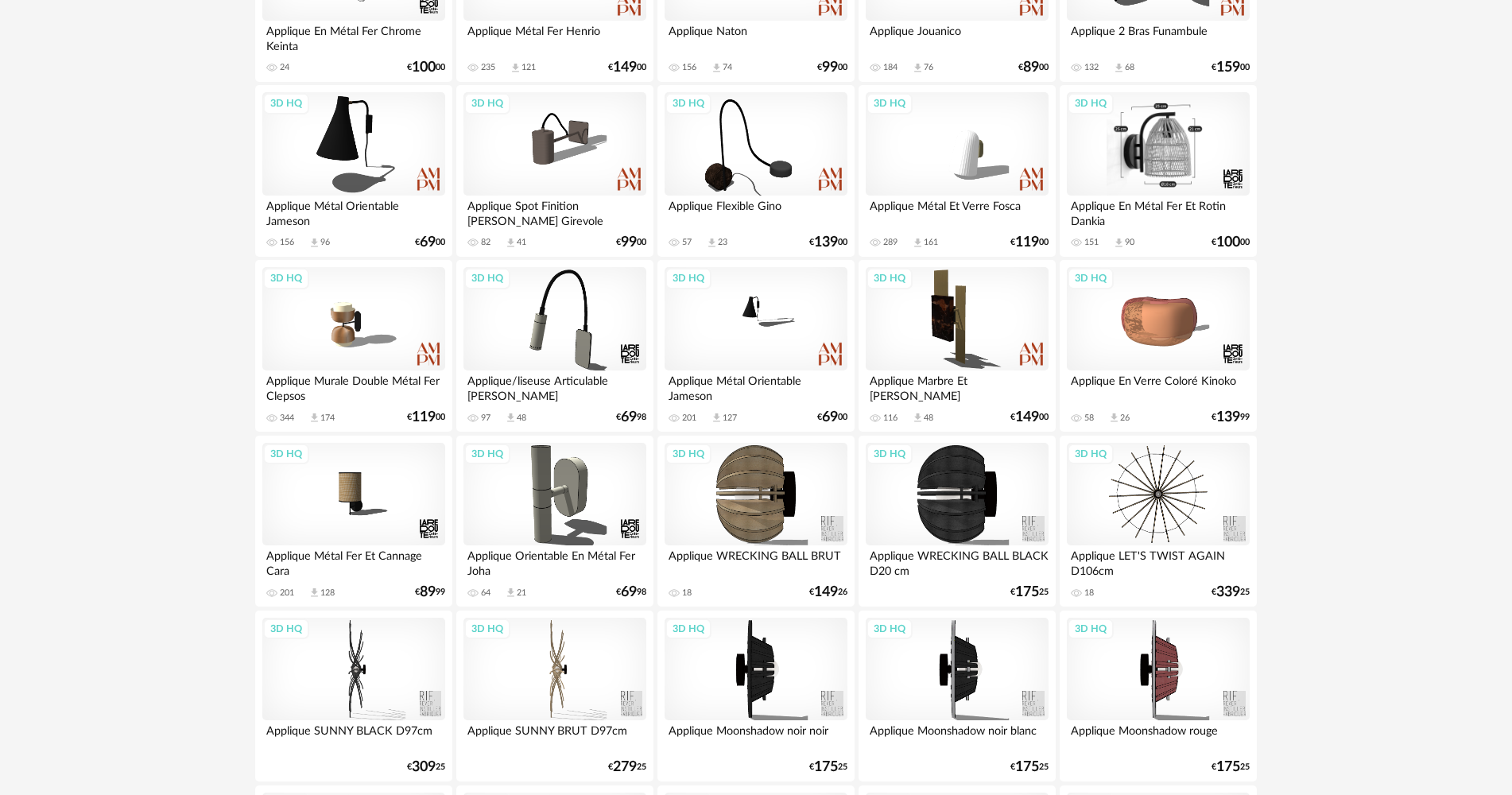
click at [1189, 137] on div "3D HQ" at bounding box center [1158, 143] width 182 height 103
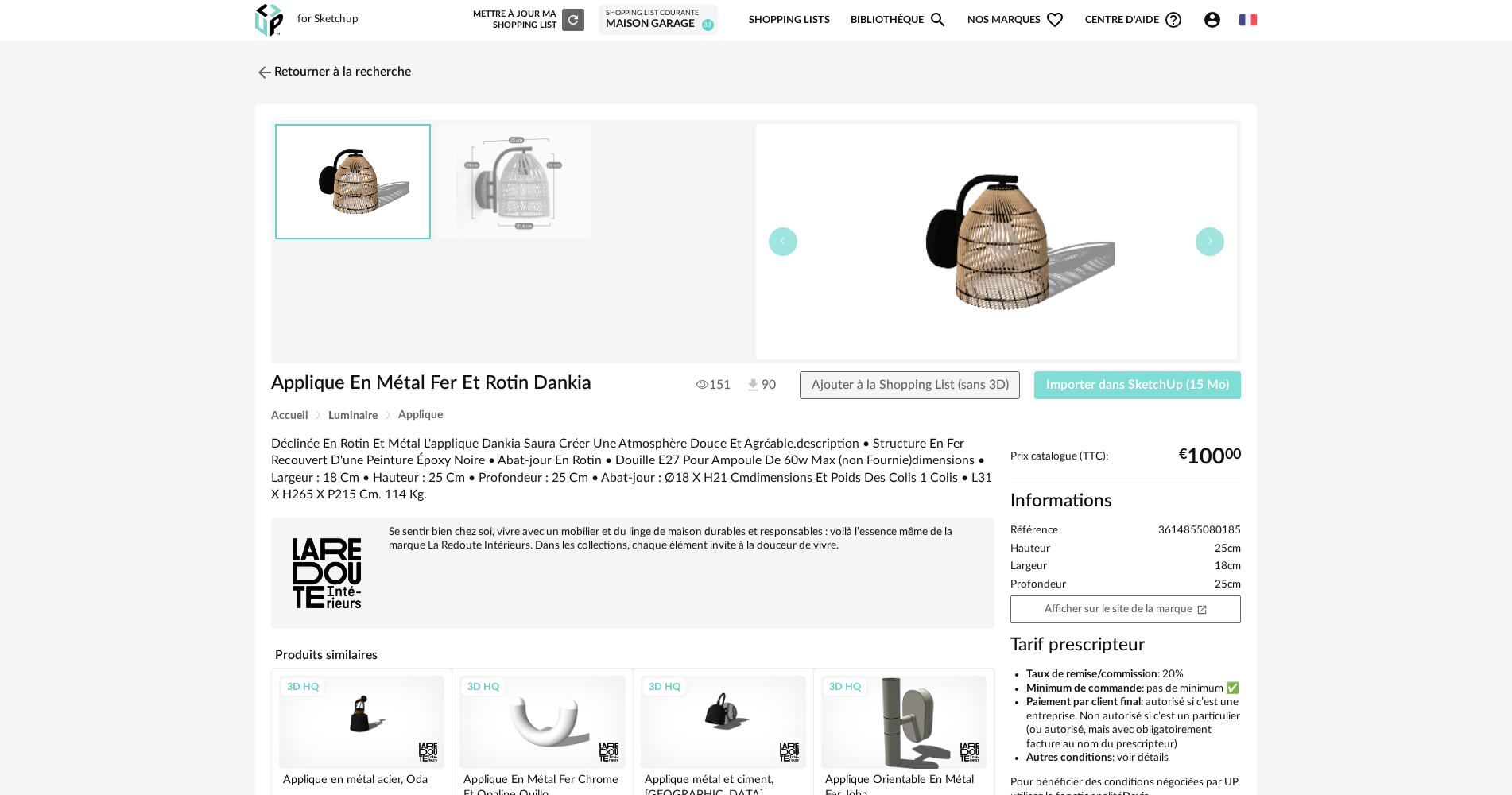
click at [1108, 382] on span "Importer dans SketchUp (15 Mo)" at bounding box center [1137, 384] width 182 height 13
click at [366, 68] on link "Retourner à la recherche" at bounding box center [328, 72] width 156 height 35
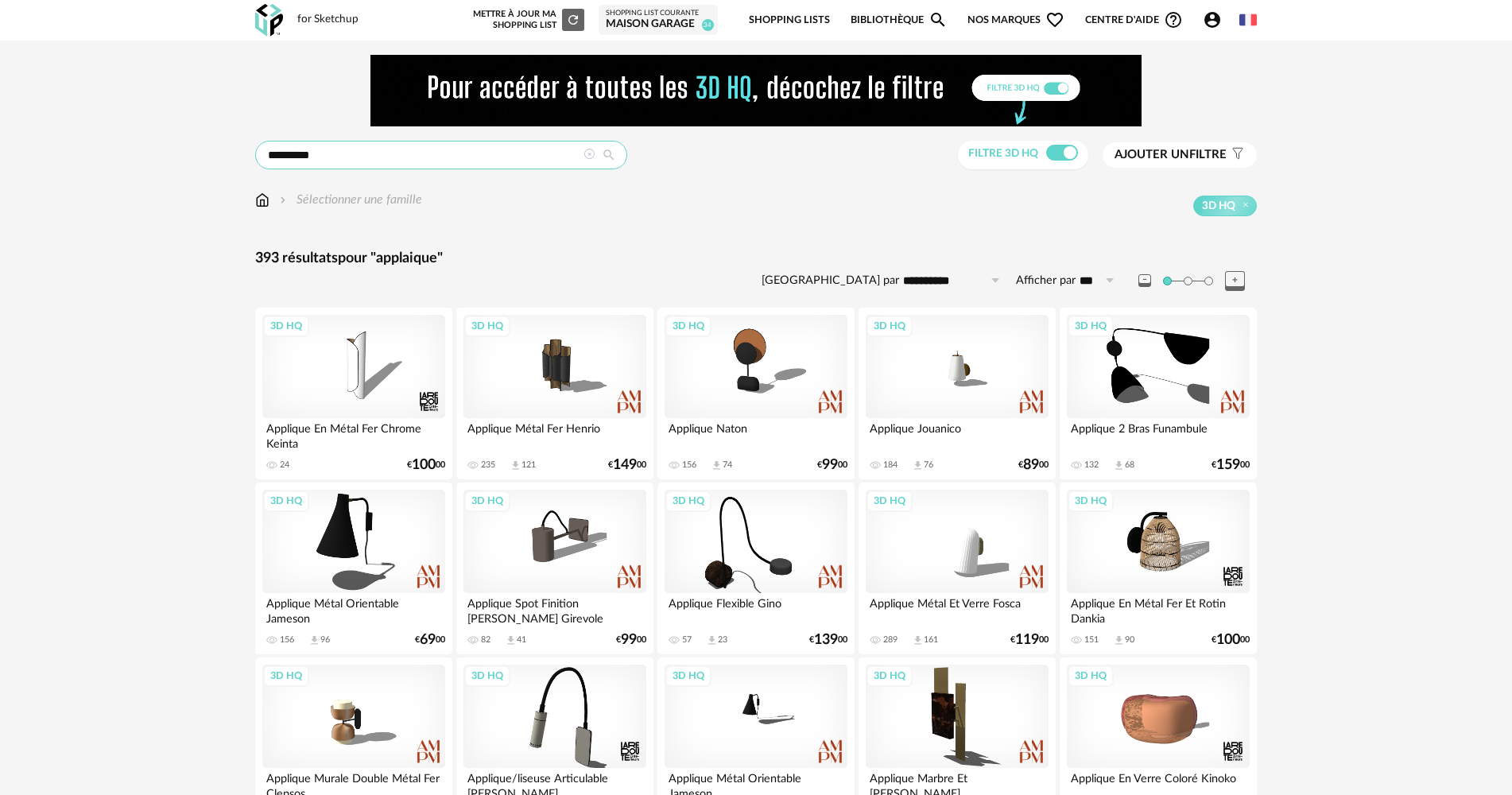
click at [385, 153] on input "*********" at bounding box center [441, 155] width 372 height 29
type input "**********"
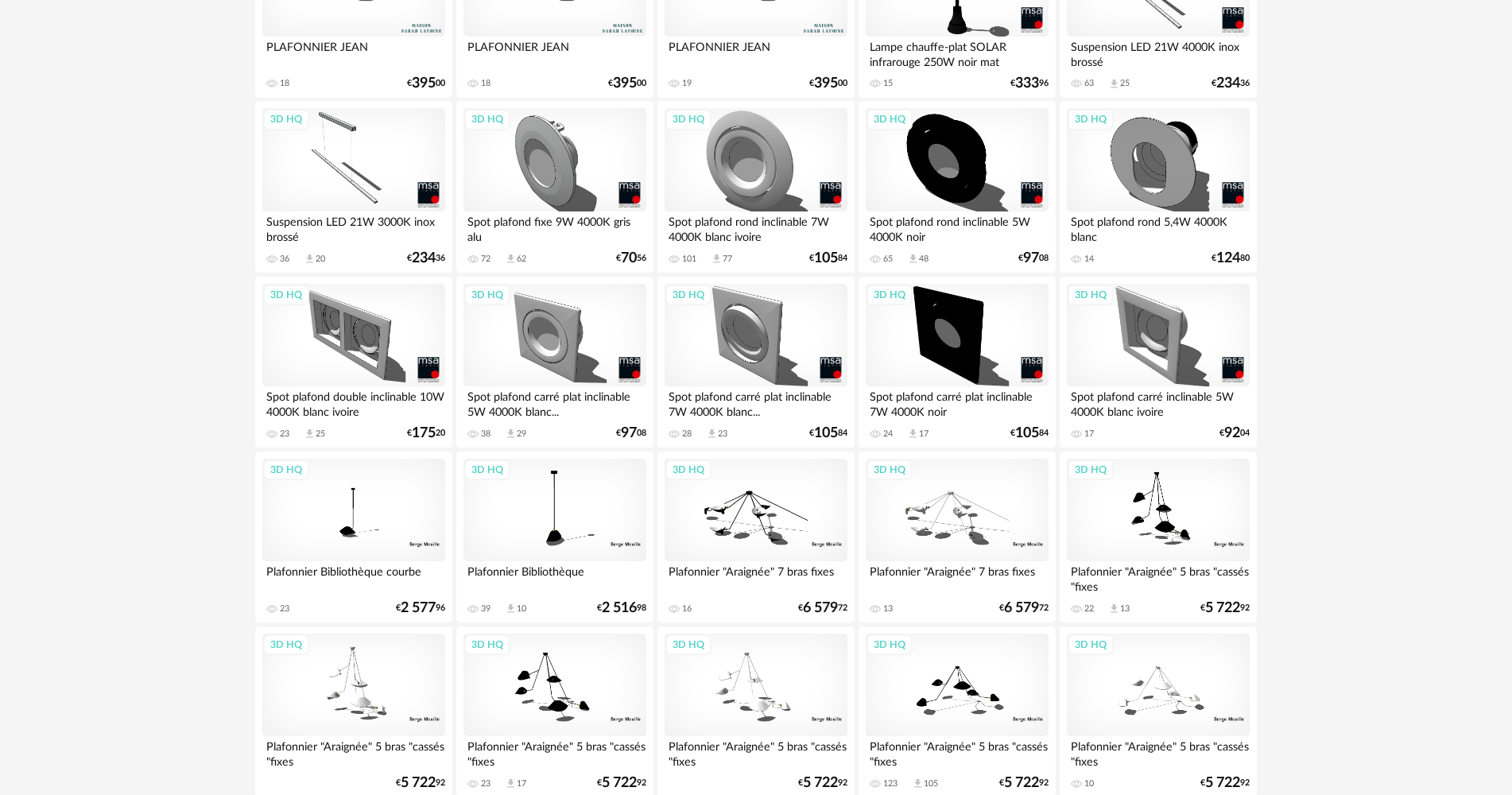
scroll to position [159, 0]
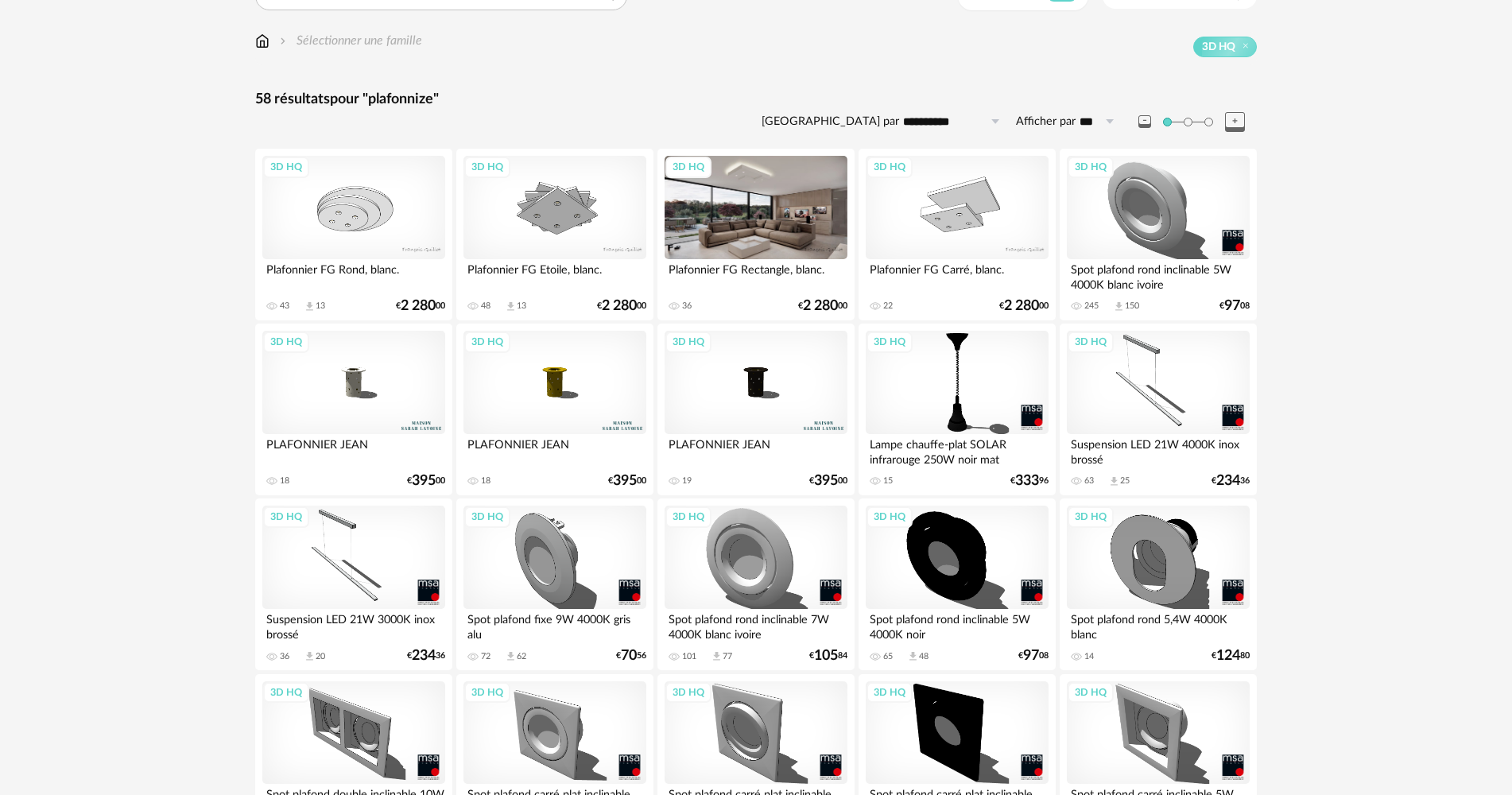
click at [782, 239] on div "3D HQ" at bounding box center [756, 207] width 182 height 103
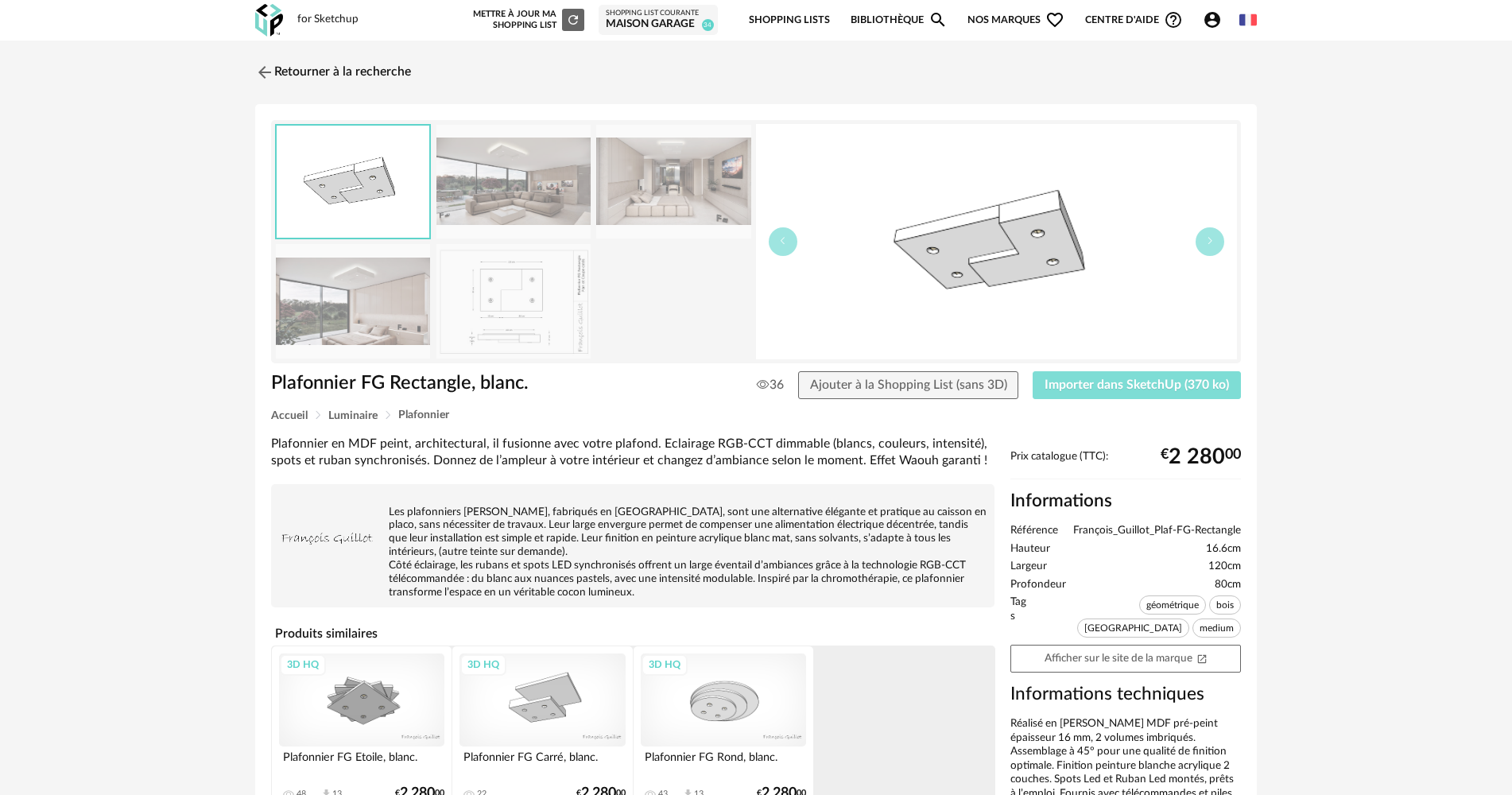
click at [1100, 377] on button "Importer dans SketchUp (370 ko)" at bounding box center [1136, 385] width 209 height 29
click at [281, 83] on link "Retourner à la recherche" at bounding box center [328, 72] width 156 height 35
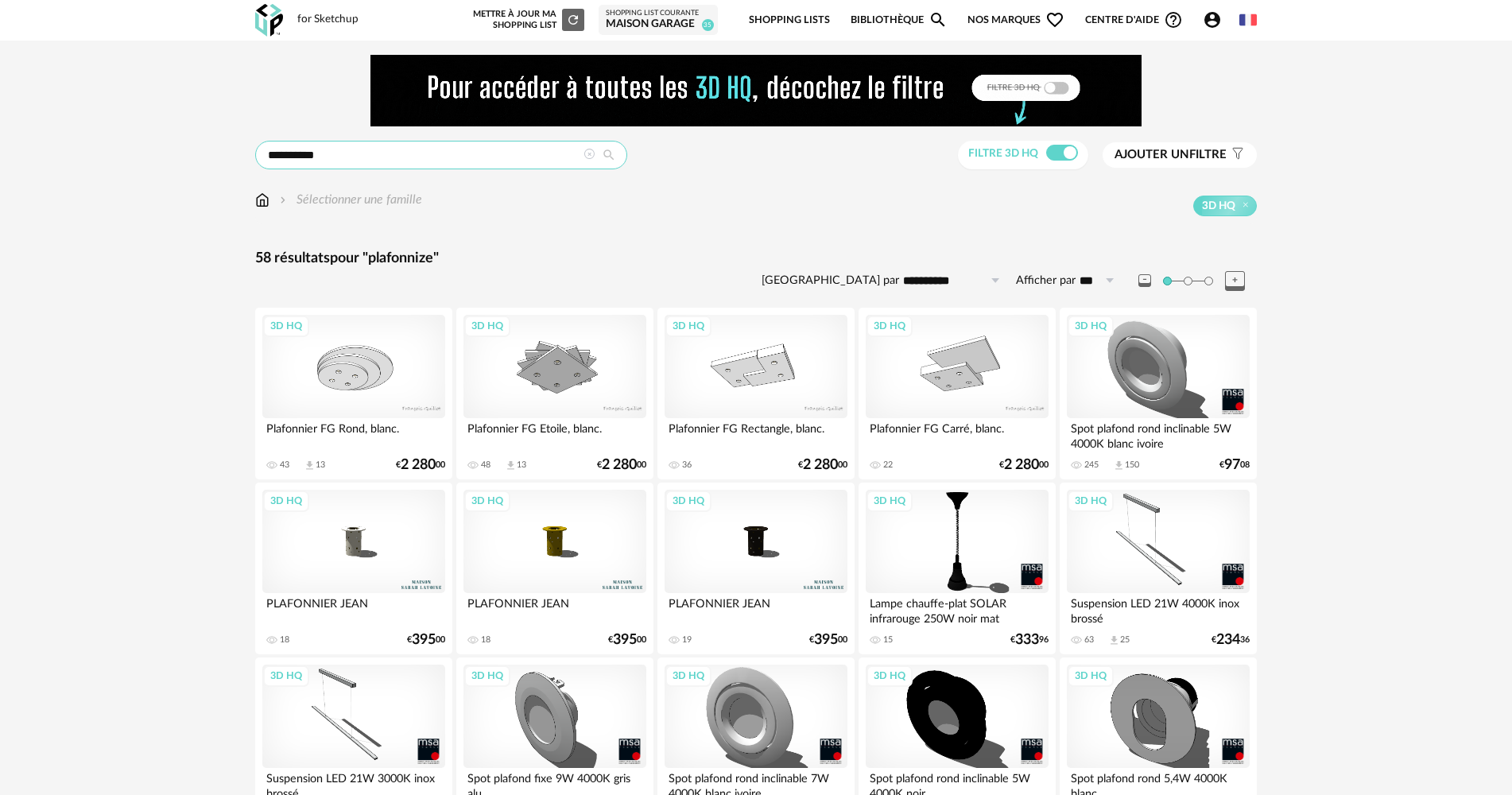
click at [354, 161] on input "**********" at bounding box center [441, 155] width 372 height 29
click at [354, 160] on input "**********" at bounding box center [441, 155] width 372 height 29
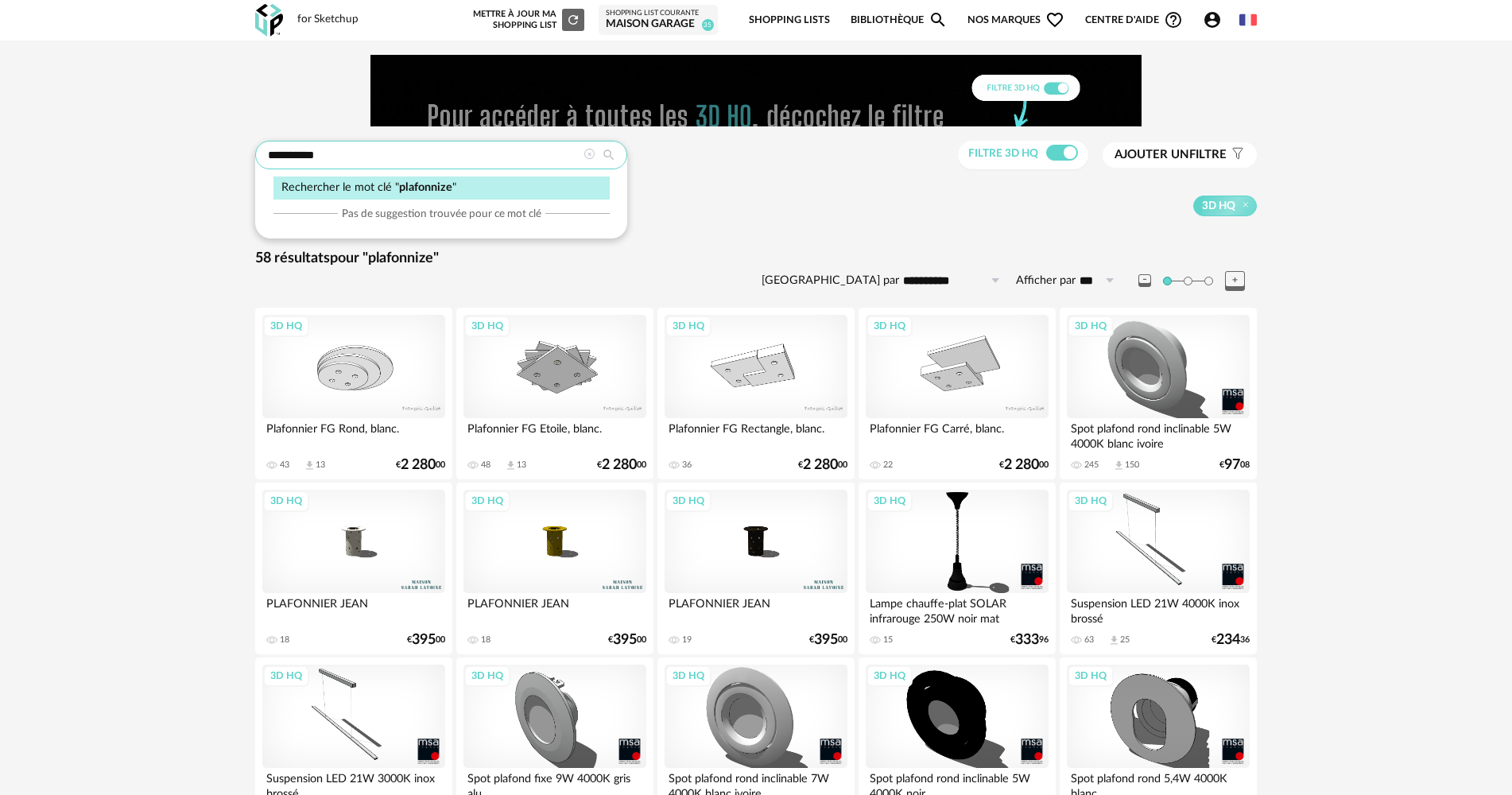
click at [354, 160] on input "**********" at bounding box center [441, 155] width 372 height 29
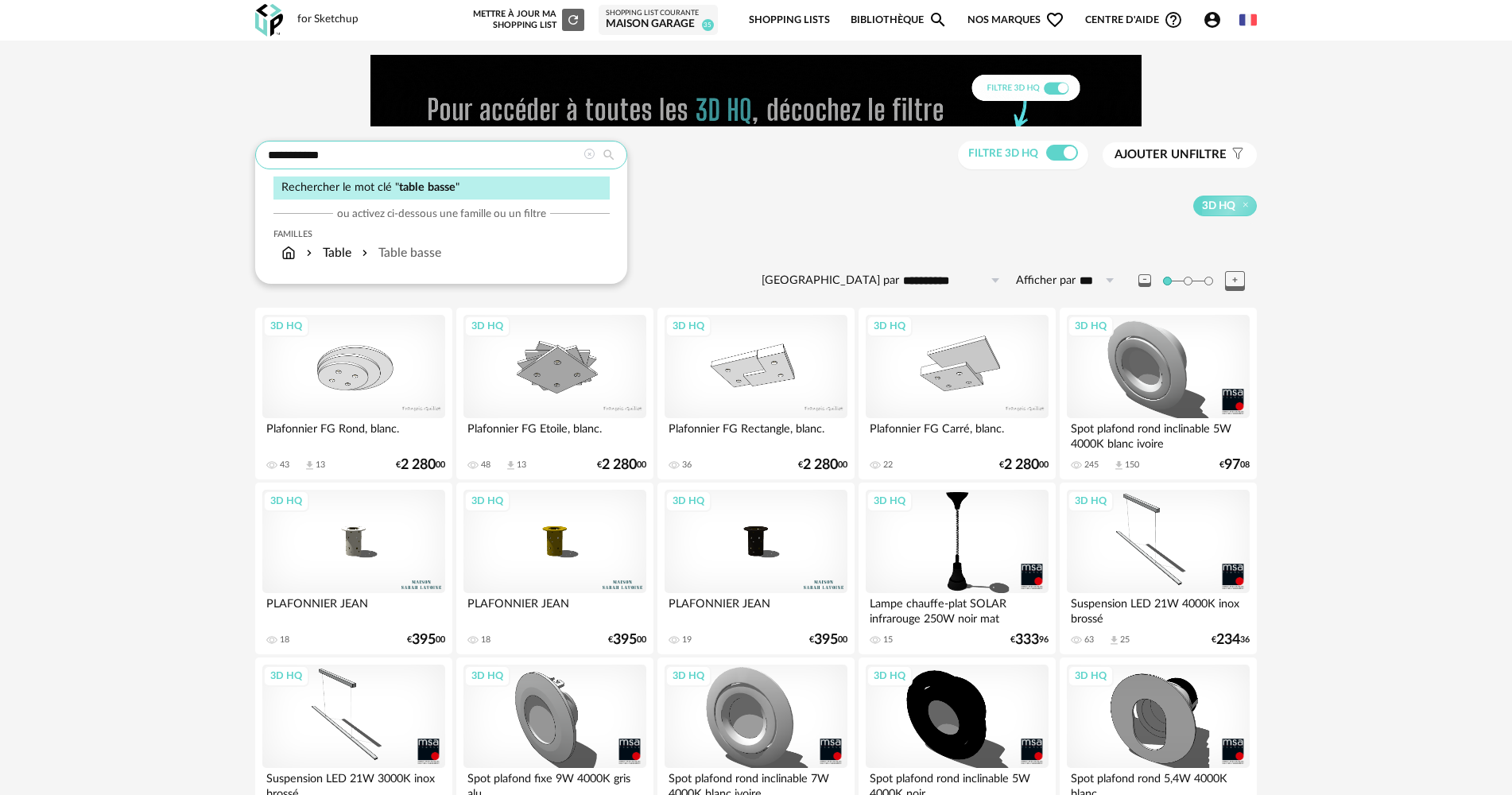
type input "**********"
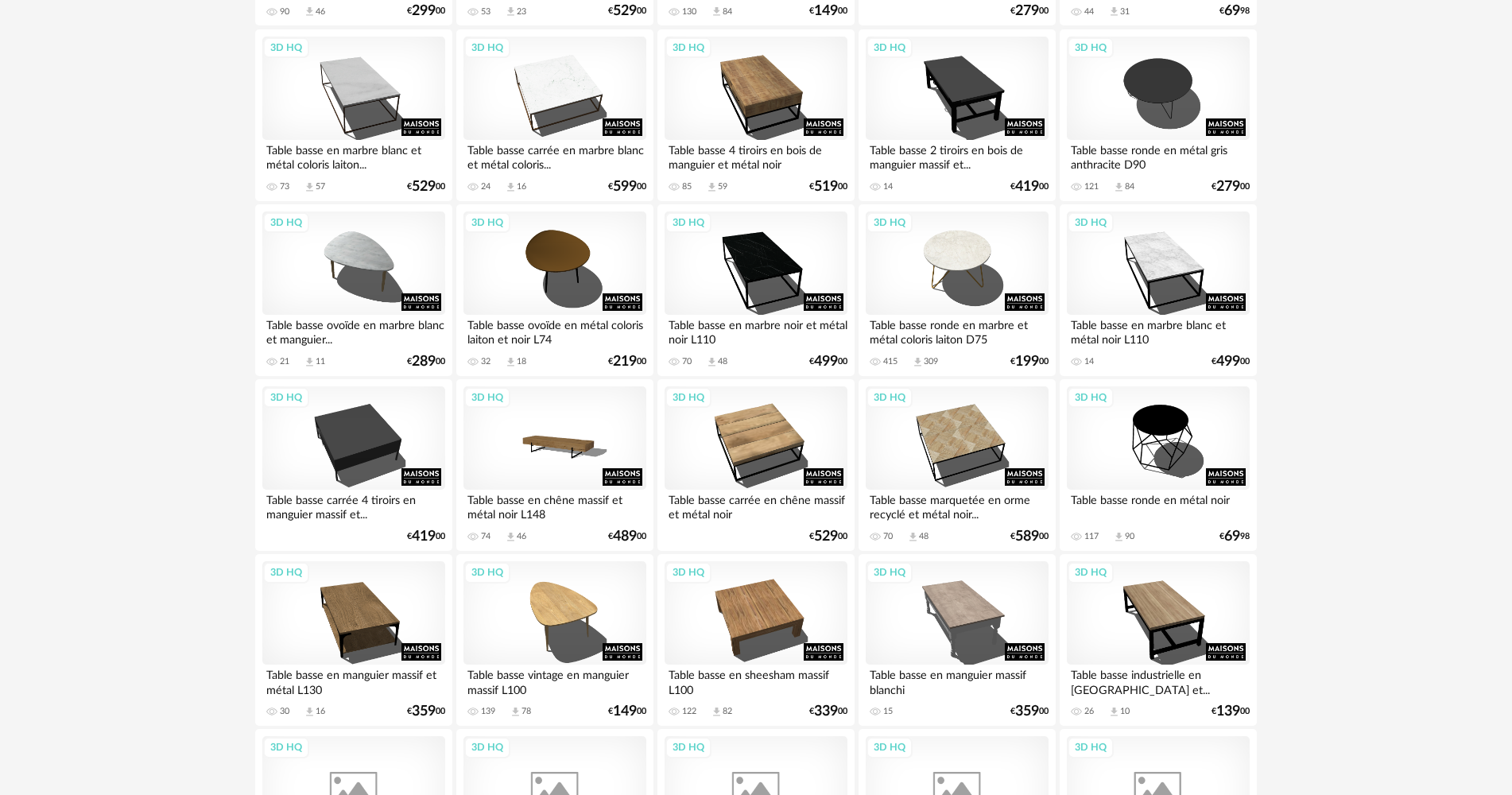
scroll to position [1510, 0]
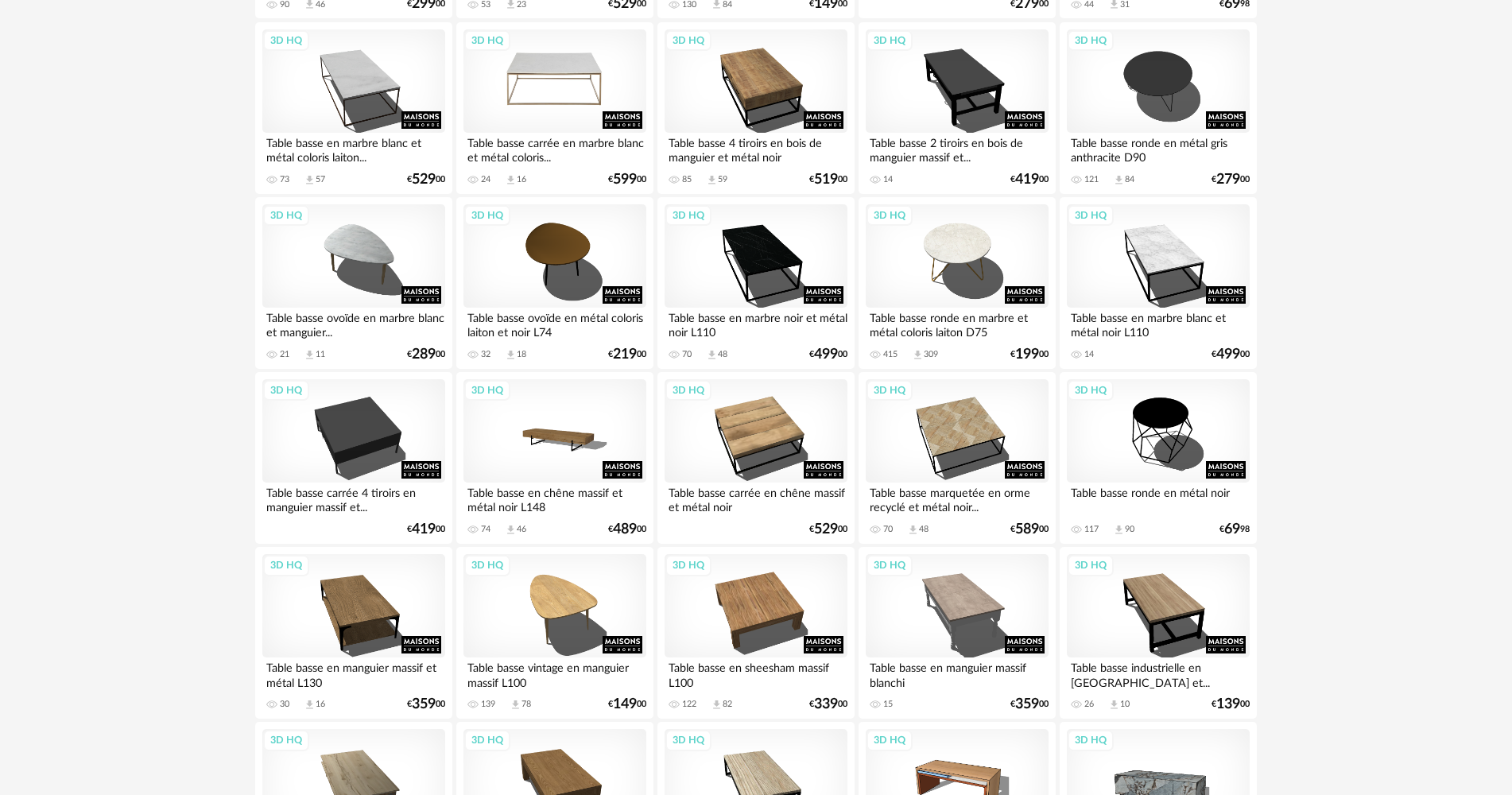
click at [560, 120] on div "3D HQ" at bounding box center [555, 81] width 182 height 103
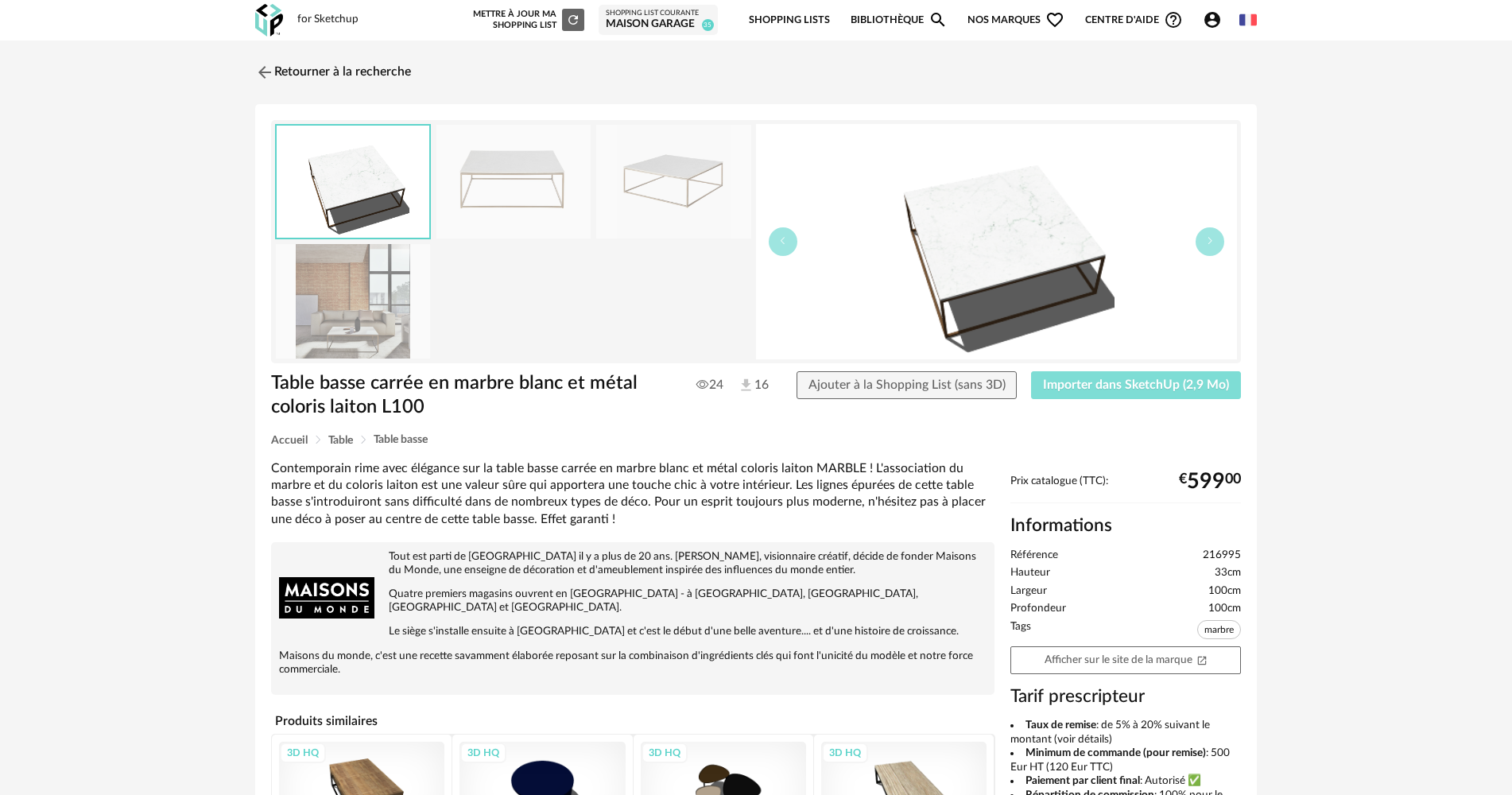
click at [1067, 380] on span "Importer dans SketchUp (2,9 Mo)" at bounding box center [1136, 384] width 186 height 13
click at [345, 91] on div "Retourner à la recherche Table basse carrée en marbre blanc et métal coloris la…" at bounding box center [756, 583] width 1031 height 1057
click at [340, 79] on link "Retourner à la recherche" at bounding box center [328, 72] width 156 height 35
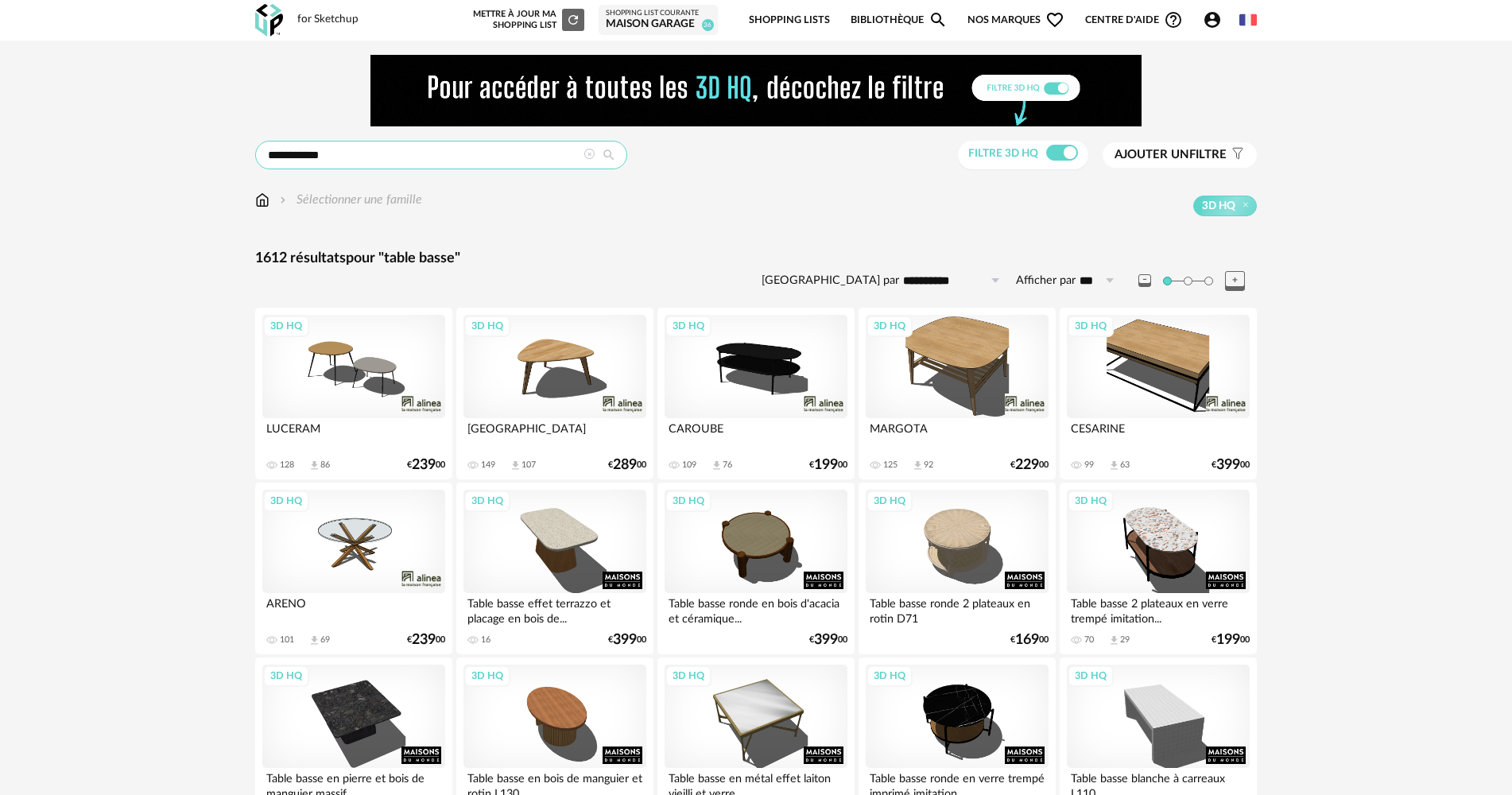
click at [310, 156] on input "**********" at bounding box center [441, 155] width 372 height 29
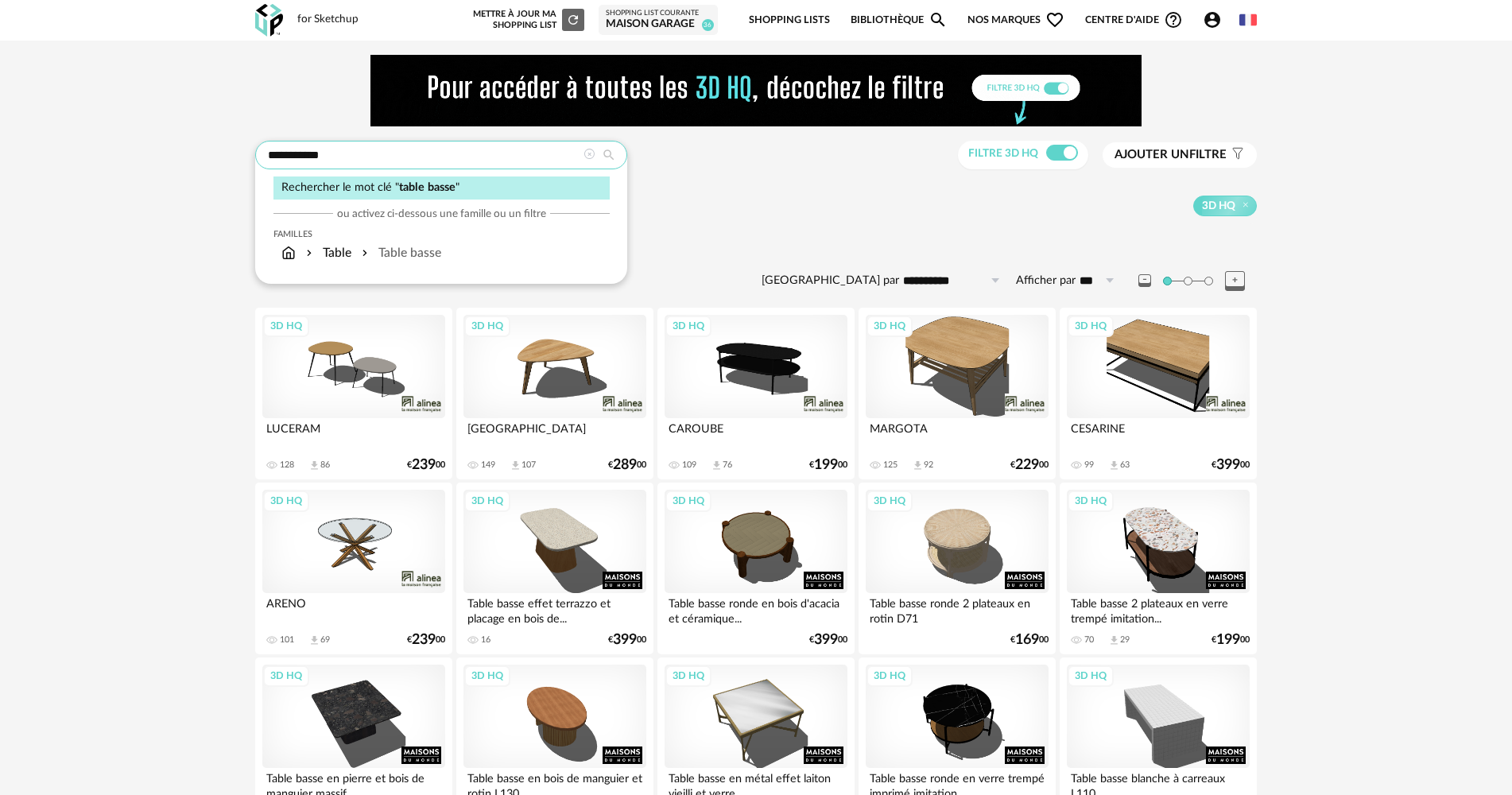
click at [310, 156] on input "**********" at bounding box center [441, 155] width 372 height 29
type input "******"
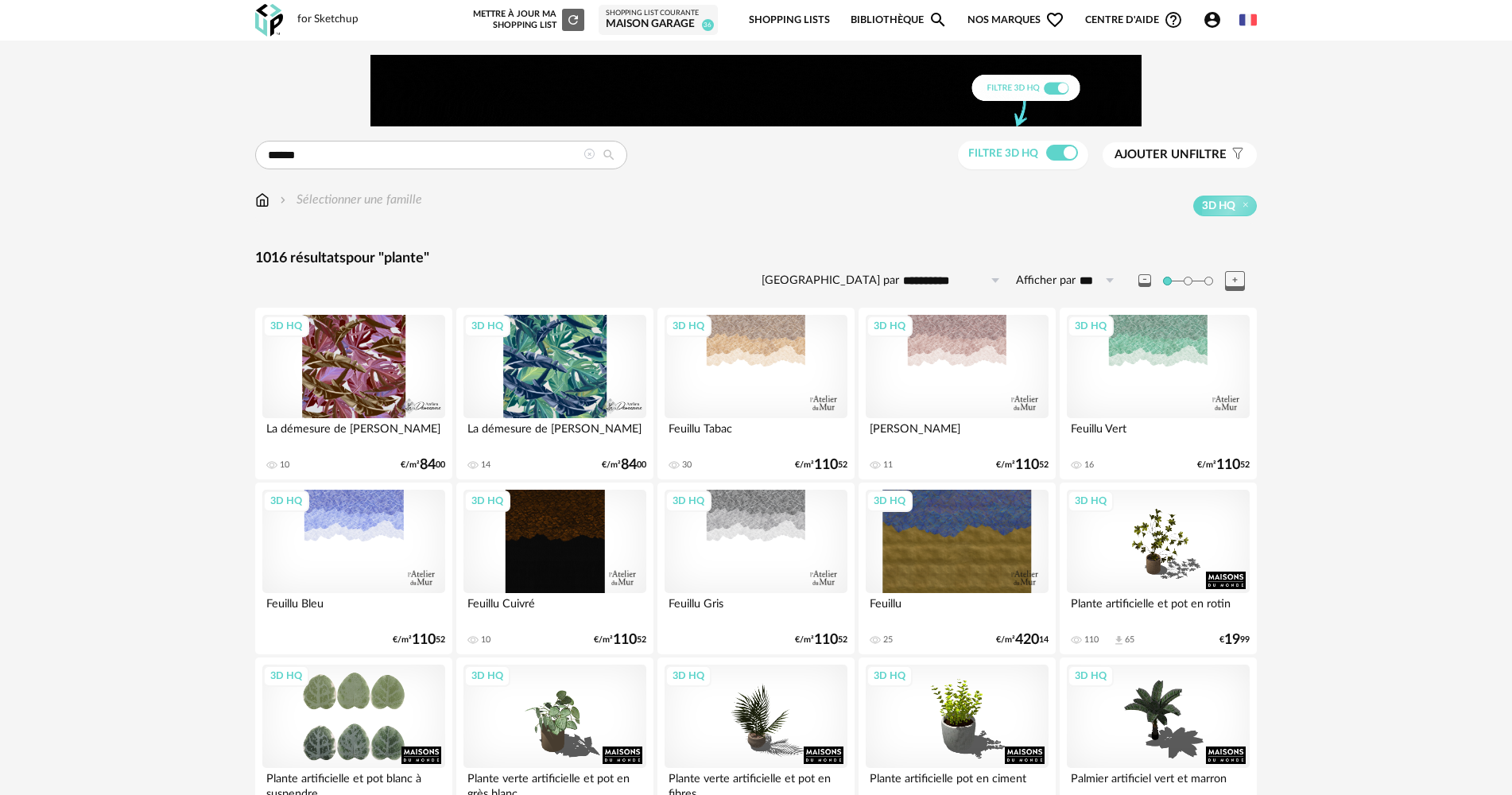
drag, startPoint x: 234, startPoint y: 343, endPoint x: 250, endPoint y: 171, distance: 172.7
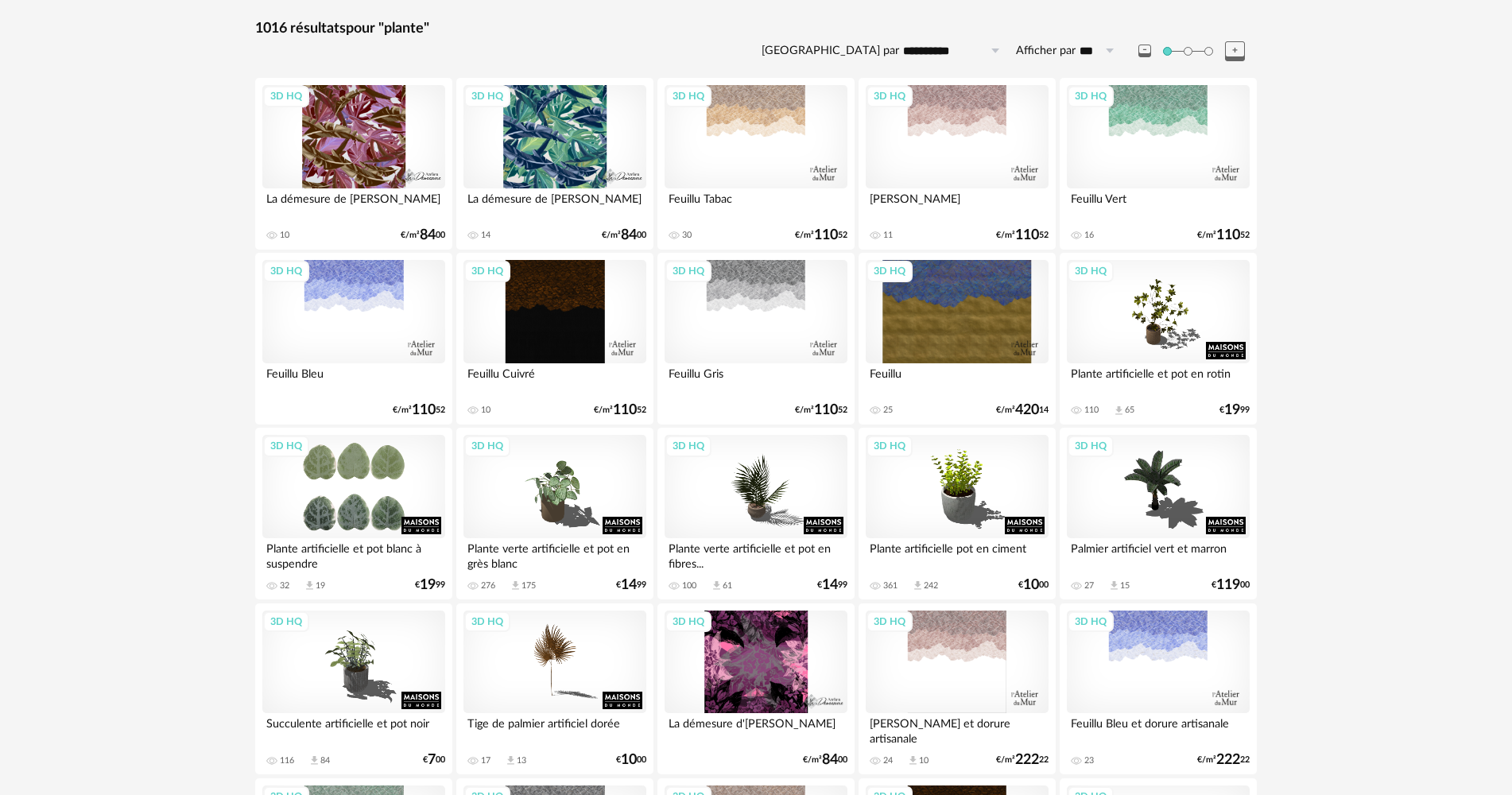
scroll to position [477, 0]
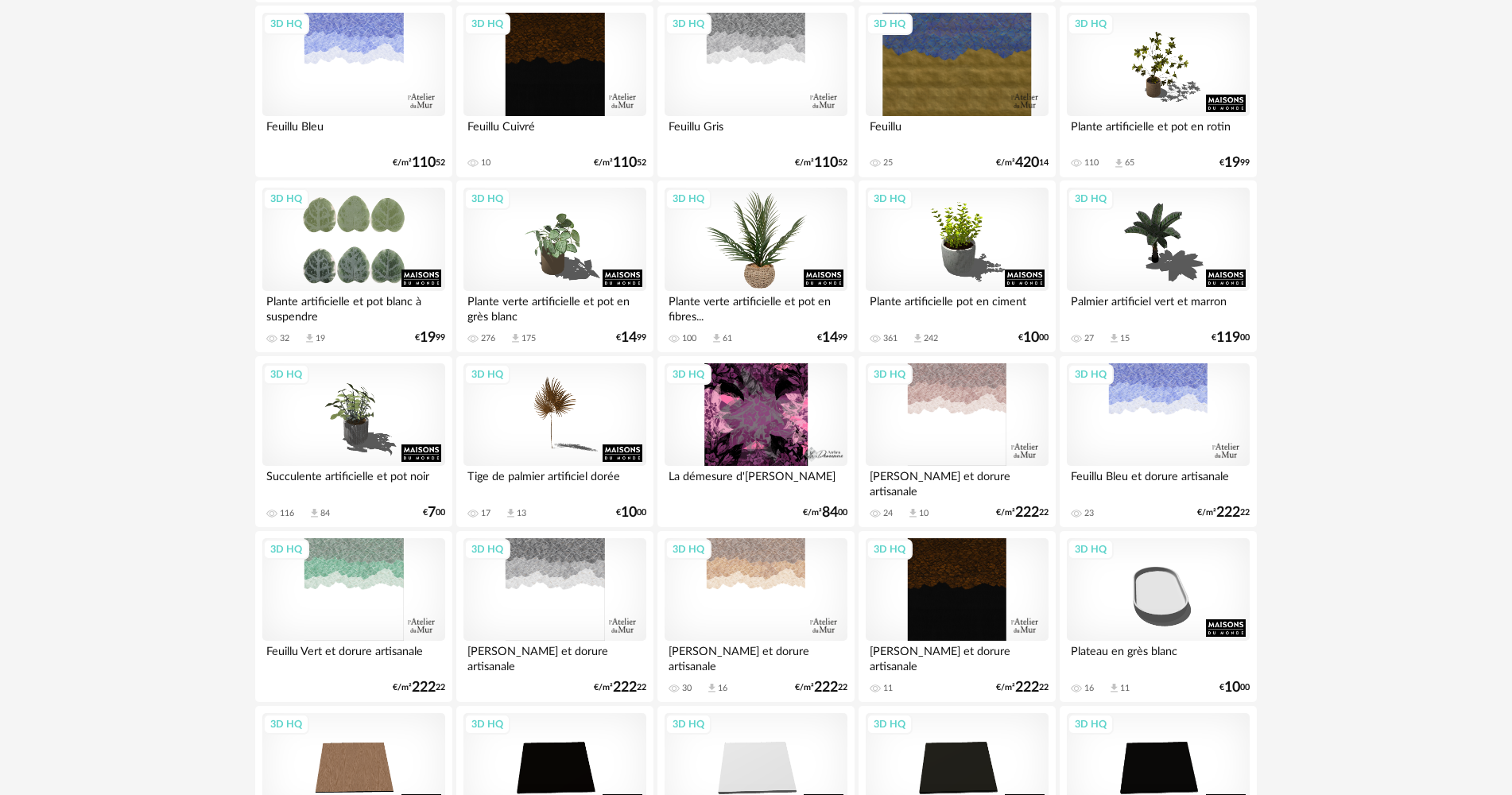
click at [769, 253] on div "3D HQ" at bounding box center [756, 239] width 182 height 103
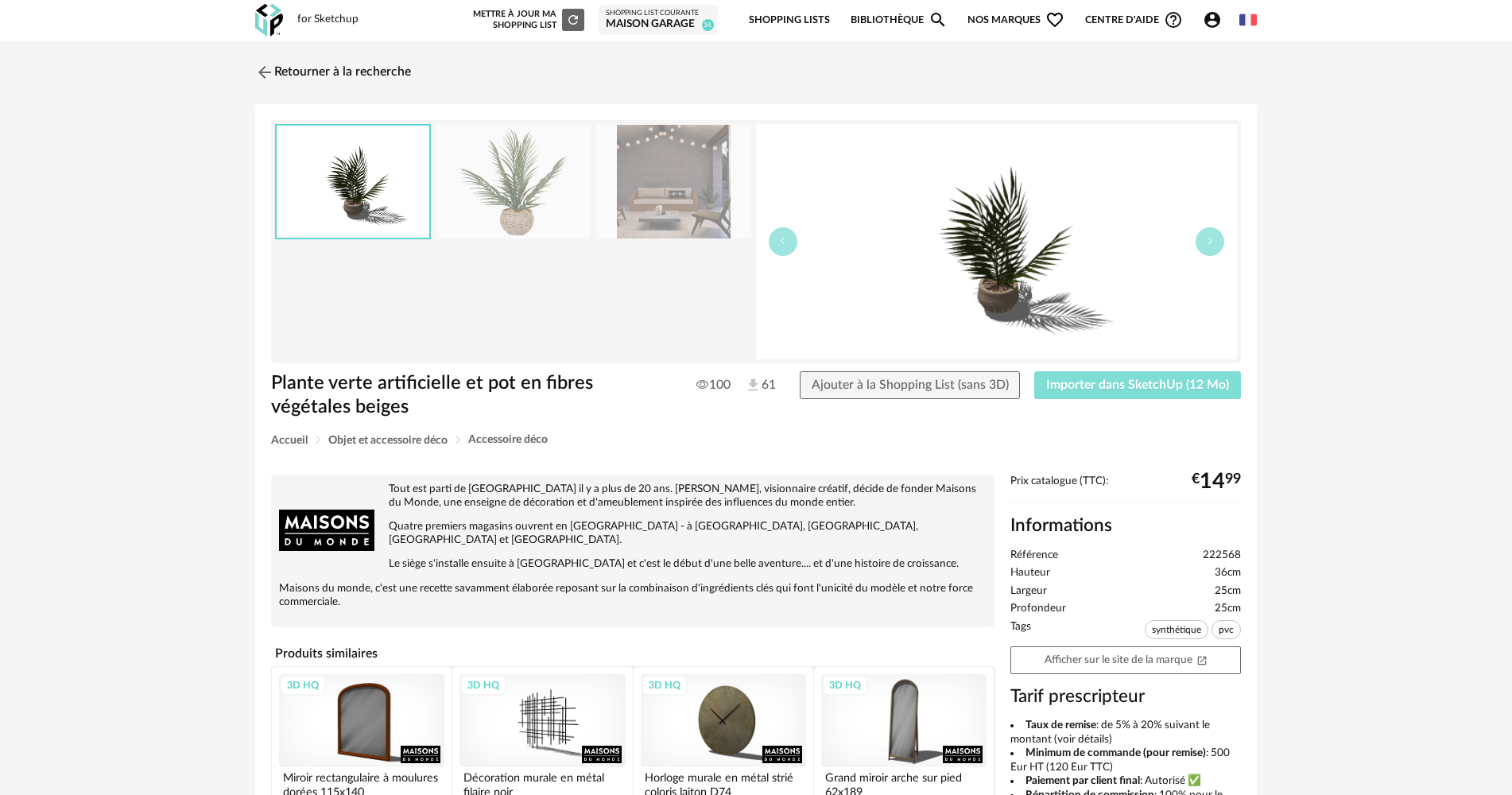
click at [1073, 381] on span "Importer dans SketchUp (12 Mo)" at bounding box center [1137, 384] width 182 height 13
click at [272, 81] on img at bounding box center [263, 72] width 23 height 23
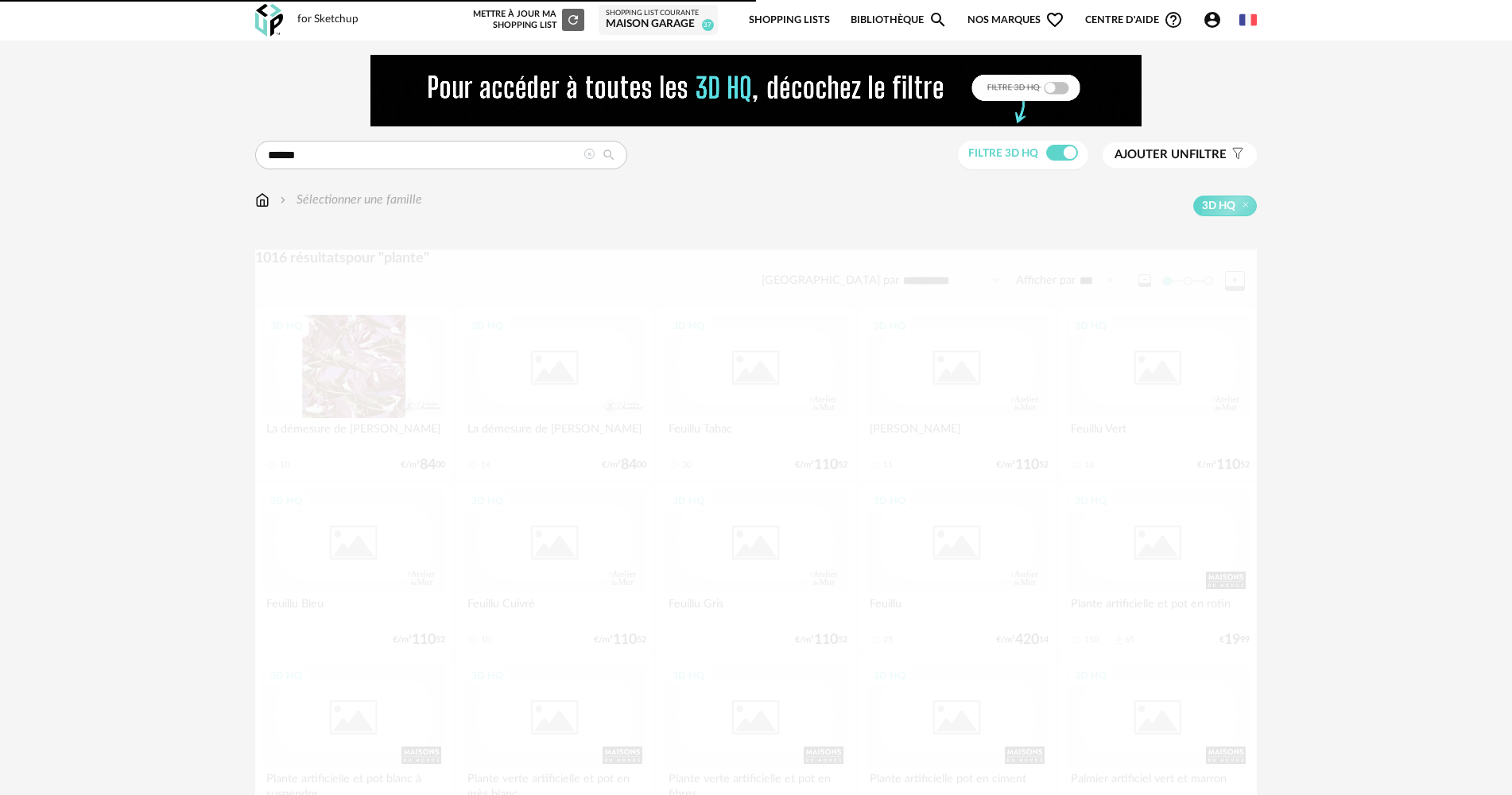
scroll to position [477, 0]
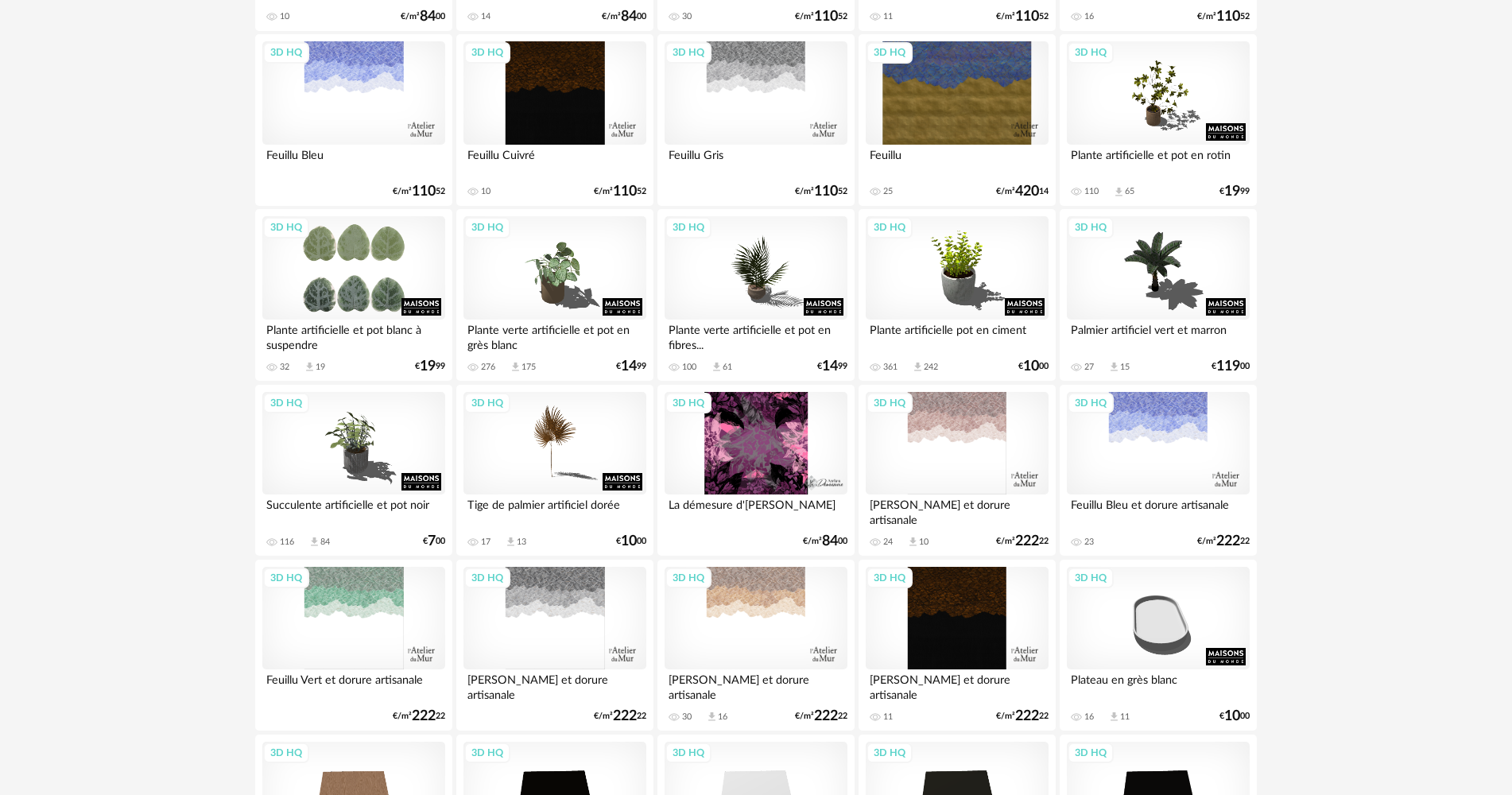
drag, startPoint x: 201, startPoint y: 225, endPoint x: 201, endPoint y: 200, distance: 25.0
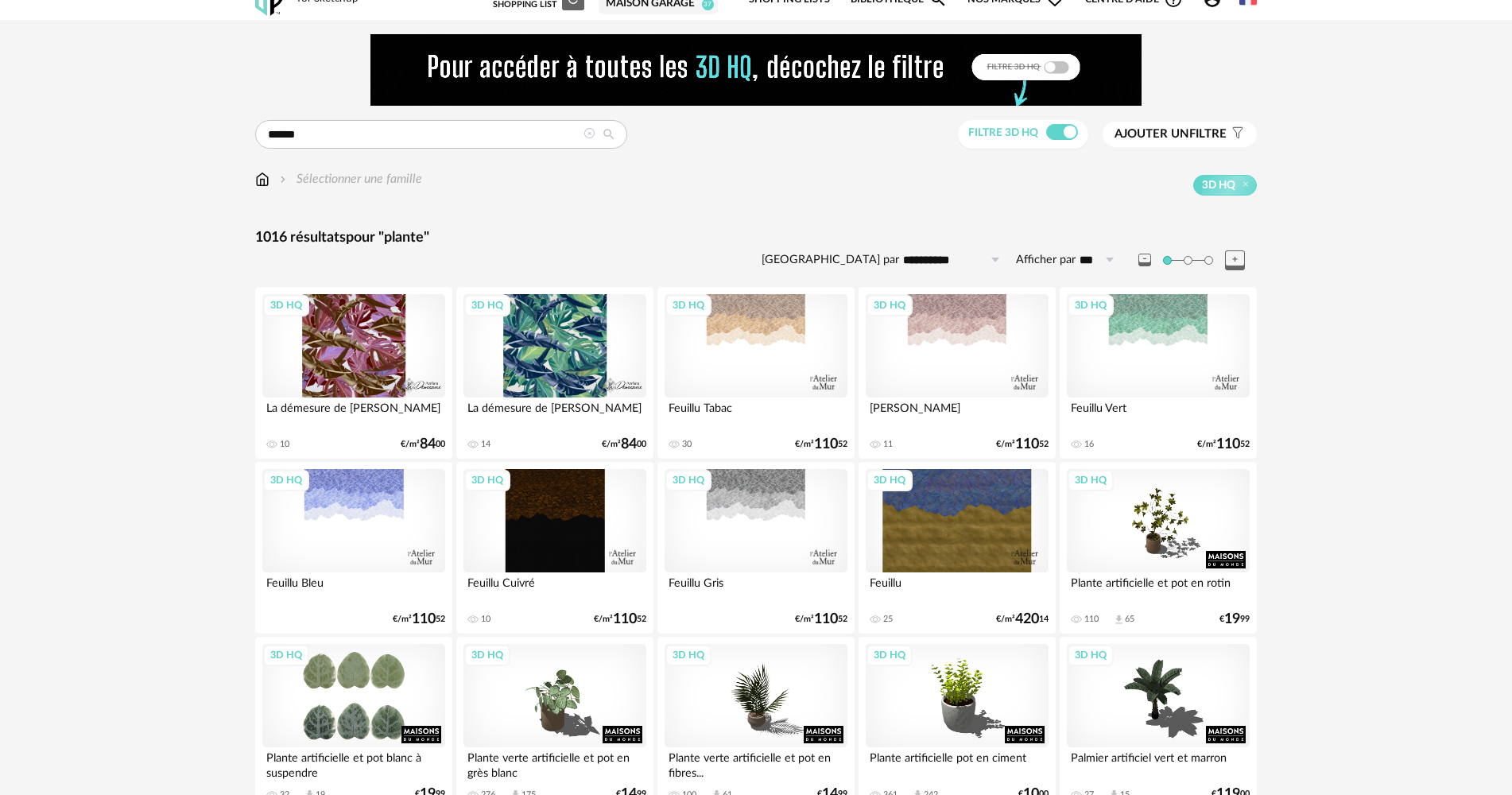
scroll to position [0, 0]
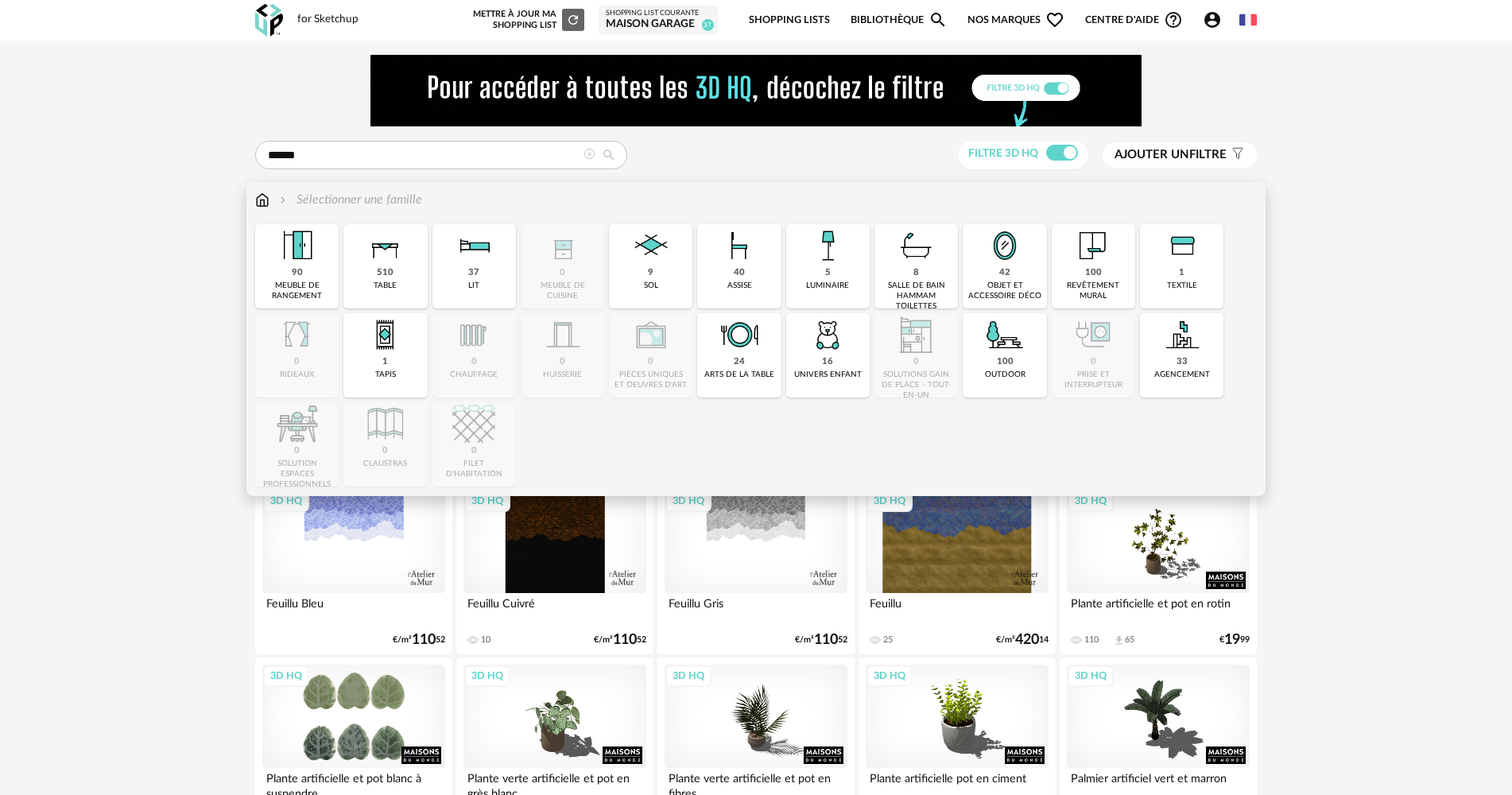
click at [1009, 365] on div "100" at bounding box center [1005, 362] width 16 height 12
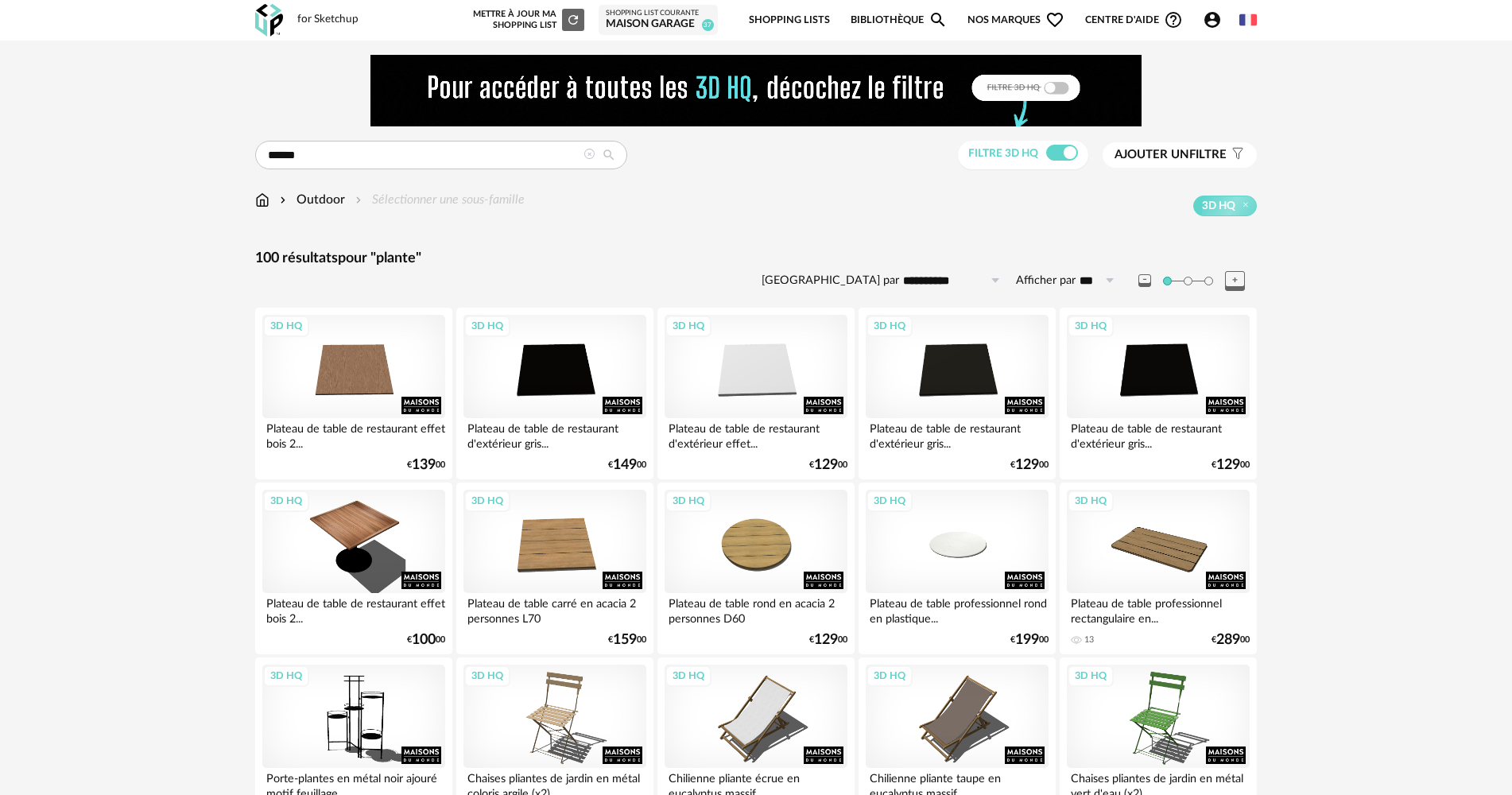
drag, startPoint x: 180, startPoint y: 345, endPoint x: 198, endPoint y: 131, distance: 214.8
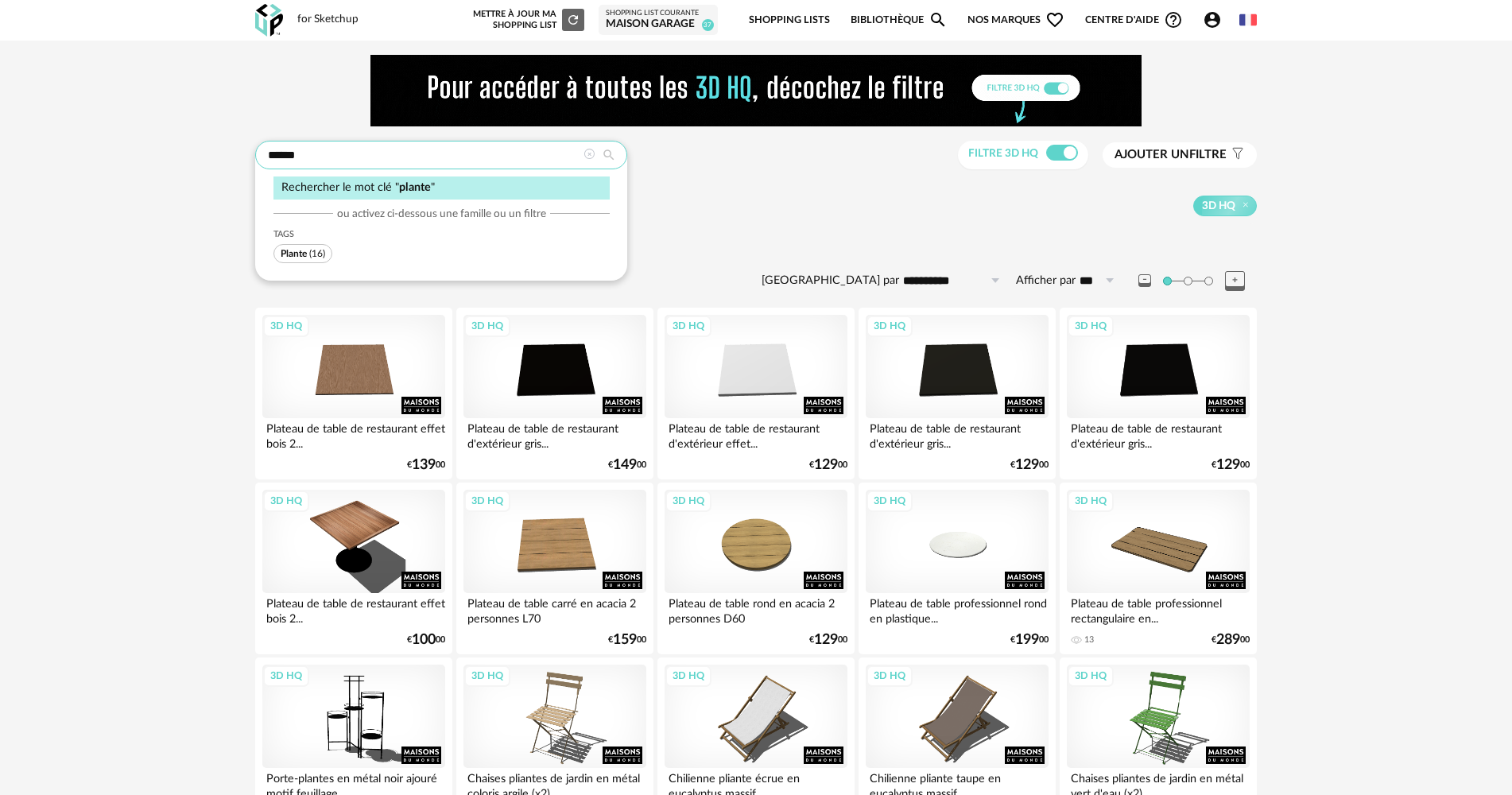
drag, startPoint x: 319, startPoint y: 155, endPoint x: 223, endPoint y: 161, distance: 96.2
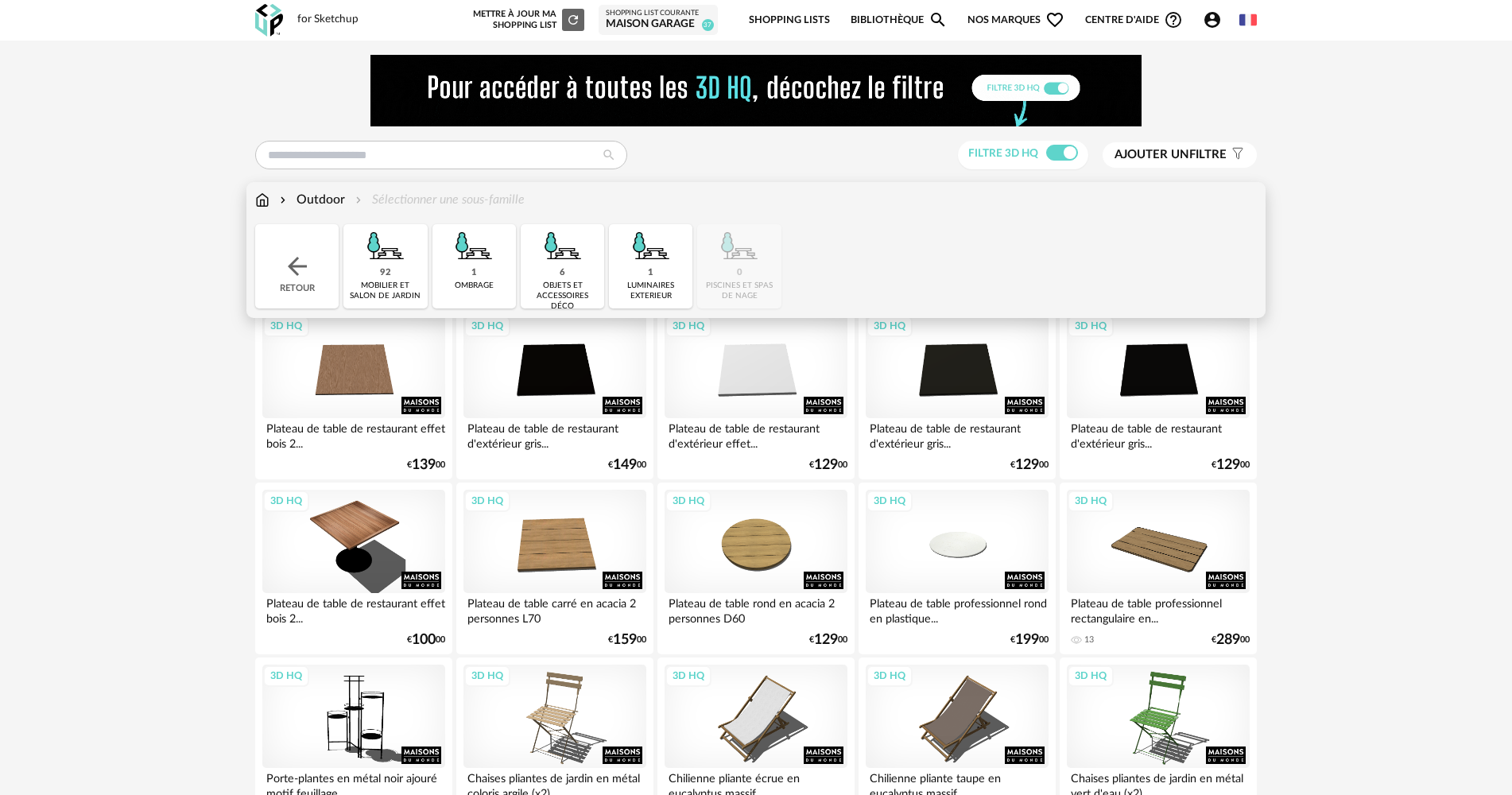
click at [549, 237] on img at bounding box center [562, 245] width 43 height 43
type input "******"
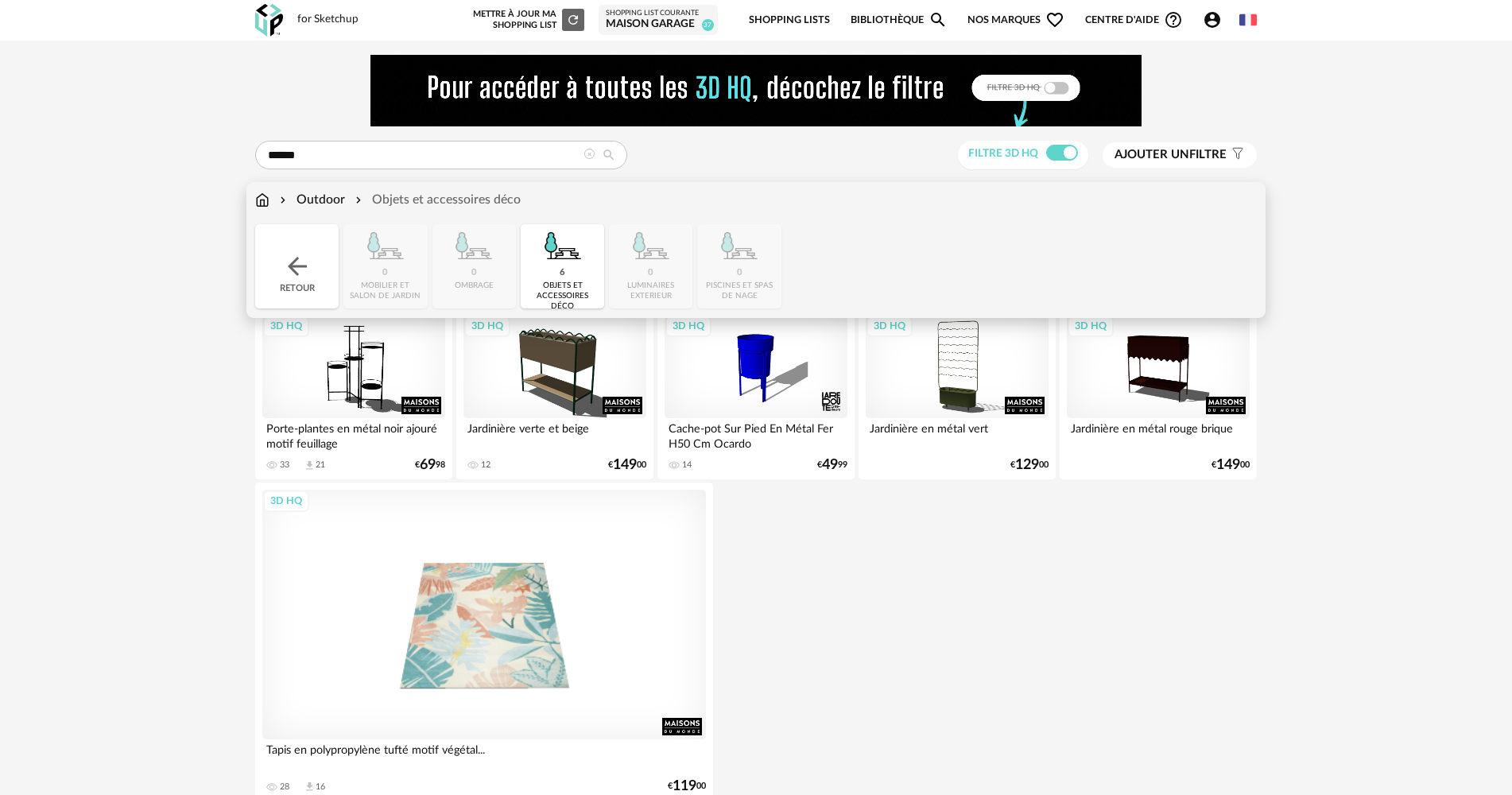
click at [557, 278] on div "6 objets et accessoires déco" at bounding box center [562, 266] width 83 height 84
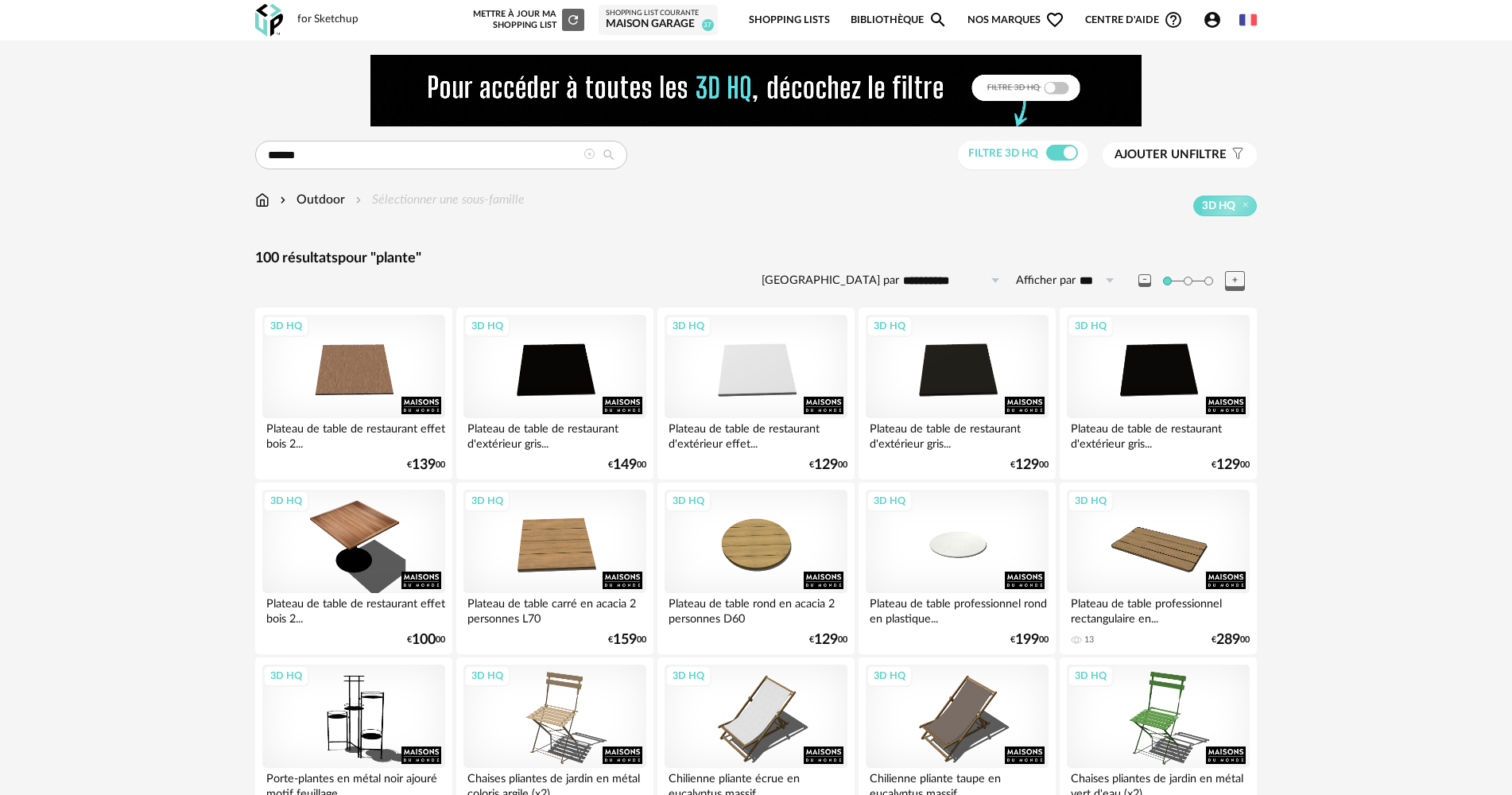
drag, startPoint x: 165, startPoint y: 477, endPoint x: 207, endPoint y: 121, distance: 358.5
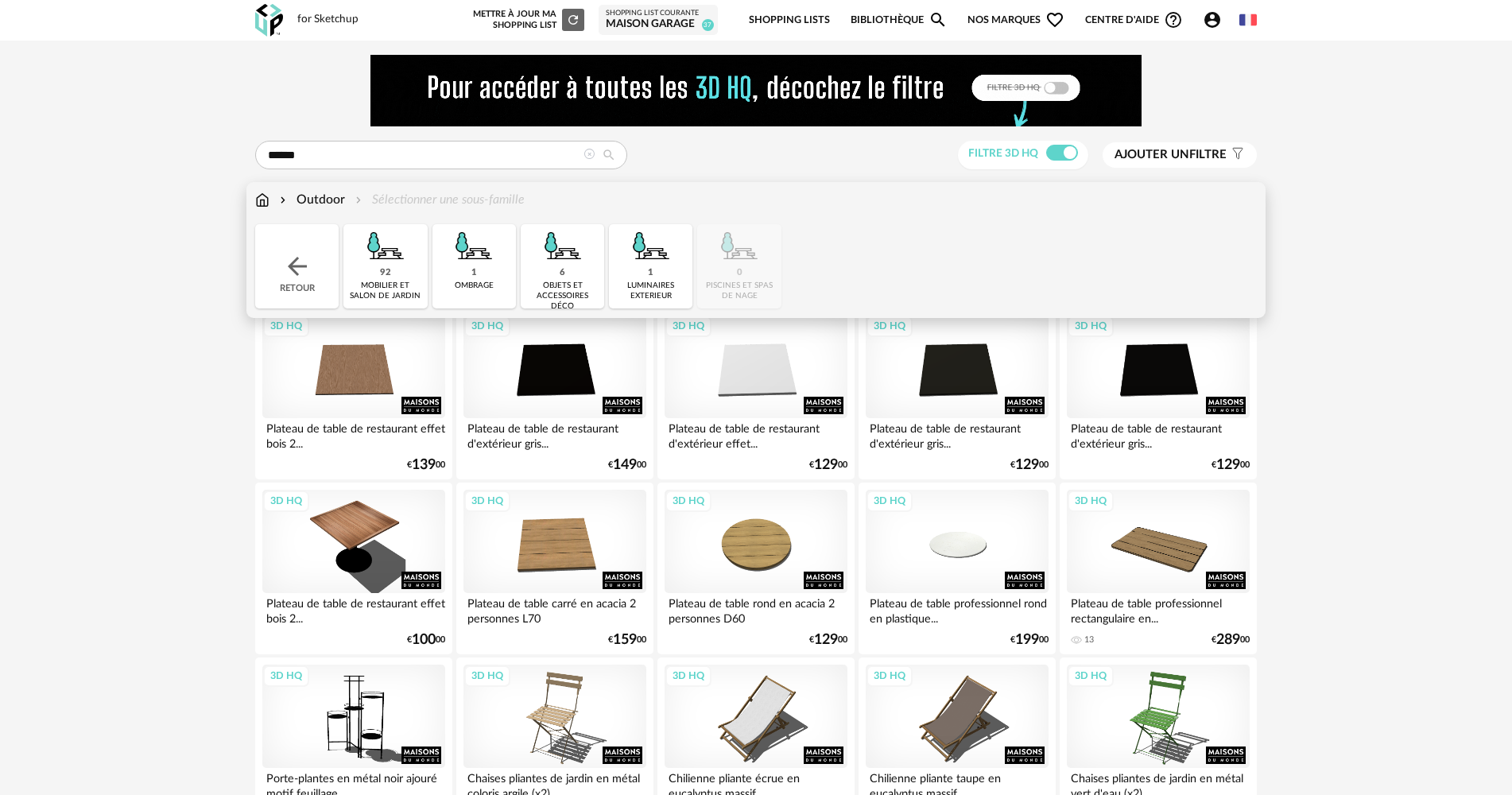
click at [318, 228] on div "Retour" at bounding box center [297, 266] width 83 height 84
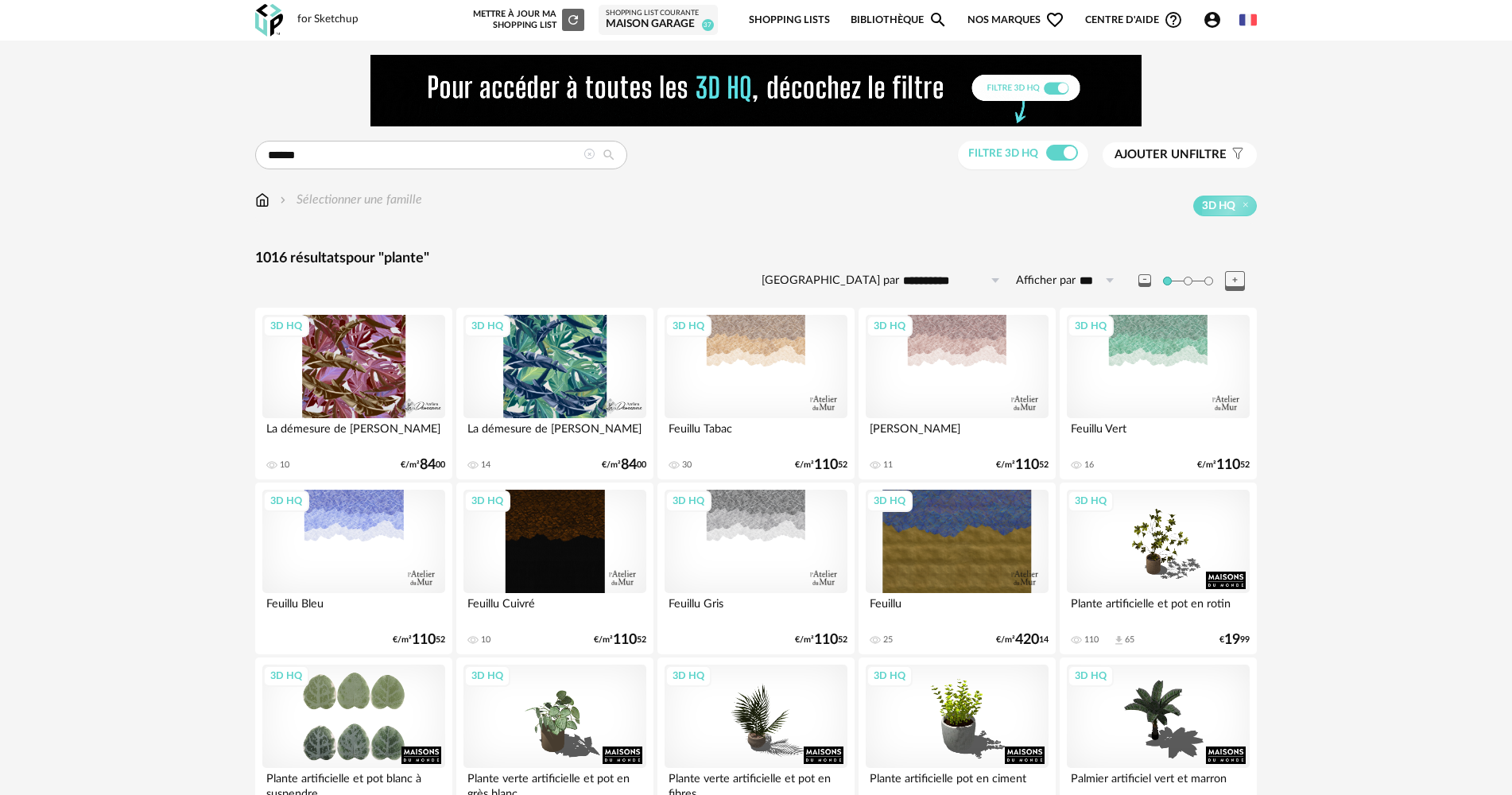
click at [785, 159] on div "****** Rechercher le mot clé " plante " ou activez ci-dessous une famille ou un…" at bounding box center [755, 156] width 1001 height 29
click at [286, 14] on div "for Sketchup Nouvelle shopping list Mettre à jour ma Shopping List Refresh icon…" at bounding box center [756, 20] width 1031 height 41
click at [263, 18] on img at bounding box center [269, 20] width 28 height 33
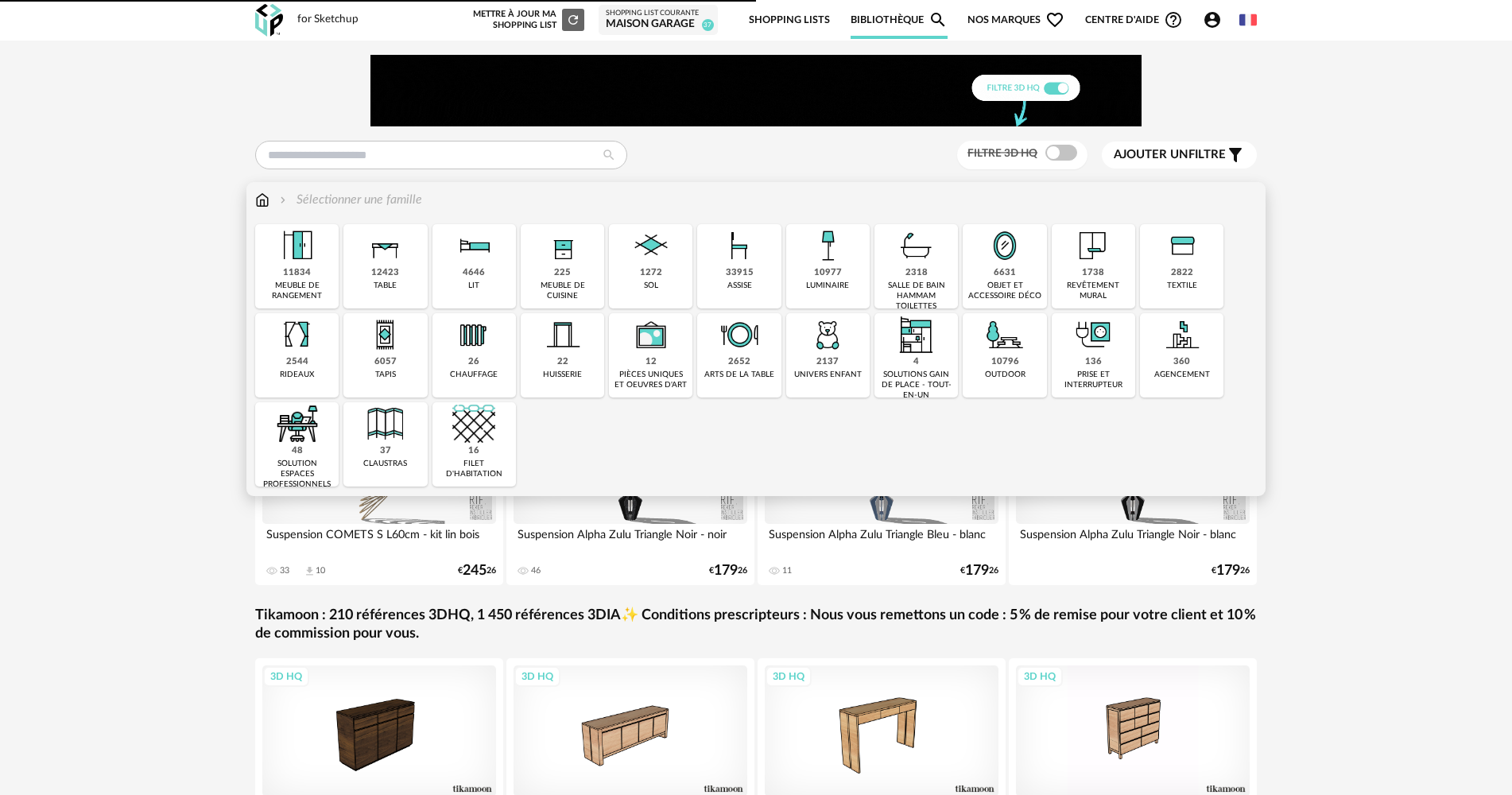
click at [988, 331] on img at bounding box center [1004, 334] width 43 height 43
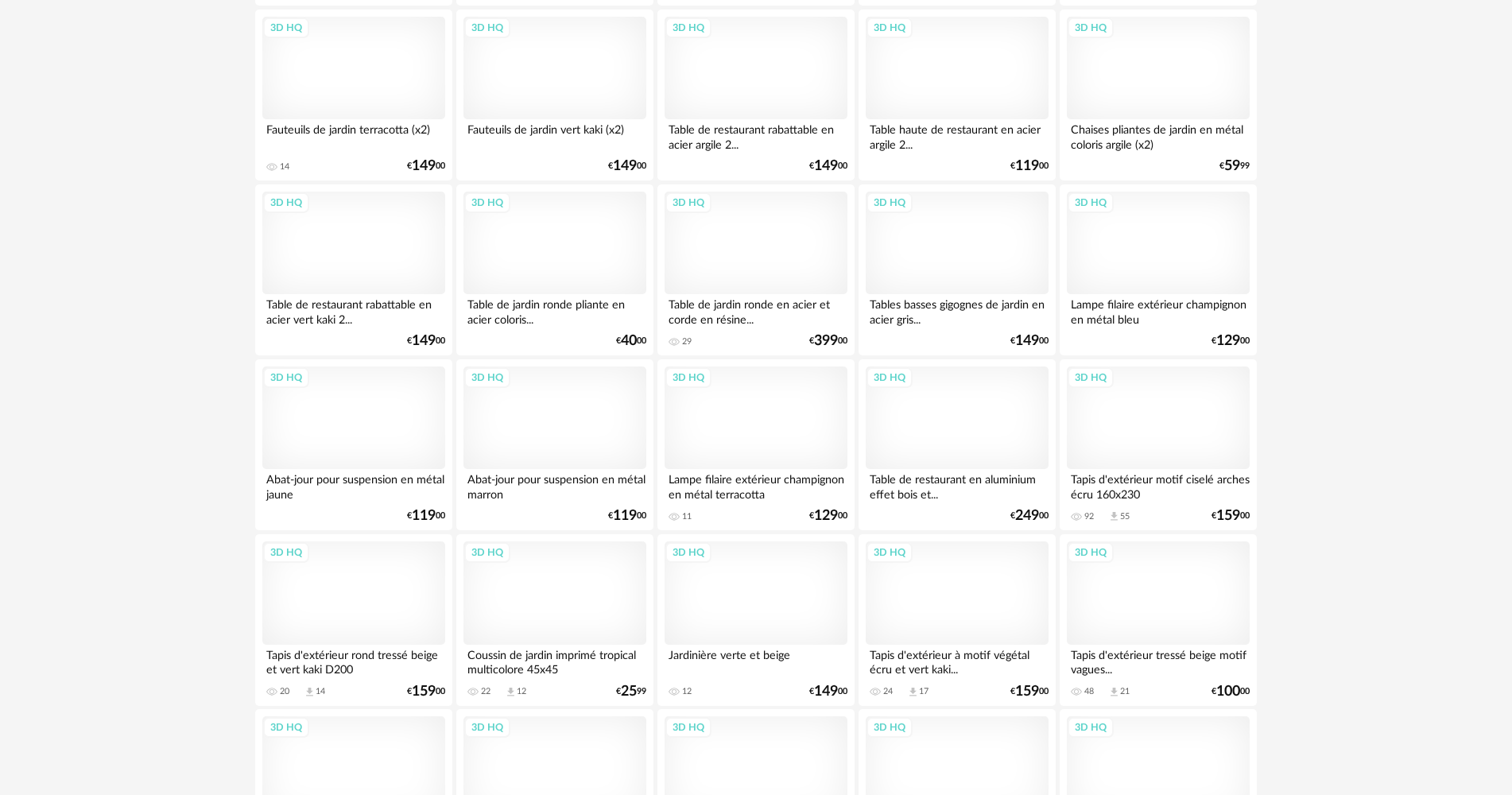
scroll to position [3116, 0]
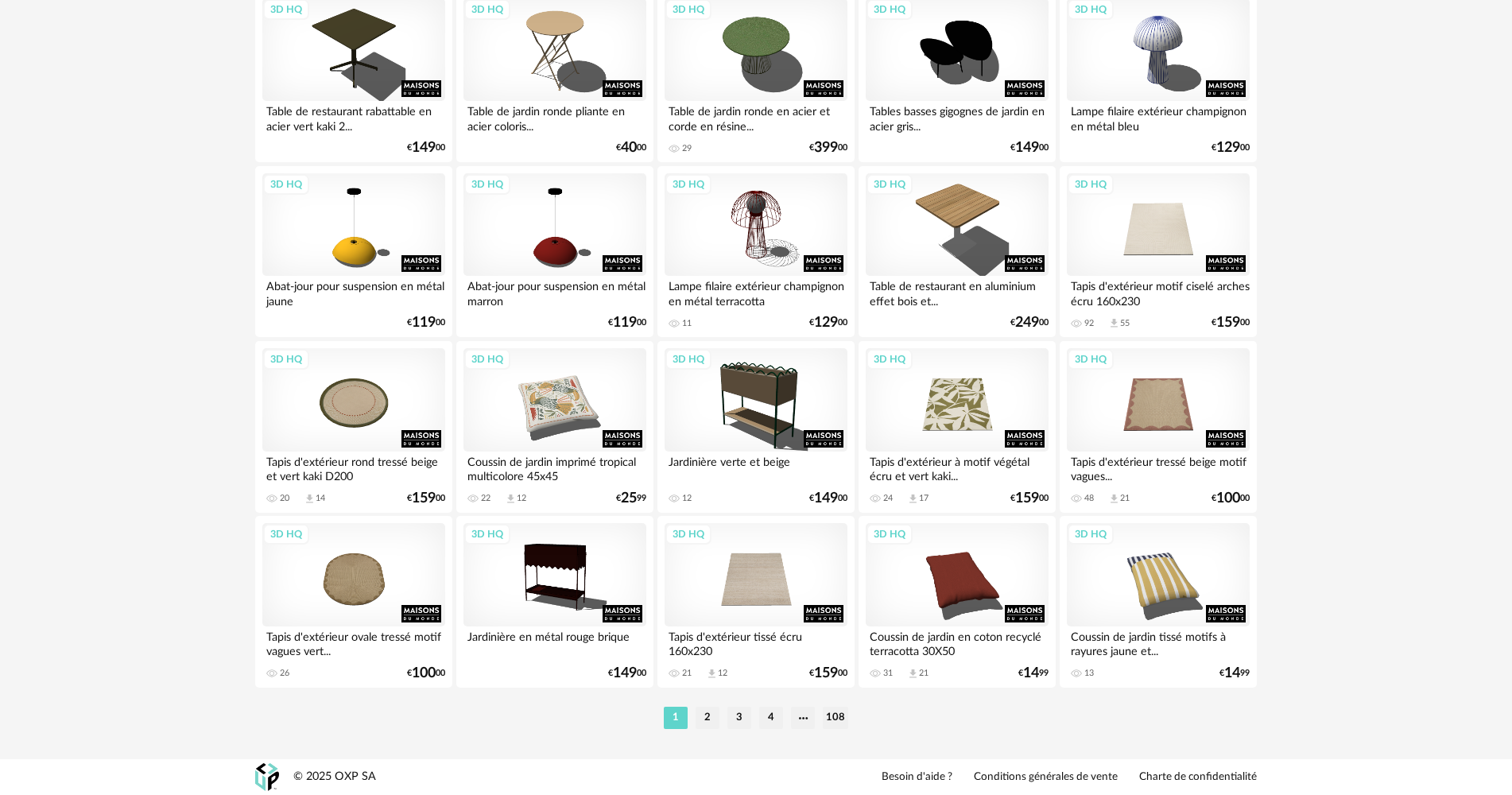
click at [712, 720] on li "2" at bounding box center [707, 717] width 24 height 22
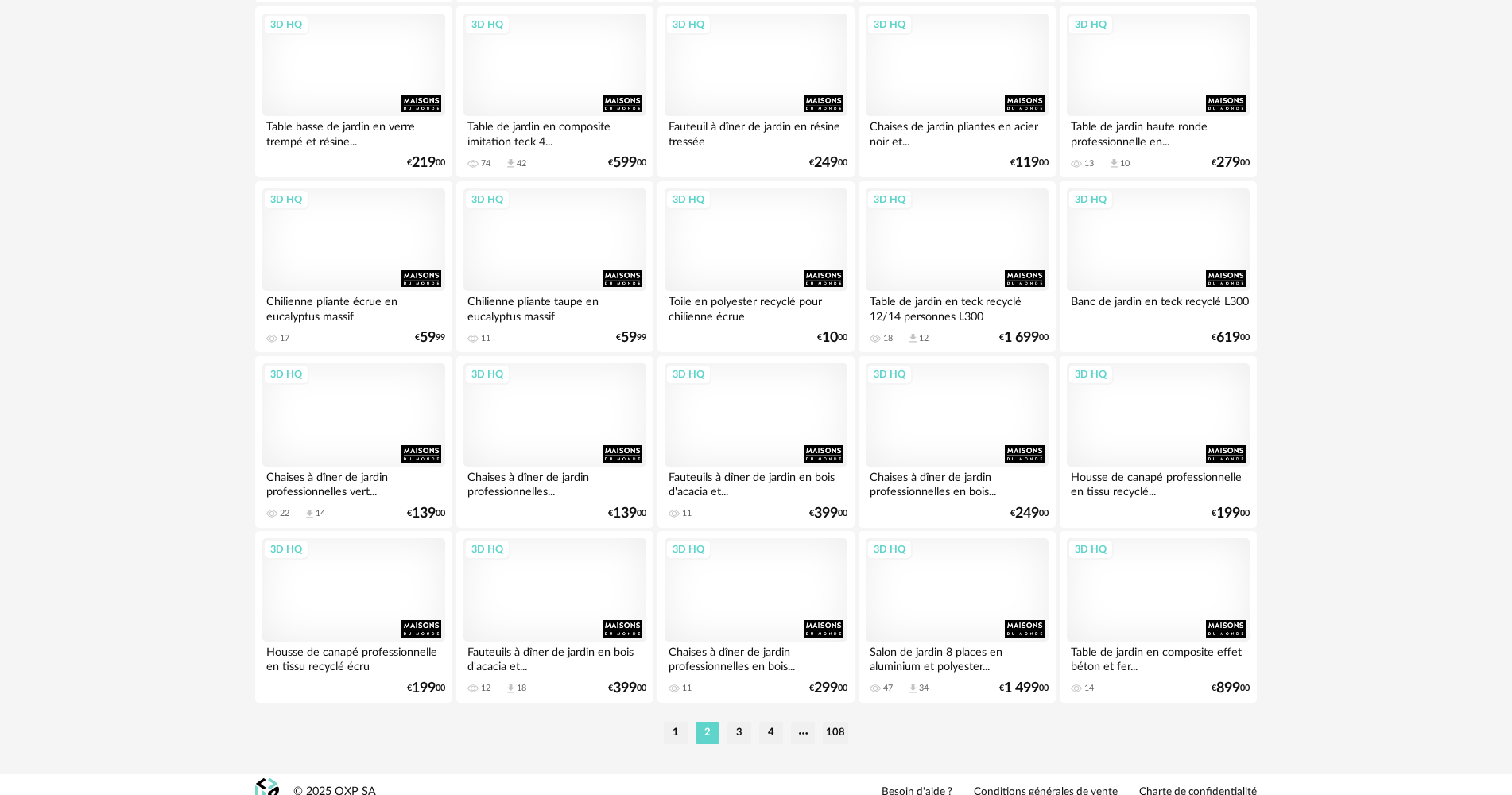
scroll to position [3116, 0]
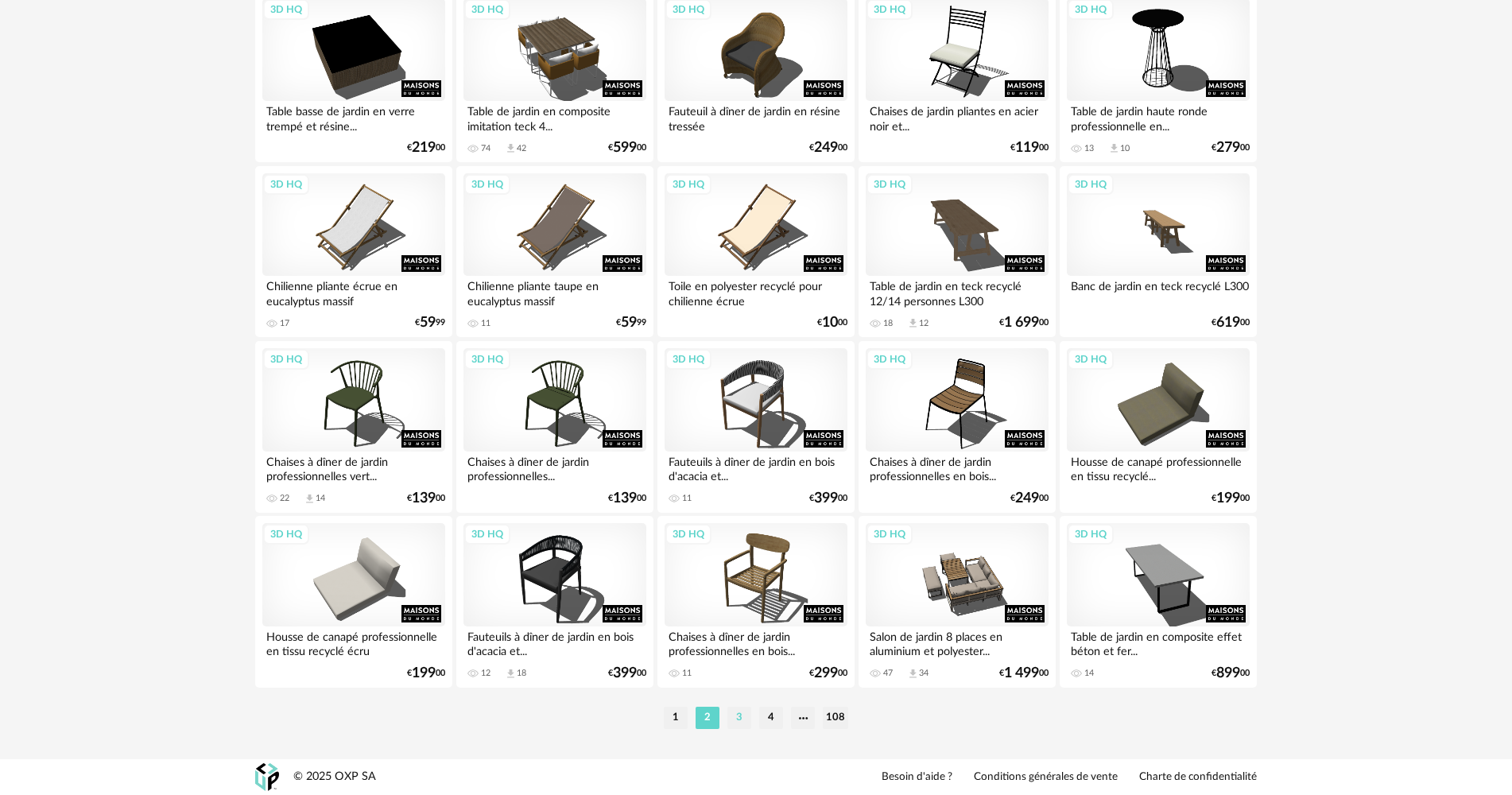
click at [733, 714] on li "3" at bounding box center [739, 717] width 24 height 22
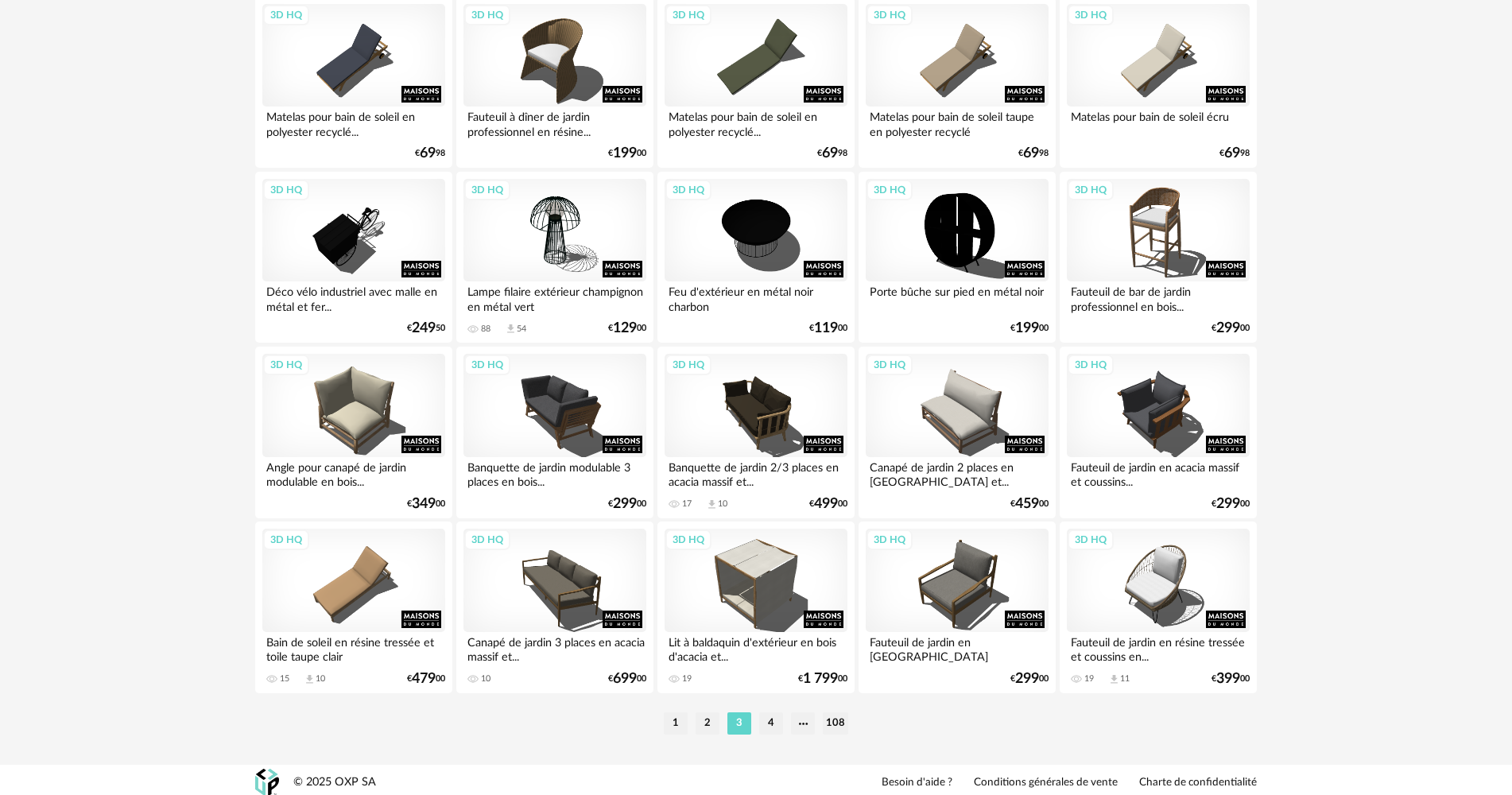
scroll to position [3116, 0]
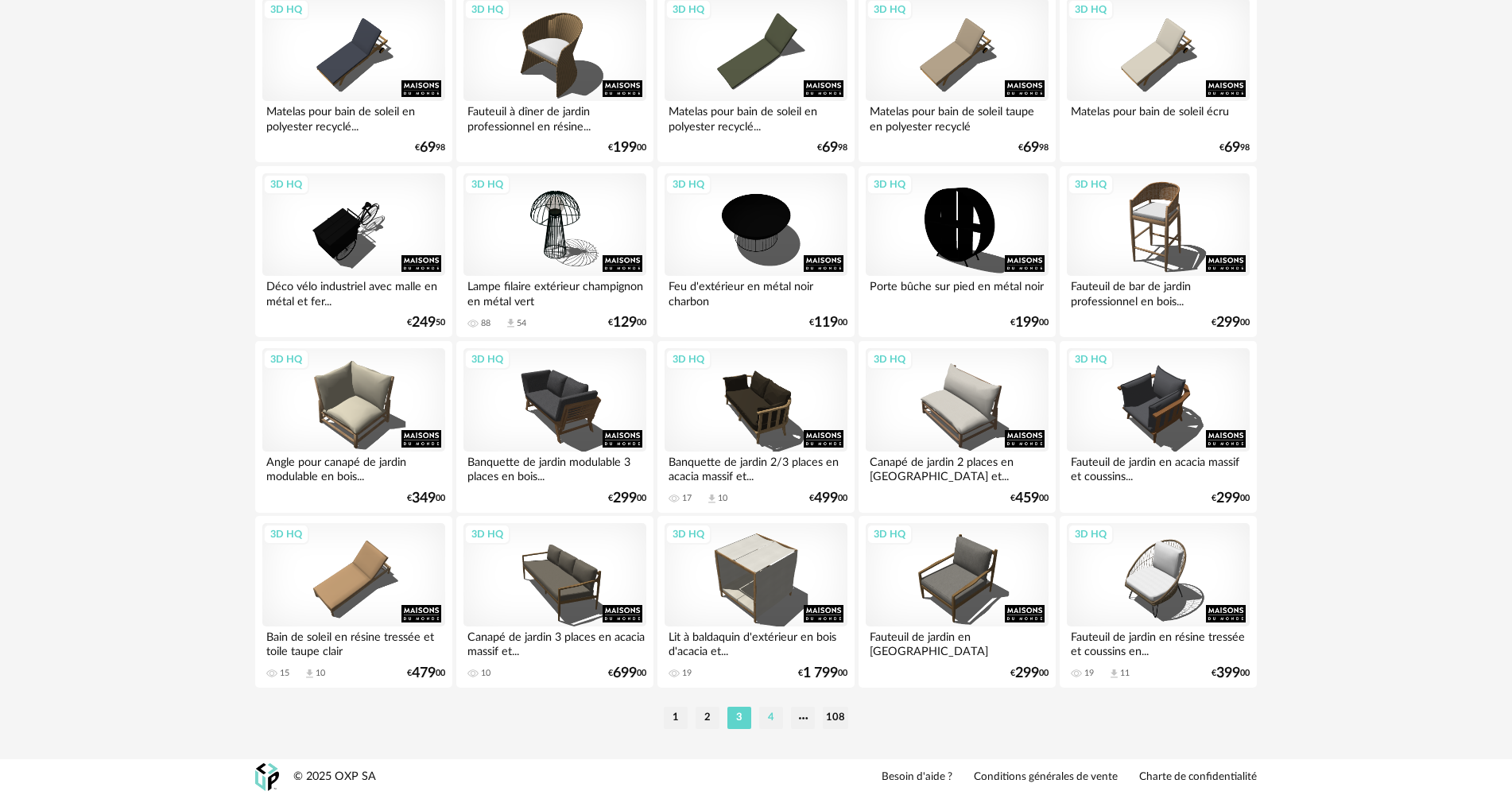
click at [765, 718] on li "4" at bounding box center [771, 717] width 24 height 22
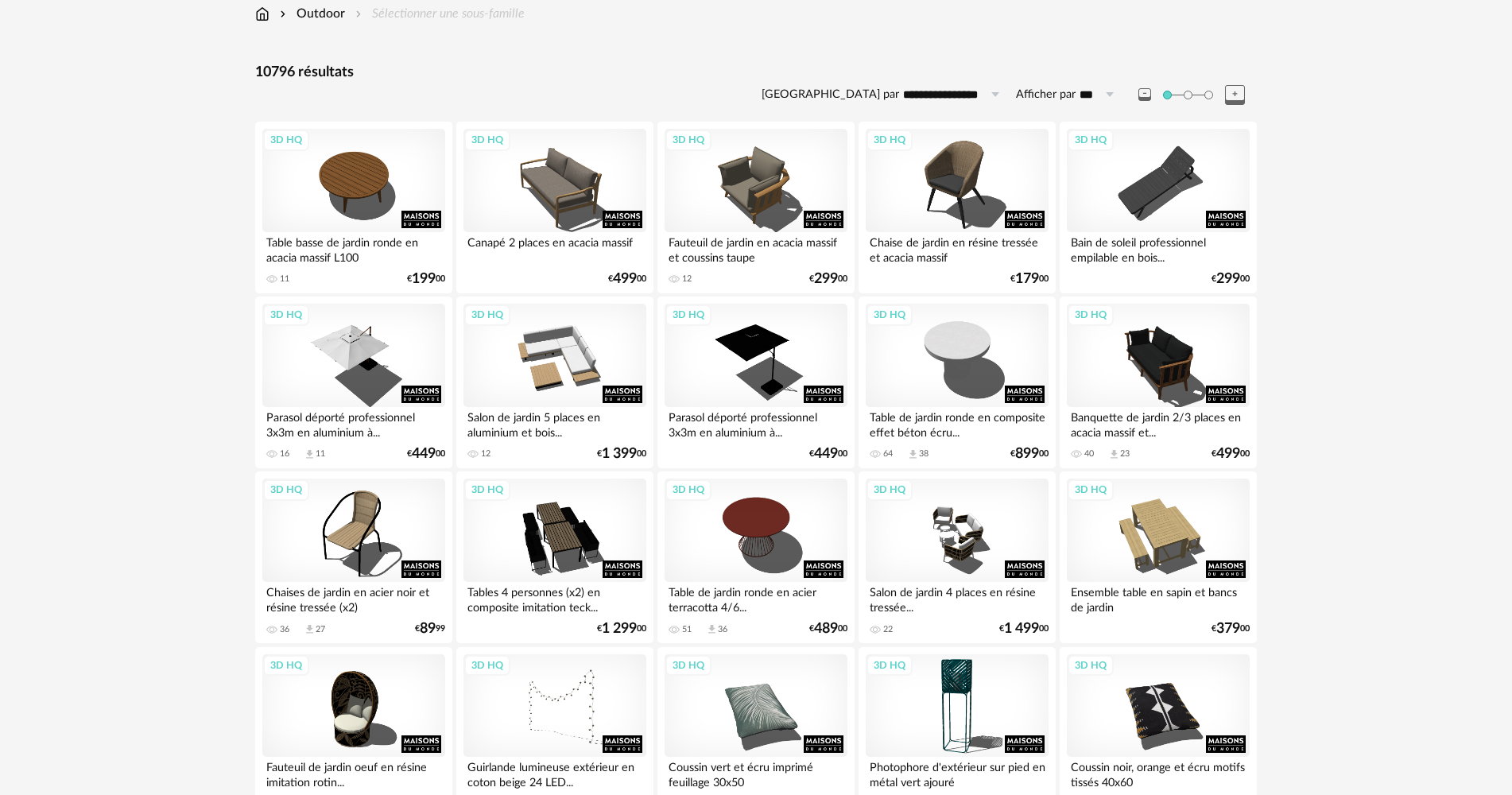
scroll to position [556, 0]
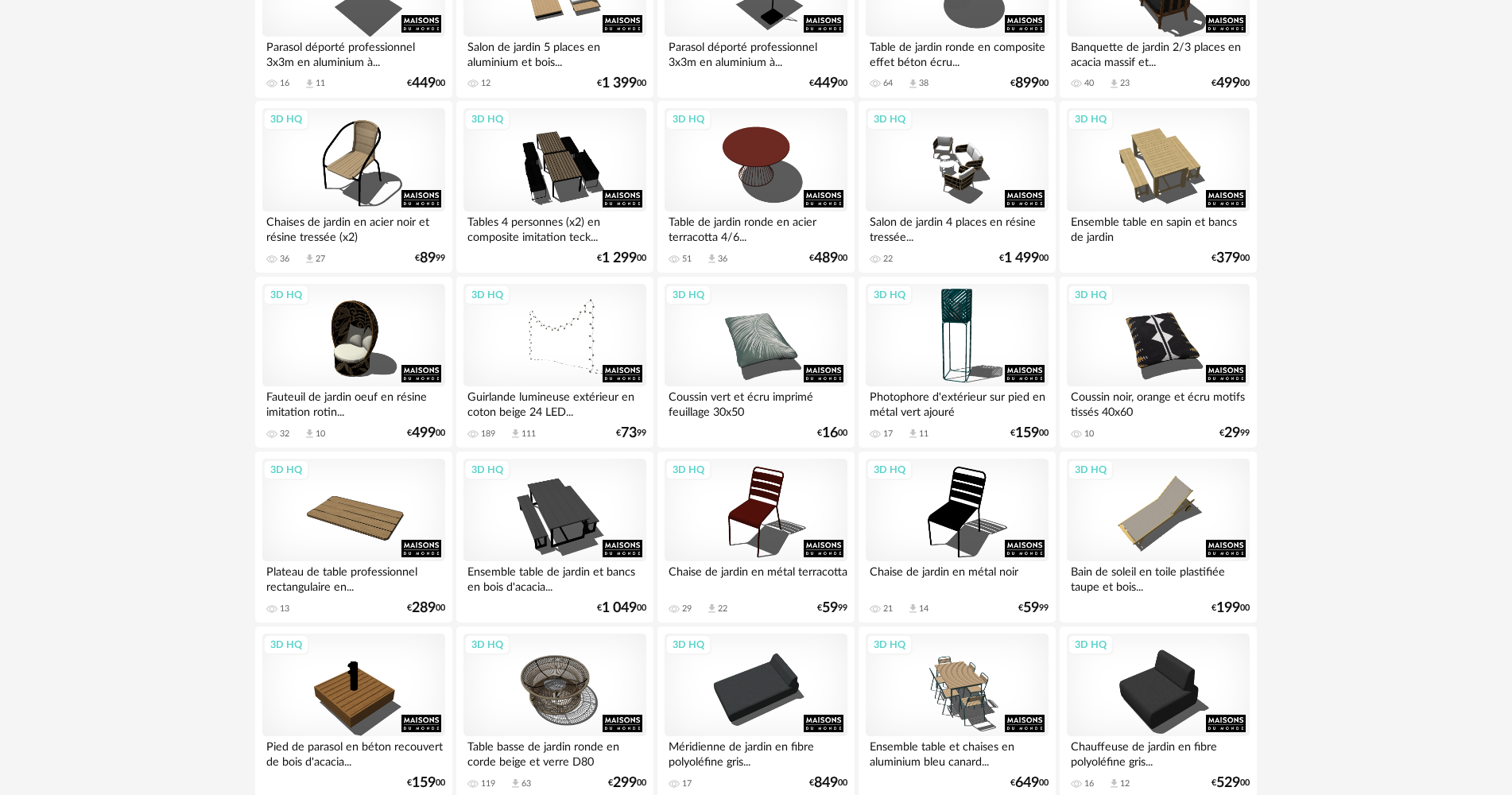
drag, startPoint x: 255, startPoint y: 561, endPoint x: 228, endPoint y: 455, distance: 109.4
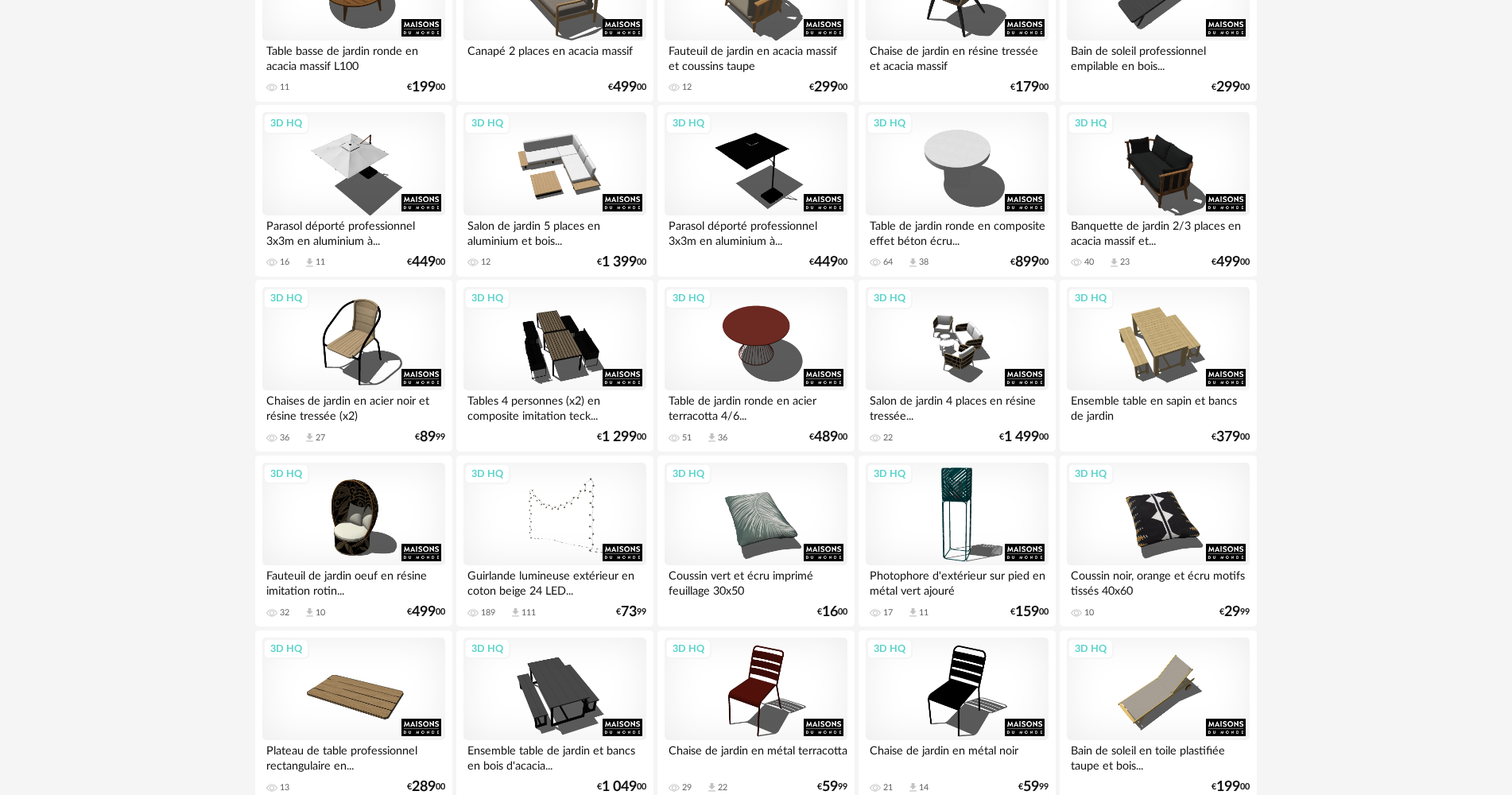
scroll to position [0, 0]
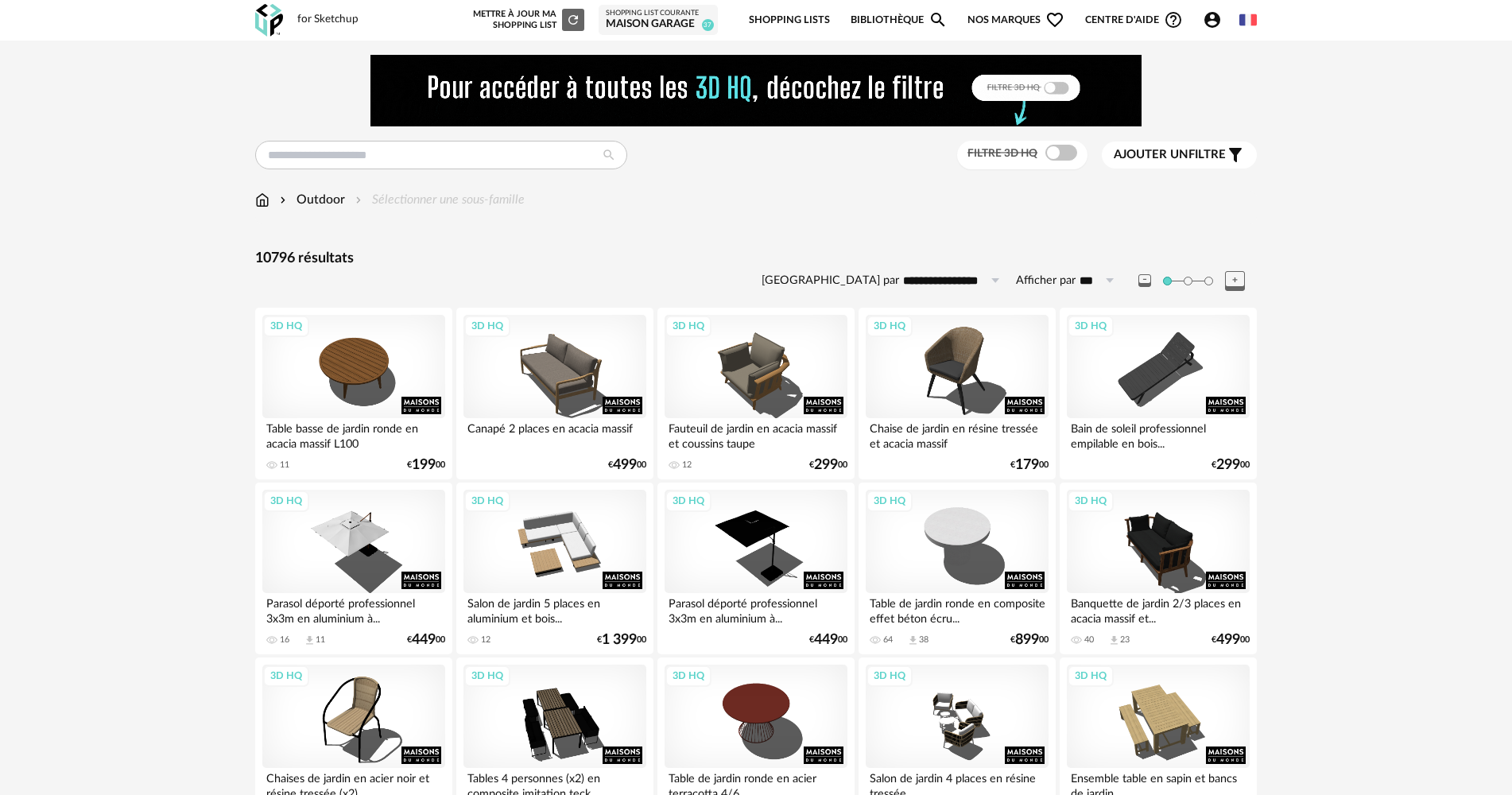
drag, startPoint x: 199, startPoint y: 488, endPoint x: 226, endPoint y: 300, distance: 189.9
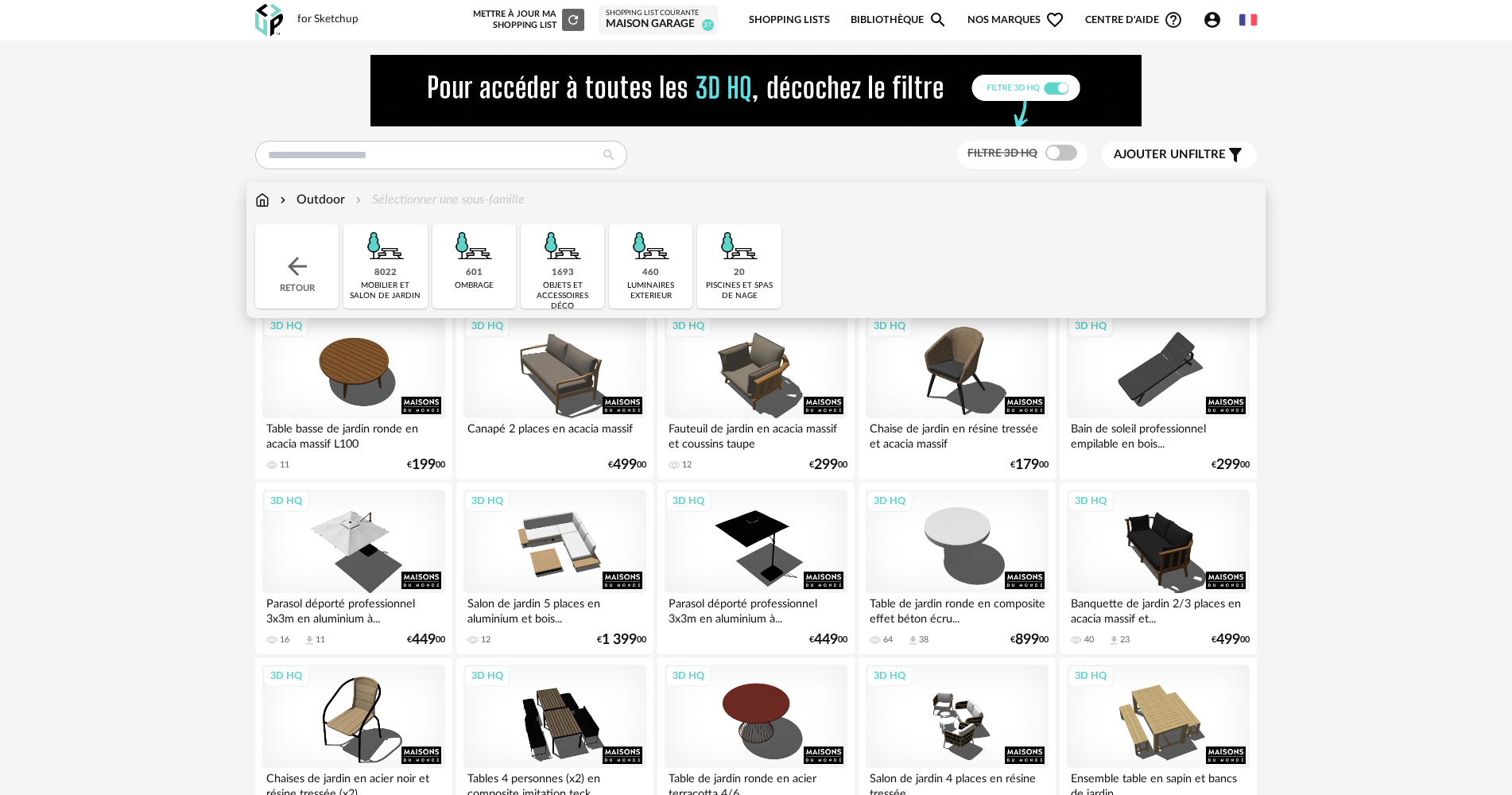
click at [551, 261] on img at bounding box center [562, 245] width 43 height 43
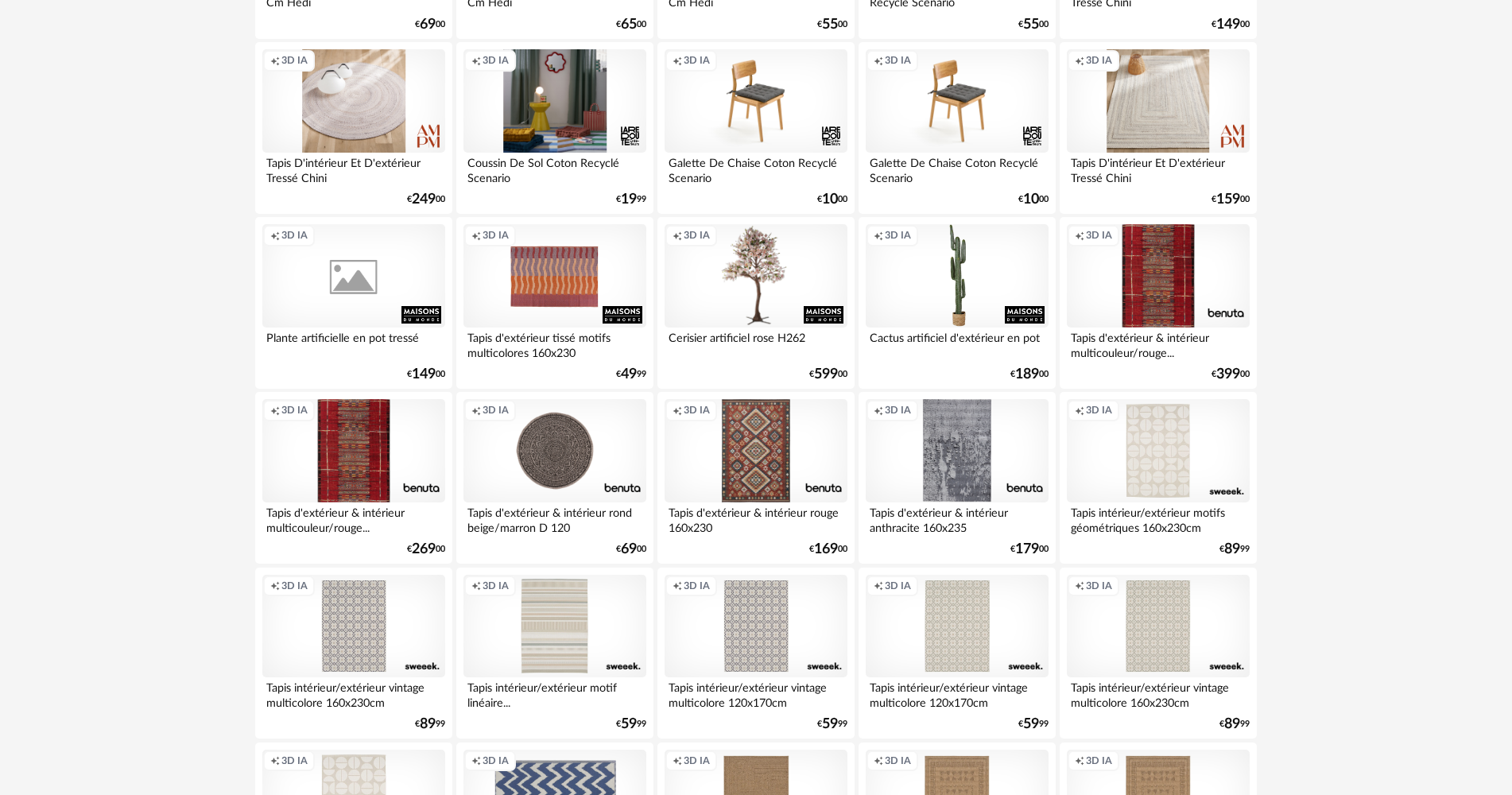
scroll to position [1987, 0]
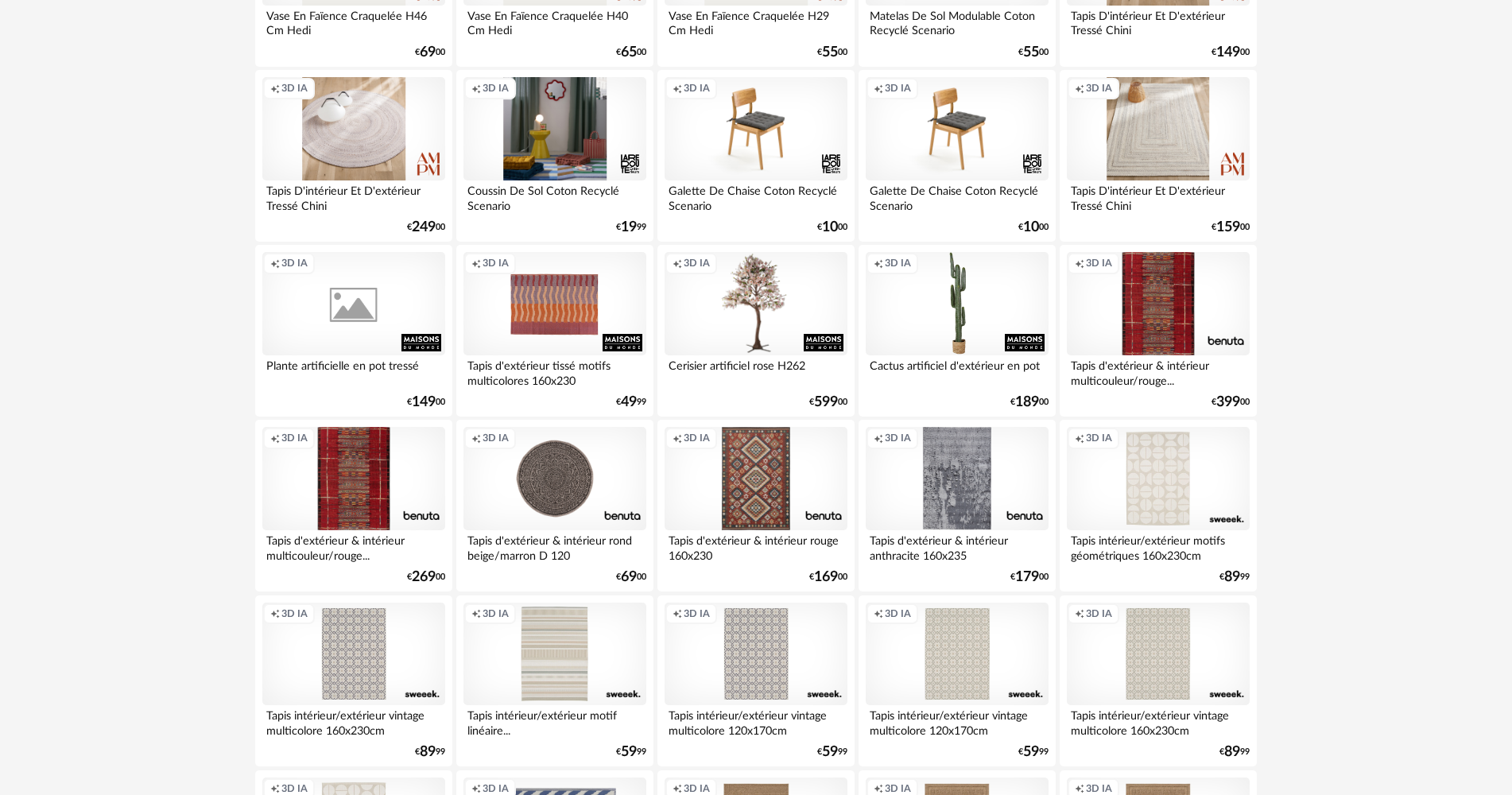
click at [914, 332] on div "Creation icon 3D IA" at bounding box center [957, 303] width 182 height 103
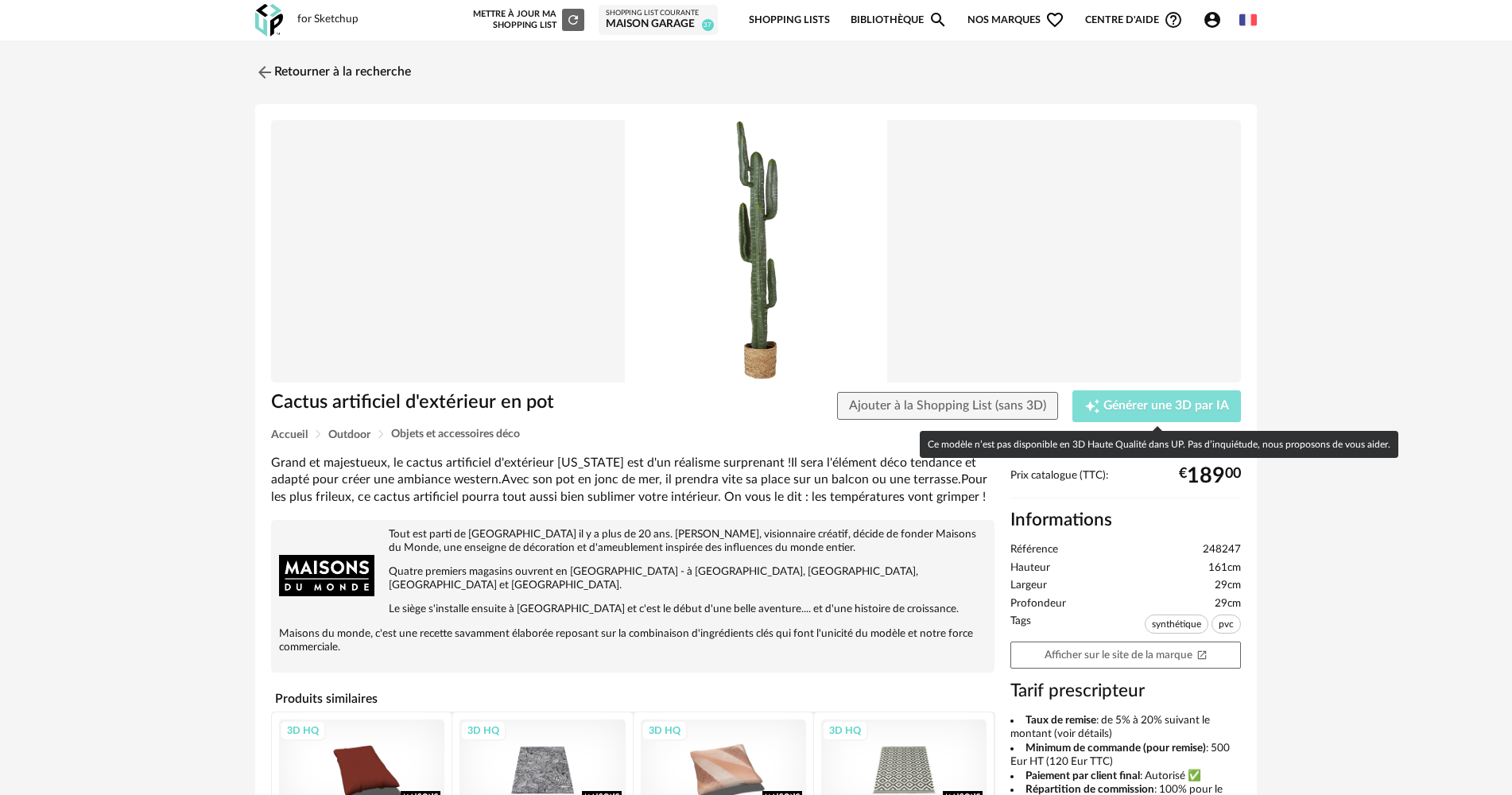
click at [1083, 405] on button "Creation icon Générer une 3D par IA" at bounding box center [1156, 406] width 169 height 32
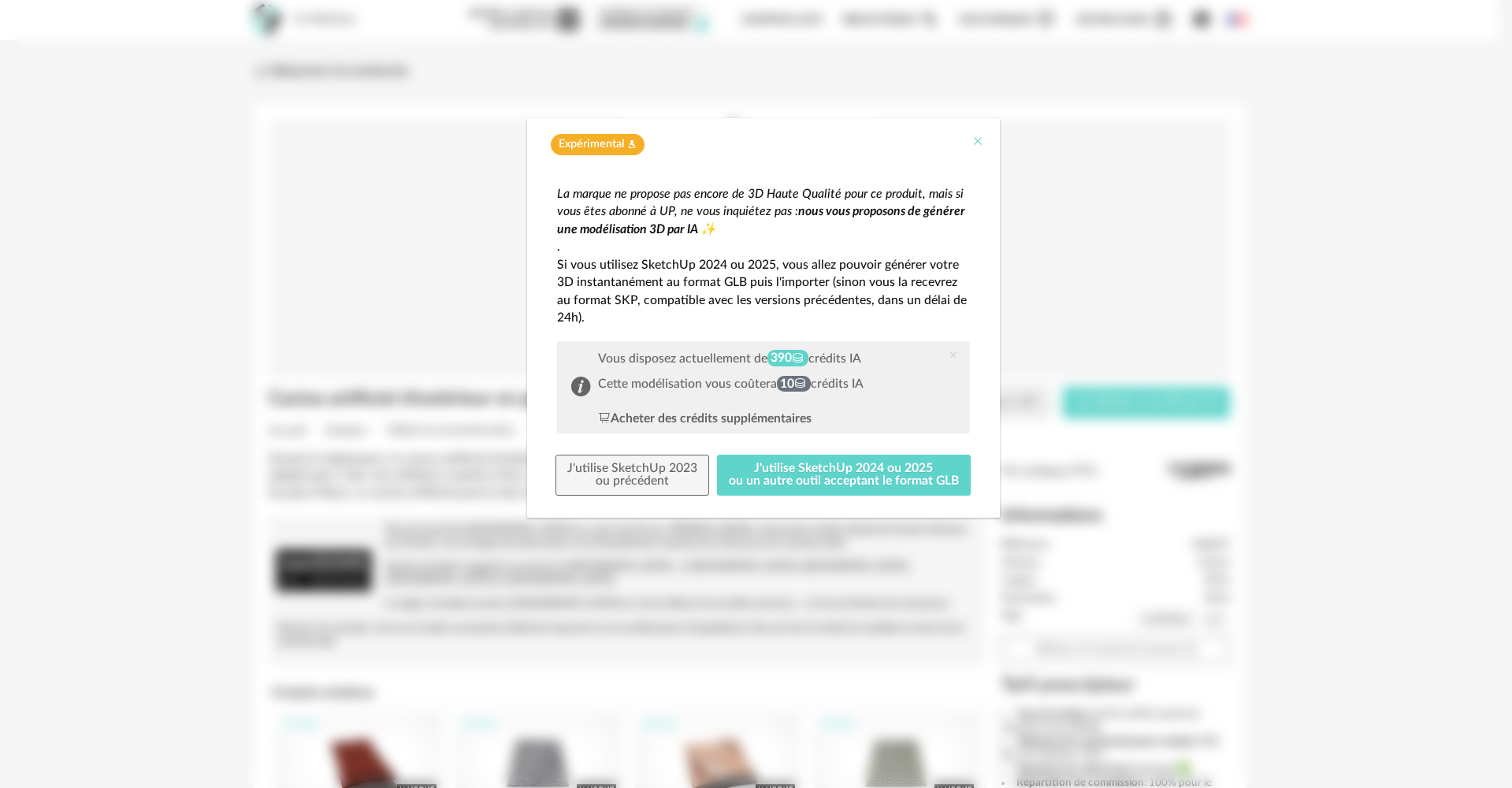
click at [987, 145] on div "Expérimental Flask icon" at bounding box center [763, 140] width 472 height 45
click at [978, 144] on icon "Close" at bounding box center [978, 141] width 13 height 13
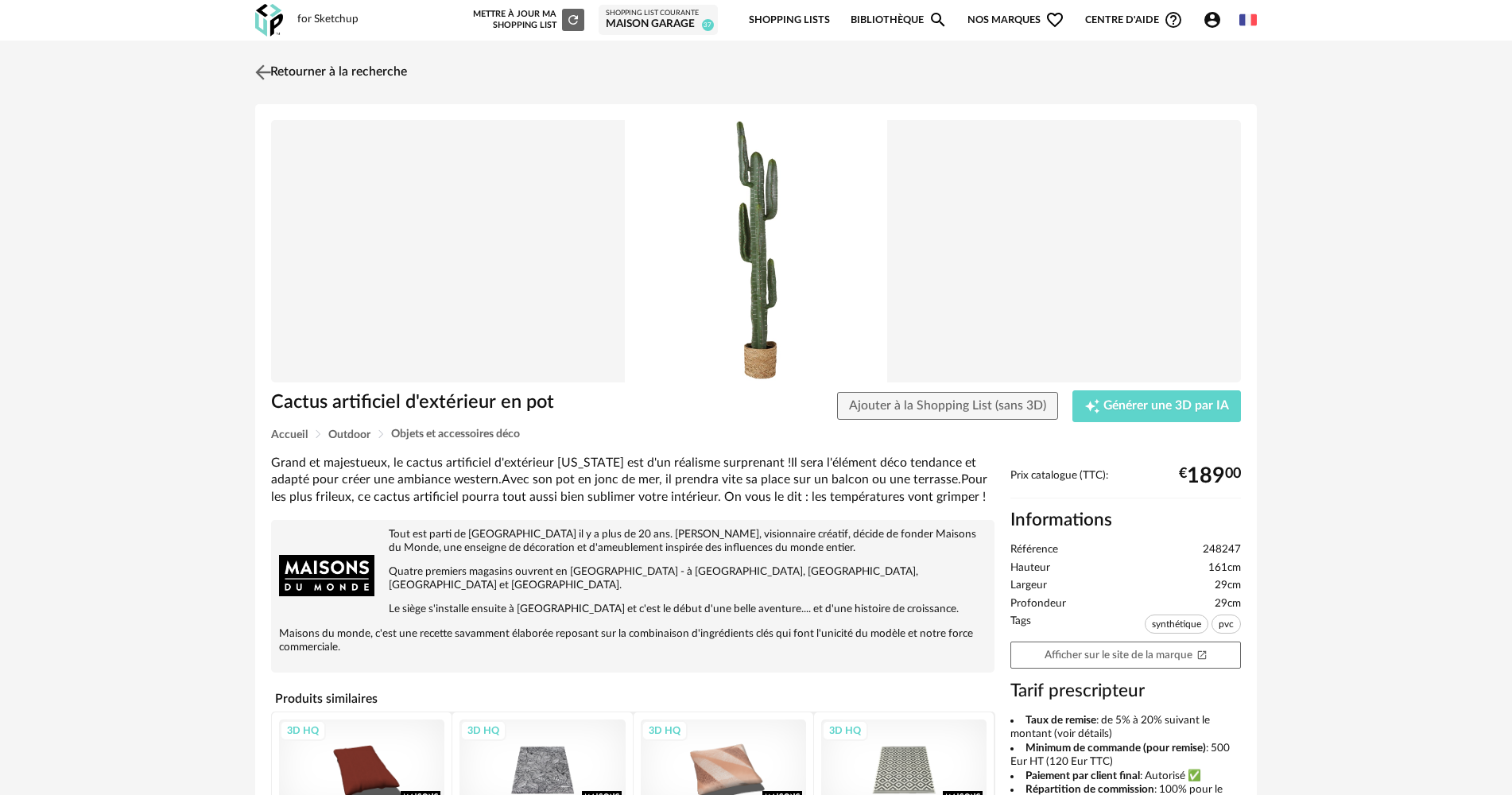
click at [257, 71] on img at bounding box center [263, 72] width 23 height 23
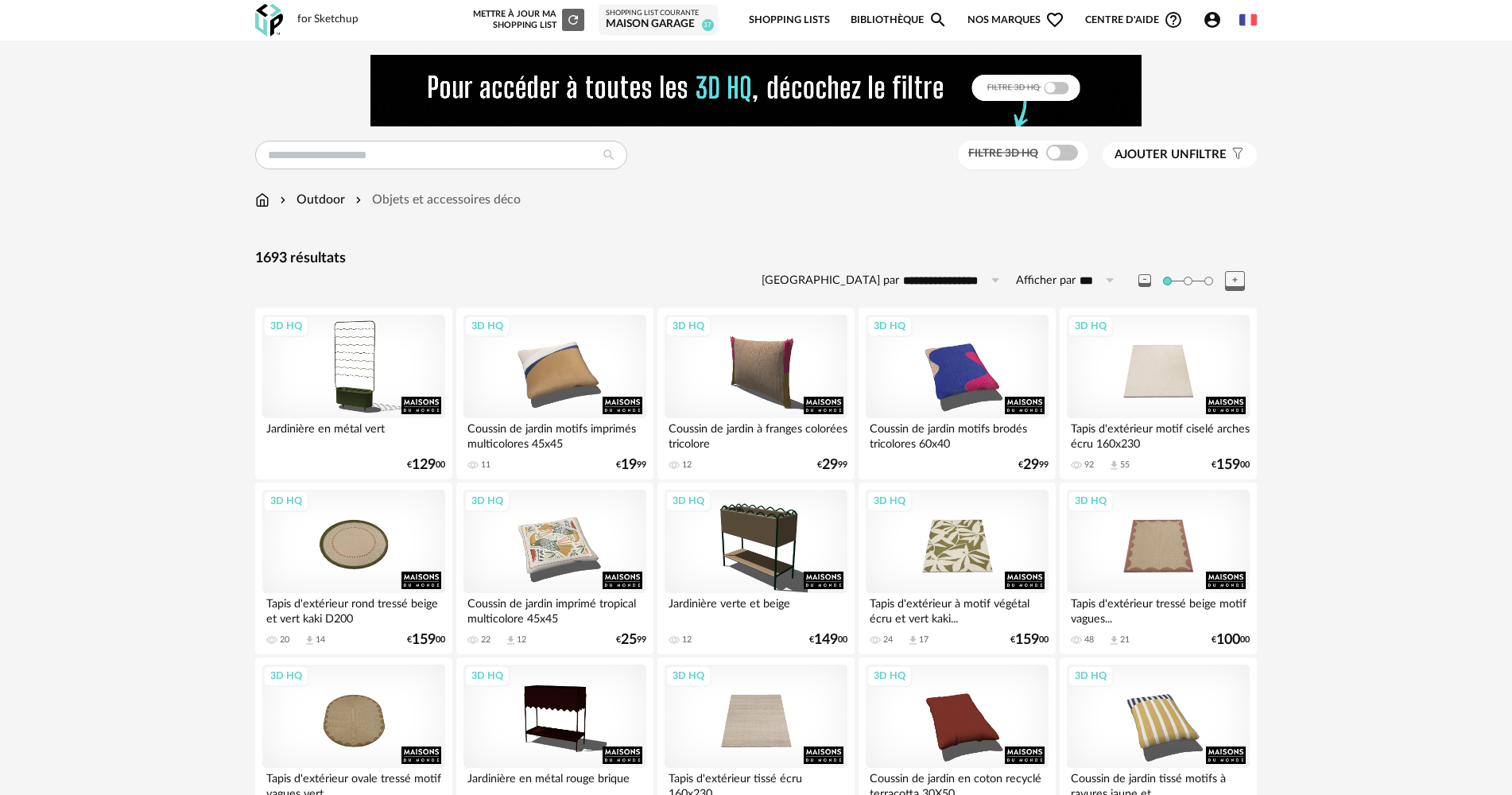
drag, startPoint x: 233, startPoint y: 370, endPoint x: 287, endPoint y: 165, distance: 212.0
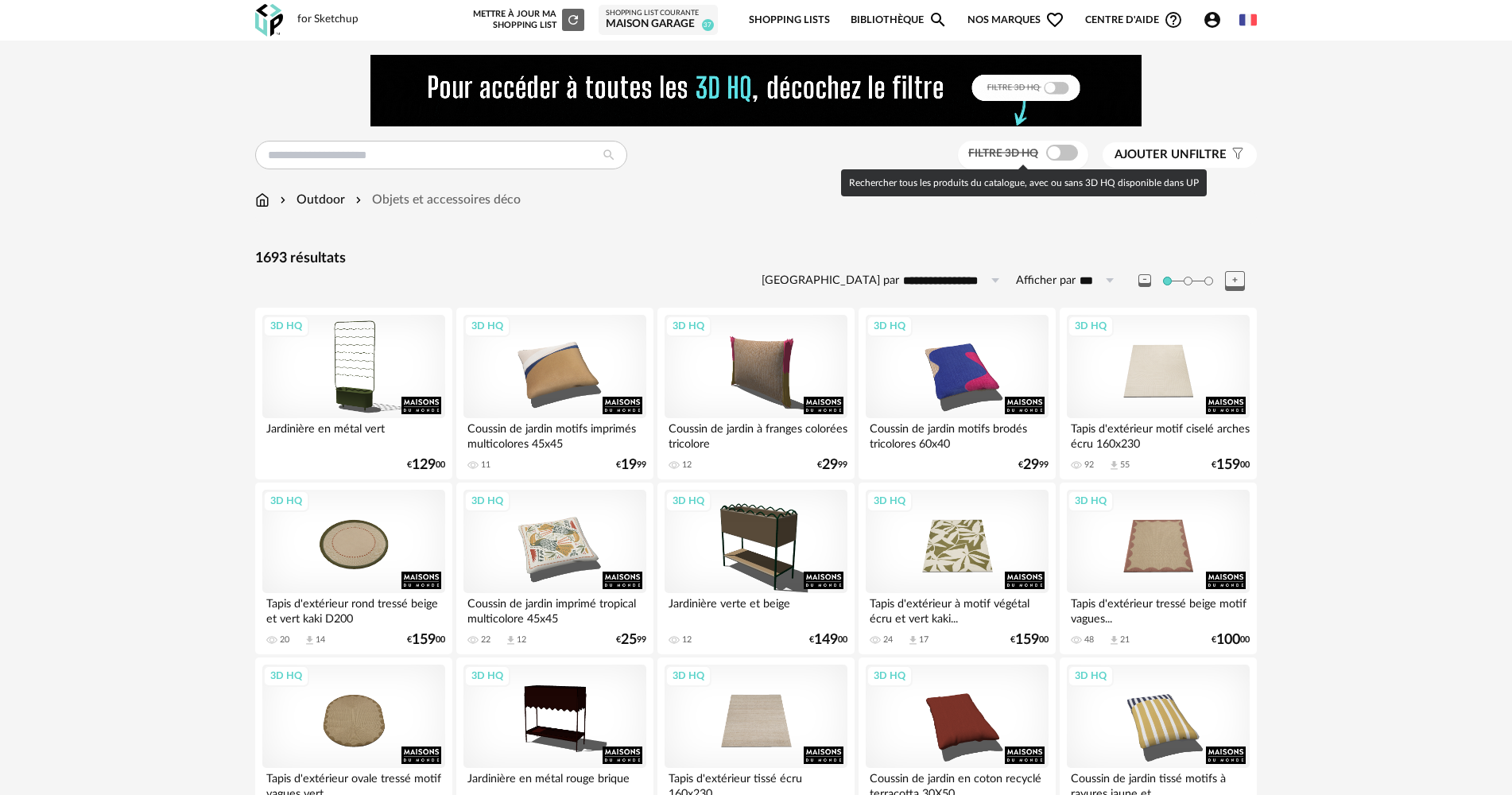
click at [1074, 147] on div at bounding box center [1061, 153] width 32 height 16
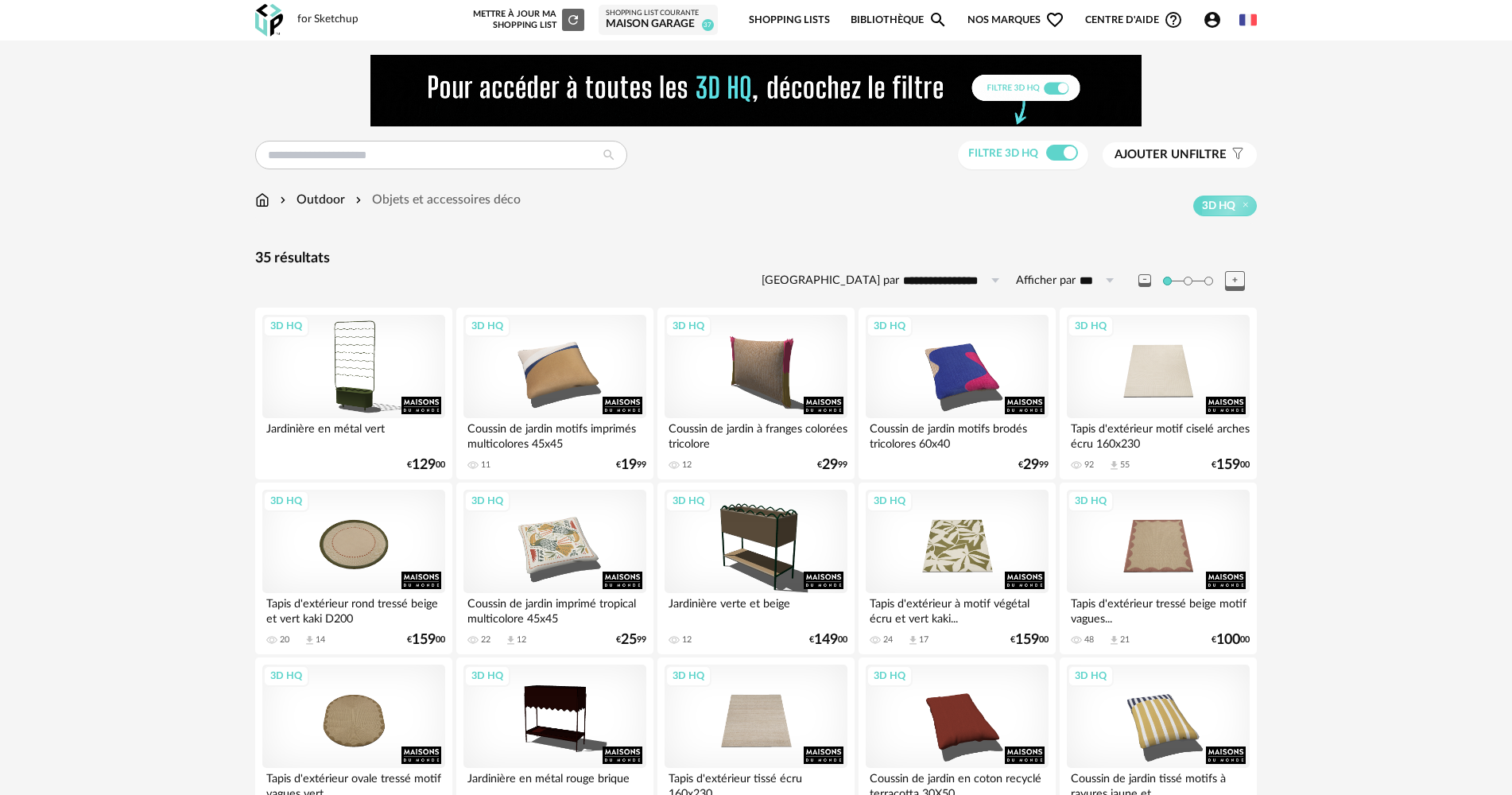
click at [205, 309] on div "**********" at bounding box center [756, 801] width 1512 height 1521
drag, startPoint x: 209, startPoint y: 365, endPoint x: 209, endPoint y: 187, distance: 178.0
click at [325, 201] on div "Outdoor" at bounding box center [311, 200] width 68 height 18
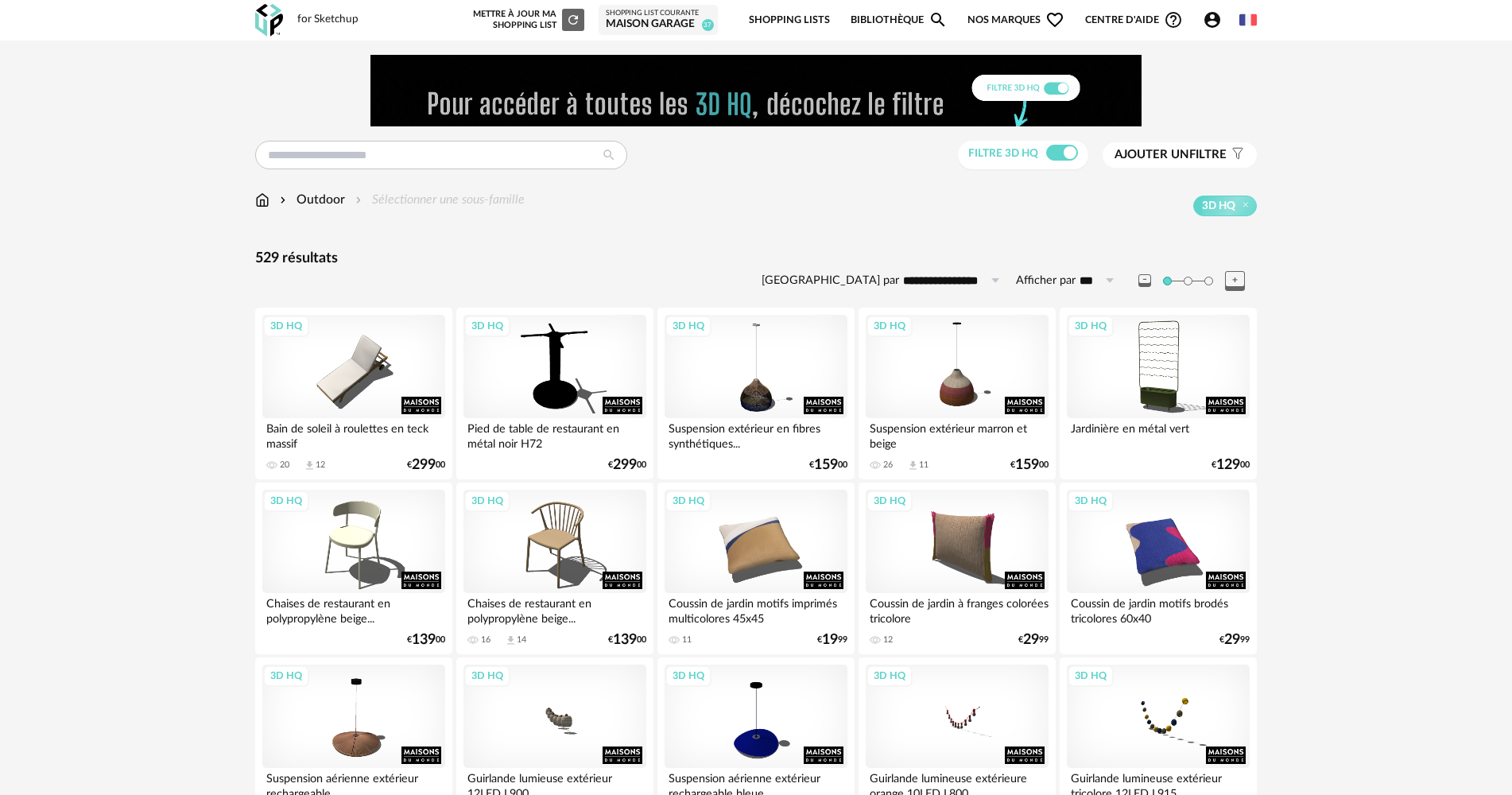
drag, startPoint x: 174, startPoint y: 475, endPoint x: 182, endPoint y: 242, distance: 233.1
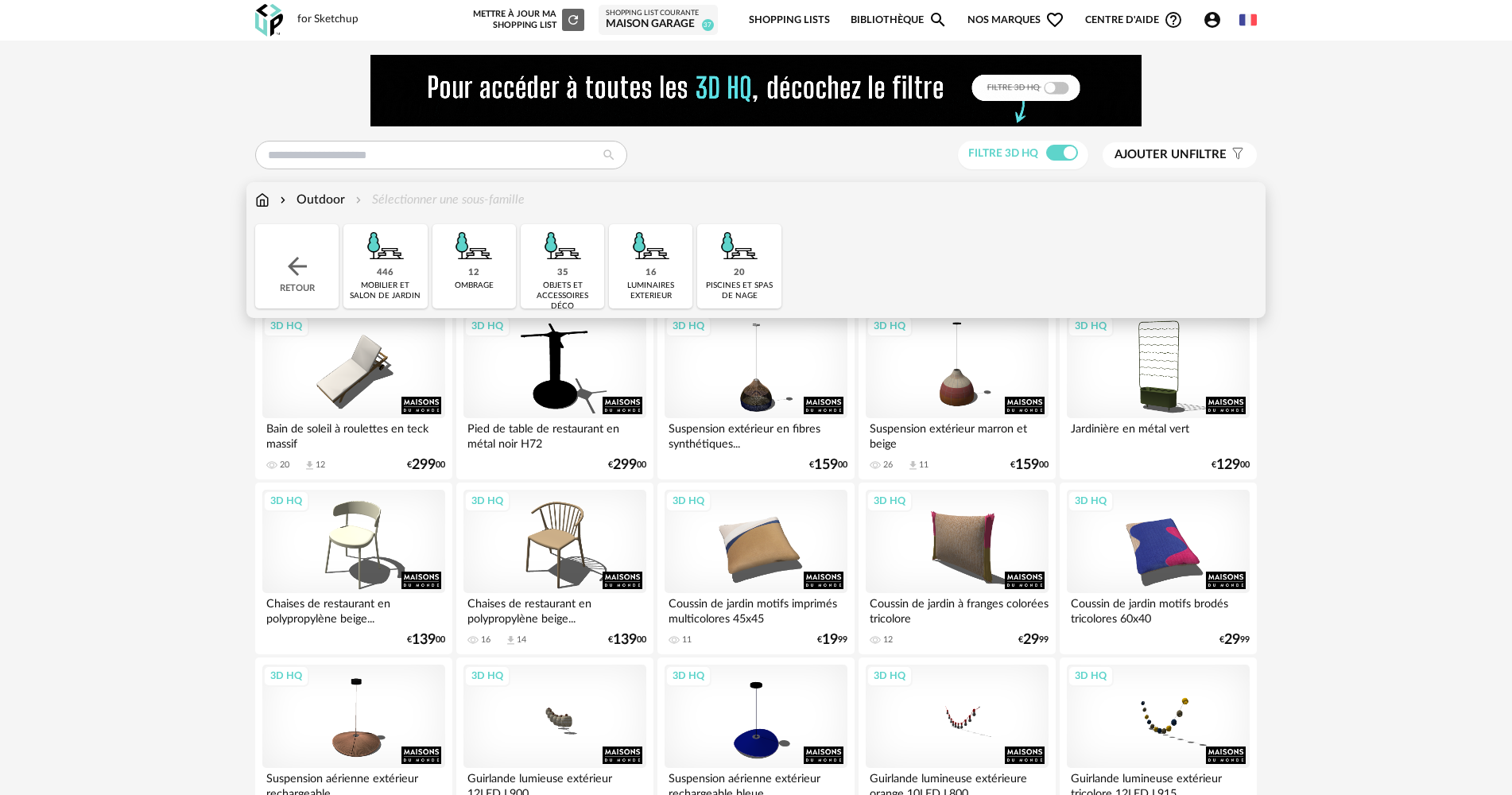
click at [266, 207] on img at bounding box center [262, 200] width 15 height 18
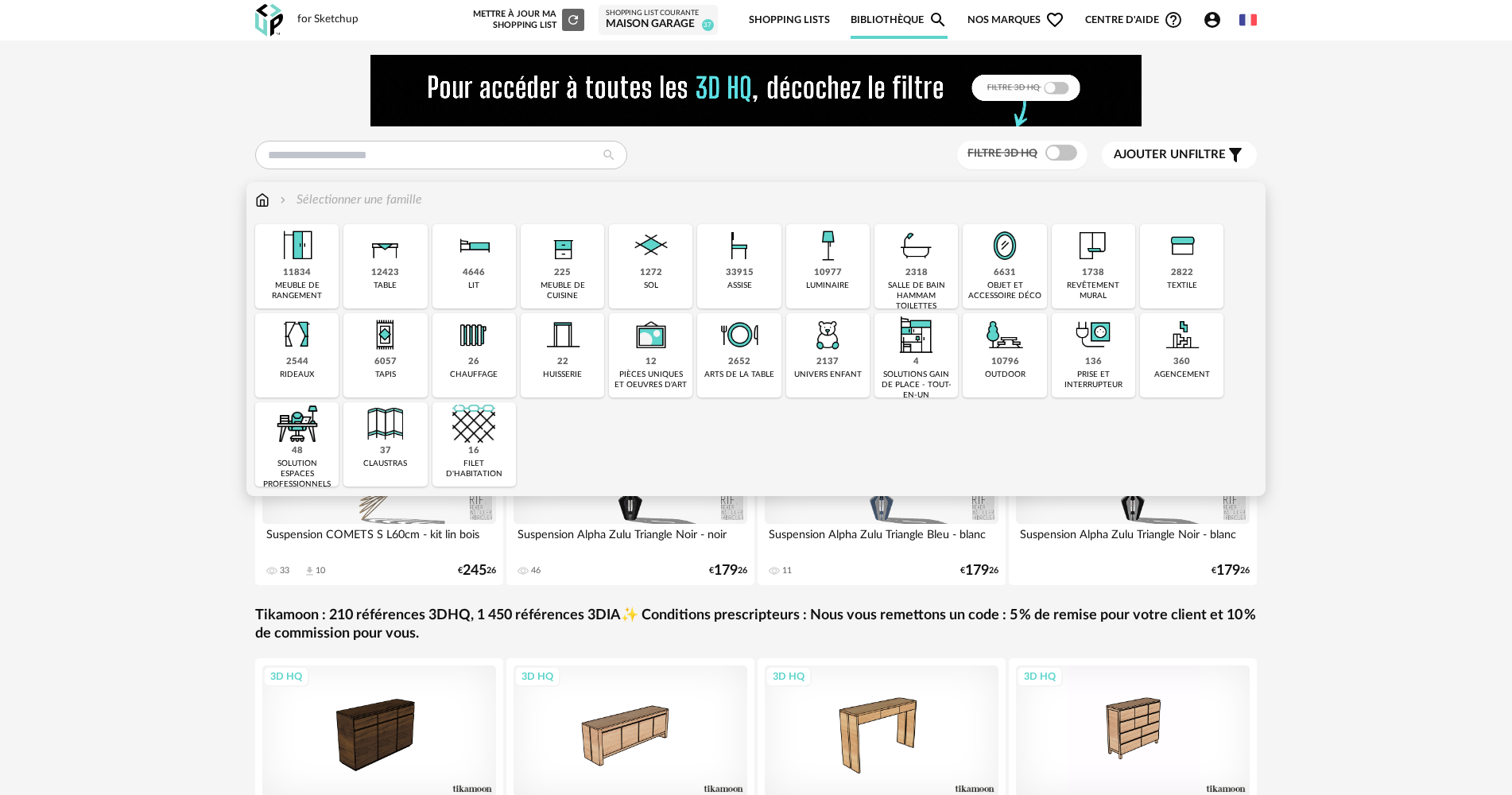
drag, startPoint x: 1176, startPoint y: 262, endPoint x: 512, endPoint y: 365, distance: 671.9
click at [1176, 262] on img at bounding box center [1182, 245] width 43 height 43
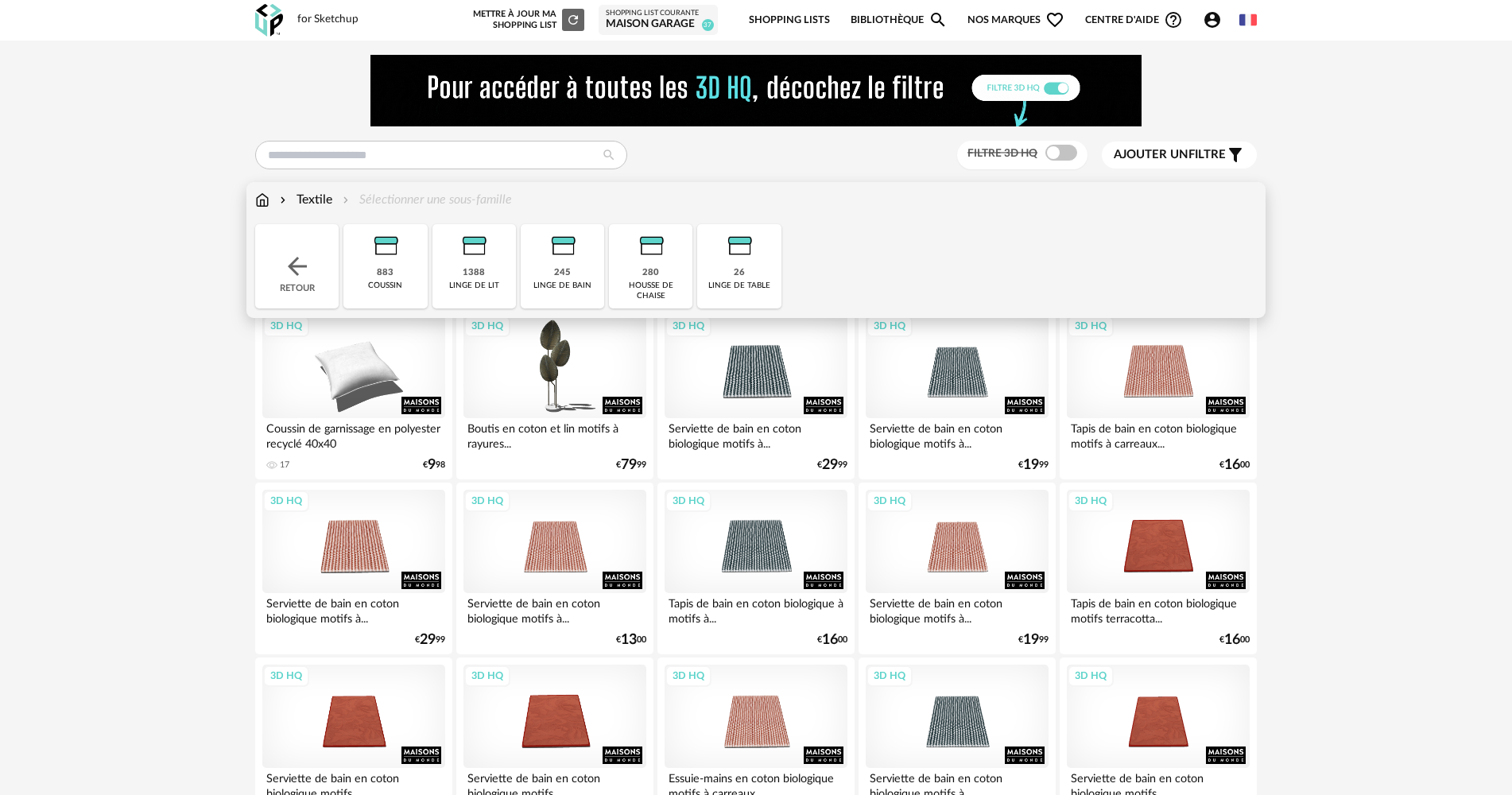
click at [398, 283] on div "coussin" at bounding box center [385, 285] width 34 height 11
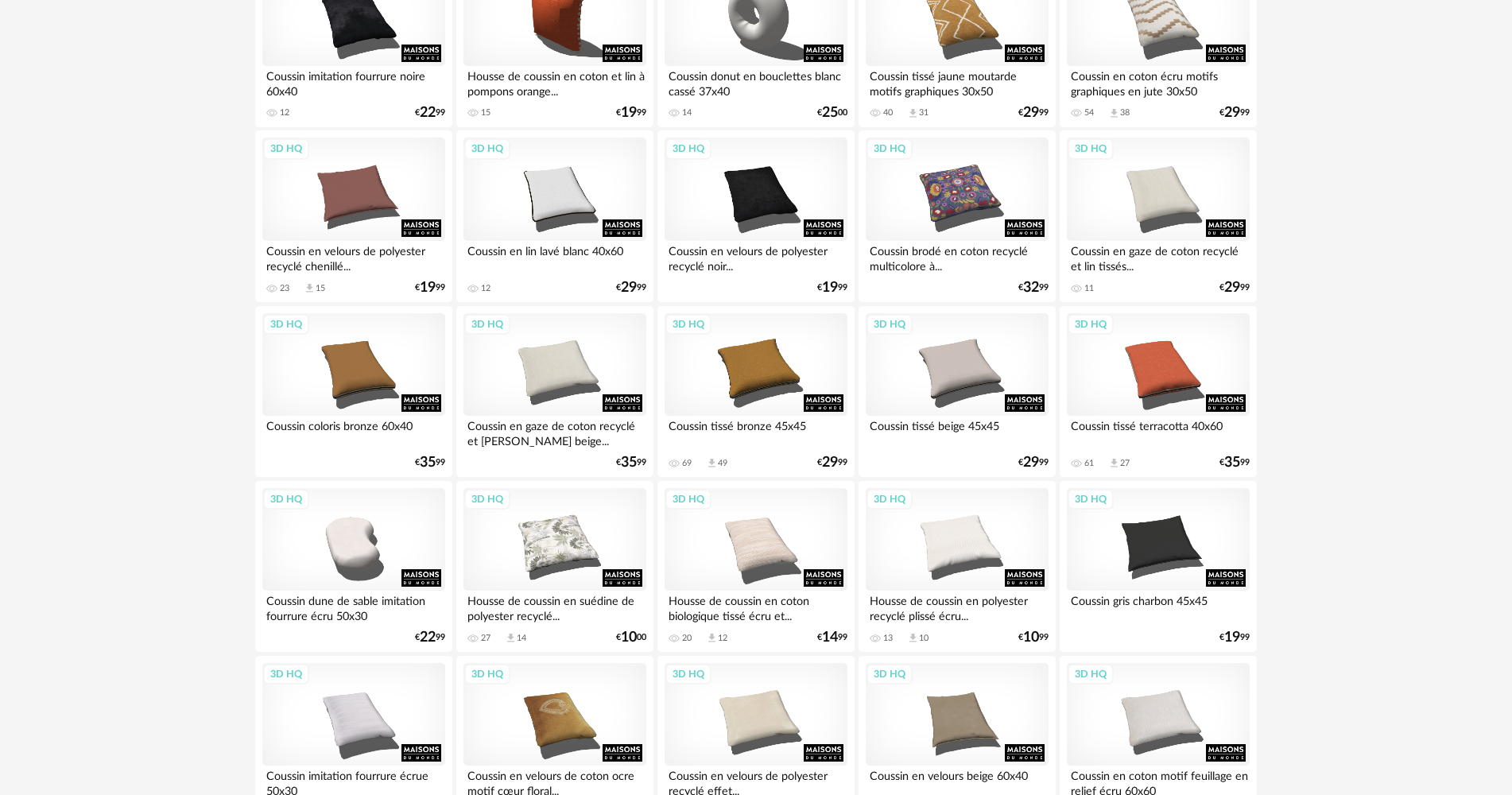
scroll to position [636, 0]
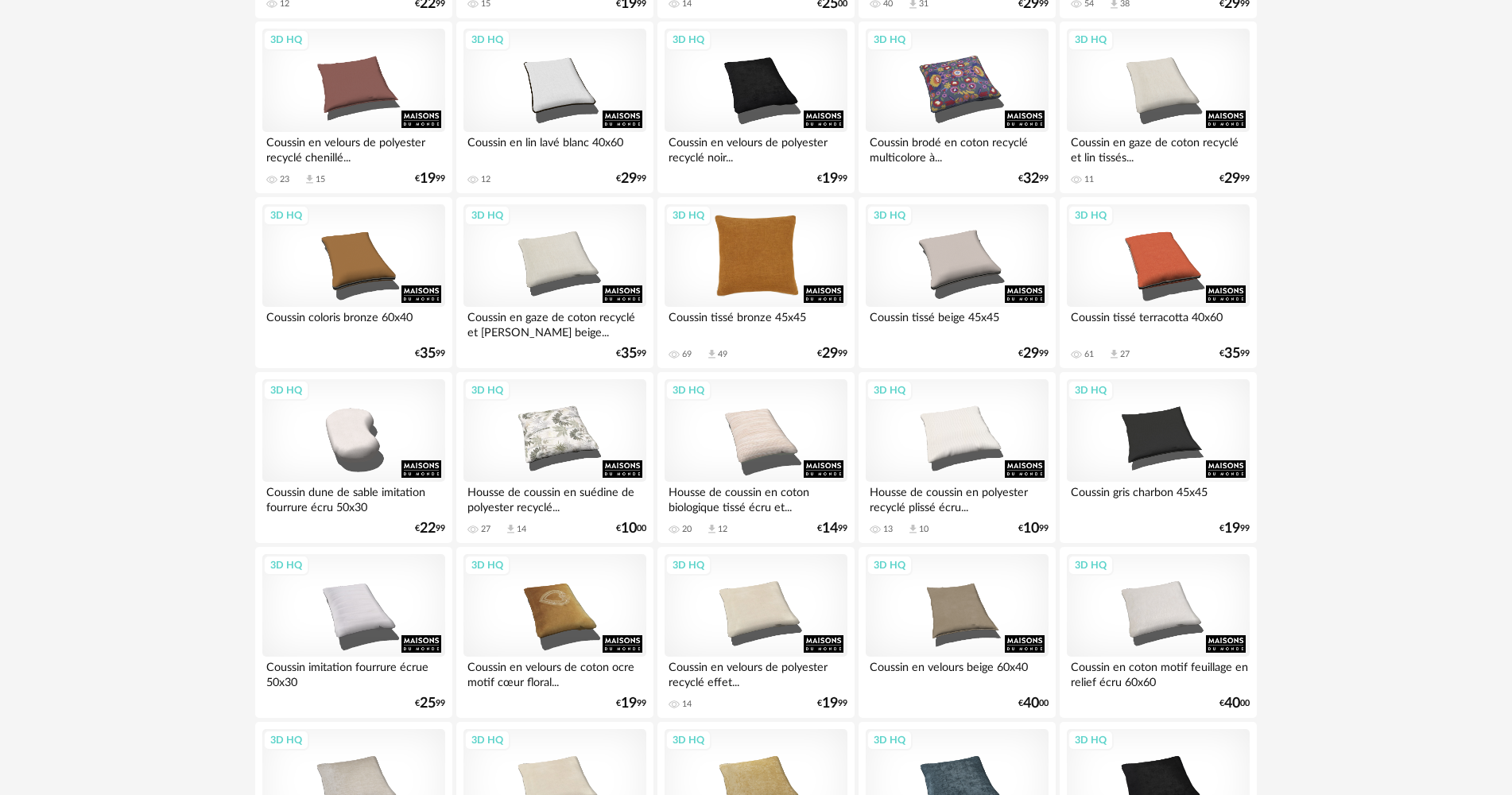
click at [719, 267] on div "3D HQ" at bounding box center [756, 256] width 182 height 103
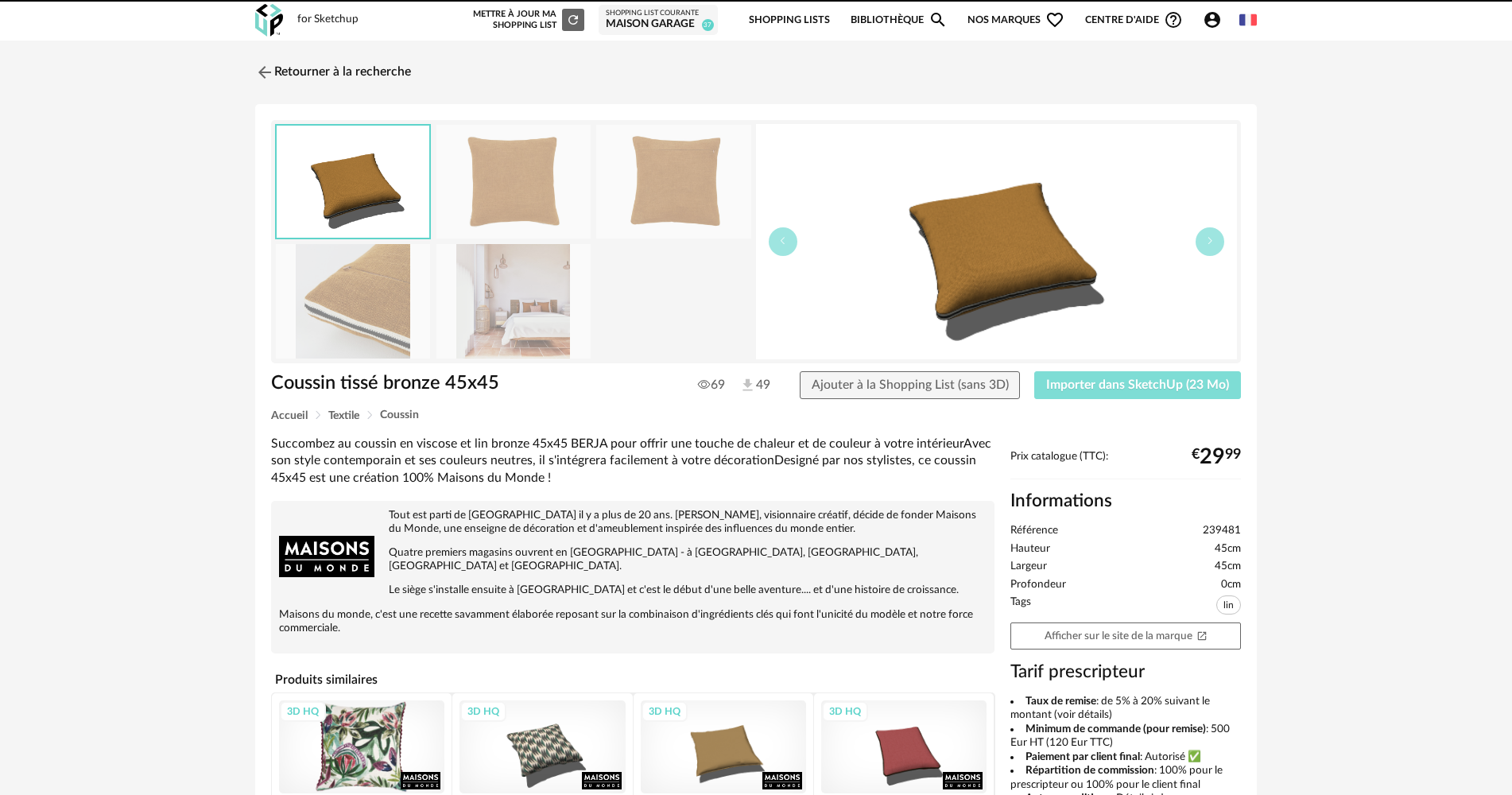
drag, startPoint x: 1101, startPoint y: 380, endPoint x: 1044, endPoint y: 383, distance: 57.1
click at [1101, 382] on span "Importer dans SketchUp (23 Mo)" at bounding box center [1137, 384] width 182 height 13
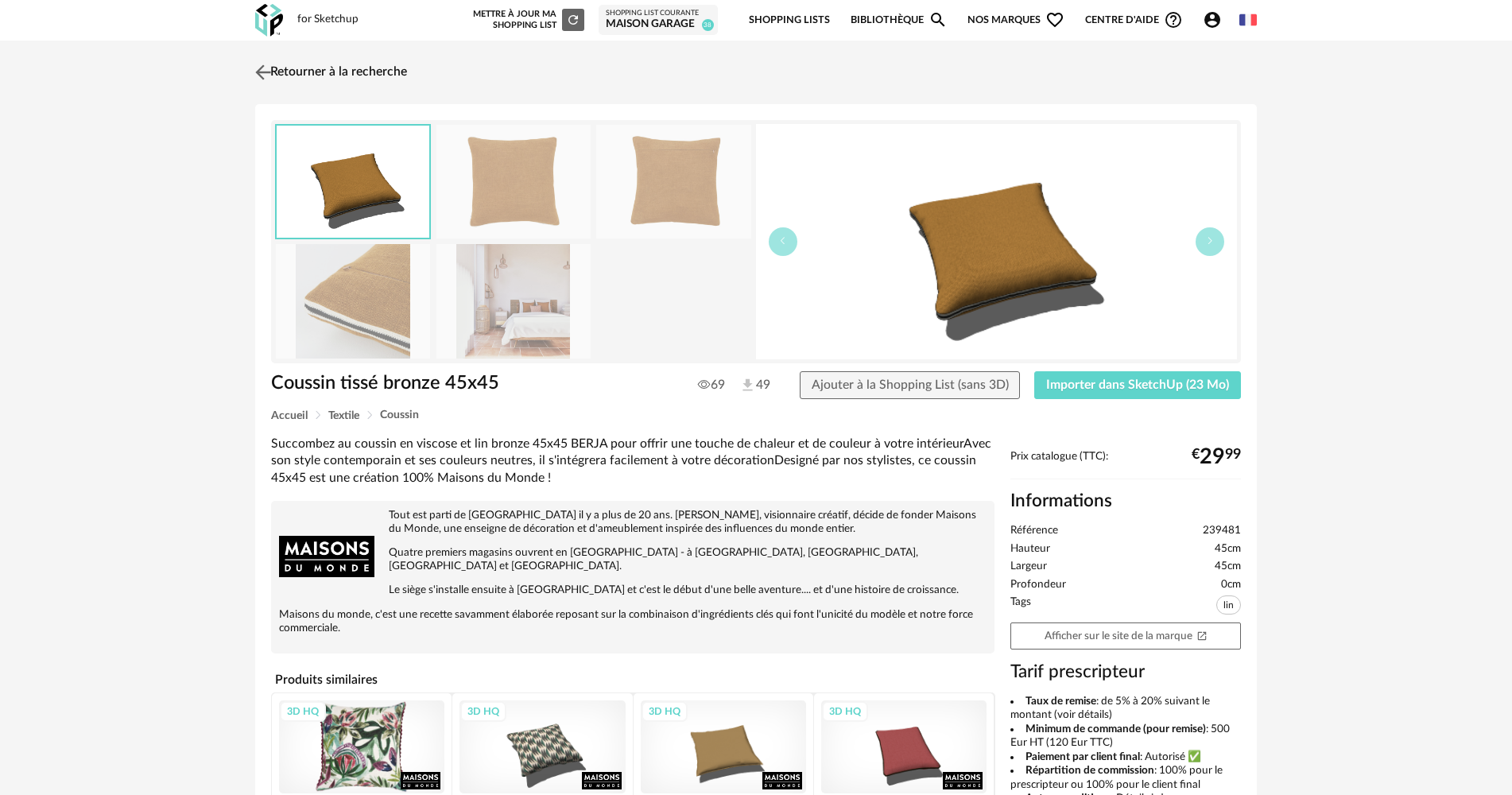
click at [307, 65] on link "Retourner à la recherche" at bounding box center [328, 72] width 156 height 35
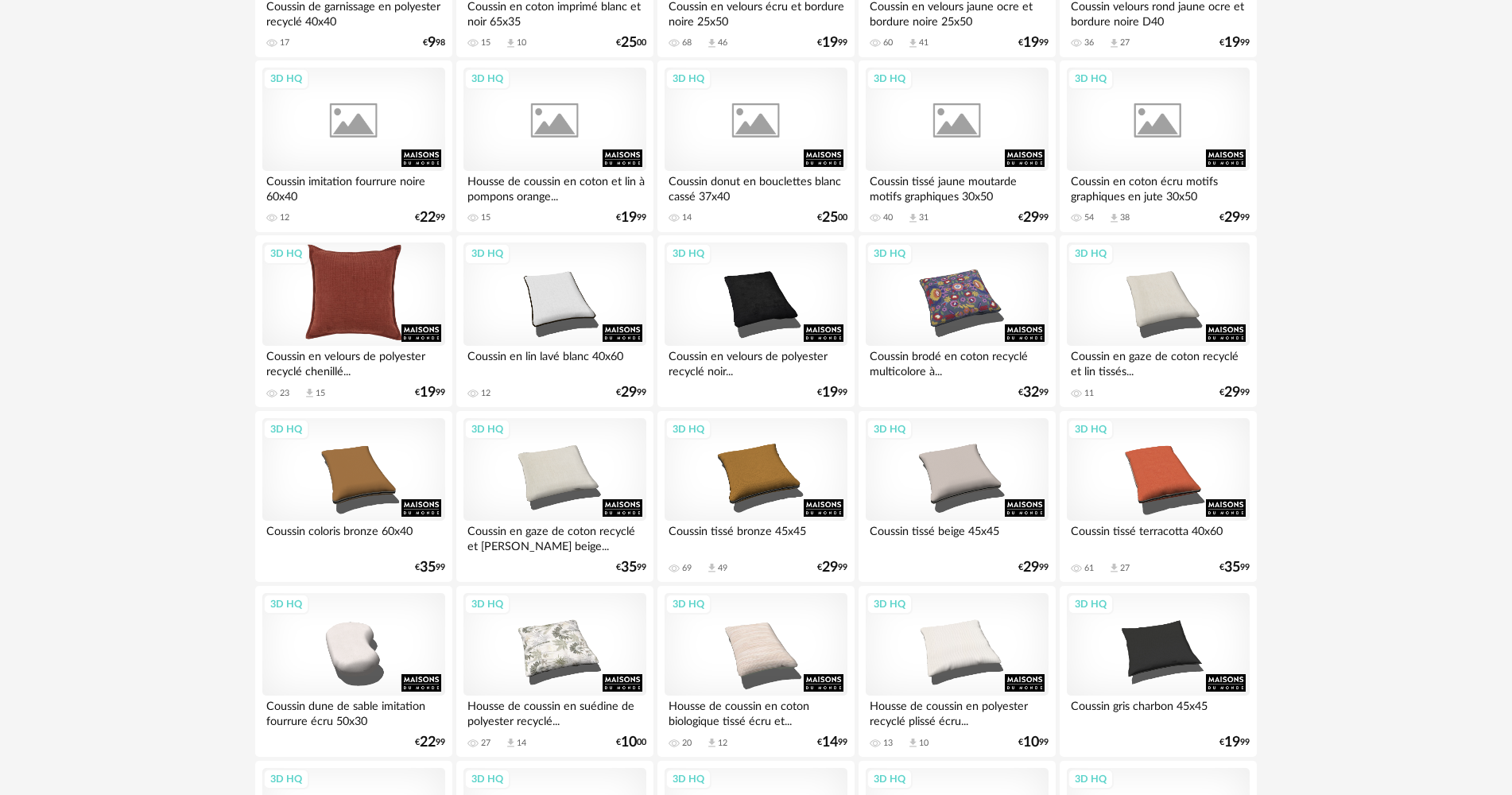
scroll to position [398, 0]
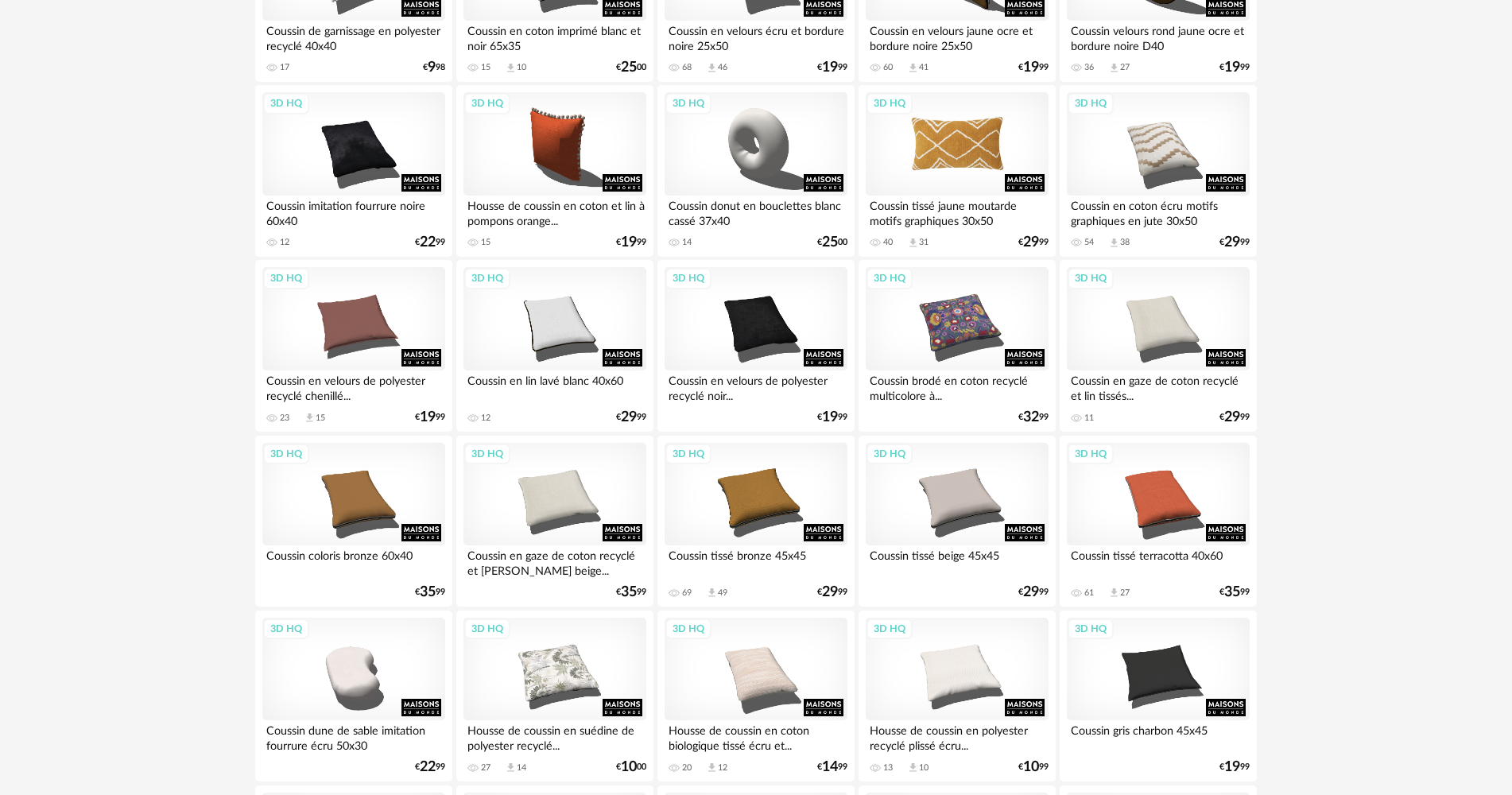
click at [930, 167] on div "3D HQ" at bounding box center [957, 143] width 182 height 103
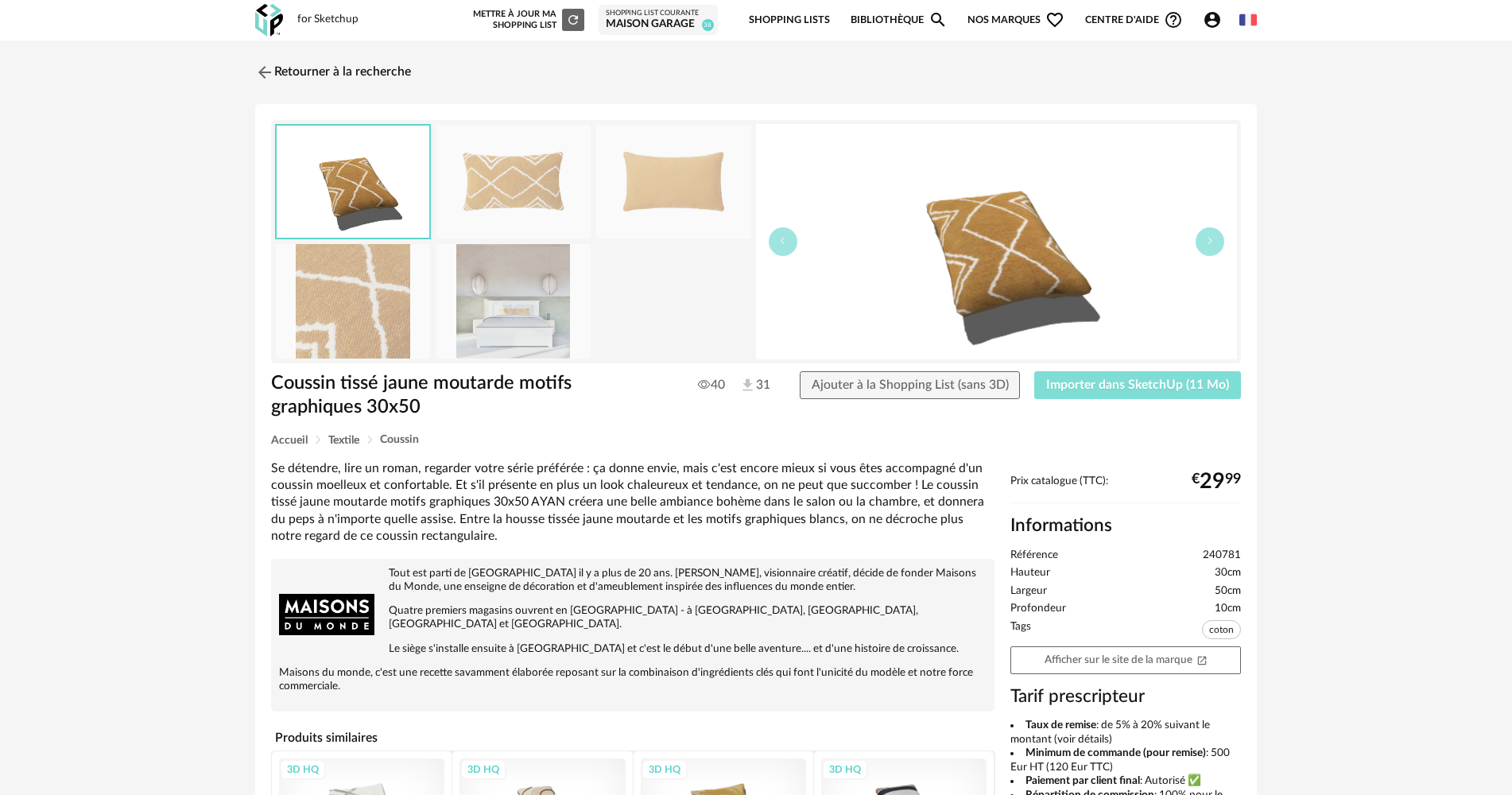
click at [1092, 372] on button "Importer dans SketchUp (11 Mo)" at bounding box center [1137, 385] width 207 height 29
click at [295, 77] on link "Retourner à la recherche" at bounding box center [328, 72] width 156 height 35
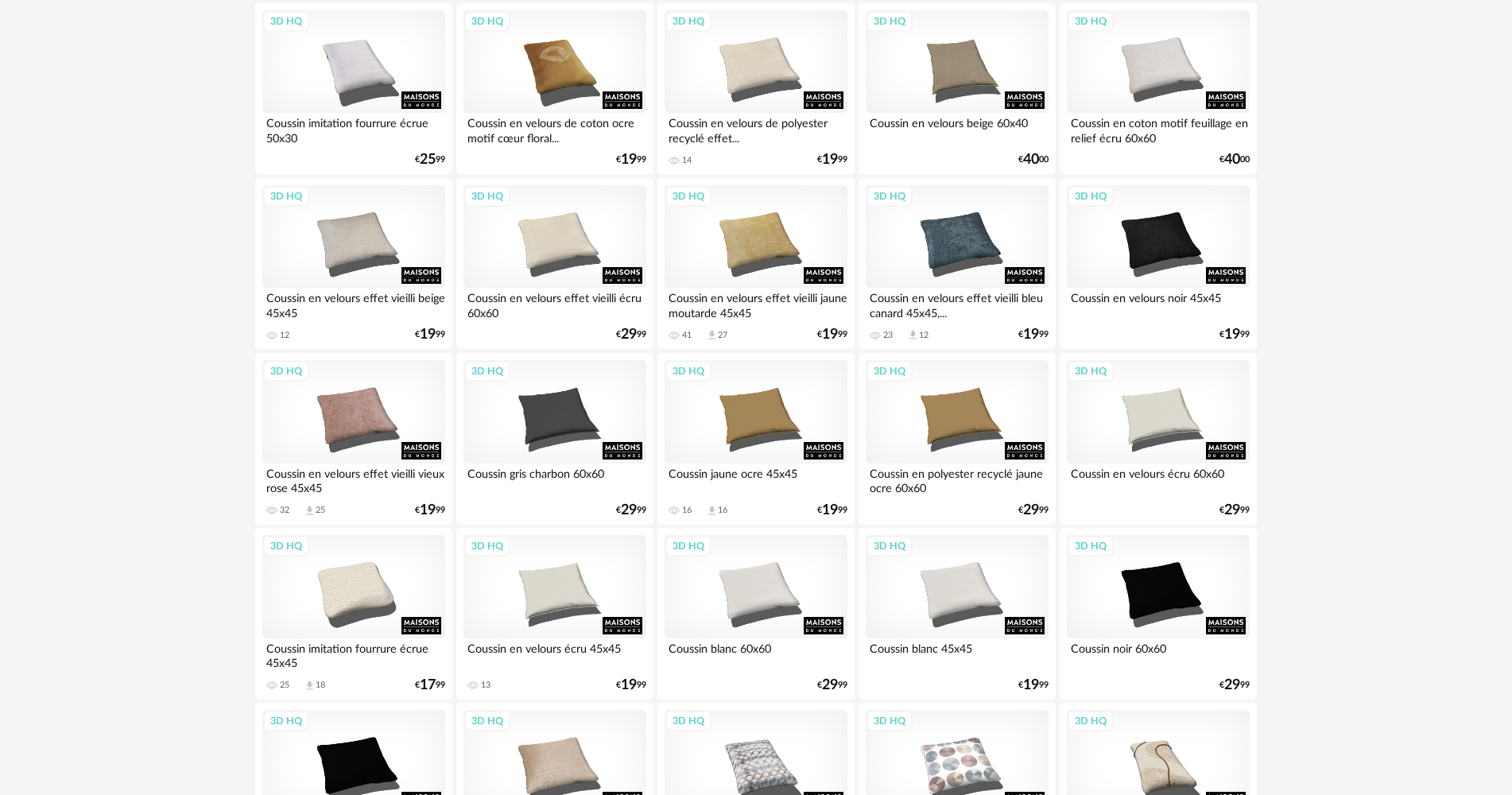
scroll to position [1192, 0]
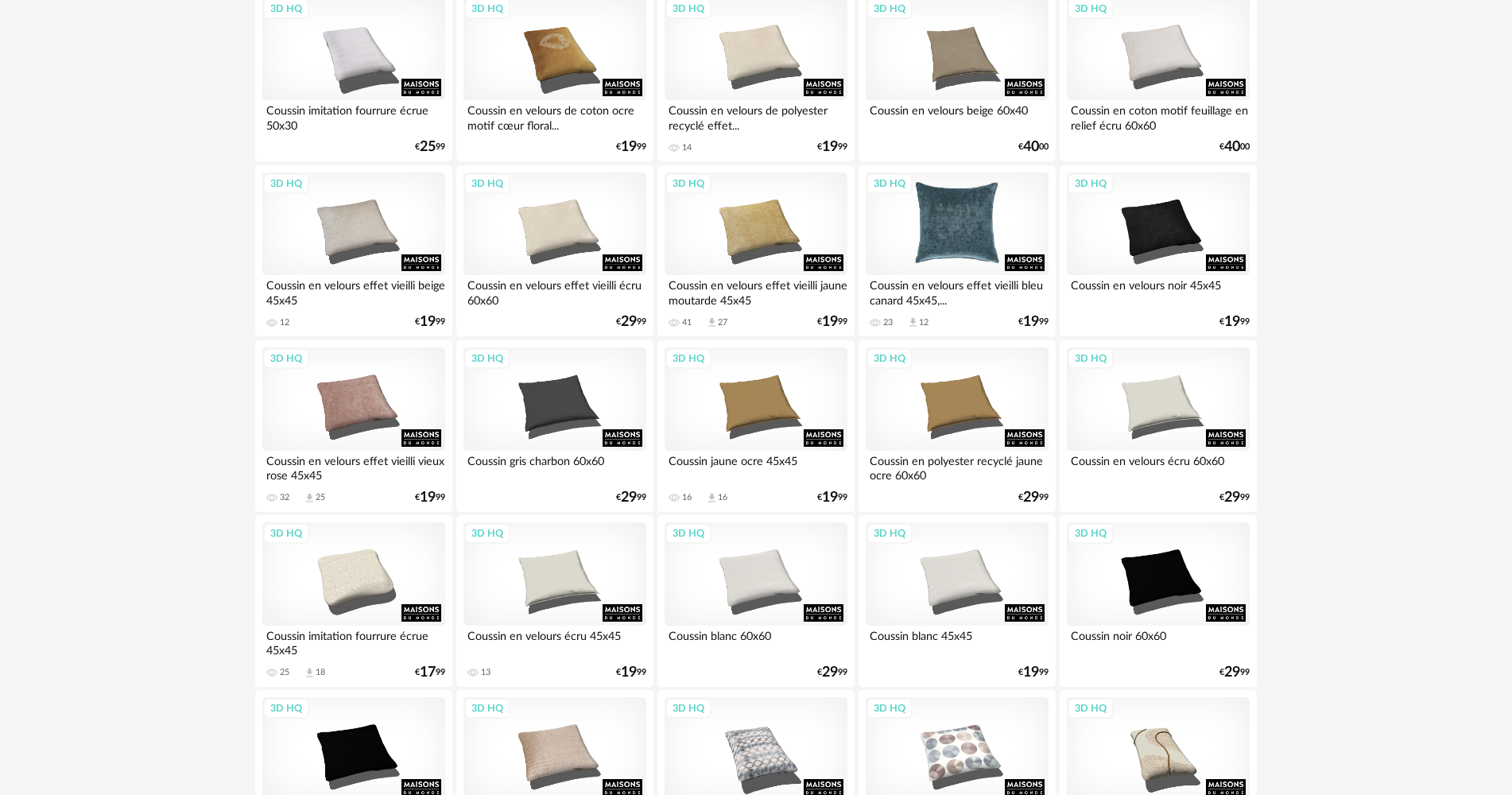
click at [930, 248] on div "3D HQ" at bounding box center [957, 224] width 182 height 103
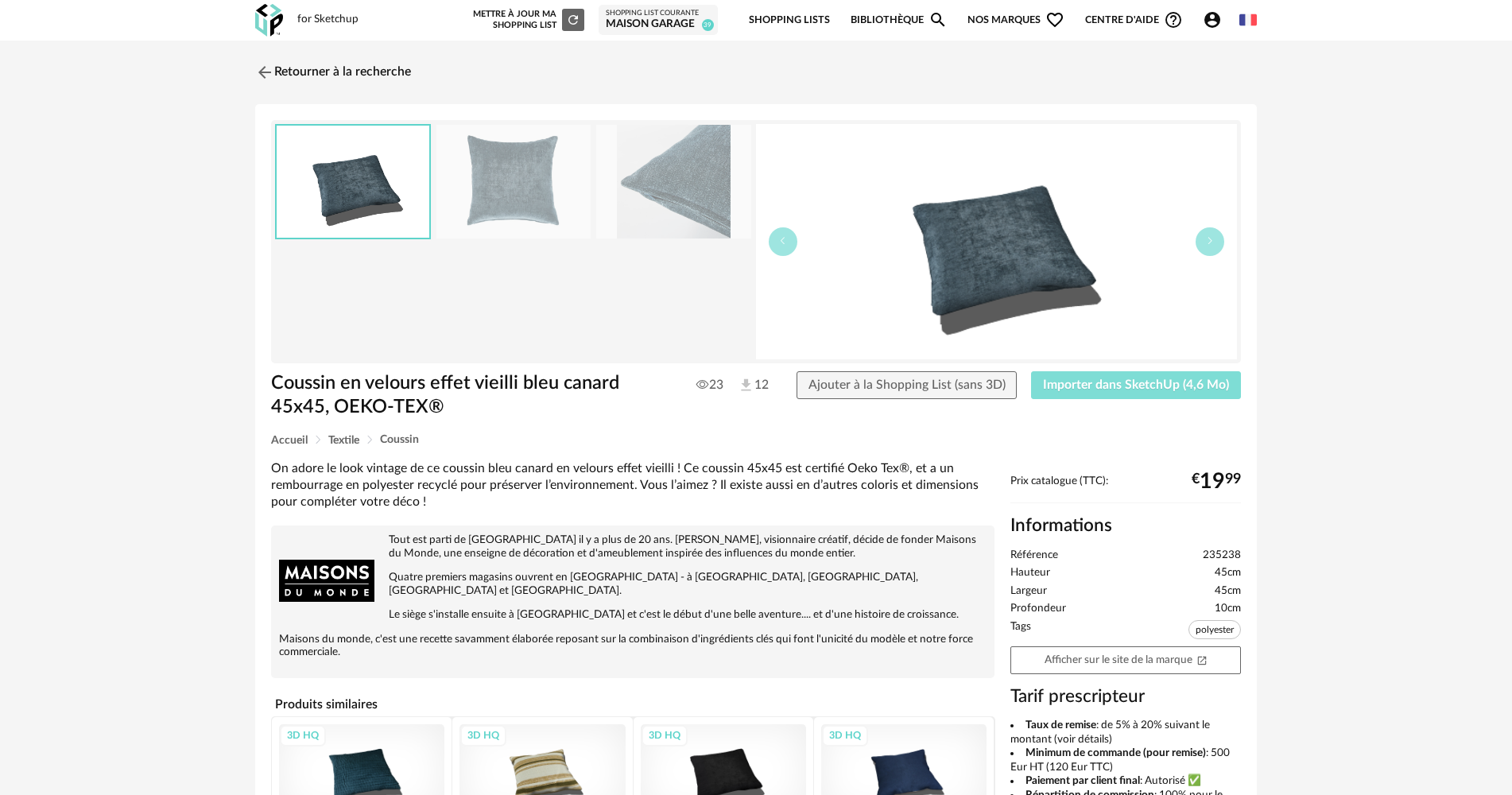
click at [1077, 387] on span "Importer dans SketchUp (4,6 Mo)" at bounding box center [1136, 384] width 186 height 13
